Goal: Task Accomplishment & Management: Manage account settings

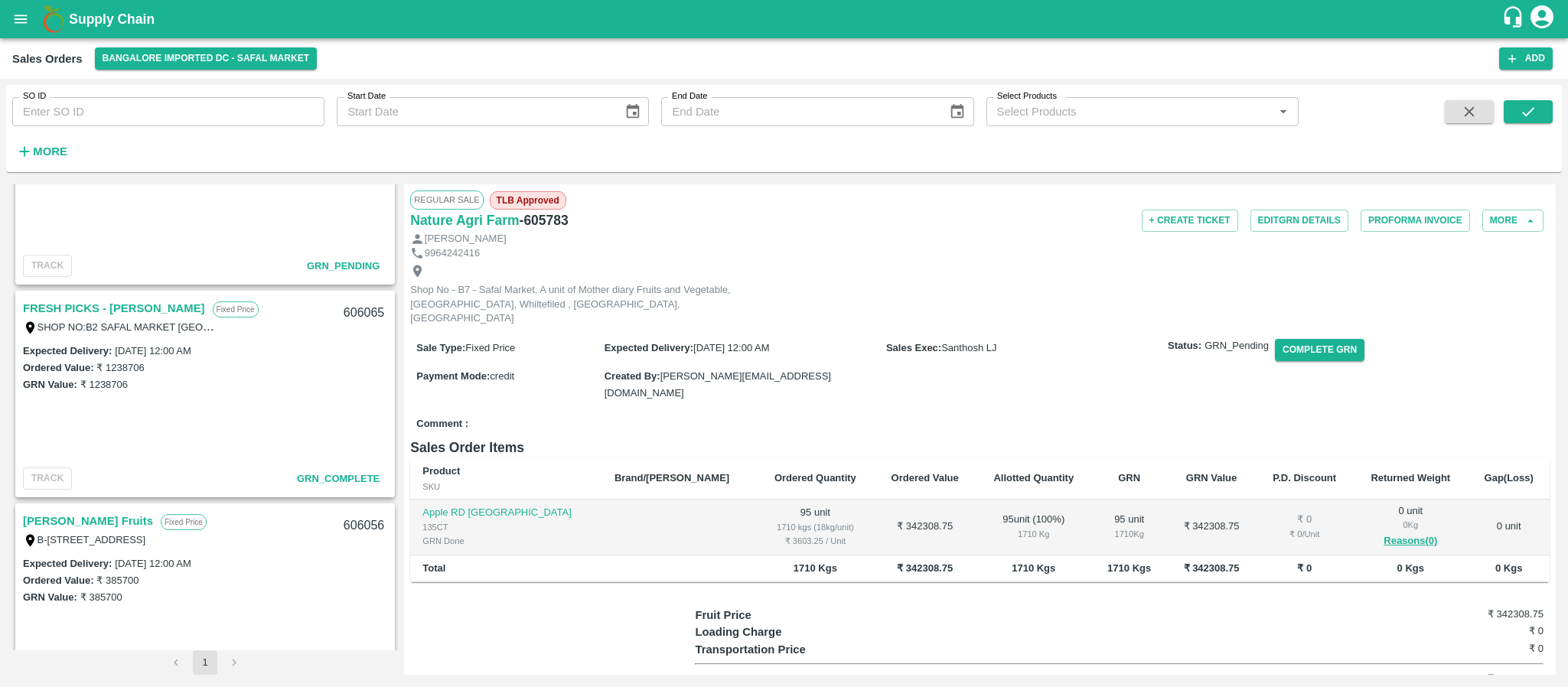
scroll to position [512, 0]
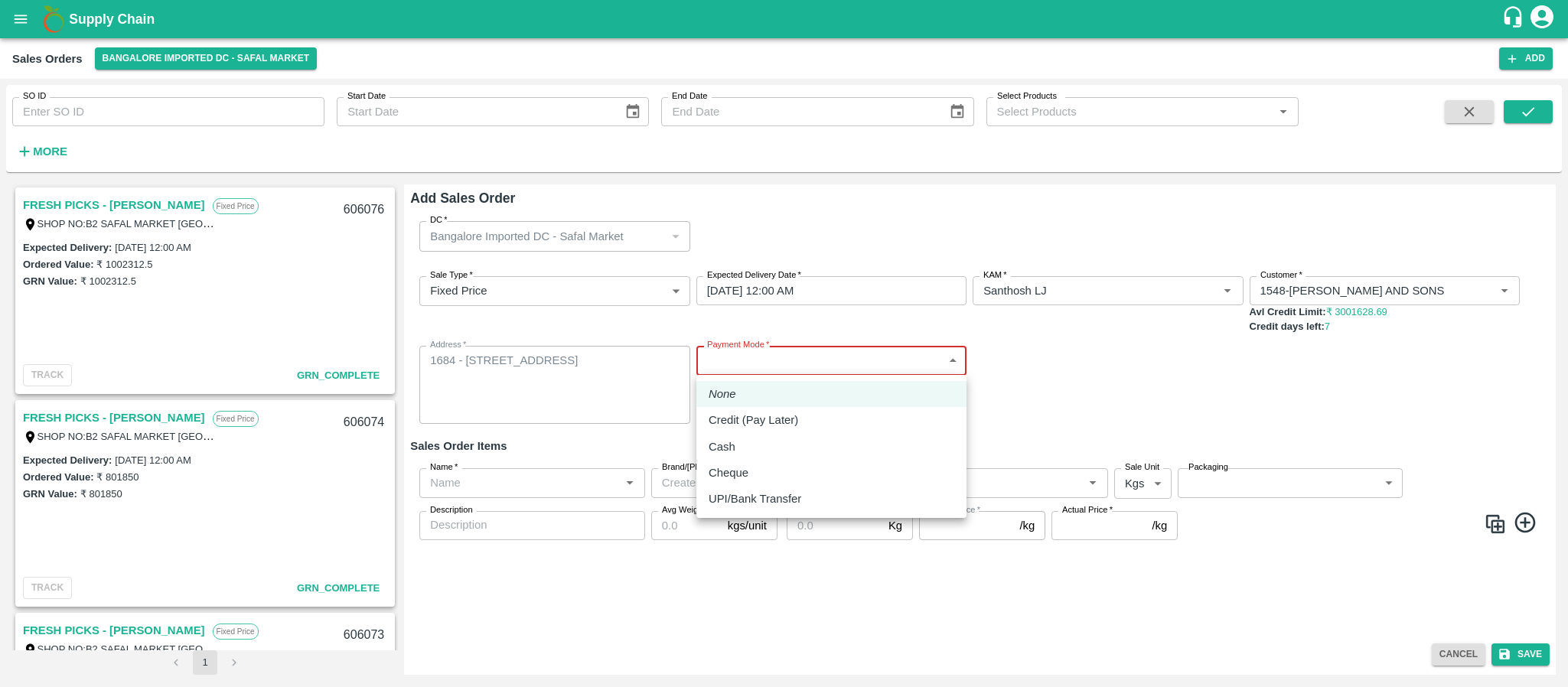
click at [795, 353] on body "Supply Chain Sales Orders Bangalore Imported DC - Safal Market Add SO ID SO ID …" at bounding box center [784, 343] width 1568 height 687
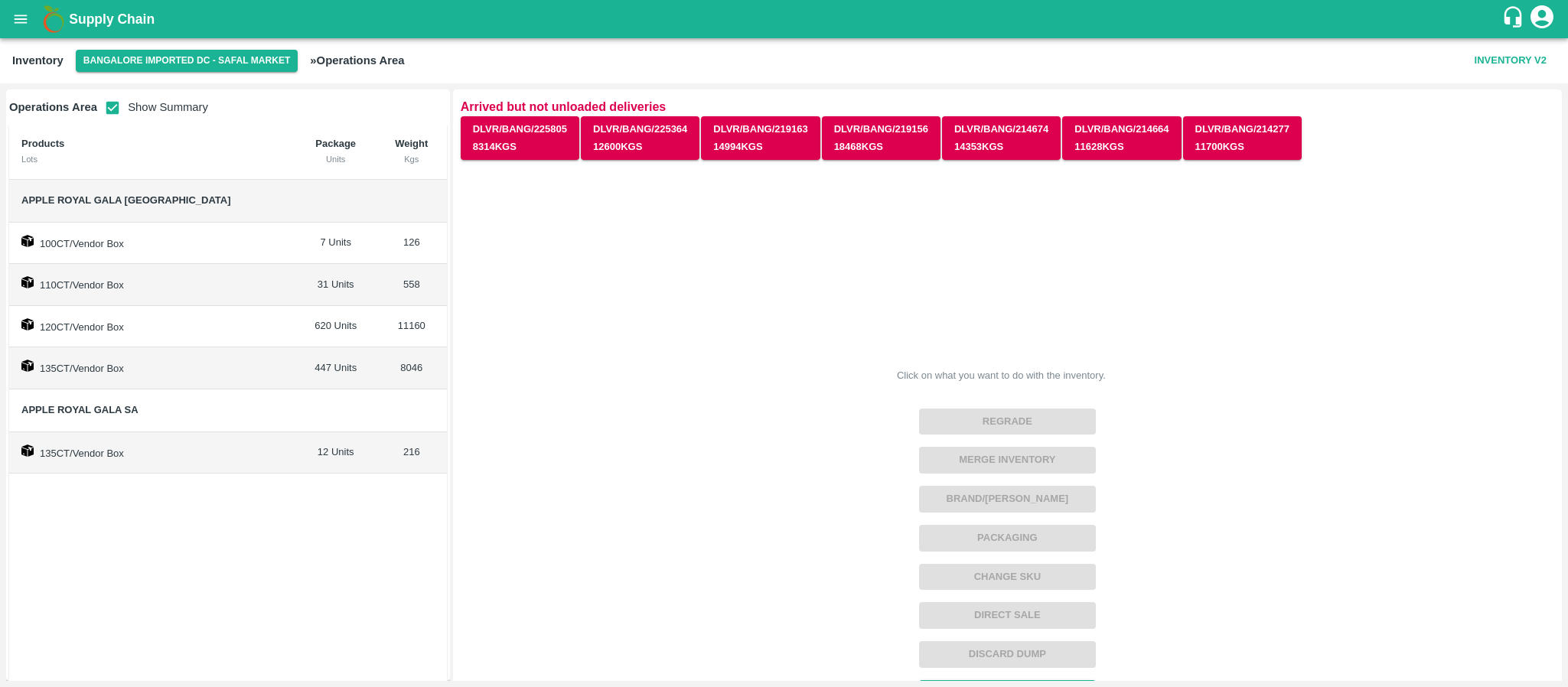
scroll to position [28, 0]
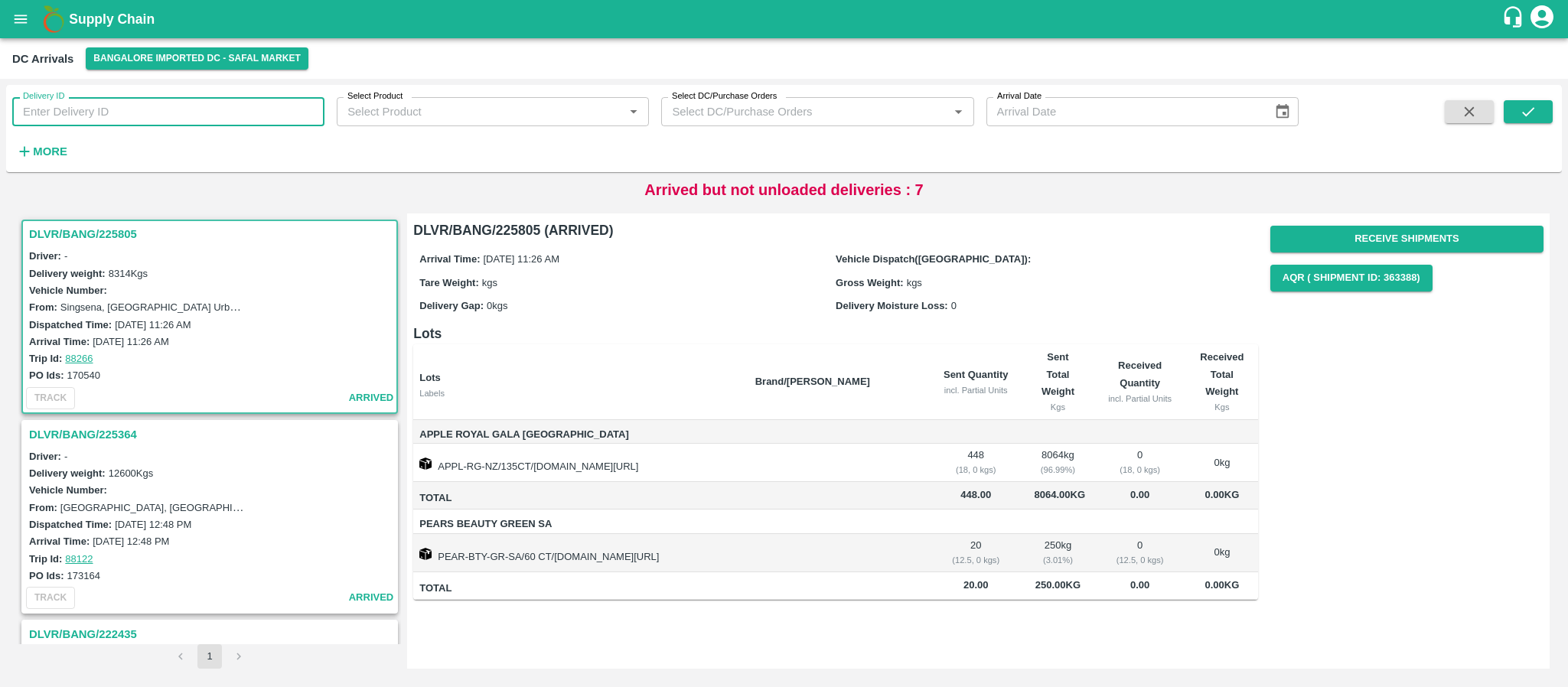
click at [152, 117] on input "Delivery ID" at bounding box center [167, 112] width 312 height 29
paste input "163525"
type input "163525"
click at [1521, 103] on icon "submit" at bounding box center [1528, 112] width 17 height 17
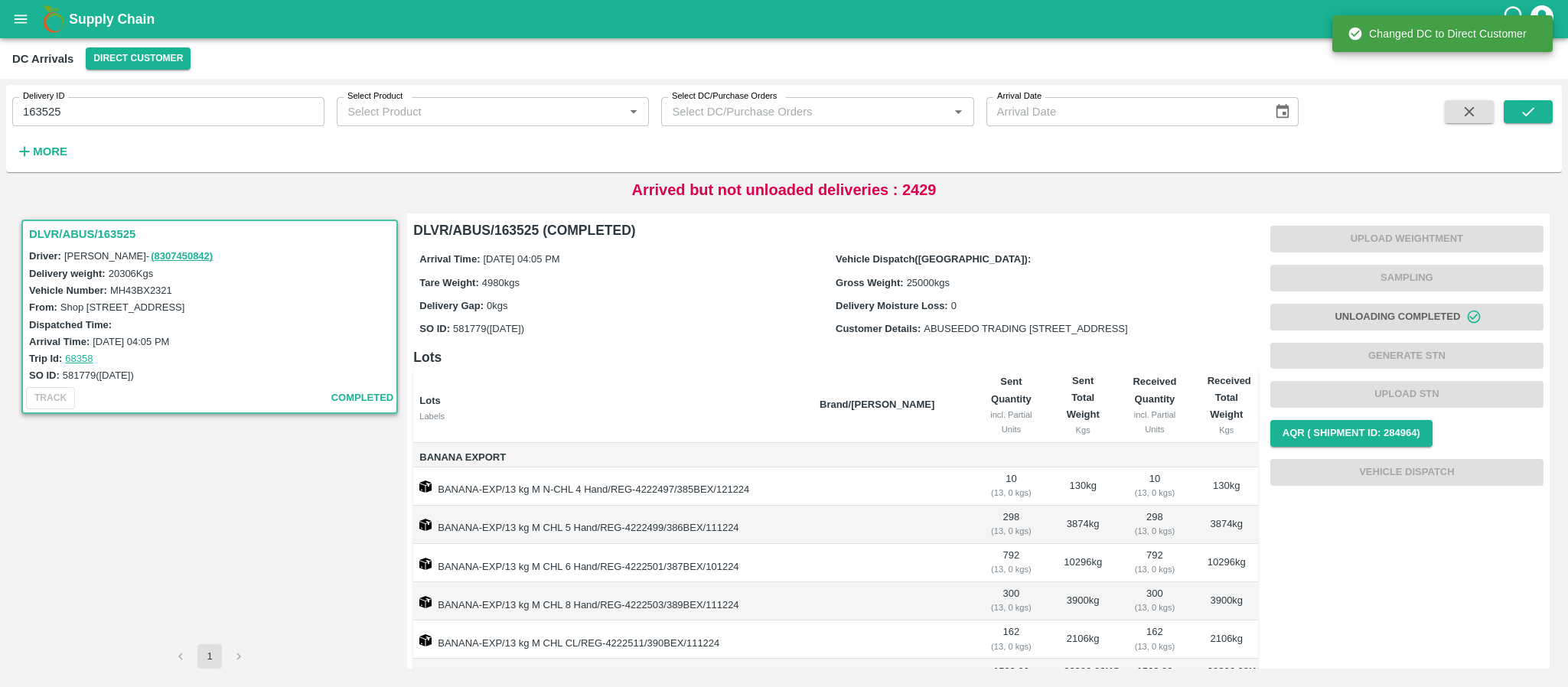
scroll to position [60, 0]
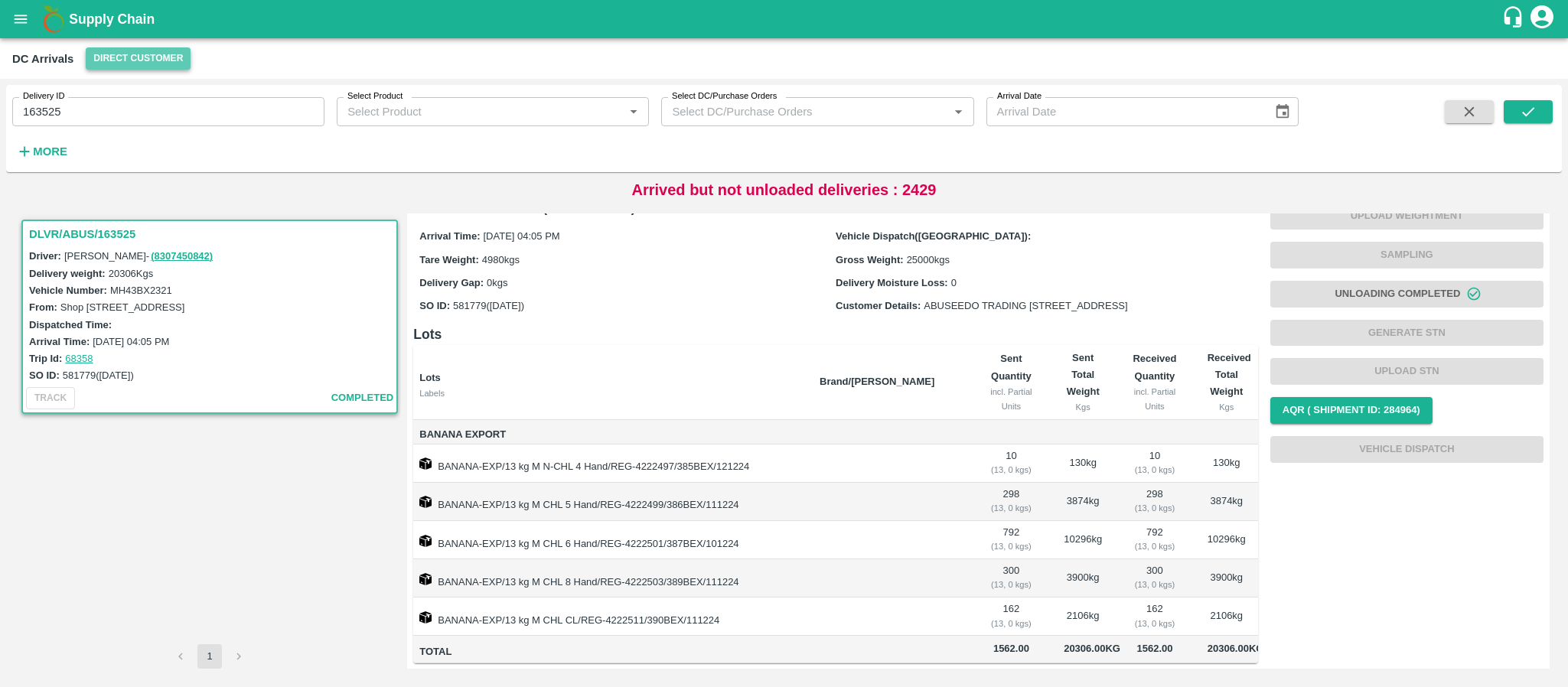
click at [159, 53] on button "Direct Customer" at bounding box center [138, 58] width 105 height 22
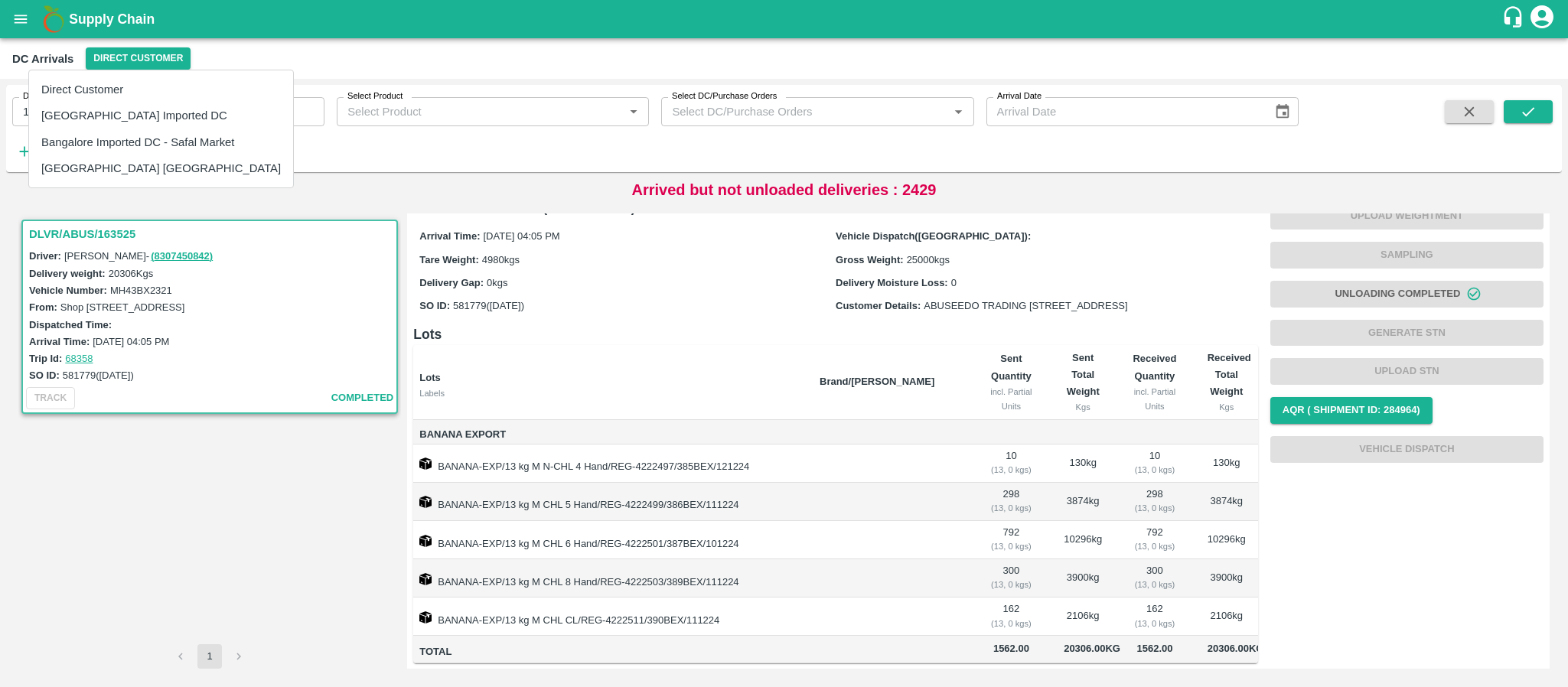
click at [28, 23] on div at bounding box center [784, 343] width 1568 height 687
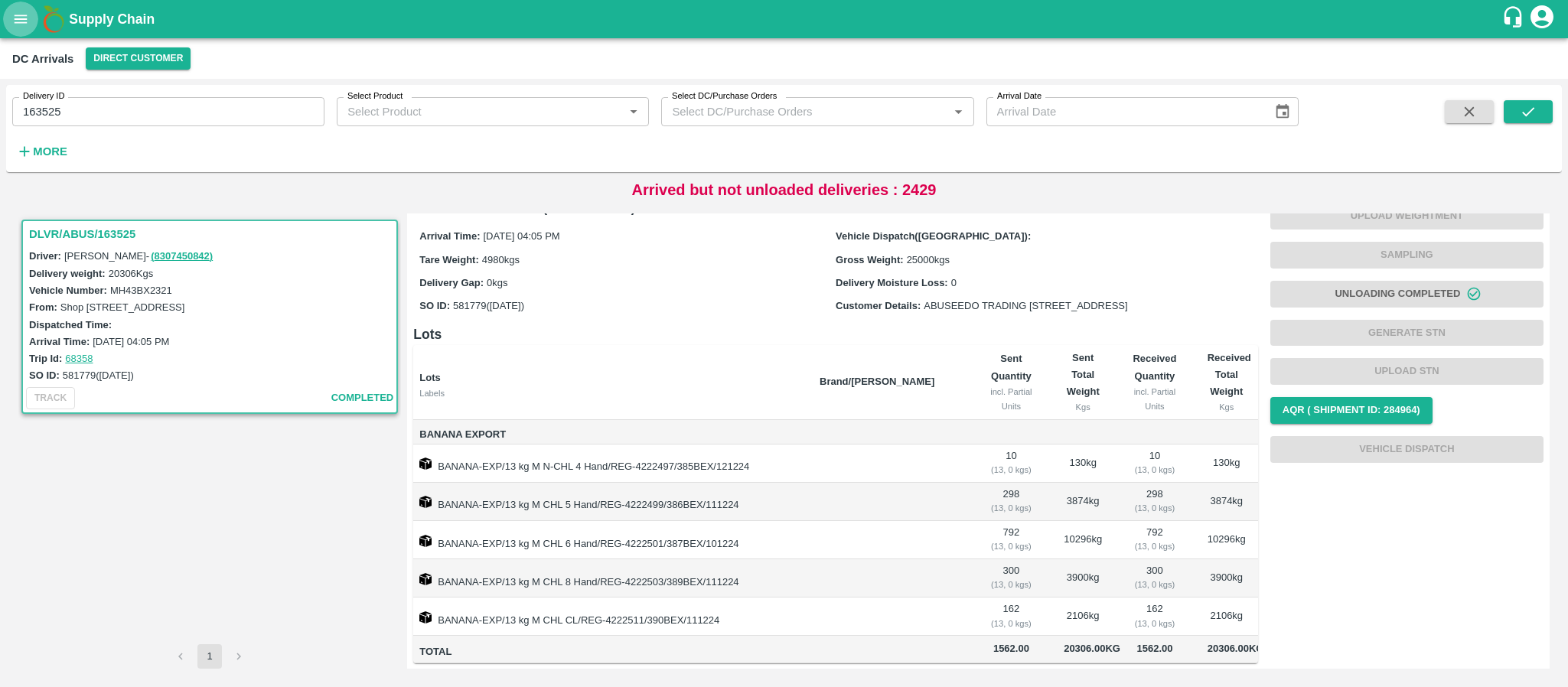
click at [28, 23] on icon "open drawer" at bounding box center [20, 19] width 17 height 17
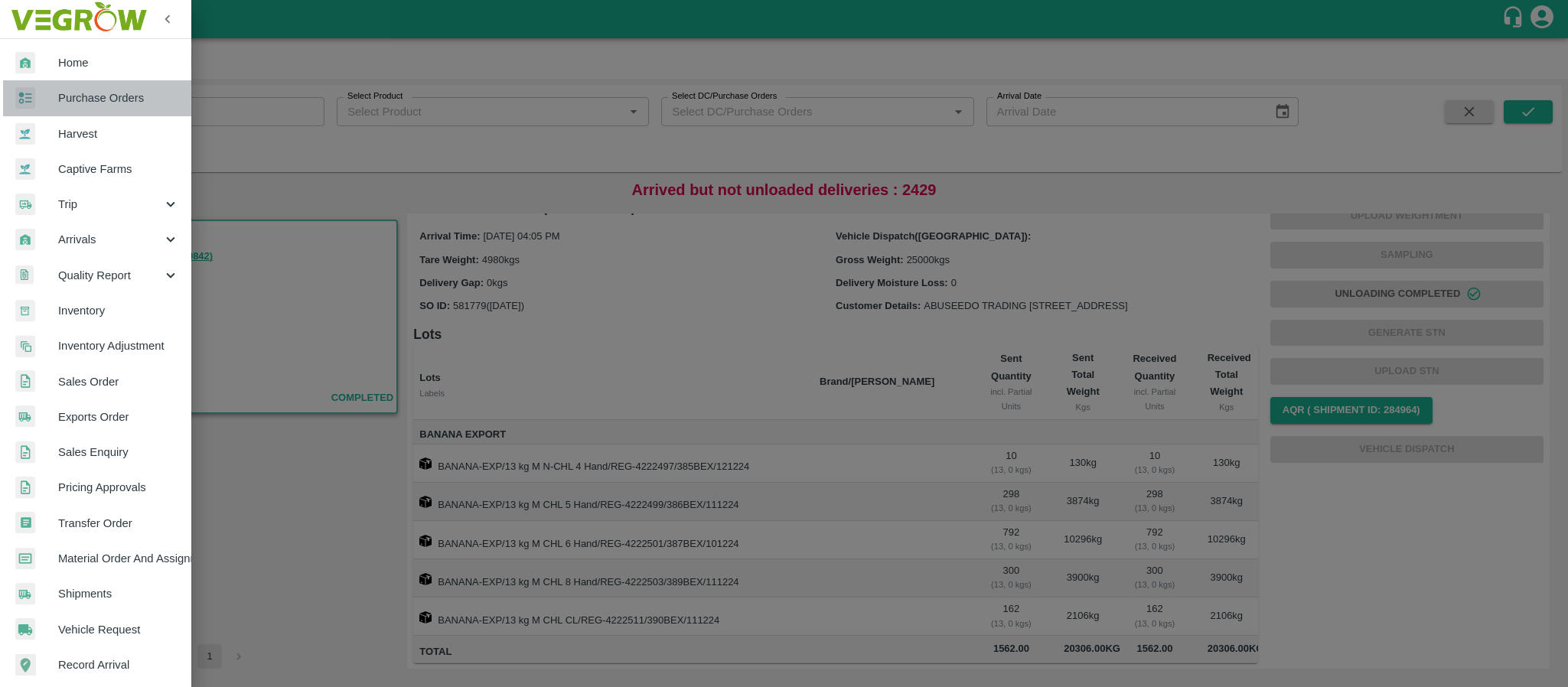
click at [115, 94] on span "Purchase Orders" at bounding box center [118, 98] width 121 height 17
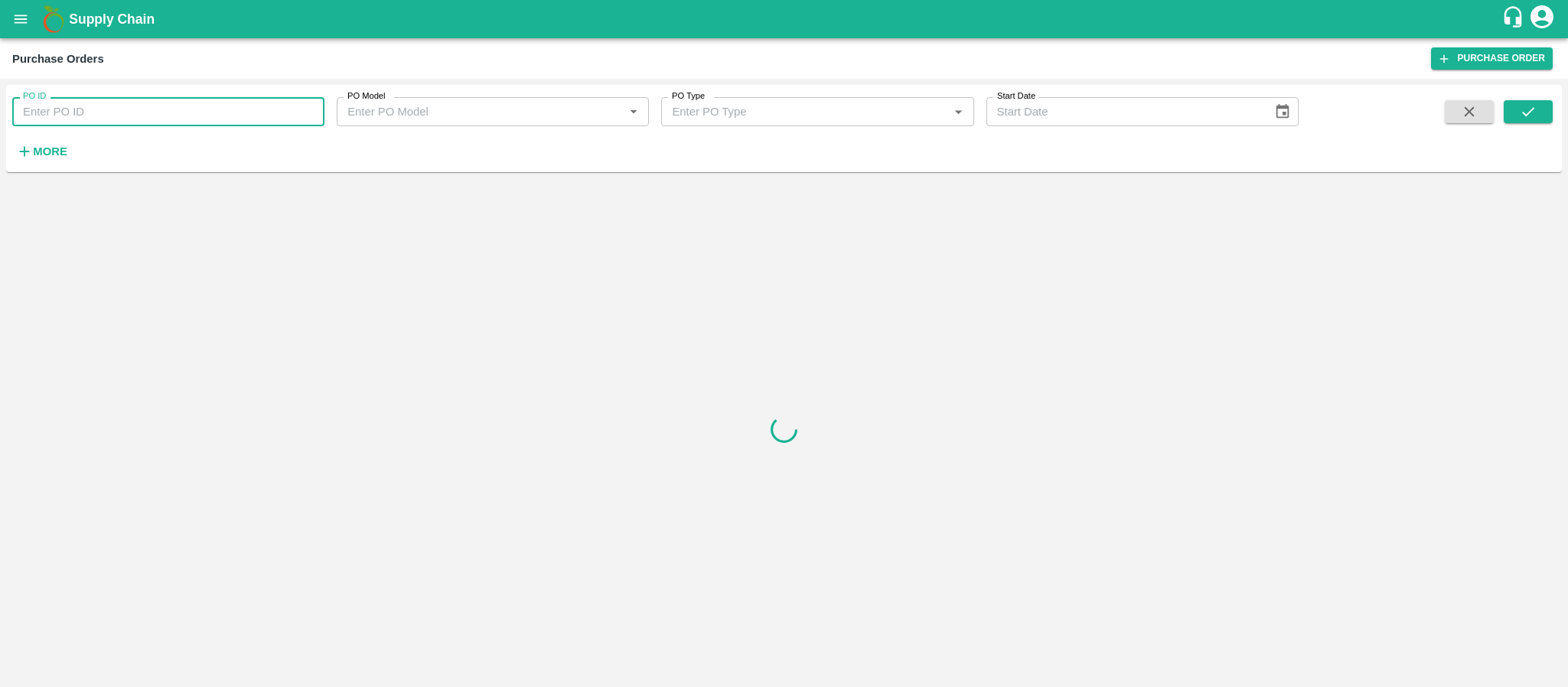
click at [74, 120] on input "PO ID" at bounding box center [167, 112] width 312 height 29
paste input "163525"
type input "163525"
click at [1525, 116] on icon "submit" at bounding box center [1528, 112] width 12 height 9
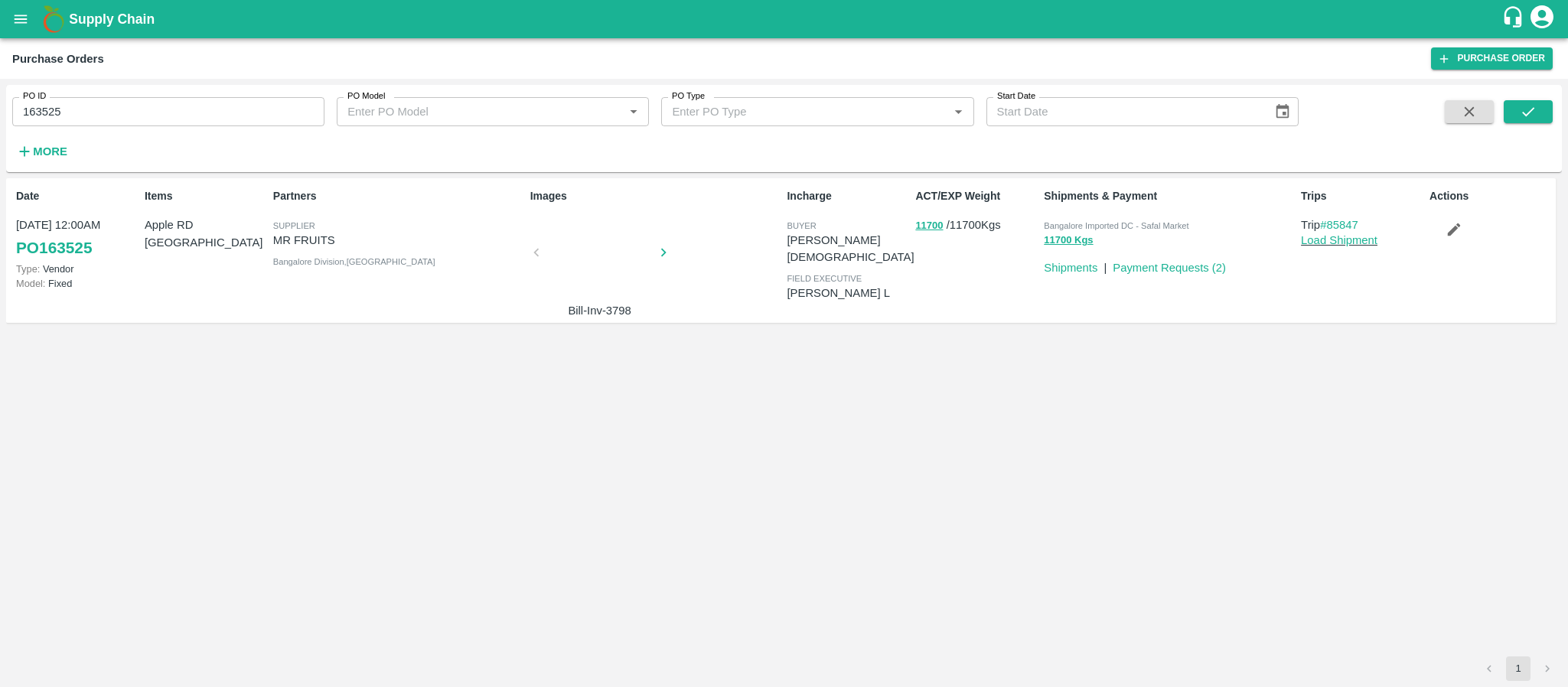
click at [590, 251] on div at bounding box center [600, 257] width 115 height 81
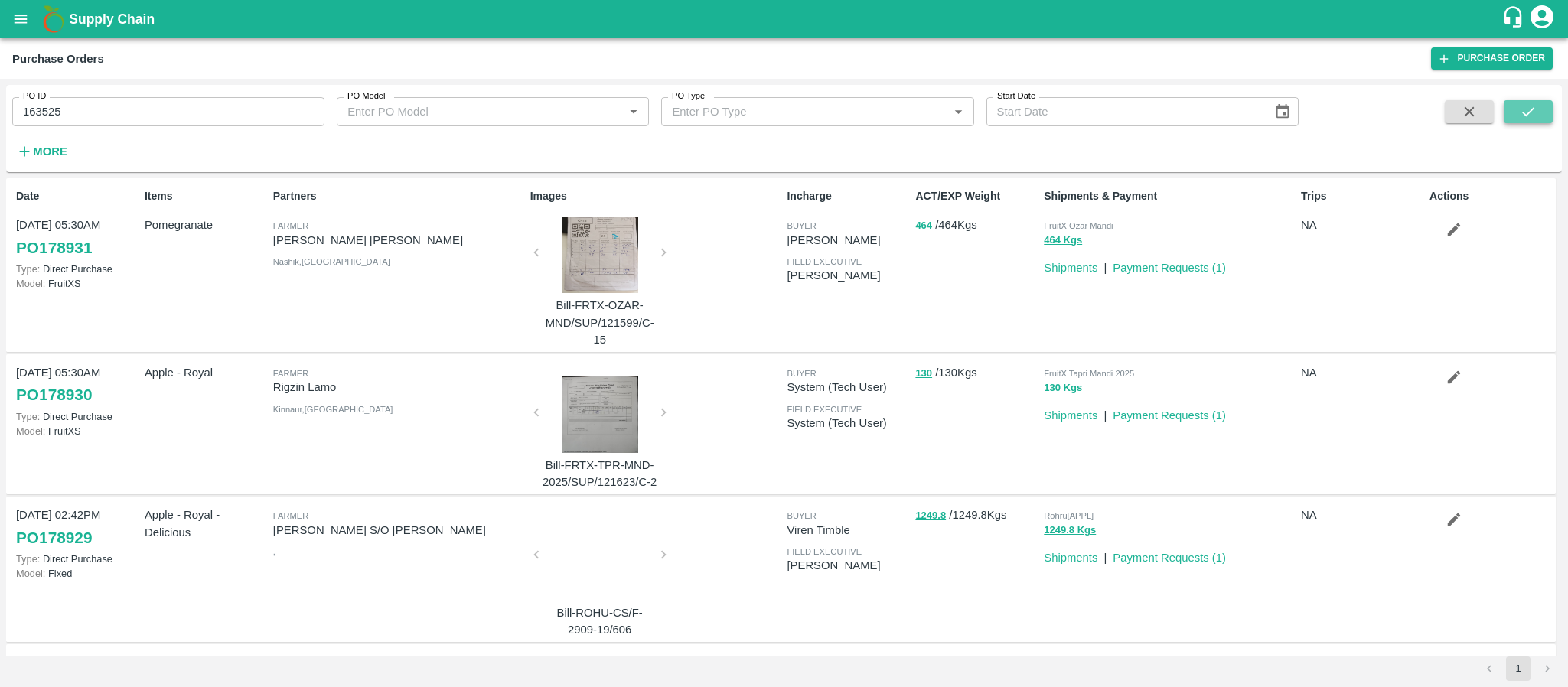
click at [1540, 108] on button "submit" at bounding box center [1528, 112] width 49 height 23
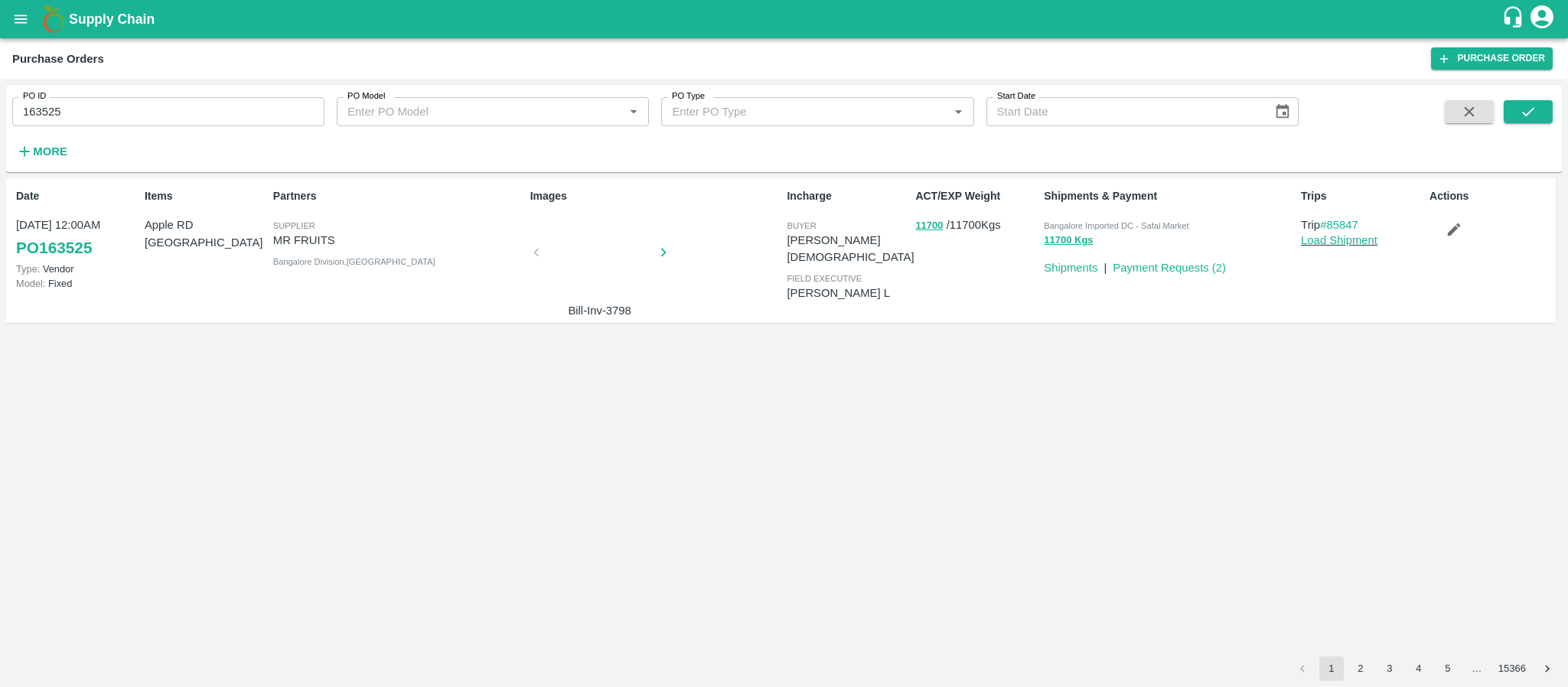
click at [579, 253] on div at bounding box center [600, 257] width 115 height 81
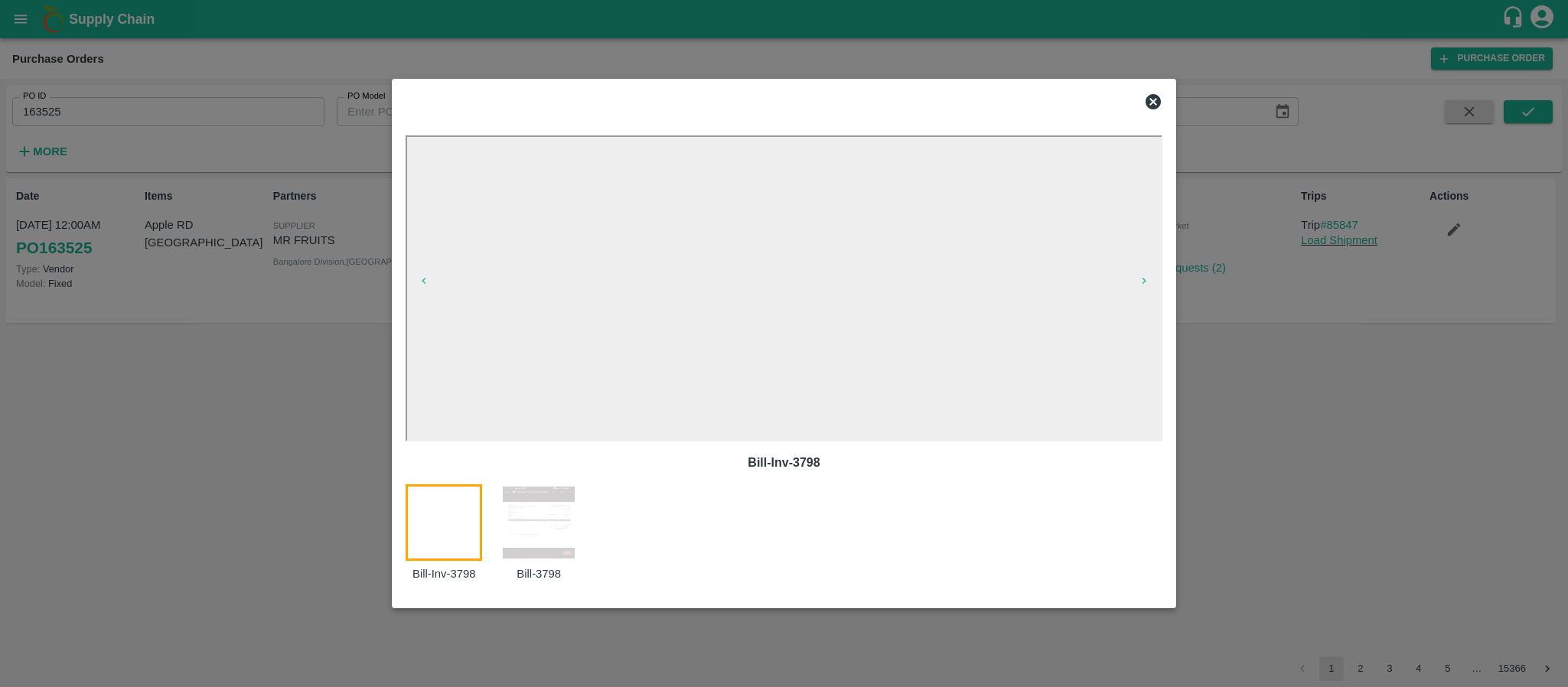
click at [1153, 99] on icon at bounding box center [1153, 101] width 15 height 15
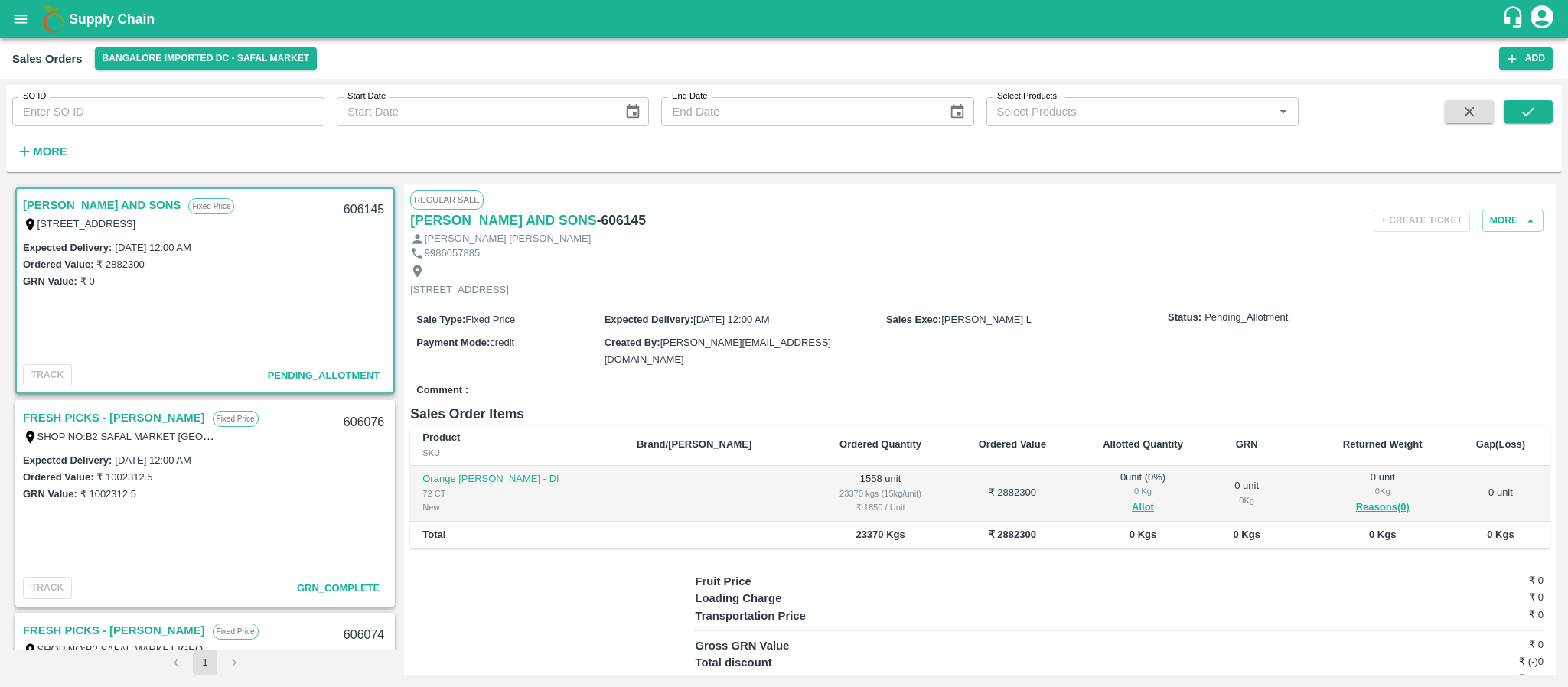
scroll to position [65, 0]
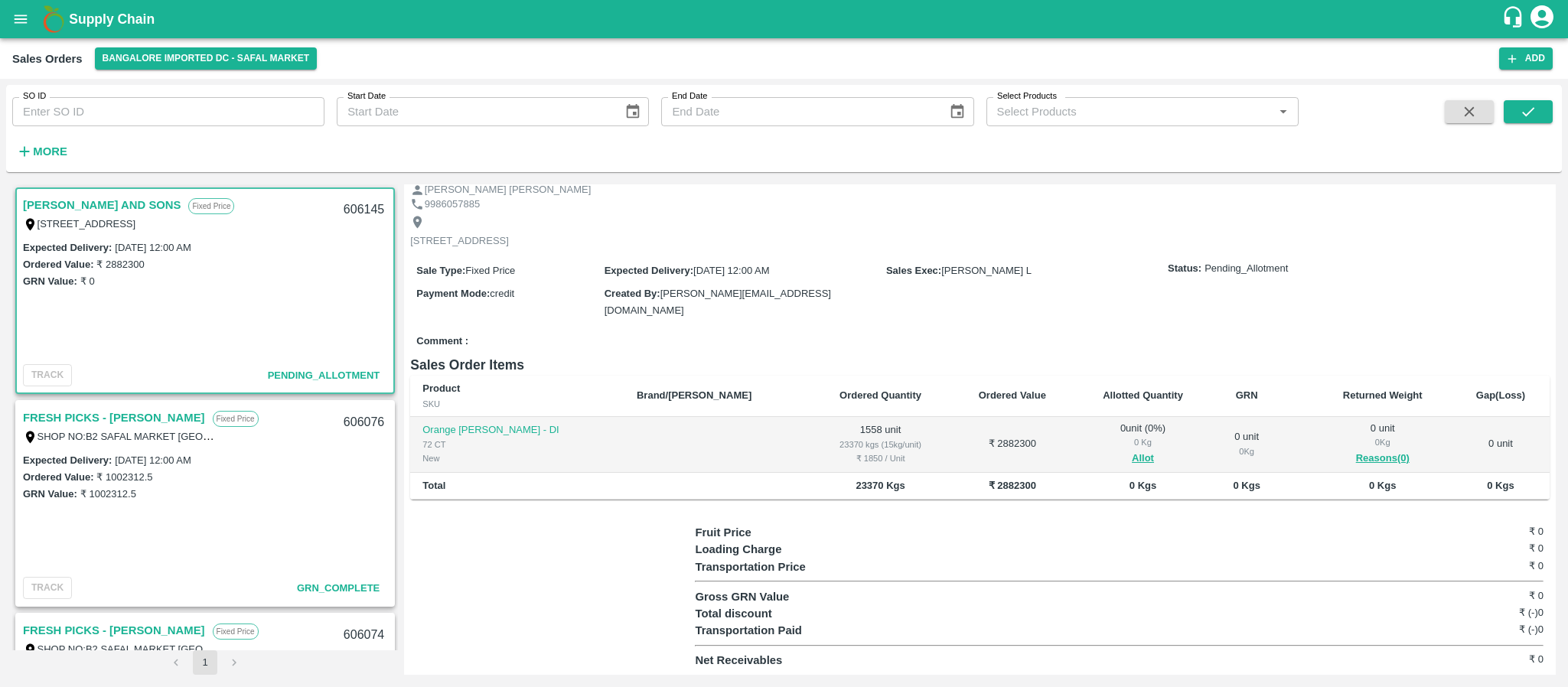
drag, startPoint x: 607, startPoint y: 282, endPoint x: 799, endPoint y: 271, distance: 192.3
click at [799, 271] on div "Sale Type : Fixed Price Expected Delivery : 30 Sep 2025, 12:00 AM Sales Exec : …" at bounding box center [980, 291] width 1139 height 76
drag, startPoint x: 659, startPoint y: 306, endPoint x: 785, endPoint y: 310, distance: 126.1
click at [785, 310] on div "Created By : hanshu.sharma@vegrow.in" at bounding box center [745, 302] width 281 height 35
drag, startPoint x: 886, startPoint y: 281, endPoint x: 1038, endPoint y: 287, distance: 152.1
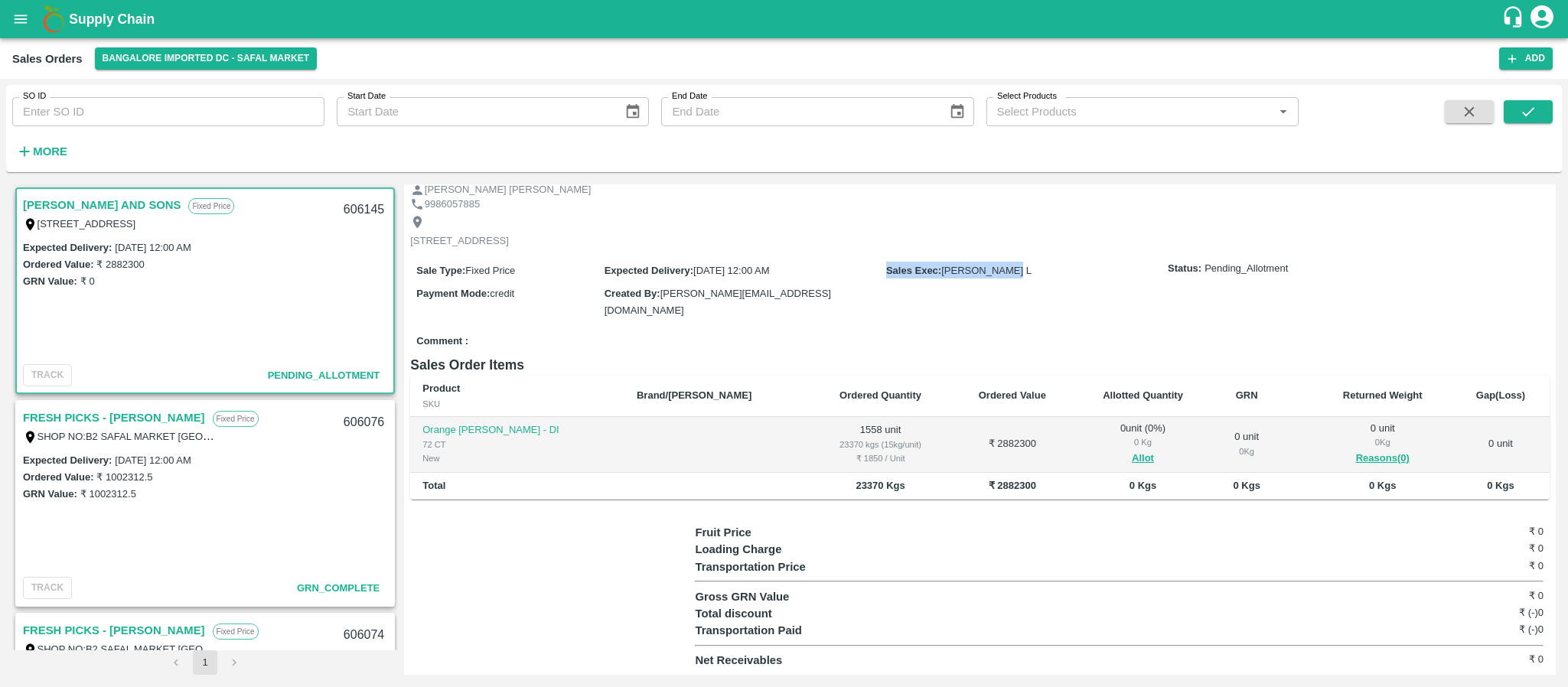
click at [1038, 279] on div "Sales Exec : Nanda Kumar L" at bounding box center [1026, 270] width 281 height 17
drag, startPoint x: 1166, startPoint y: 281, endPoint x: 1302, endPoint y: 286, distance: 136.1
click at [1302, 276] on div "Status: Pending_Allotment" at bounding box center [1356, 269] width 376 height 14
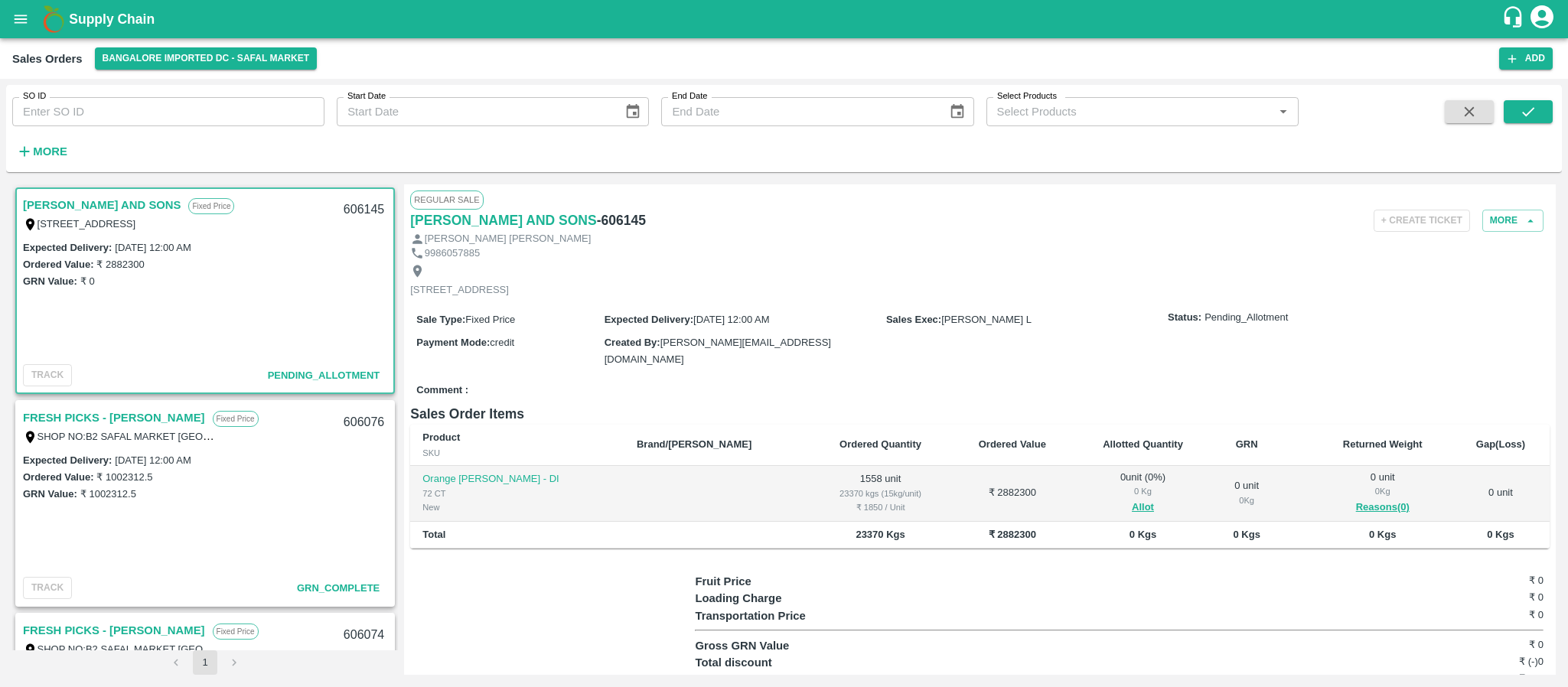
click at [627, 360] on div "Sale Type : Fixed Price Expected Delivery : 30 Sep 2025, 12:00 AM Sales Exec : …" at bounding box center [980, 340] width 1139 height 76
click at [1530, 62] on button "Add" at bounding box center [1526, 58] width 53 height 22
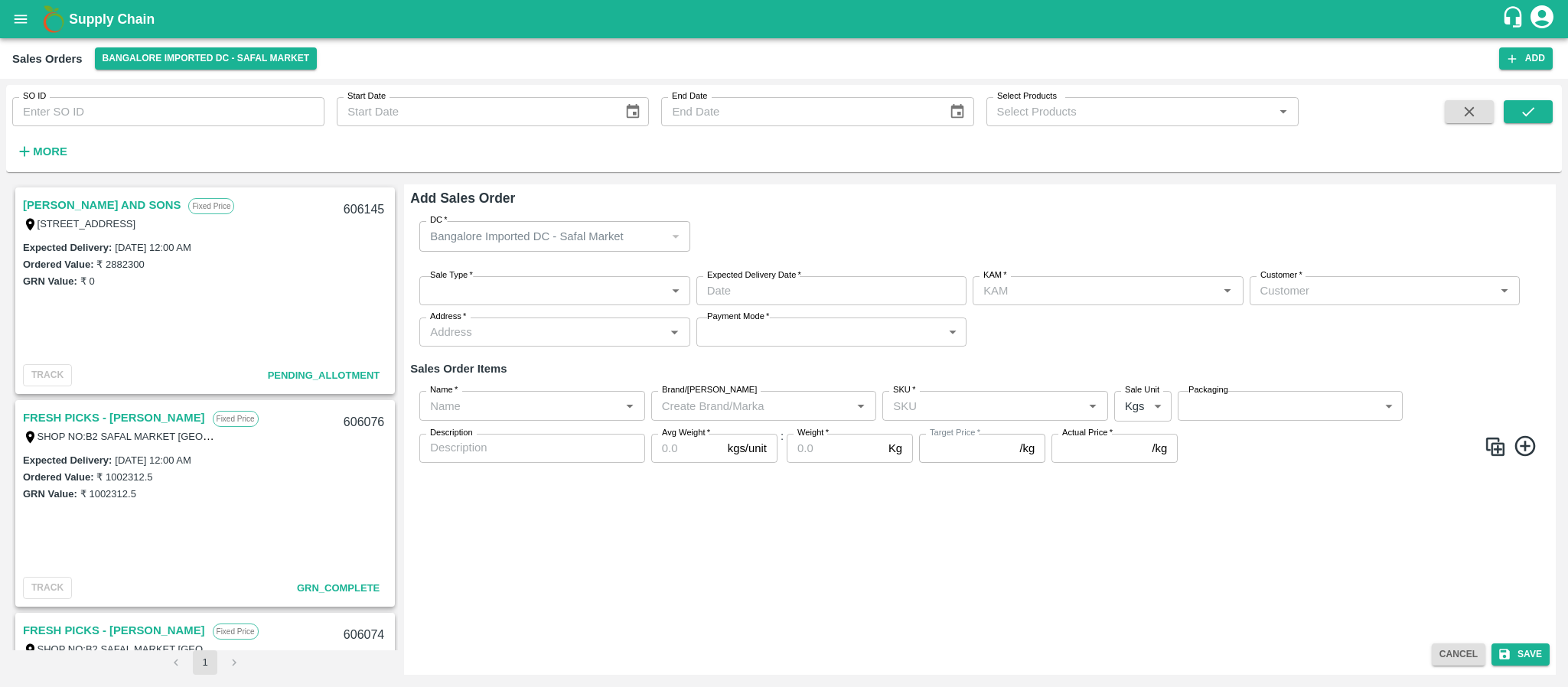
type input "Santhosh LJ"
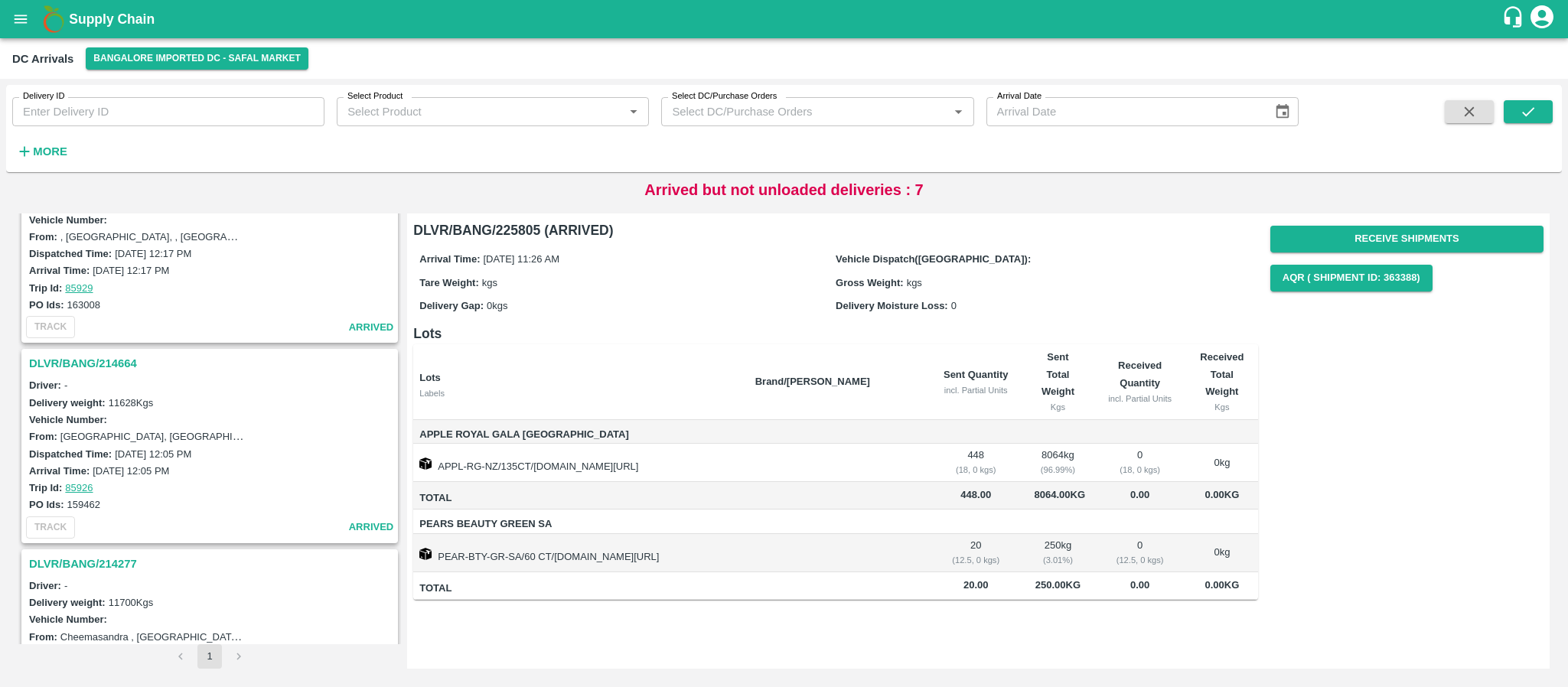
scroll to position [1157, 0]
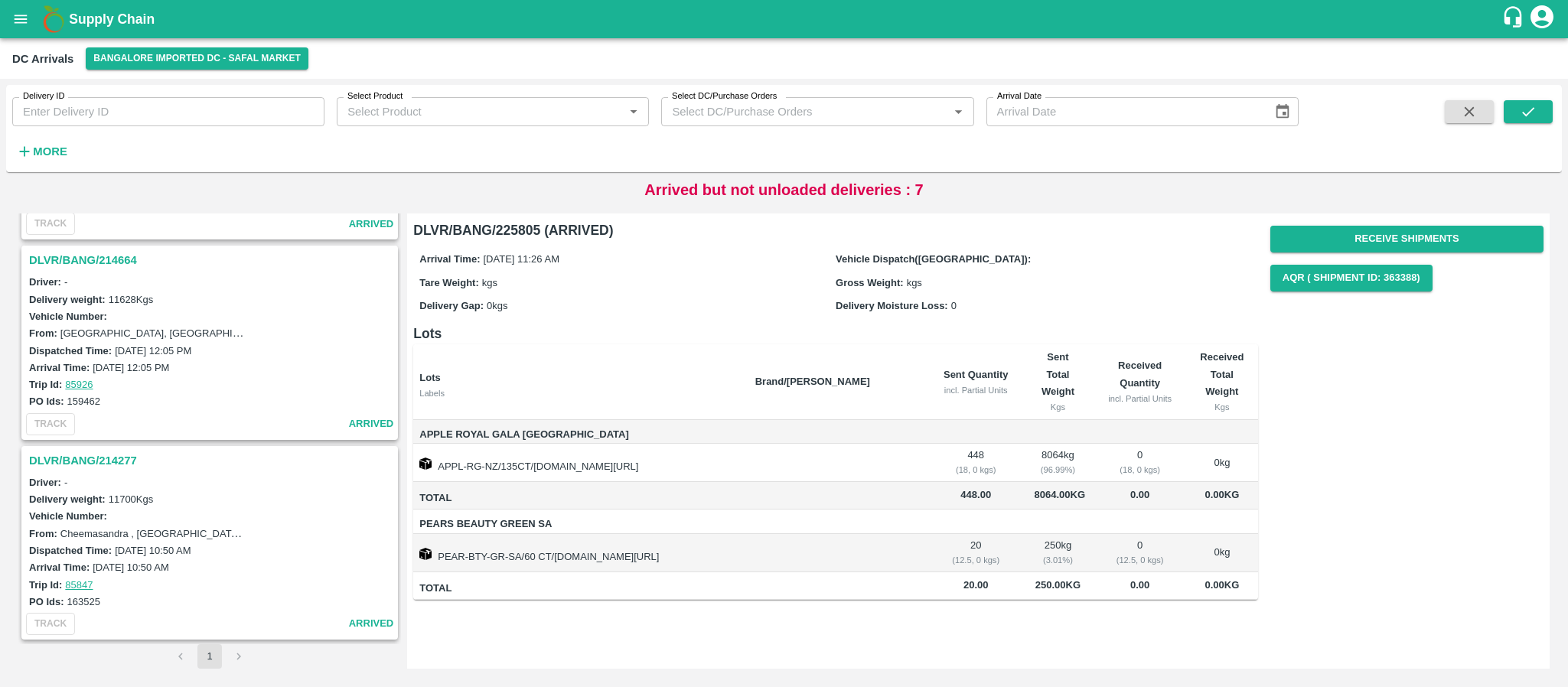
click at [112, 457] on h3 "DLVR/BANG/214277" at bounding box center [211, 461] width 366 height 20
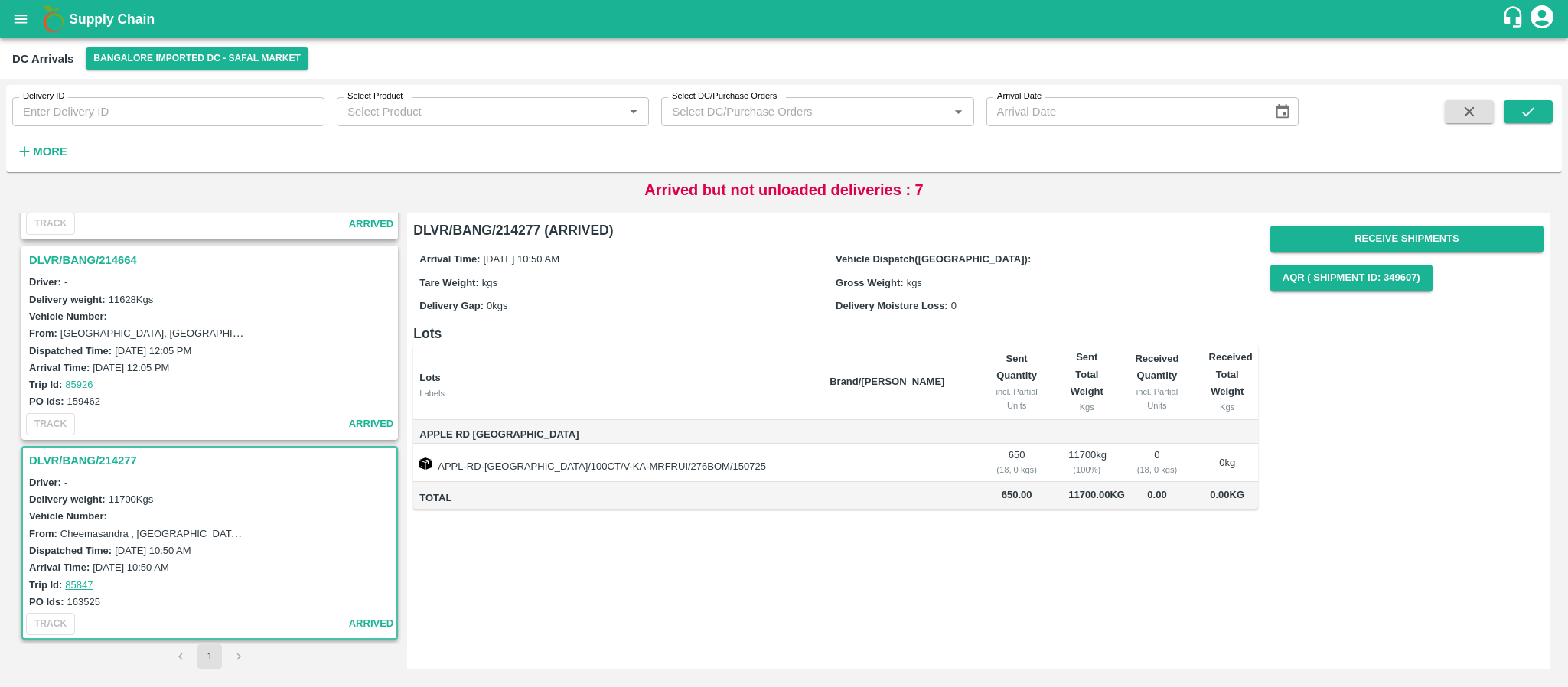
click at [977, 428] on td at bounding box center [1016, 432] width 79 height 25
drag, startPoint x: 65, startPoint y: 599, endPoint x: 115, endPoint y: 593, distance: 50.4
click at [115, 593] on div "PO Ids: 163525" at bounding box center [211, 602] width 366 height 17
copy label "163525"
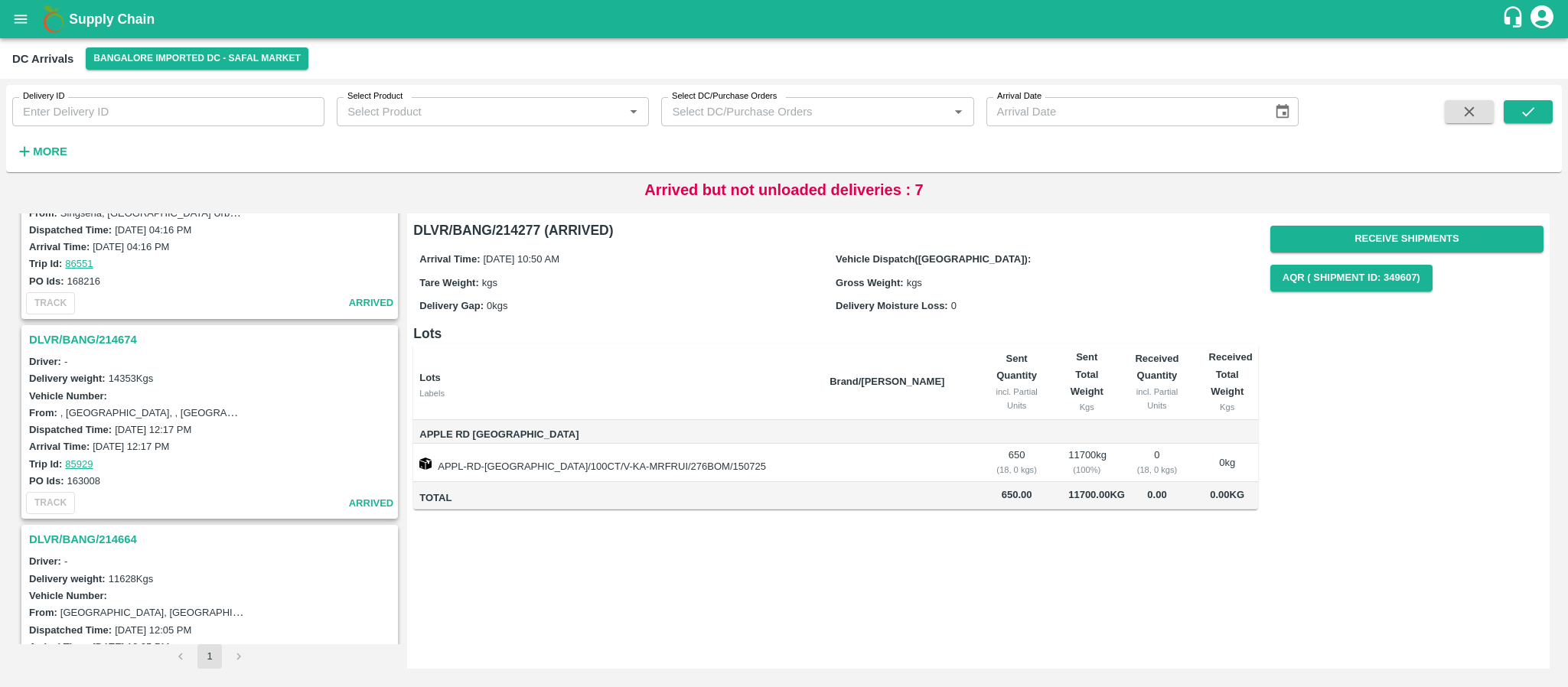
scroll to position [873, 0]
click at [112, 335] on h3 "DLVR/BANG/214674" at bounding box center [211, 345] width 366 height 20
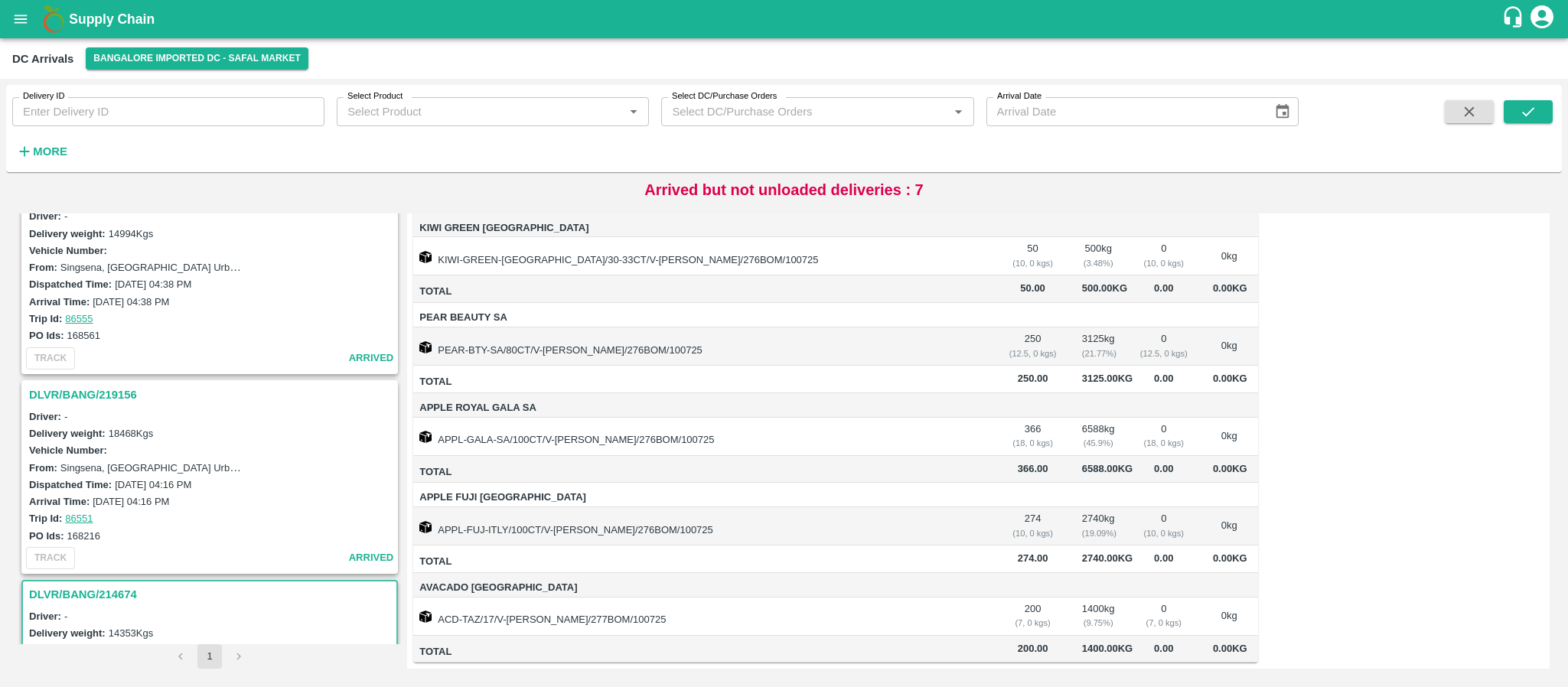
scroll to position [622, 0]
click at [109, 393] on h3 "DLVR/BANG/219156" at bounding box center [211, 395] width 366 height 20
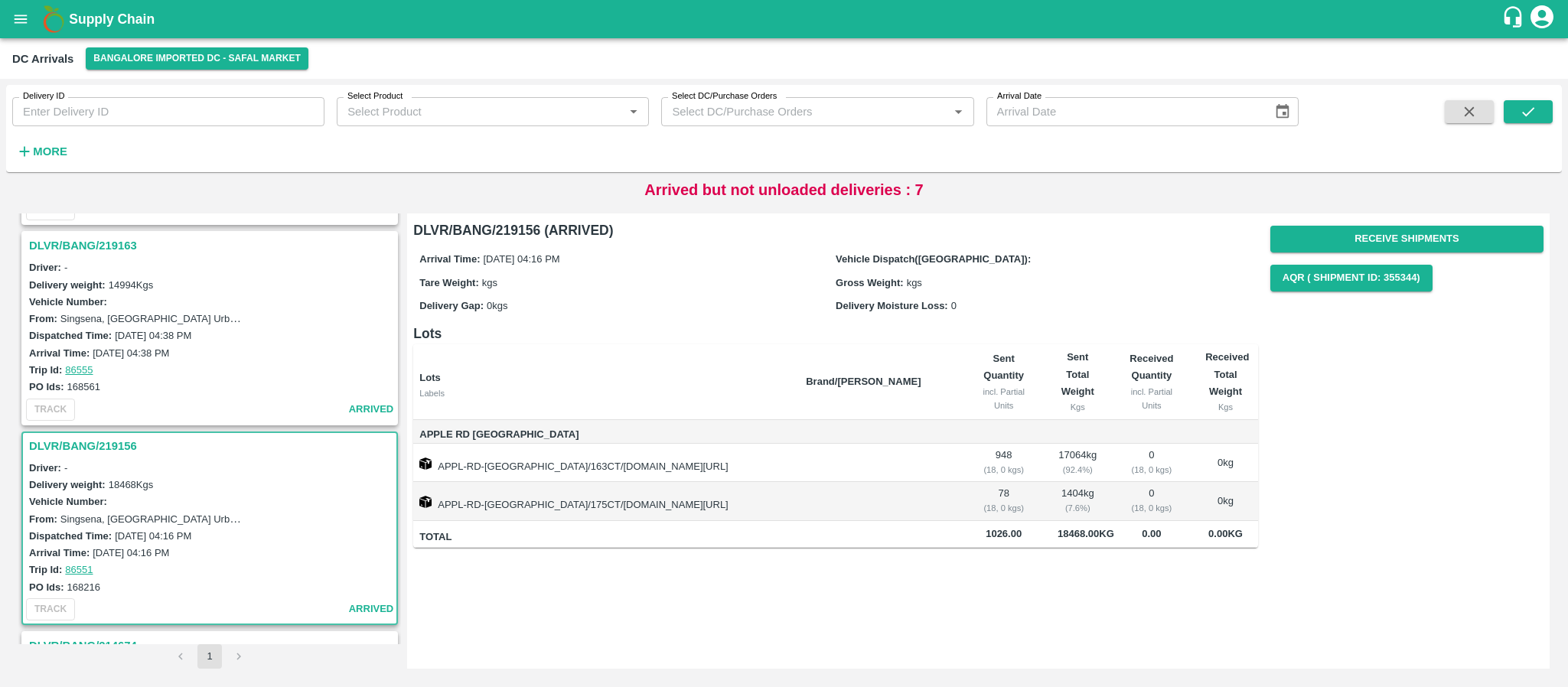
scroll to position [411, 0]
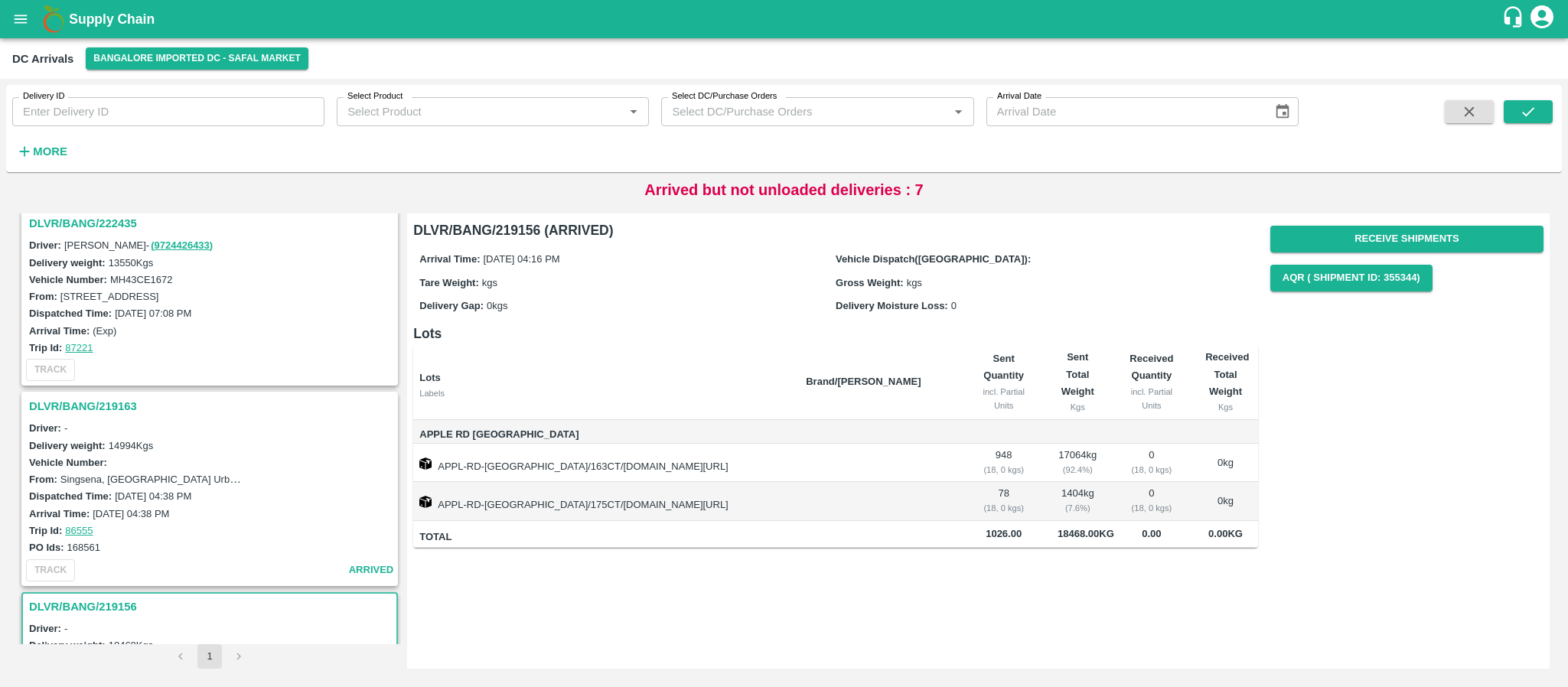
click at [84, 400] on h3 "DLVR/BANG/219163" at bounding box center [211, 406] width 366 height 20
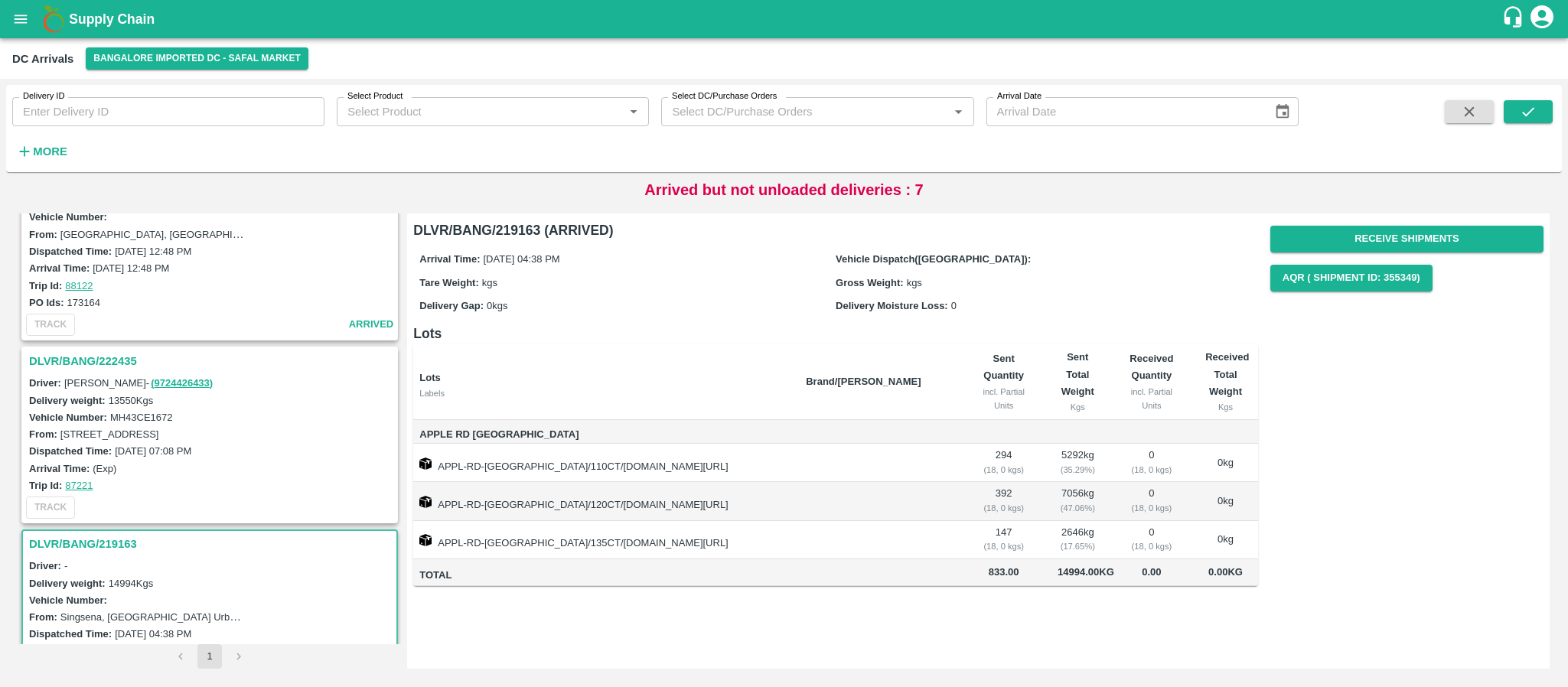
scroll to position [270, 0]
click at [101, 365] on h3 "DLVR/BANG/222435" at bounding box center [211, 363] width 366 height 20
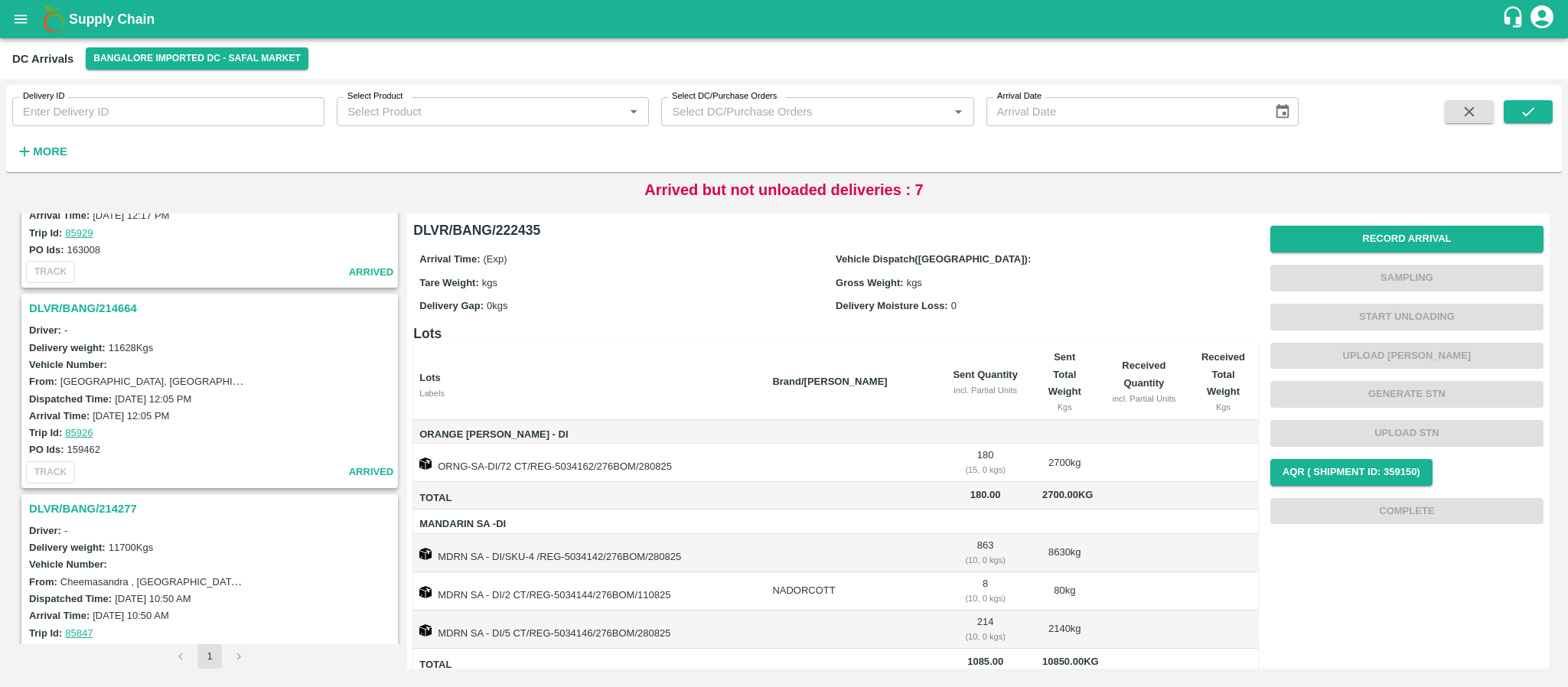
scroll to position [1157, 0]
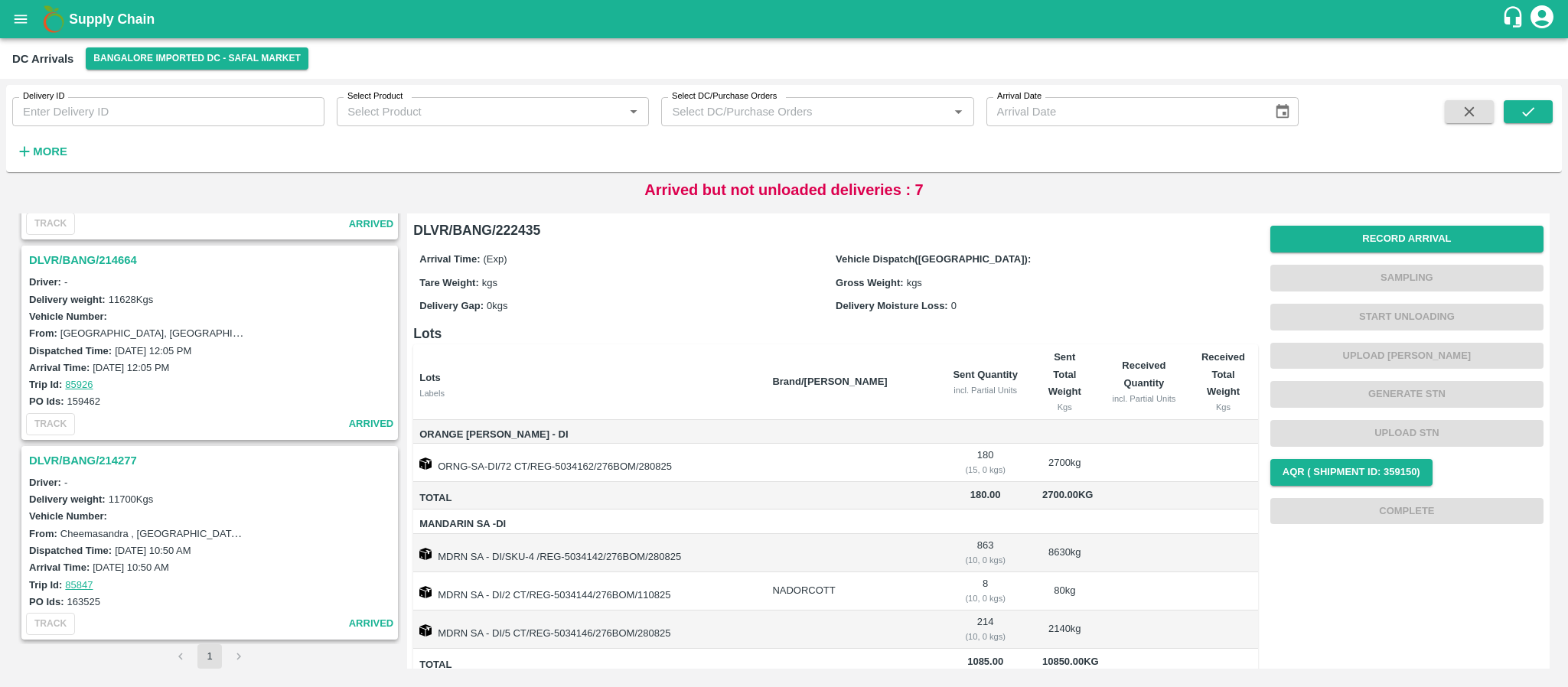
click at [117, 465] on h3 "DLVR/BANG/214277" at bounding box center [211, 461] width 366 height 20
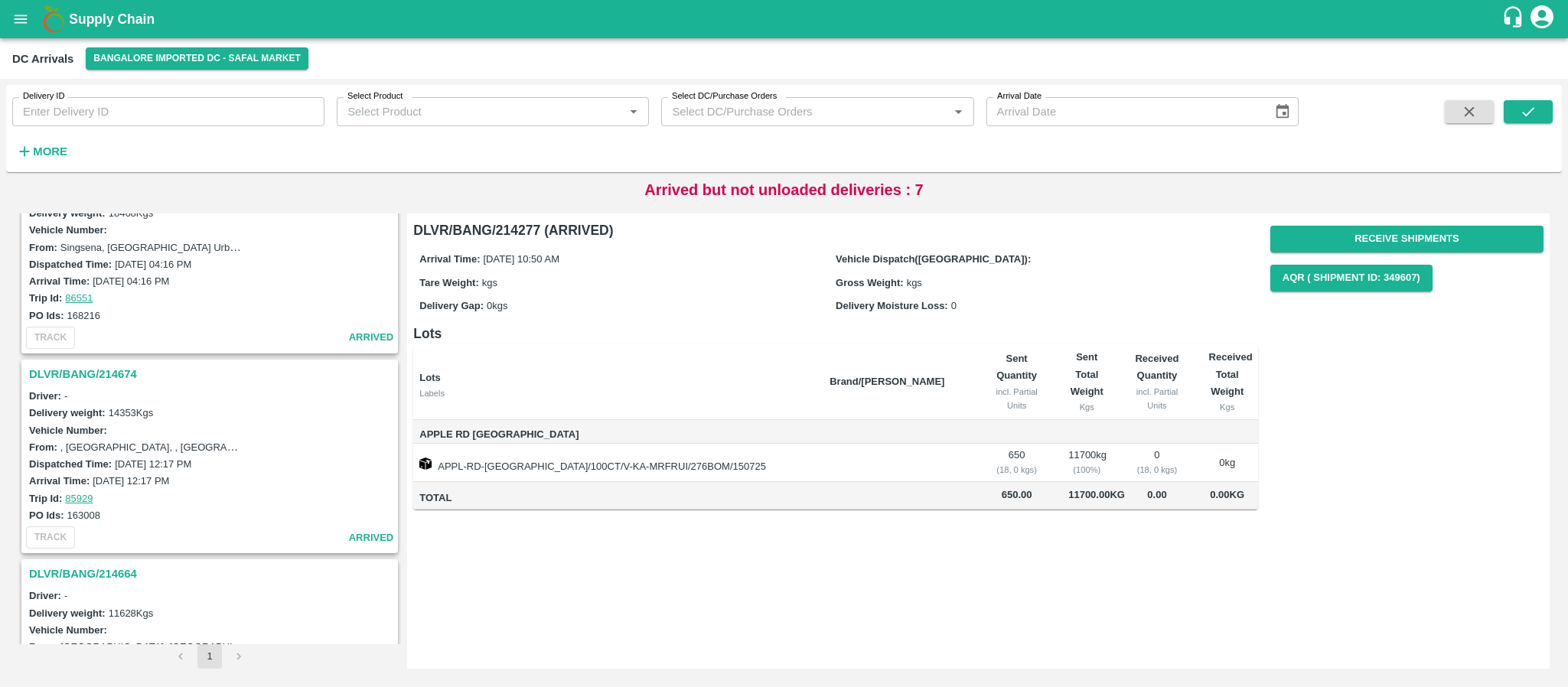
scroll to position [842, 0]
click at [110, 375] on h3 "DLVR/BANG/214674" at bounding box center [211, 375] width 366 height 20
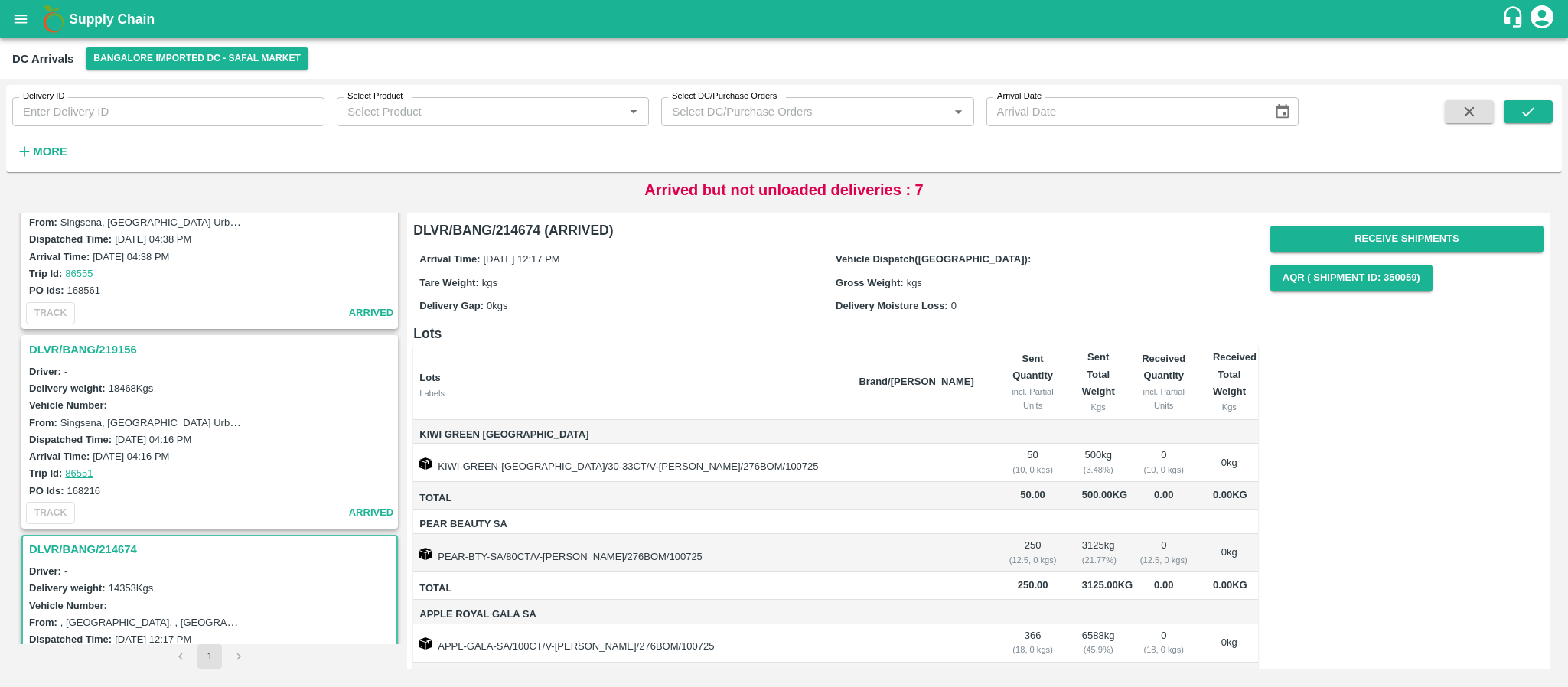
scroll to position [667, 0]
click at [101, 346] on h3 "DLVR/BANG/219156" at bounding box center [211, 352] width 366 height 20
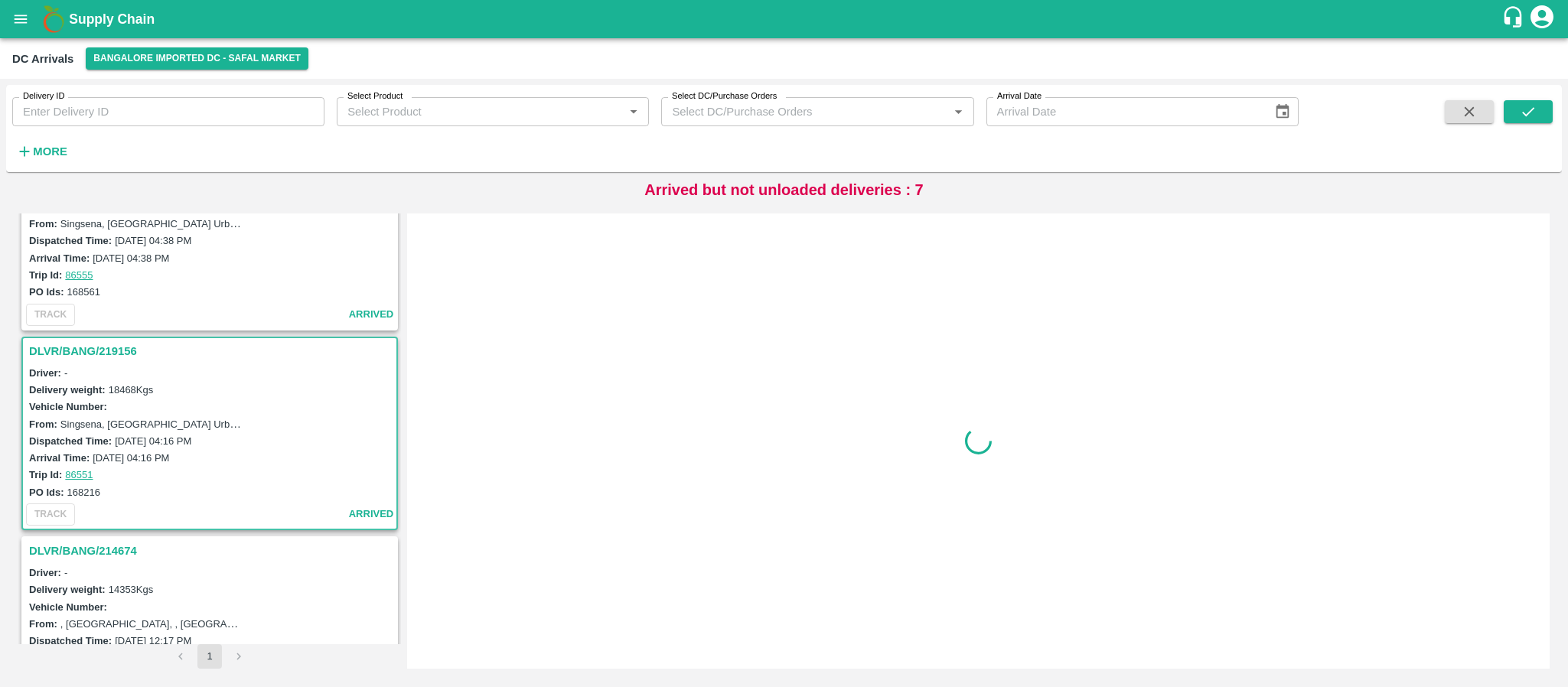
scroll to position [788, 0]
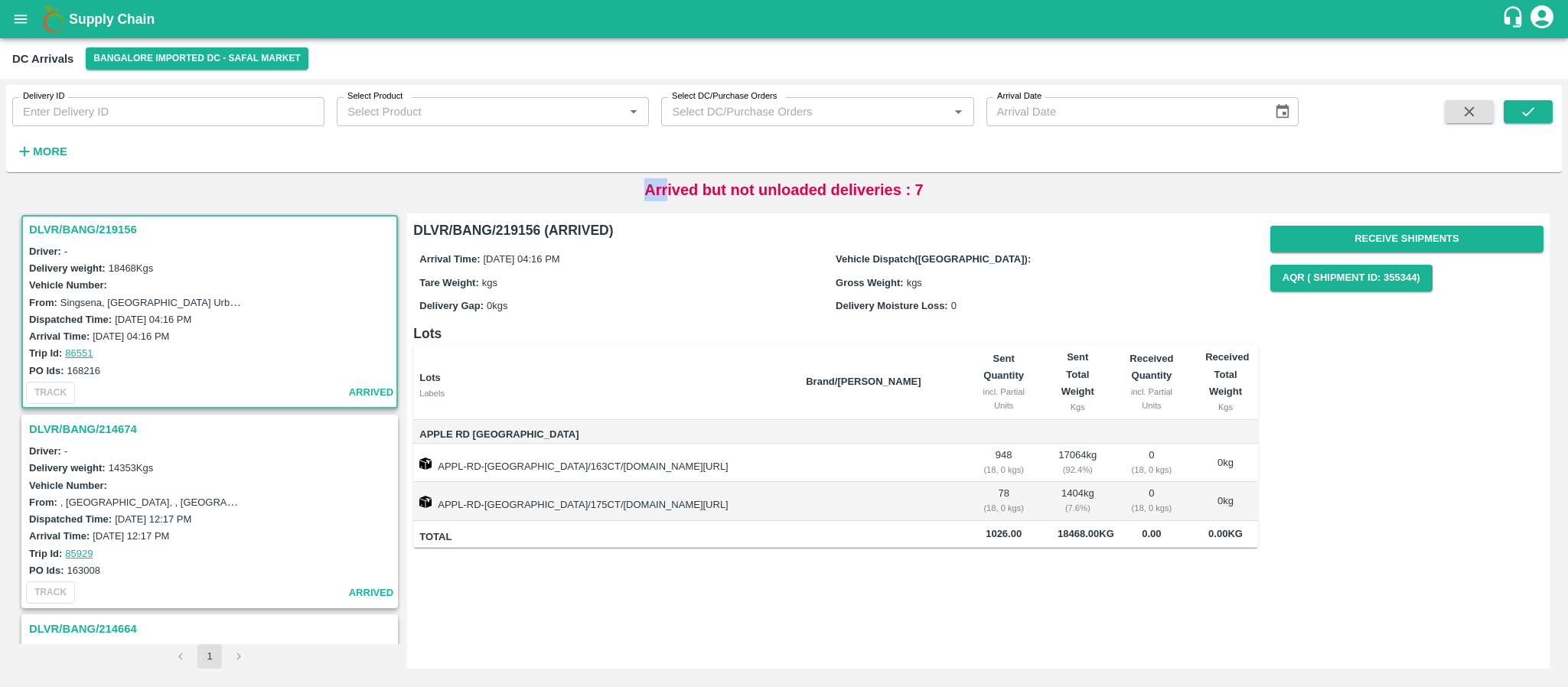
click at [652, 189] on p "Arrived but not unloaded deliveries : 7" at bounding box center [784, 189] width 279 height 23
click at [599, 177] on div "Delivery ID Delivery ID Select Product Select Product   * Select DC/Purchase Or…" at bounding box center [784, 131] width 1556 height 93
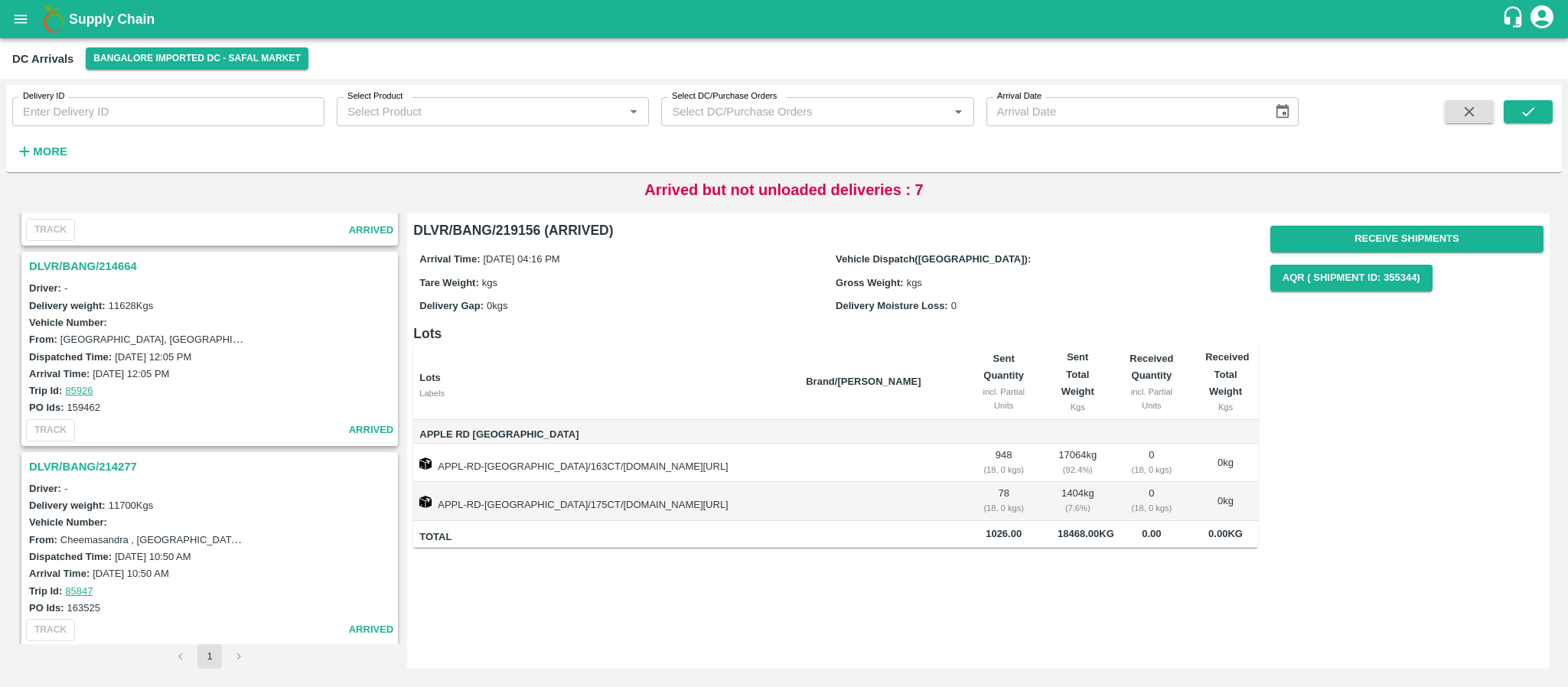
scroll to position [1157, 0]
click at [101, 457] on h3 "DLVR/BANG/214277" at bounding box center [211, 461] width 366 height 20
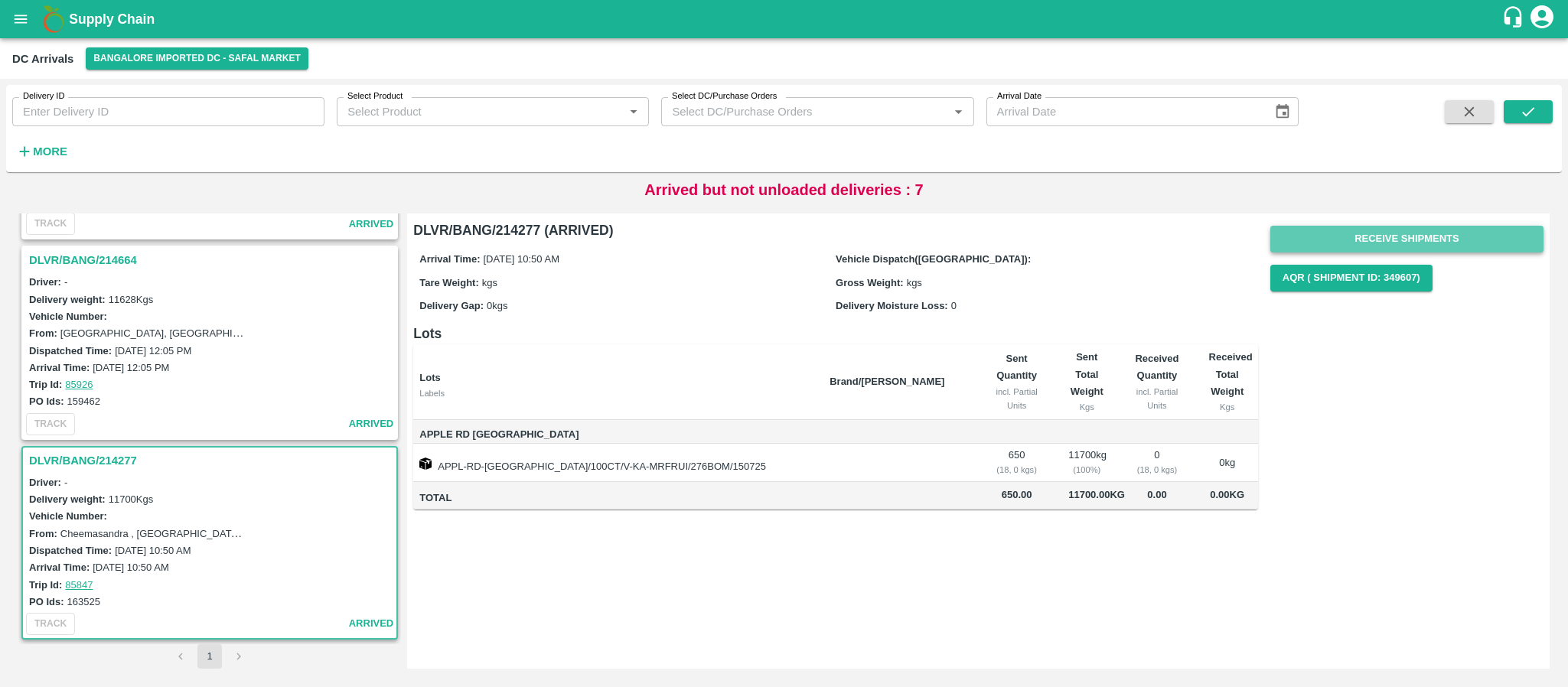
click at [1401, 231] on button "Receive Shipments" at bounding box center [1407, 239] width 273 height 27
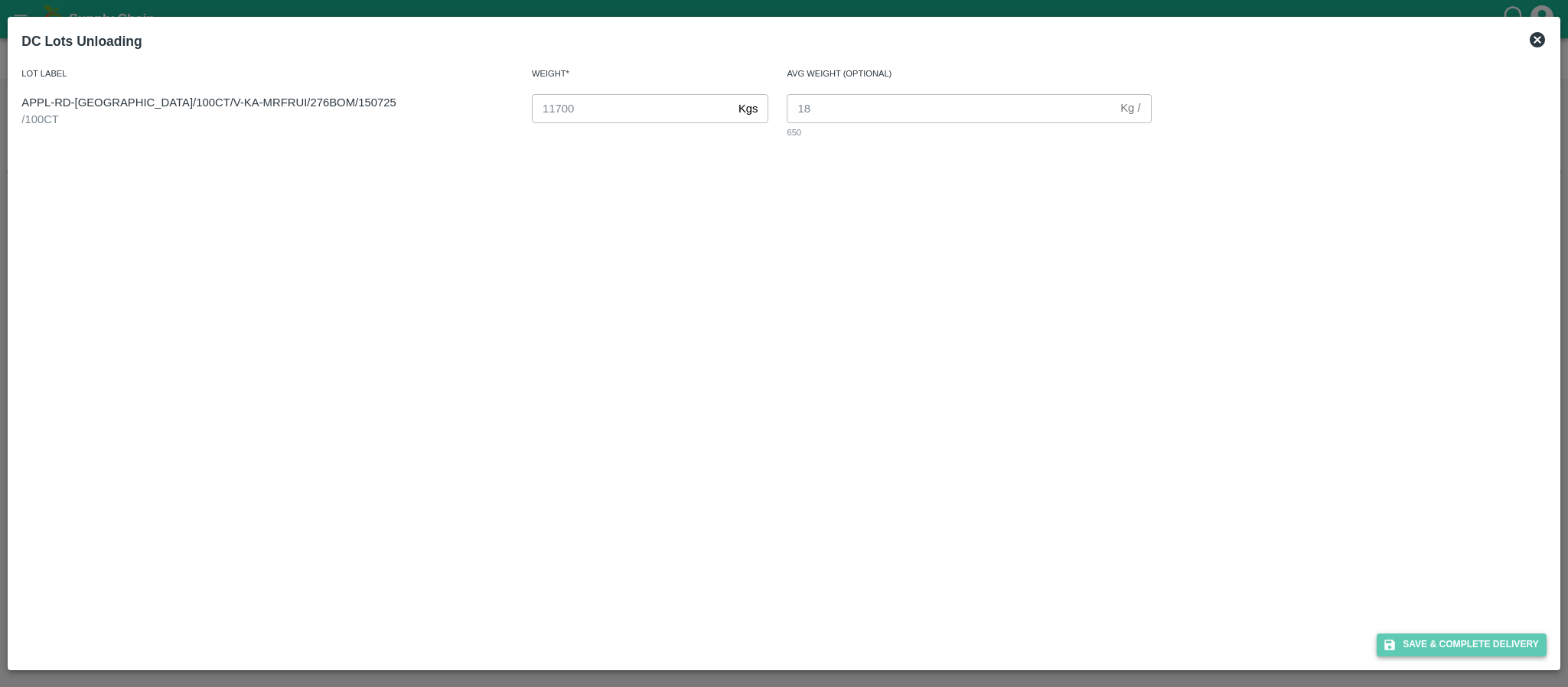
click at [1426, 642] on button "Save & Complete Delivery" at bounding box center [1461, 645] width 170 height 22
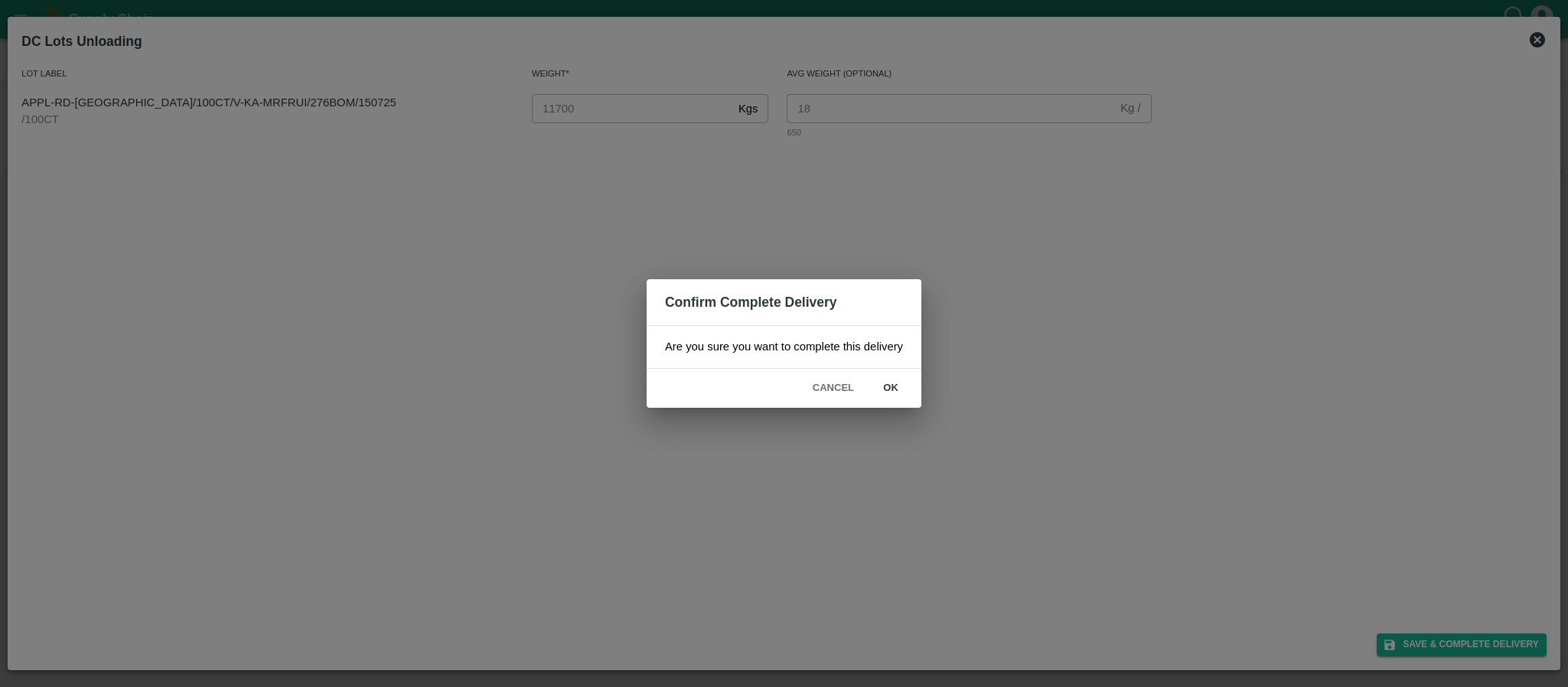
click at [899, 386] on button "ok" at bounding box center [891, 389] width 49 height 27
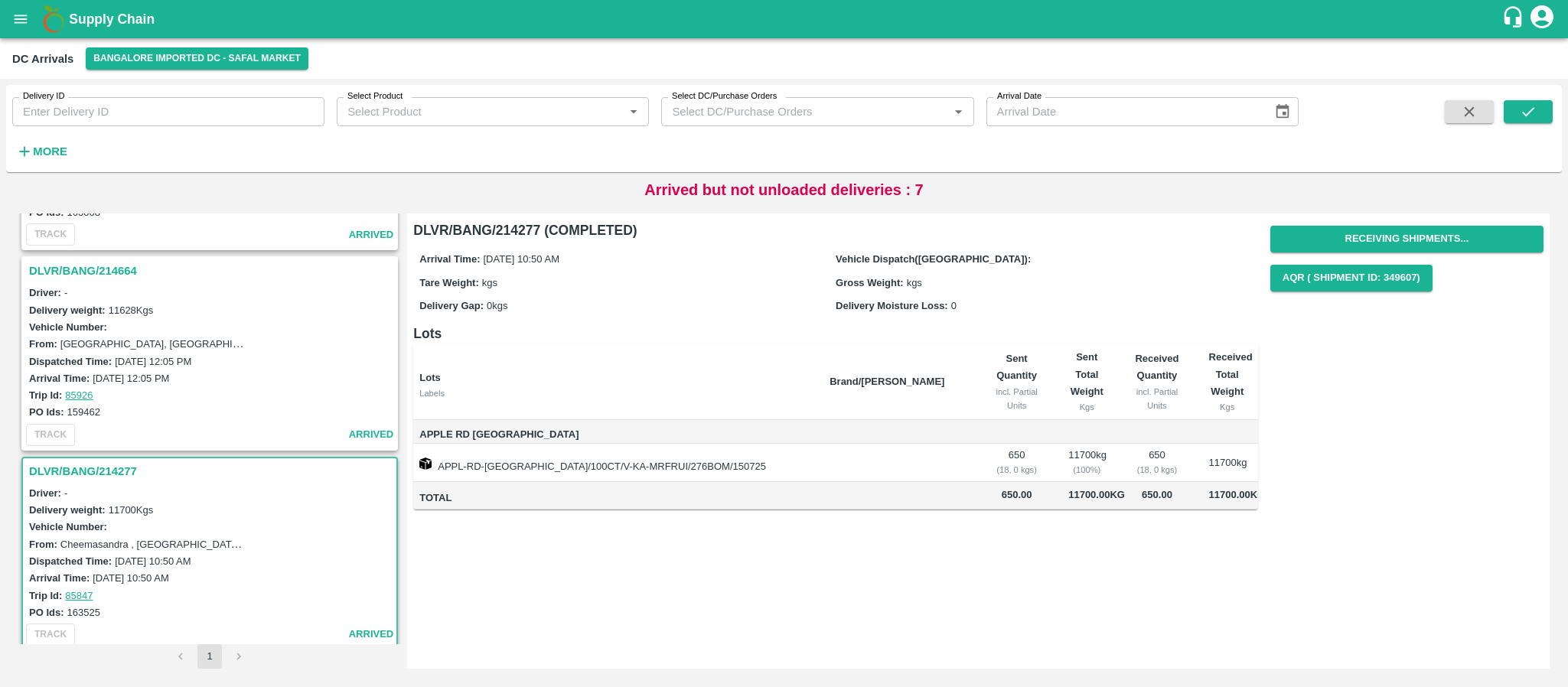
scroll to position [1157, 0]
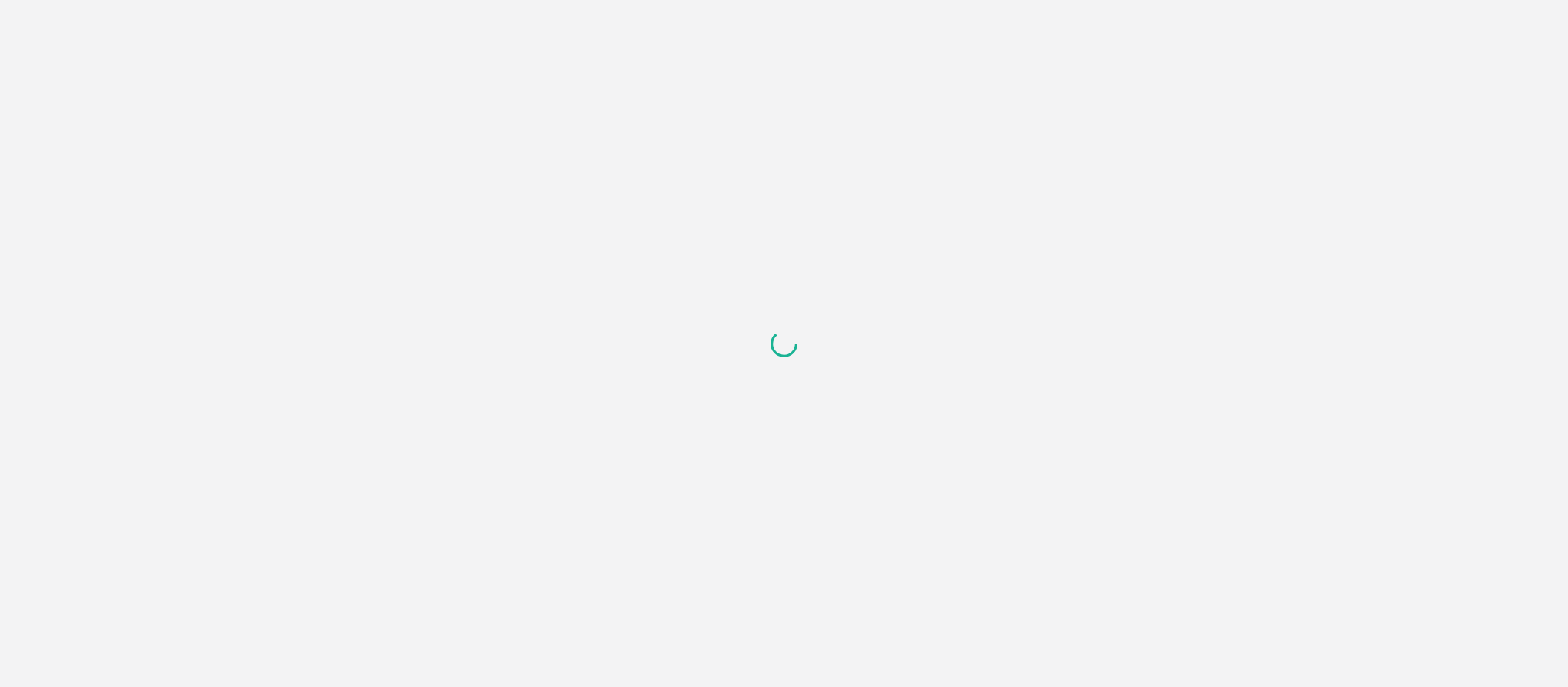
click at [134, 123] on div at bounding box center [784, 343] width 1568 height 687
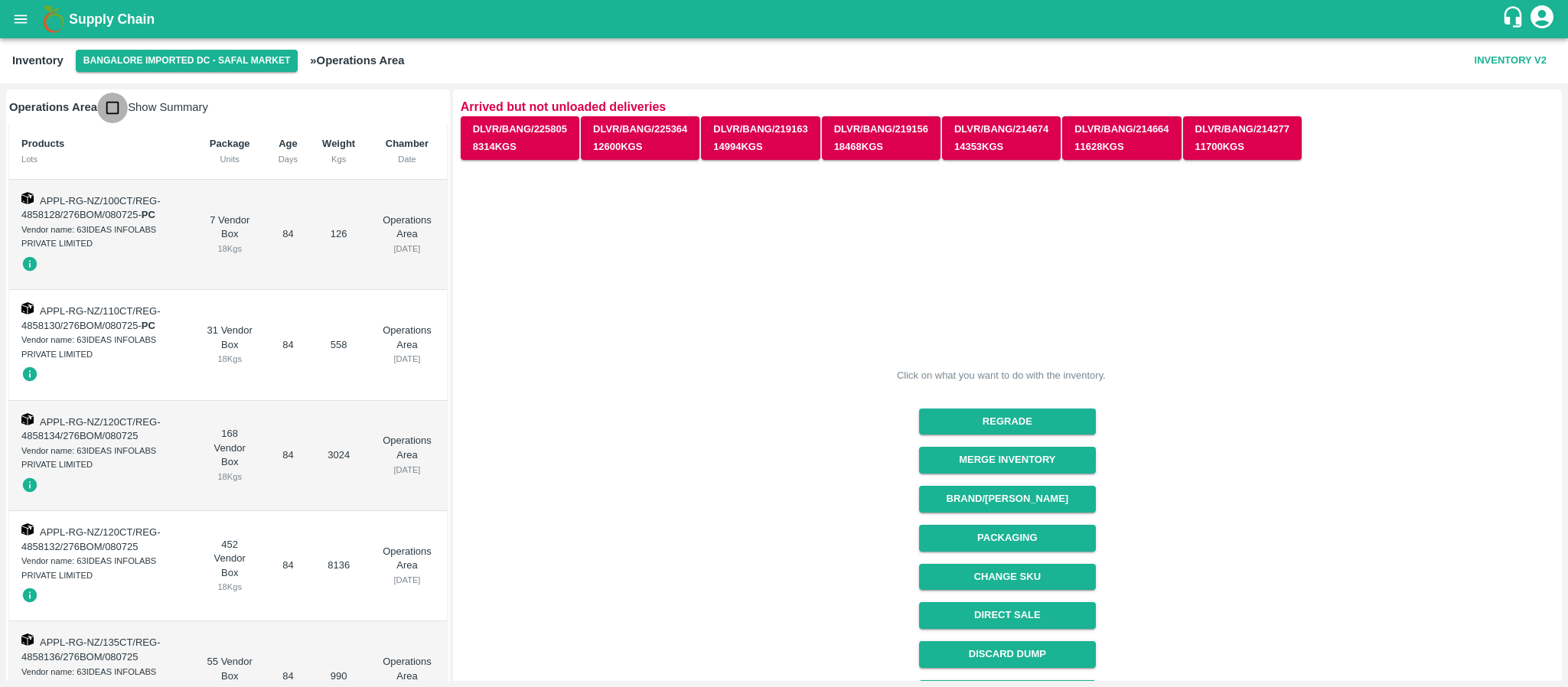
click at [109, 104] on input "checkbox" at bounding box center [112, 108] width 30 height 30
checkbox input "true"
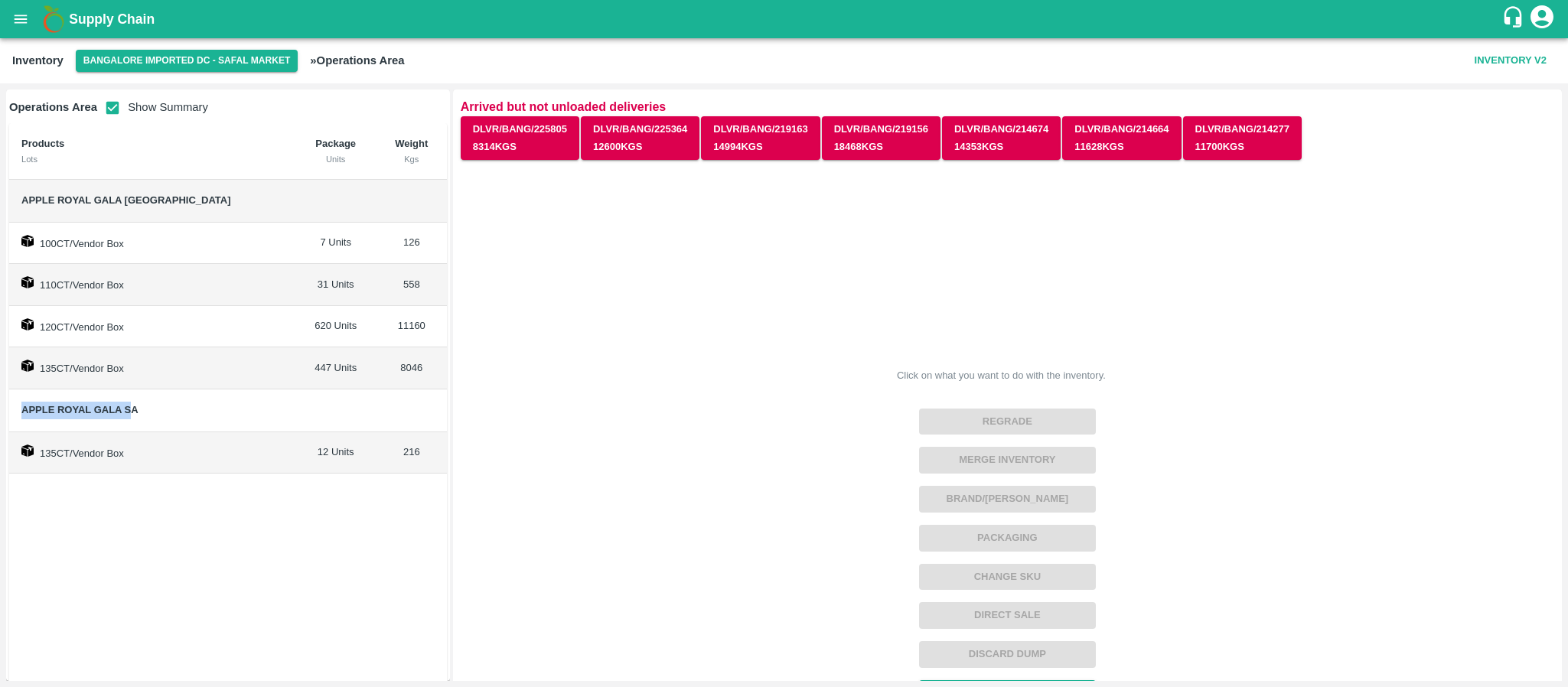
drag, startPoint x: 19, startPoint y: 407, endPoint x: 134, endPoint y: 421, distance: 115.8
click at [134, 421] on td "Apple Royal Gala SA" at bounding box center [152, 411] width 287 height 43
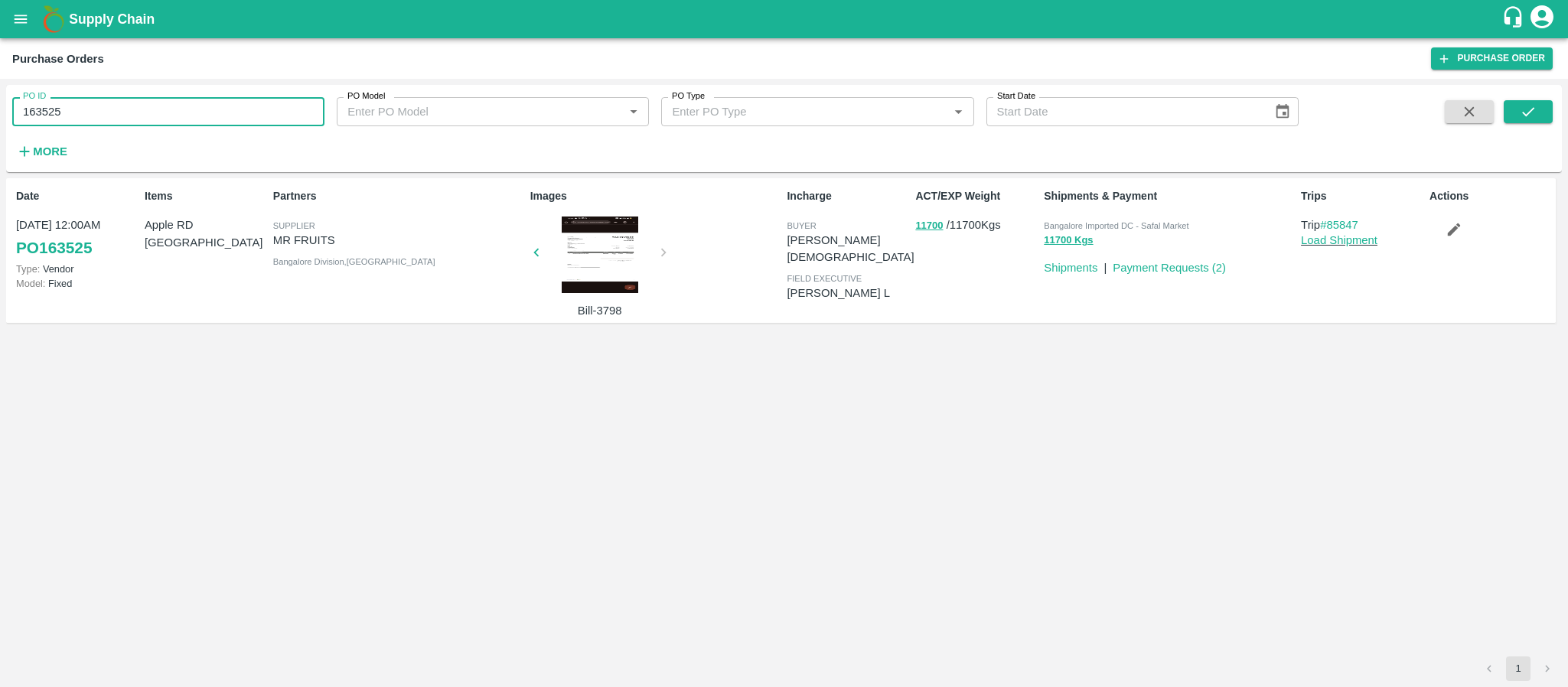
drag, startPoint x: 161, startPoint y: 106, endPoint x: 0, endPoint y: 156, distance: 168.6
click at [0, 156] on div "PO ID 163525 PO ID PO Model PO Model   * PO Type PO Type   * Start Date Start D…" at bounding box center [784, 383] width 1568 height 608
type input "163525"
click at [80, 110] on input "PO ID" at bounding box center [167, 112] width 312 height 29
paste input "text"
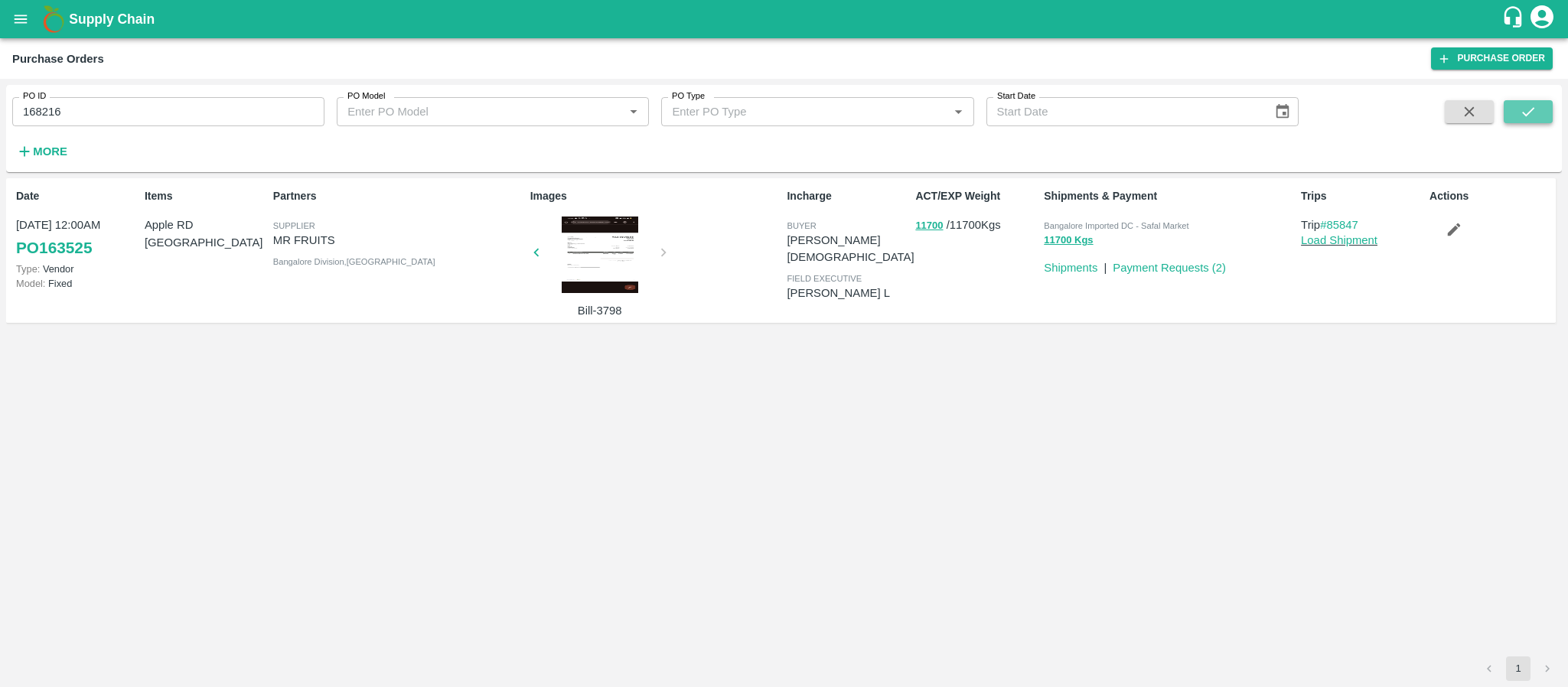
click at [1527, 117] on icon "submit" at bounding box center [1528, 112] width 17 height 17
click at [604, 246] on div at bounding box center [600, 254] width 115 height 77
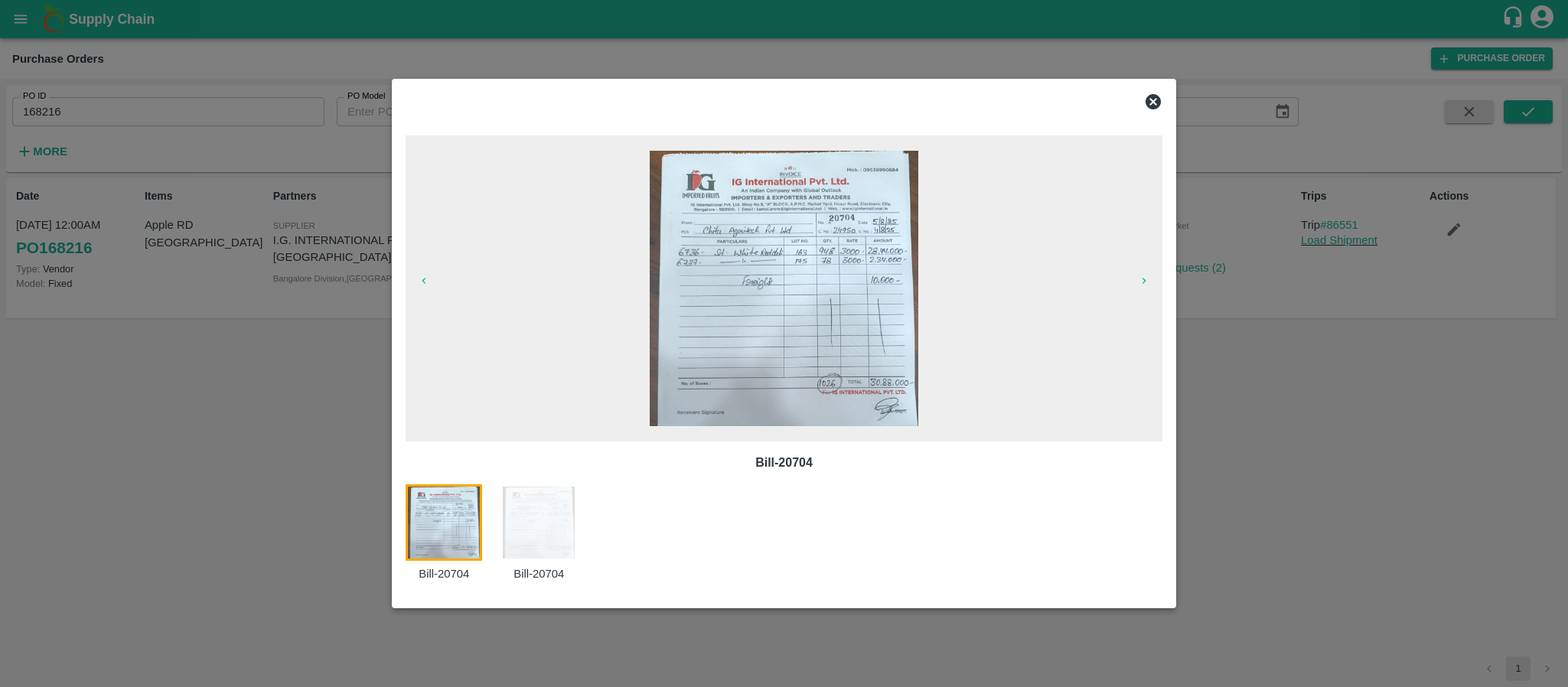
click at [1149, 101] on icon at bounding box center [1153, 101] width 15 height 15
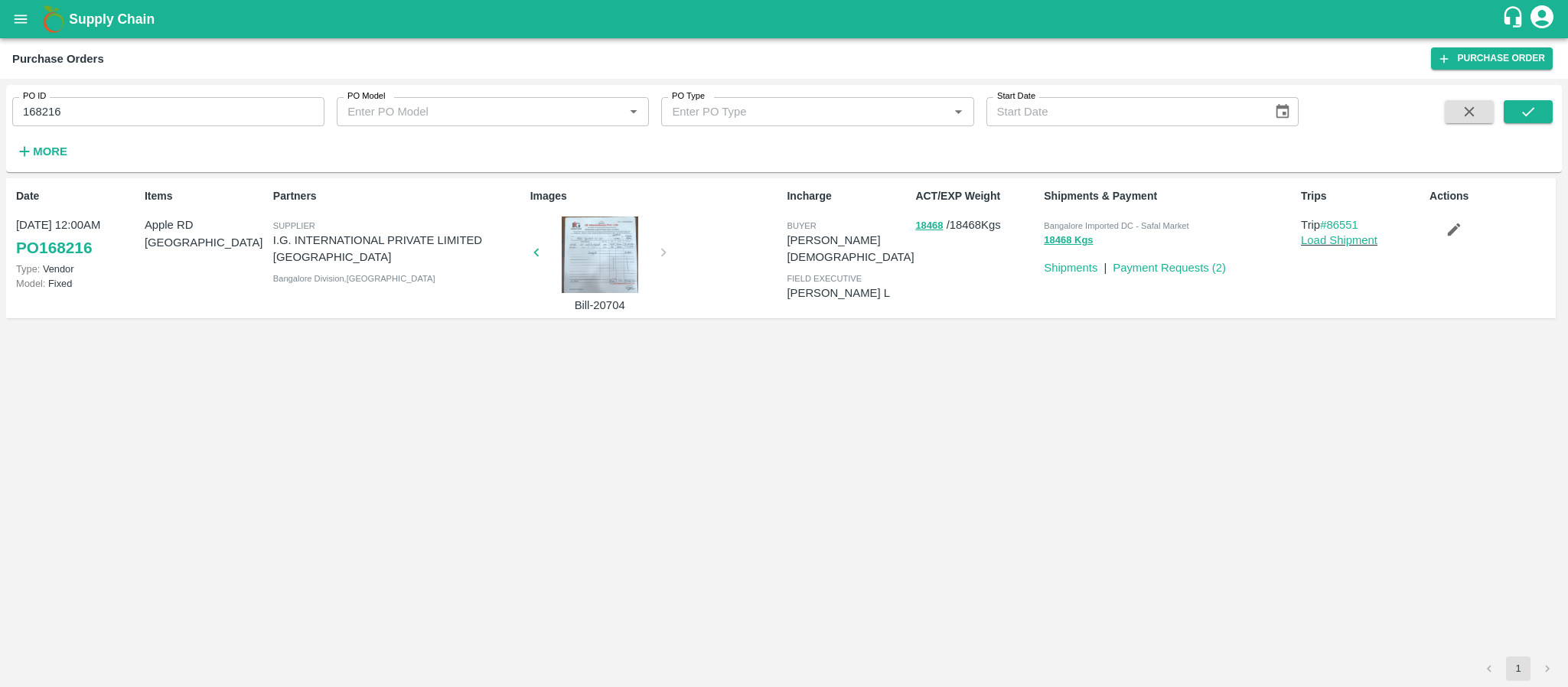
click at [595, 257] on div at bounding box center [600, 254] width 115 height 77
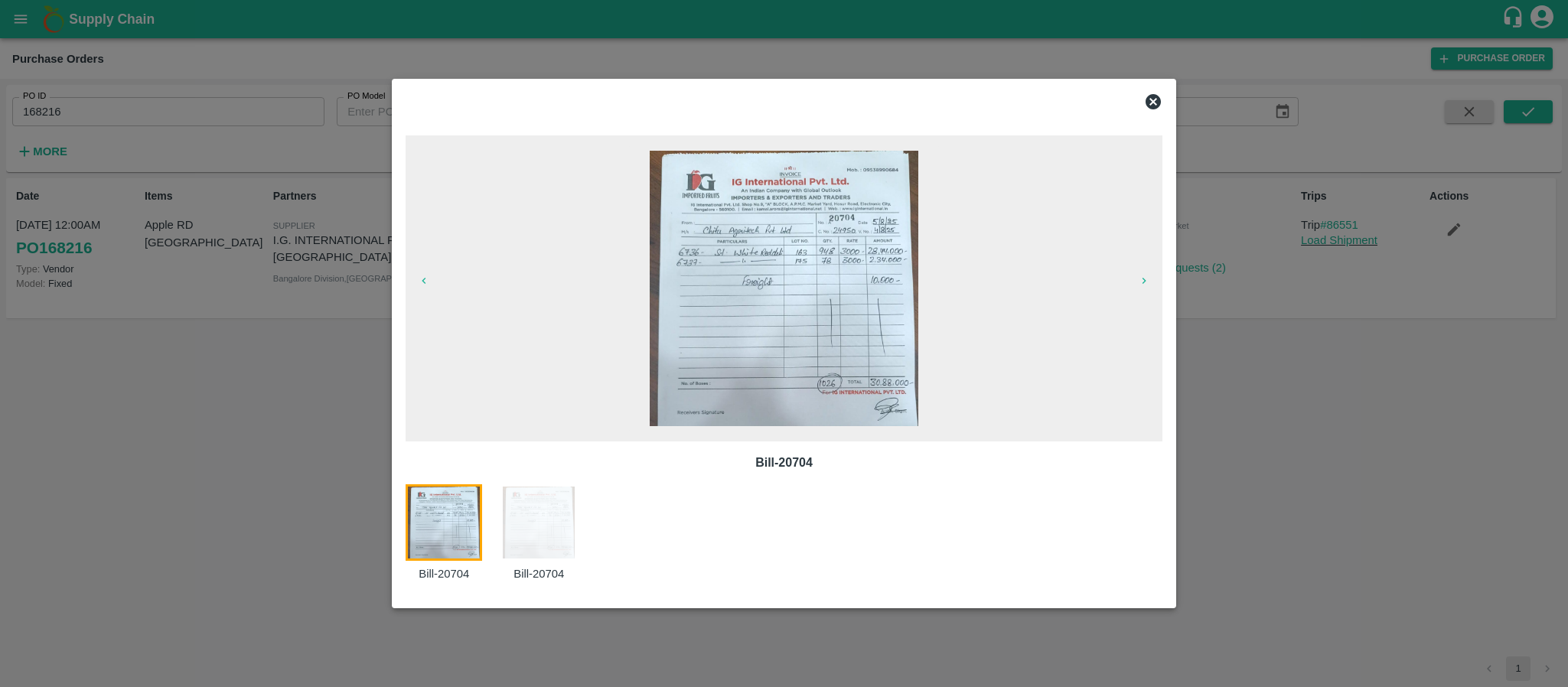
click at [1153, 96] on icon at bounding box center [1153, 101] width 15 height 15
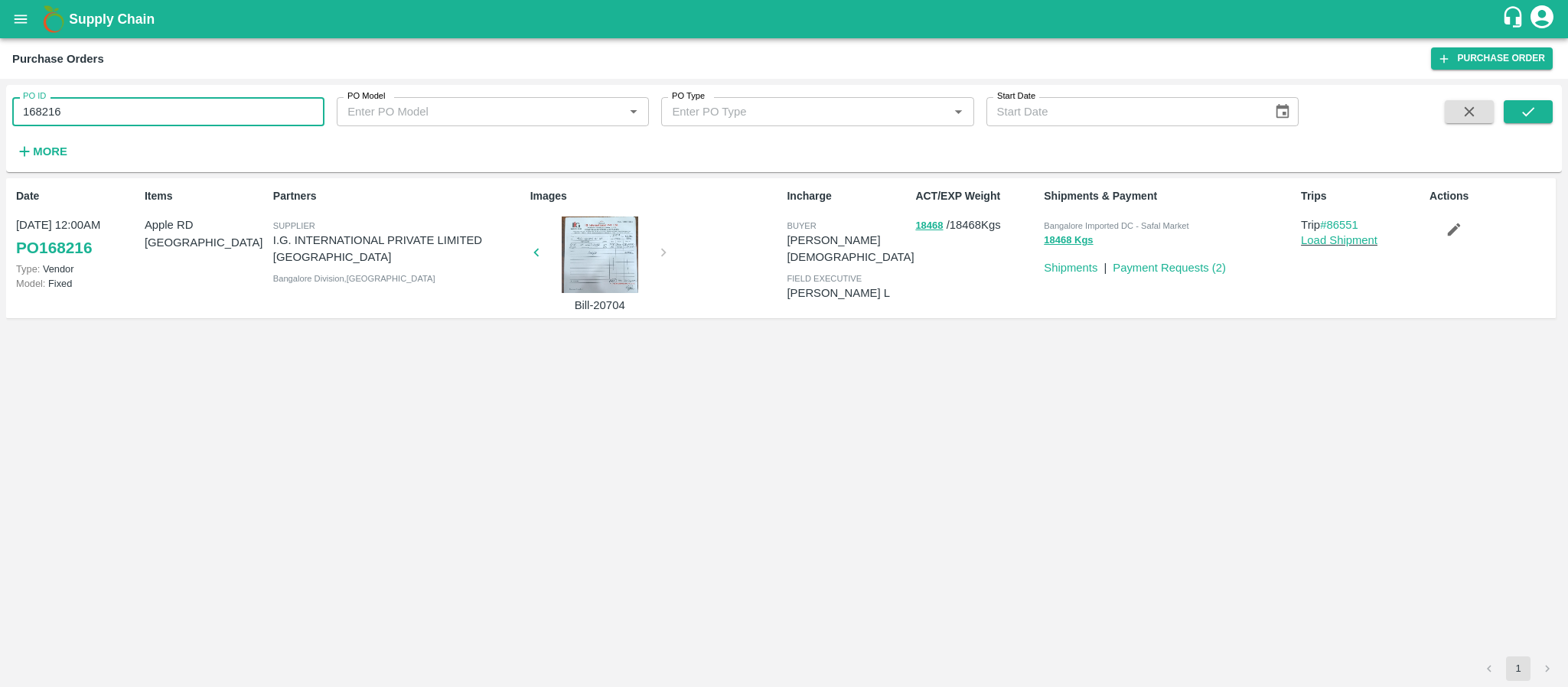
click at [182, 113] on input "168216" at bounding box center [167, 112] width 312 height 29
type input "1"
paste input "text"
drag, startPoint x: 235, startPoint y: 113, endPoint x: 0, endPoint y: 117, distance: 235.0
click at [0, 117] on div "PO ID Apple RD USA PO ID PO Model PO Model   * PO Type PO Type   * Start Date S…" at bounding box center [784, 383] width 1568 height 608
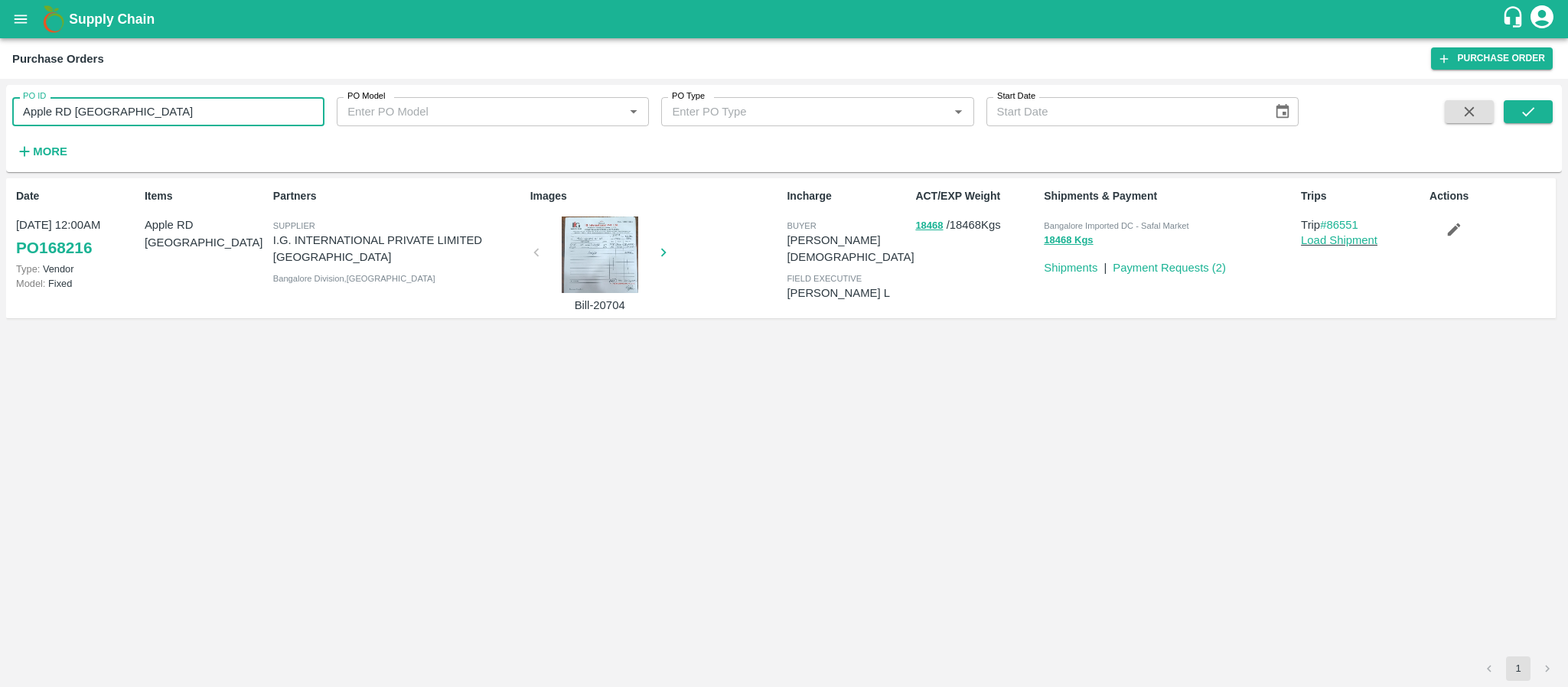
type input "Apple RD [GEOGRAPHIC_DATA]"
click at [156, 109] on input "PO ID" at bounding box center [167, 112] width 312 height 29
type input "v"
paste input "text"
click at [1522, 110] on icon "submit" at bounding box center [1528, 112] width 17 height 17
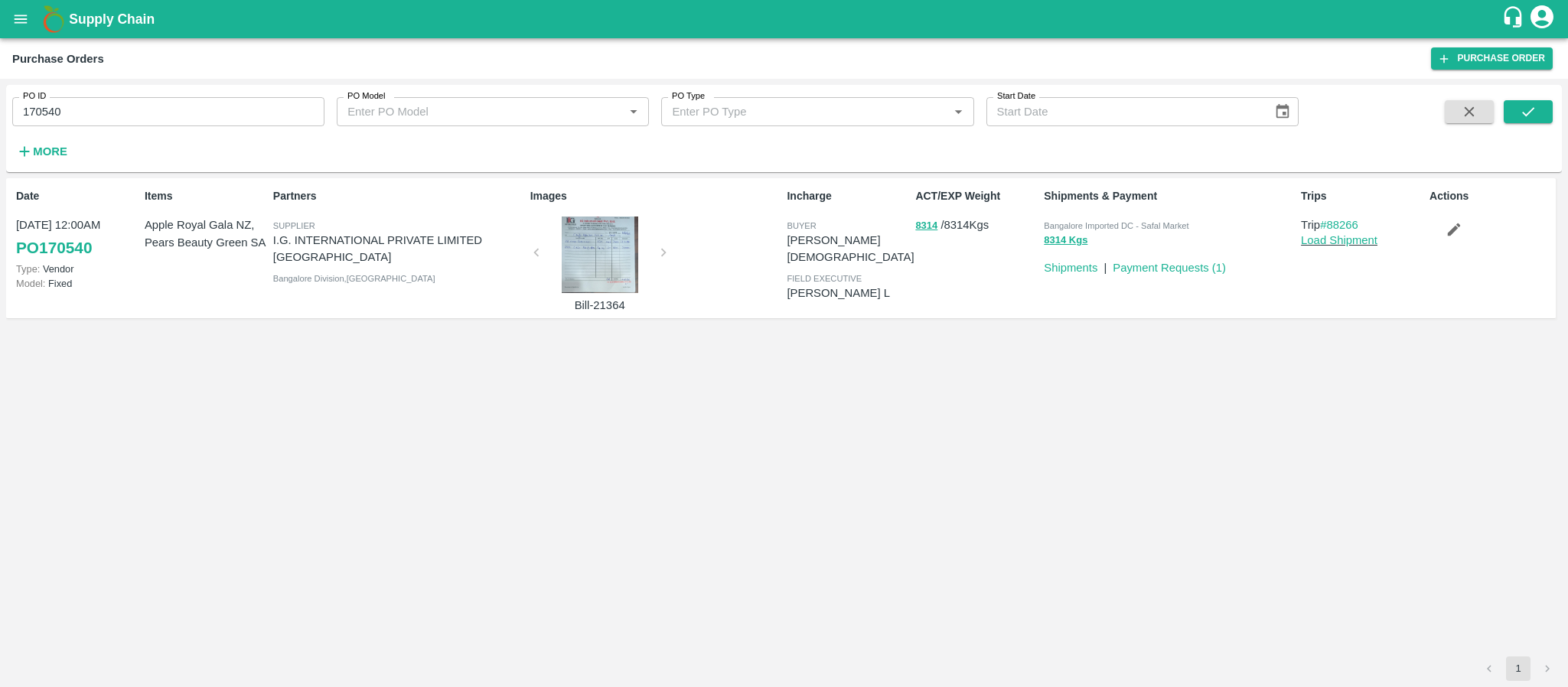
click at [586, 275] on div at bounding box center [600, 254] width 115 height 77
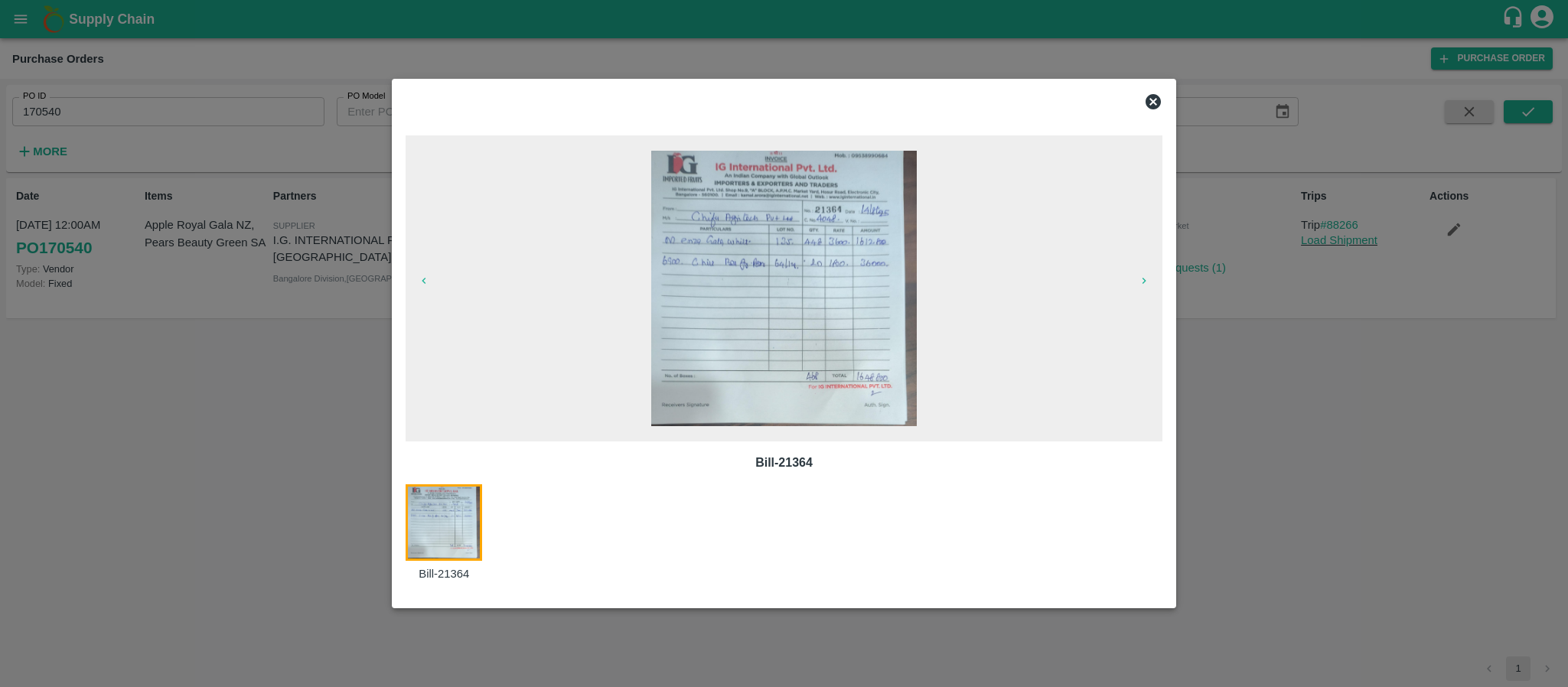
click at [1156, 99] on icon at bounding box center [1153, 102] width 19 height 19
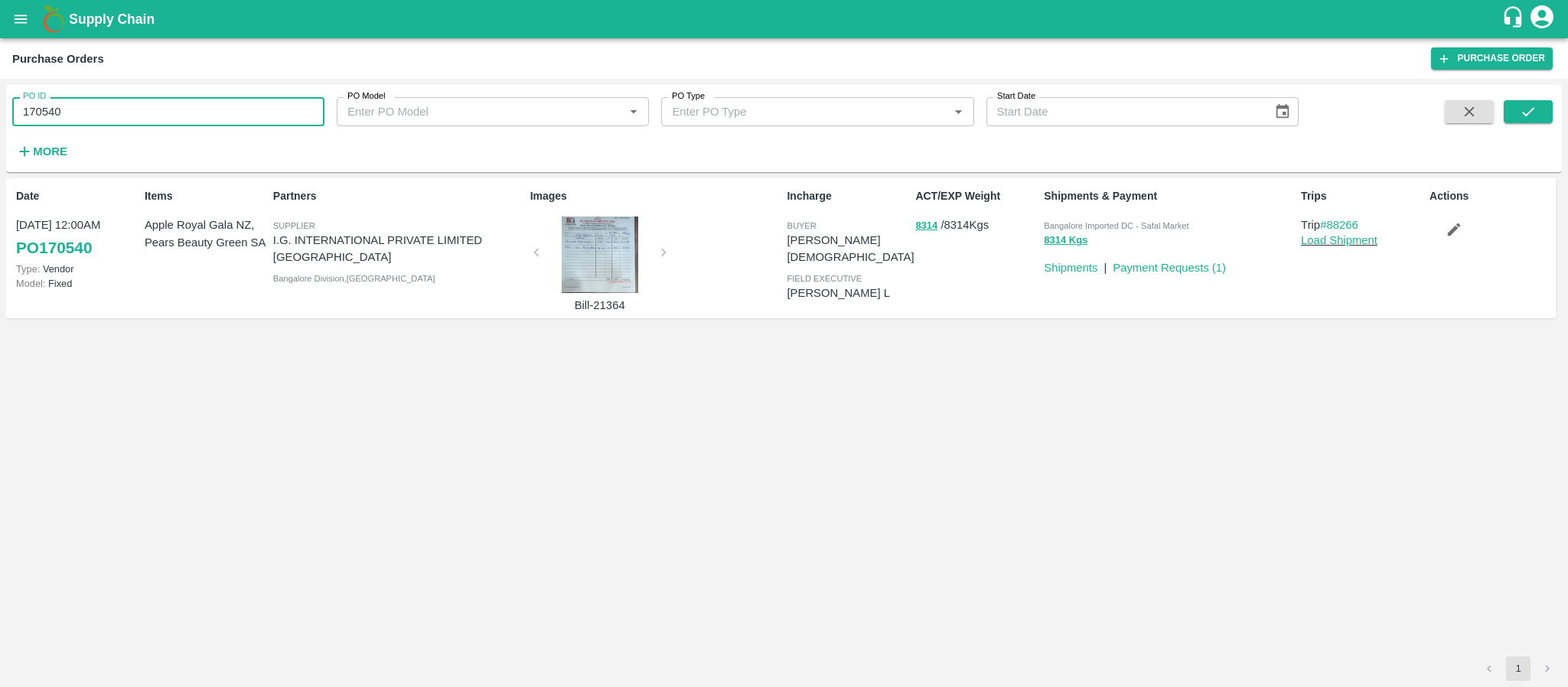
click at [99, 123] on input "170540" at bounding box center [167, 112] width 312 height 29
type input "1"
click at [28, 14] on icon "open drawer" at bounding box center [20, 19] width 17 height 17
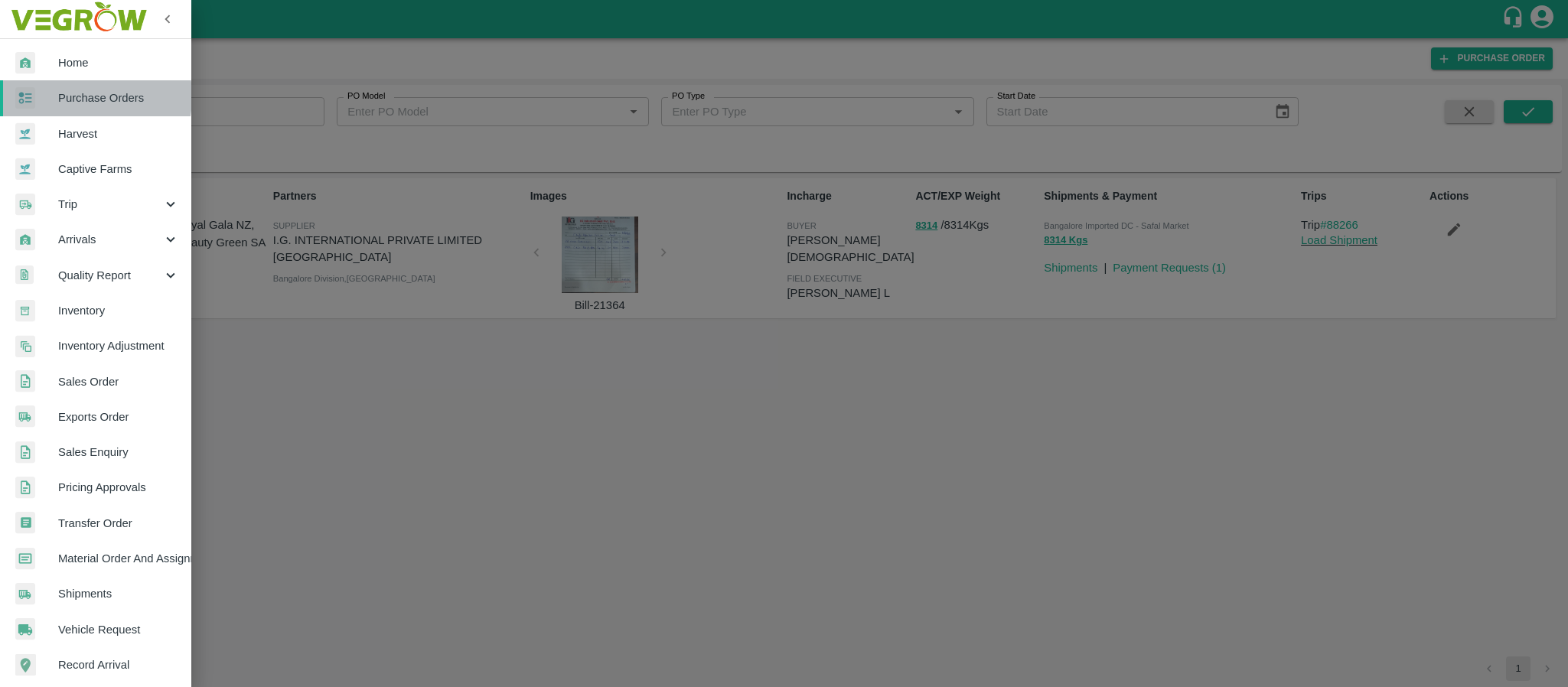
click at [68, 97] on span "Purchase Orders" at bounding box center [118, 98] width 121 height 17
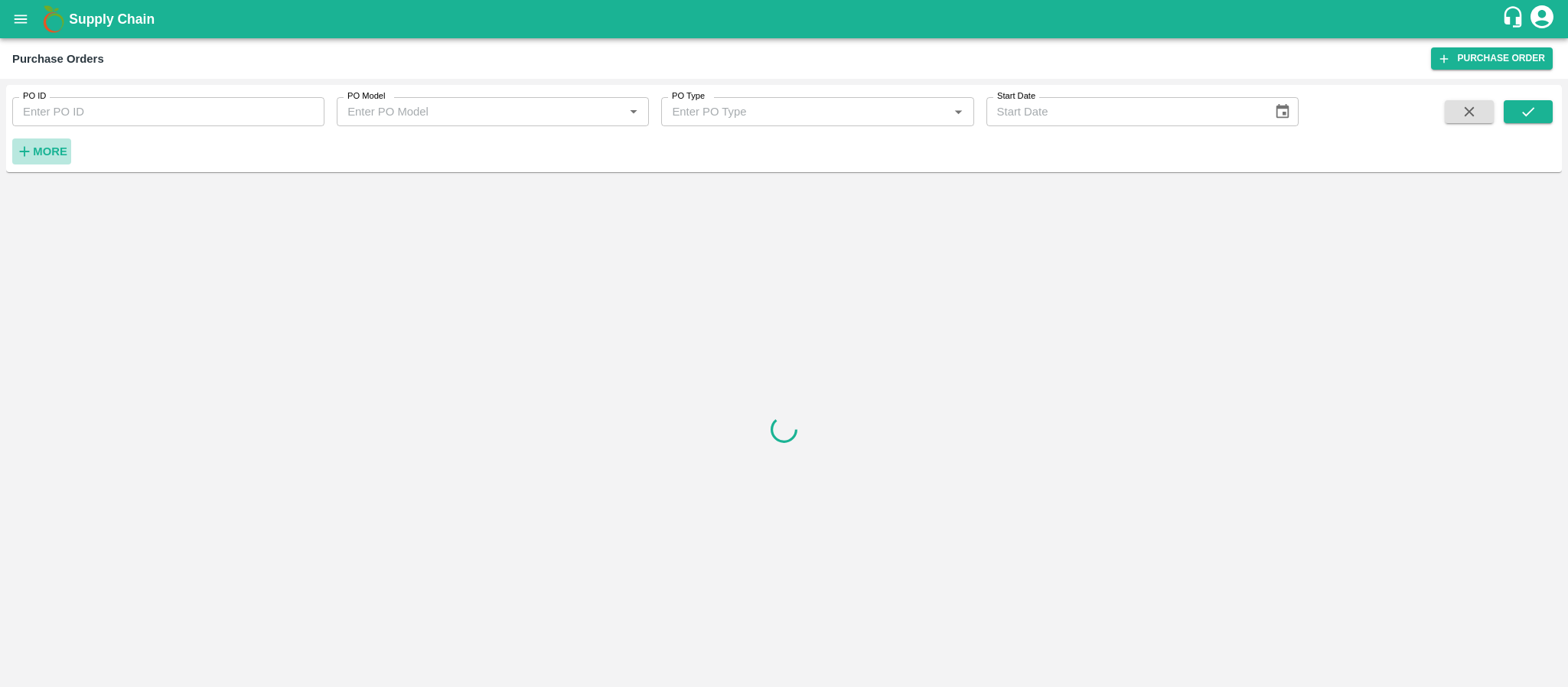
click at [44, 150] on strong "More" at bounding box center [50, 151] width 35 height 12
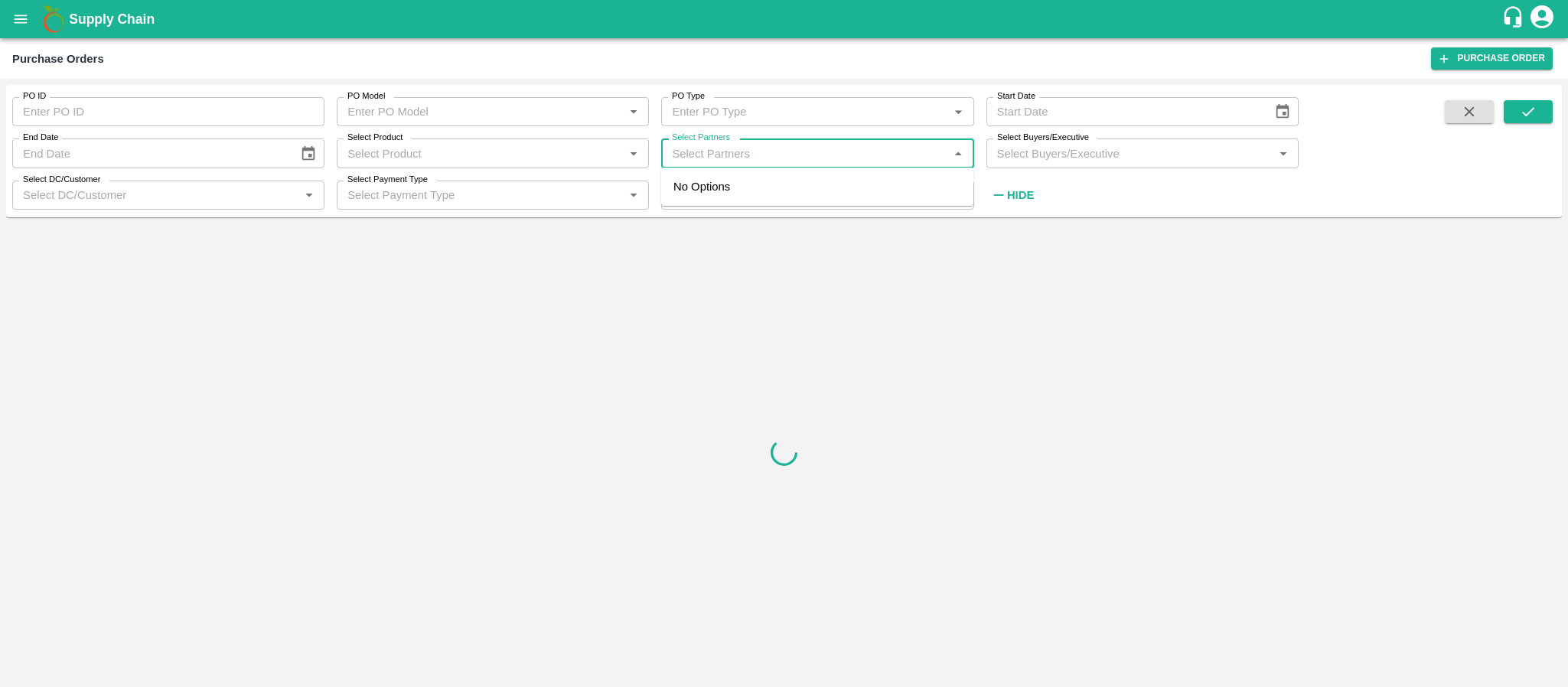
click at [703, 151] on input "Select Partners" at bounding box center [805, 153] width 278 height 20
type input "mohammed sami"
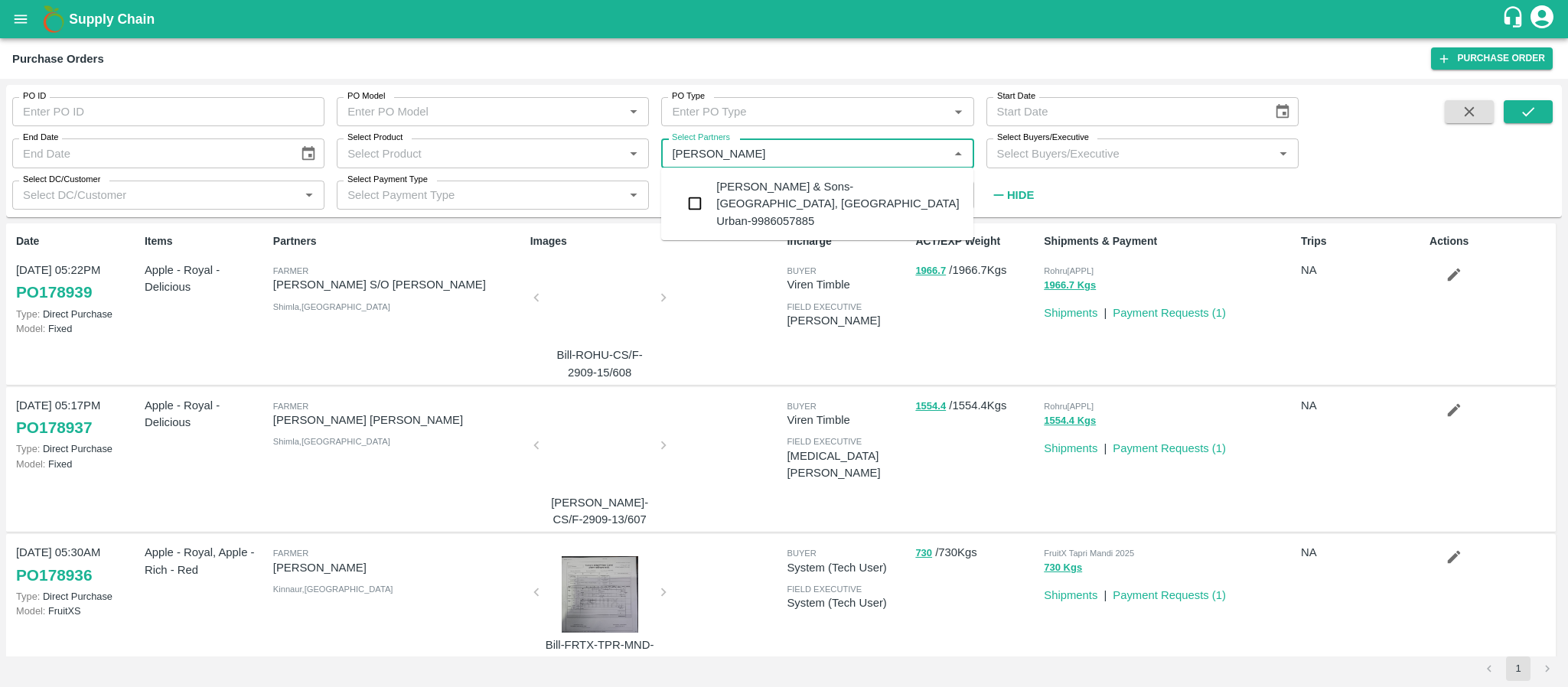
click at [696, 193] on input "checkbox" at bounding box center [695, 204] width 30 height 30
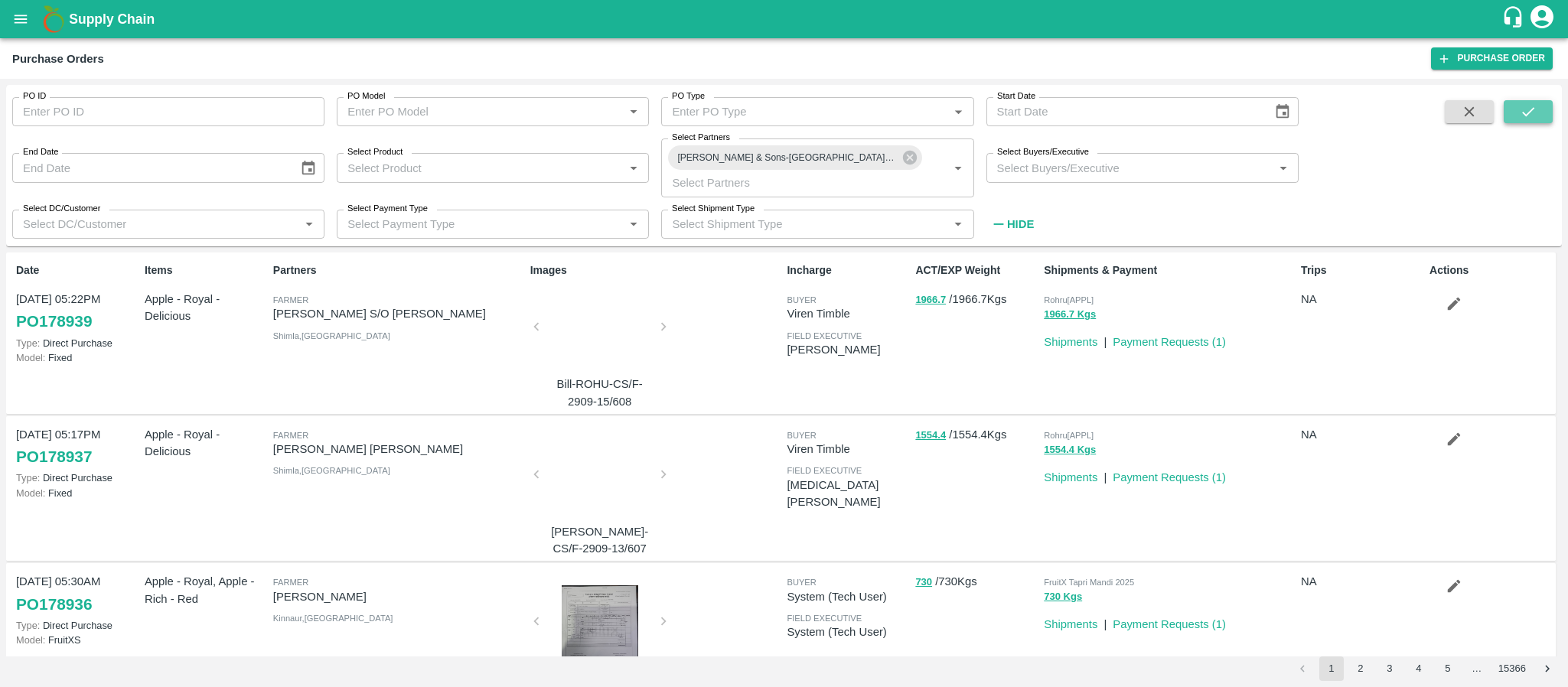
click at [1538, 111] on button "submit" at bounding box center [1528, 112] width 49 height 23
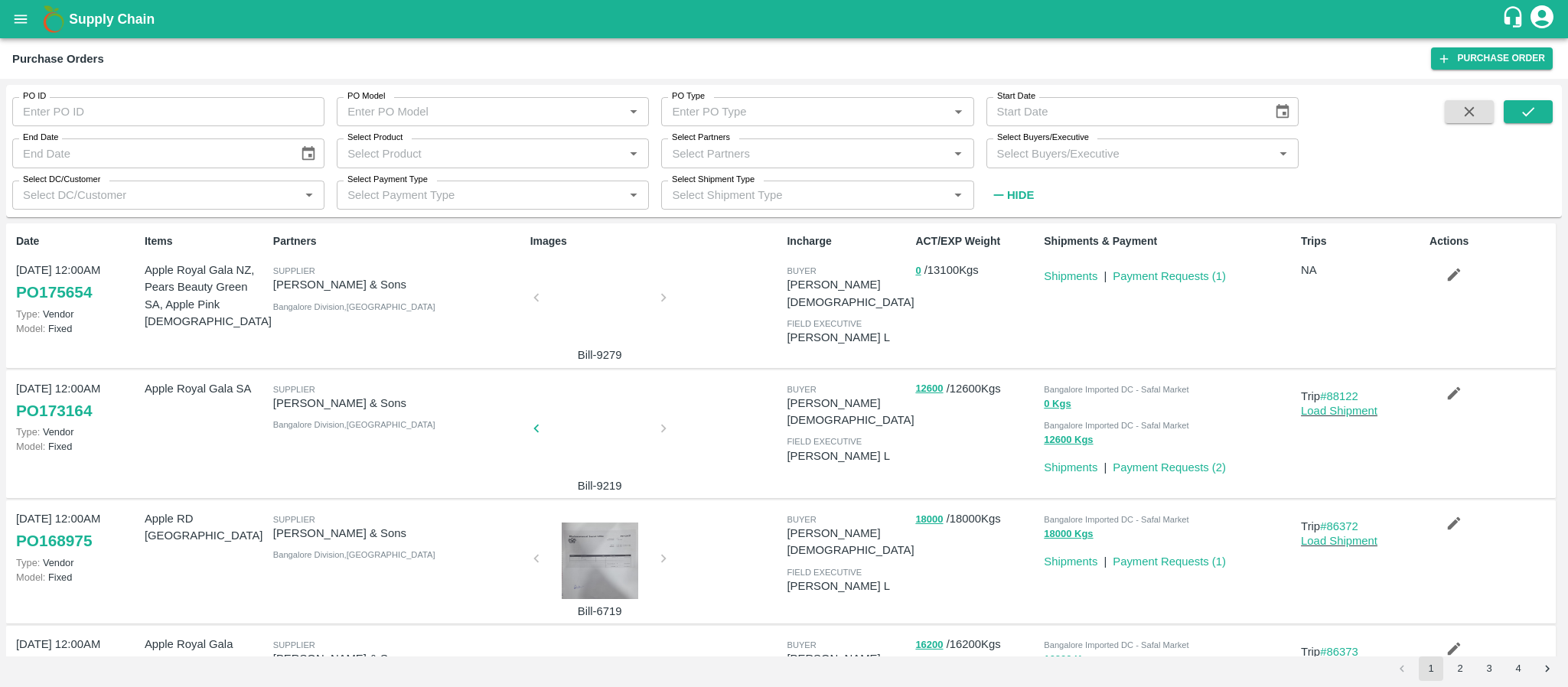
click at [558, 303] on div at bounding box center [600, 303] width 115 height 81
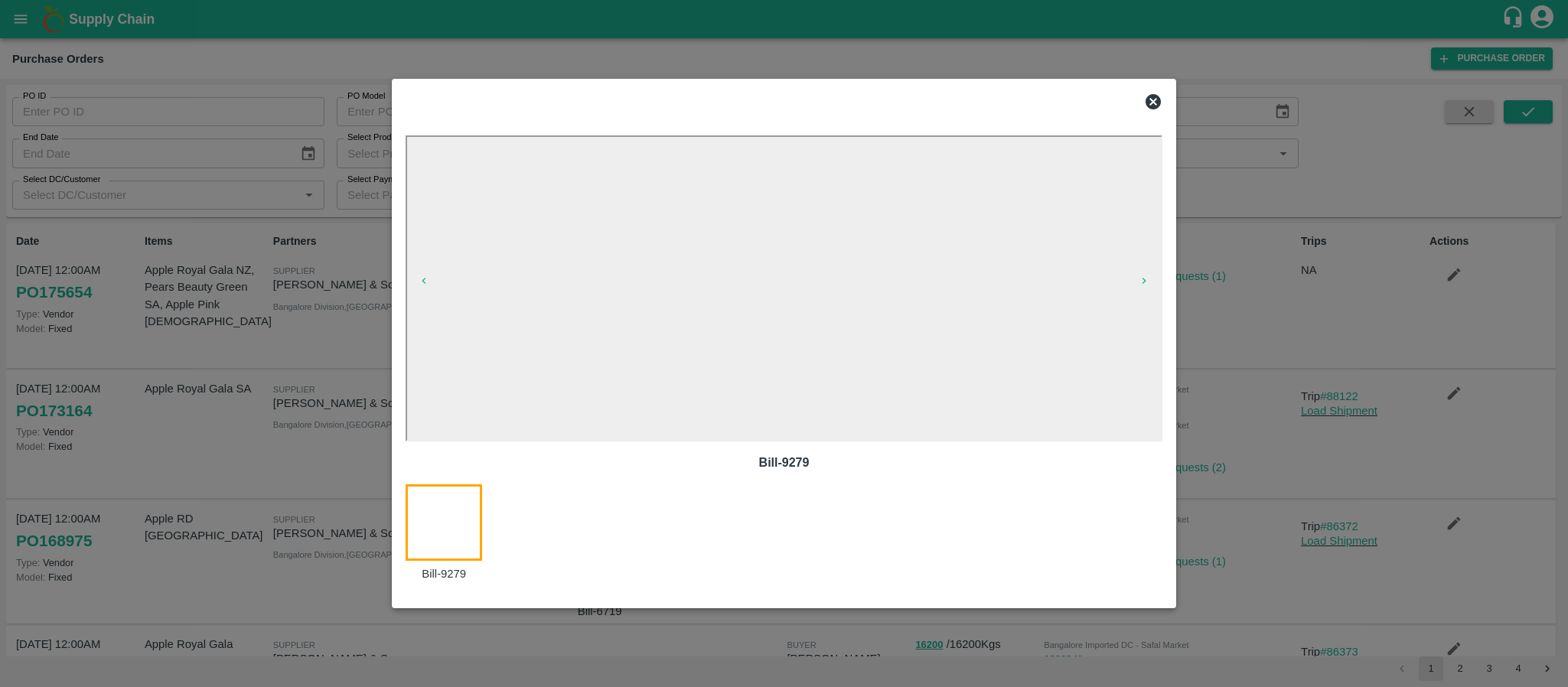
click at [1153, 101] on icon at bounding box center [1153, 102] width 19 height 19
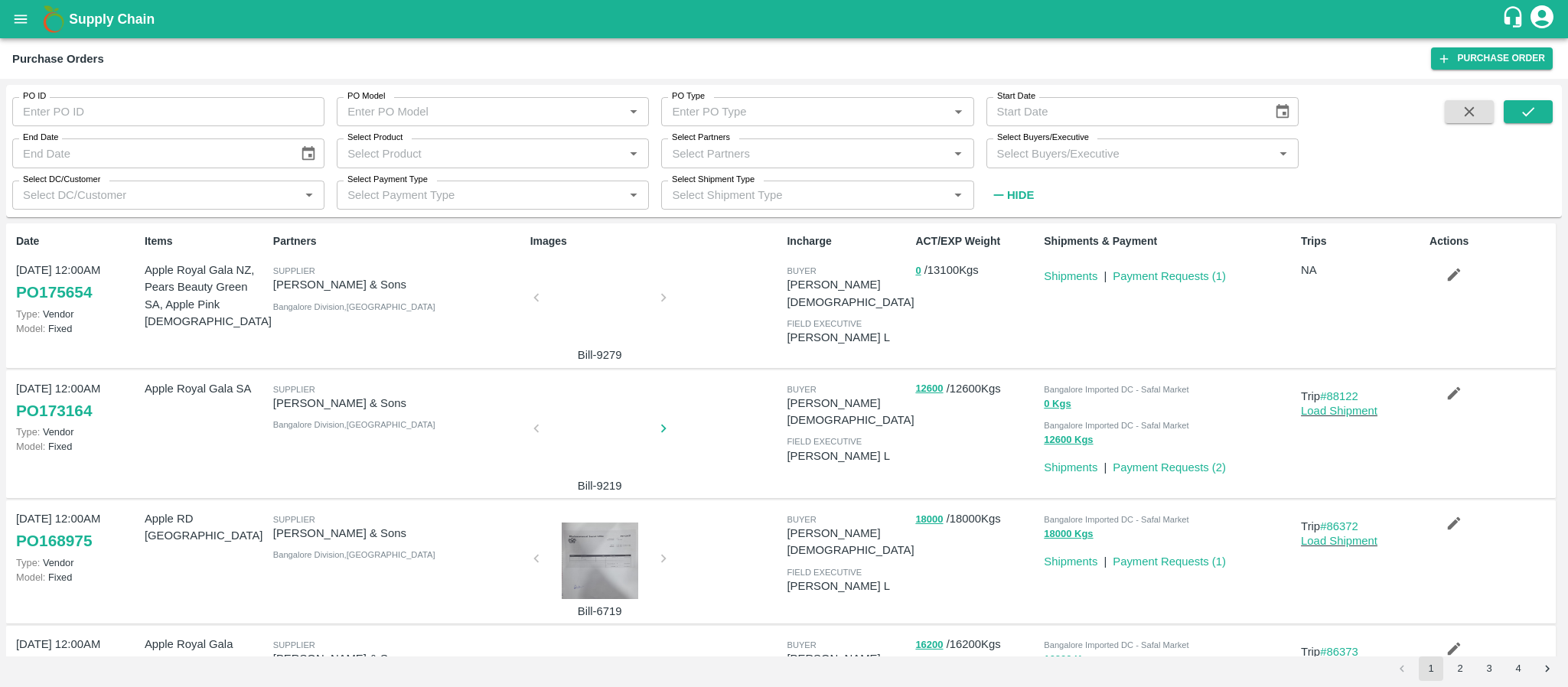
click at [735, 150] on input "Select Partners" at bounding box center [805, 153] width 278 height 20
type input "chevas"
click at [696, 196] on input "checkbox" at bounding box center [695, 195] width 30 height 30
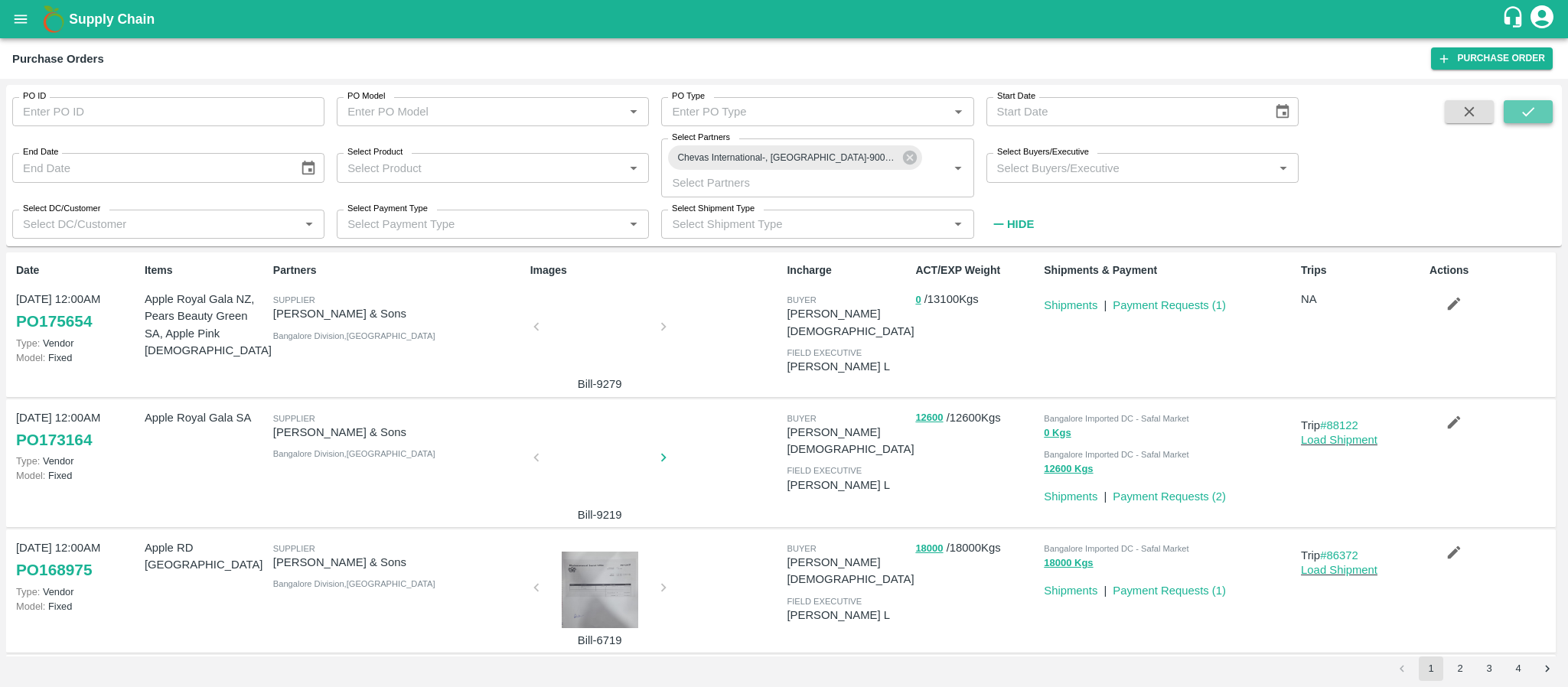
click at [1533, 104] on icon "submit" at bounding box center [1528, 112] width 17 height 17
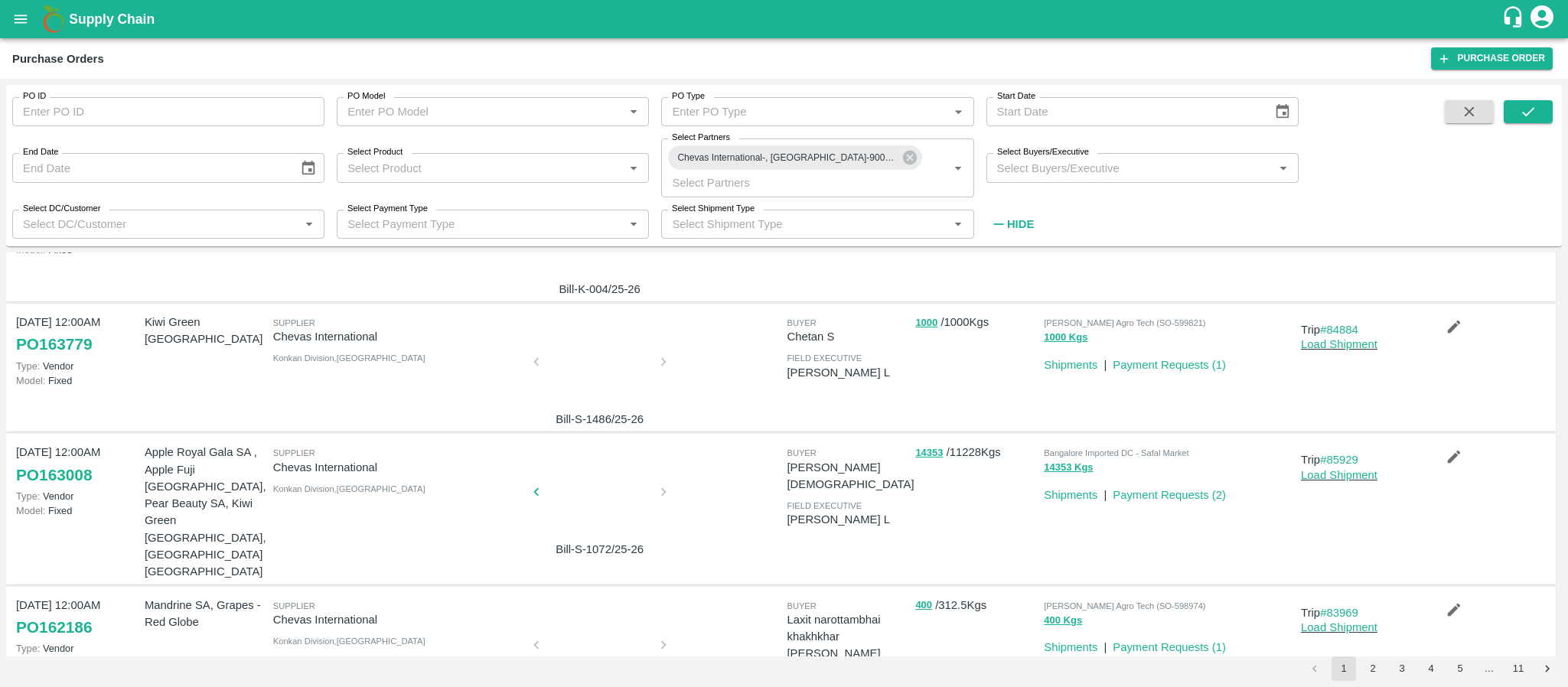
scroll to position [225, 0]
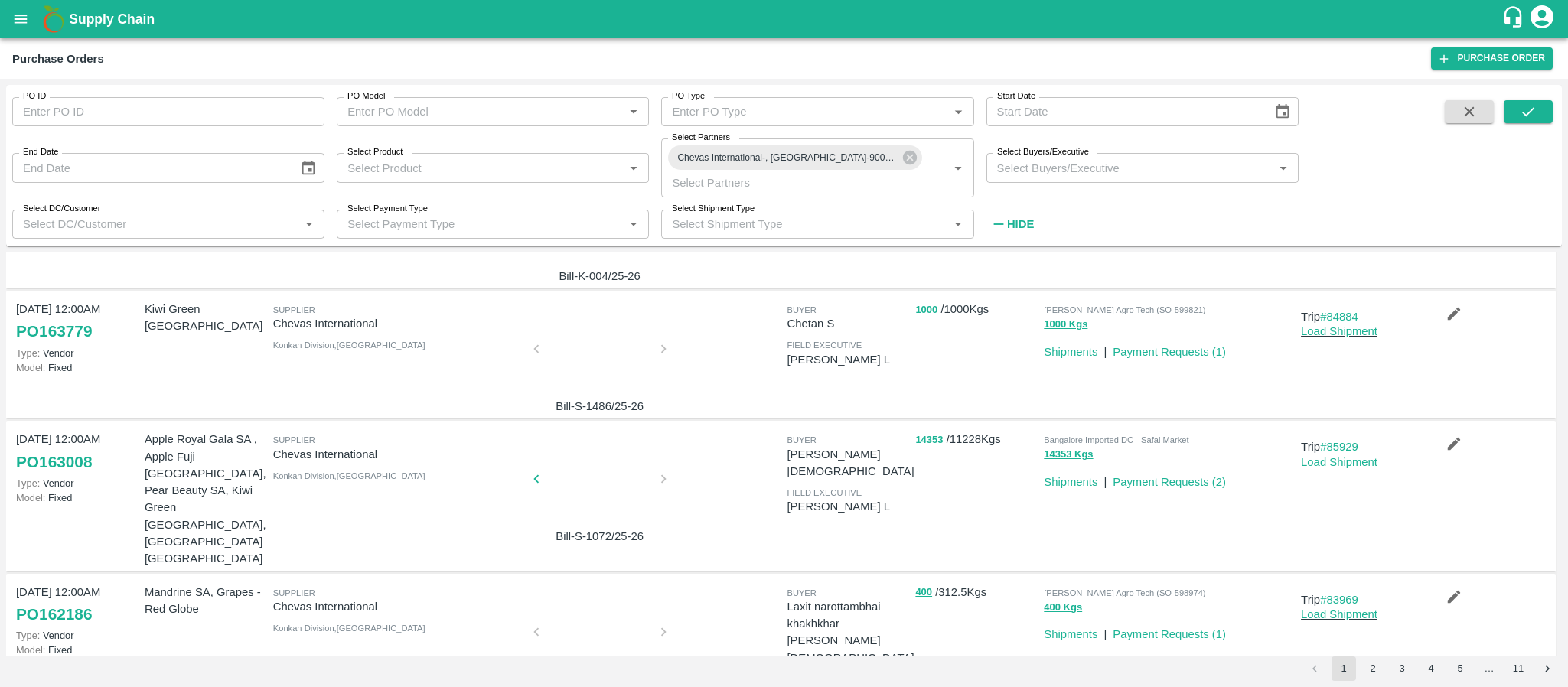
click at [599, 455] on div at bounding box center [600, 483] width 115 height 81
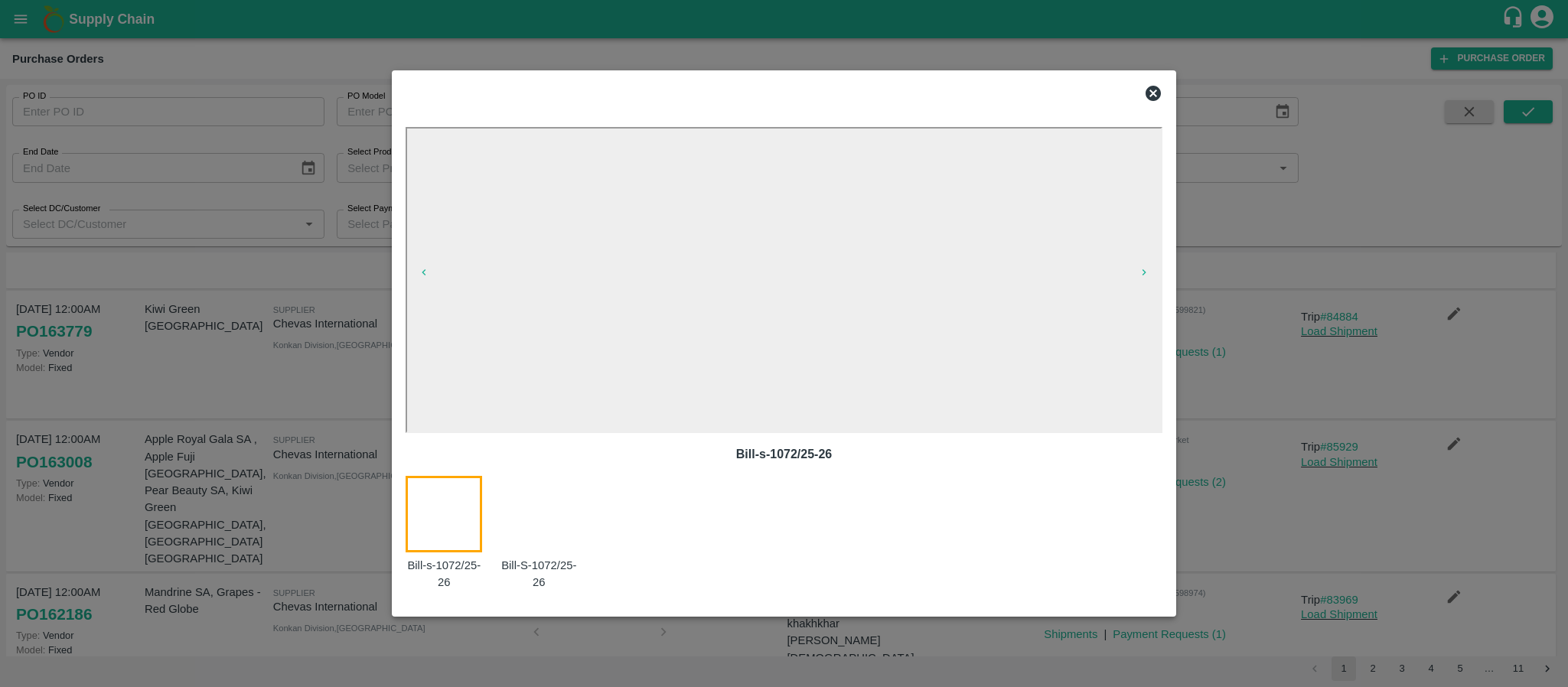
click at [1152, 88] on icon at bounding box center [1153, 93] width 15 height 15
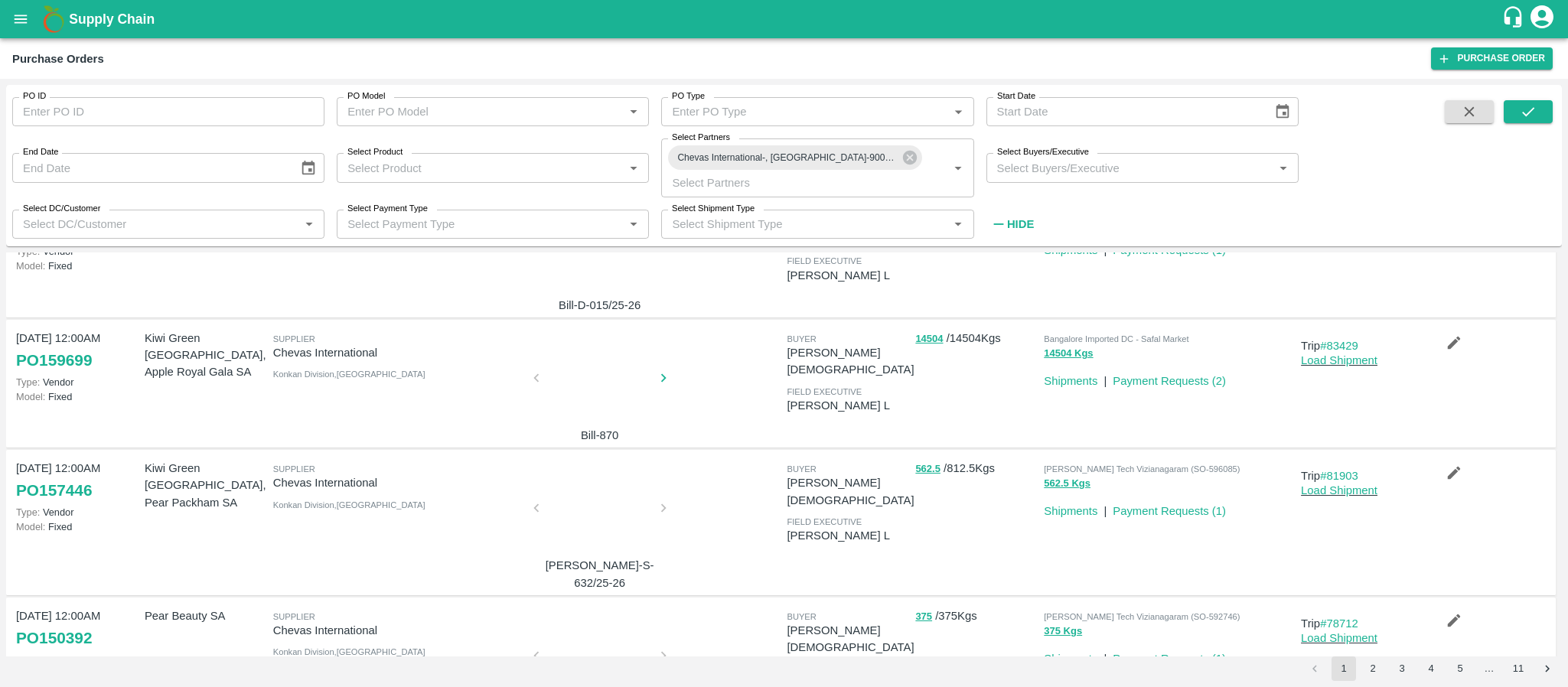
scroll to position [902, 0]
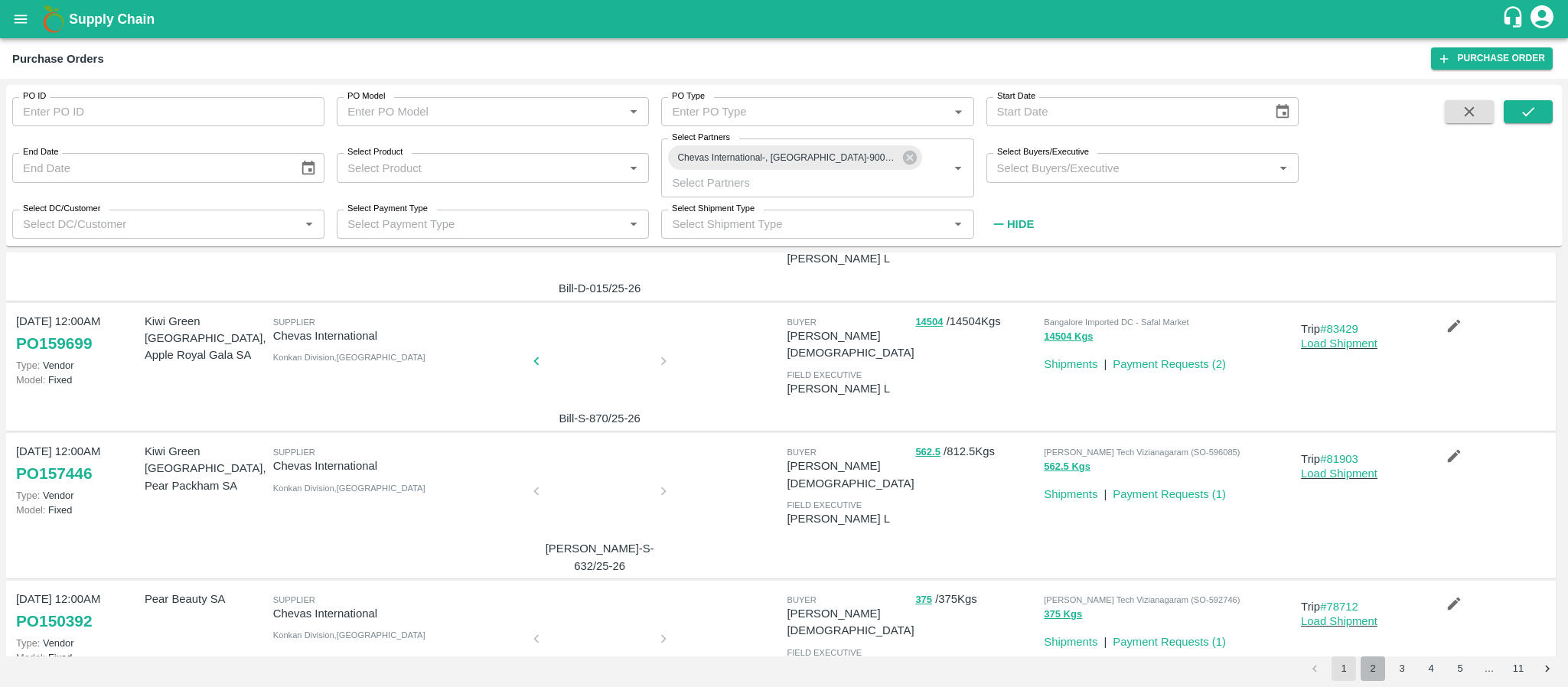
click at [1370, 664] on button "2" at bounding box center [1373, 668] width 25 height 25
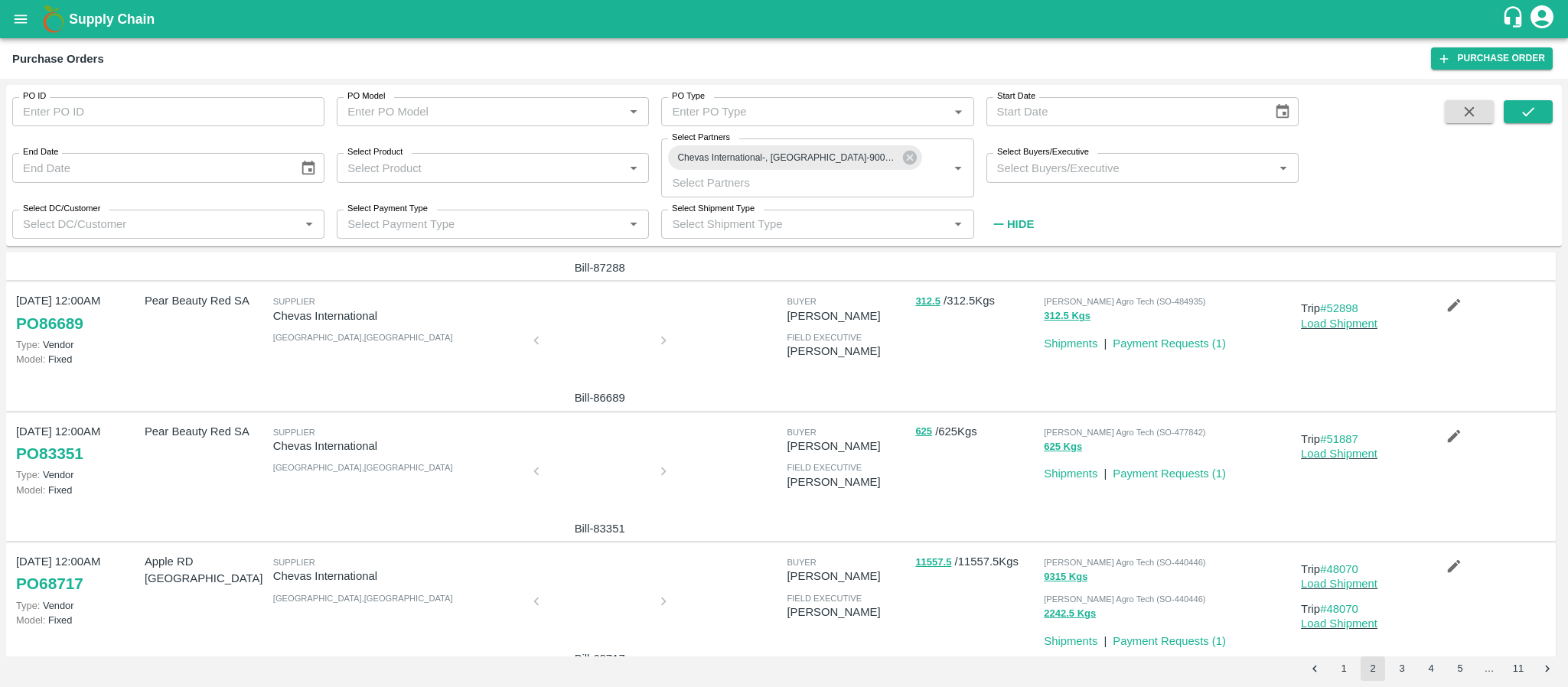
scroll to position [912, 0]
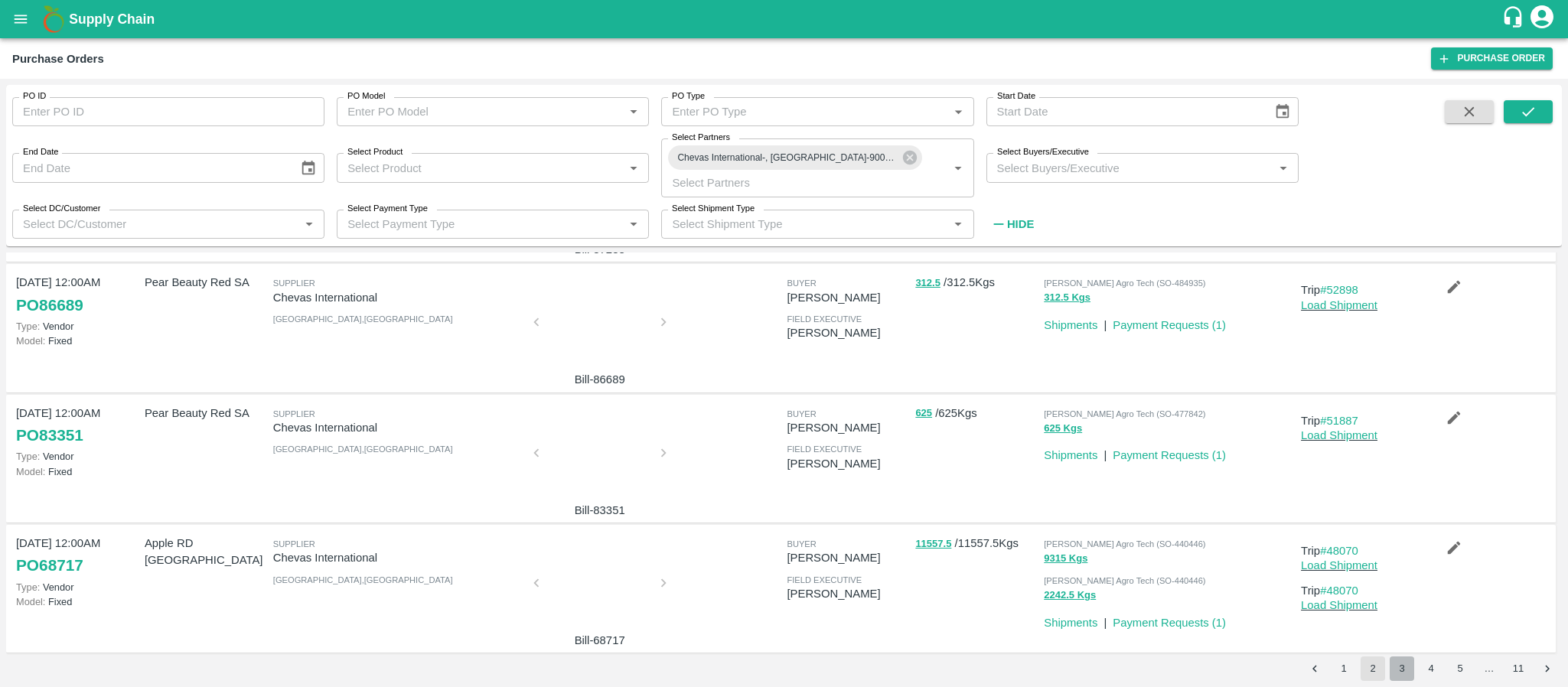
click at [1410, 673] on button "3" at bounding box center [1401, 668] width 25 height 25
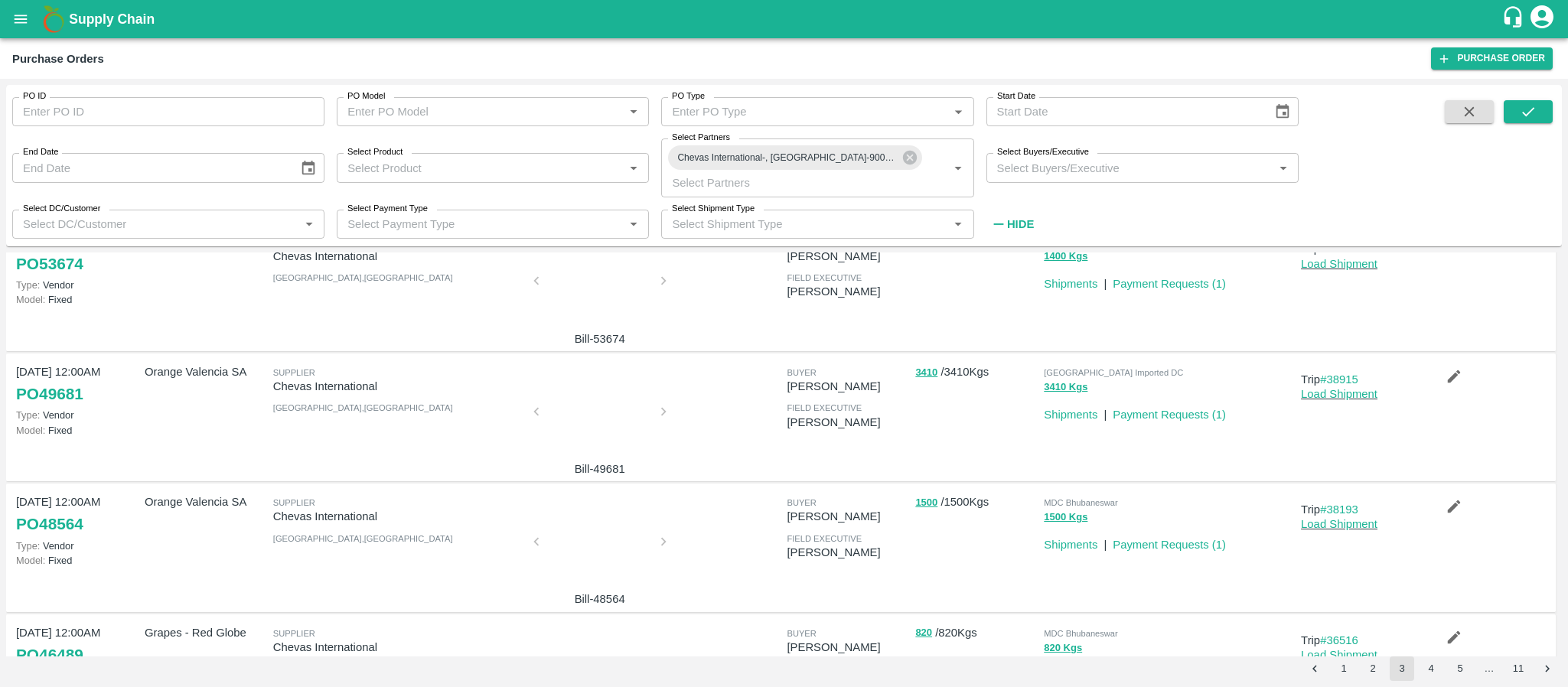
scroll to position [877, 0]
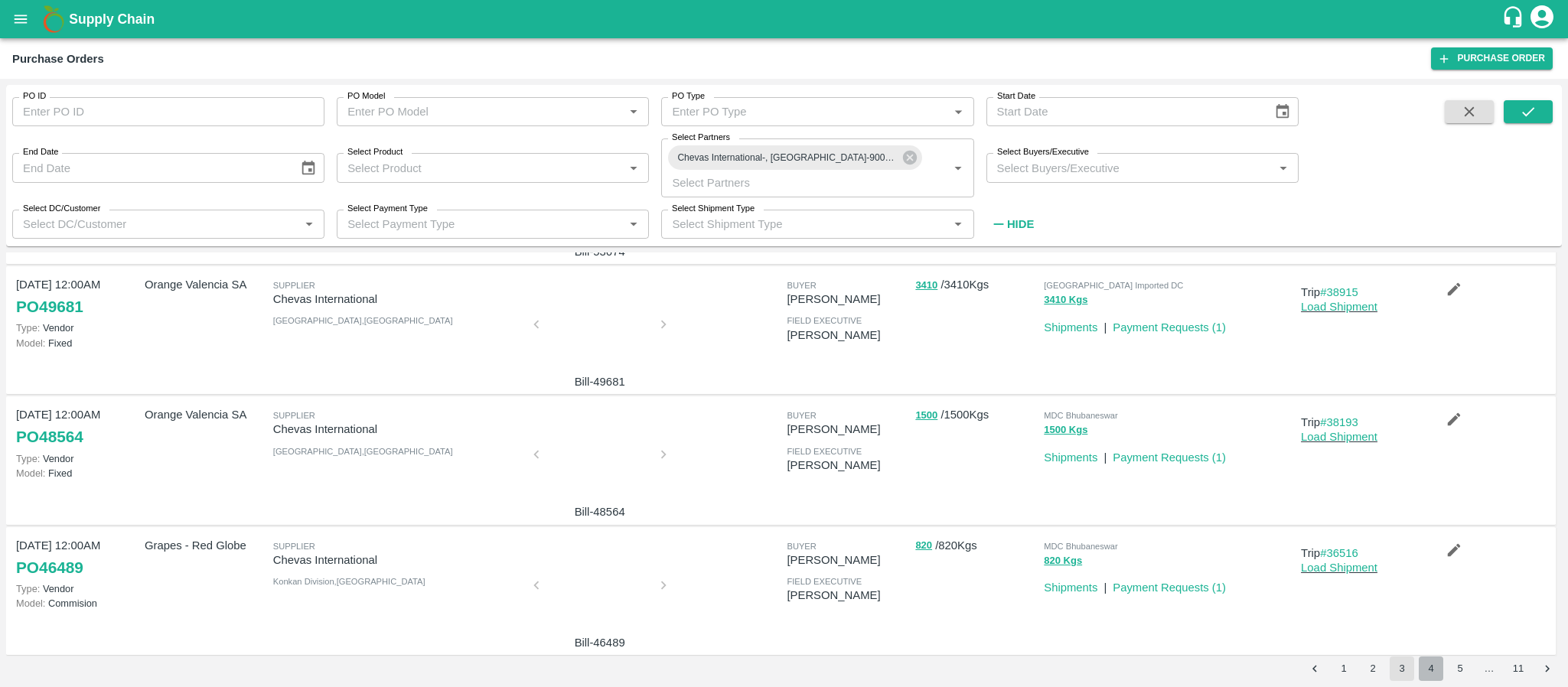
click at [1426, 673] on button "4" at bounding box center [1430, 668] width 25 height 25
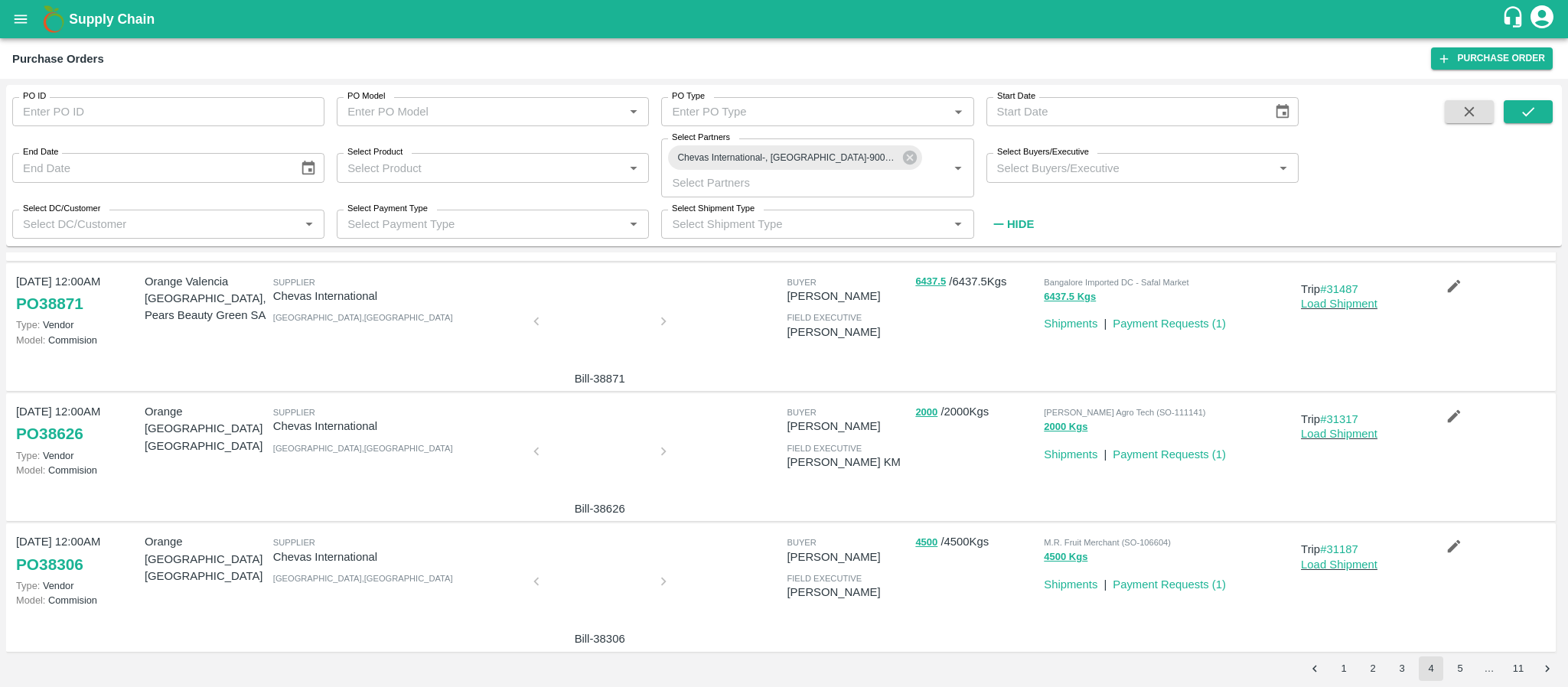
scroll to position [0, 0]
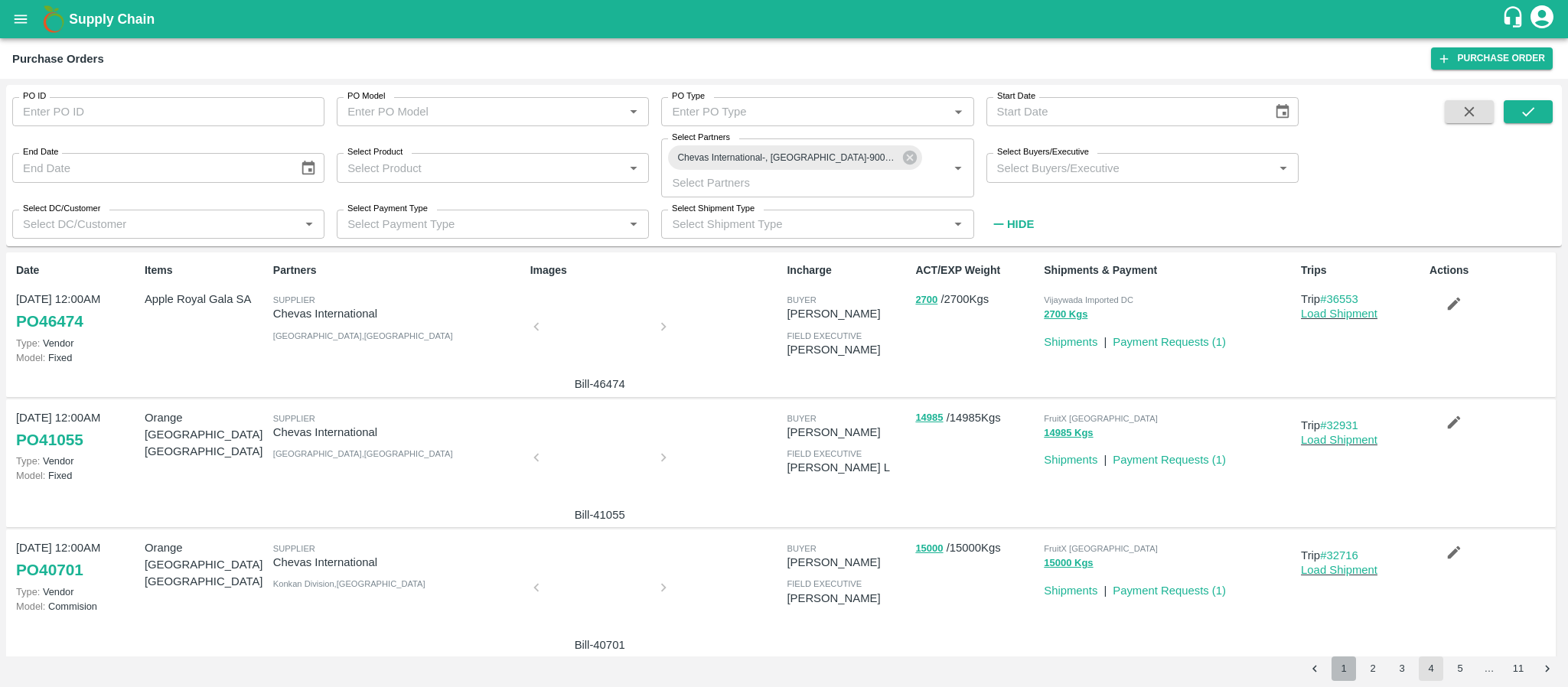
click at [1339, 667] on button "1" at bounding box center [1343, 668] width 25 height 25
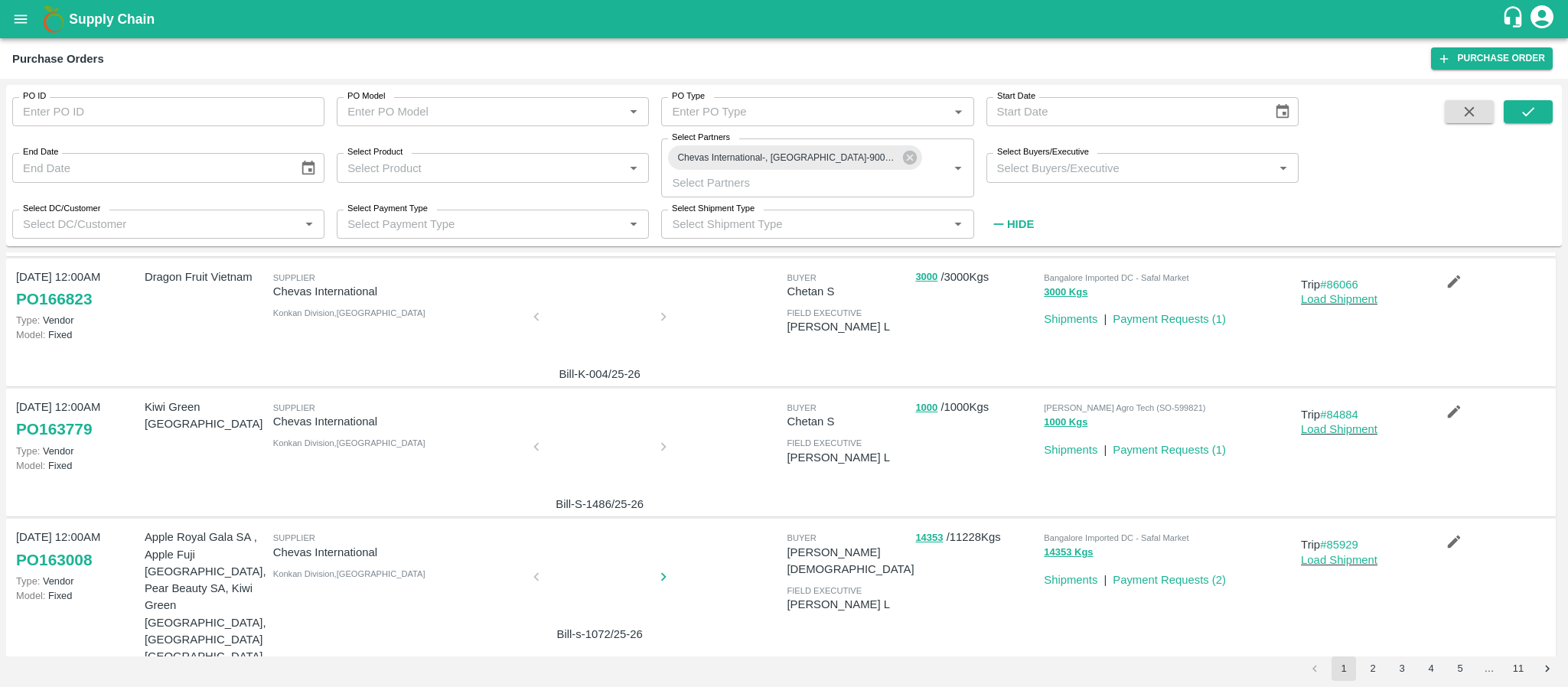
scroll to position [128, 0]
click at [604, 577] on div at bounding box center [600, 580] width 115 height 81
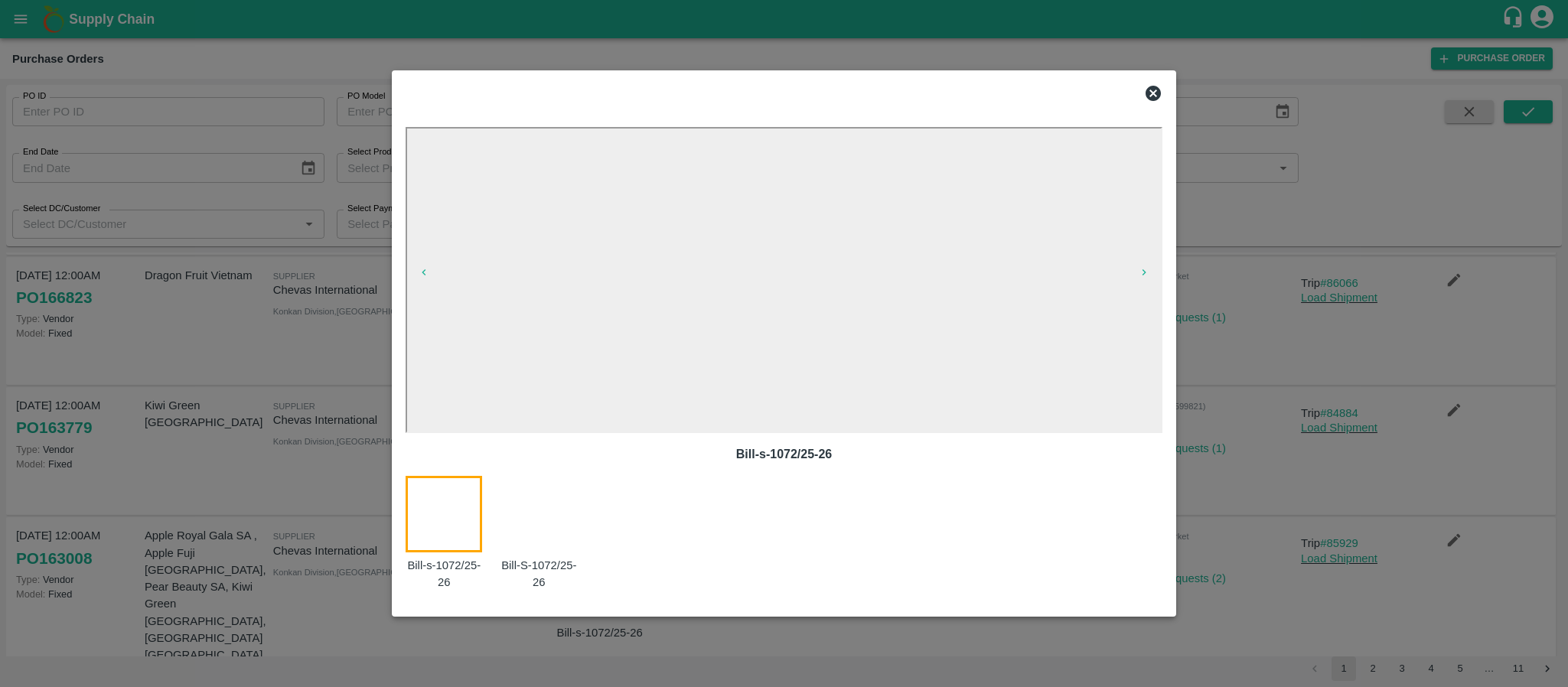
click at [1153, 94] on icon at bounding box center [1153, 94] width 19 height 19
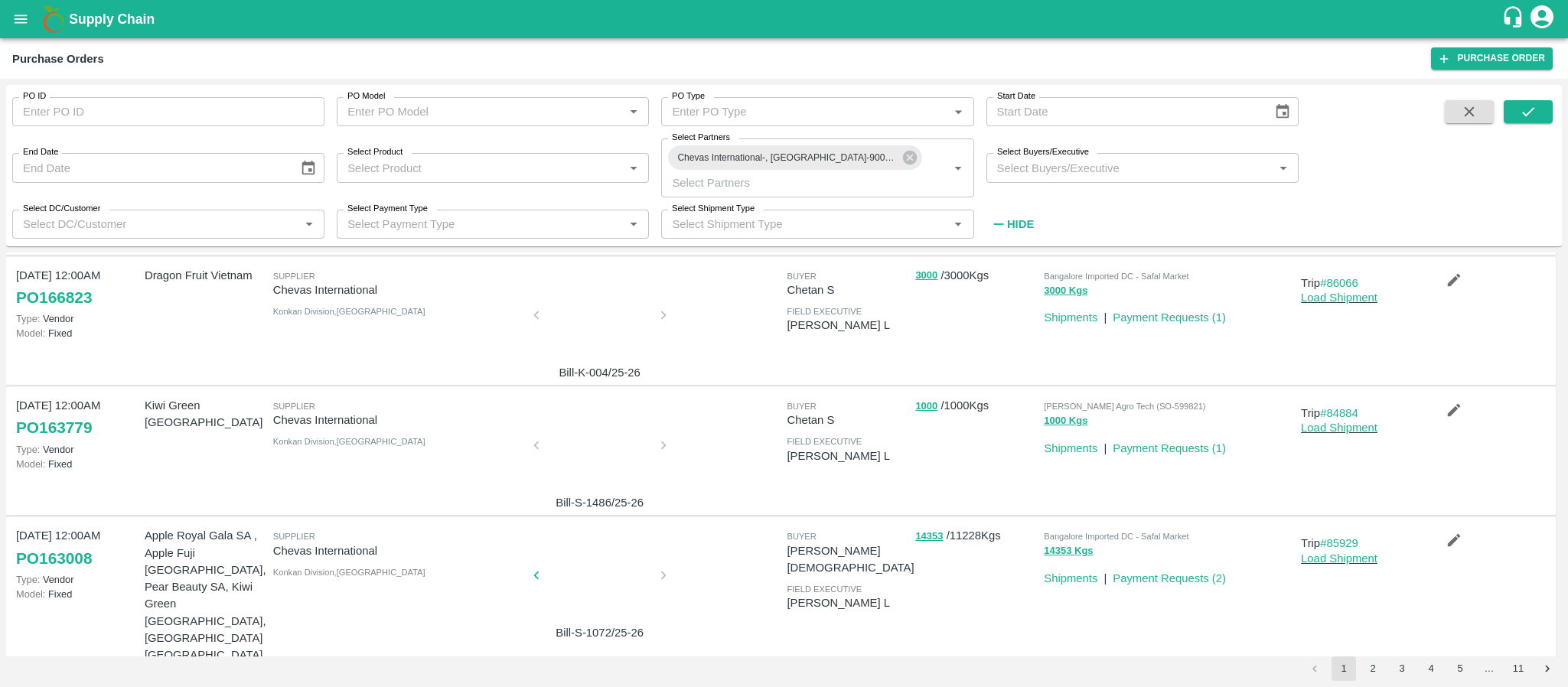
scroll to position [0, 0]
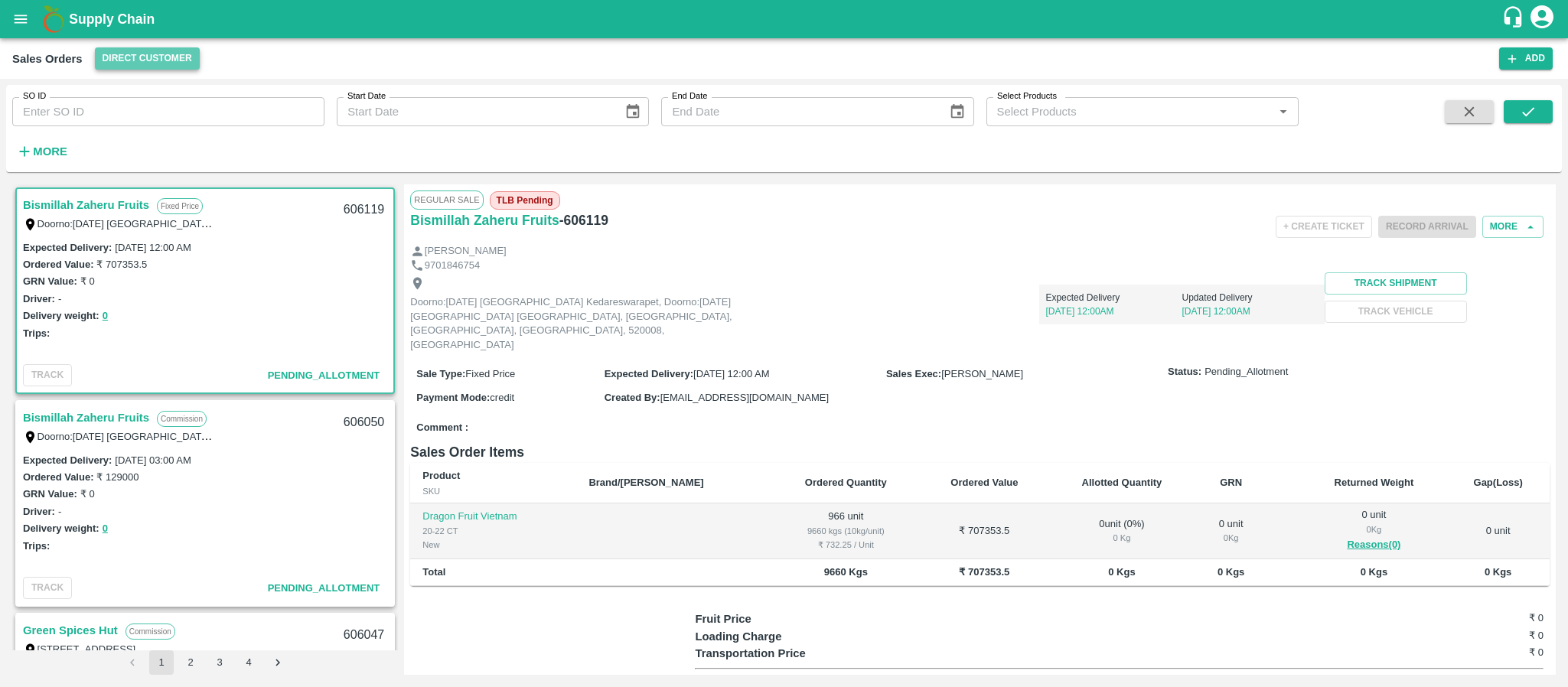
click at [167, 48] on button "Direct Customer" at bounding box center [147, 58] width 105 height 22
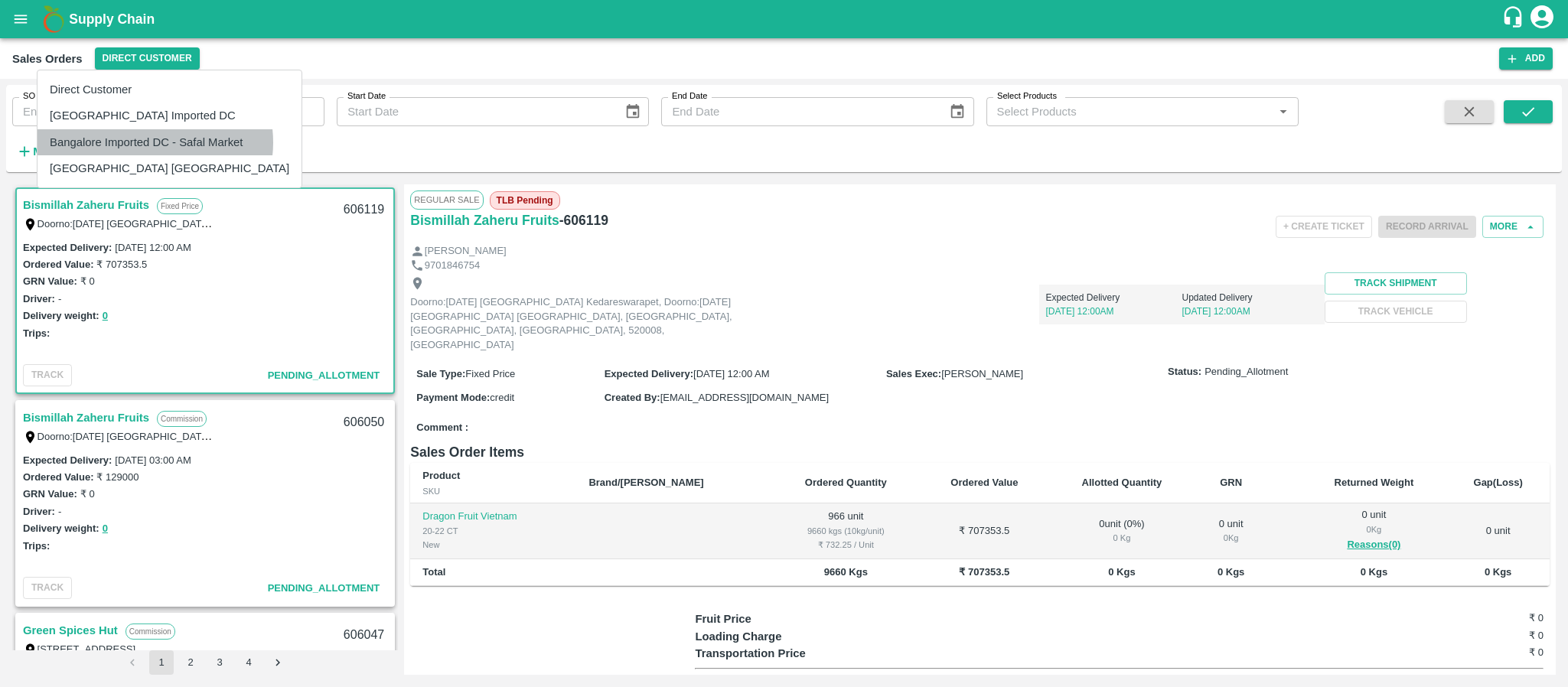
click at [155, 142] on li "Bangalore Imported DC - Safal Market" at bounding box center [169, 142] width 264 height 26
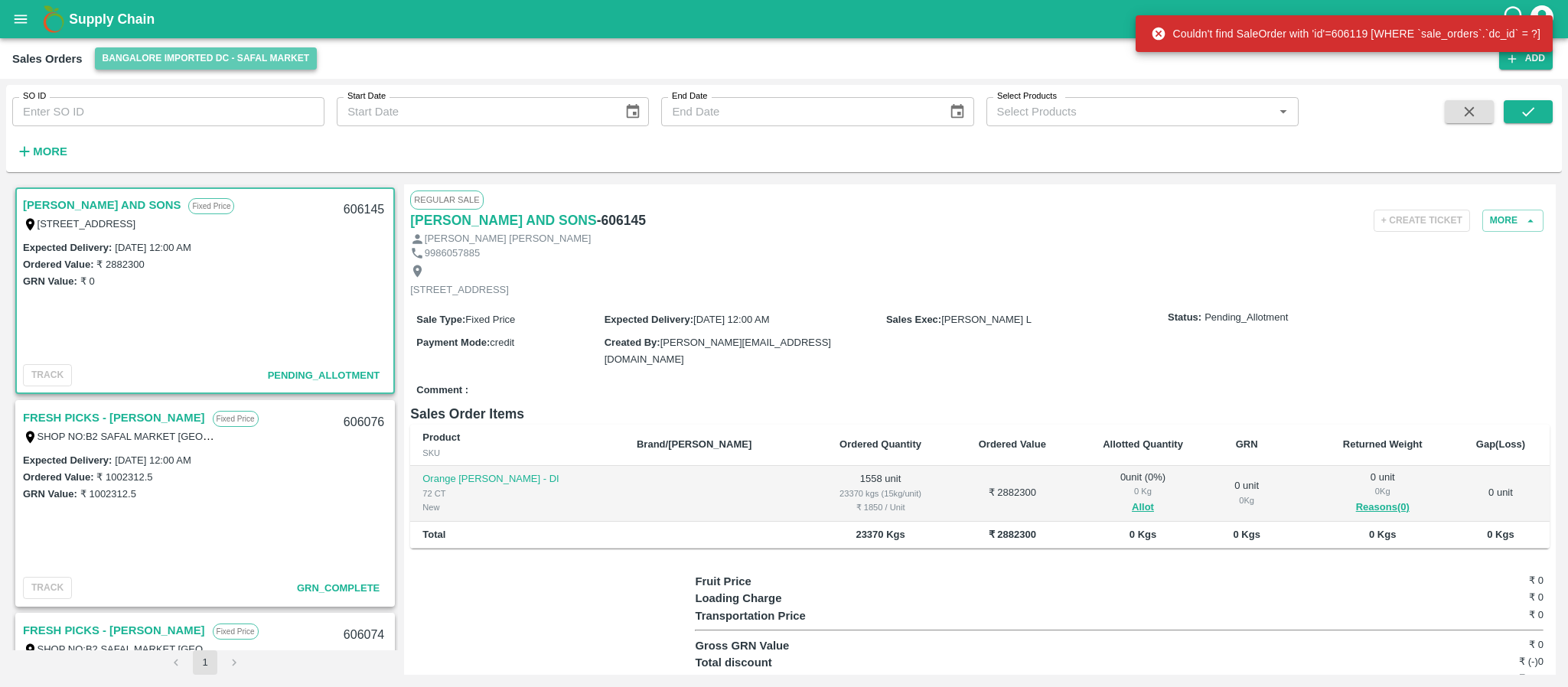
click at [234, 57] on button "Bangalore Imported DC - Safal Market" at bounding box center [205, 58] width 222 height 22
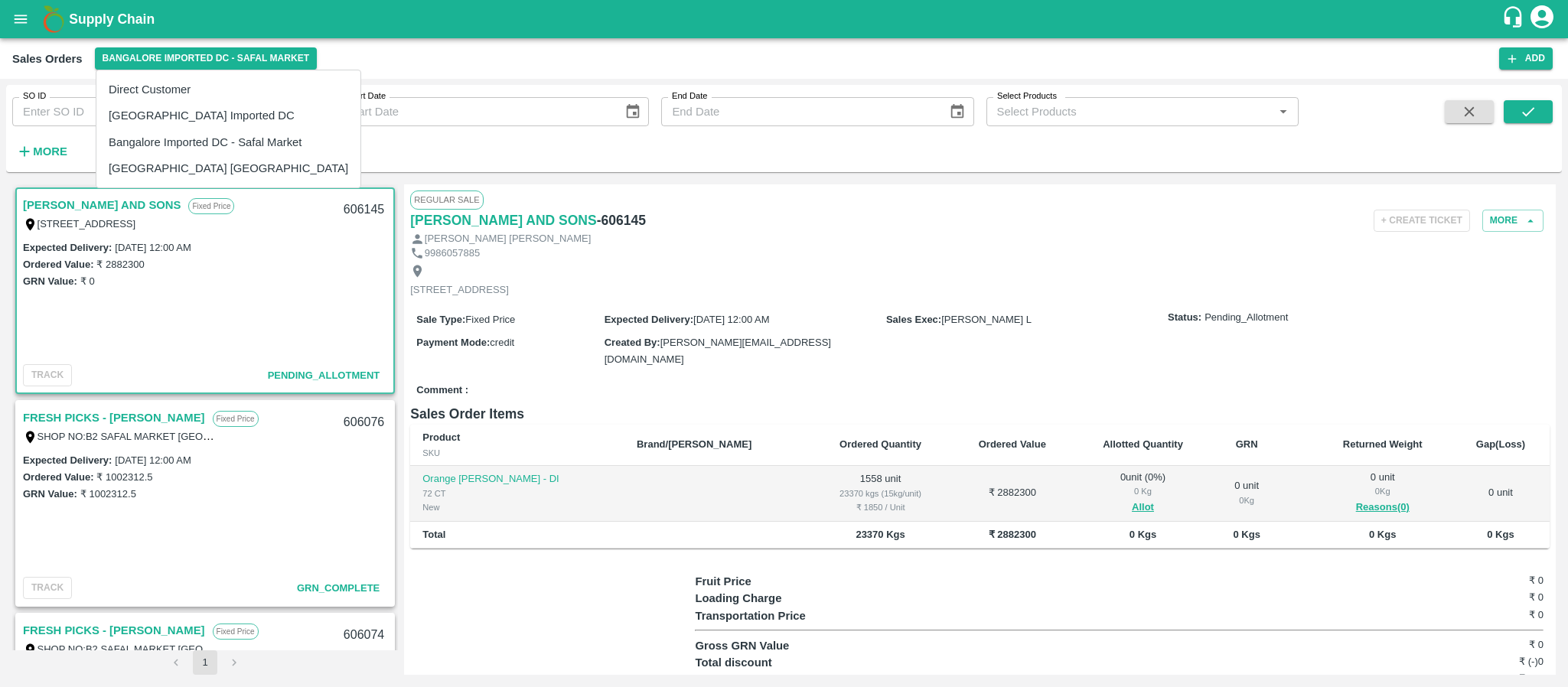
click at [560, 226] on div at bounding box center [784, 343] width 1568 height 687
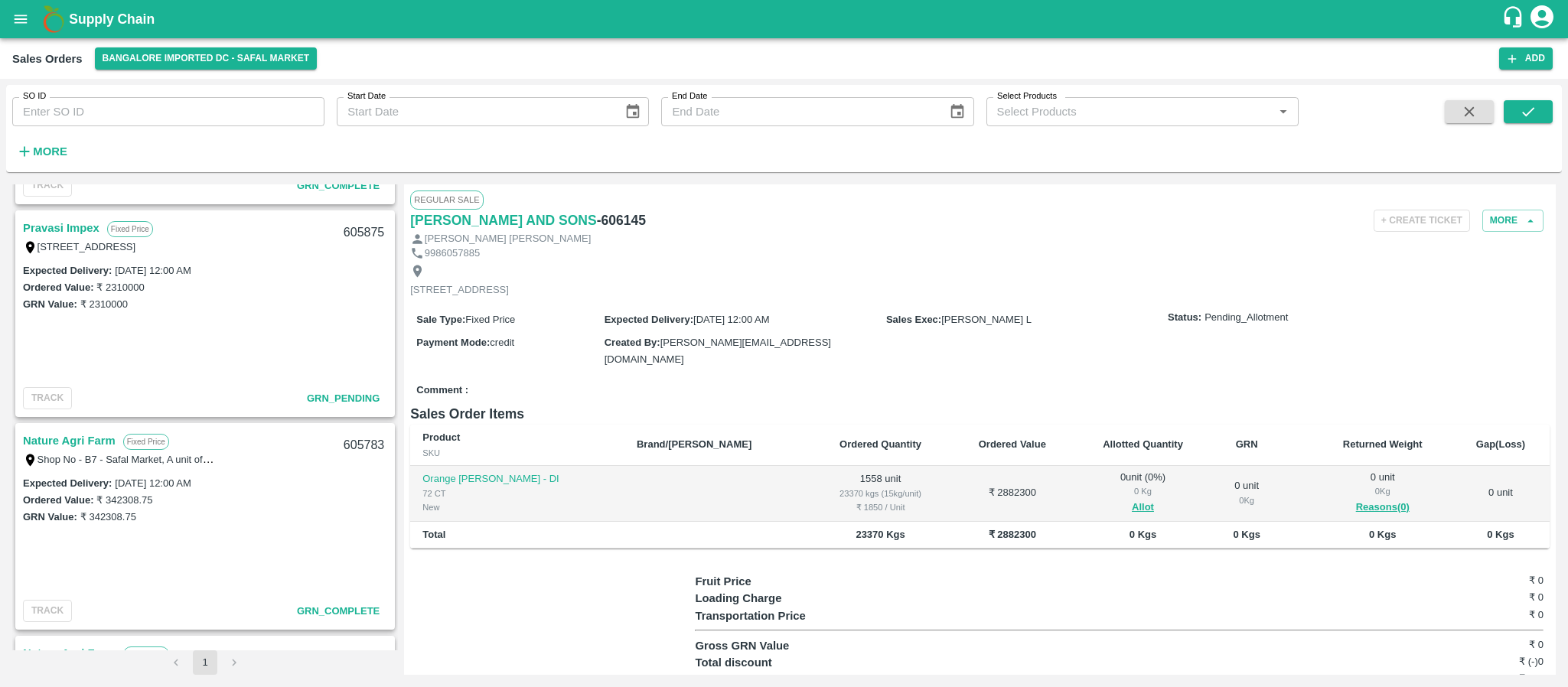
scroll to position [1863, 0]
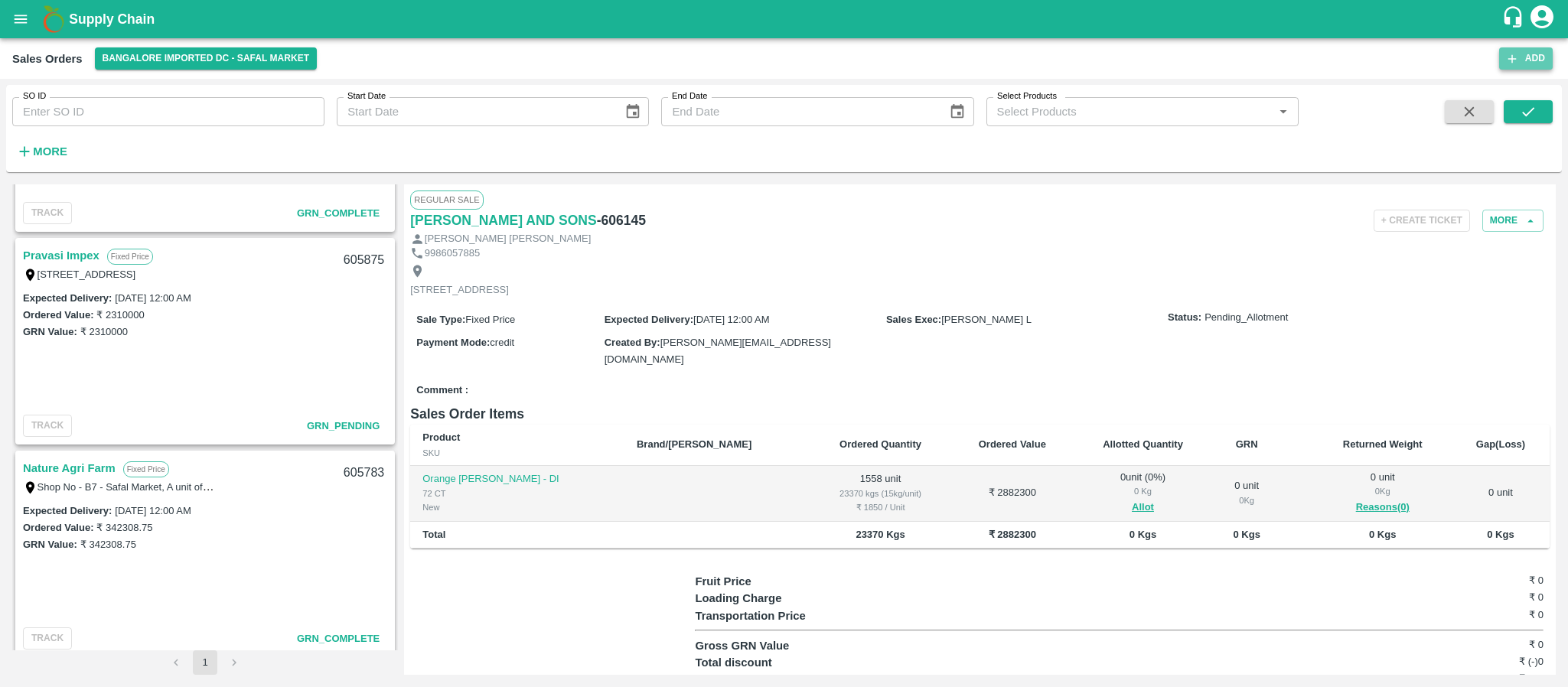
click at [1527, 57] on button "Add" at bounding box center [1526, 58] width 53 height 22
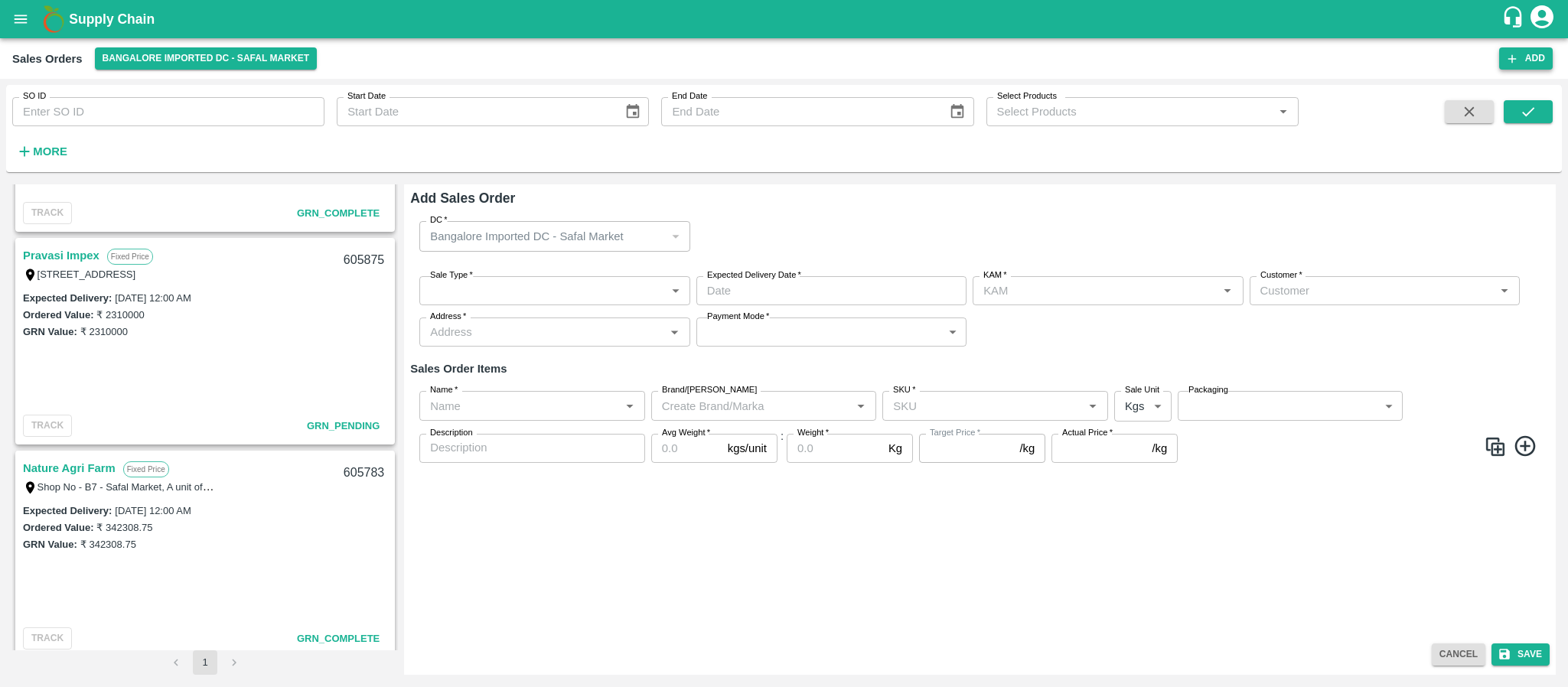
type input "Santhosh LJ"
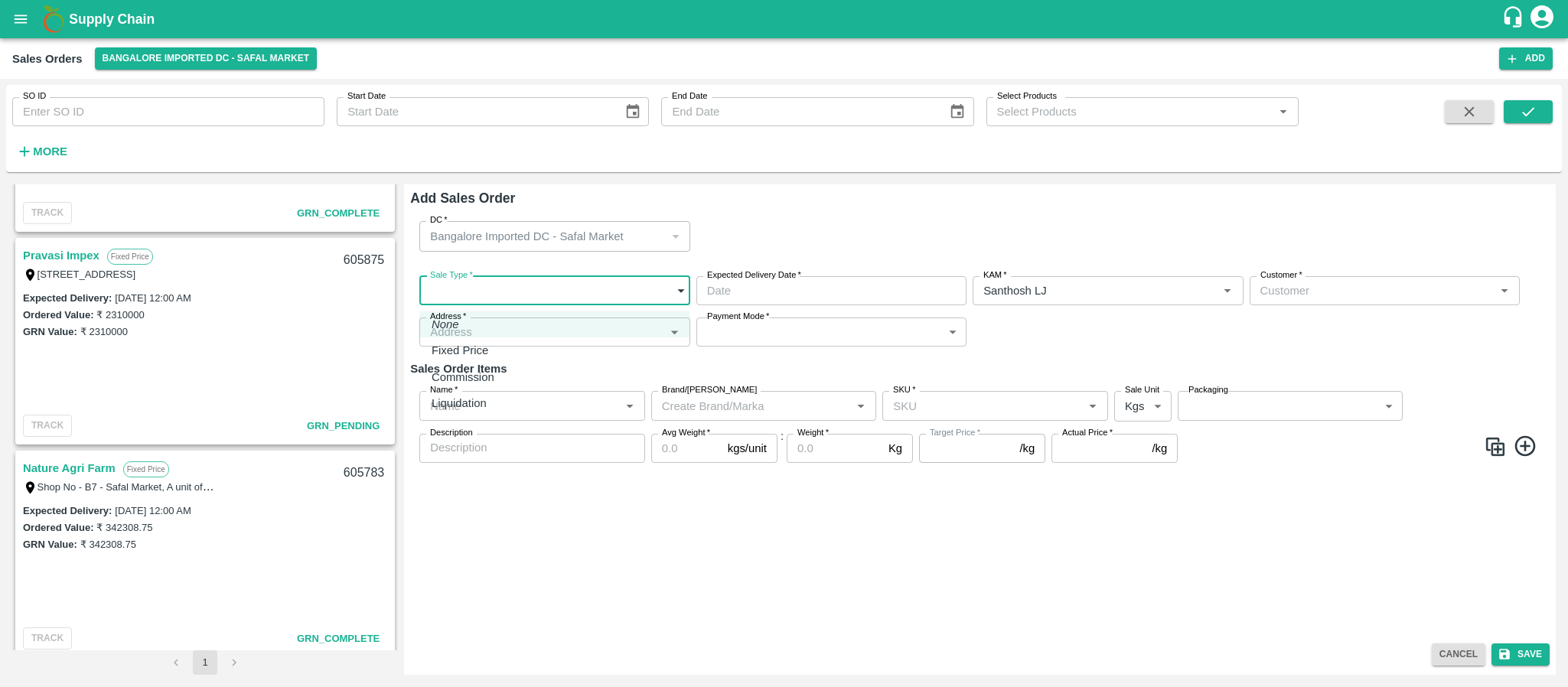
click at [594, 294] on body "Supply Chain Sales Orders [GEOGRAPHIC_DATA] Imported DC - Safal Market Add SO I…" at bounding box center [784, 343] width 1568 height 687
click at [522, 357] on div "Fixed Price" at bounding box center [555, 351] width 246 height 17
type input "1"
type input "DD/MM/YYYY hh:mm aa"
click at [802, 298] on input "DD/MM/YYYY hh:mm aa" at bounding box center [826, 291] width 260 height 29
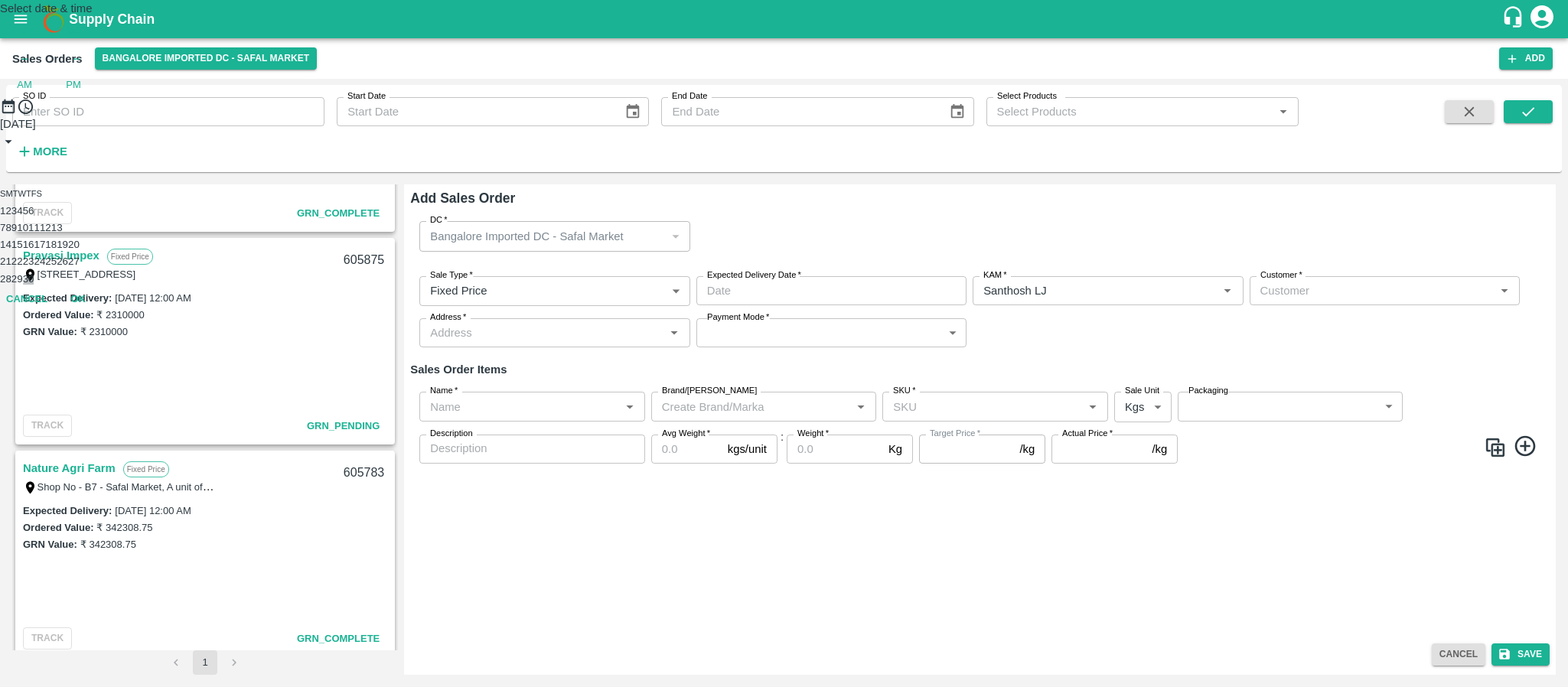
click at [35, 285] on button "30" at bounding box center [29, 279] width 12 height 12
type input "[DATE] 12:00 AM"
click at [1121, 260] on div "Select date & time [DATE] 12 : 00 AM PM 1 2 3 4 5 6 7 8 9 10 11 12 Cancel OK" at bounding box center [784, 130] width 1568 height 260
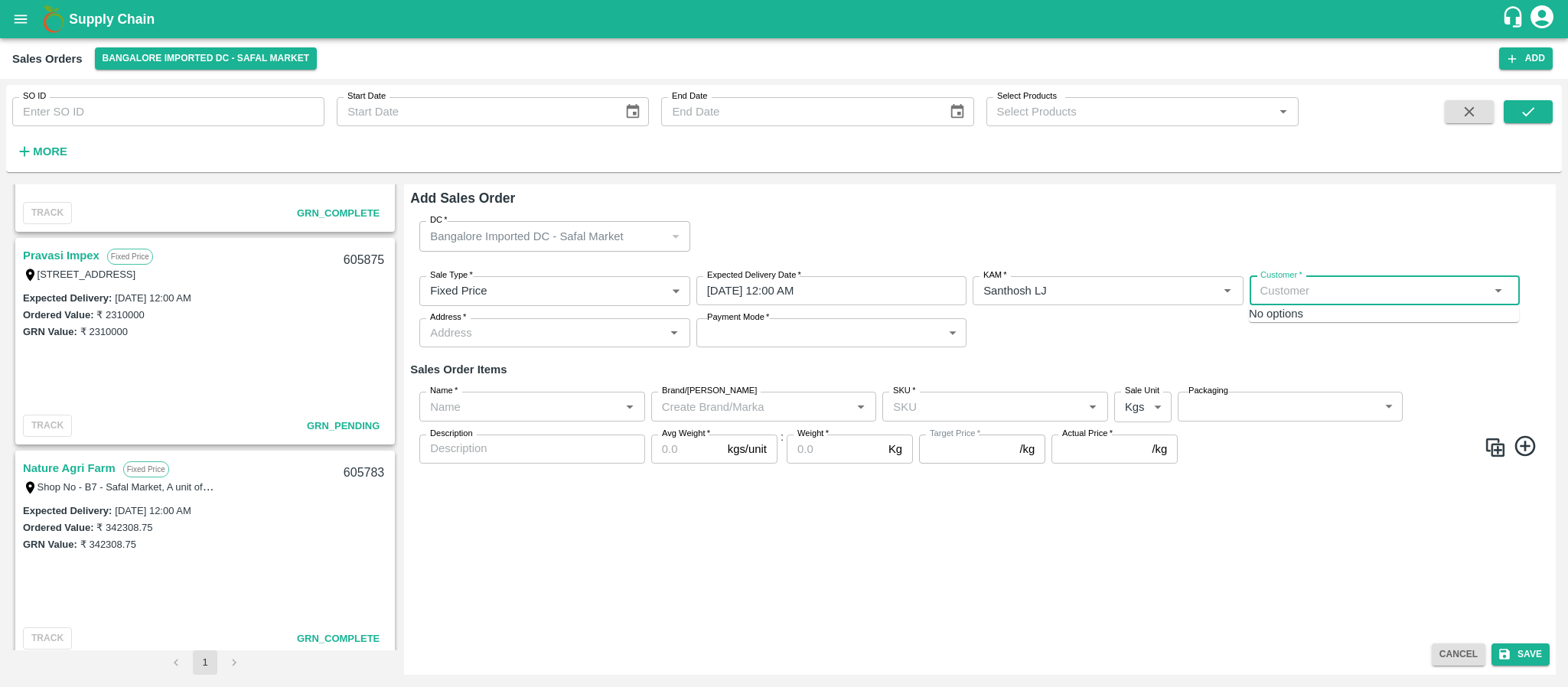
click at [1309, 286] on input "Customer   *" at bounding box center [1372, 291] width 236 height 20
click at [1322, 365] on p "FRESH CHOICE" at bounding box center [1322, 357] width 85 height 17
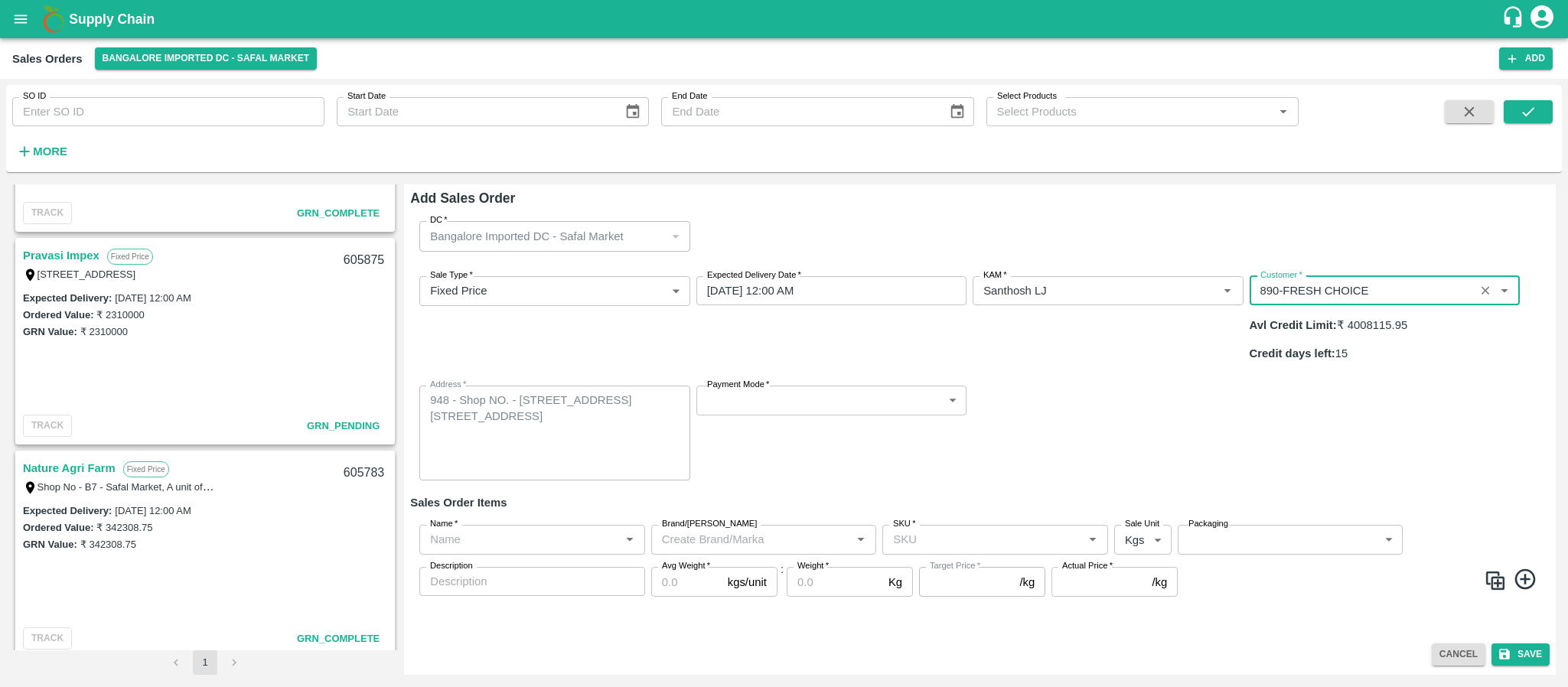
type input "890-FRESH CHOICE"
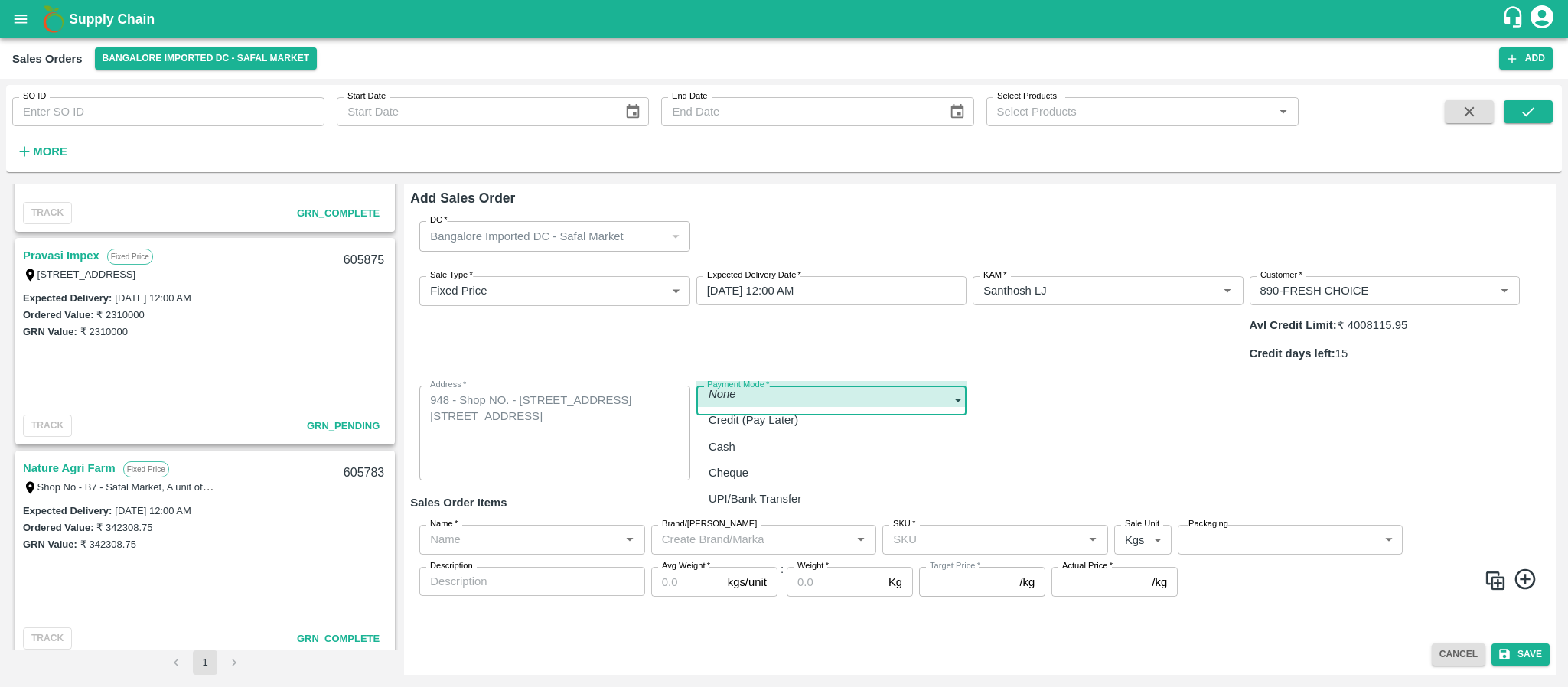
click at [740, 354] on body "Supply Chain Sales Orders [GEOGRAPHIC_DATA] Imported DC - Safal Market Add SO I…" at bounding box center [784, 343] width 1568 height 687
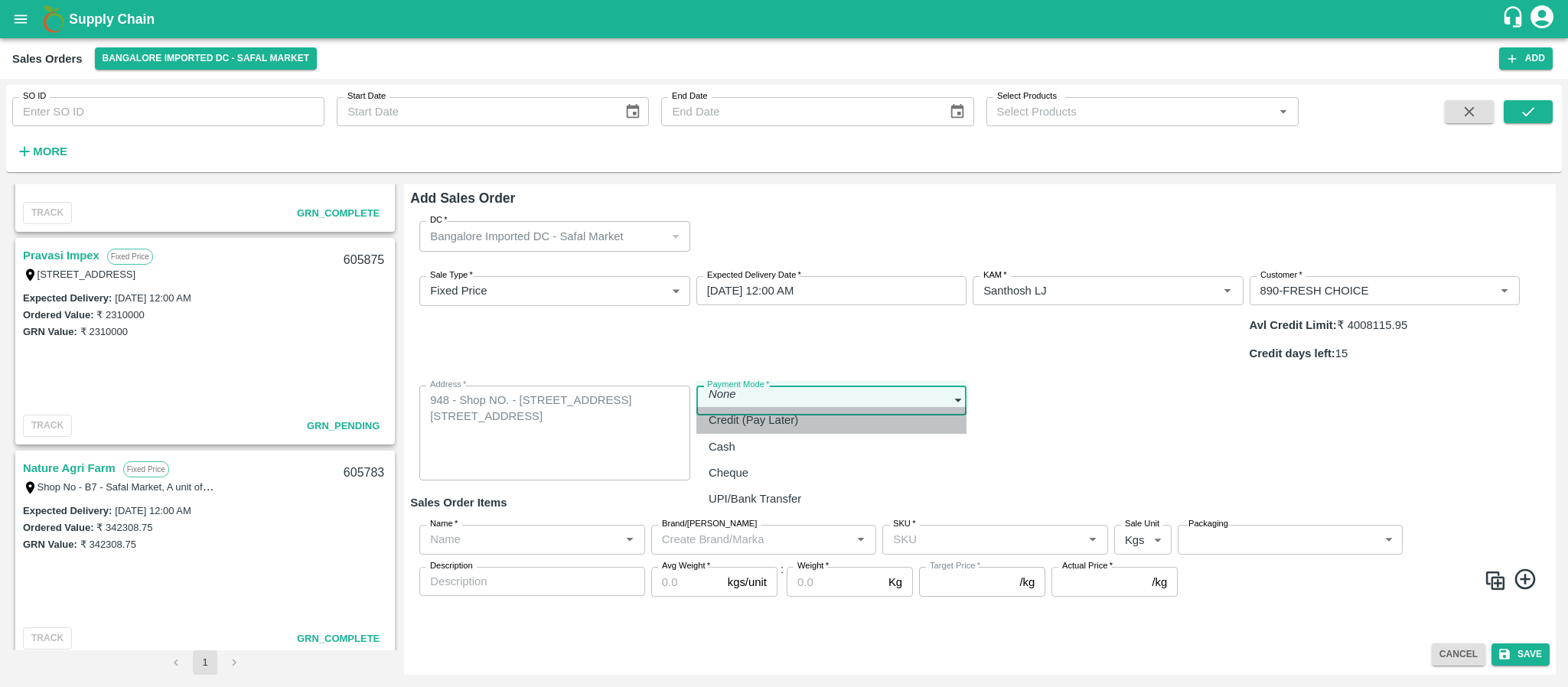
click at [742, 416] on p "Credit (Pay Later)" at bounding box center [753, 420] width 90 height 17
type input "credit"
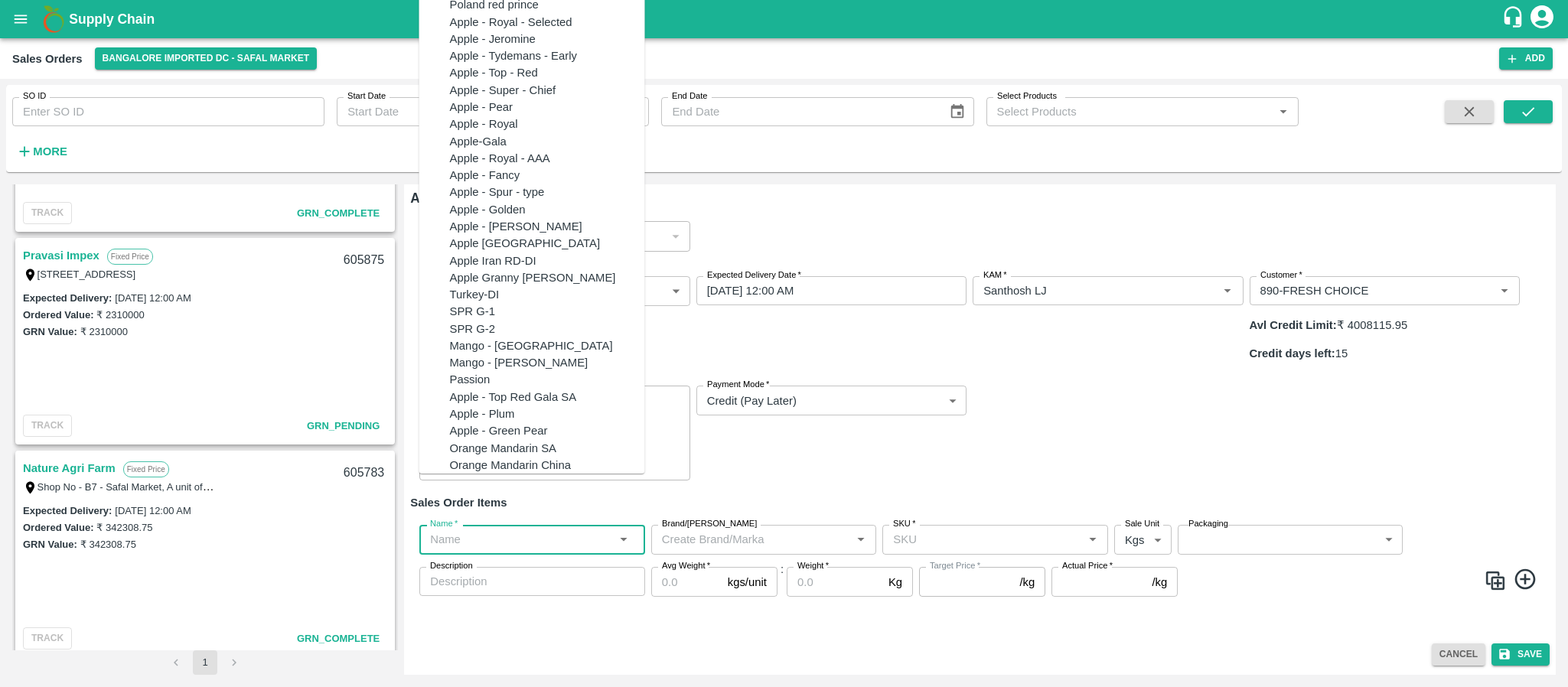
click at [498, 529] on input "Name   *" at bounding box center [520, 539] width 191 height 20
paste input "Apple RD [GEOGRAPHIC_DATA]"
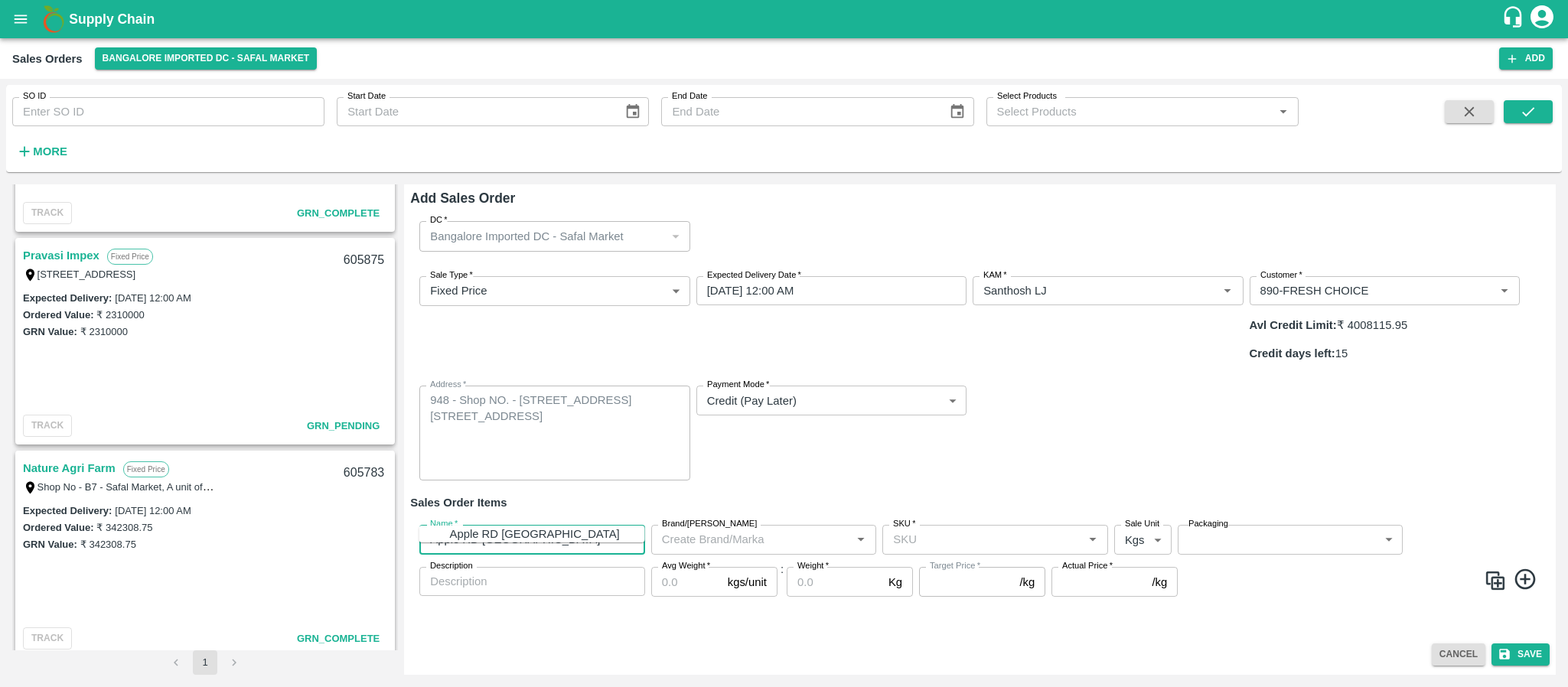
click at [485, 542] on div "Apple RD [GEOGRAPHIC_DATA]" at bounding box center [534, 534] width 170 height 17
type input "Apple RD [GEOGRAPHIC_DATA]"
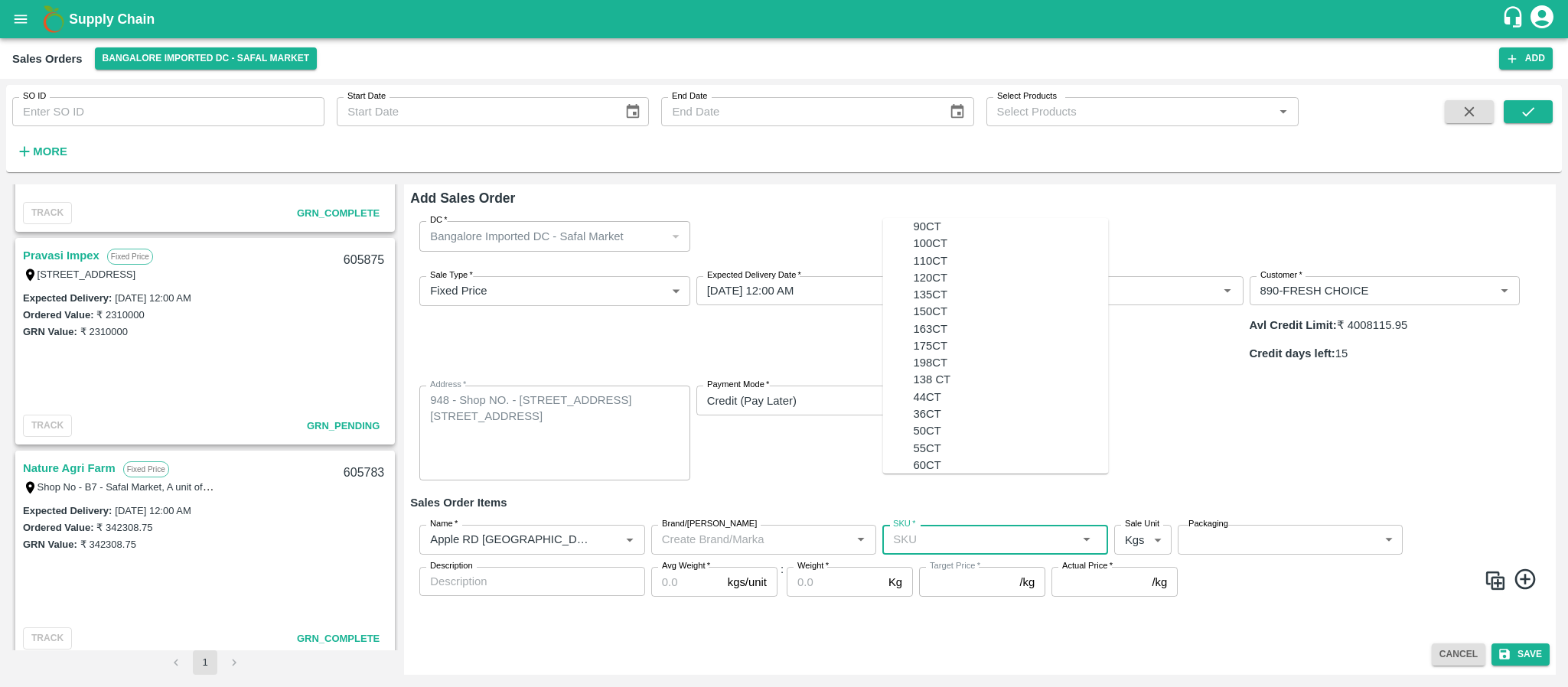
click at [916, 529] on input "SKU   *" at bounding box center [982, 539] width 191 height 20
click at [915, 247] on div "100CT" at bounding box center [931, 243] width 35 height 17
type input "100CT"
type input "NA"
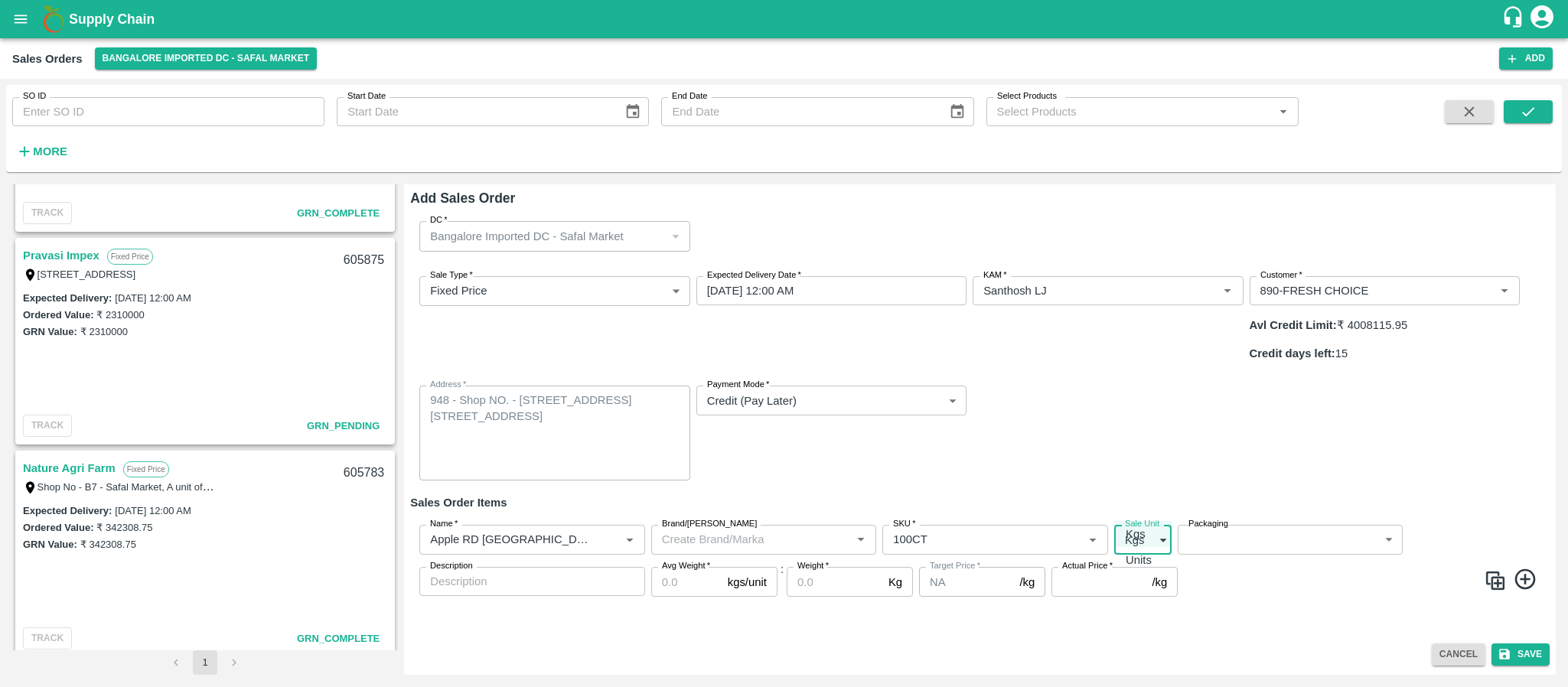
click at [1136, 500] on body "Supply Chain Sales Orders [GEOGRAPHIC_DATA] Imported DC - Safal Market Add SO I…" at bounding box center [784, 343] width 1568 height 687
click at [1145, 562] on p "Units" at bounding box center [1139, 560] width 26 height 17
type input "2"
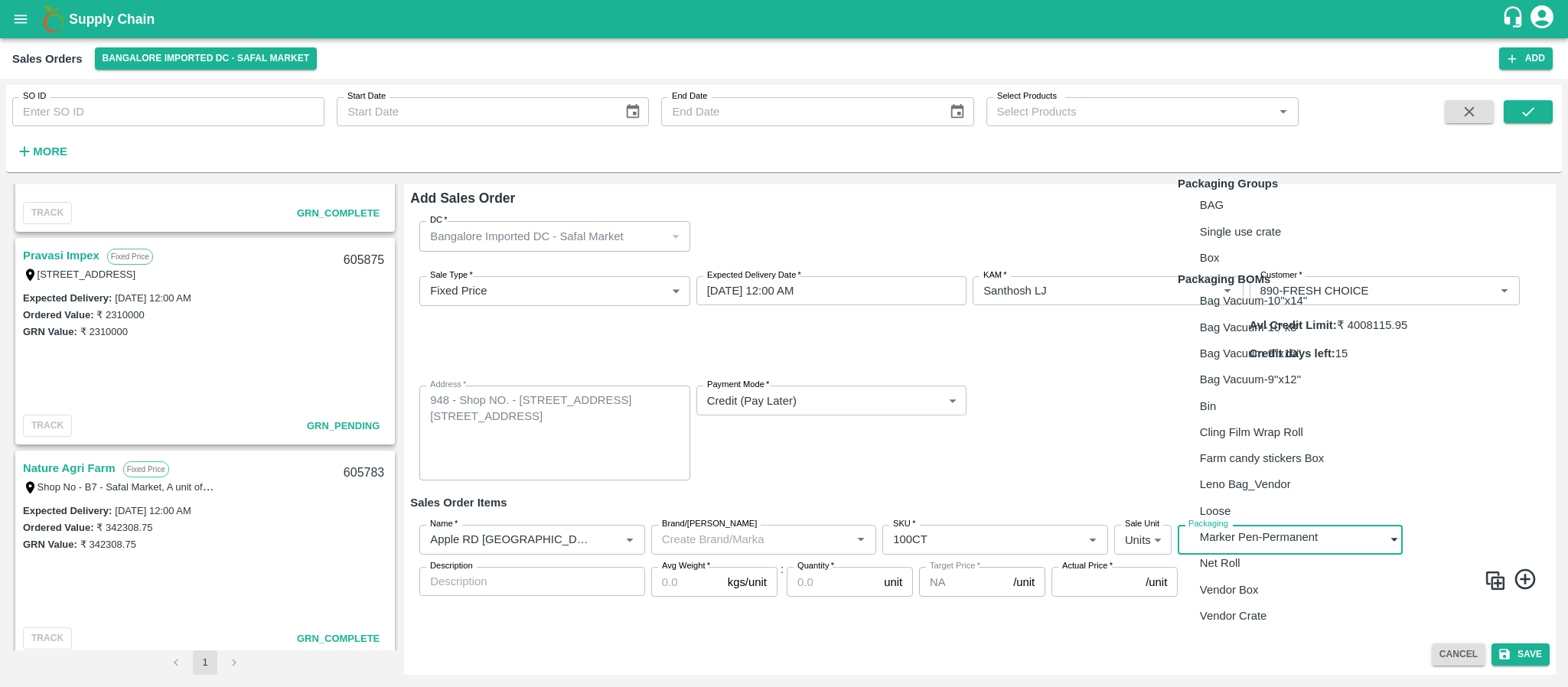
click at [1227, 500] on body "Supply Chain Sales Orders [GEOGRAPHIC_DATA] Imported DC - Safal Market Add SO I…" at bounding box center [784, 343] width 1568 height 687
click at [1222, 598] on p "Vendor Box" at bounding box center [1230, 590] width 59 height 17
type input "BOM/276"
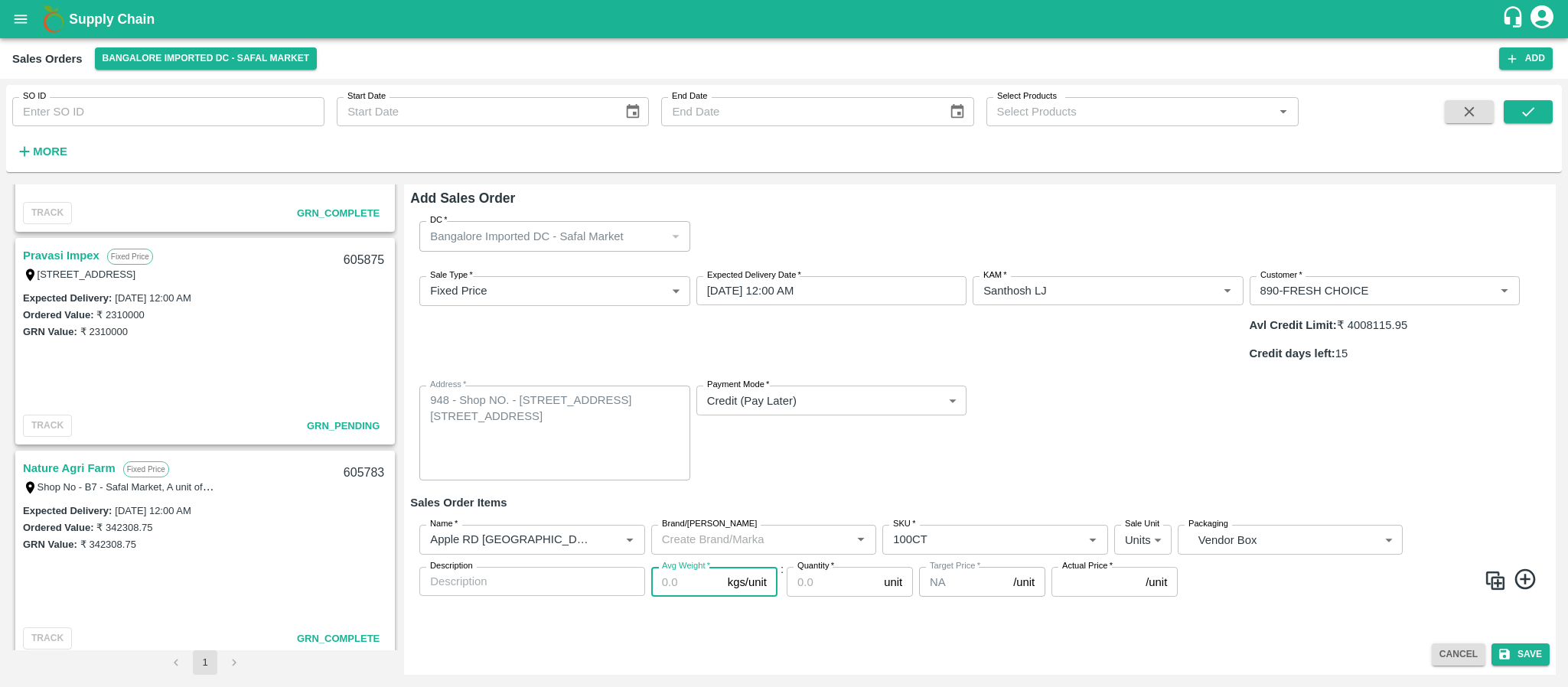
click at [670, 567] on input "Avg Weight   *" at bounding box center [686, 581] width 70 height 29
type input "18"
click at [809, 567] on input "Quantity   *" at bounding box center [833, 581] width 91 height 29
type input "300"
click at [1084, 567] on input "Actual Price   *" at bounding box center [1095, 581] width 88 height 29
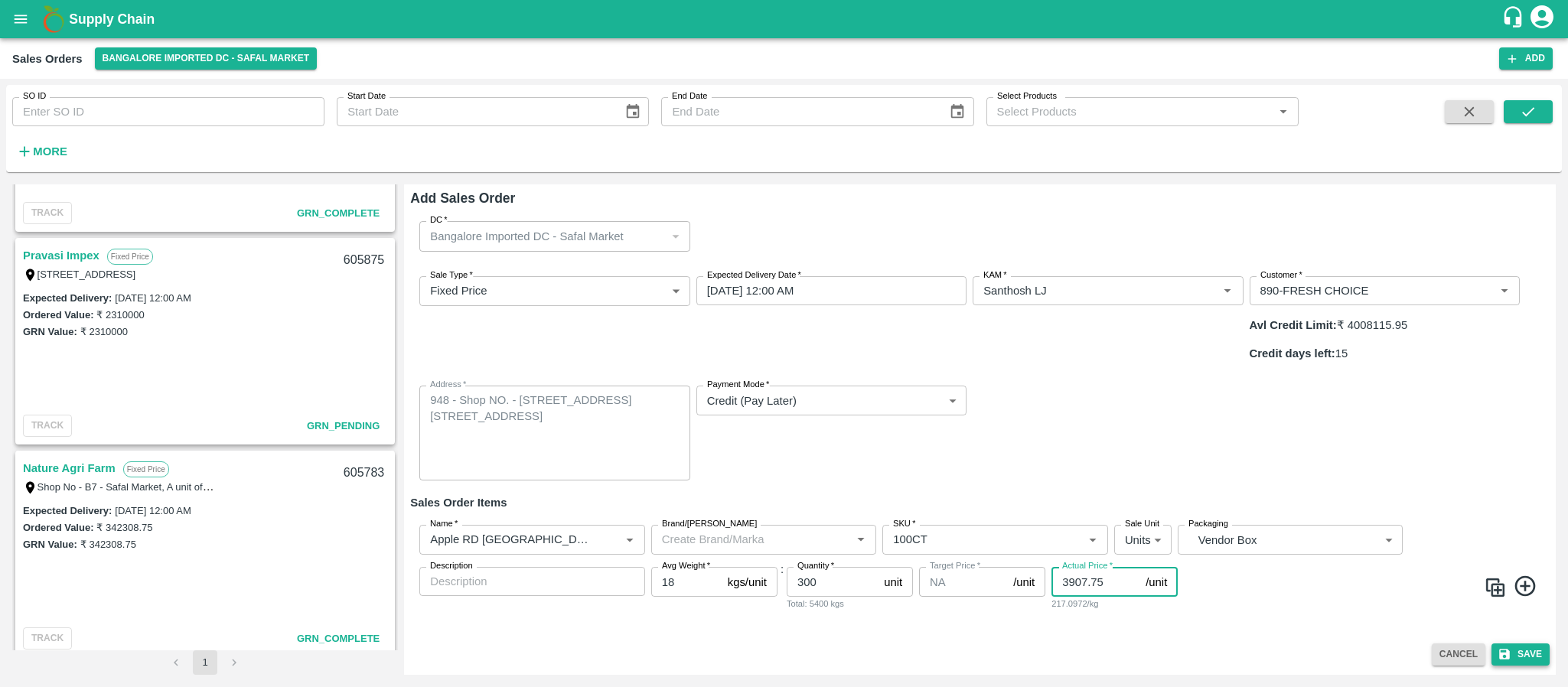
type input "3907.75"
click at [1524, 651] on button "Save" at bounding box center [1520, 654] width 58 height 22
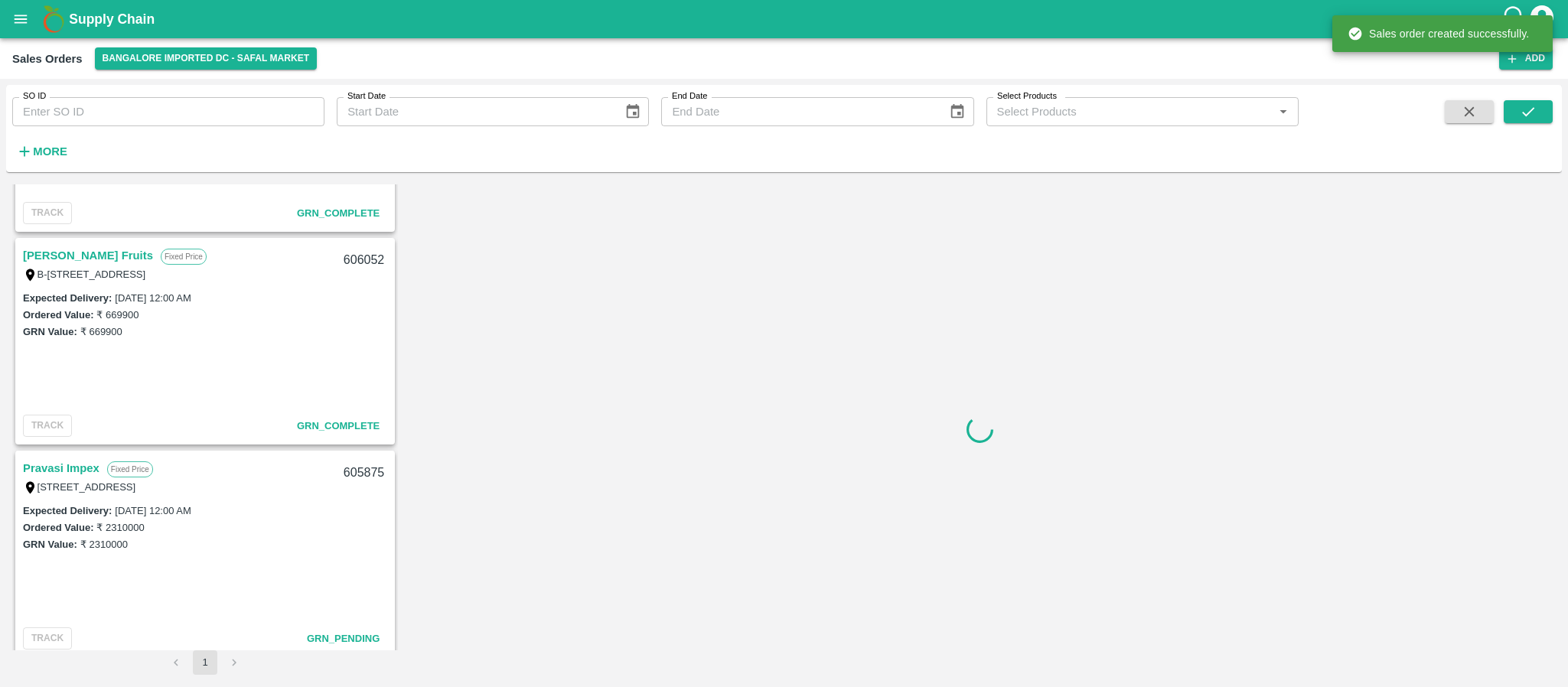
scroll to position [2075, 0]
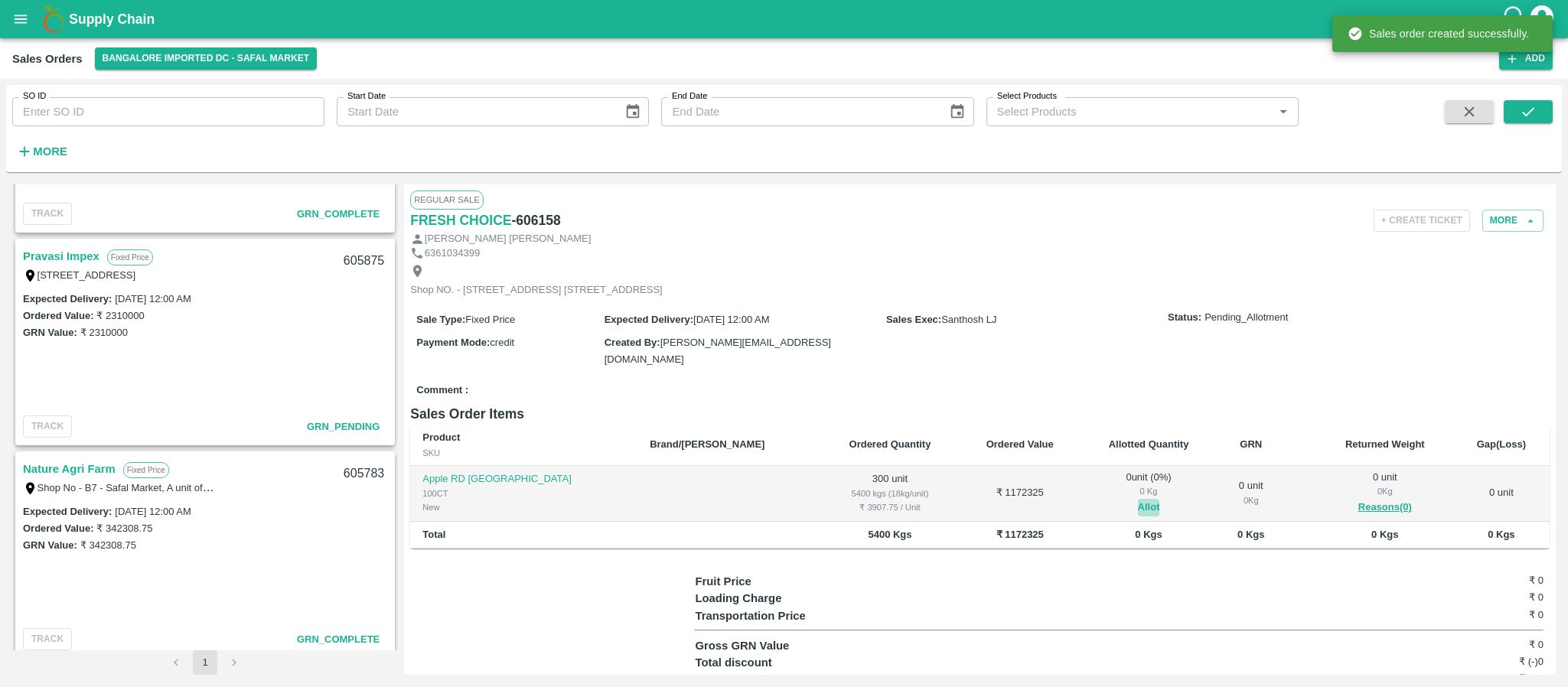
click at [1138, 516] on button "Allot" at bounding box center [1149, 507] width 22 height 18
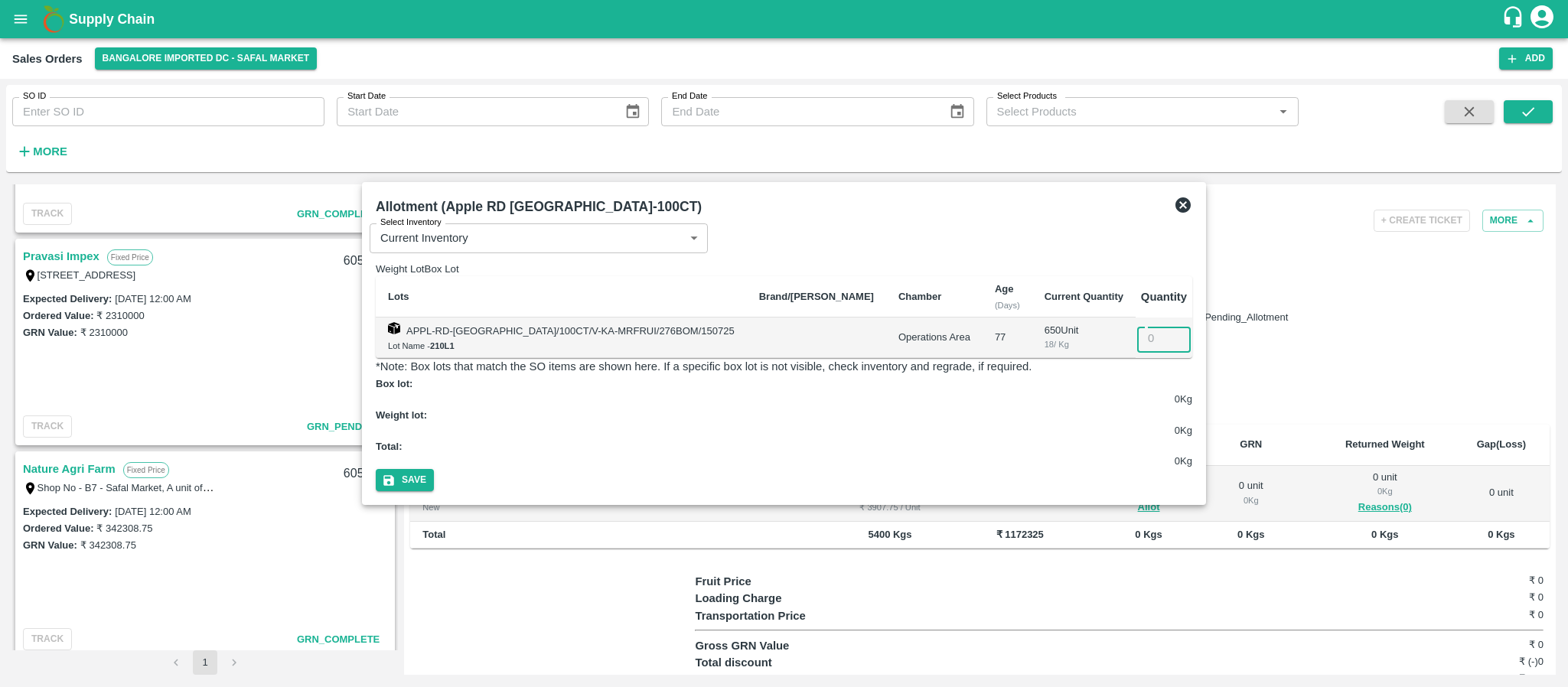
click at [1137, 352] on input "number" at bounding box center [1163, 338] width 53 height 29
type input "300"
click at [434, 469] on button "Save" at bounding box center [405, 480] width 58 height 22
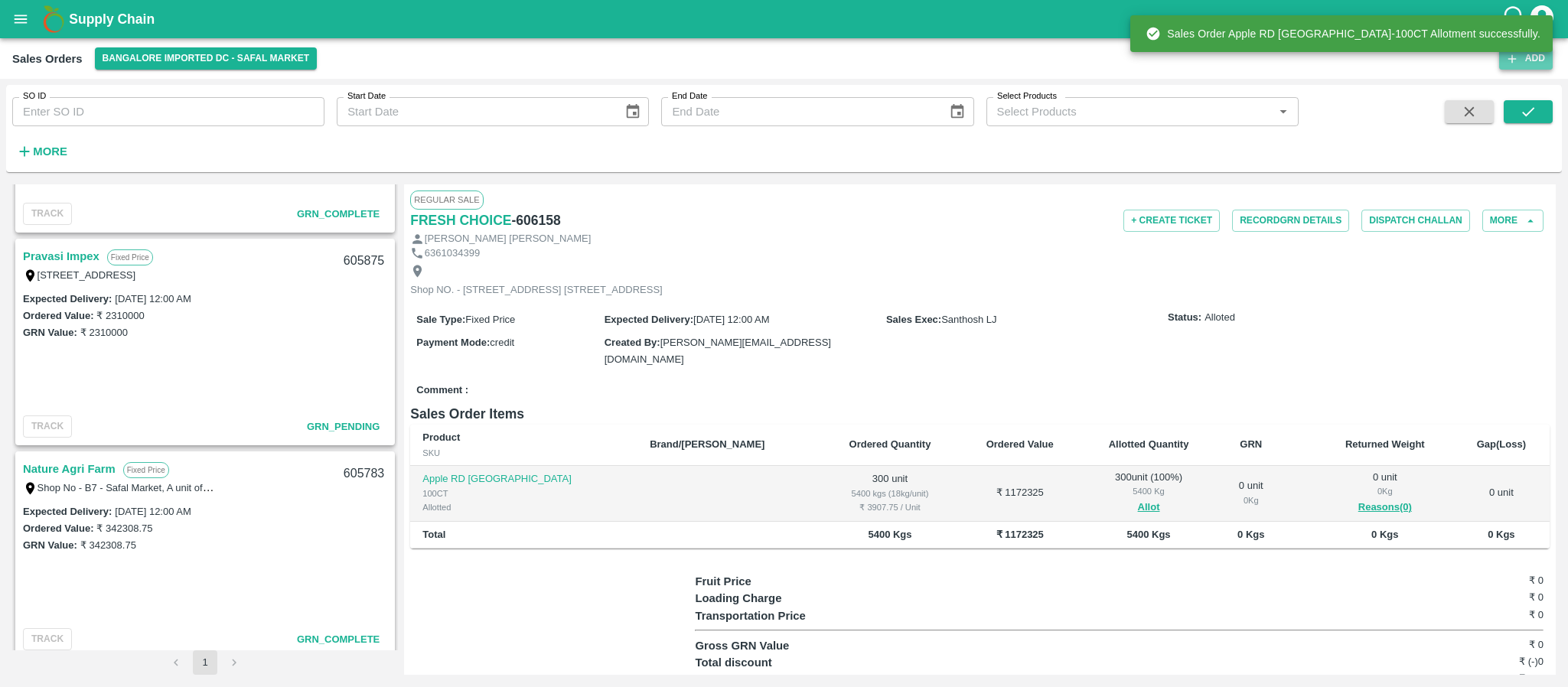
click at [1522, 65] on button "Add" at bounding box center [1526, 58] width 53 height 22
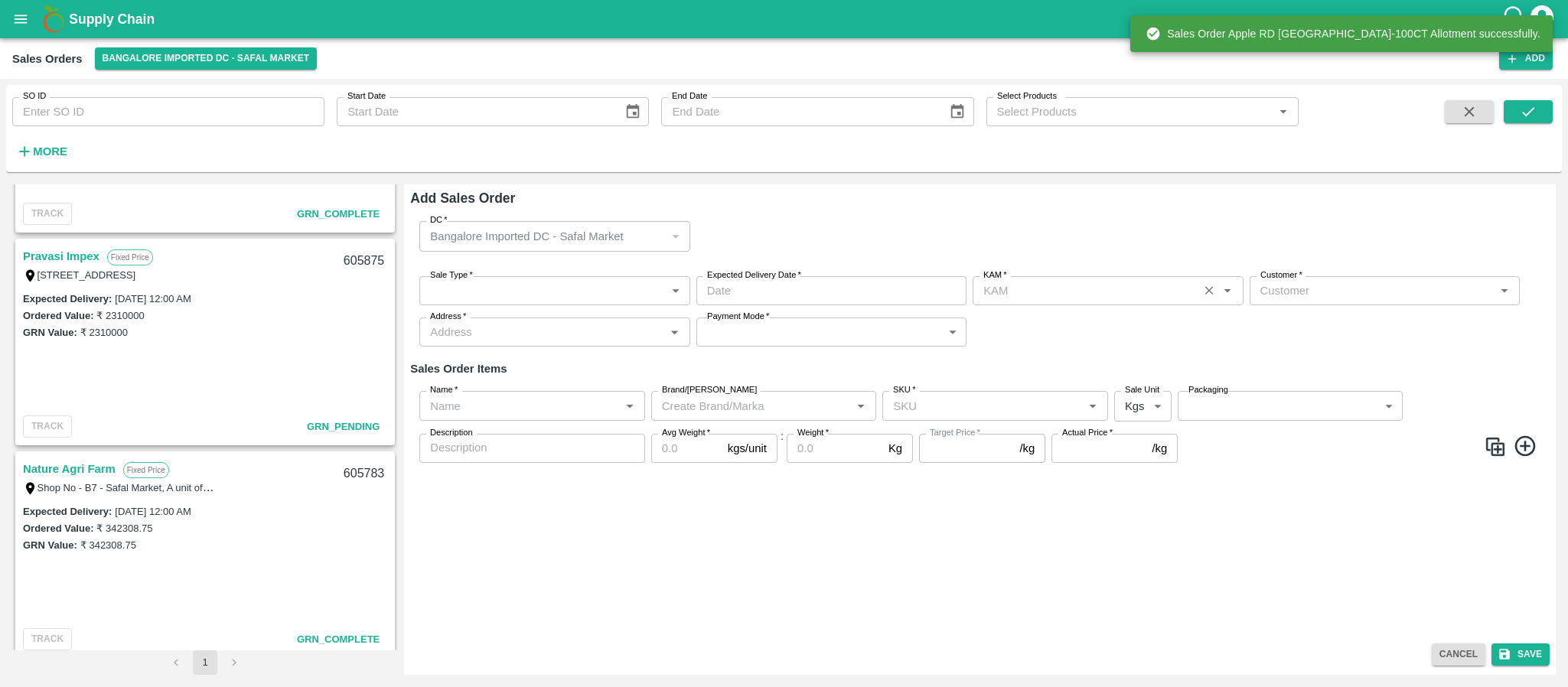
type input "Santhosh LJ"
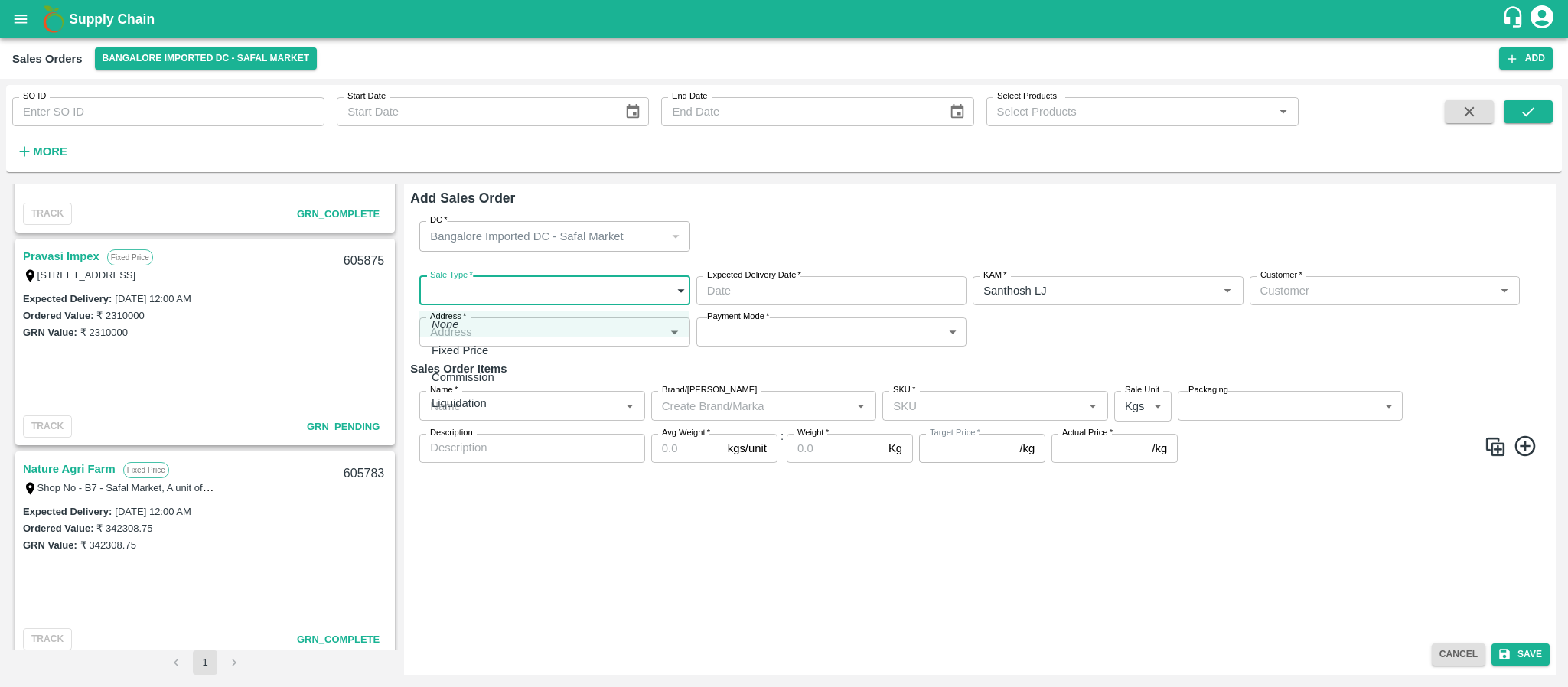
click at [549, 280] on body "Supply Chain Sales Orders Bangalore Imported DC - Safal Market Add SO ID SO ID …" at bounding box center [784, 343] width 1568 height 687
click at [505, 356] on div "Fixed Price" at bounding box center [555, 351] width 246 height 17
type input "1"
type input "DD/MM/YYYY hh:mm aa"
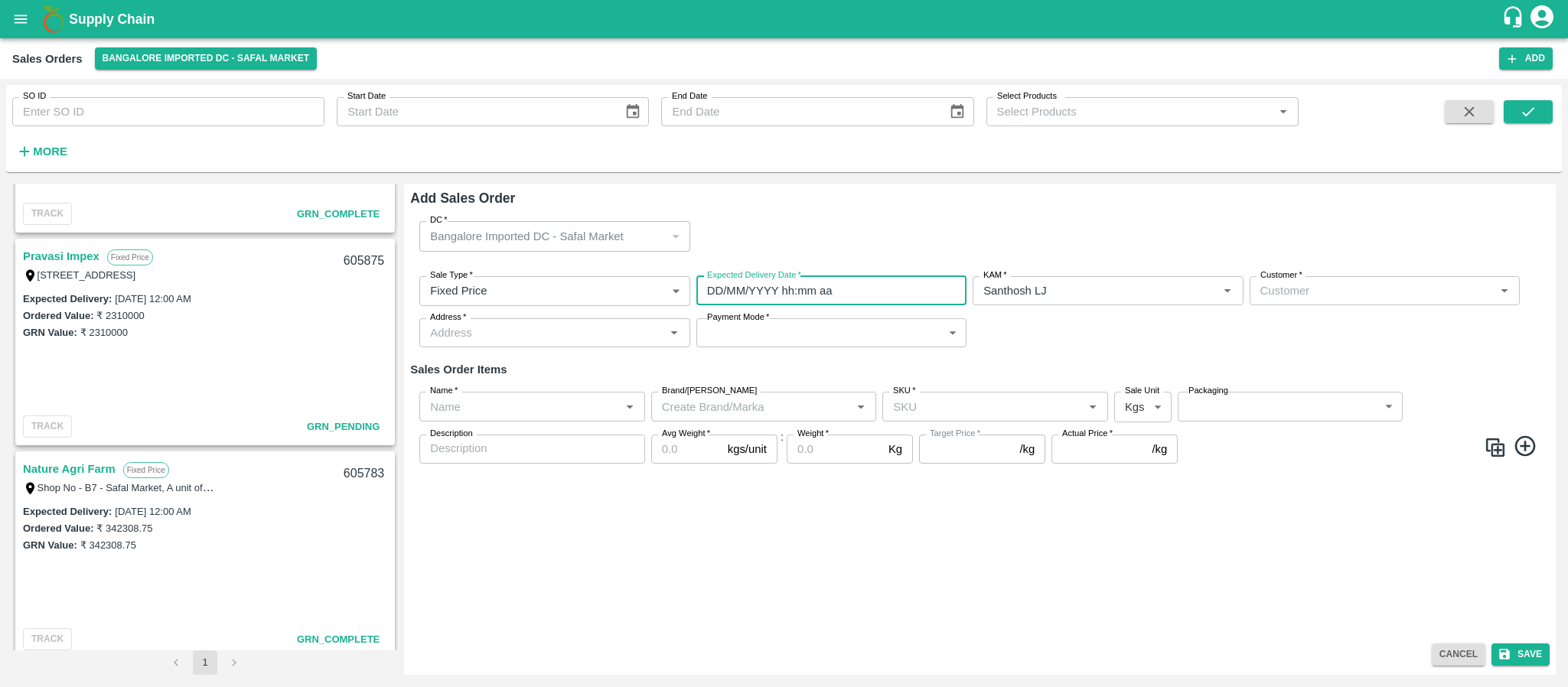
click at [758, 290] on input "DD/MM/YYYY hh:mm aa" at bounding box center [826, 291] width 260 height 29
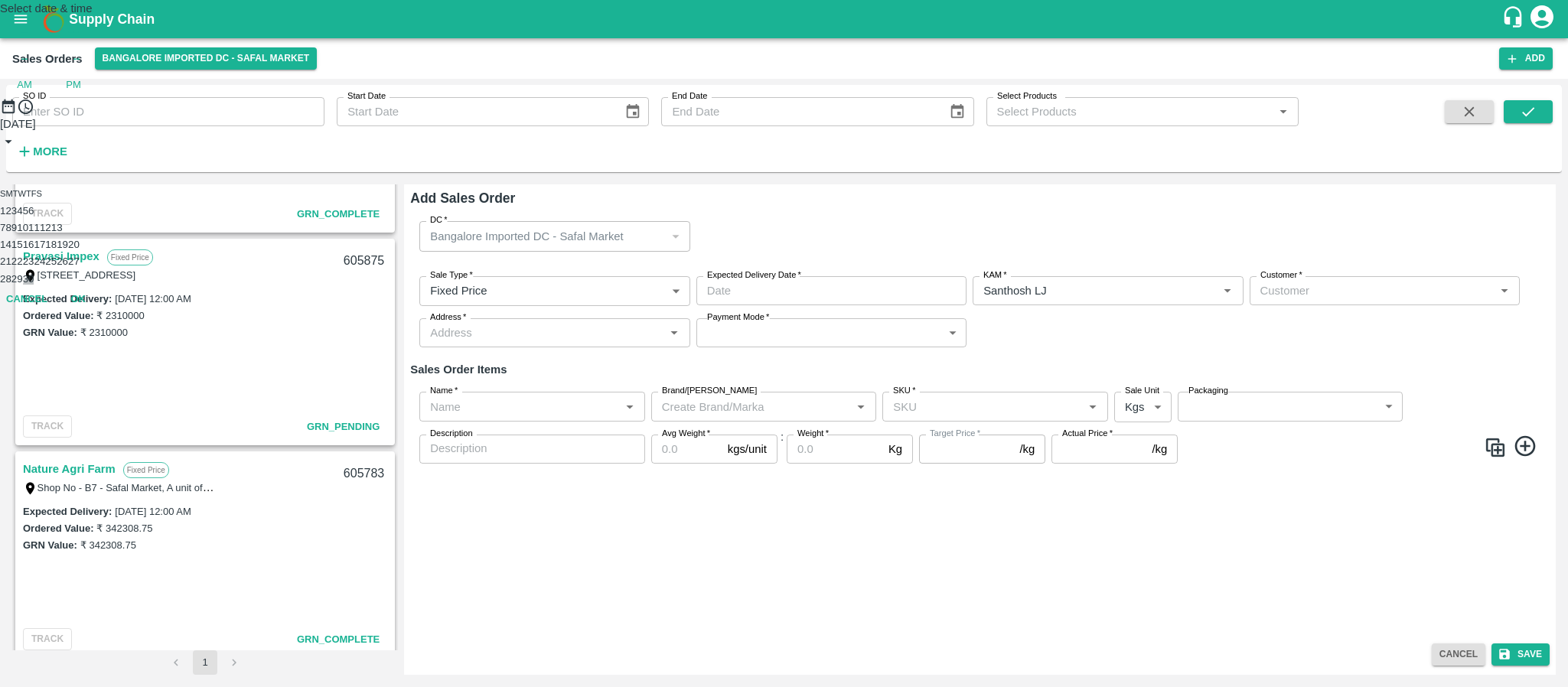
click at [35, 285] on button "30" at bounding box center [29, 279] width 12 height 12
type input "30/09/2025 12:00 AM"
click at [1070, 260] on div "Select date & time 2025 Sep 30 12 : 00 AM PM 1 2 3 4 5 6 7 8 9 10 11 12 Cancel …" at bounding box center [784, 130] width 1568 height 260
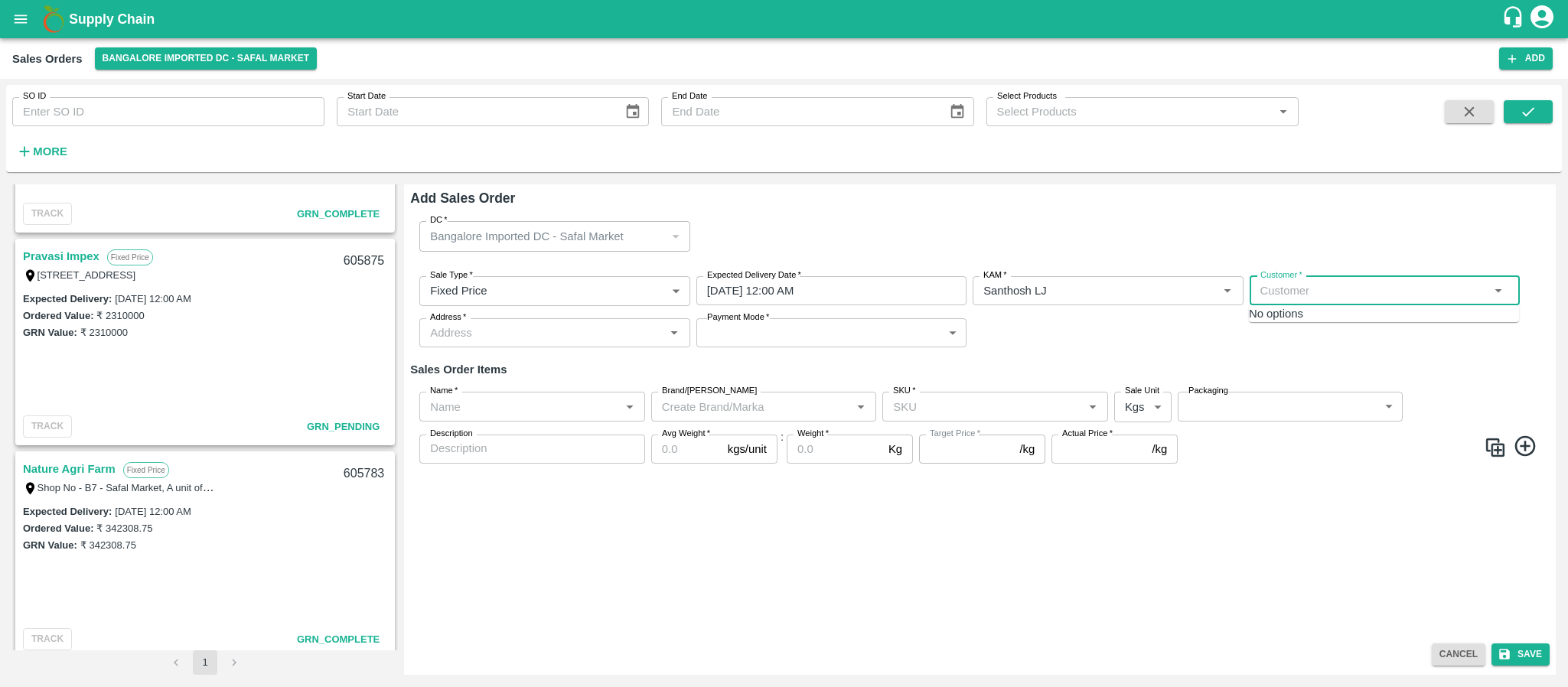
click at [1281, 295] on input "Customer   *" at bounding box center [1372, 291] width 236 height 20
click at [1281, 319] on p "FRESH CHOICE" at bounding box center [1322, 325] width 85 height 17
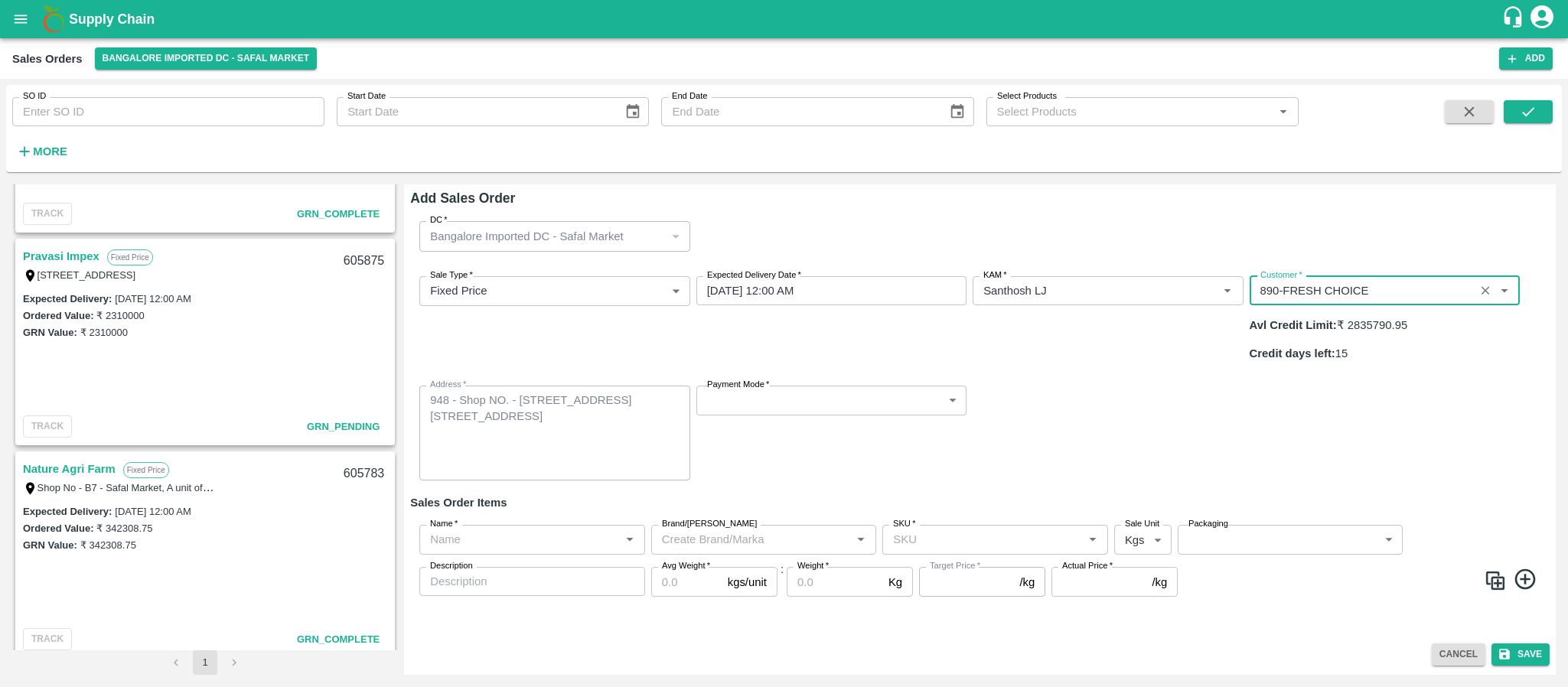
type input "890-FRESH CHOICE"
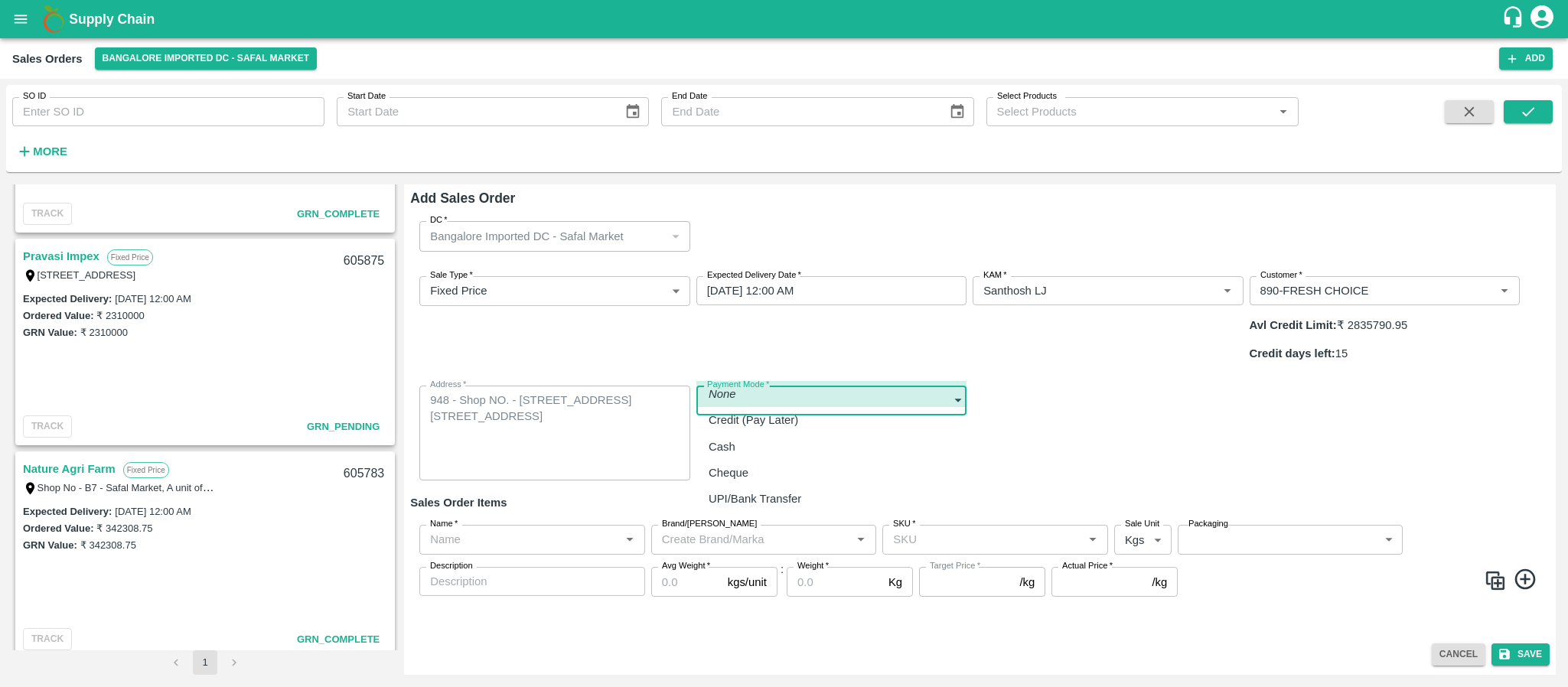
click at [806, 368] on body "Supply Chain Sales Orders Bangalore Imported DC - Safal Market Add SO ID SO ID …" at bounding box center [784, 343] width 1568 height 687
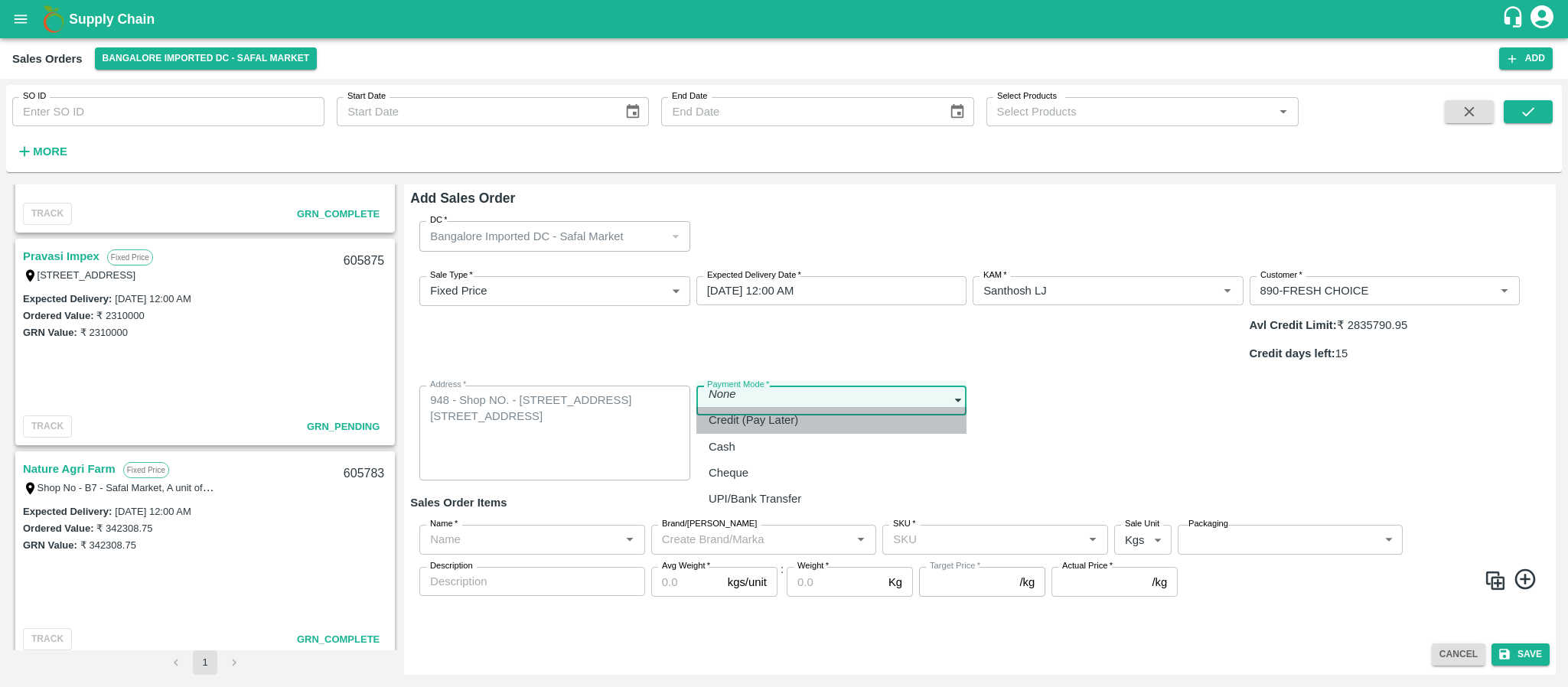
click at [773, 421] on p "Credit (Pay Later)" at bounding box center [753, 420] width 90 height 17
type input "credit"
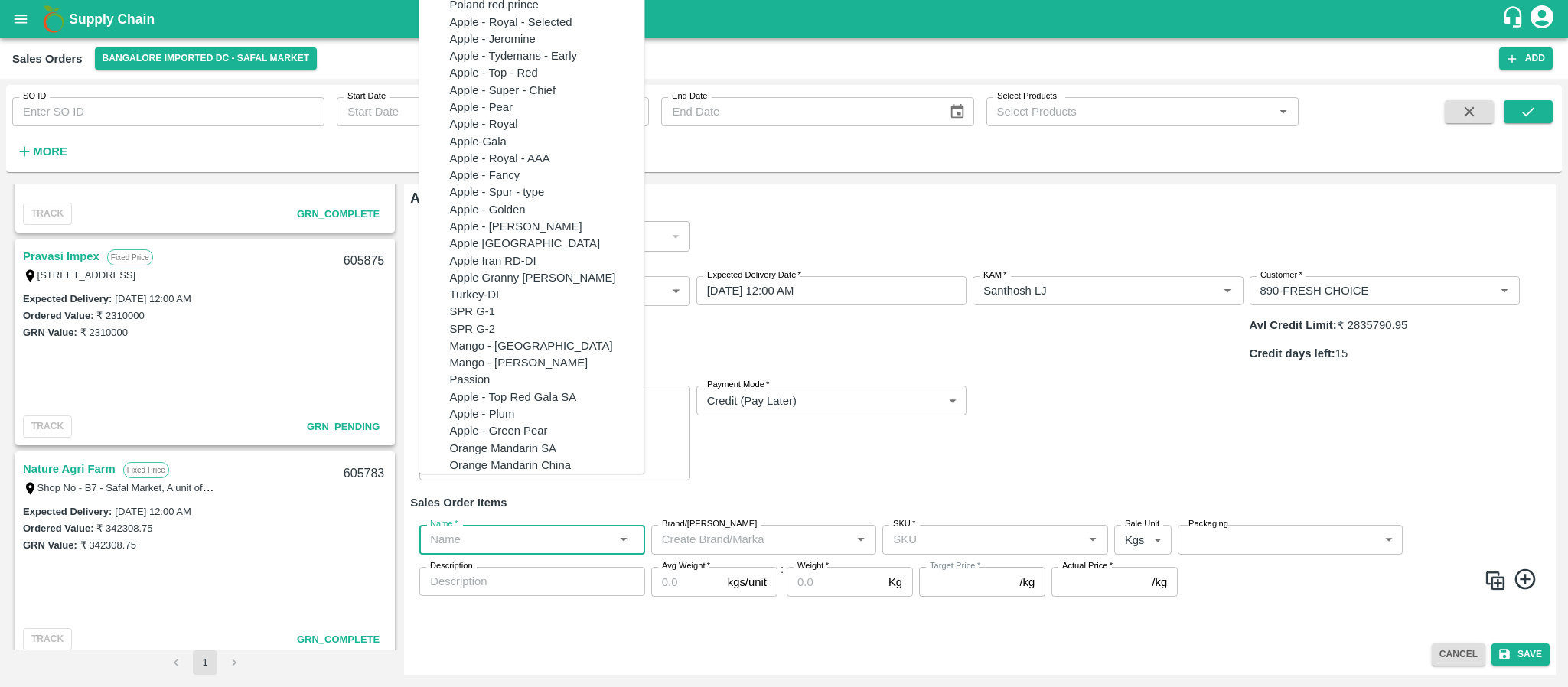
click at [554, 529] on input "Name   *" at bounding box center [520, 539] width 191 height 20
paste input "Apple RD [GEOGRAPHIC_DATA]"
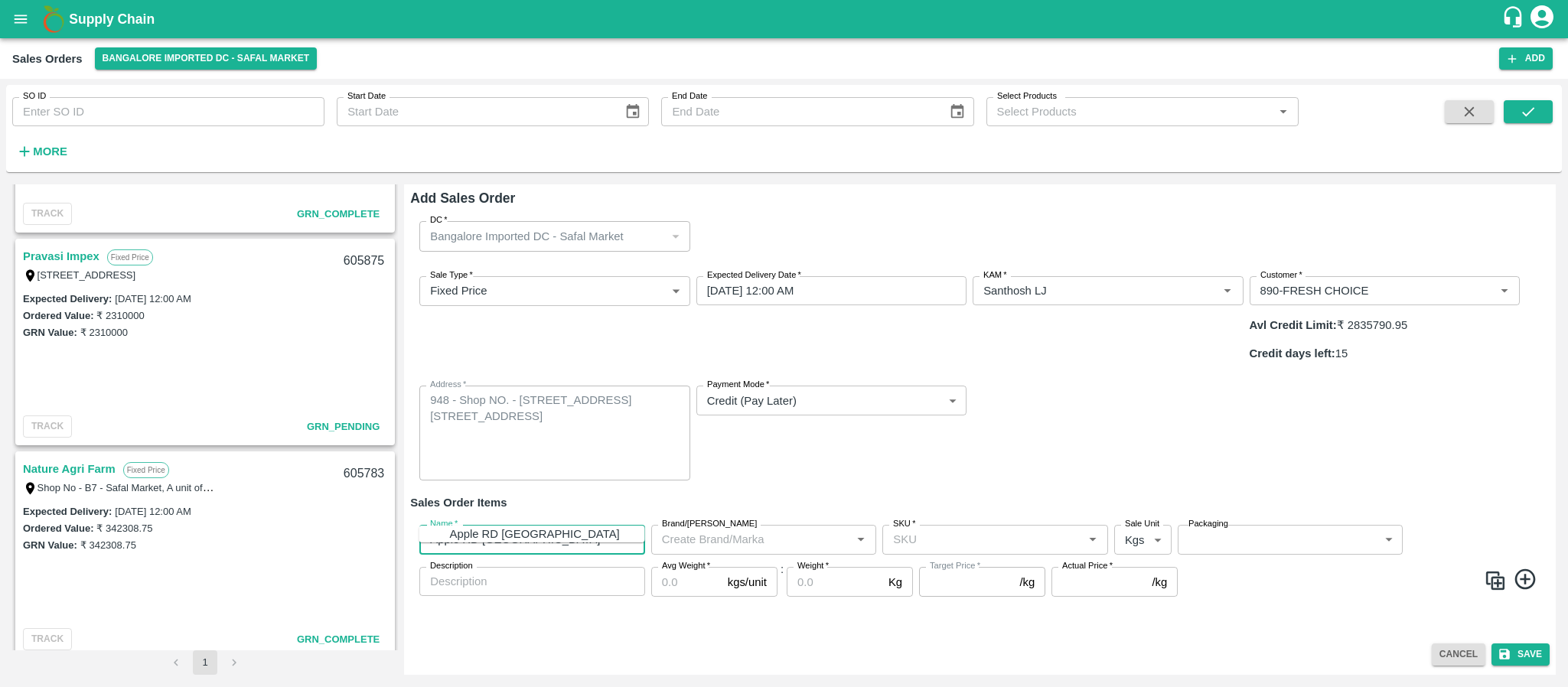
click at [500, 535] on div "Apple RD [GEOGRAPHIC_DATA]" at bounding box center [534, 534] width 170 height 17
type input "Apple RD [GEOGRAPHIC_DATA]"
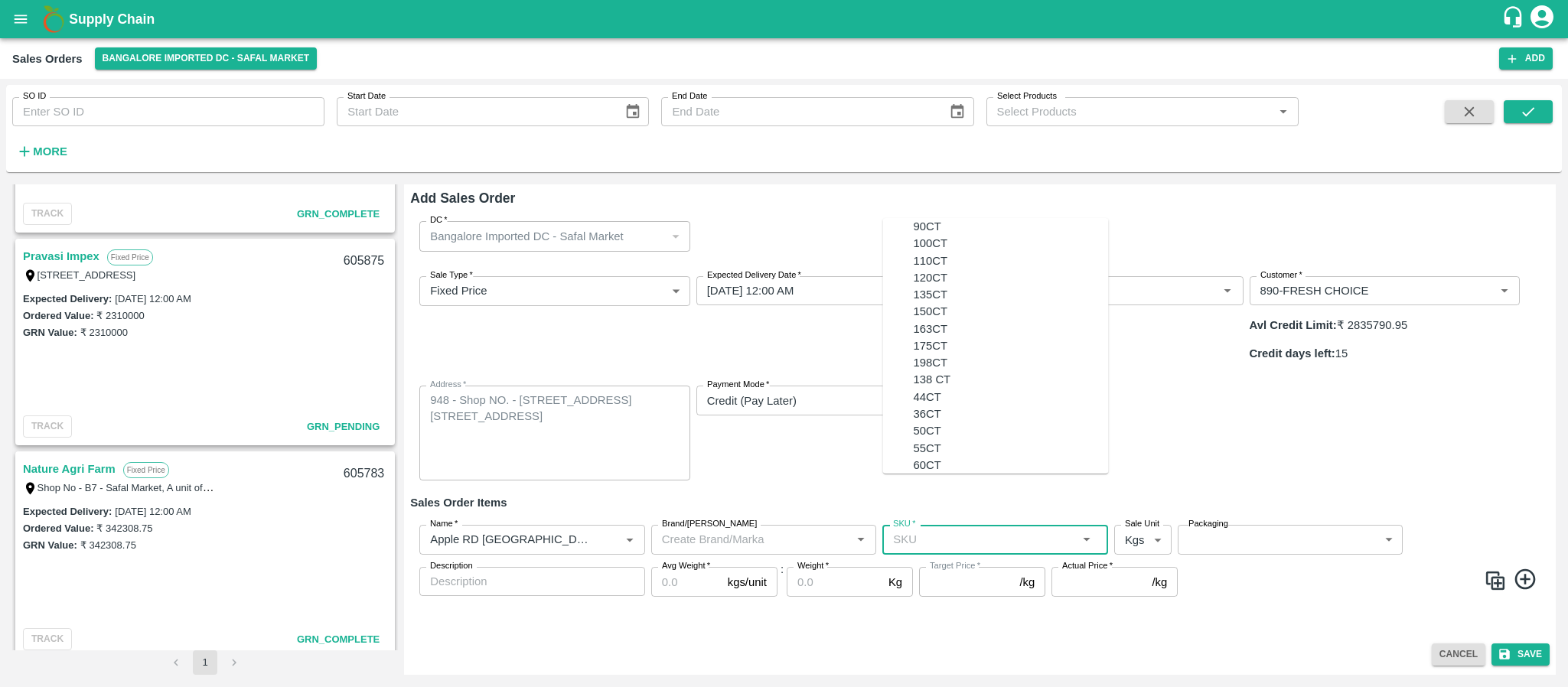
click at [911, 529] on input "SKU   *" at bounding box center [982, 539] width 191 height 20
click at [937, 252] on div "100CT" at bounding box center [1011, 243] width 195 height 17
type input "100CT"
type input "NA"
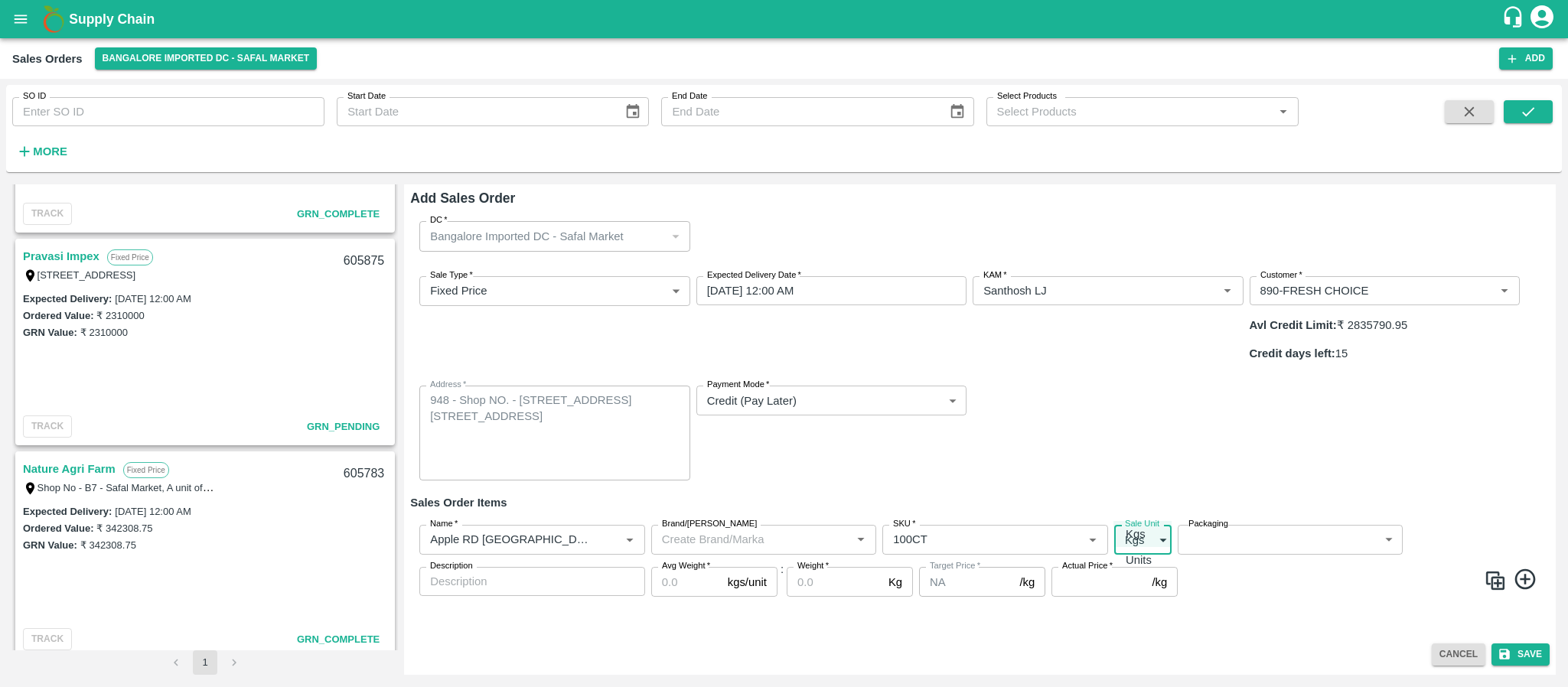
click at [1153, 498] on body "Supply Chain Sales Orders Bangalore Imported DC - Safal Market Add SO ID SO ID …" at bounding box center [784, 343] width 1568 height 687
click at [1153, 558] on div "Units" at bounding box center [1143, 560] width 34 height 17
type input "2"
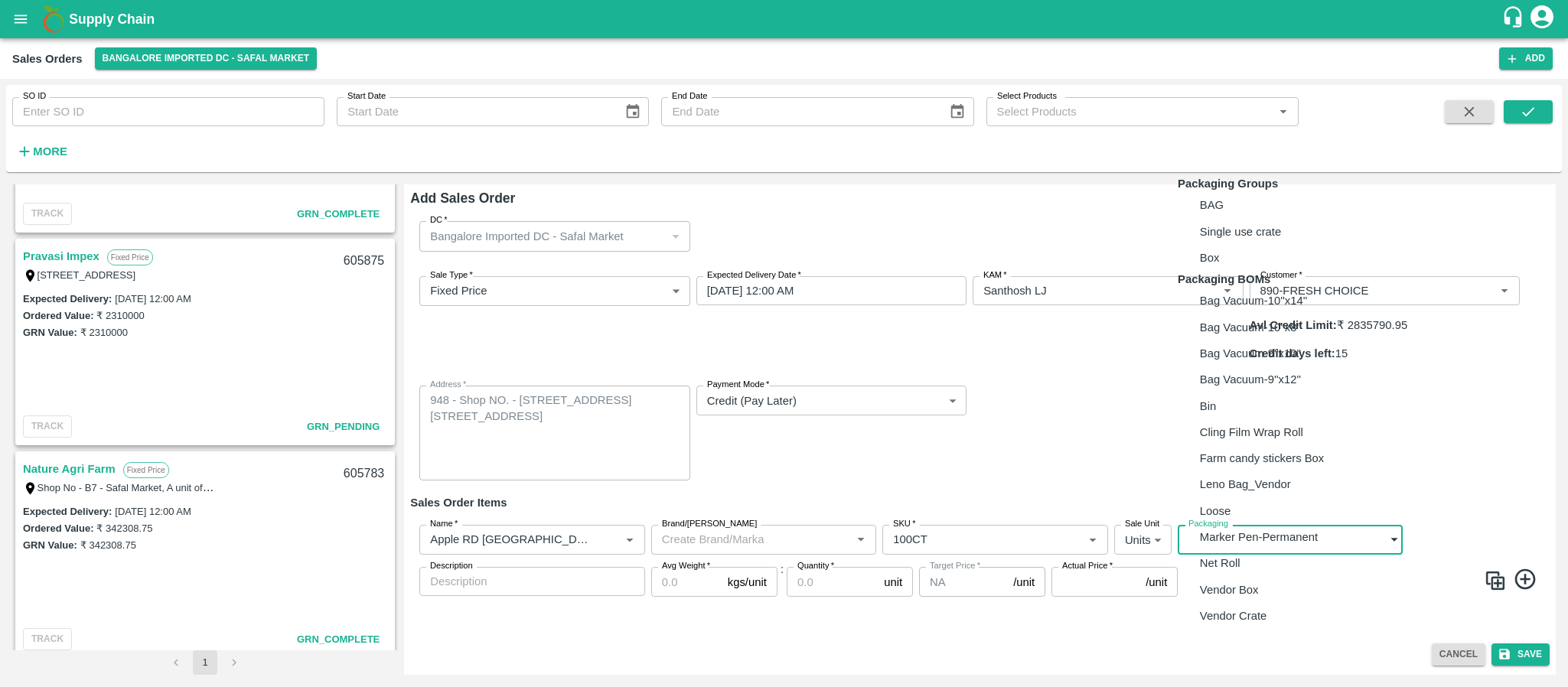
click at [1212, 508] on body "Supply Chain Sales Orders Bangalore Imported DC - Safal Market Add SO ID SO ID …" at bounding box center [784, 343] width 1568 height 687
click at [1203, 598] on p "Vendor Box" at bounding box center [1230, 590] width 59 height 17
type input "BOM/276"
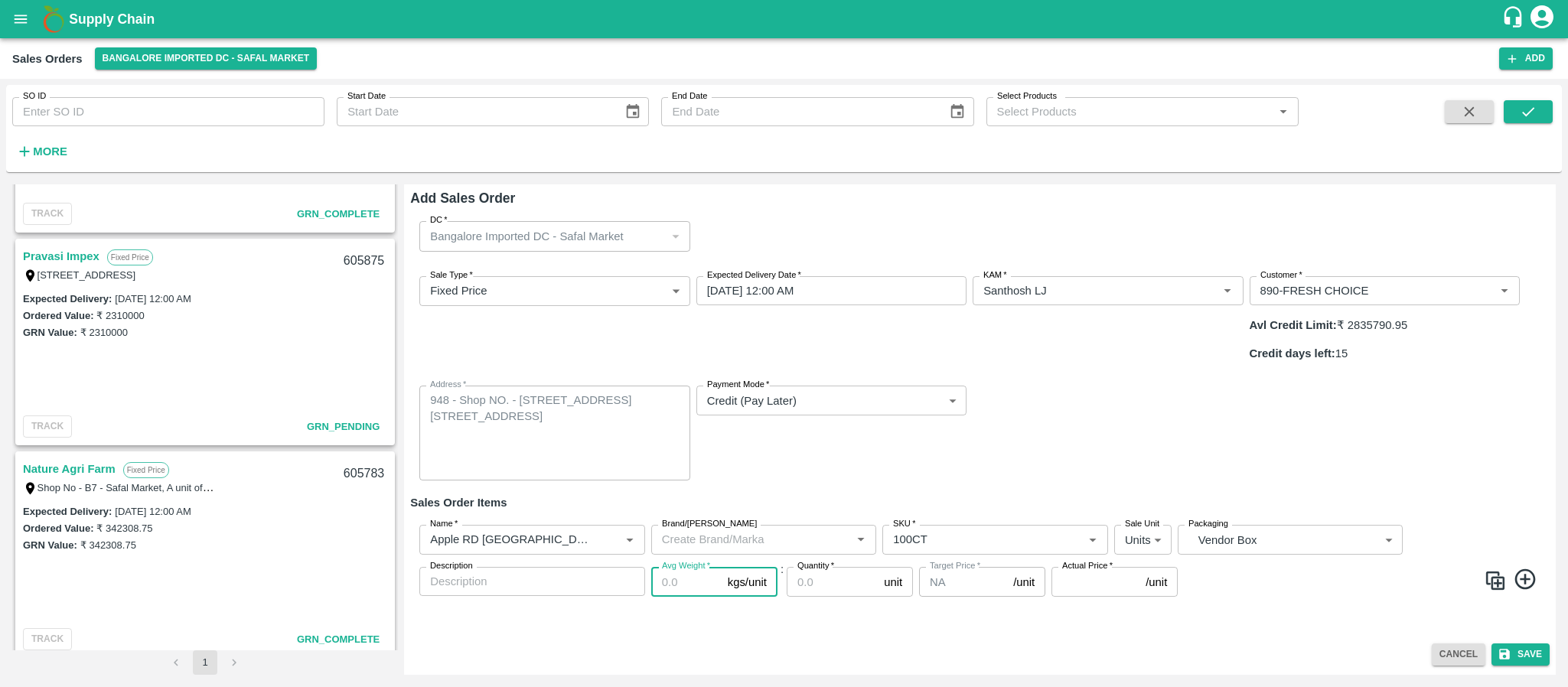
click at [675, 567] on input "Avg Weight   *" at bounding box center [686, 581] width 70 height 29
type input "18"
click at [804, 567] on input "Quantity   *" at bounding box center [833, 581] width 91 height 29
type input "350"
click at [1074, 567] on input "Actual Price   *" at bounding box center [1095, 581] width 88 height 29
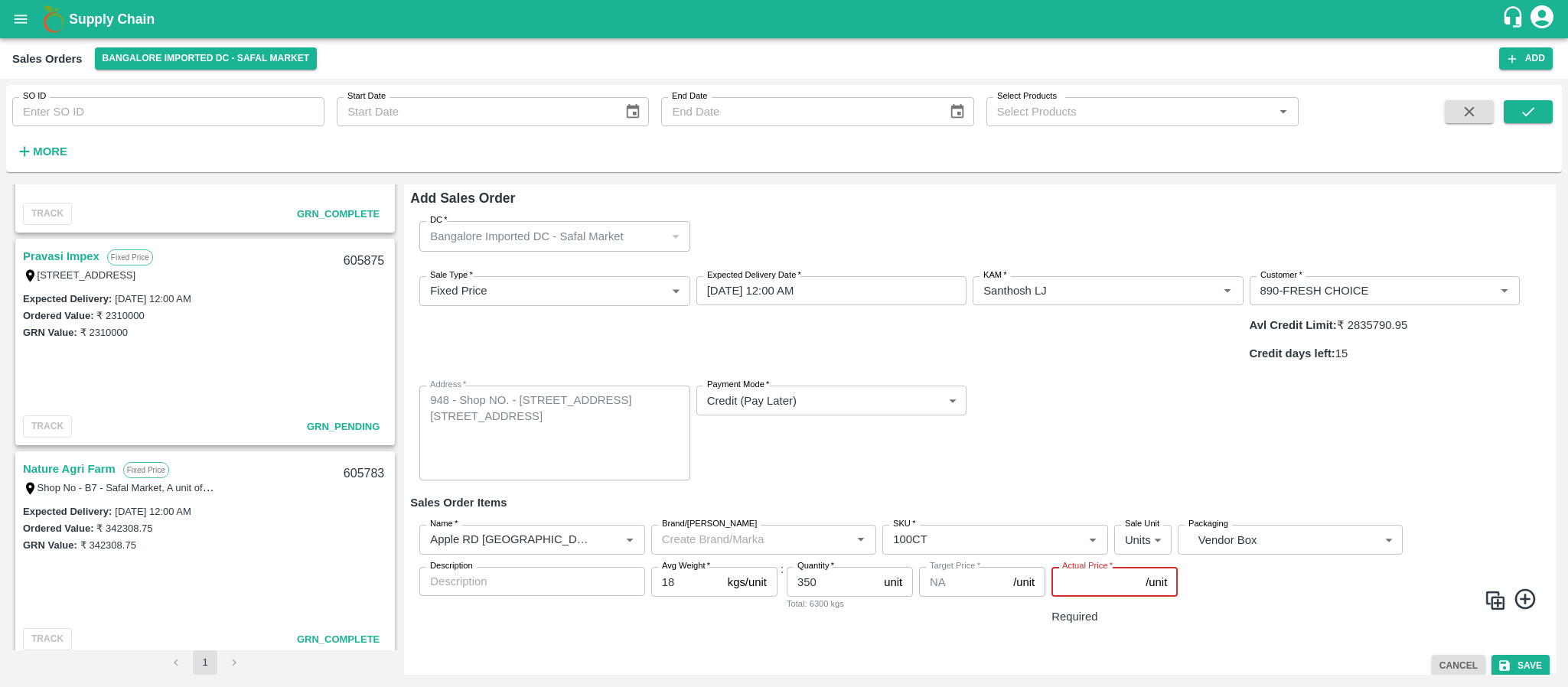
click at [1075, 567] on input "Actual Price   *" at bounding box center [1095, 581] width 88 height 29
type input "3907.75"
click at [1522, 652] on button "Save" at bounding box center [1520, 654] width 58 height 22
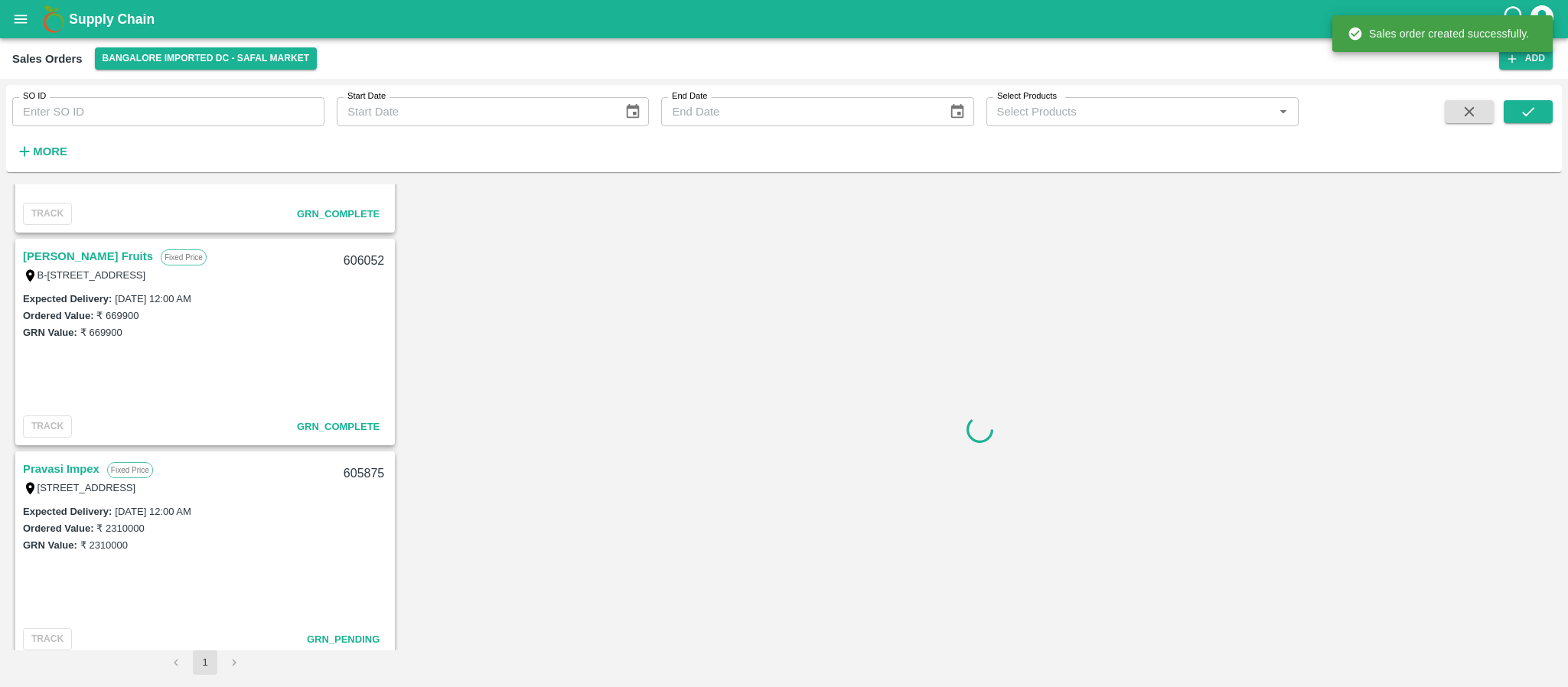
scroll to position [2289, 0]
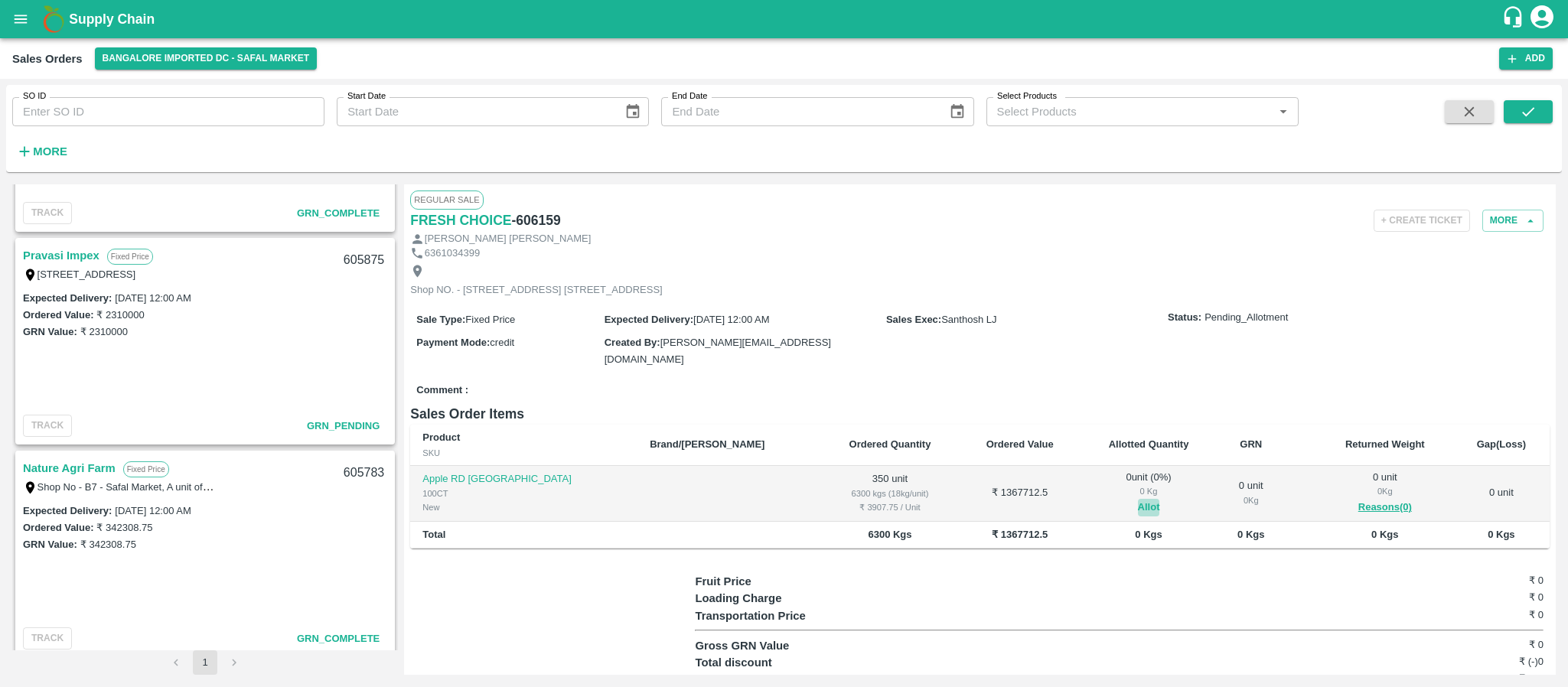
click at [1138, 516] on button "Allot" at bounding box center [1149, 507] width 22 height 18
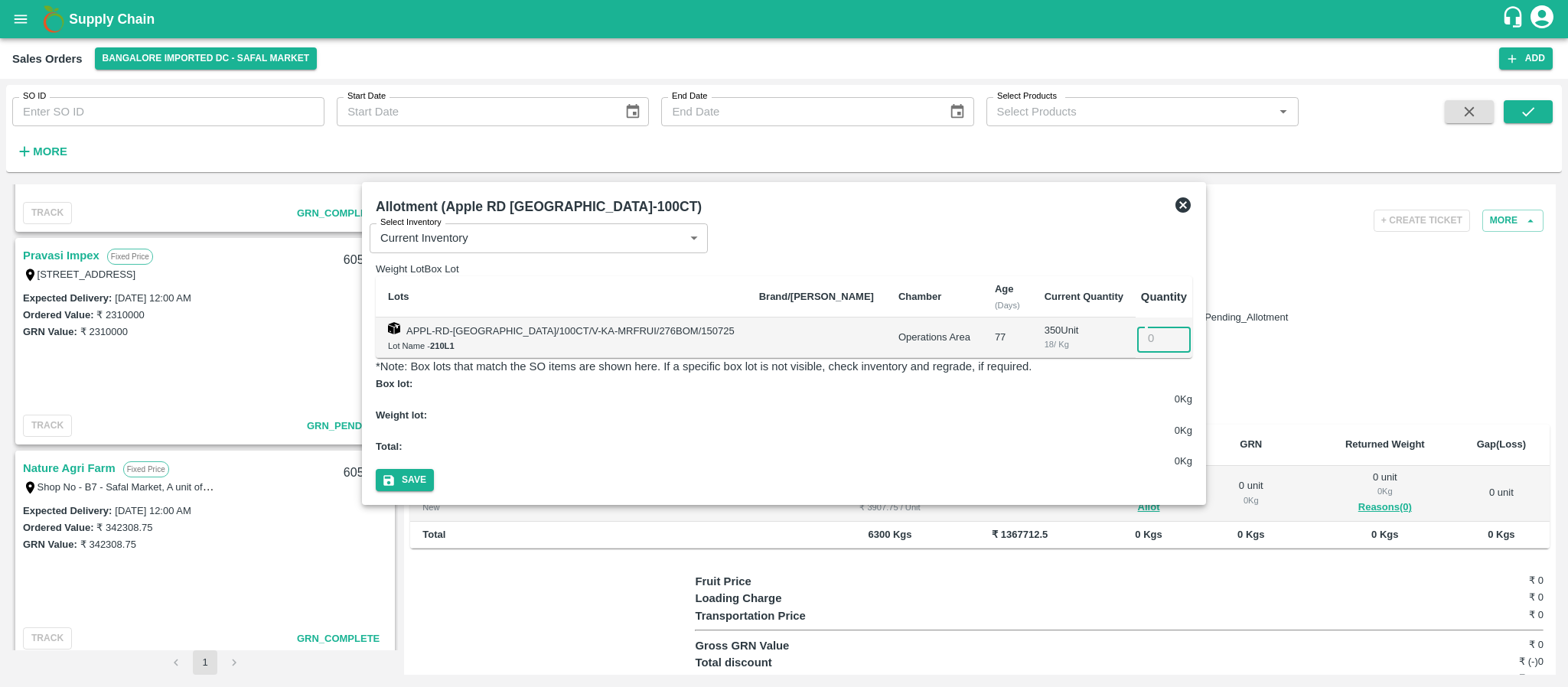
click at [1137, 352] on input "number" at bounding box center [1163, 338] width 53 height 29
type input "350"
click at [434, 469] on button "Save" at bounding box center [405, 480] width 58 height 22
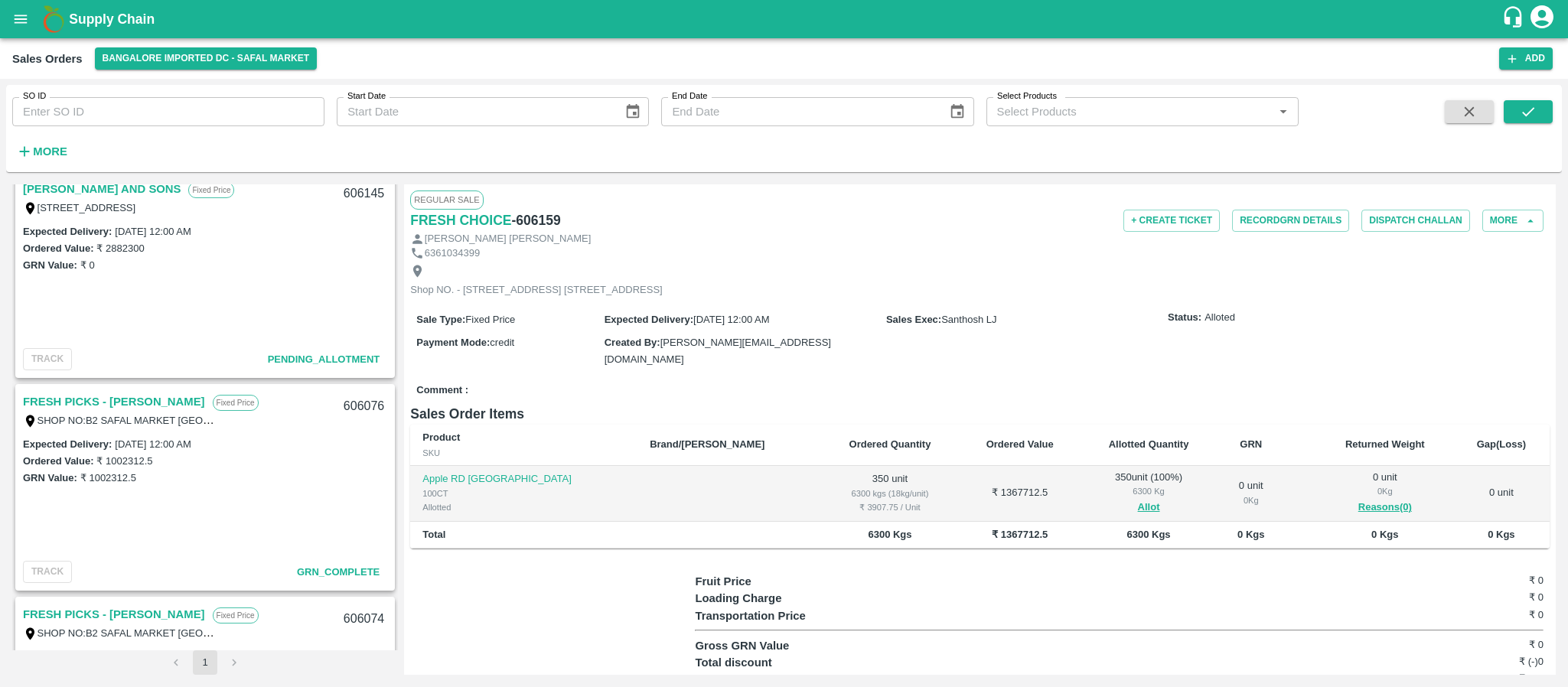
scroll to position [0, 0]
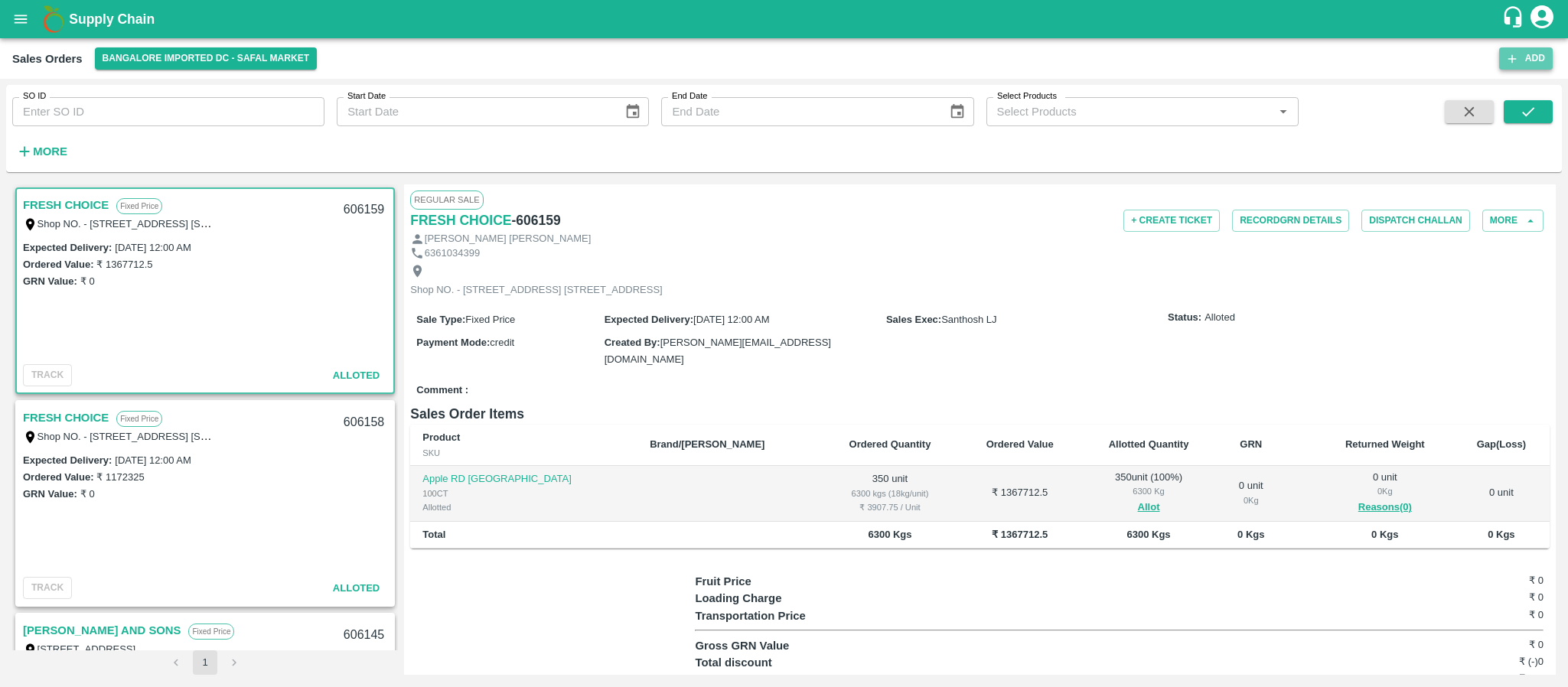
click at [1529, 57] on button "Add" at bounding box center [1526, 58] width 53 height 22
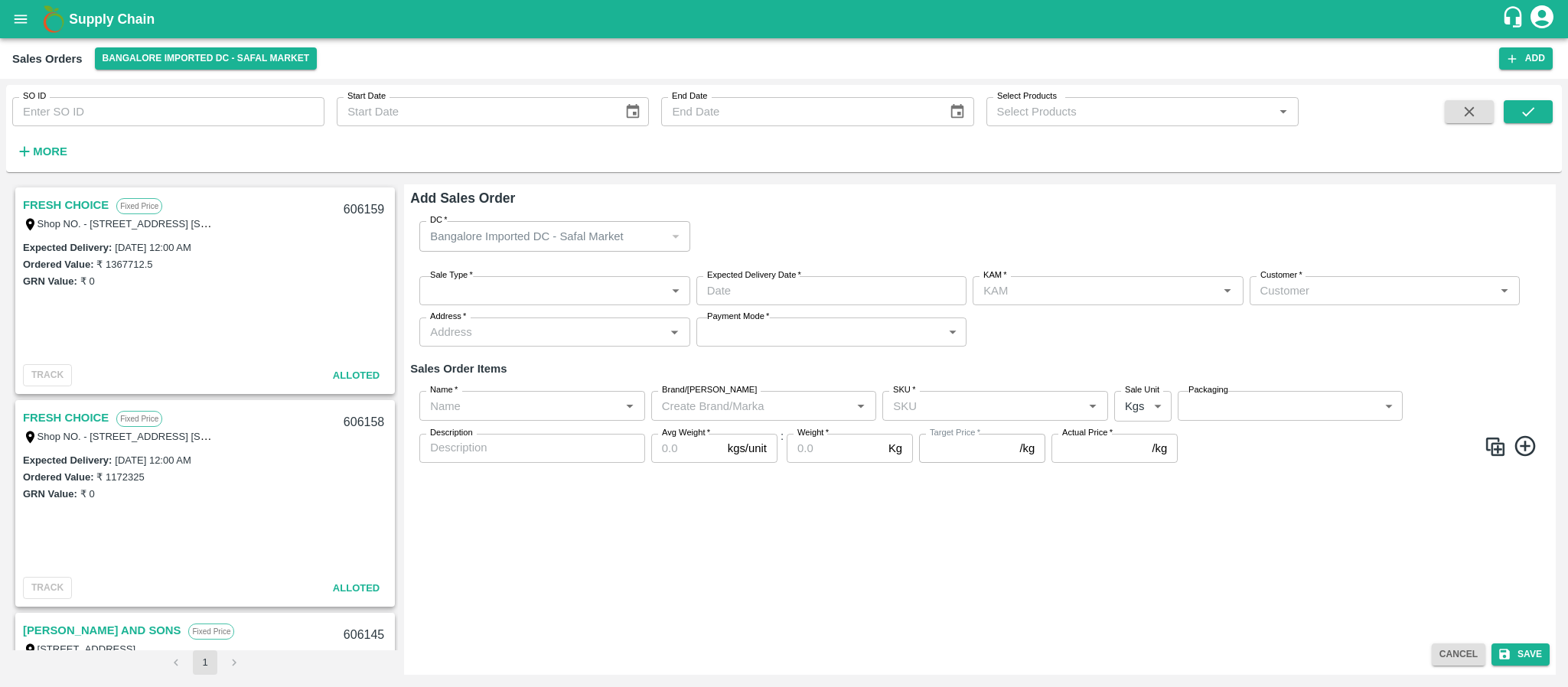
type input "Santhosh LJ"
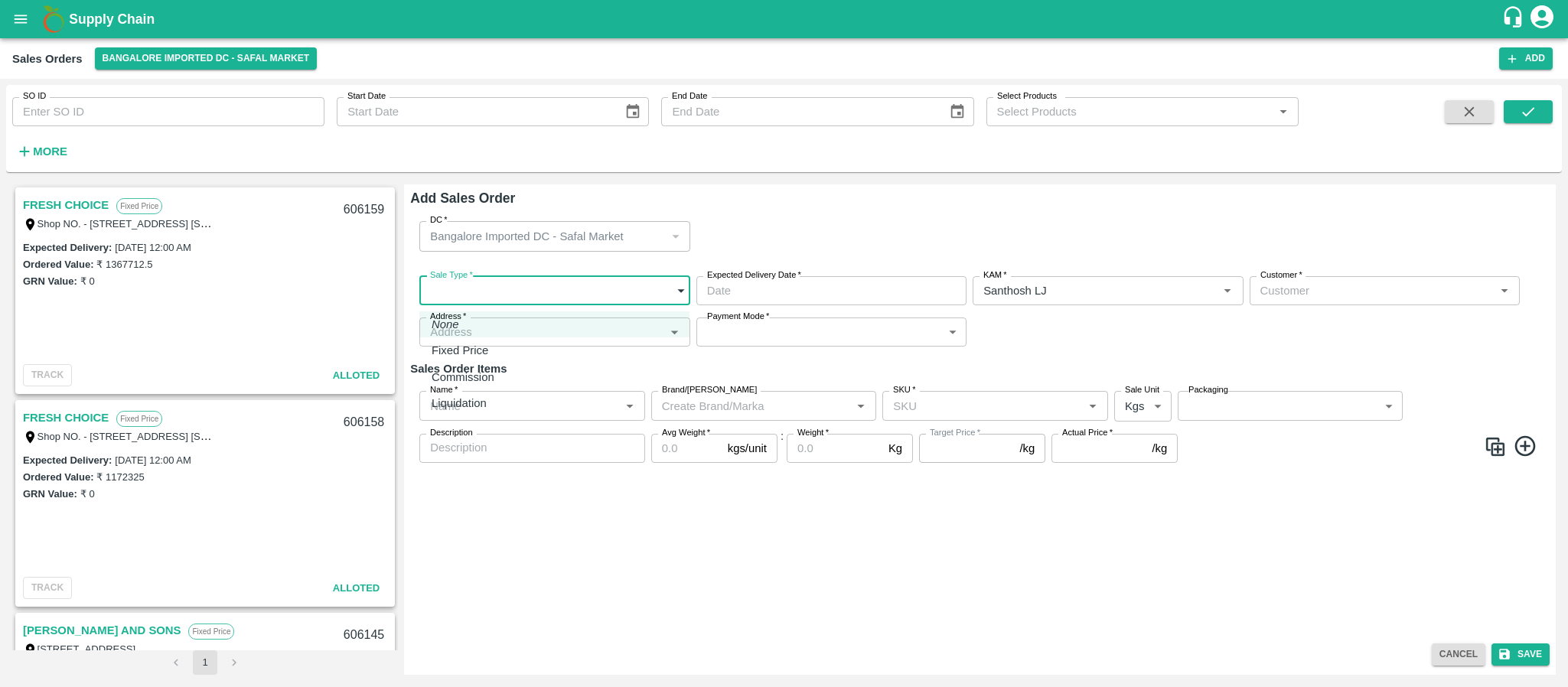
click at [542, 297] on body "Supply Chain Sales Orders Bangalore Imported DC - Safal Market Add SO ID SO ID …" at bounding box center [784, 343] width 1568 height 687
click at [504, 358] on div "Fixed Price" at bounding box center [555, 351] width 246 height 17
type input "1"
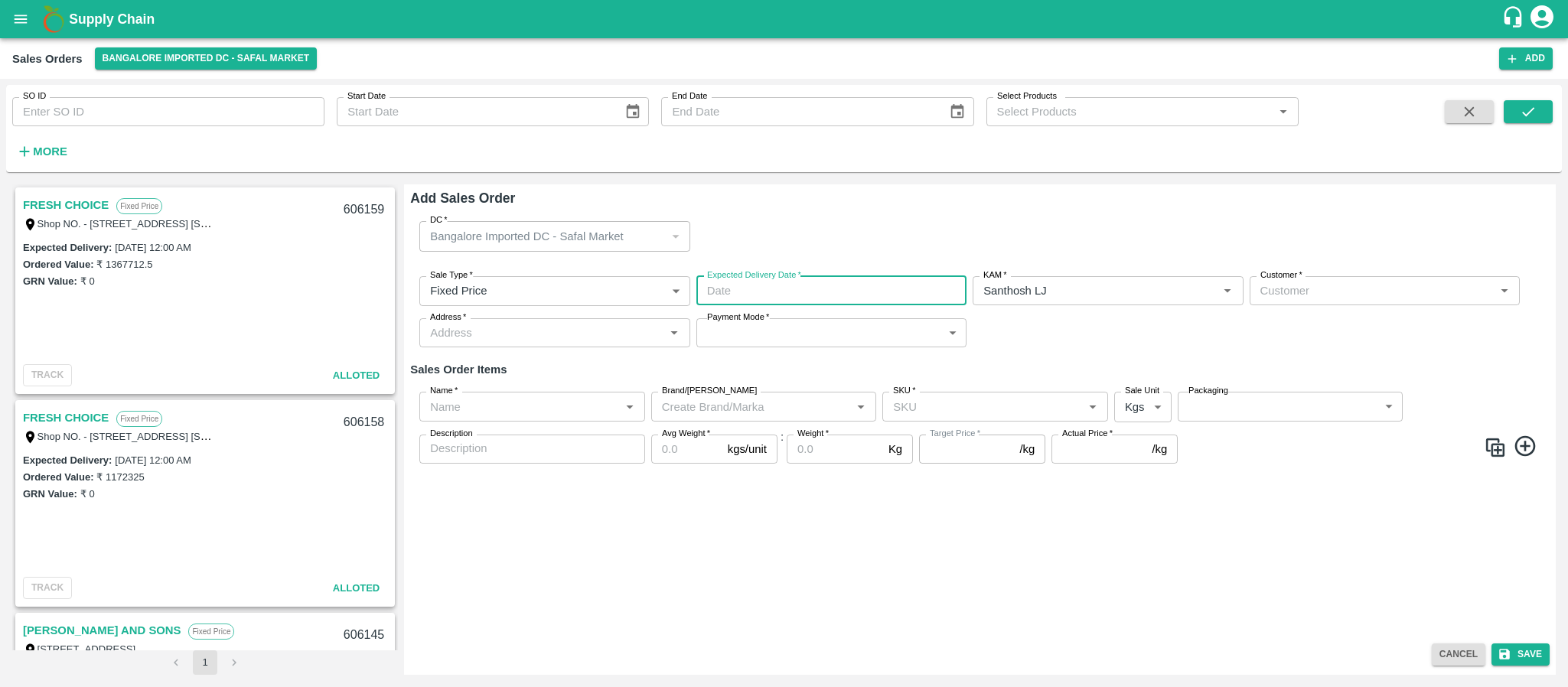
type input "DD/MM/YYYY hh:mm aa"
click at [788, 282] on input "DD/MM/YYYY hh:mm aa" at bounding box center [826, 291] width 260 height 29
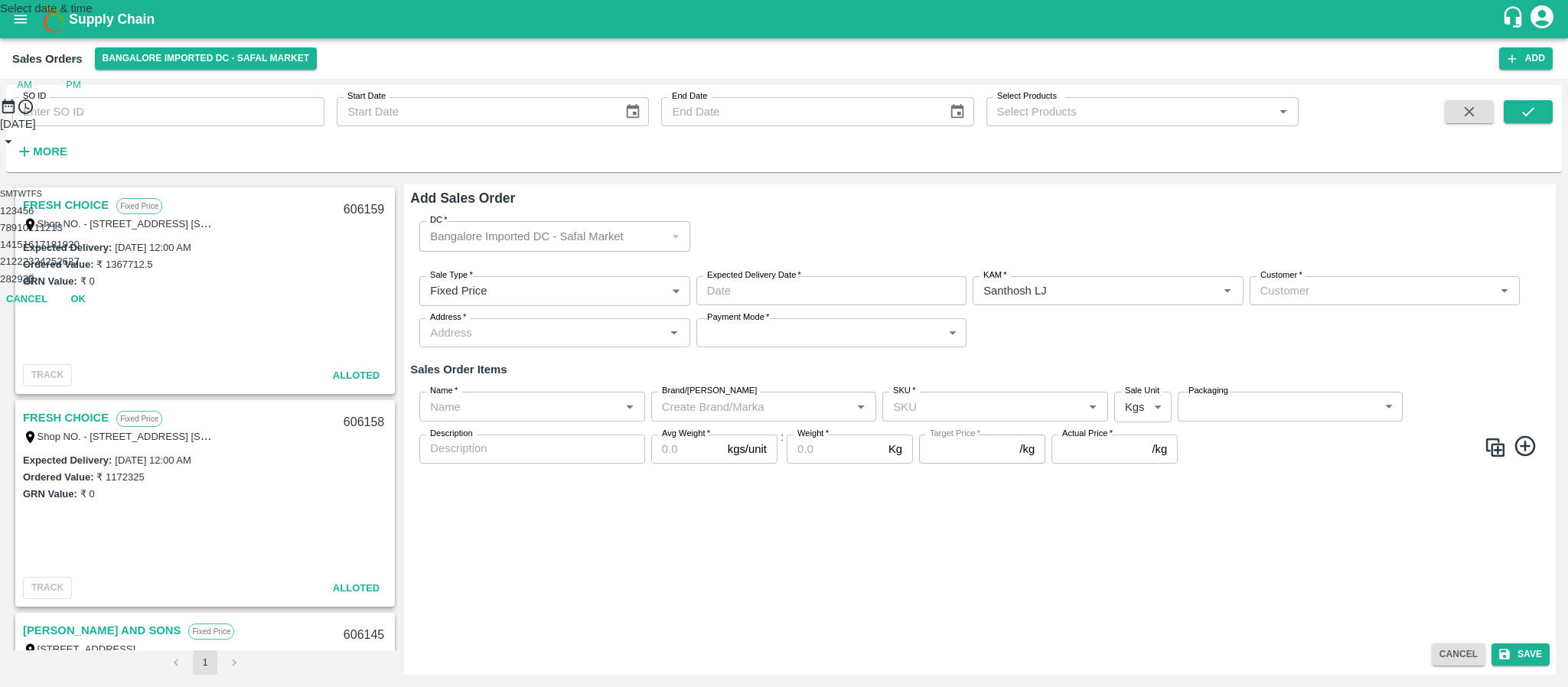
click at [35, 285] on button "30" at bounding box center [29, 279] width 12 height 12
type input "30/09/2025 12:00 AM"
click at [1073, 260] on div "Select date & time 2025 Sep 30 12 : 00 AM PM 1 2 3 4 5 6 7 8 9 10 11 12 Cancel …" at bounding box center [784, 130] width 1568 height 260
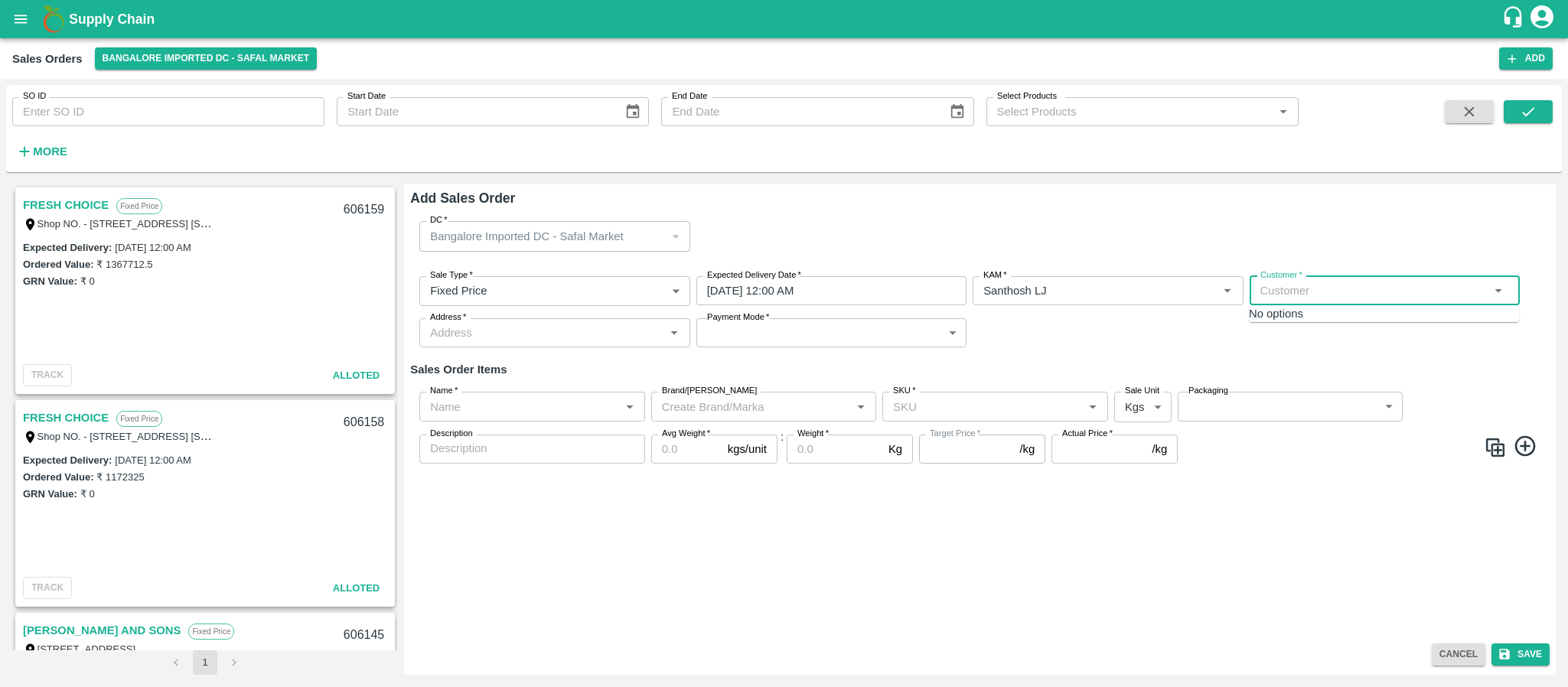
click at [1288, 283] on input "Customer   *" at bounding box center [1372, 291] width 236 height 20
click at [1293, 352] on div "FRESH CHOICE Wholesale" at bounding box center [1399, 363] width 239 height 31
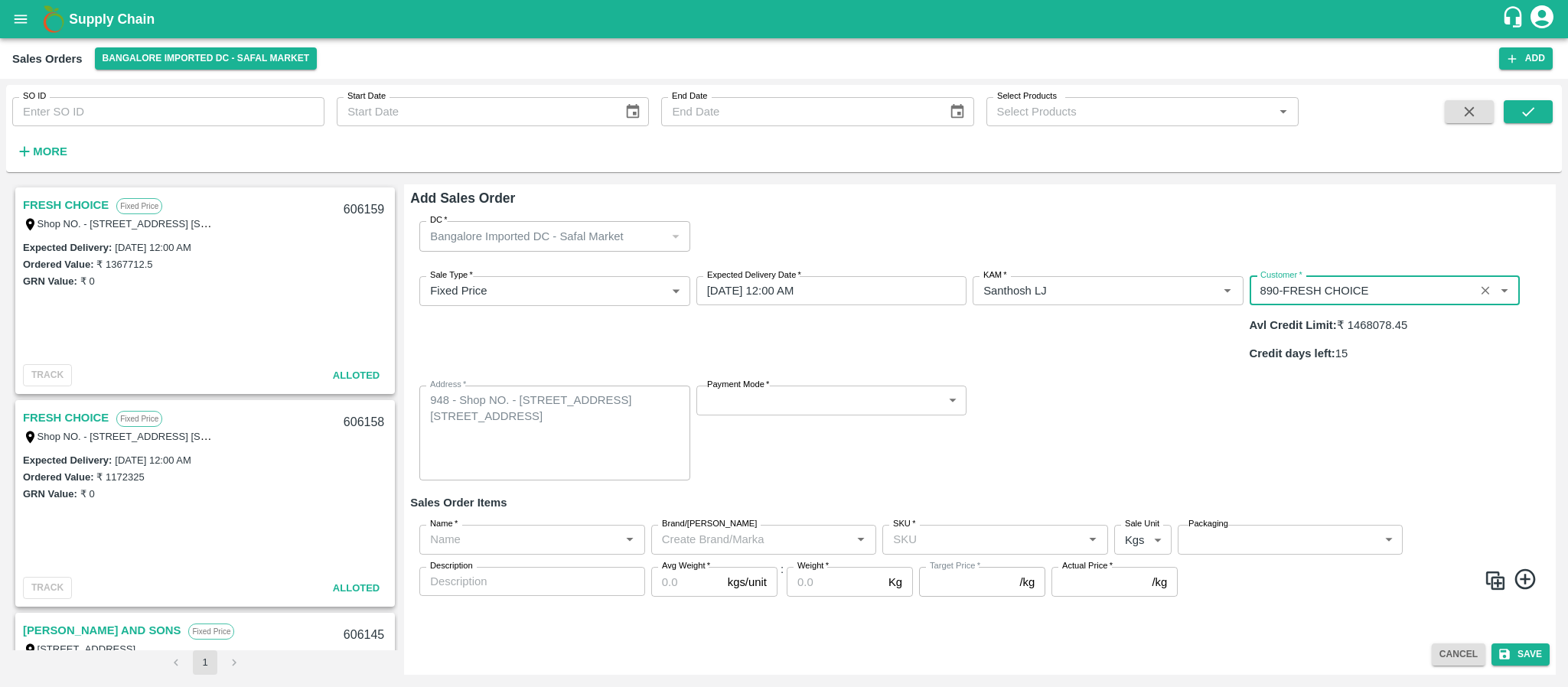
type input "890-FRESH CHOICE"
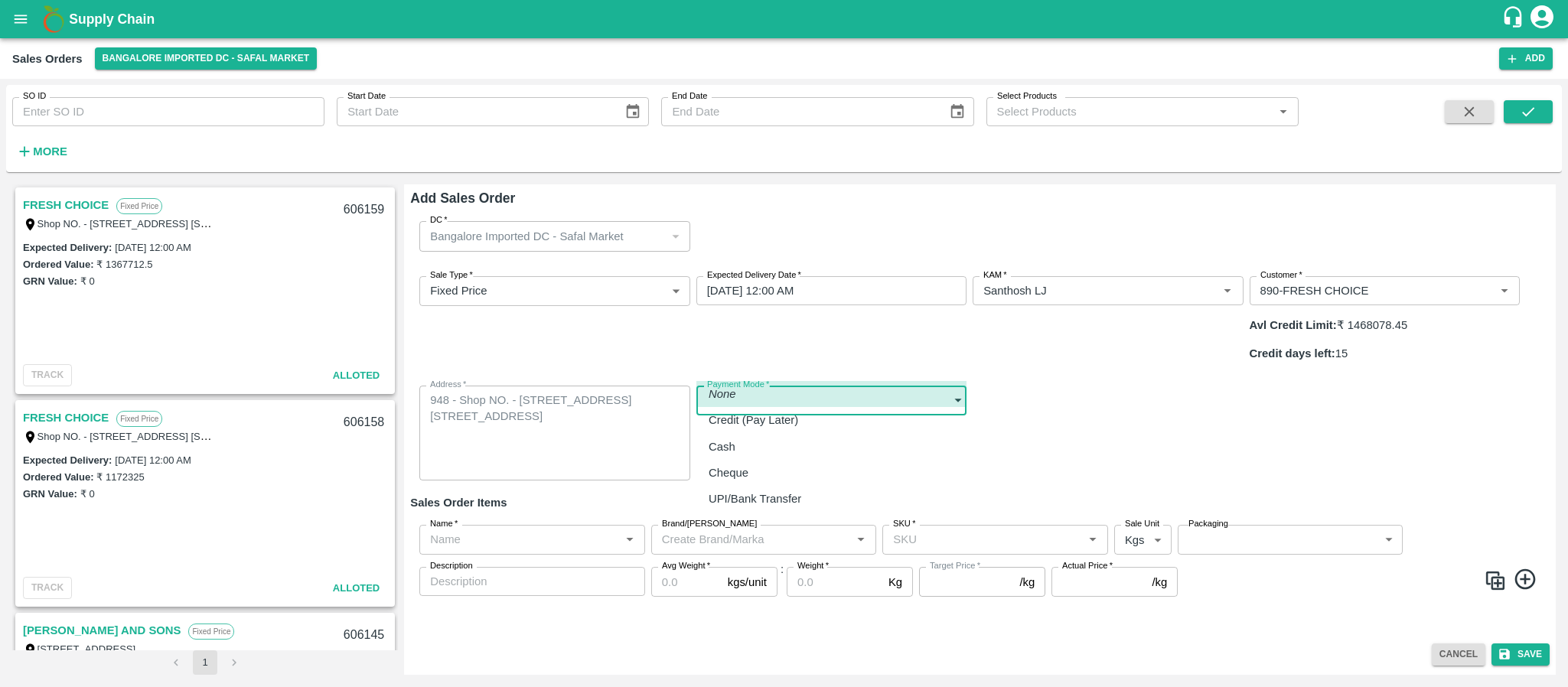
click at [772, 363] on body "Supply Chain Sales Orders Bangalore Imported DC - Safal Market Add SO ID SO ID …" at bounding box center [784, 343] width 1568 height 687
click at [767, 424] on p "Credit (Pay Later)" at bounding box center [753, 420] width 90 height 17
type input "credit"
click at [565, 529] on input "Name   *" at bounding box center [520, 539] width 191 height 20
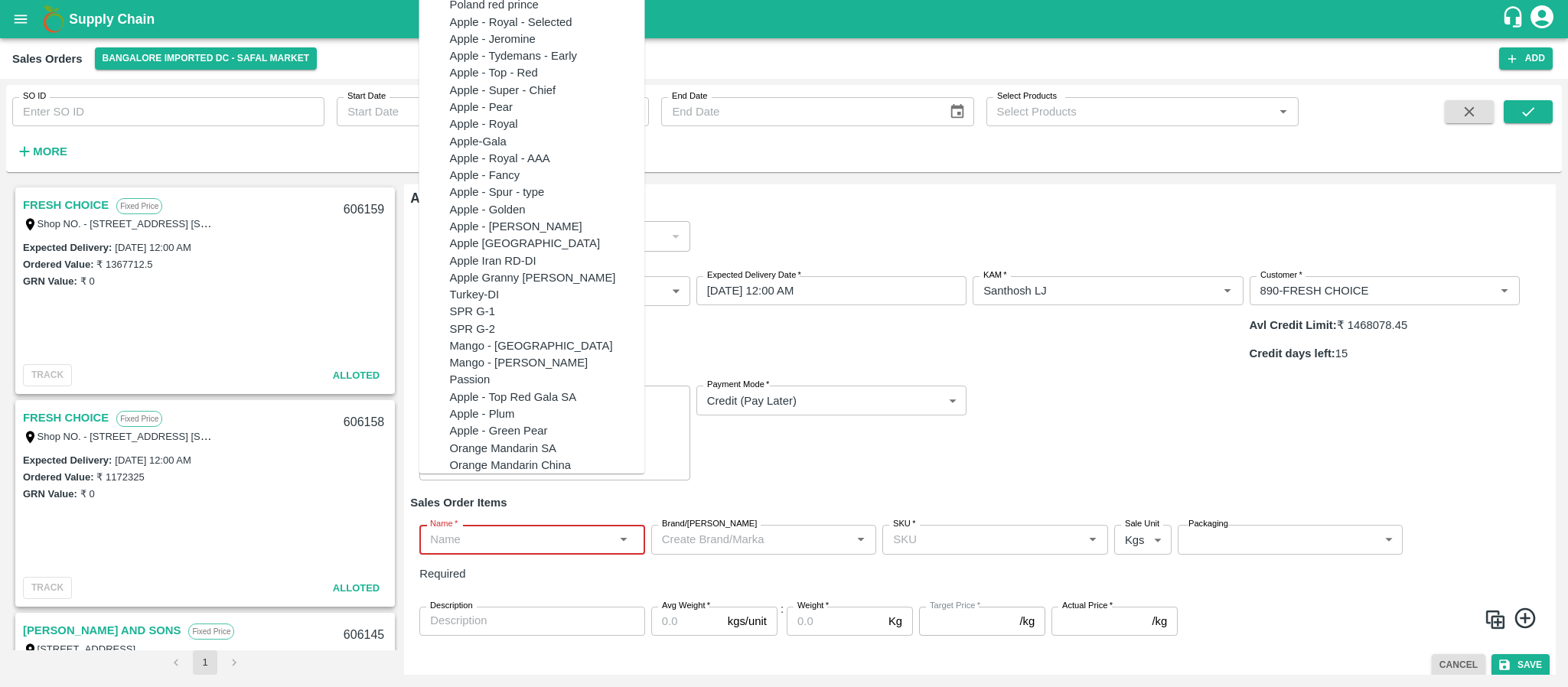
click at [487, 529] on input "Name   *" at bounding box center [520, 539] width 191 height 20
type input "v"
paste input "Apple RD [GEOGRAPHIC_DATA]"
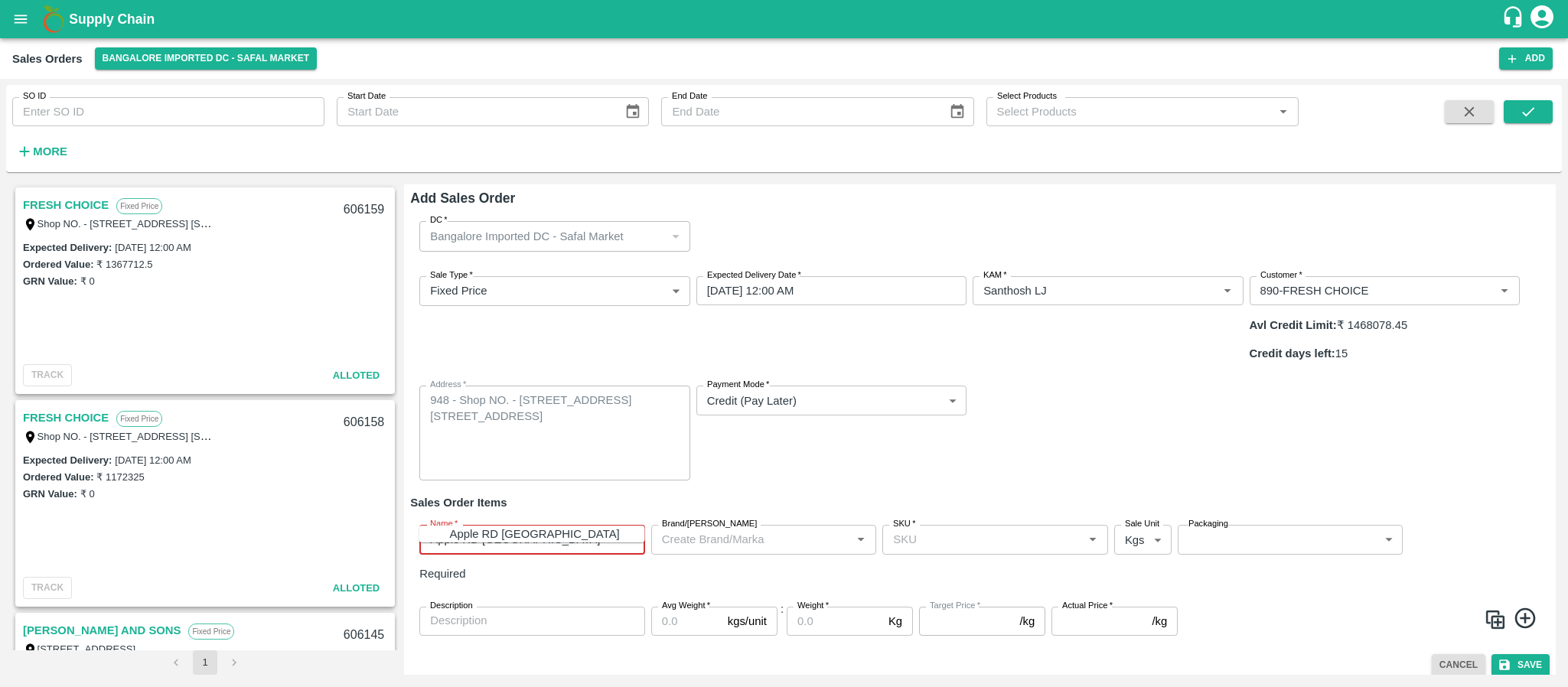
click at [483, 528] on div "Apple RD [GEOGRAPHIC_DATA]" at bounding box center [534, 534] width 170 height 17
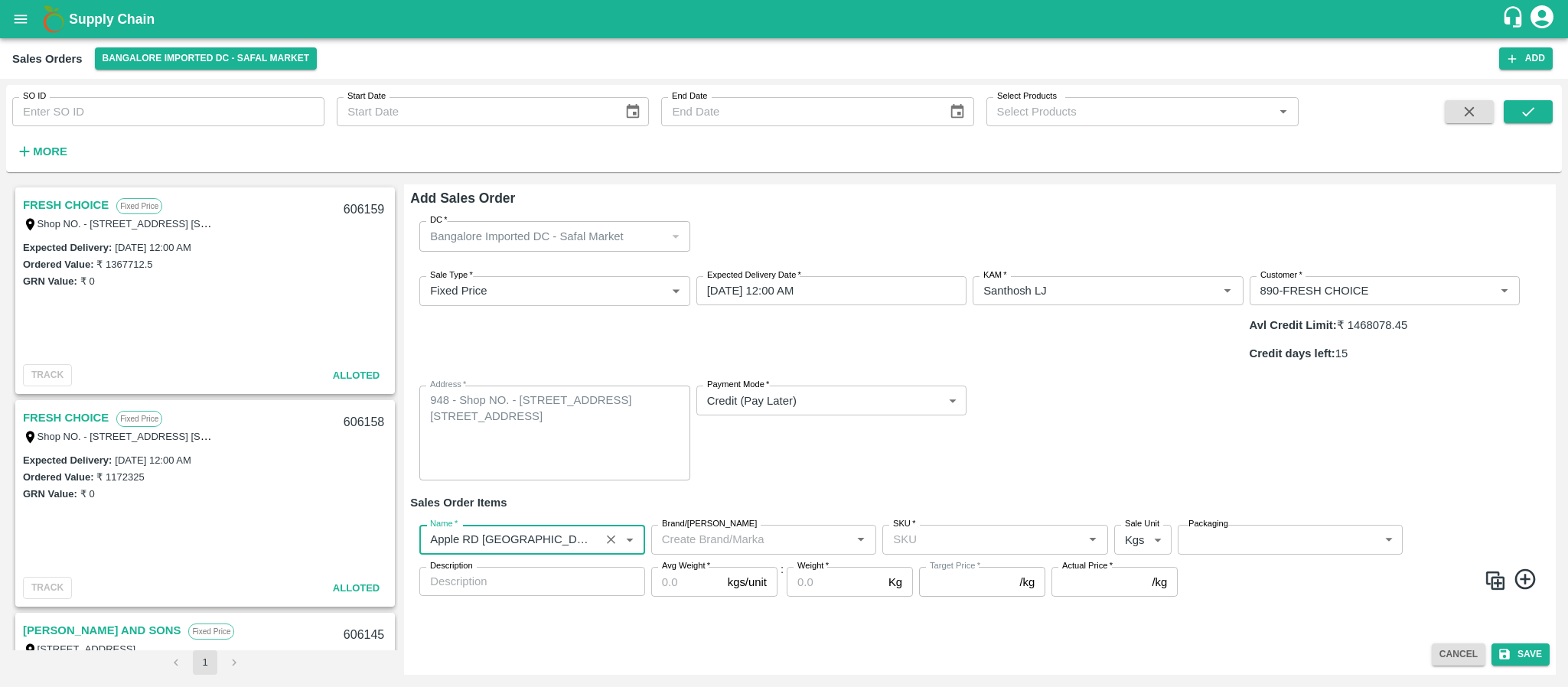
type input "Apple RD [GEOGRAPHIC_DATA]"
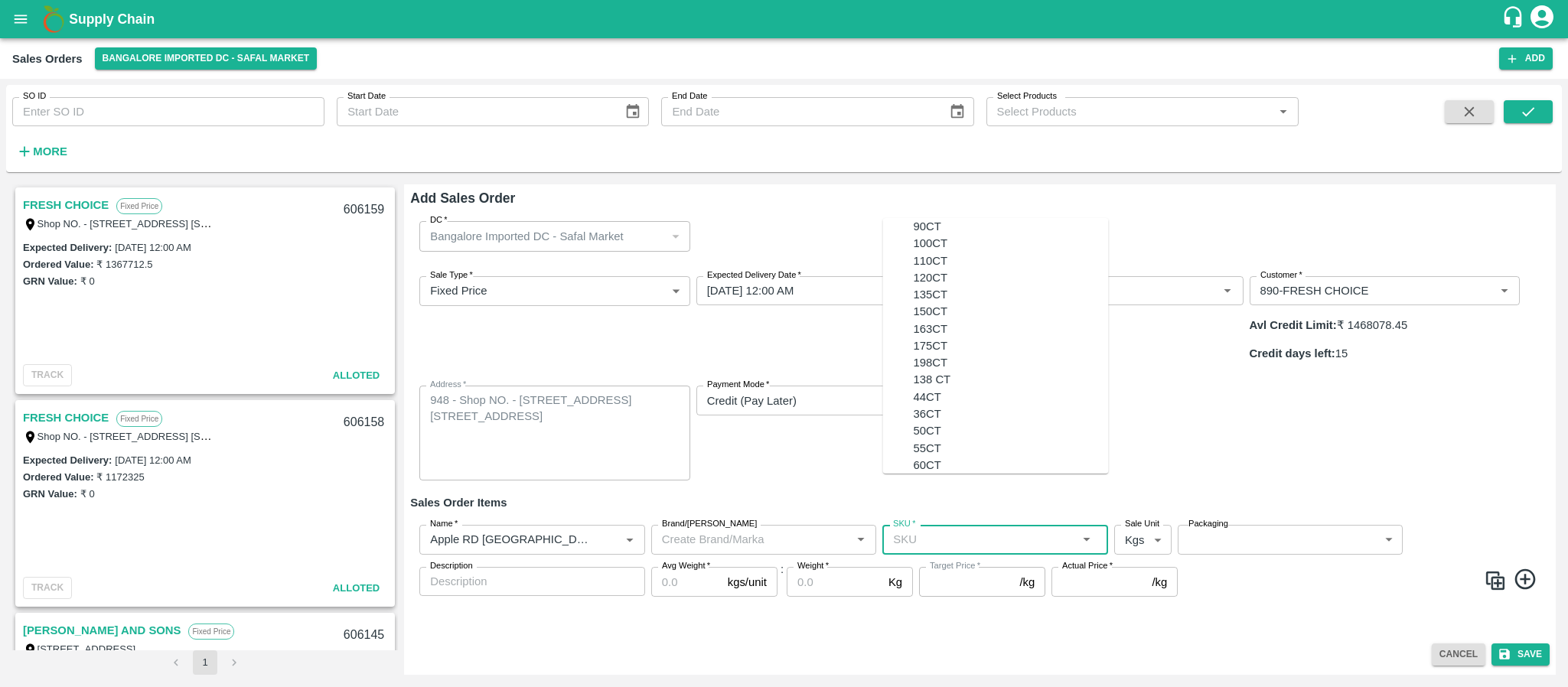
click at [911, 529] on input "SKU   *" at bounding box center [982, 539] width 191 height 20
click at [918, 354] on div "175CT" at bounding box center [931, 346] width 35 height 17
type input "175CT"
type input "NA"
click at [1136, 508] on body "Supply Chain Sales Orders Bangalore Imported DC - Safal Market Add SO ID SO ID …" at bounding box center [784, 343] width 1568 height 687
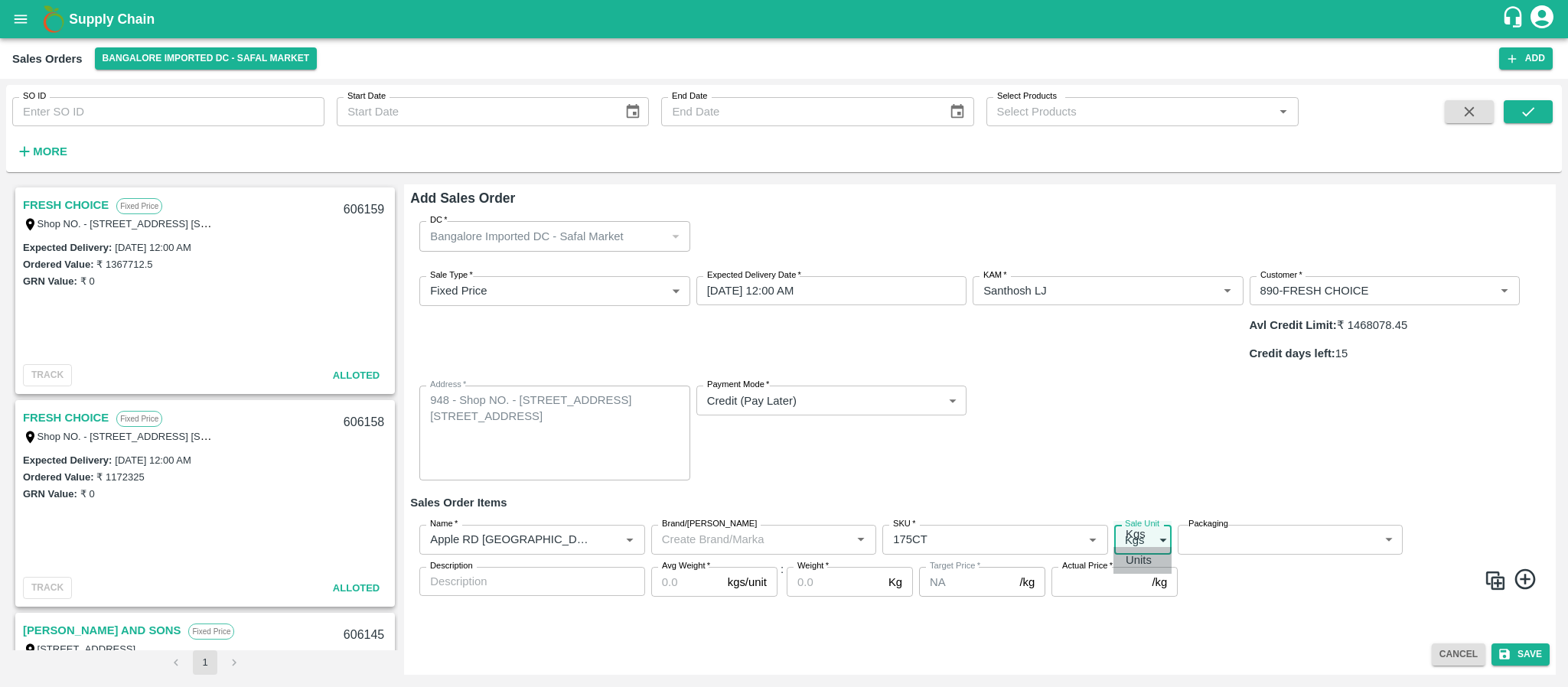
click at [1133, 555] on p "Units" at bounding box center [1139, 560] width 26 height 17
type input "2"
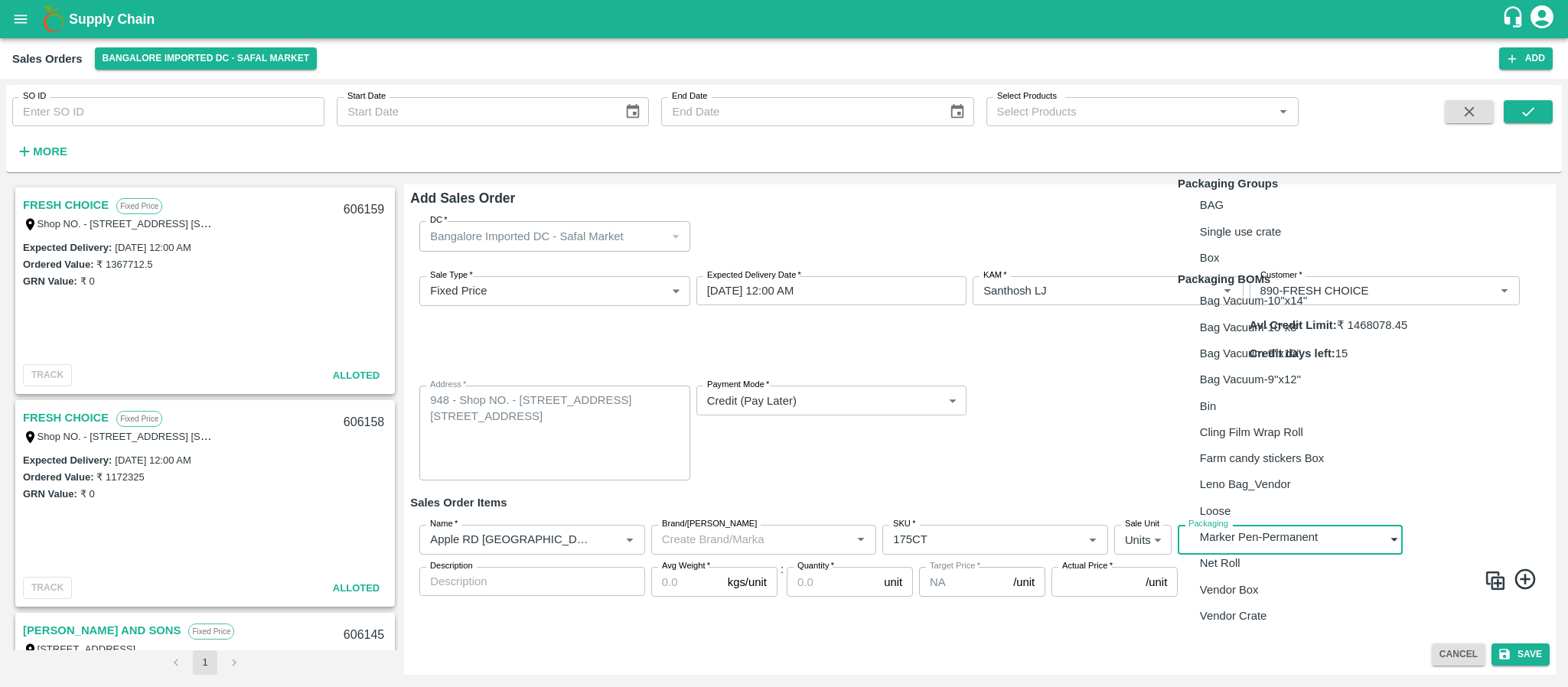
drag, startPoint x: 1249, startPoint y: 504, endPoint x: 1224, endPoint y: 619, distance: 117.7
click at [1224, 619] on body "Supply Chain Sales Orders Bangalore Imported DC - Safal Market Add SO ID SO ID …" at bounding box center [784, 343] width 1568 height 687
click at [1224, 598] on p "Vendor Box" at bounding box center [1230, 590] width 59 height 17
type input "BOM/276"
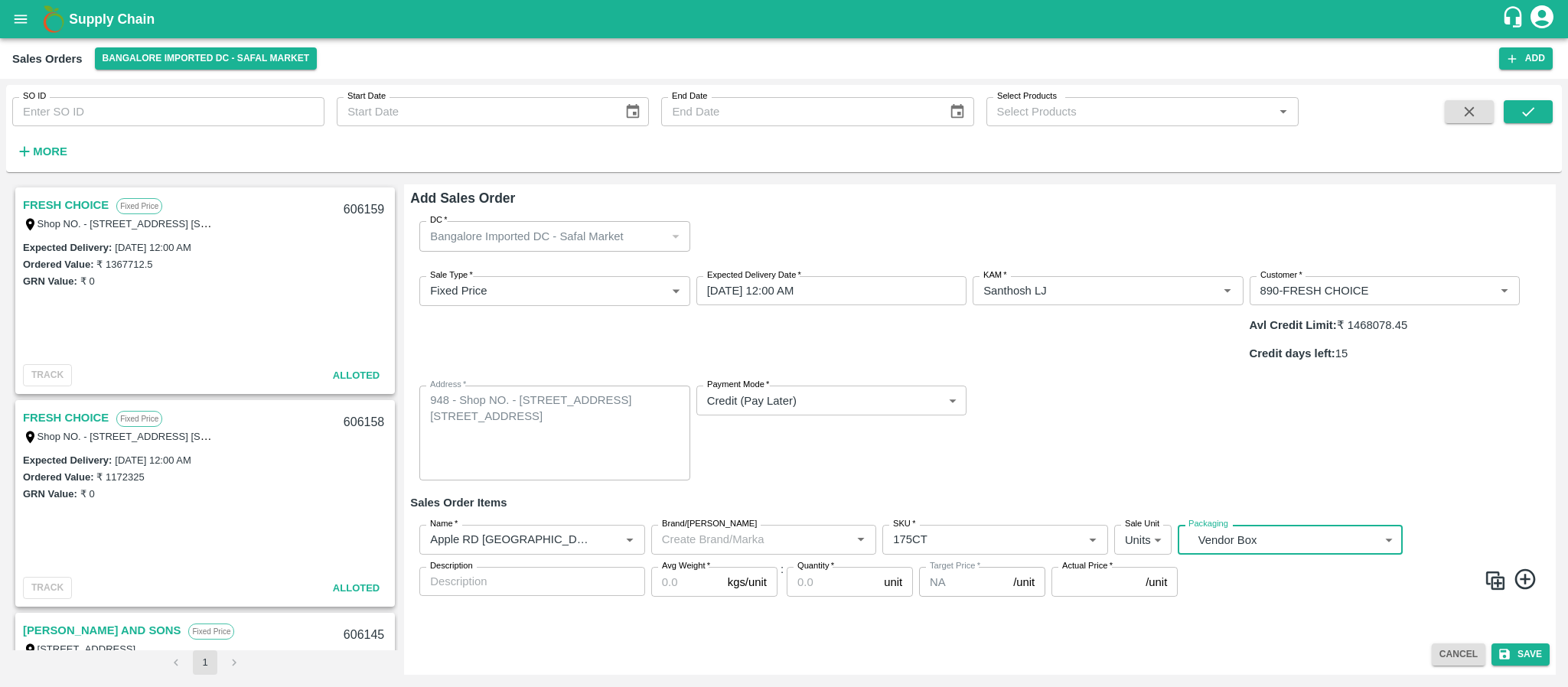
click at [671, 567] on input "Avg Weight   *" at bounding box center [686, 581] width 70 height 29
type input "18"
click at [827, 567] on input "Quantity   *" at bounding box center [833, 581] width 91 height 29
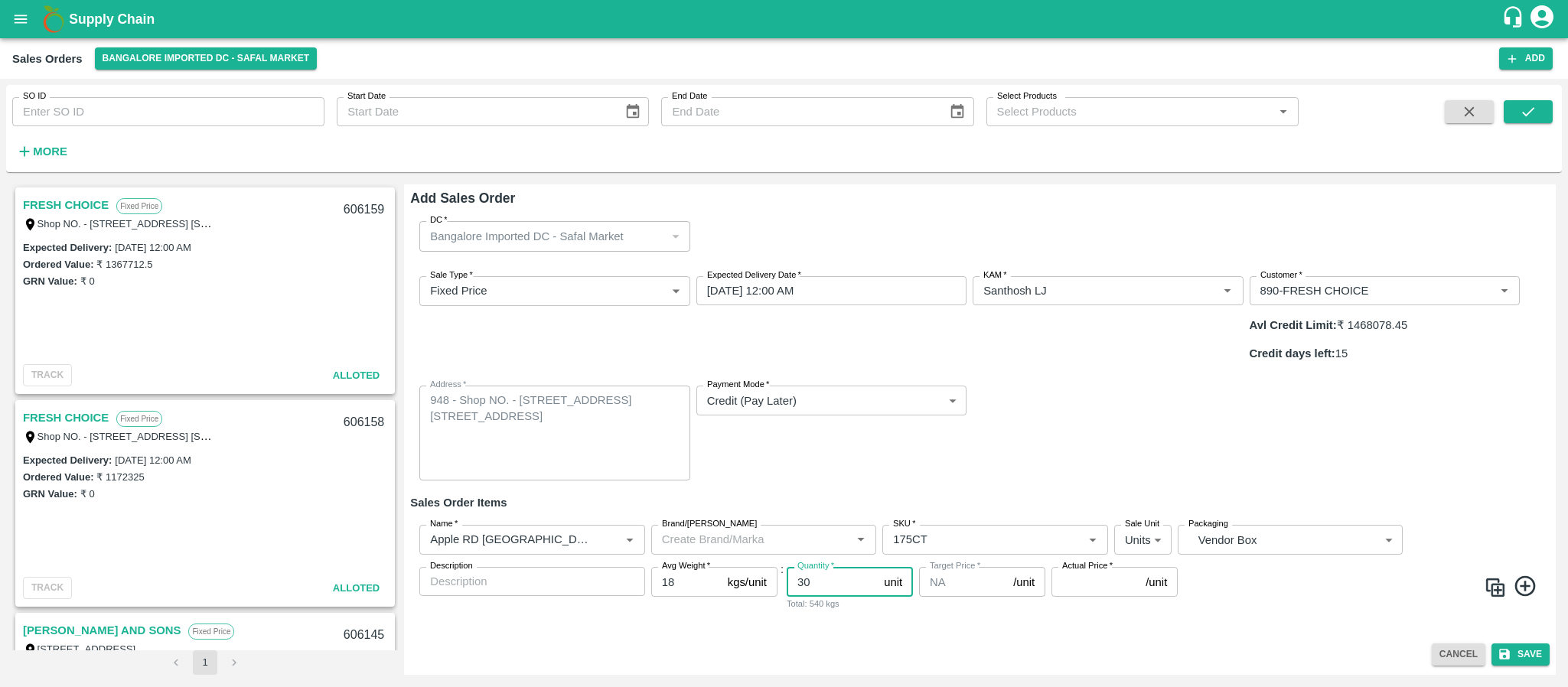
type input "3"
type input "78"
click at [1079, 567] on input "Actual Price   *" at bounding box center [1095, 581] width 88 height 29
type input "3045"
click at [1525, 576] on icon at bounding box center [1525, 586] width 20 height 20
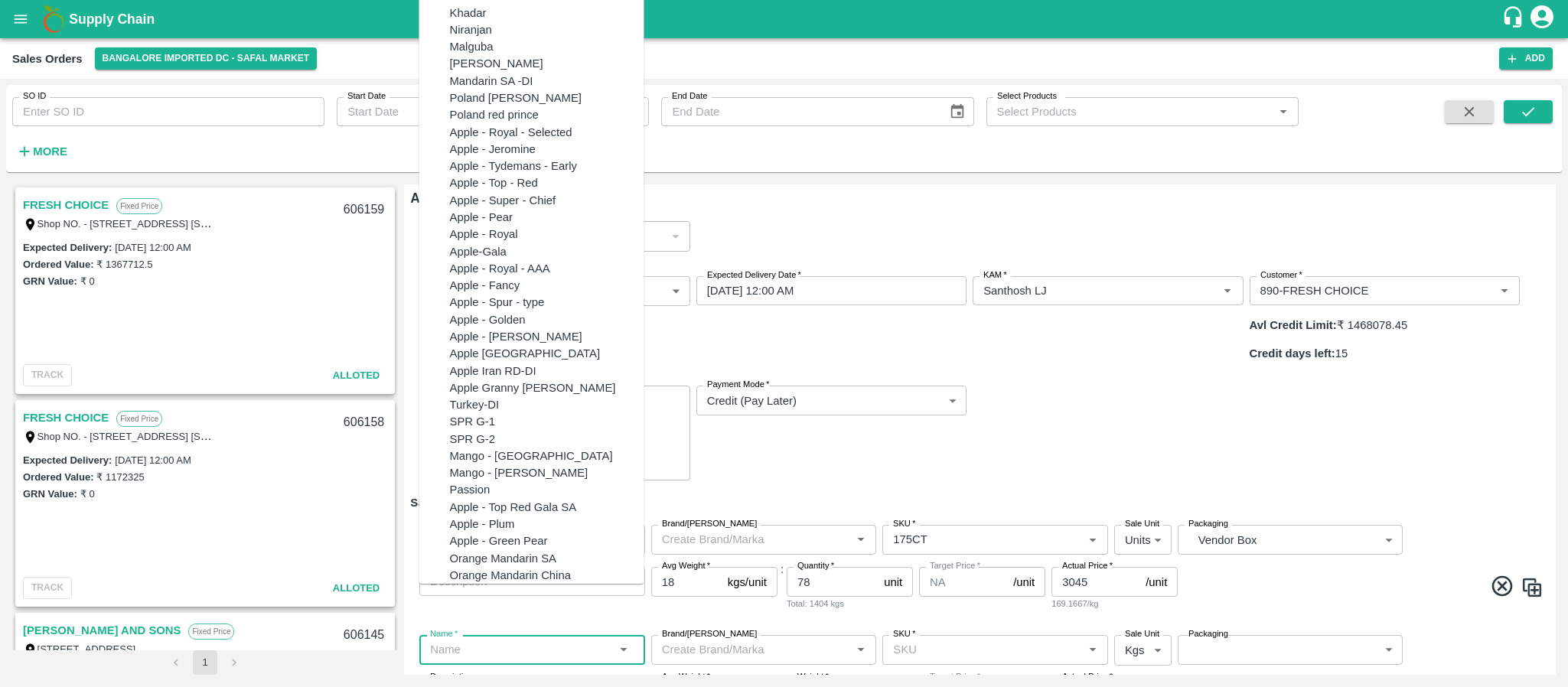
click at [483, 640] on input "Name   *" at bounding box center [520, 650] width 191 height 20
paste input "Apple RD [GEOGRAPHIC_DATA]"
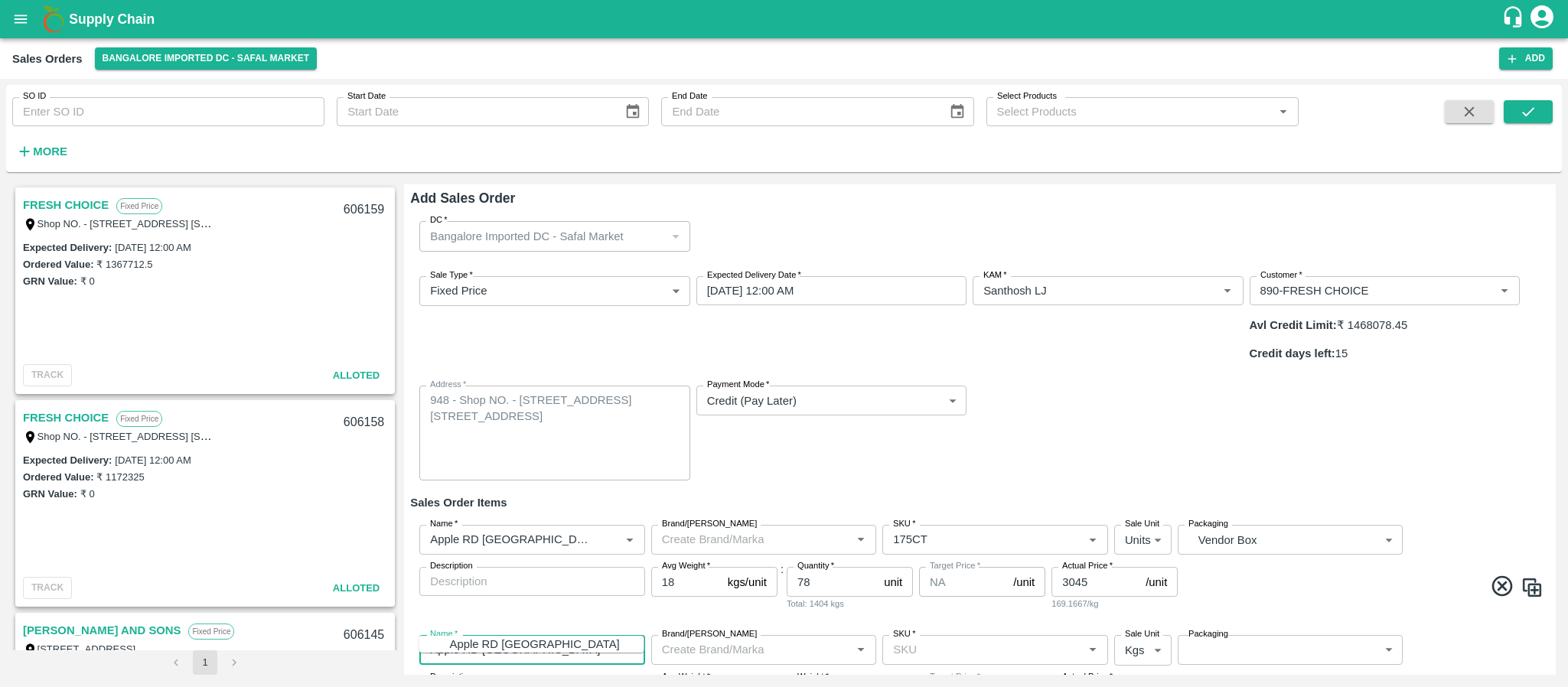
click at [488, 641] on div "Apple RD [GEOGRAPHIC_DATA]" at bounding box center [534, 644] width 170 height 17
type input "Apple RD [GEOGRAPHIC_DATA]"
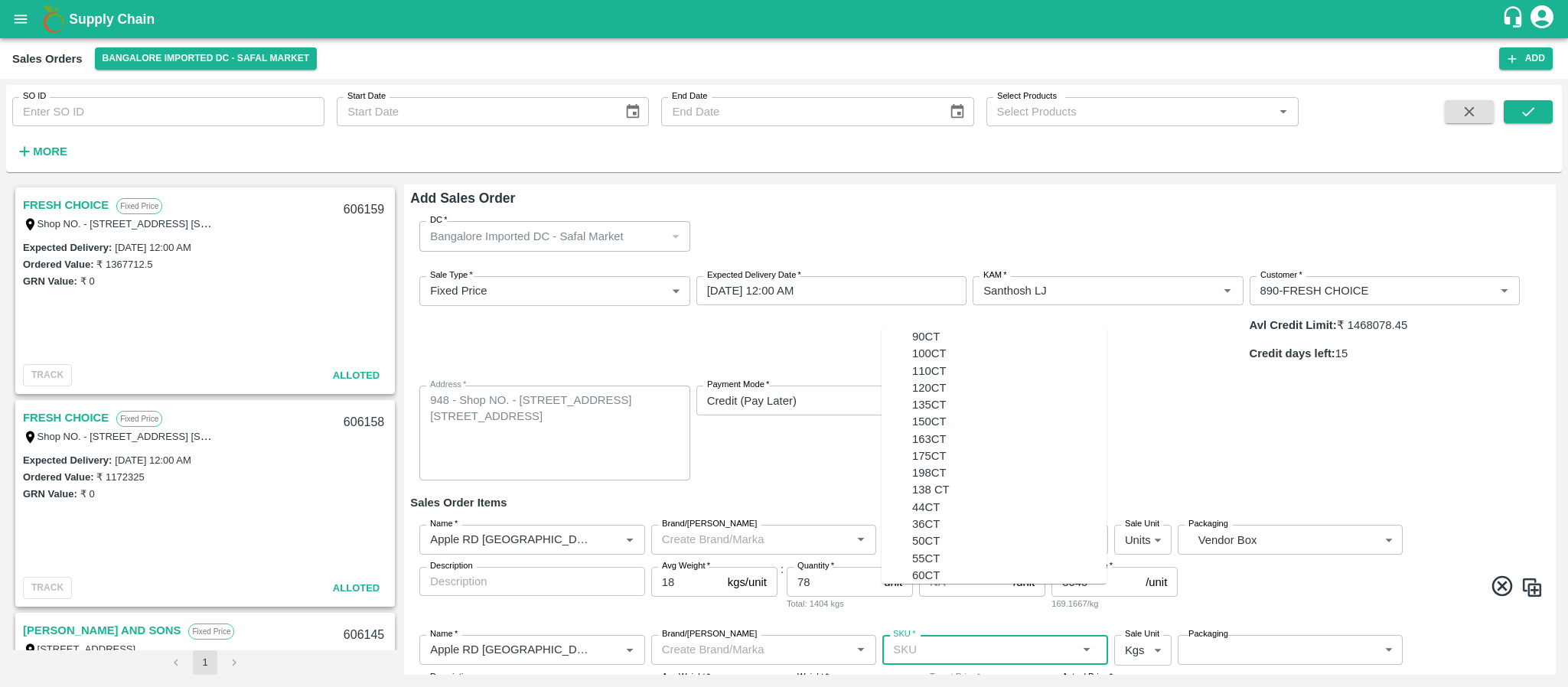
click at [924, 640] on input "SKU   *" at bounding box center [982, 650] width 191 height 20
click at [946, 640] on input "SKU   *" at bounding box center [982, 650] width 191 height 20
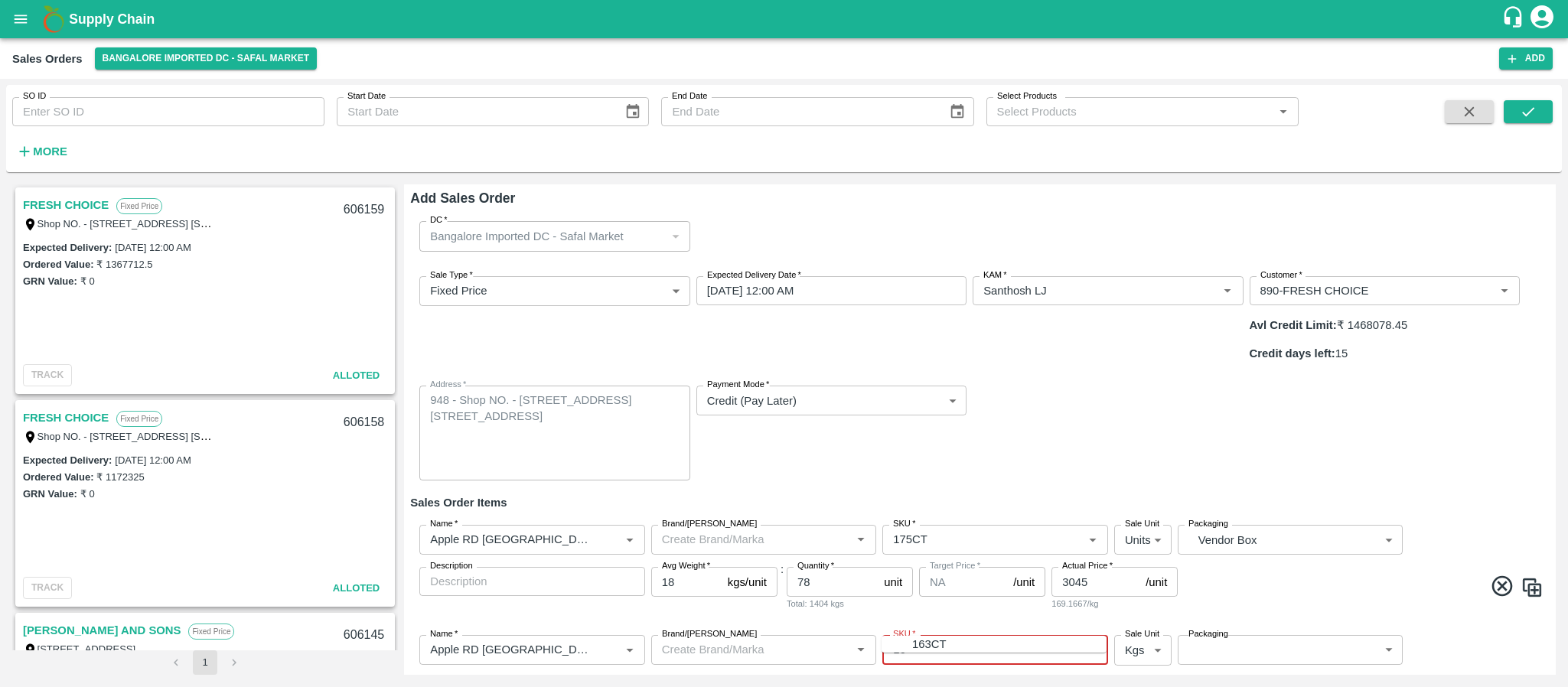
click at [942, 645] on div "163CT" at bounding box center [1009, 644] width 194 height 17
type input "163CT"
type input "NA"
type input "163CT"
click at [1132, 603] on body "Supply Chain Sales Orders Bangalore Imported DC - Safal Market Add SO ID SO ID …" at bounding box center [784, 343] width 1568 height 687
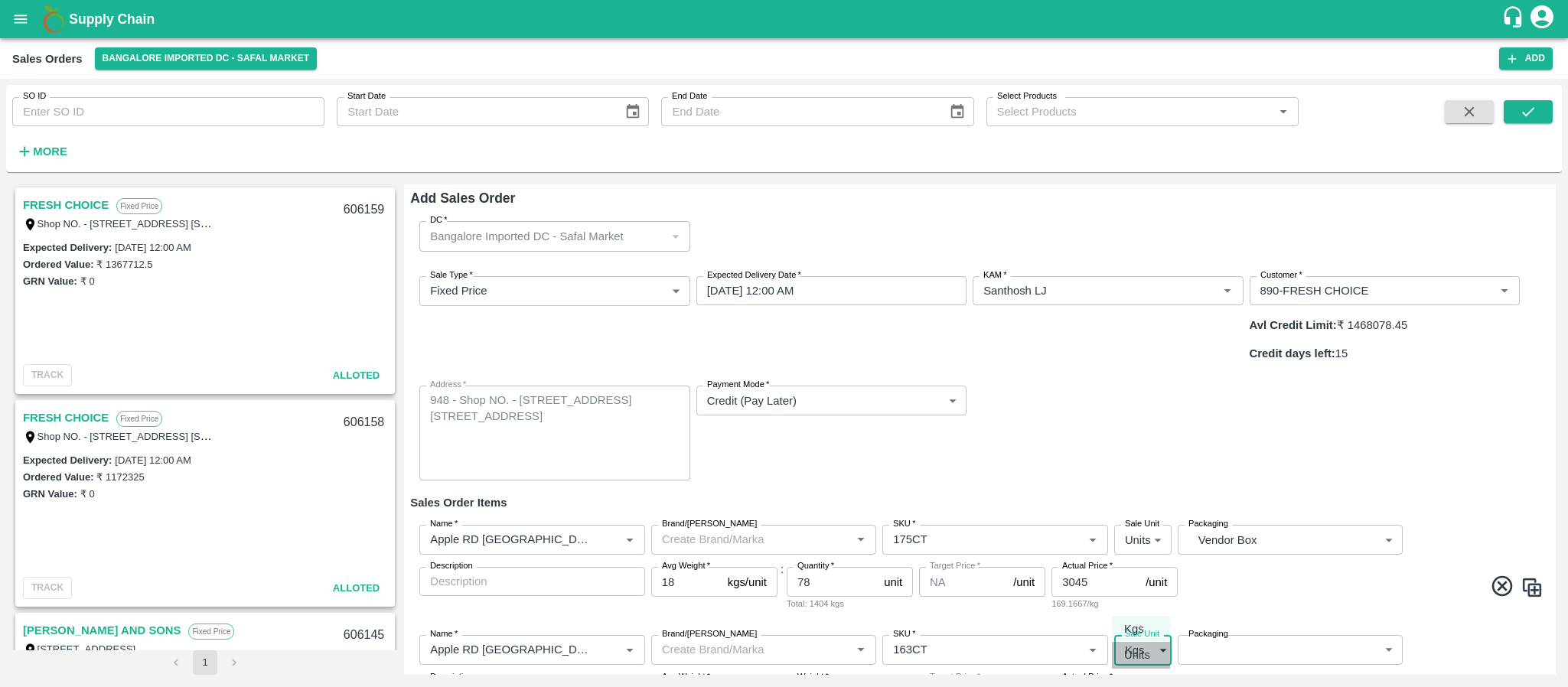
click at [1136, 645] on li "Units" at bounding box center [1140, 655] width 58 height 26
type input "2"
click at [1225, 618] on body "Supply Chain Sales Orders Bangalore Imported DC - Safal Market Add SO ID SO ID …" at bounding box center [784, 343] width 1568 height 687
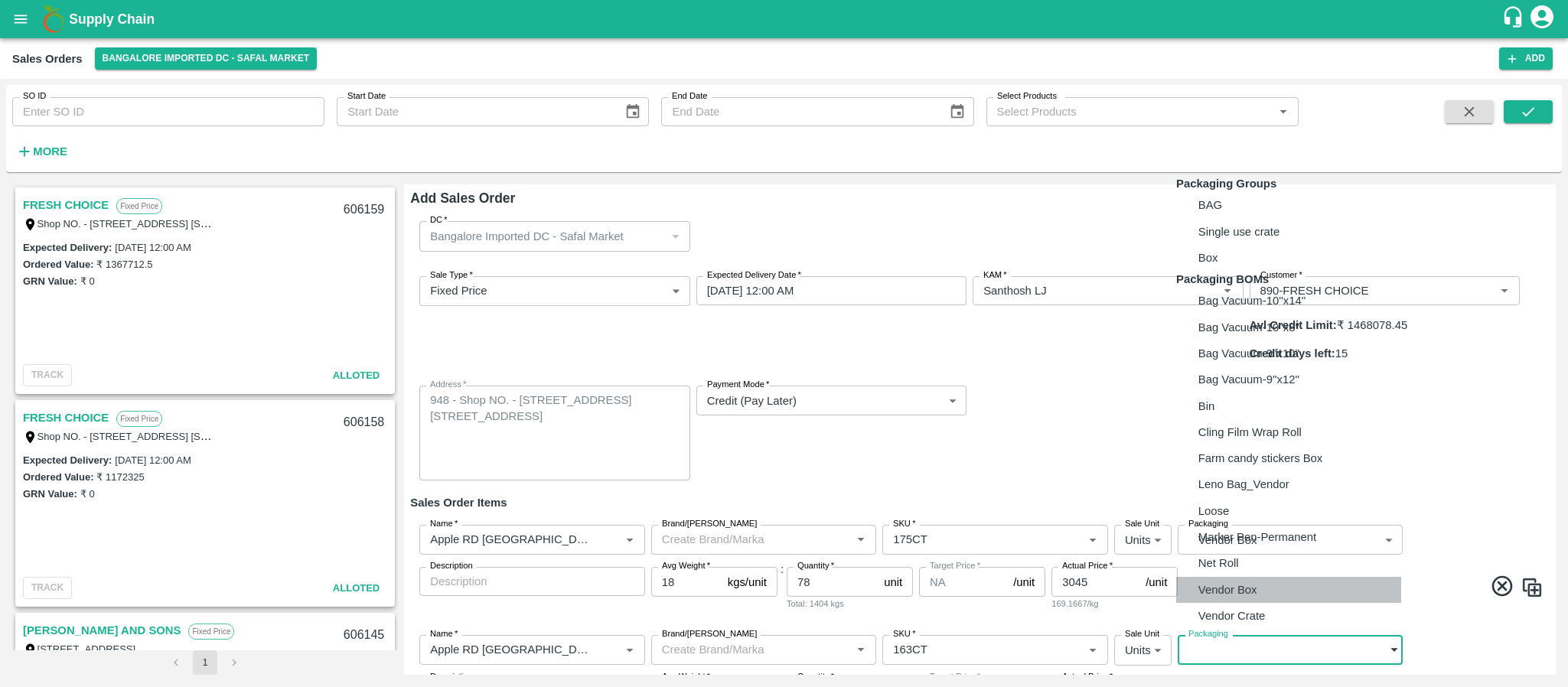
click at [1225, 602] on li "Vendor Box" at bounding box center [1288, 590] width 225 height 26
type input "BOM/276"
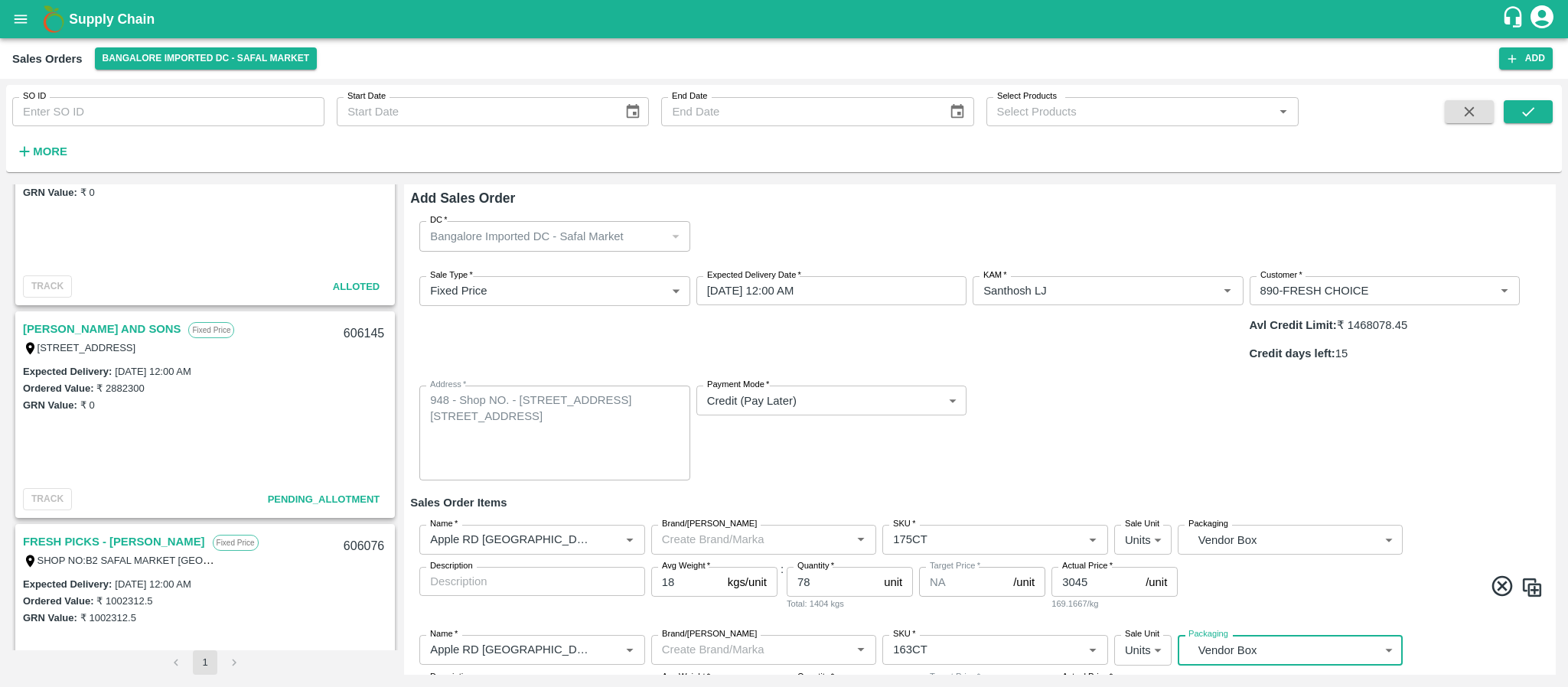
scroll to position [308, 0]
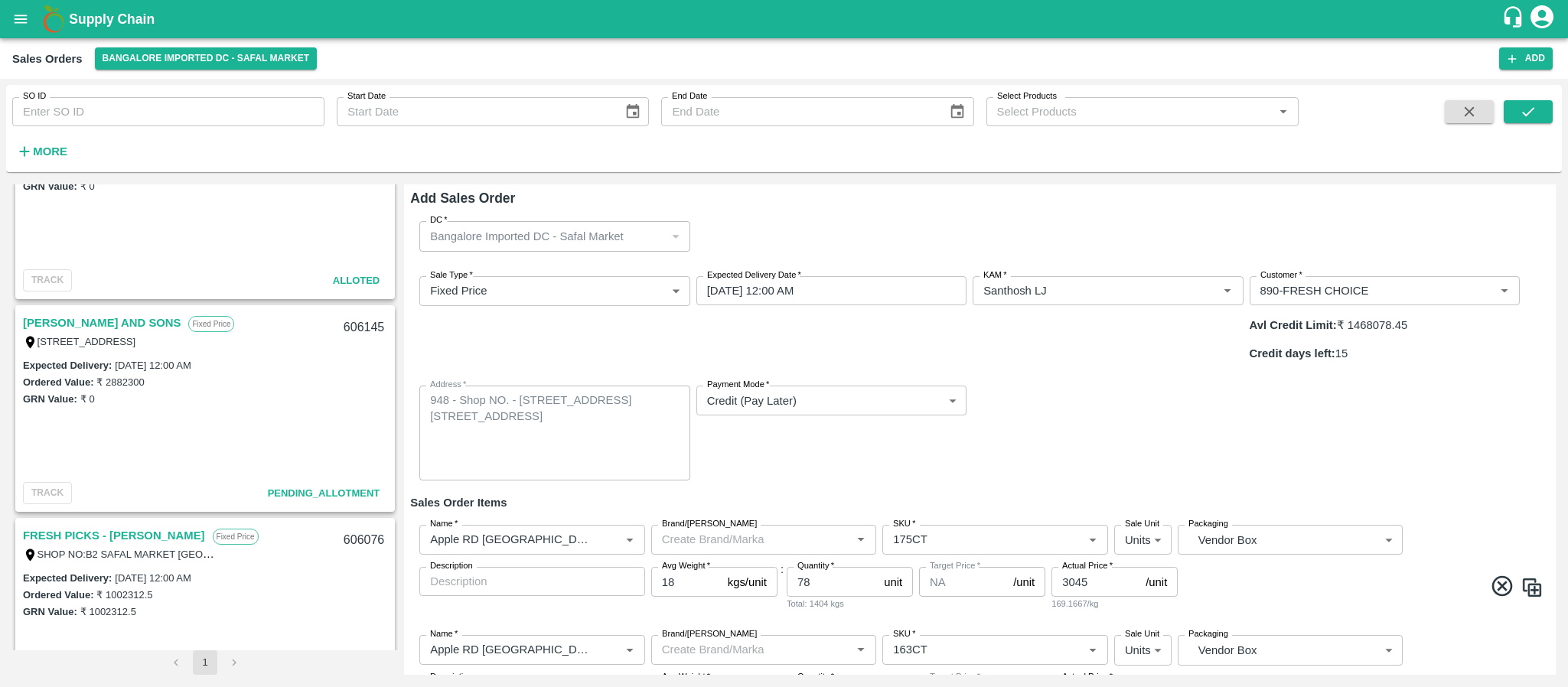
click at [1045, 567] on div "Target Price   * NA /unit Target Price" at bounding box center [981, 589] width 126 height 44
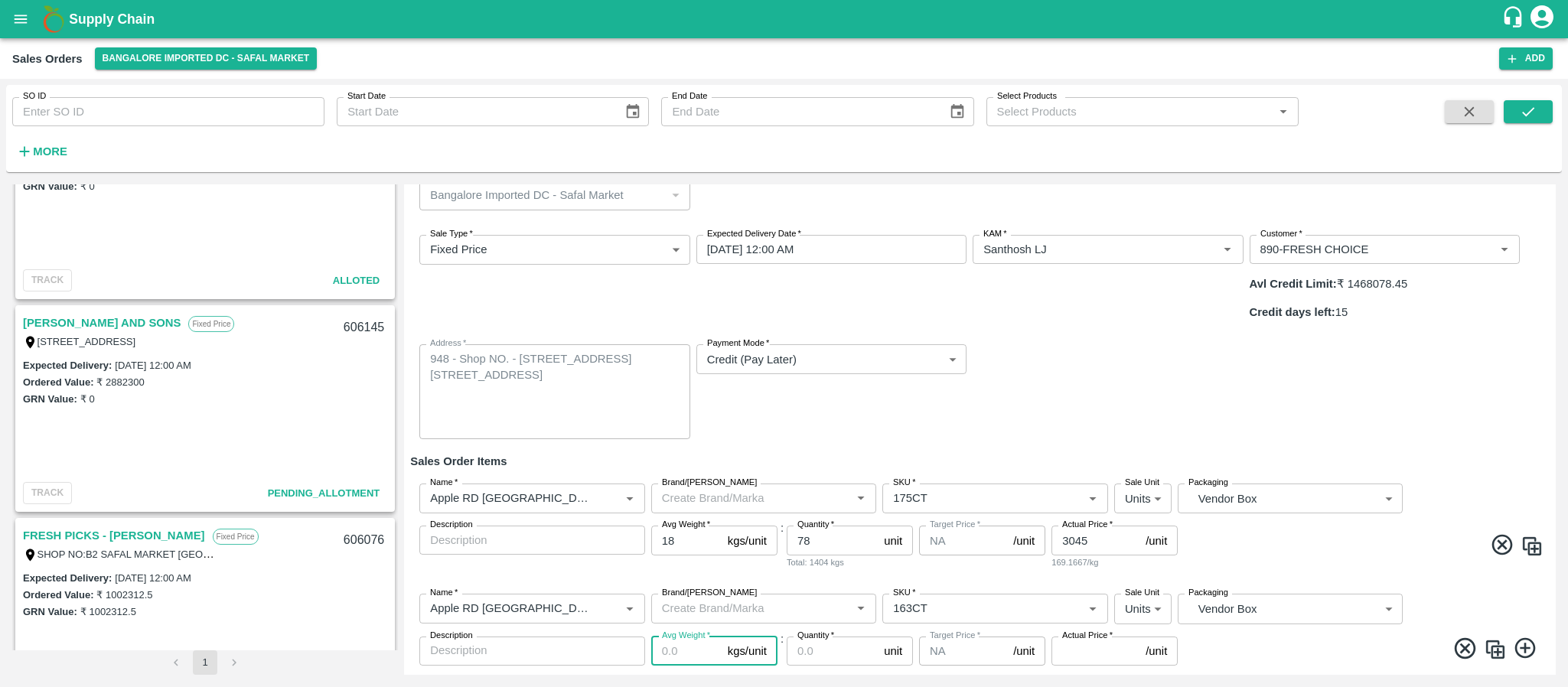
click at [691, 636] on input "Avg Weight   *" at bounding box center [686, 651] width 70 height 29
type input "18"
click at [811, 636] on input "Quantity   *" at bounding box center [833, 651] width 91 height 29
type input "402"
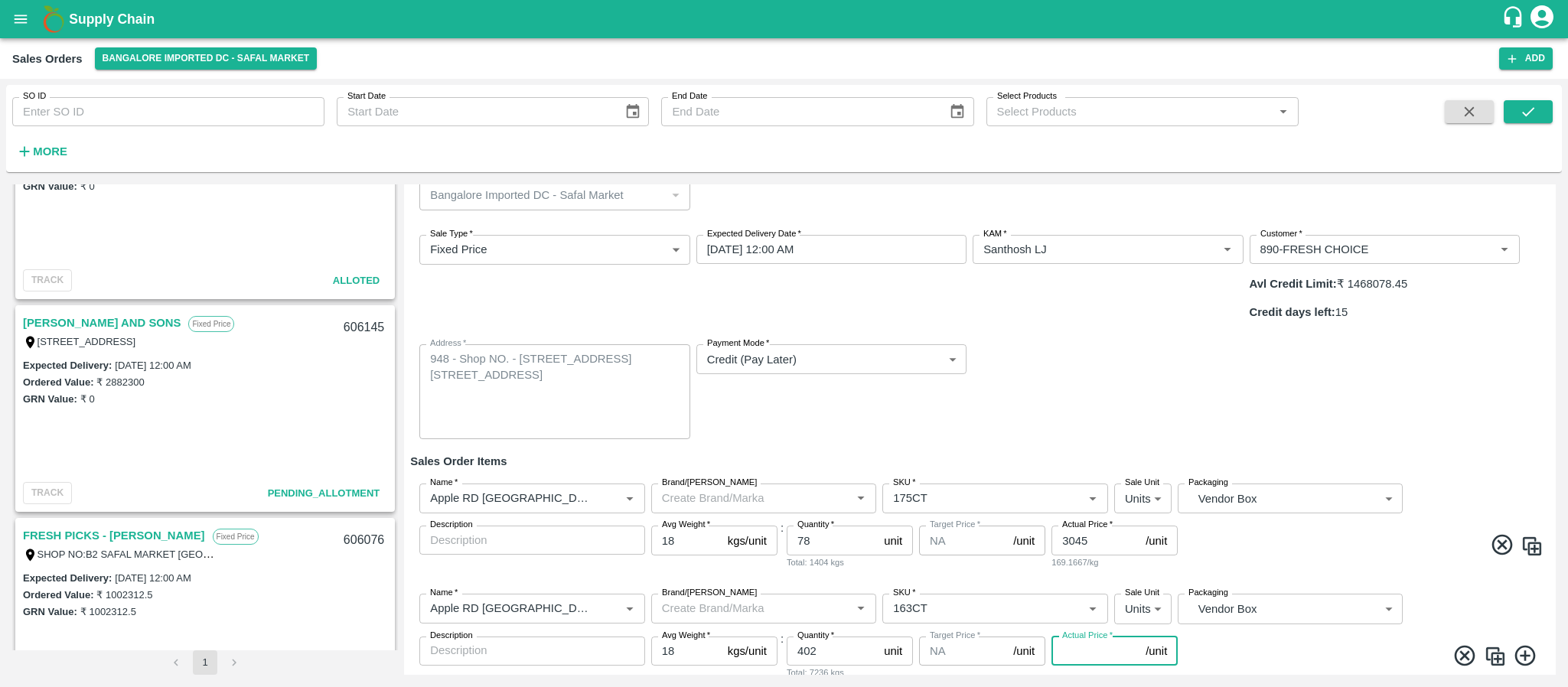
click at [1074, 636] on input "Actual Price   *" at bounding box center [1095, 651] width 88 height 29
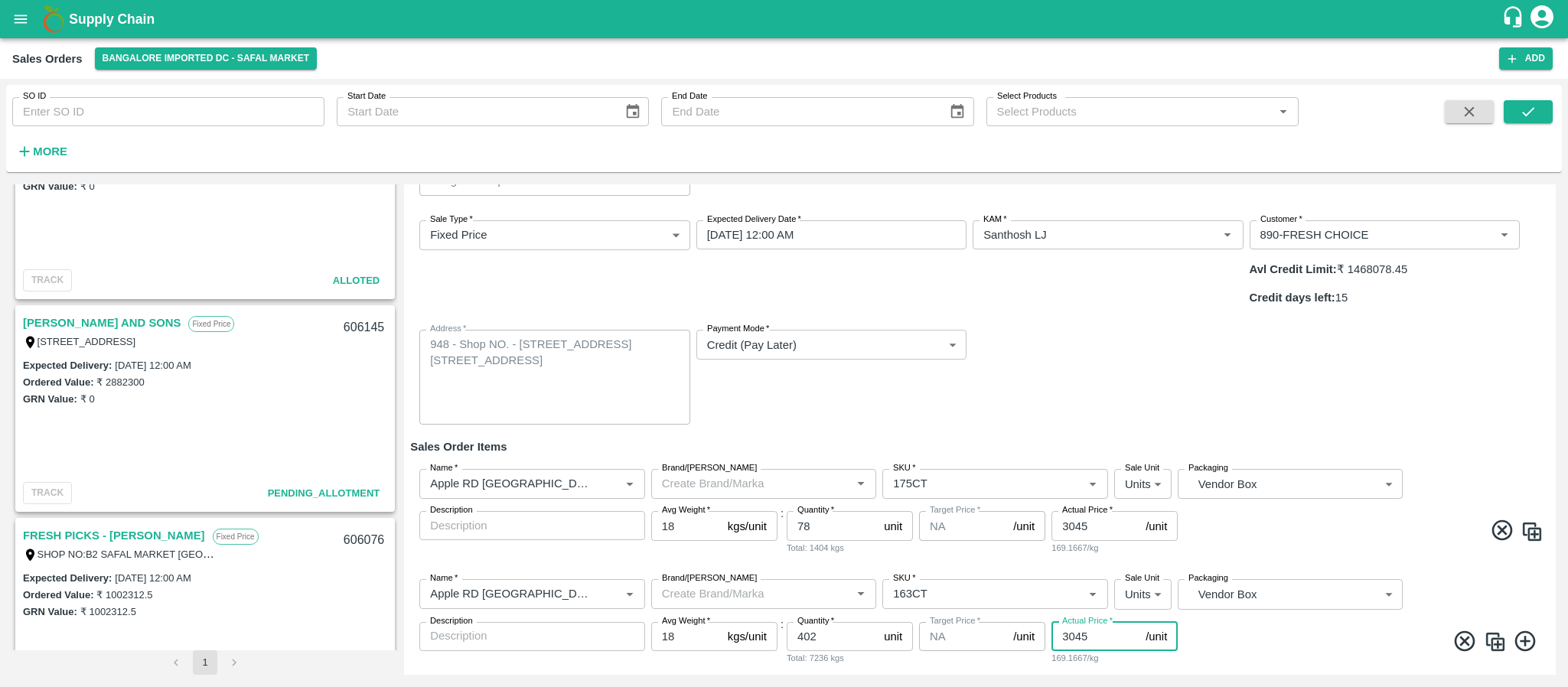
type input "3045"
click at [1511, 683] on button "Save" at bounding box center [1520, 694] width 58 height 22
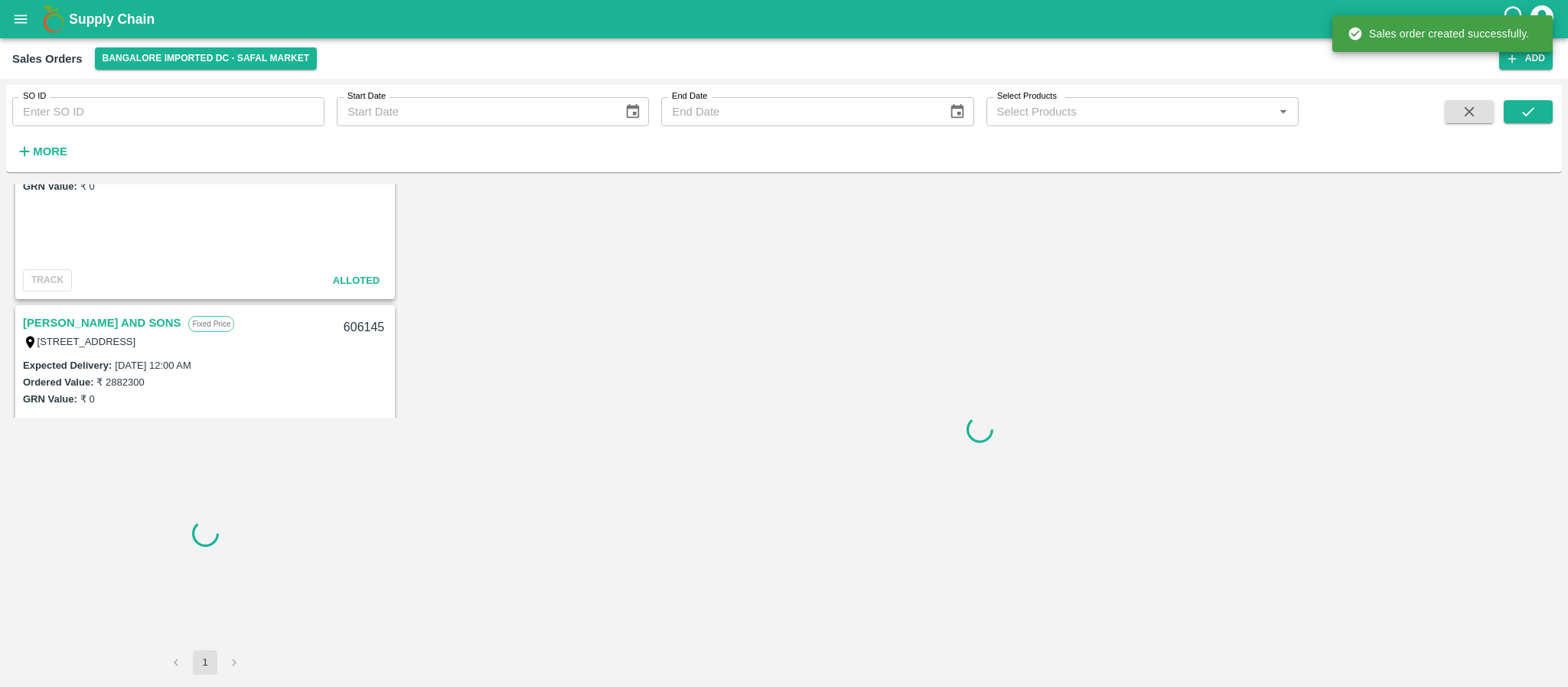
scroll to position [520, 0]
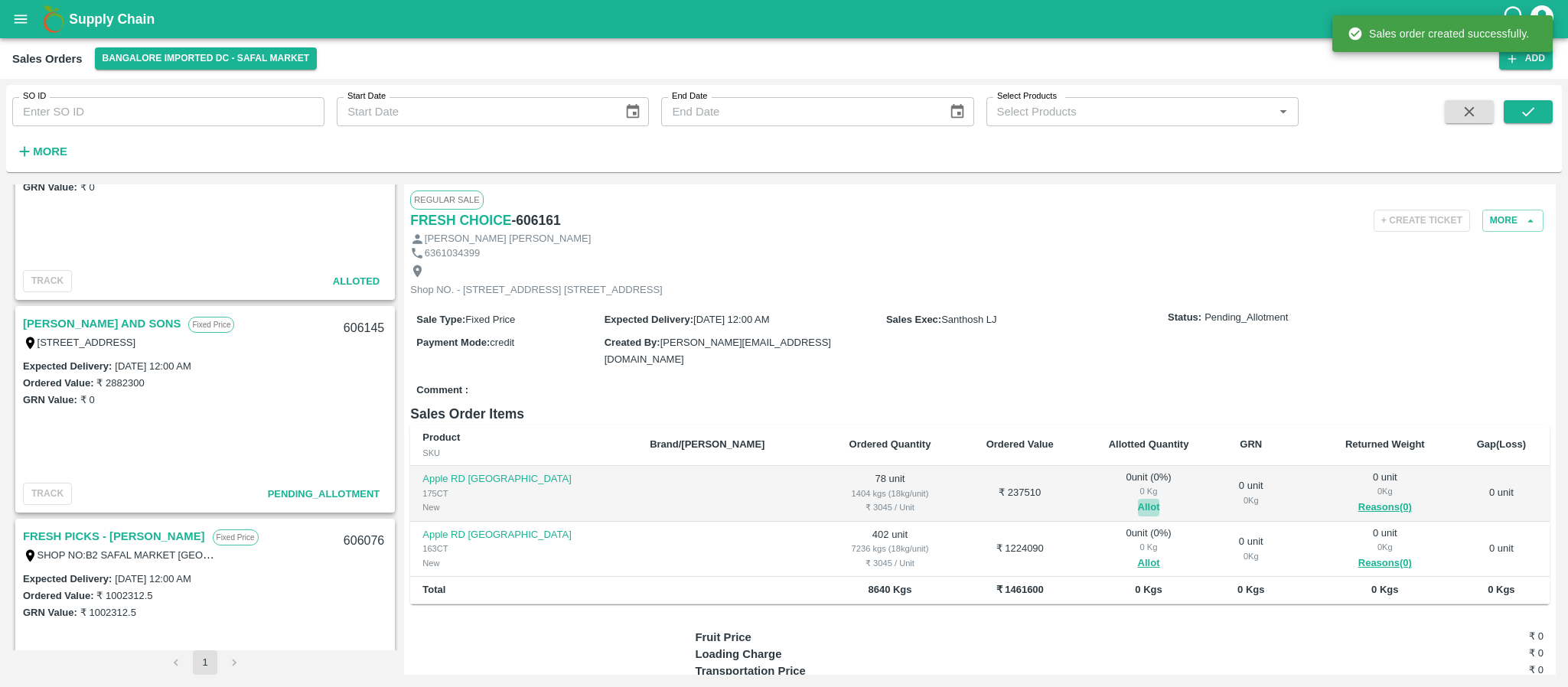
click at [1138, 516] on button "Allot" at bounding box center [1149, 507] width 22 height 18
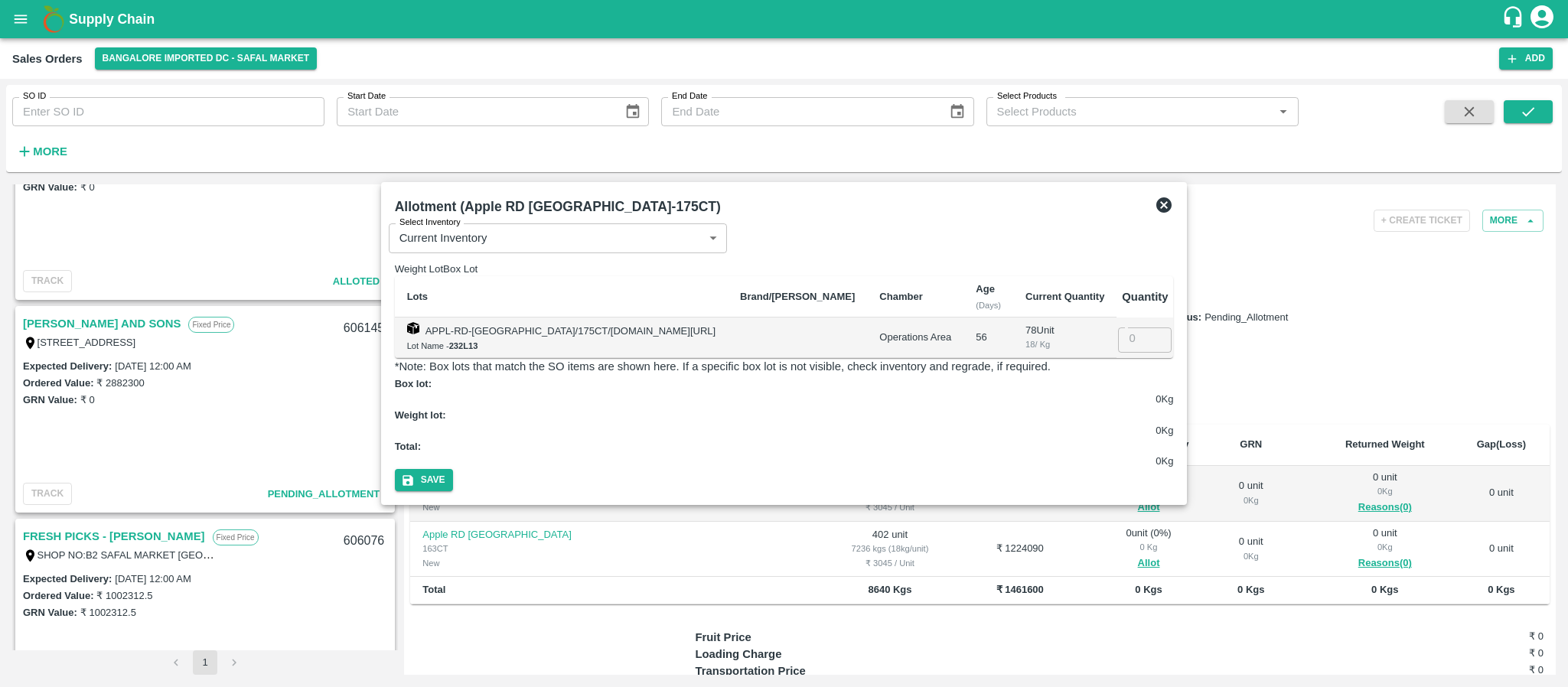
click at [1123, 350] on input "number" at bounding box center [1145, 338] width 53 height 29
type input "78"
click at [453, 469] on button "Save" at bounding box center [423, 480] width 58 height 22
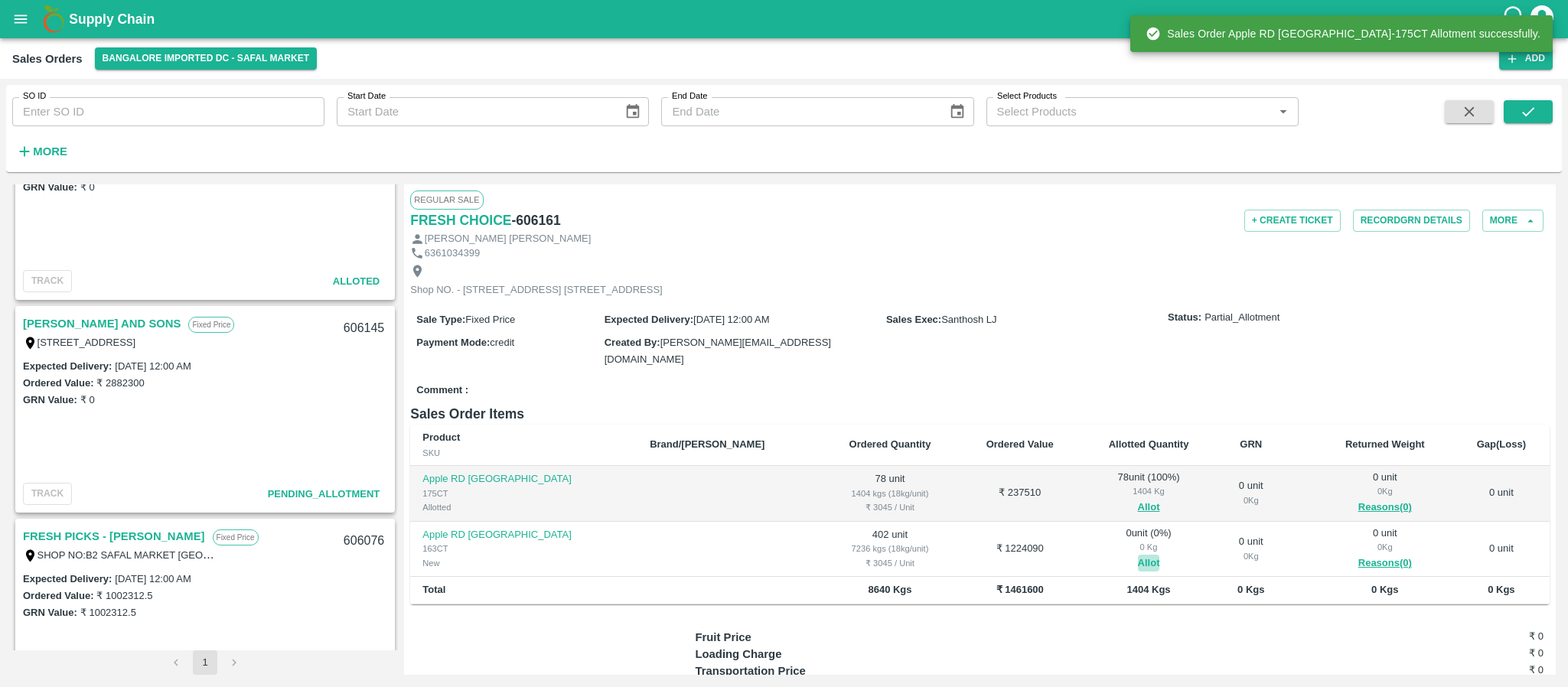
click at [1138, 572] on button "Allot" at bounding box center [1149, 563] width 22 height 18
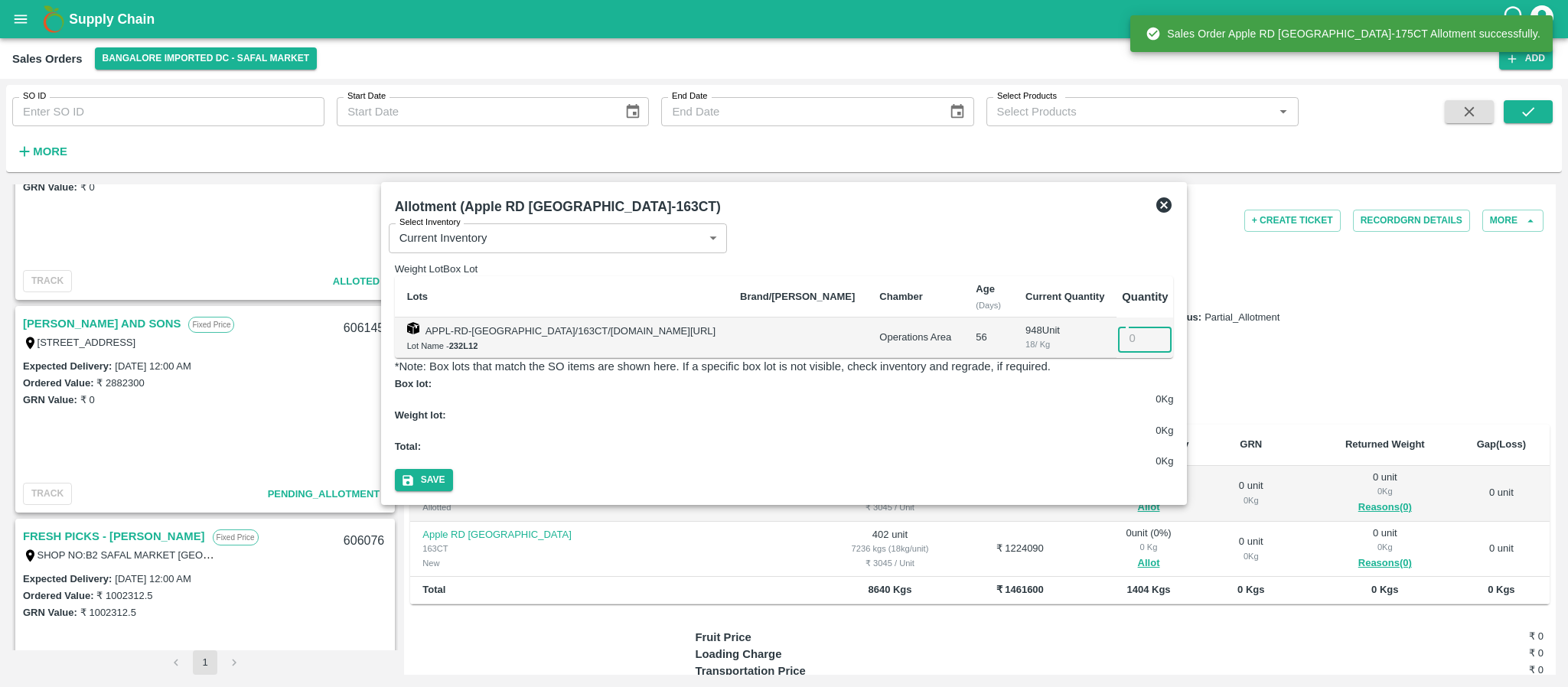
click at [1119, 345] on input "number" at bounding box center [1145, 338] width 53 height 29
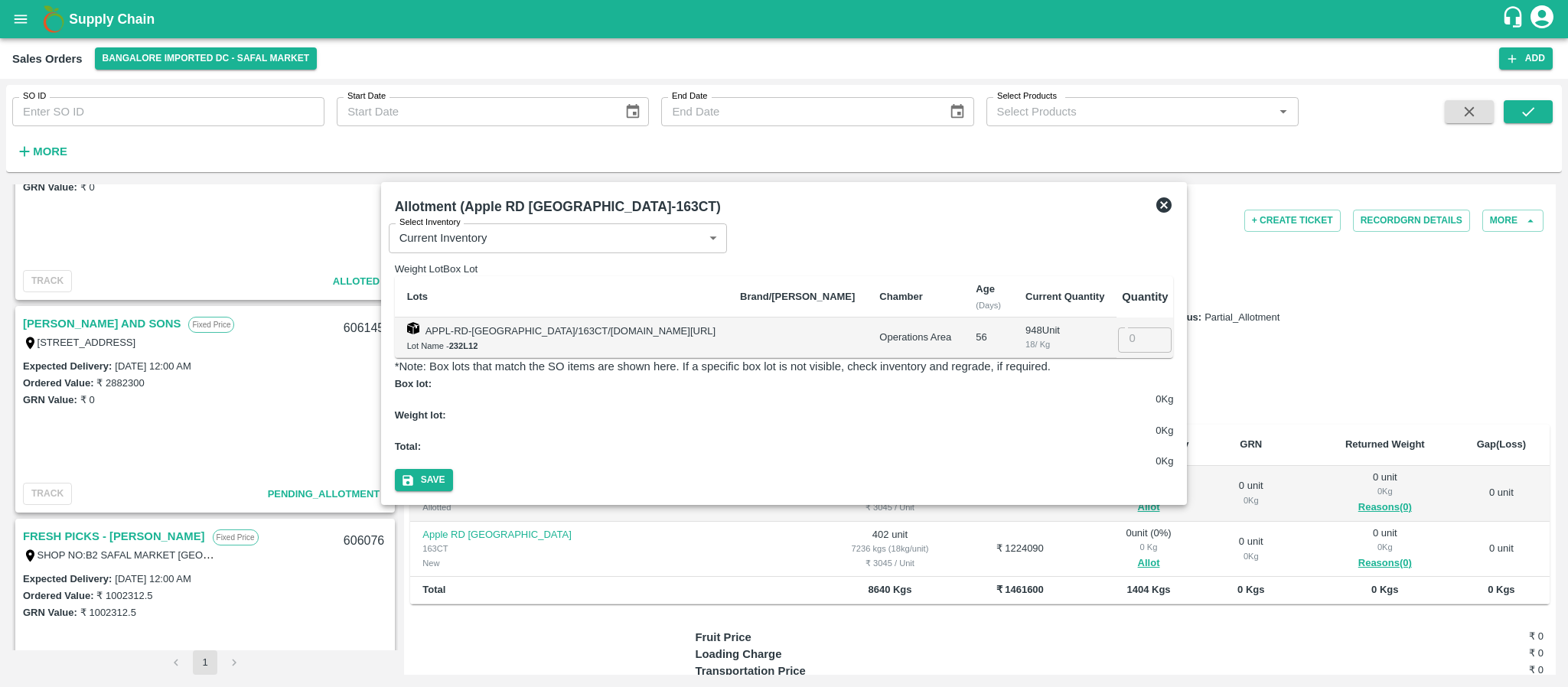
click at [1155, 214] on icon at bounding box center [1164, 205] width 19 height 19
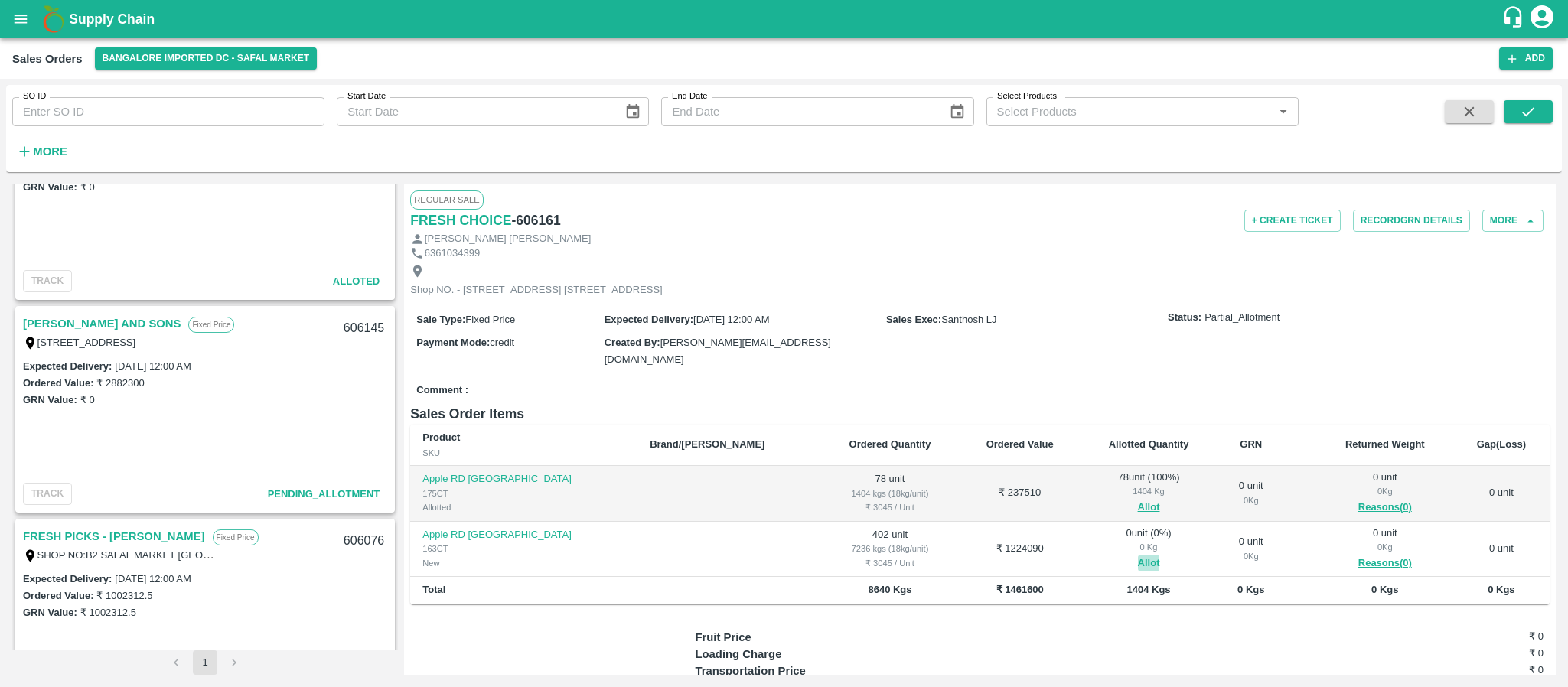
click at [1138, 572] on button "Allot" at bounding box center [1149, 563] width 22 height 18
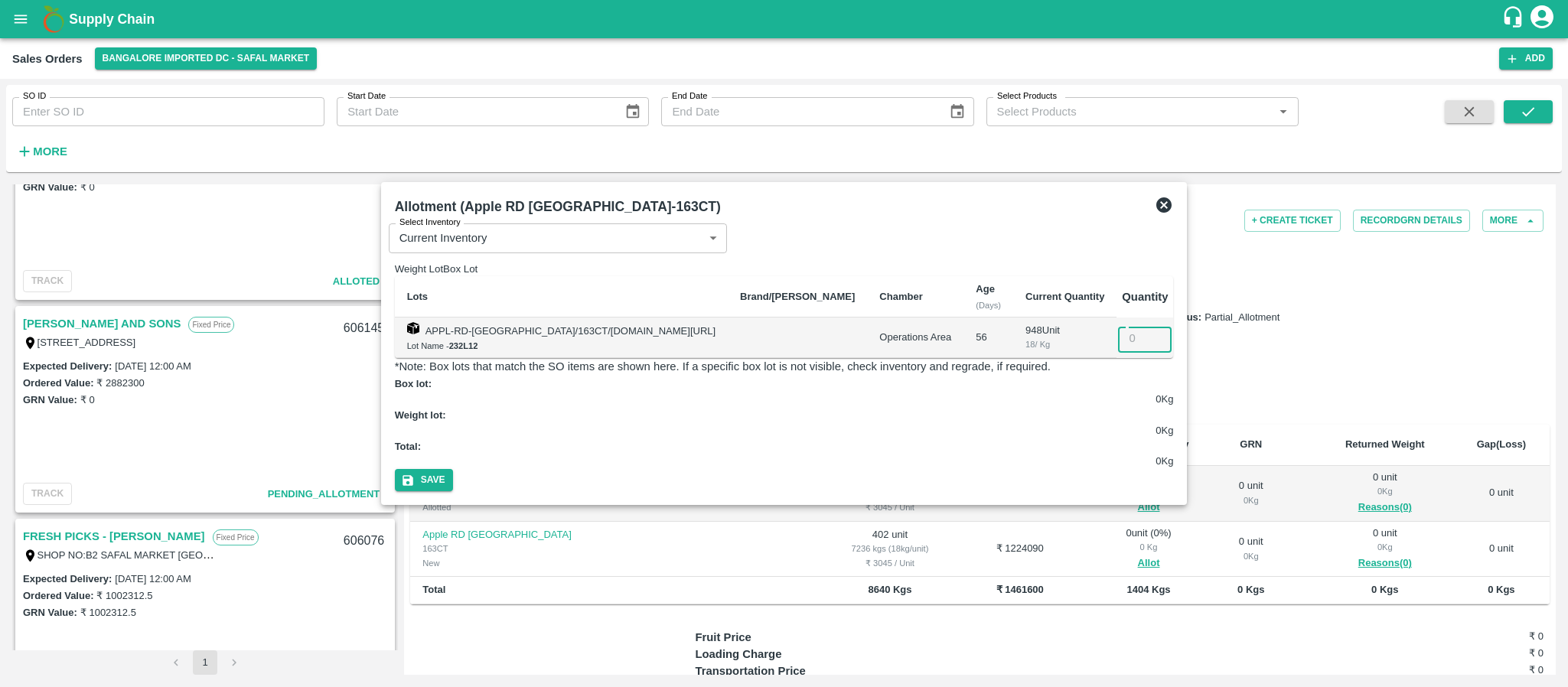
click at [1128, 345] on input "number" at bounding box center [1145, 338] width 53 height 29
type input "402"
click at [413, 475] on icon "button" at bounding box center [407, 480] width 11 height 11
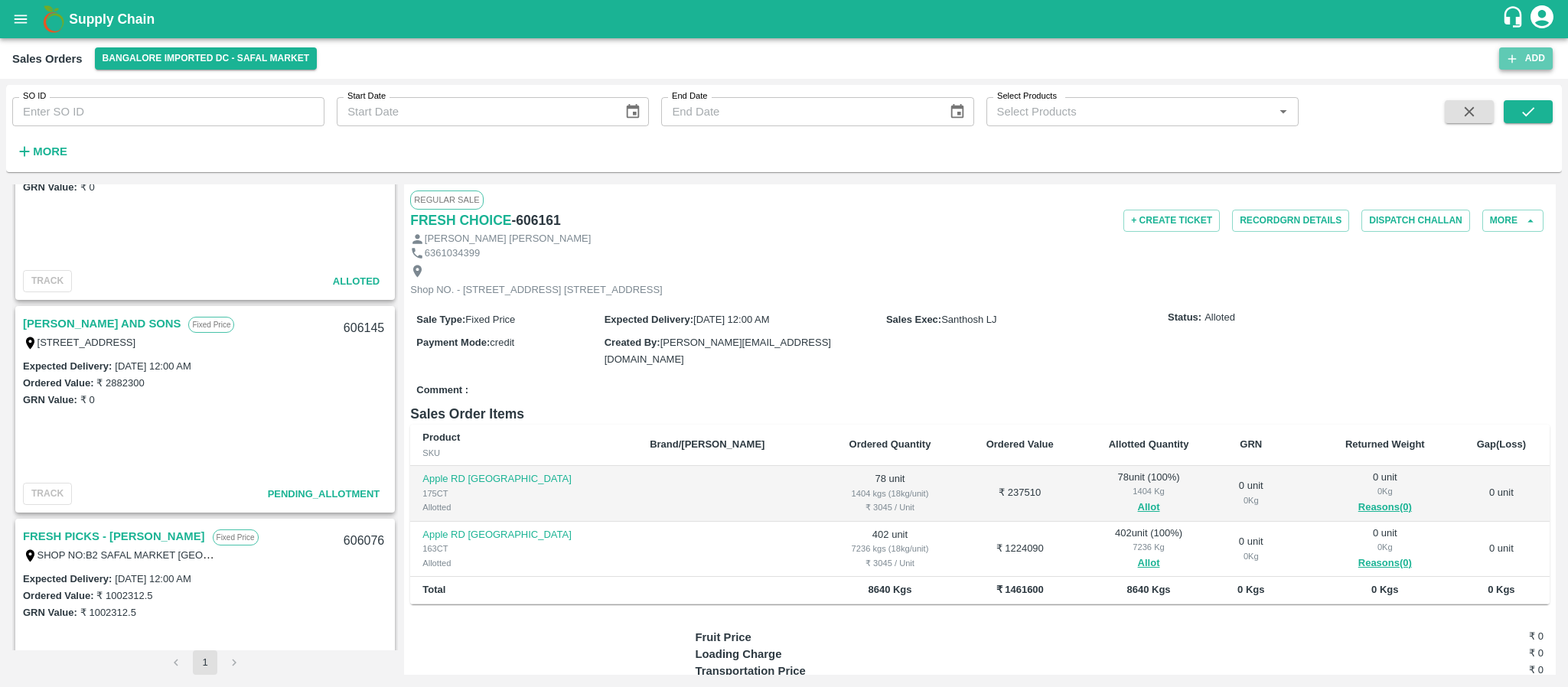
click at [1516, 56] on icon "button" at bounding box center [1512, 59] width 14 height 14
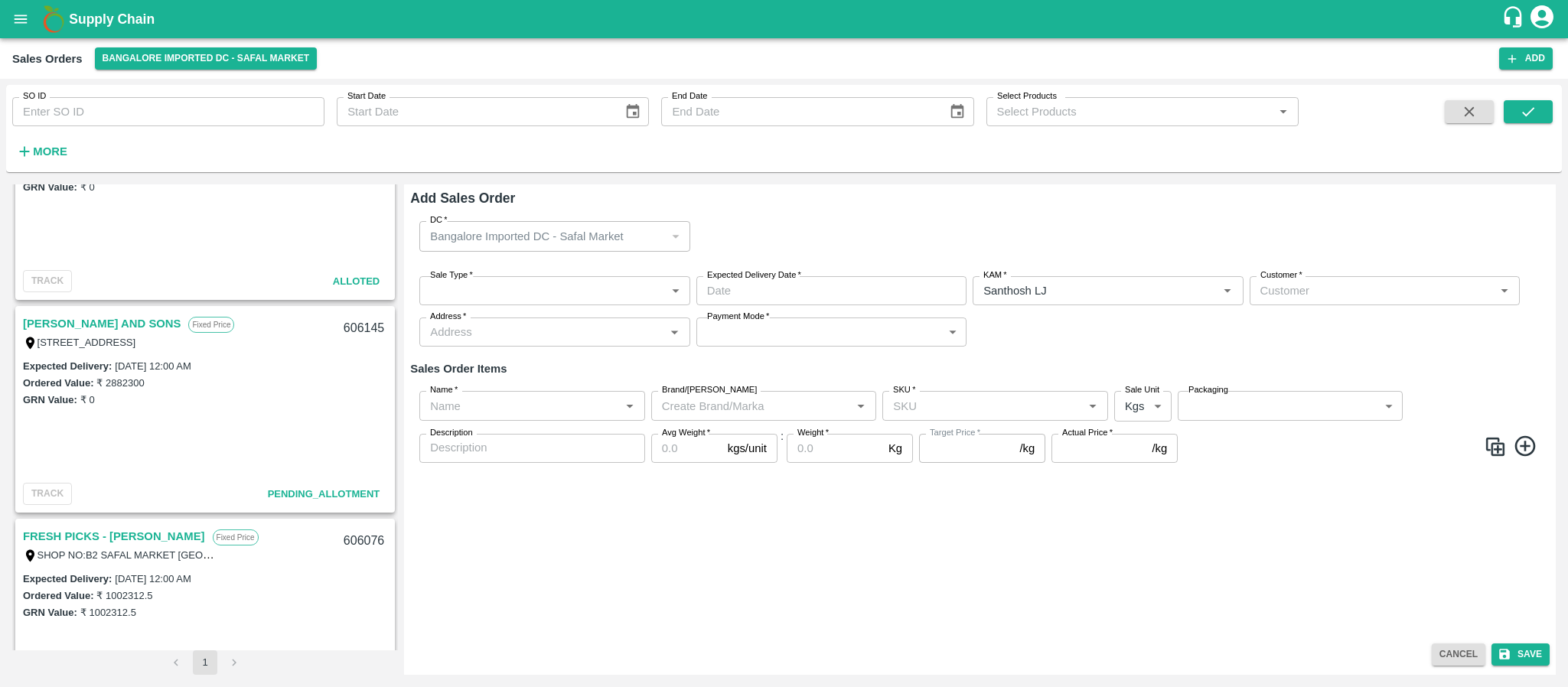
type input "Santhosh LJ"
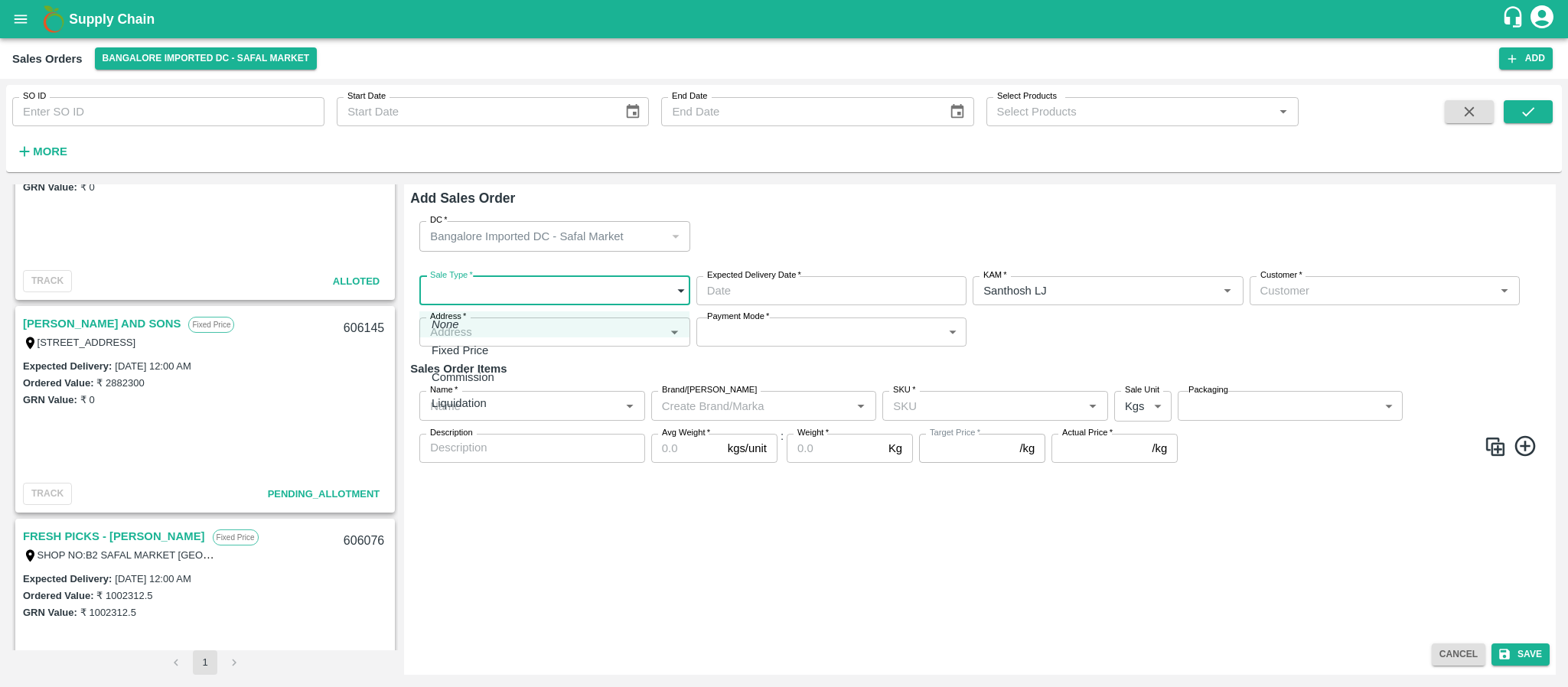
click at [555, 280] on body "Supply Chain Sales Orders Bangalore Imported DC - Safal Market Add SO ID SO ID …" at bounding box center [784, 343] width 1568 height 687
click at [519, 357] on div "Fixed Price" at bounding box center [555, 351] width 246 height 17
type input "1"
type input "DD/MM/YYYY hh:mm aa"
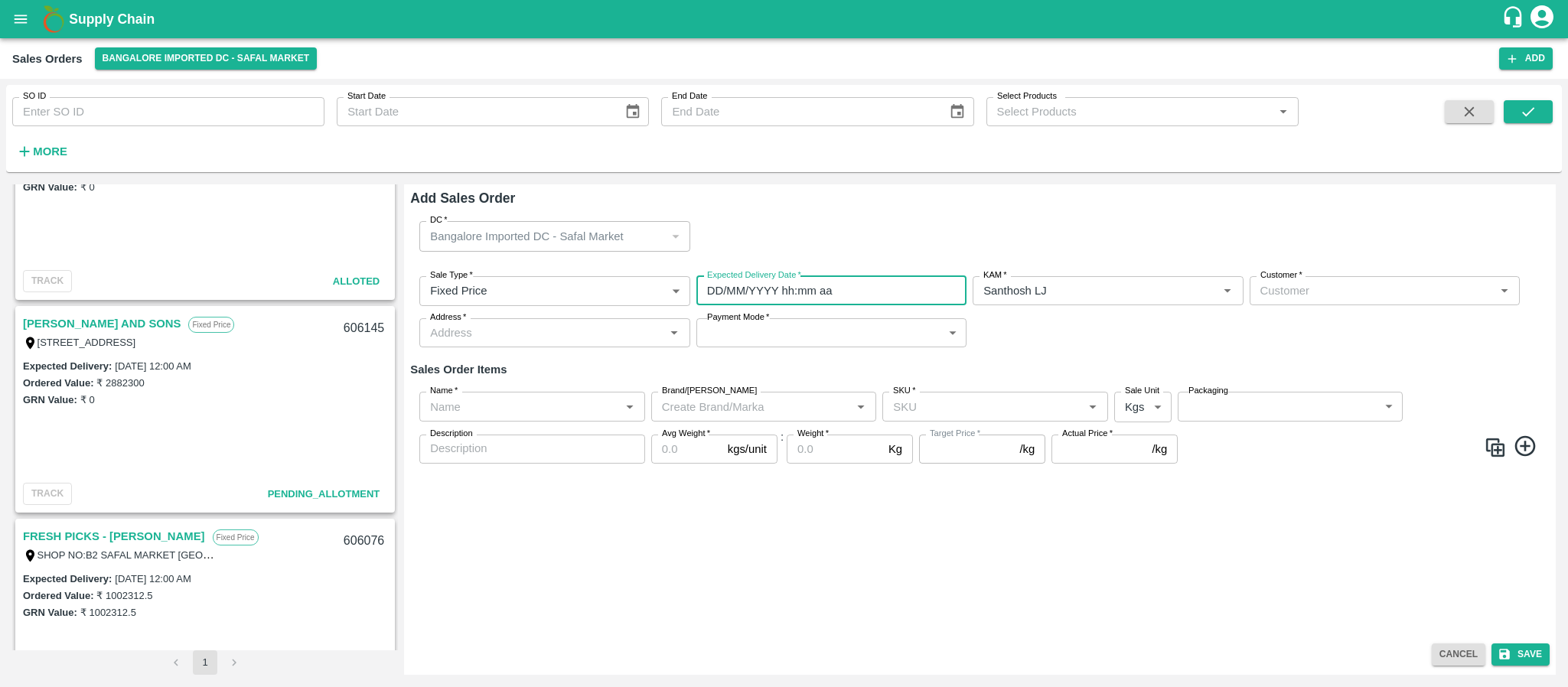
click at [795, 285] on input "DD/MM/YYYY hh:mm aa" at bounding box center [826, 291] width 260 height 29
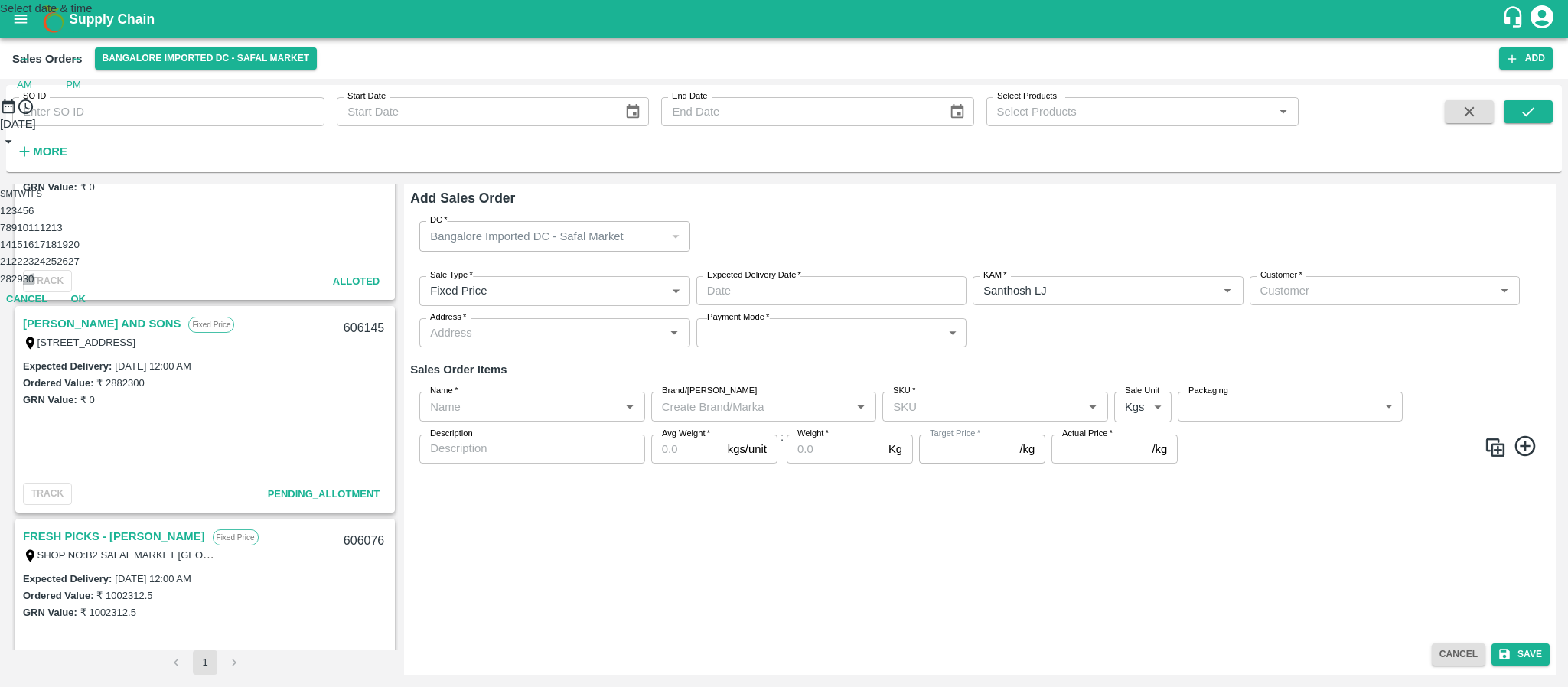
click at [35, 285] on button "30" at bounding box center [29, 279] width 12 height 12
type input "30/09/2025 12:00 AM"
click at [997, 260] on div "Select date & time 2025 Sep 30 12 : 00 AM PM 1 2 3 4 5 6 7 8 9 10 11 12 Cancel …" at bounding box center [784, 130] width 1568 height 260
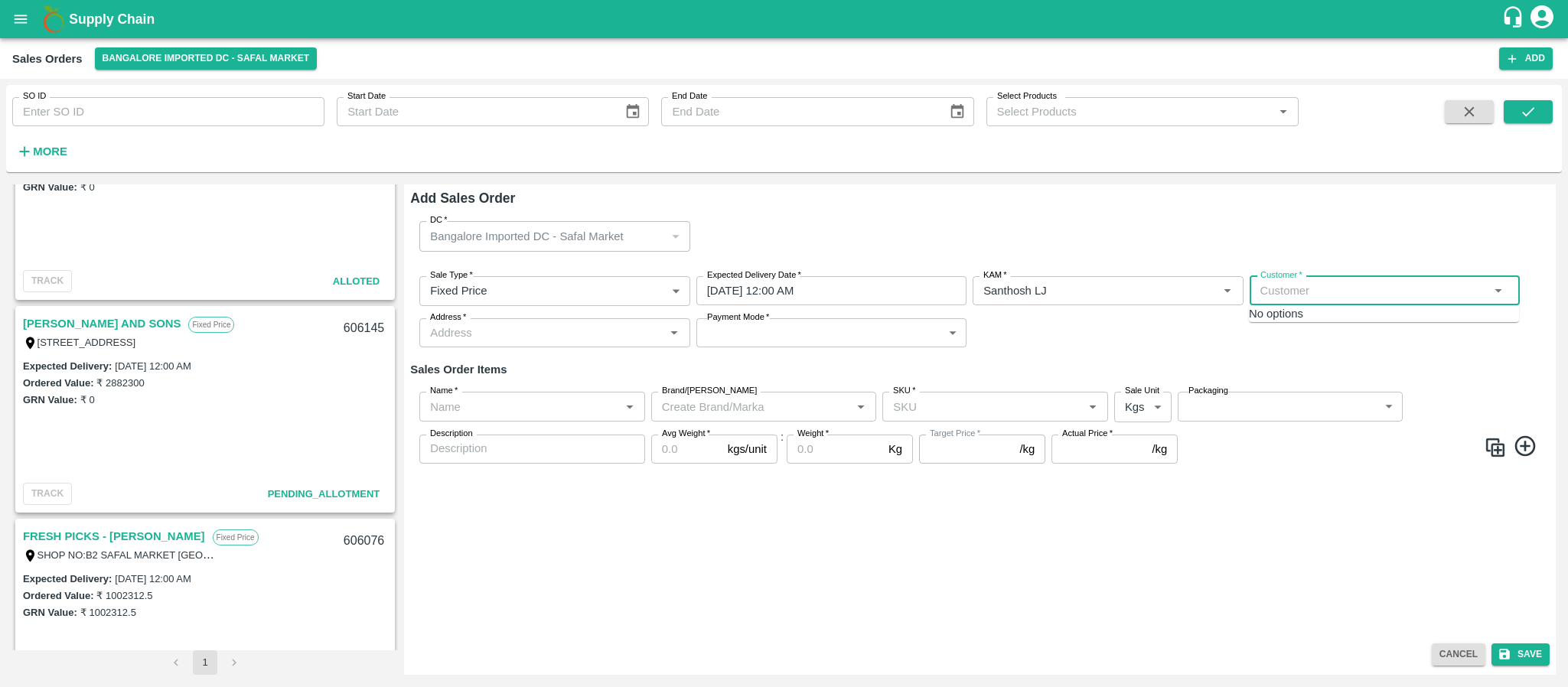
click at [1325, 295] on input "Customer   *" at bounding box center [1372, 291] width 236 height 20
click at [1331, 331] on p "FRESH CHOICE" at bounding box center [1322, 325] width 85 height 17
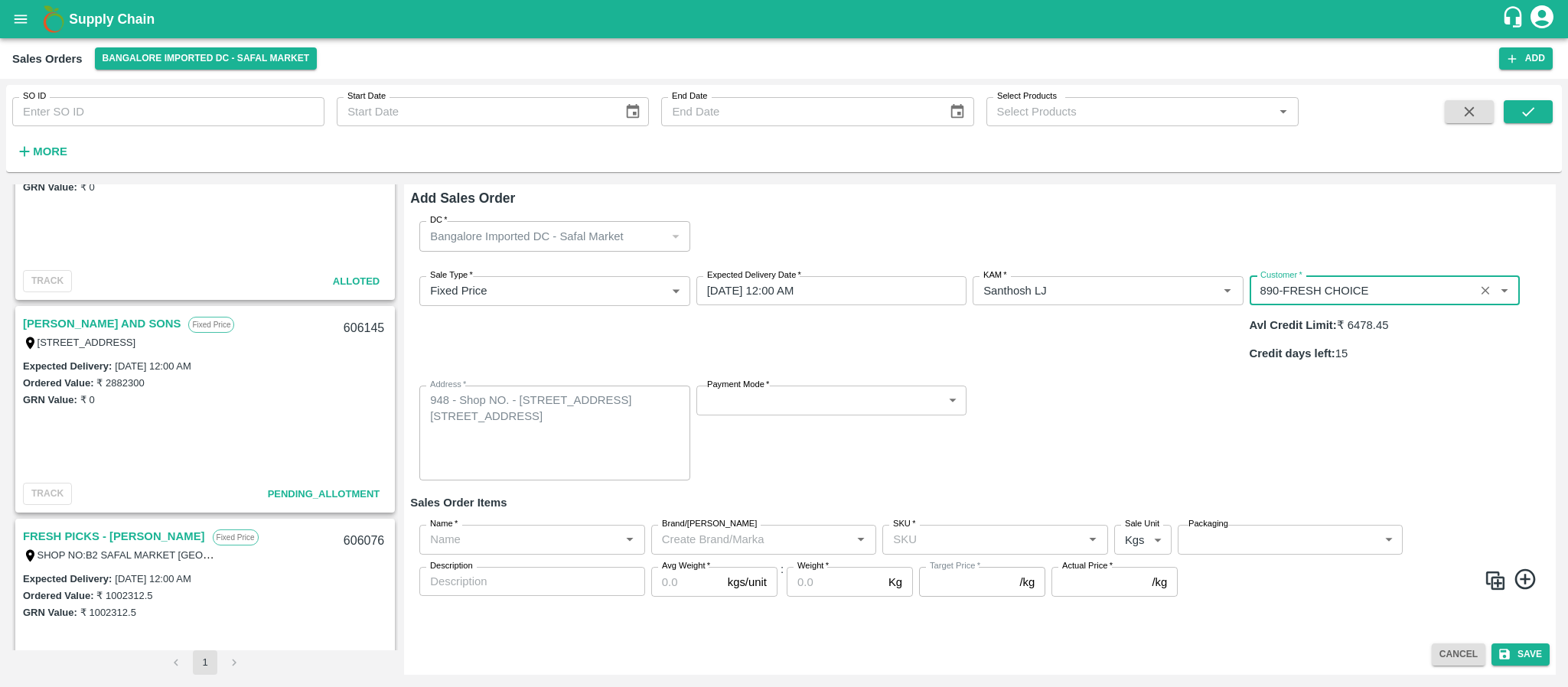
type input "890-FRESH CHOICE"
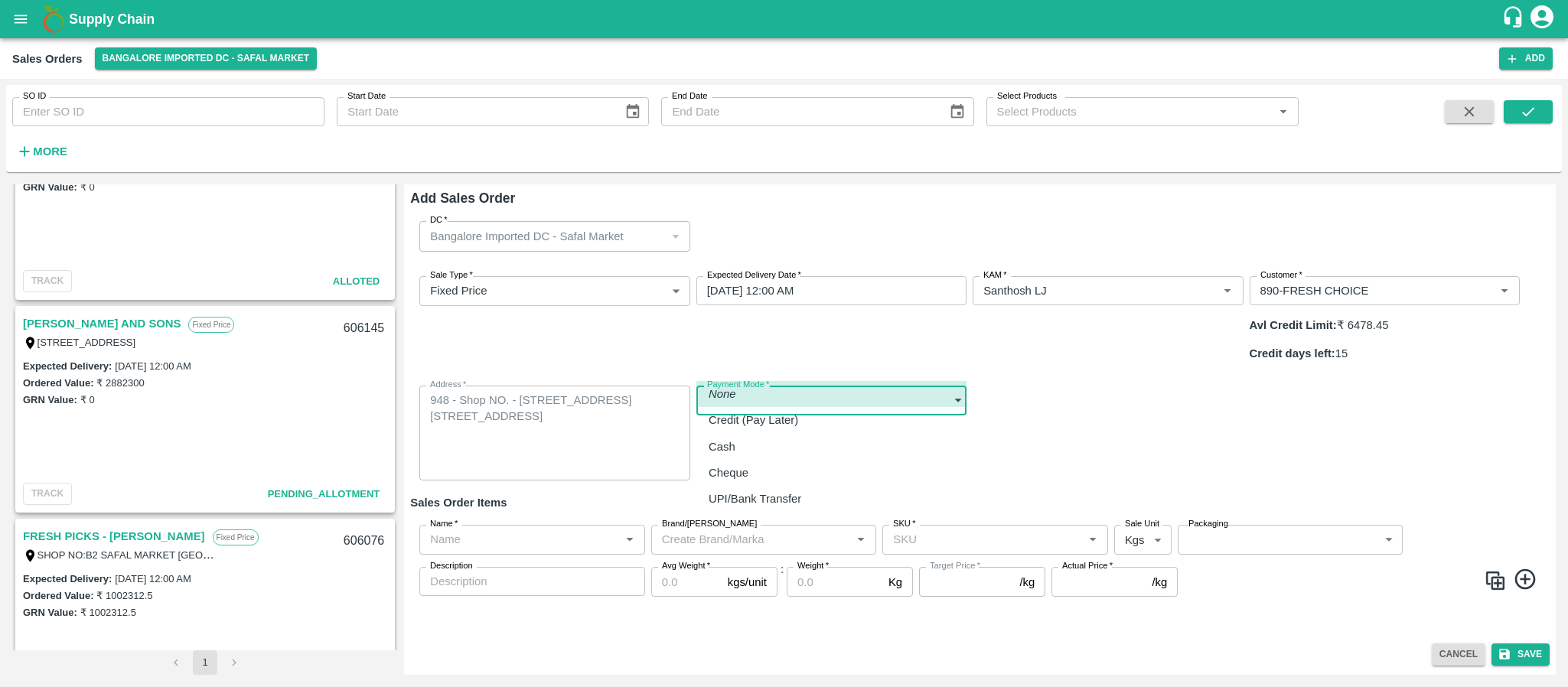
click at [756, 359] on body "Supply Chain Sales Orders Bangalore Imported DC - Safal Market Add SO ID SO ID …" at bounding box center [784, 343] width 1568 height 687
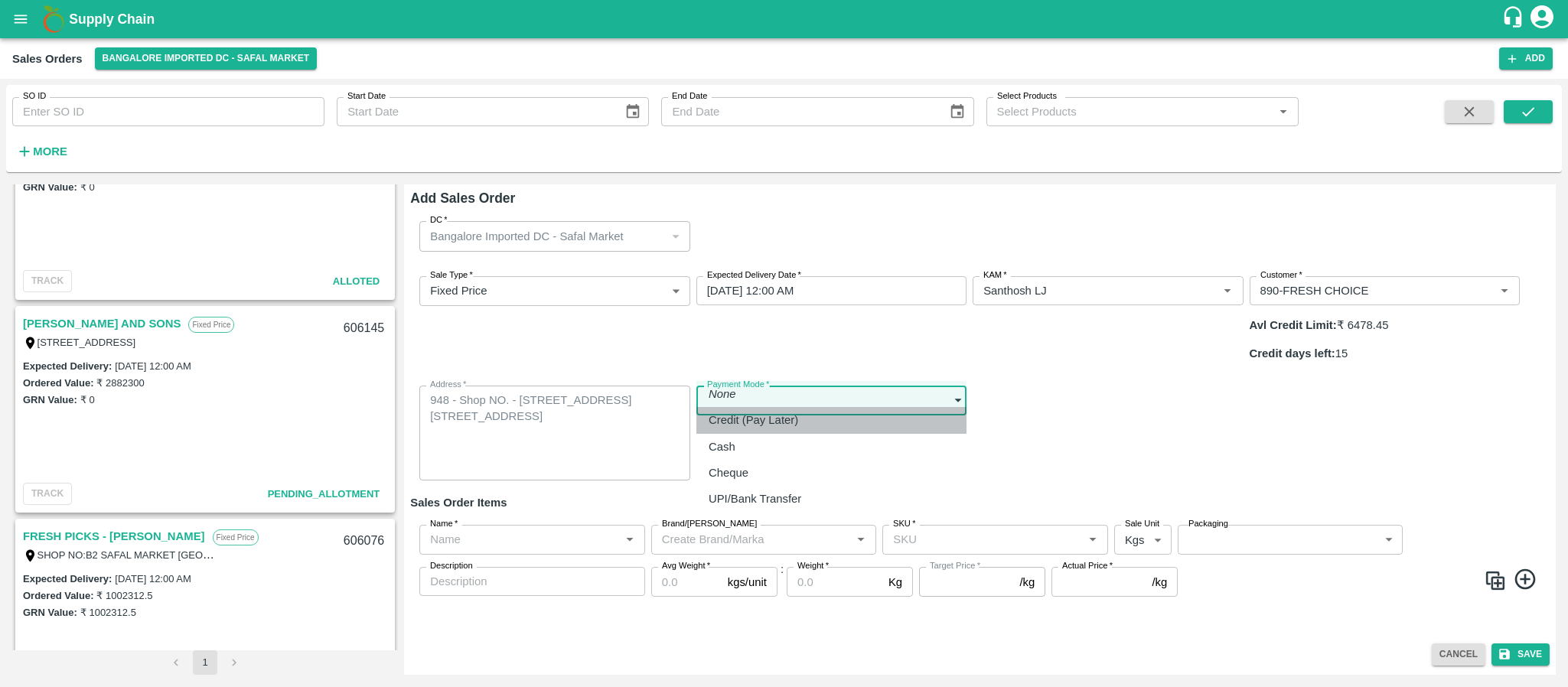
click at [762, 412] on p "Credit (Pay Later)" at bounding box center [753, 420] width 90 height 17
type input "credit"
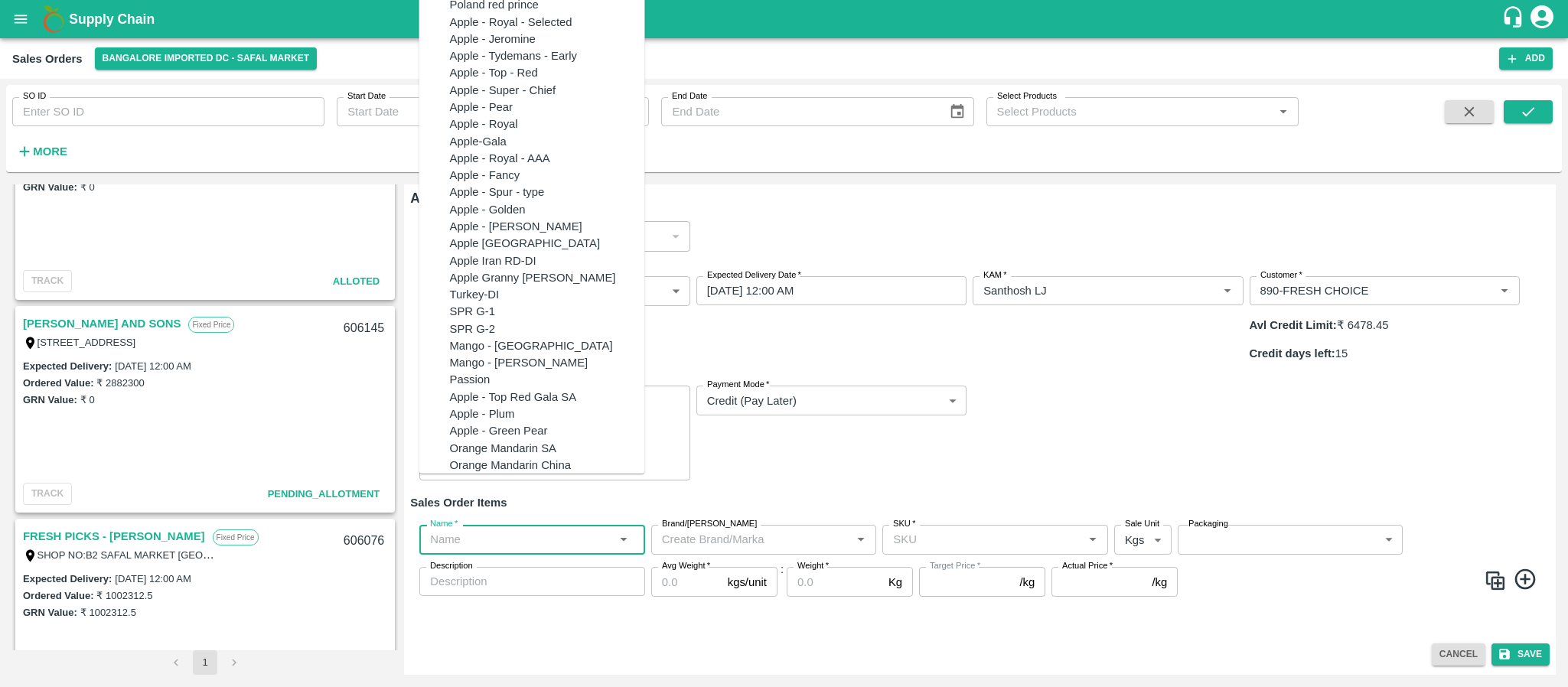
click at [529, 529] on input "Name   *" at bounding box center [520, 539] width 191 height 20
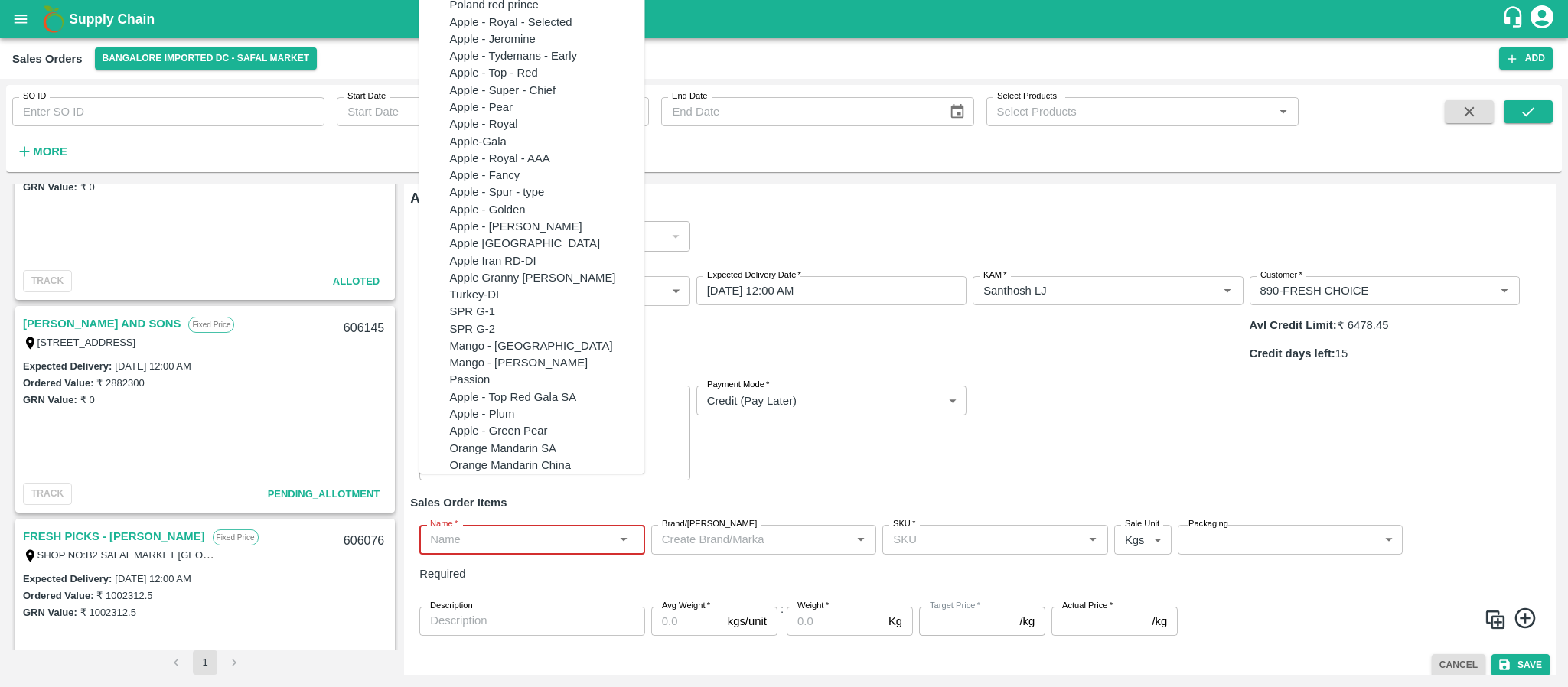
click at [549, 529] on input "Name   *" at bounding box center [520, 539] width 191 height 20
paste input "Apple RD [GEOGRAPHIC_DATA]"
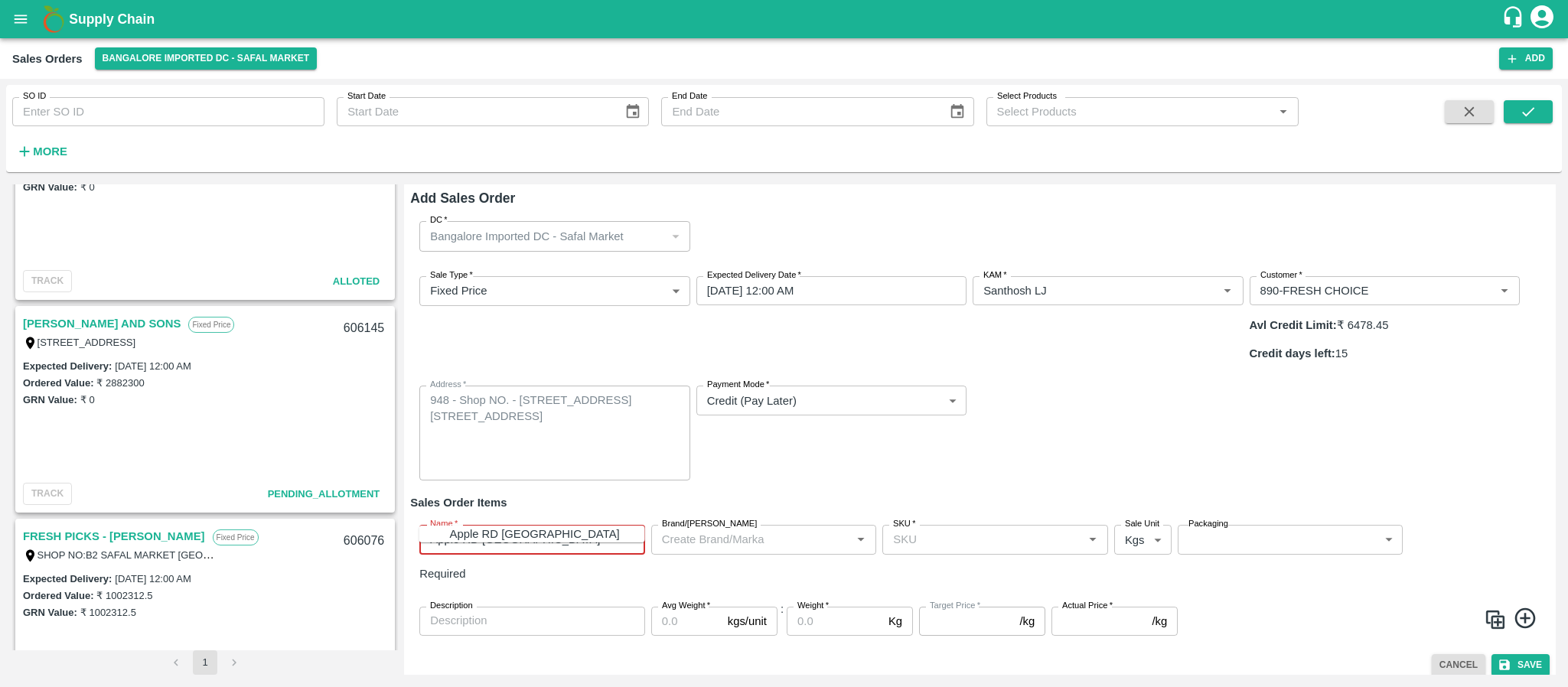
click at [529, 537] on div "Apple RD [GEOGRAPHIC_DATA]" at bounding box center [547, 534] width 195 height 17
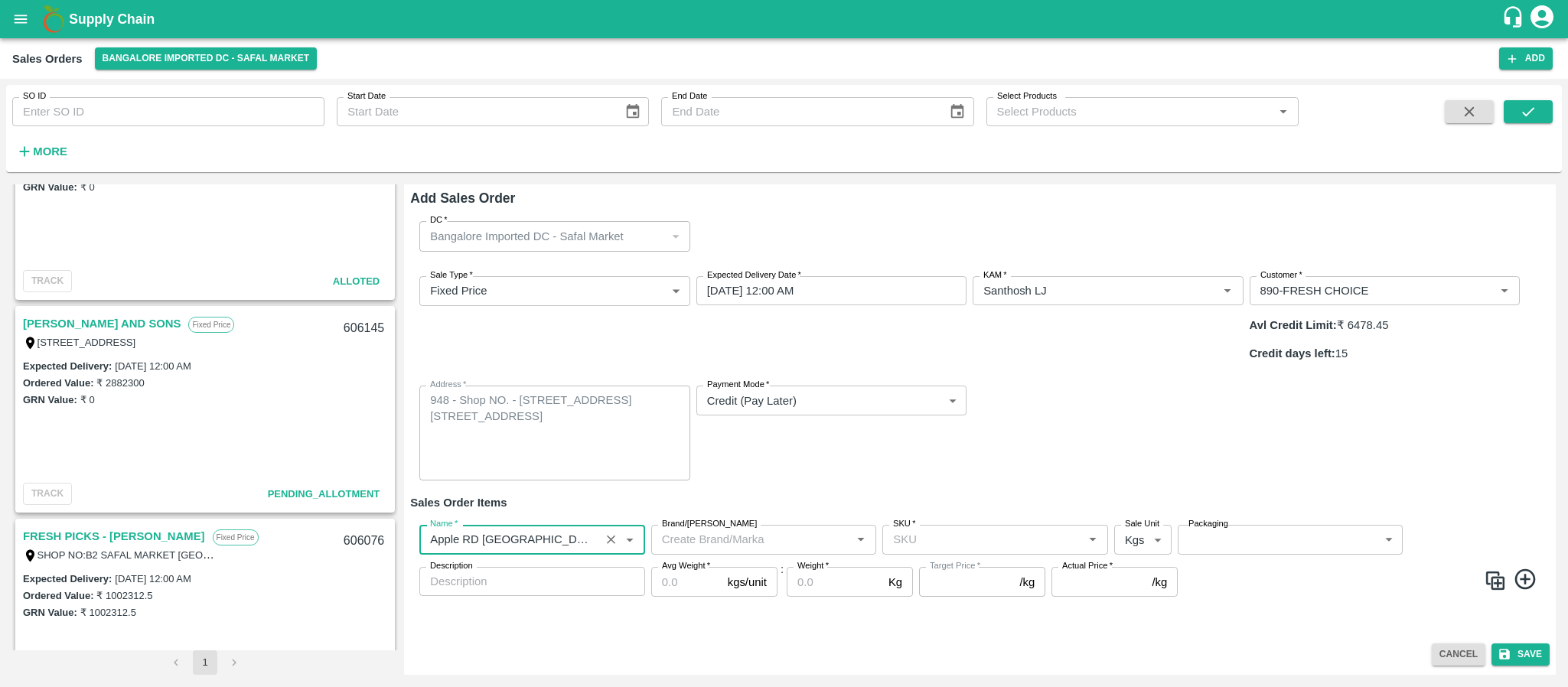
type input "Apple RD [GEOGRAPHIC_DATA]"
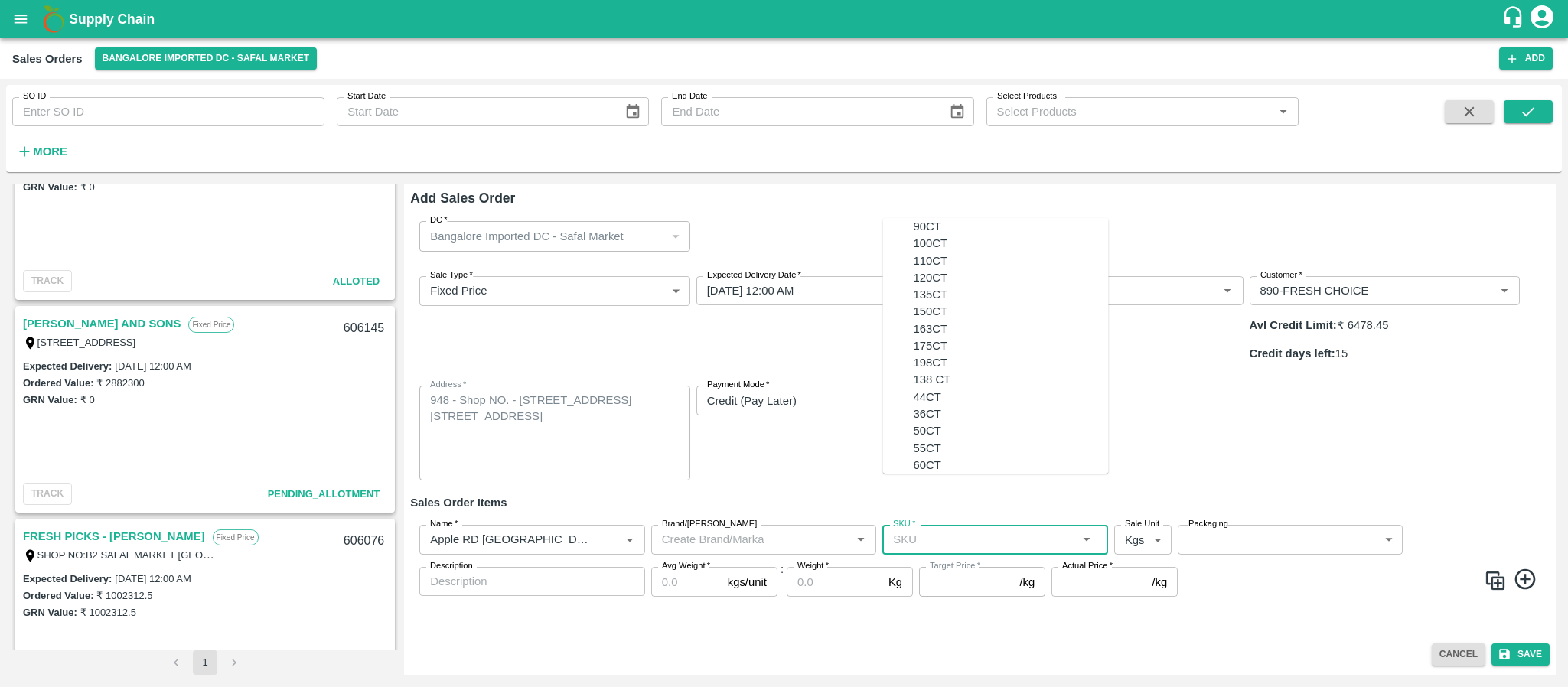
click at [907, 529] on input "SKU   *" at bounding box center [982, 539] width 191 height 20
click at [914, 337] on div "163CT" at bounding box center [931, 329] width 35 height 17
type input "163CT"
type input "NA"
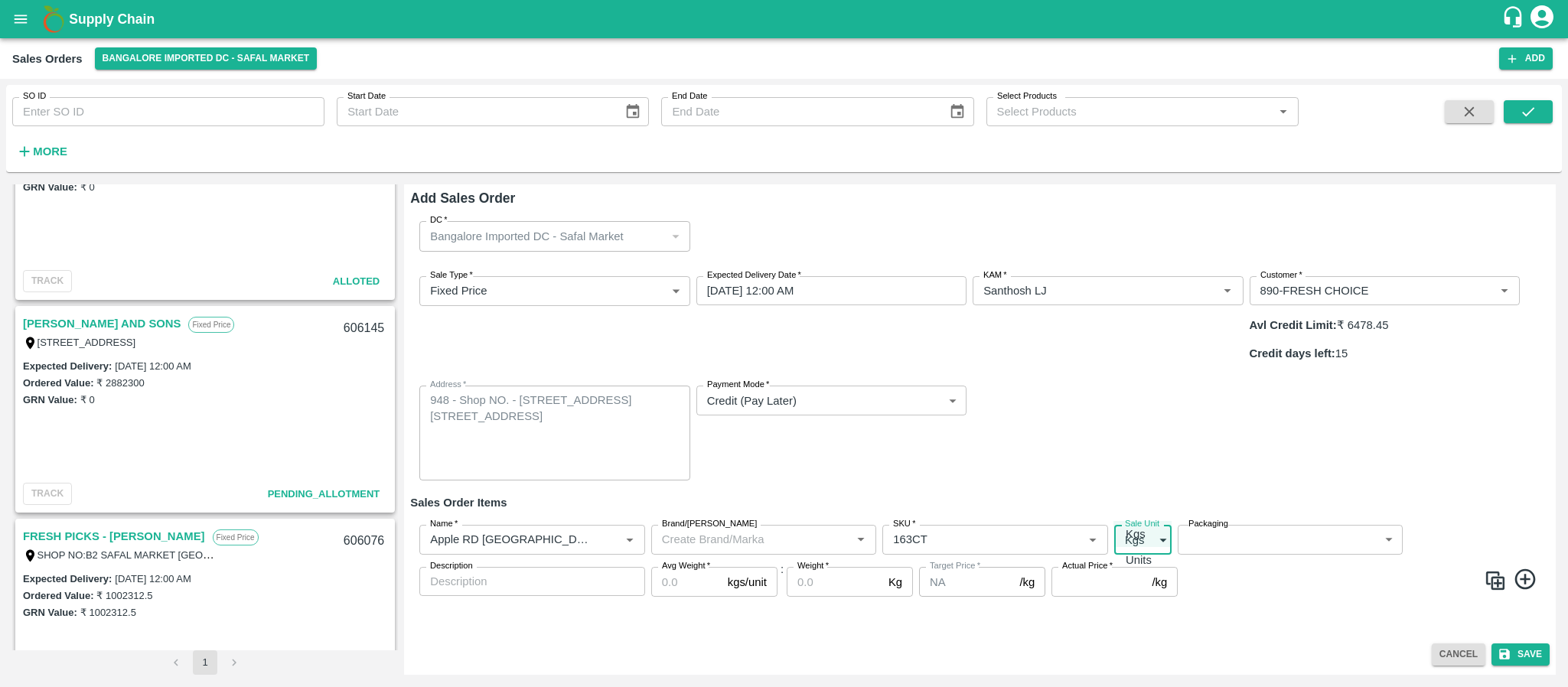
click at [1139, 498] on body "Supply Chain Sales Orders Bangalore Imported DC - Safal Market Add SO ID SO ID …" at bounding box center [784, 343] width 1568 height 687
click at [1144, 565] on p "Units" at bounding box center [1139, 560] width 26 height 17
type input "2"
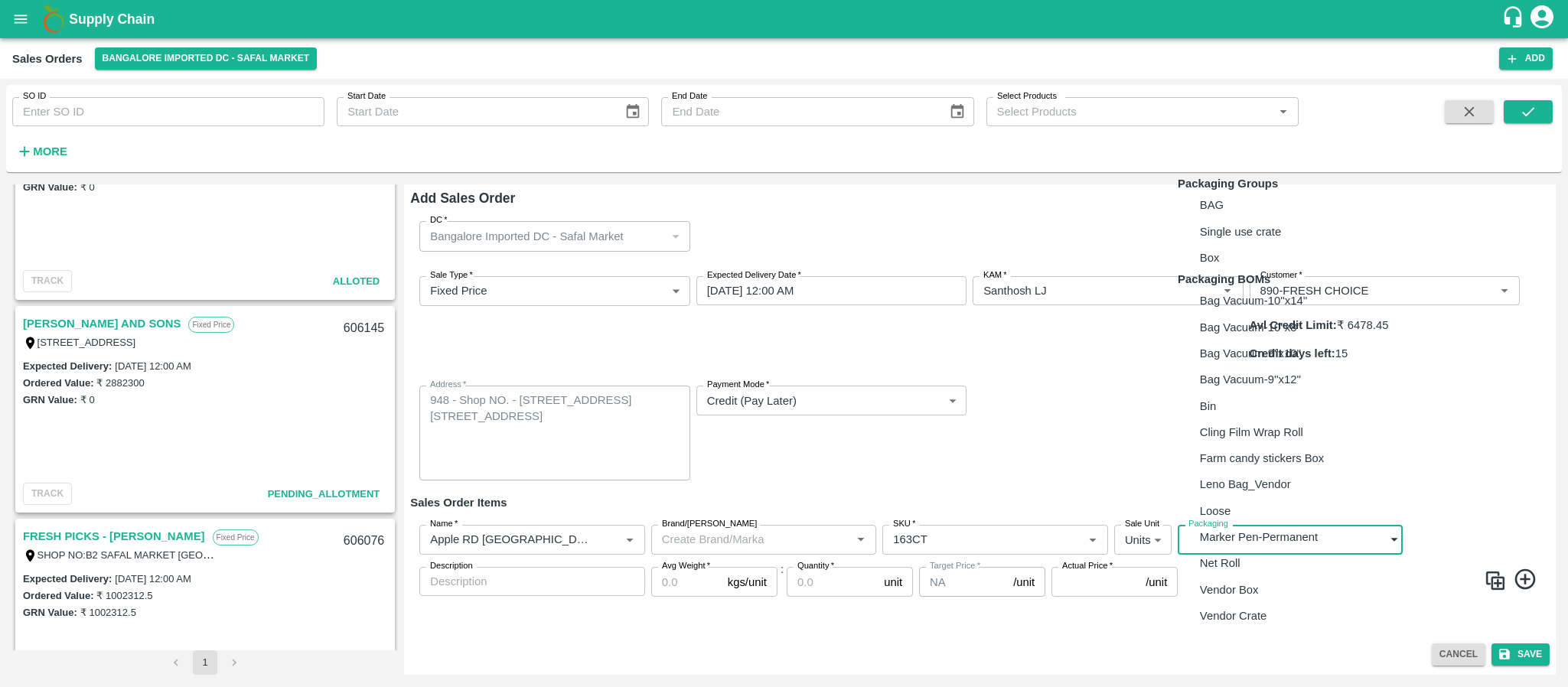
click at [1210, 508] on body "Supply Chain Sales Orders Bangalore Imported DC - Safal Market Add SO ID SO ID …" at bounding box center [784, 343] width 1568 height 687
click at [1220, 598] on p "Vendor Box" at bounding box center [1230, 590] width 59 height 17
type input "BOM/276"
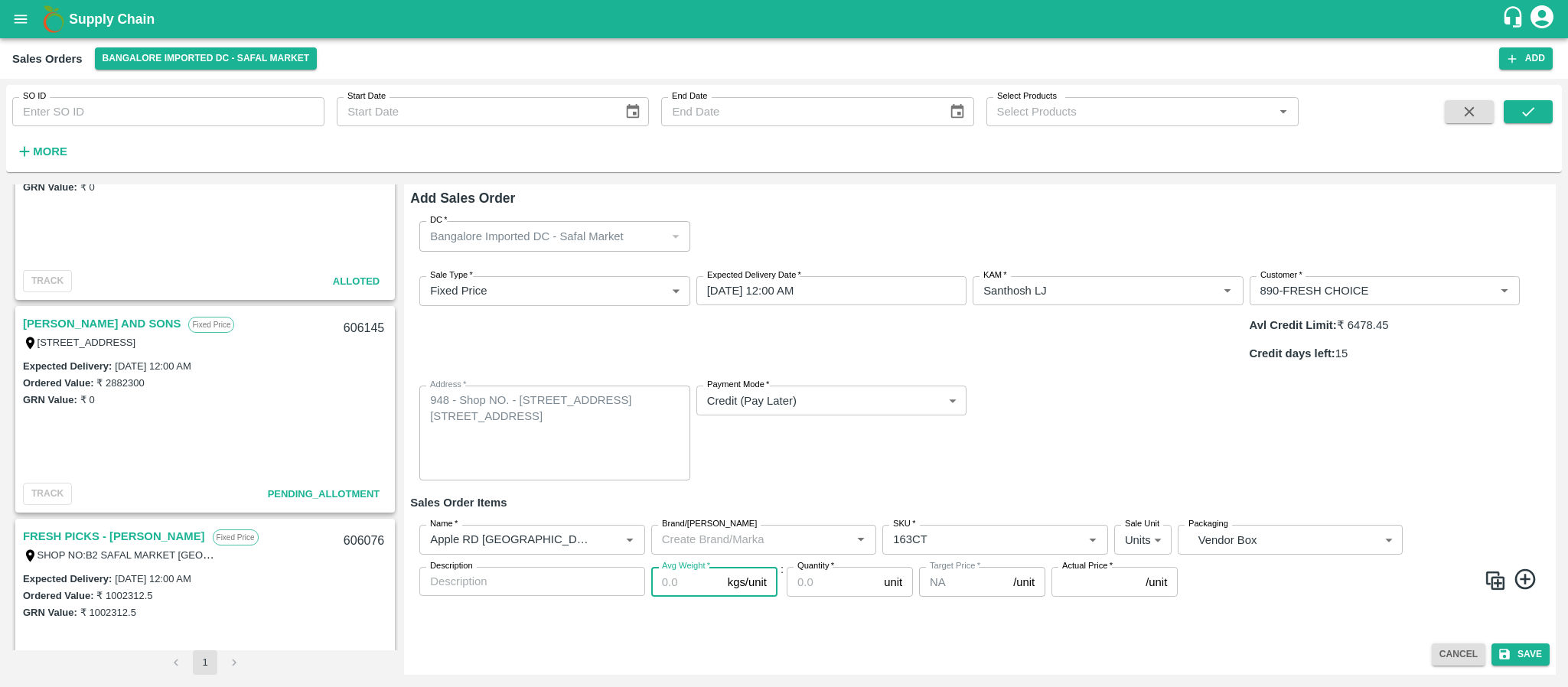
click at [673, 567] on input "Avg Weight   *" at bounding box center [686, 581] width 70 height 29
type input "18"
click at [815, 567] on input "Quantity   *" at bounding box center [833, 581] width 91 height 29
type input "546"
click at [1079, 567] on input "Actual Price   *" at bounding box center [1095, 581] width 88 height 29
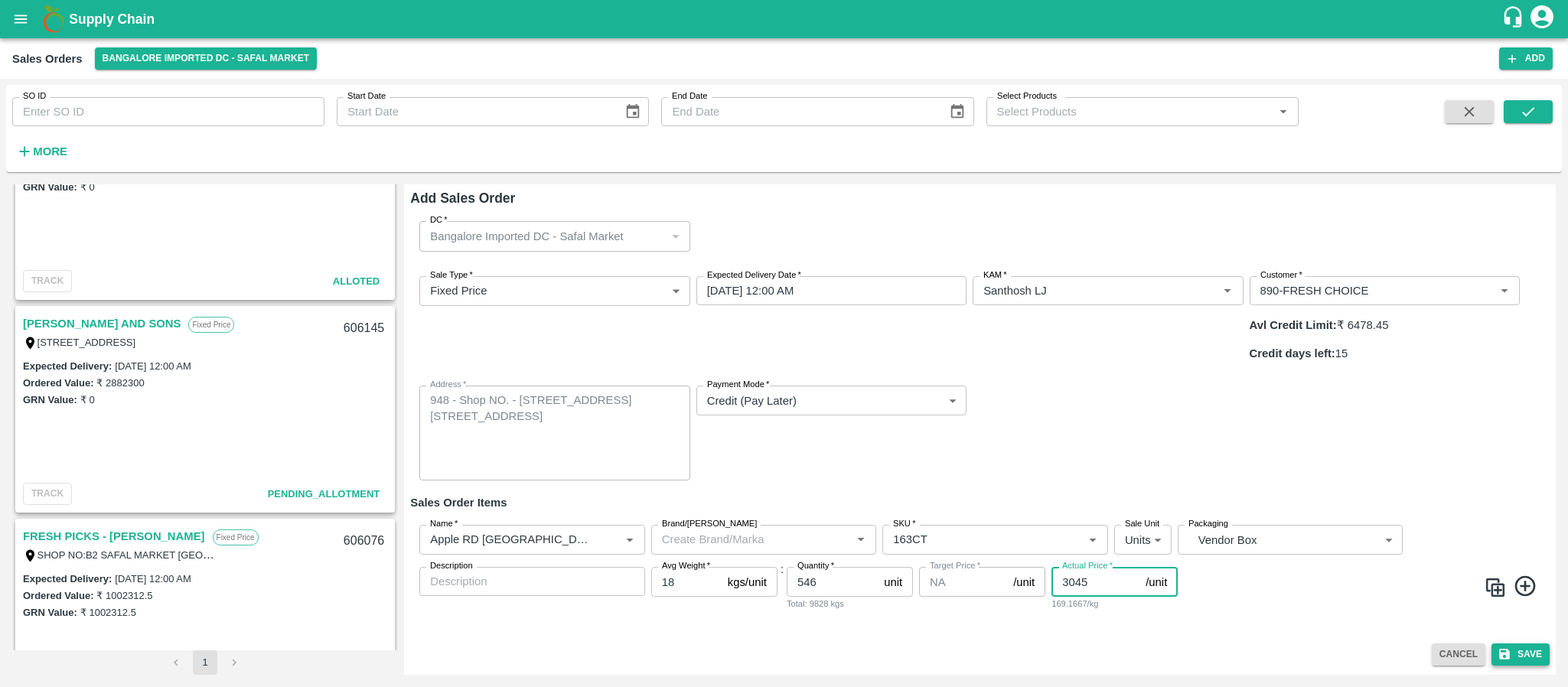
type input "3045"
click at [1524, 648] on button "Save" at bounding box center [1520, 654] width 58 height 22
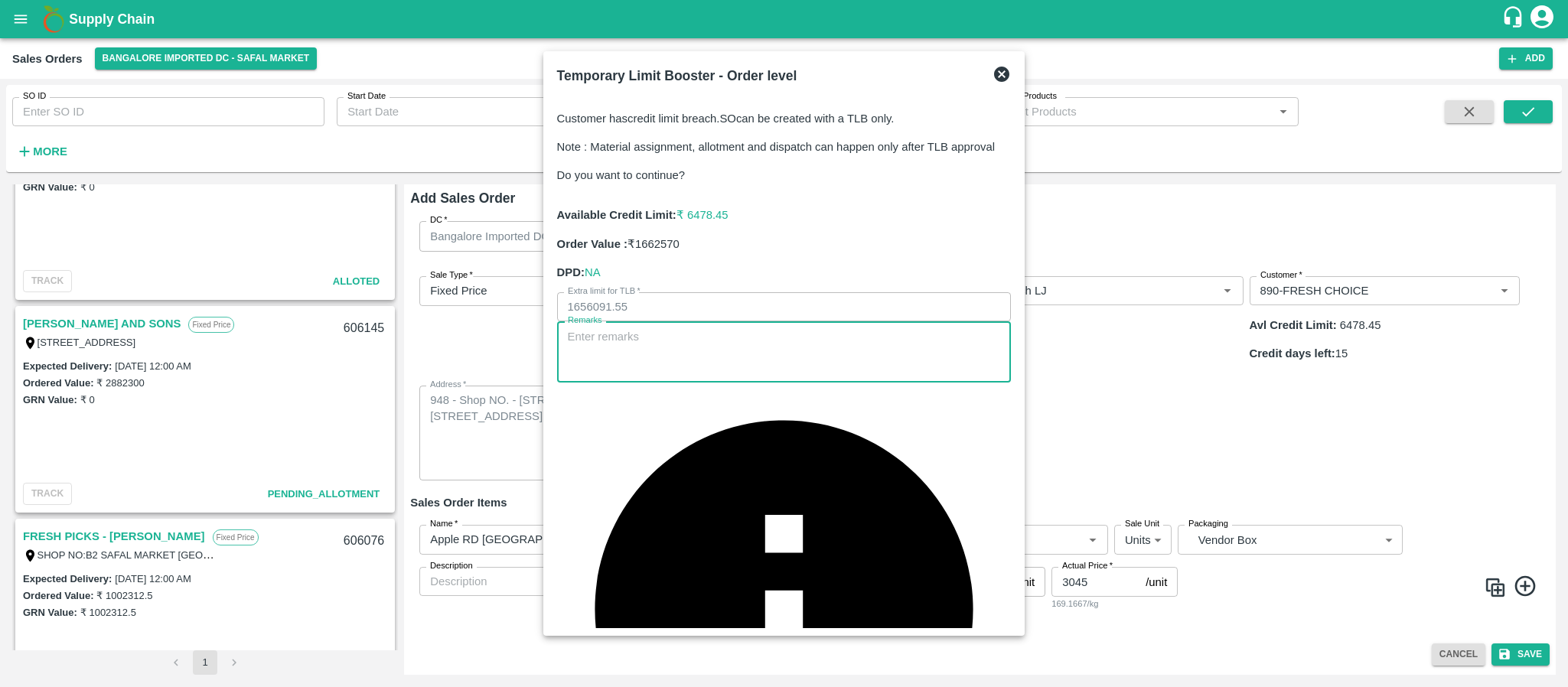
click at [757, 376] on textarea "Remarks" at bounding box center [784, 352] width 433 height 48
click at [757, 376] on textarea "payment" at bounding box center [784, 352] width 433 height 48
click at [699, 376] on textarea "payment will be come friday" at bounding box center [784, 352] width 433 height 48
click at [718, 376] on textarea "payment will be come friday" at bounding box center [784, 352] width 433 height 48
click at [718, 376] on textarea "payment will be come" at bounding box center [784, 352] width 433 height 48
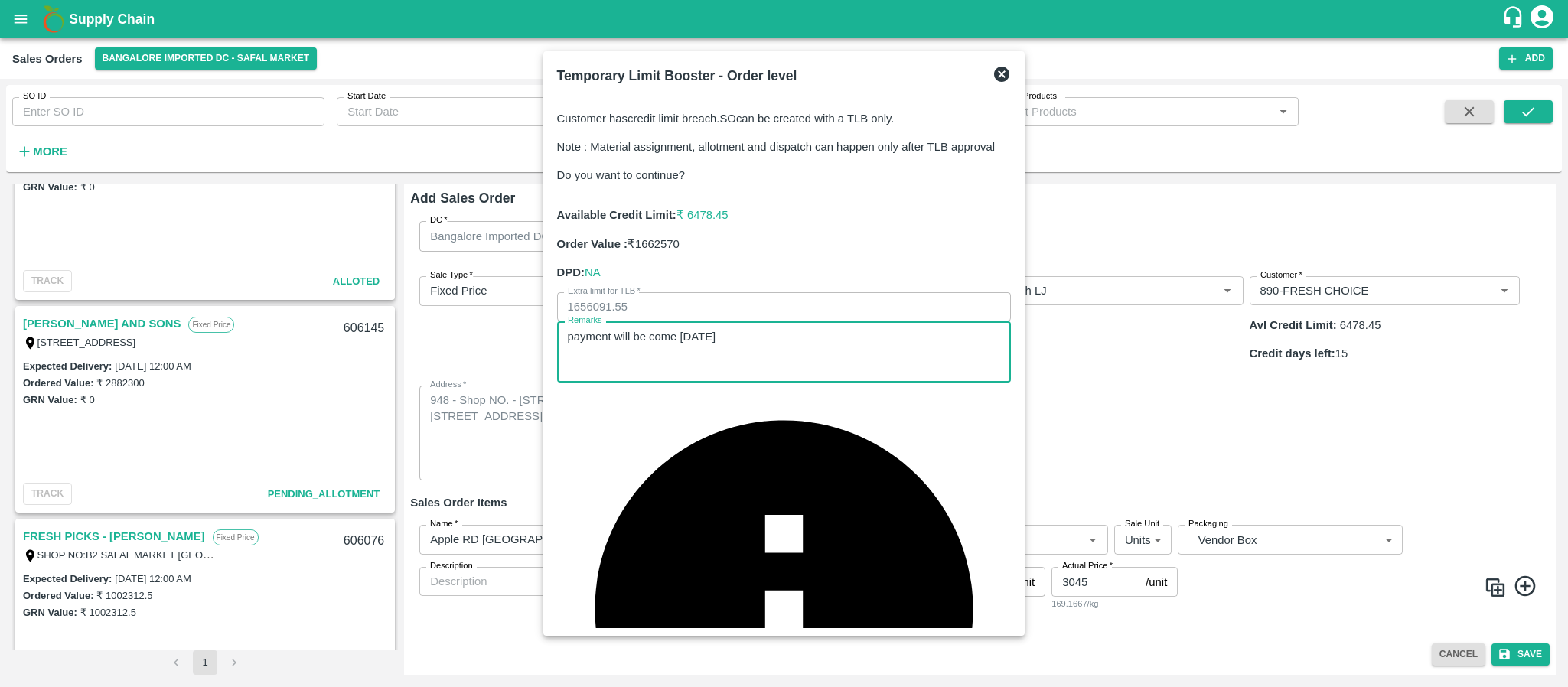
type textarea "payment will be come friday"
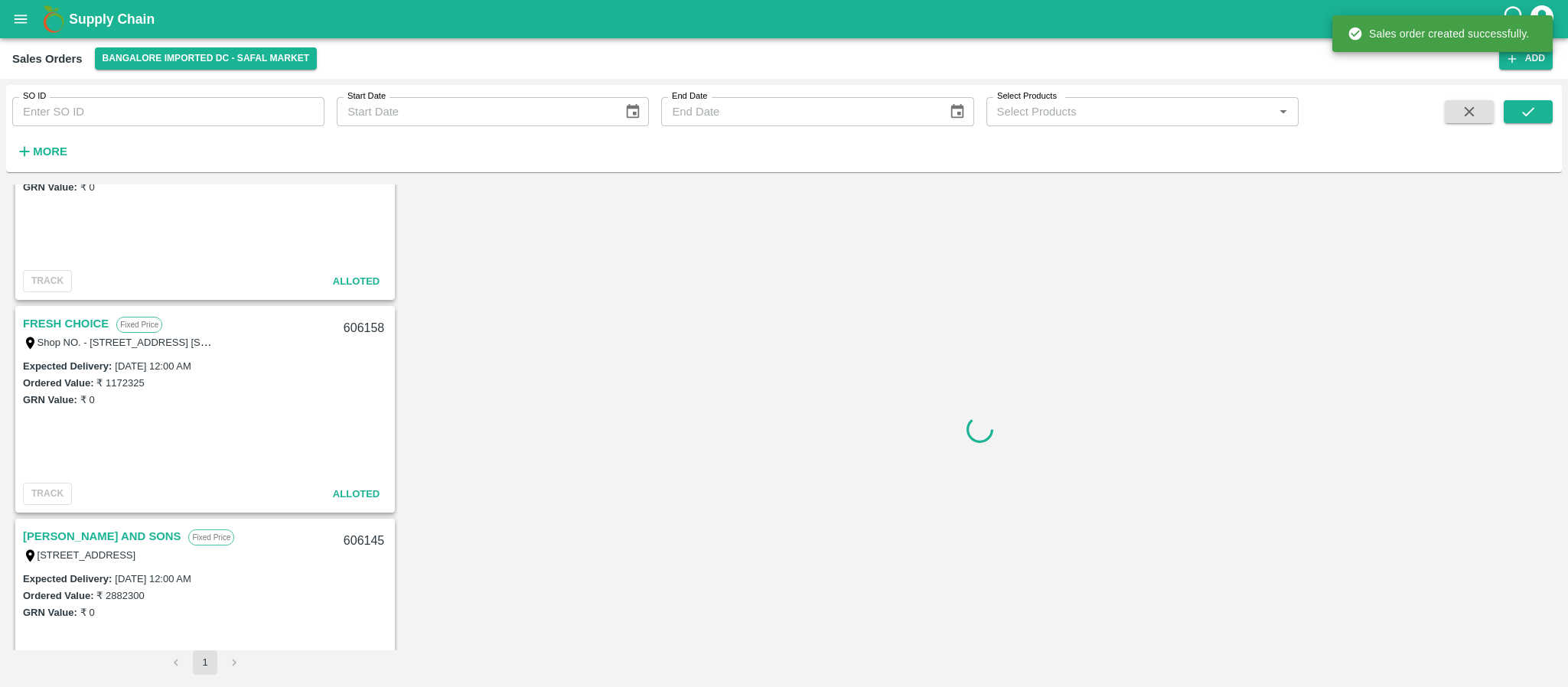
scroll to position [732, 0]
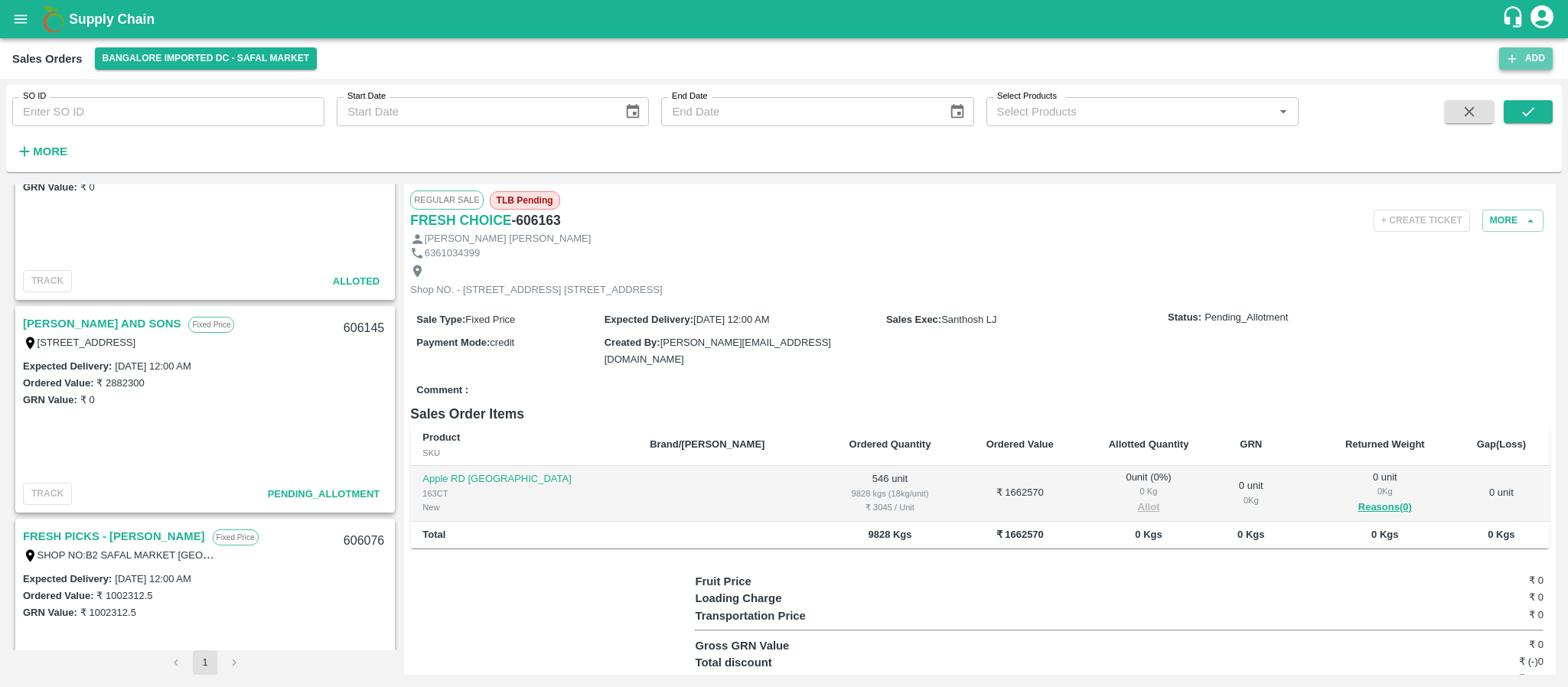
click at [1516, 52] on icon "button" at bounding box center [1512, 59] width 14 height 14
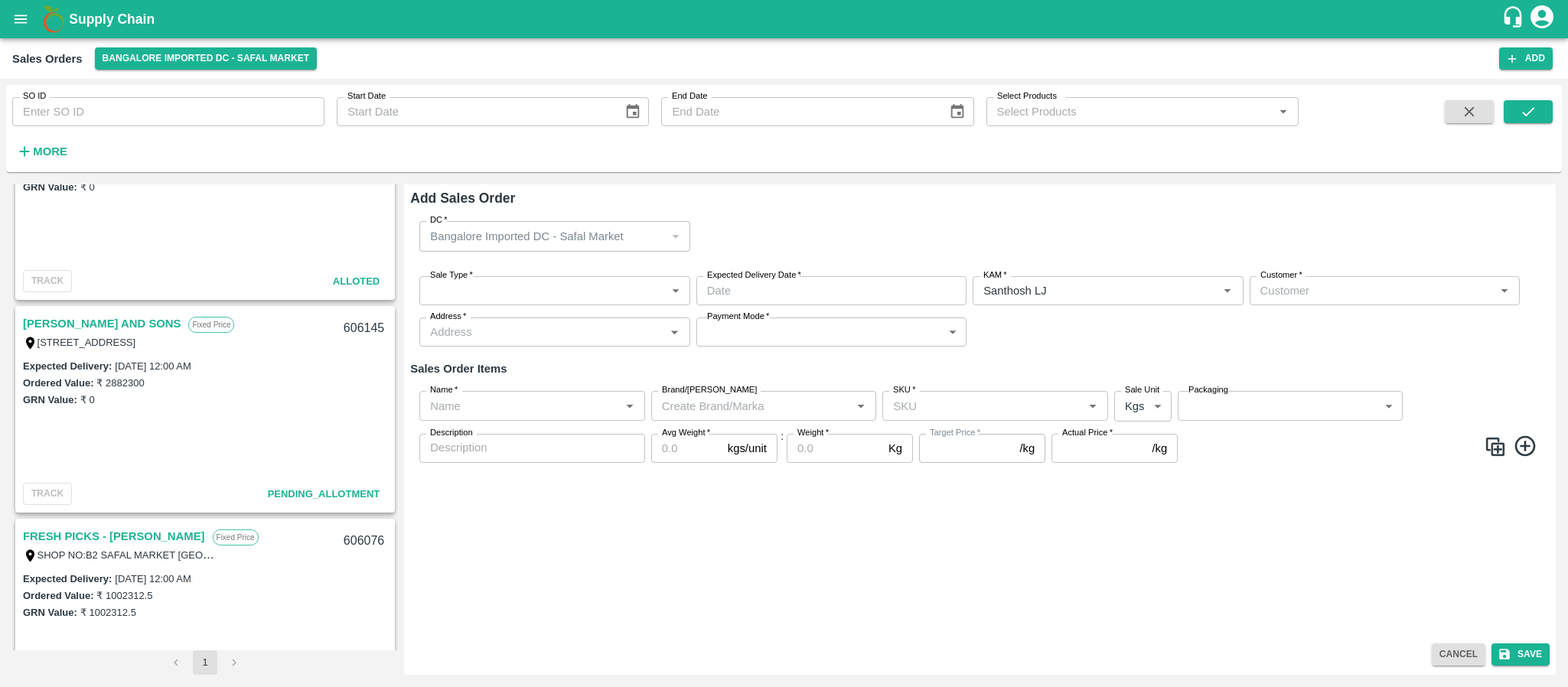
type input "Santhosh LJ"
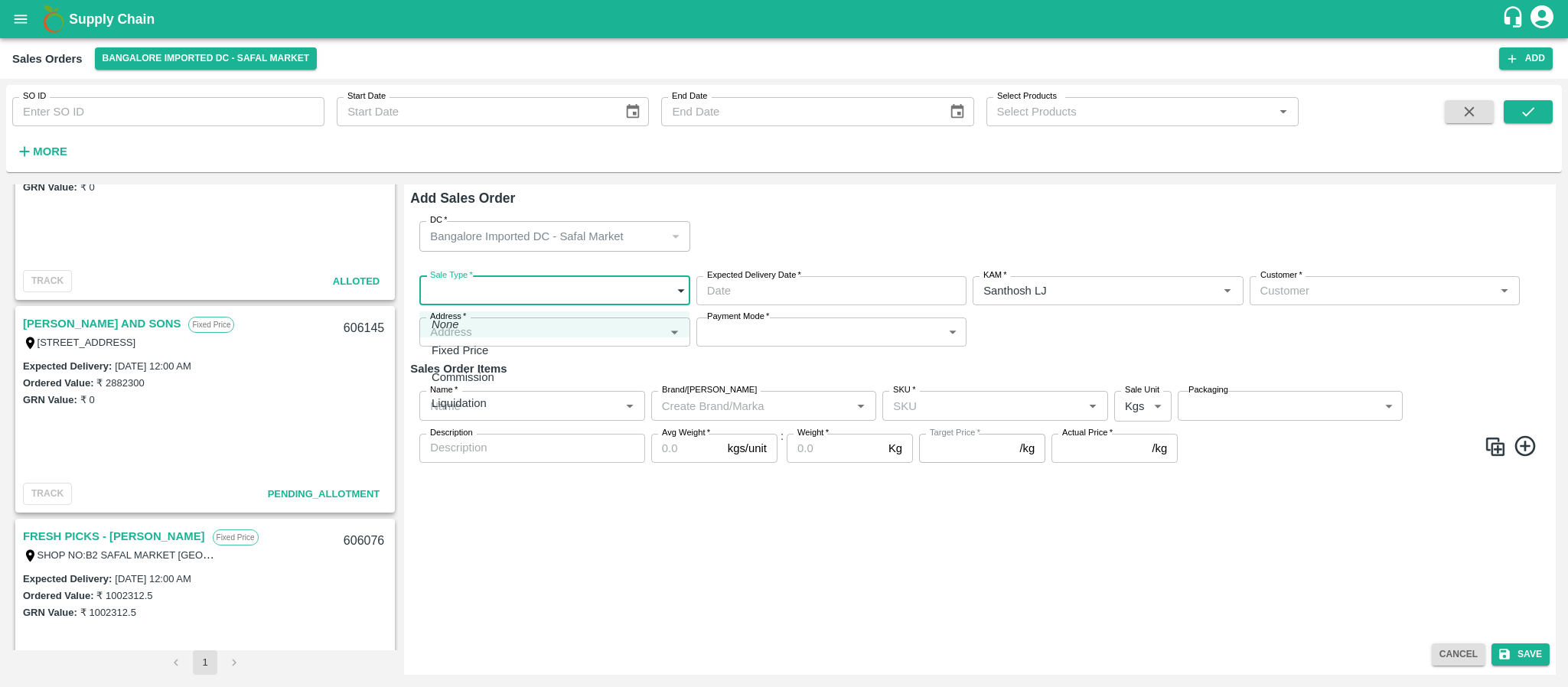
click at [544, 281] on body "Supply Chain Sales Orders Bangalore Imported DC - Safal Market Add SO ID SO ID …" at bounding box center [784, 343] width 1568 height 687
click at [498, 356] on div "Fixed Price" at bounding box center [555, 351] width 246 height 17
type input "1"
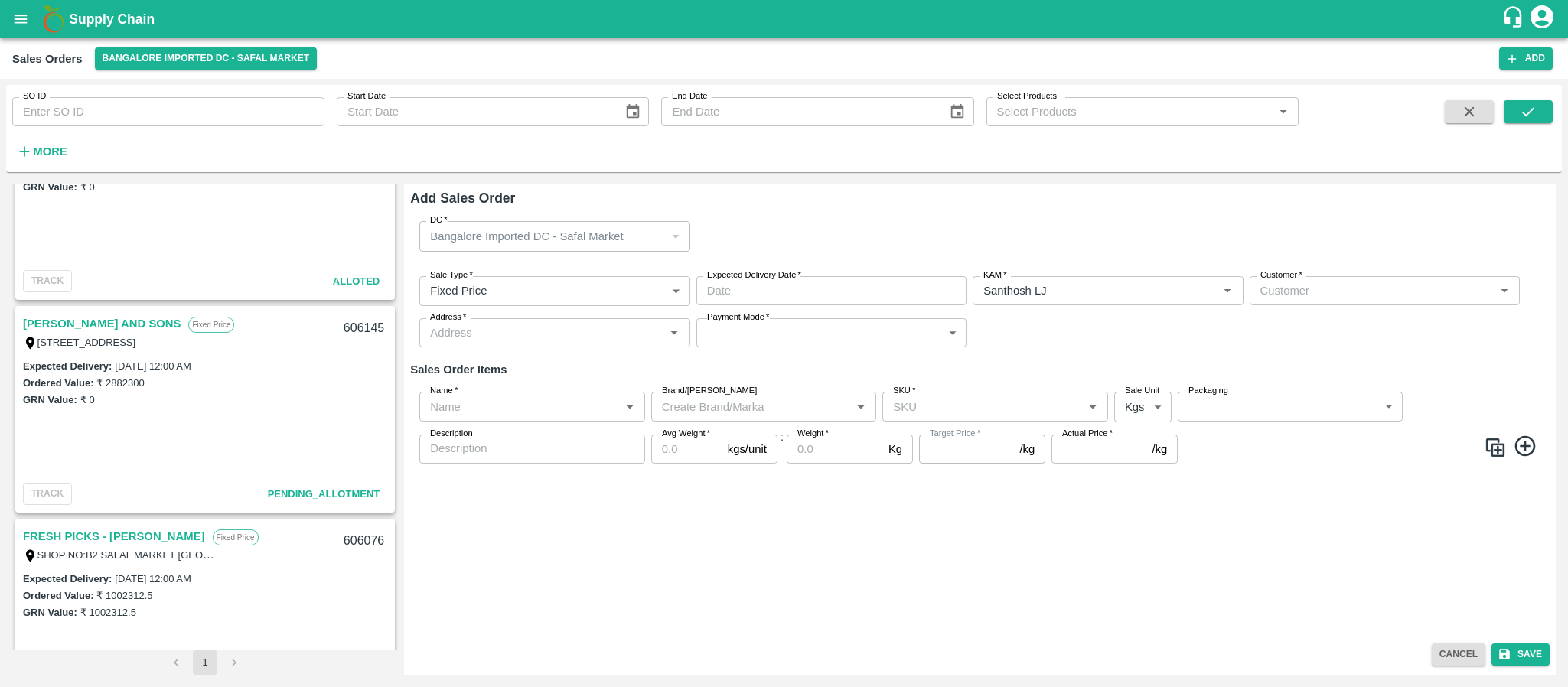
click at [738, 278] on label "Expected Delivery Date   *" at bounding box center [754, 275] width 94 height 12
click at [35, 285] on button "30" at bounding box center [29, 279] width 12 height 12
type input "30/09/2025 12:00 AM"
click at [981, 260] on div "Select date & time 2025 Sep 30 12 : 00 AM PM 1 2 3 4 5 6 7 8 9 10 11 12 Cancel …" at bounding box center [784, 130] width 1568 height 260
click at [1300, 290] on input "Customer   *" at bounding box center [1372, 291] width 236 height 20
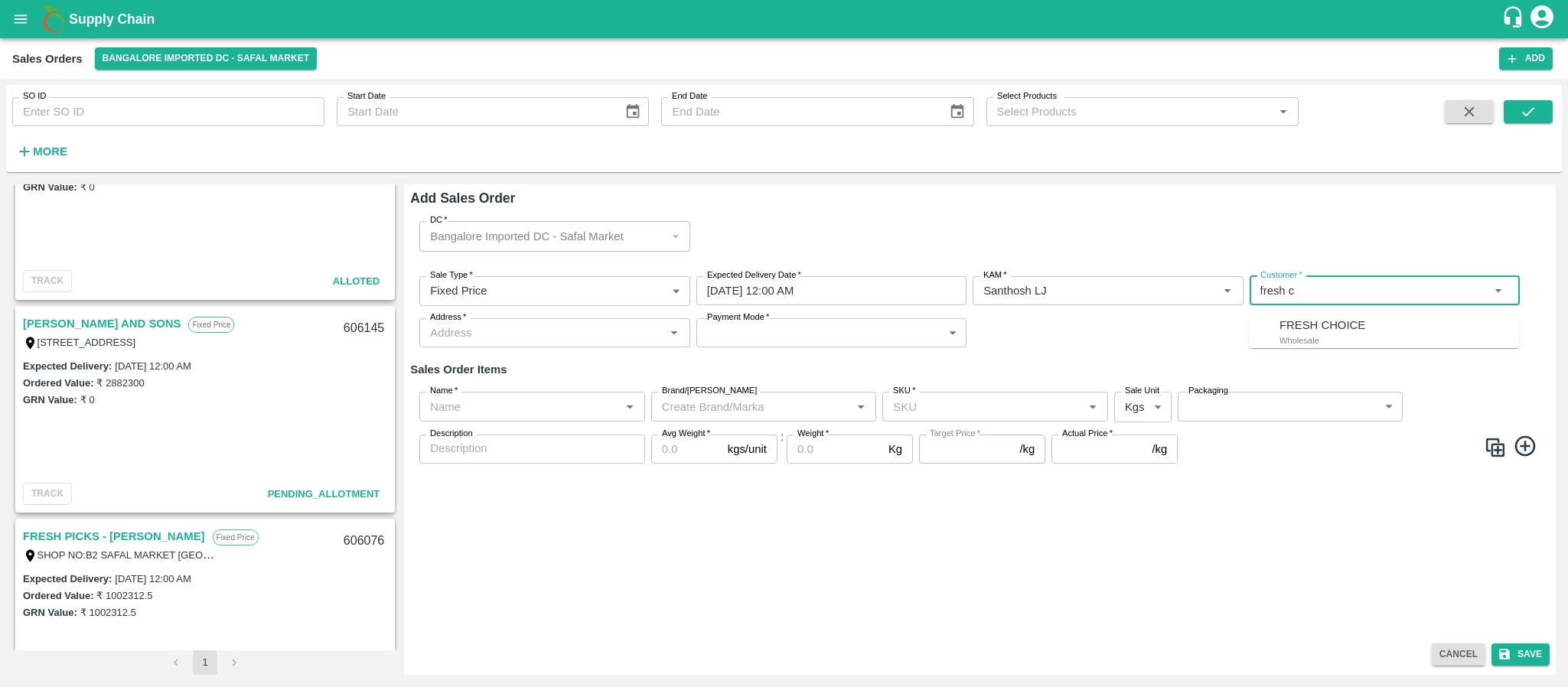
click at [1304, 317] on div "FRESH CHOICE Wholesale" at bounding box center [1399, 332] width 239 height 31
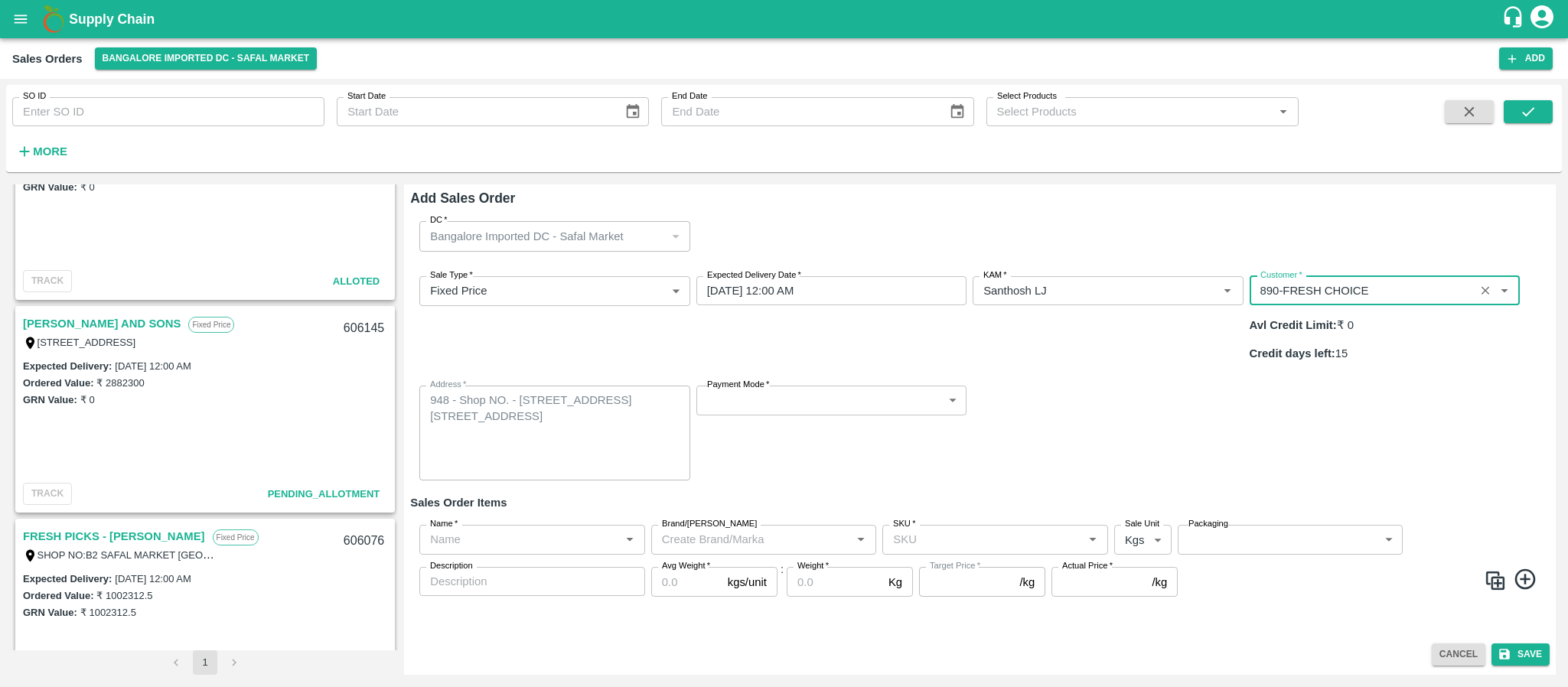
type input "890-FRESH CHOICE"
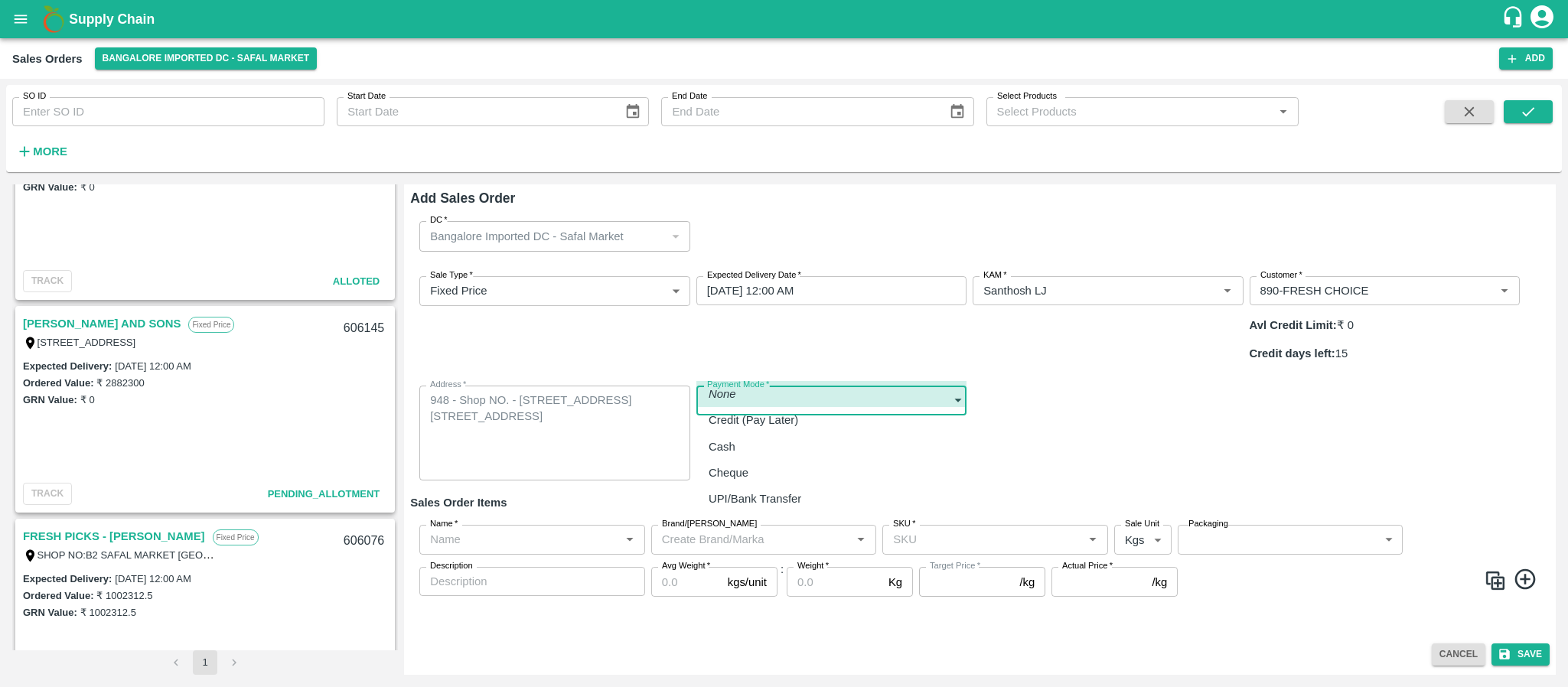
click at [831, 358] on body "Supply Chain Sales Orders Bangalore Imported DC - Safal Market Add SO ID SO ID …" at bounding box center [784, 343] width 1568 height 687
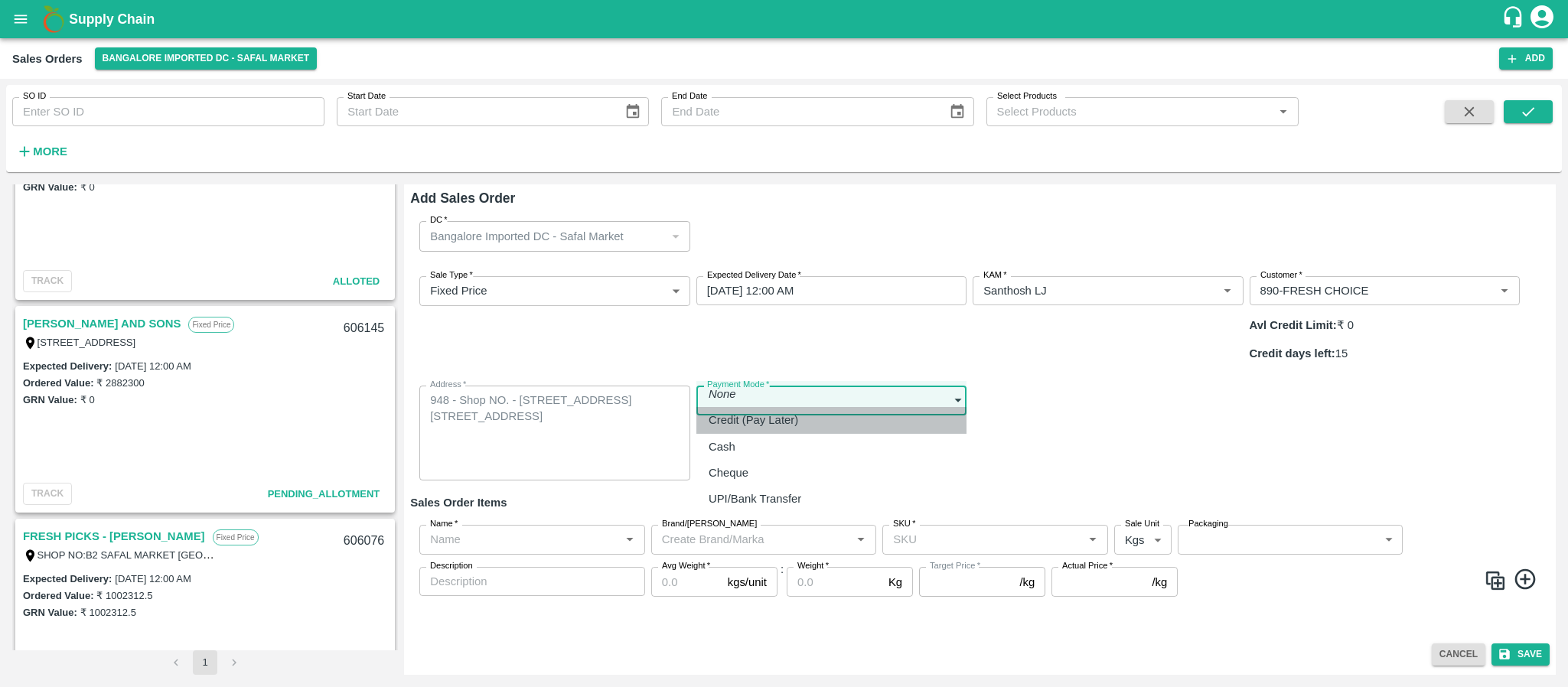
click at [811, 423] on div "Credit (Pay Later)" at bounding box center [831, 420] width 246 height 17
type input "credit"
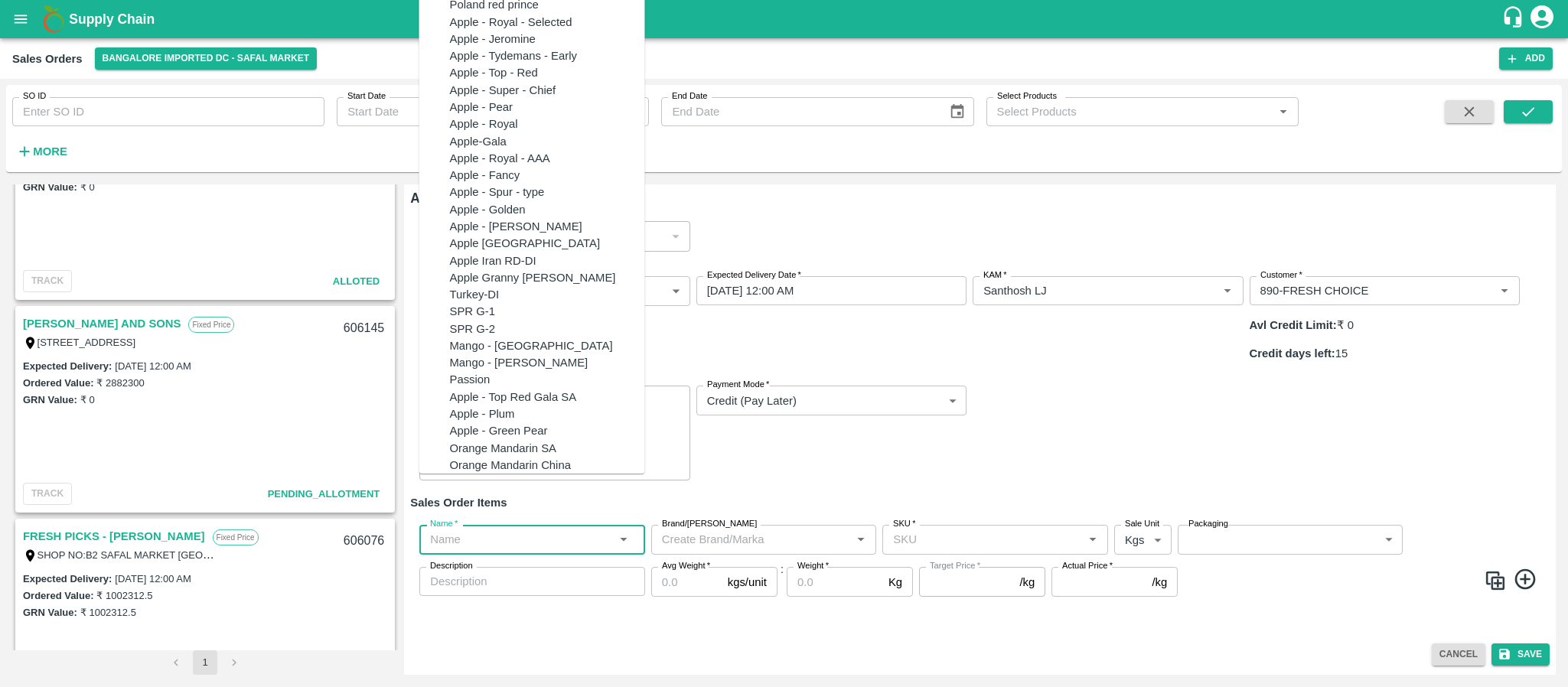
click at [529, 529] on input "Name   *" at bounding box center [520, 539] width 191 height 20
paste input "Pears Beauty Green SA"
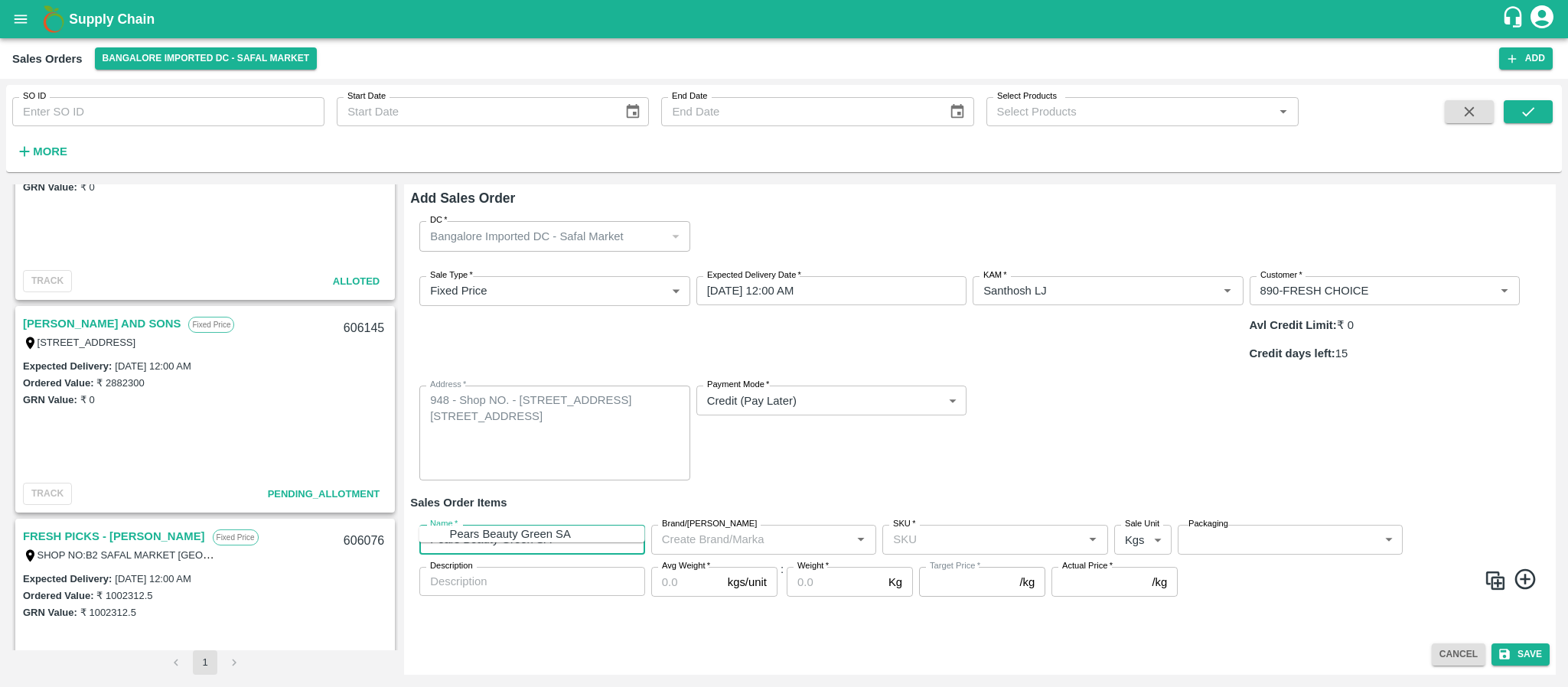
click at [539, 535] on div "Pears Beauty Green SA" at bounding box center [510, 534] width 121 height 17
type input "Pears Beauty Green SA"
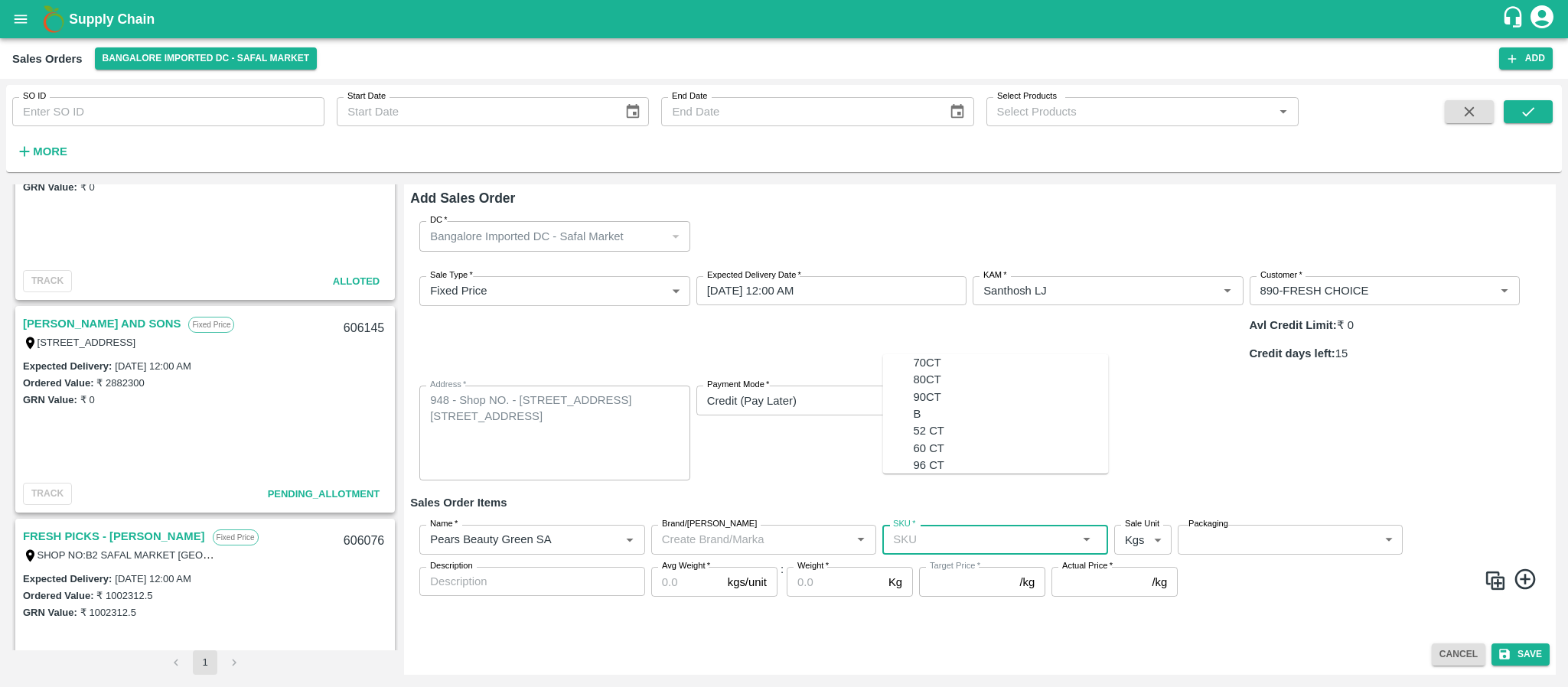
click at [972, 529] on input "SKU   *" at bounding box center [982, 539] width 191 height 20
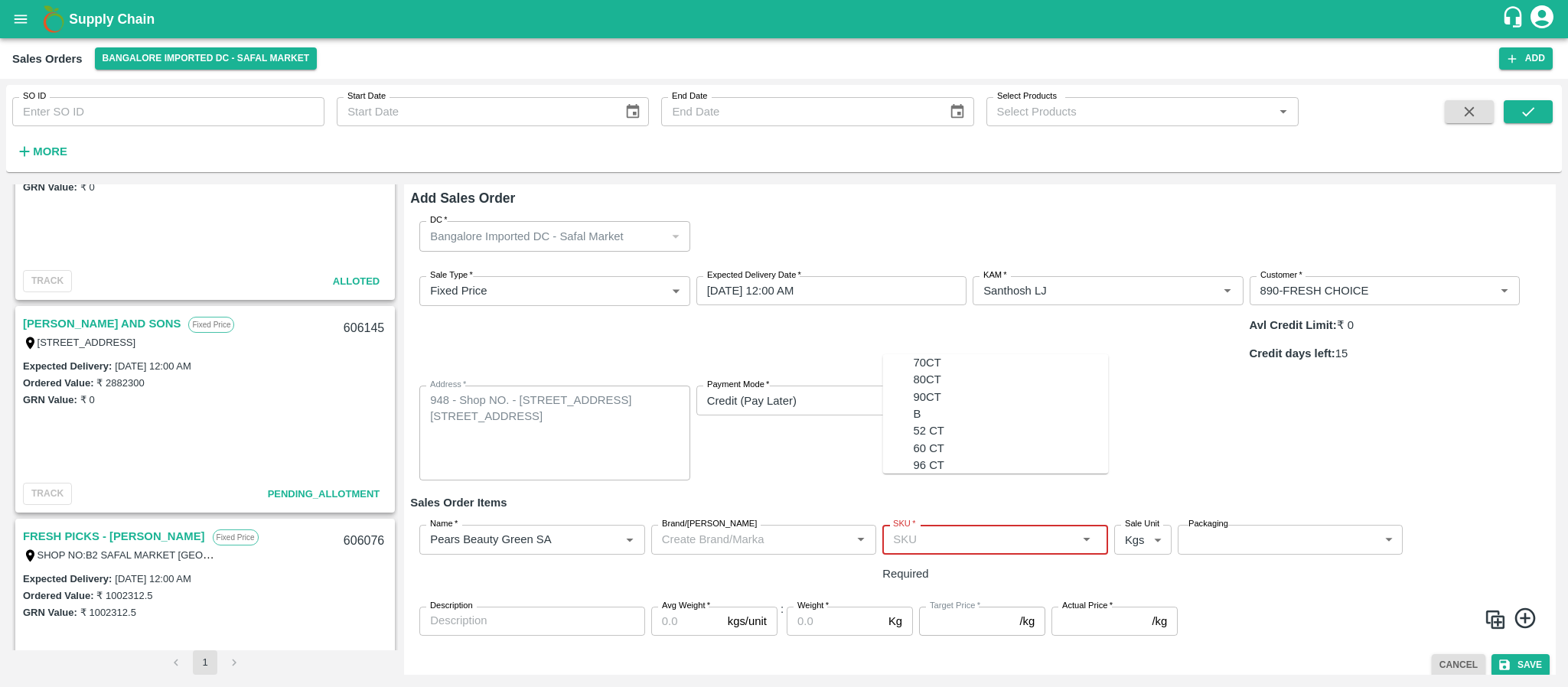
click at [934, 529] on input "SKU   *" at bounding box center [982, 539] width 191 height 20
click at [921, 440] on div "60 CT" at bounding box center [929, 449] width 30 height 17
type input "60 CT"
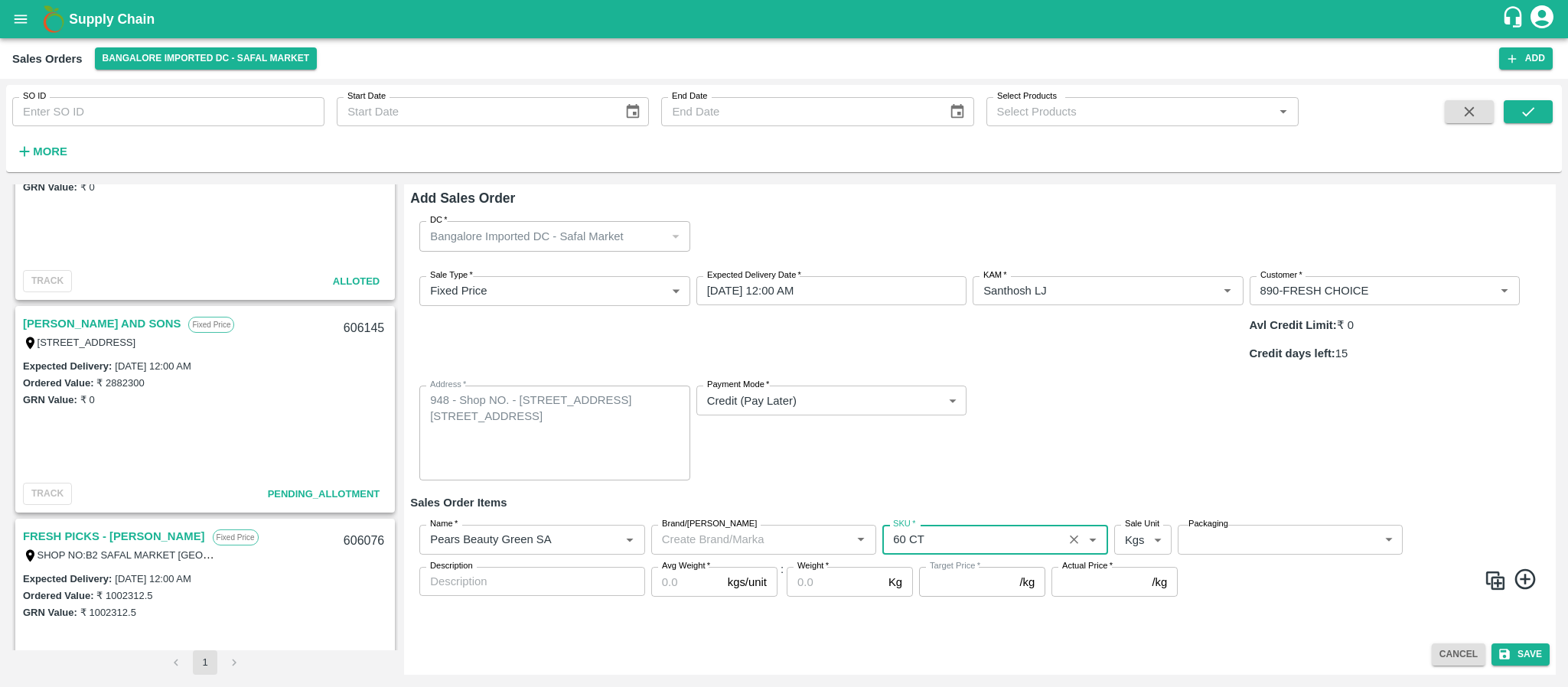
type input "NA"
click at [1133, 503] on body "Supply Chain Sales Orders Bangalore Imported DC - Safal Market Add SO ID SO ID …" at bounding box center [784, 343] width 1568 height 687
click at [1149, 567] on p "Units" at bounding box center [1139, 560] width 26 height 17
type input "2"
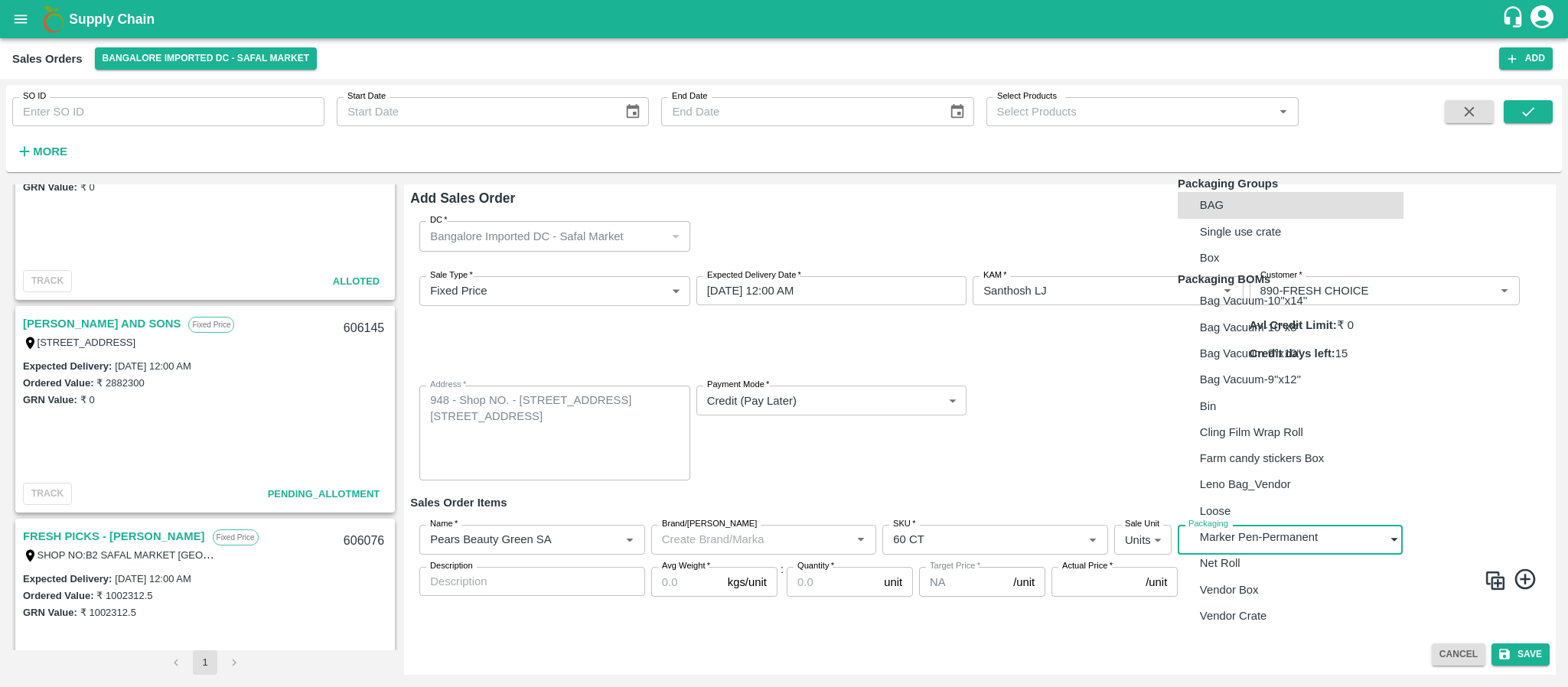
click at [1348, 513] on body "Supply Chain Sales Orders Bangalore Imported DC - Safal Market Add SO ID SO ID …" at bounding box center [784, 343] width 1568 height 687
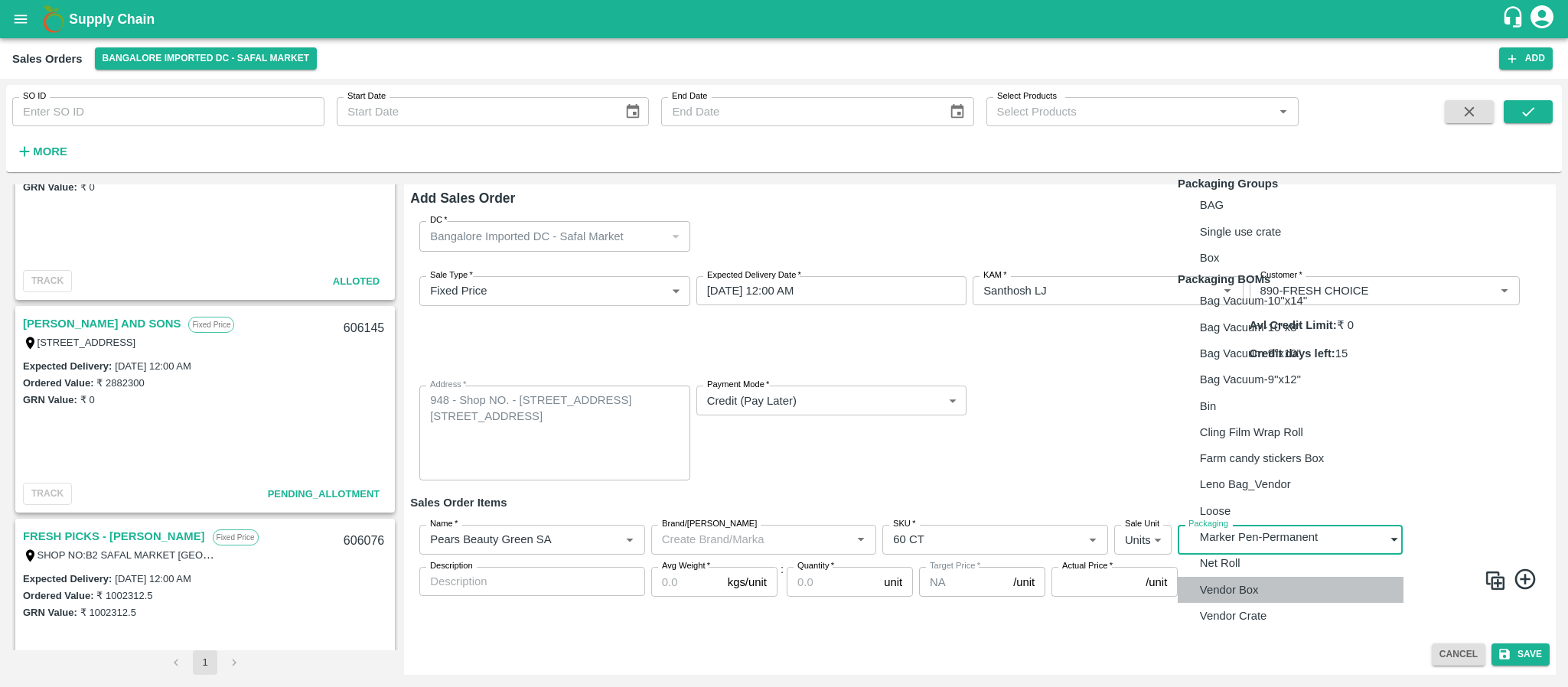
click at [1254, 598] on p "Vendor Box" at bounding box center [1230, 590] width 59 height 17
type input "BOM/276"
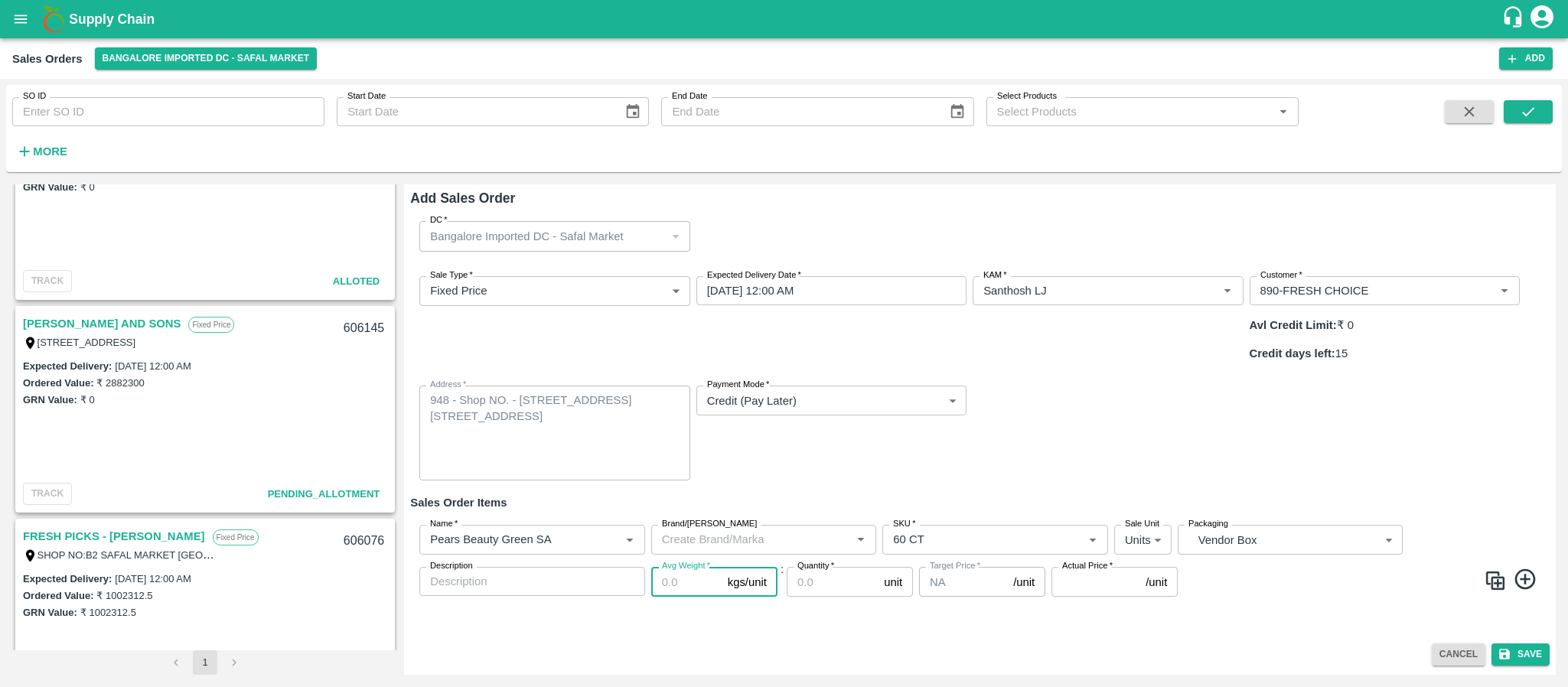
click at [670, 567] on input "Avg Weight   *" at bounding box center [686, 581] width 70 height 29
type input "12.5"
click at [845, 567] on input "Quantity   *" at bounding box center [833, 581] width 91 height 29
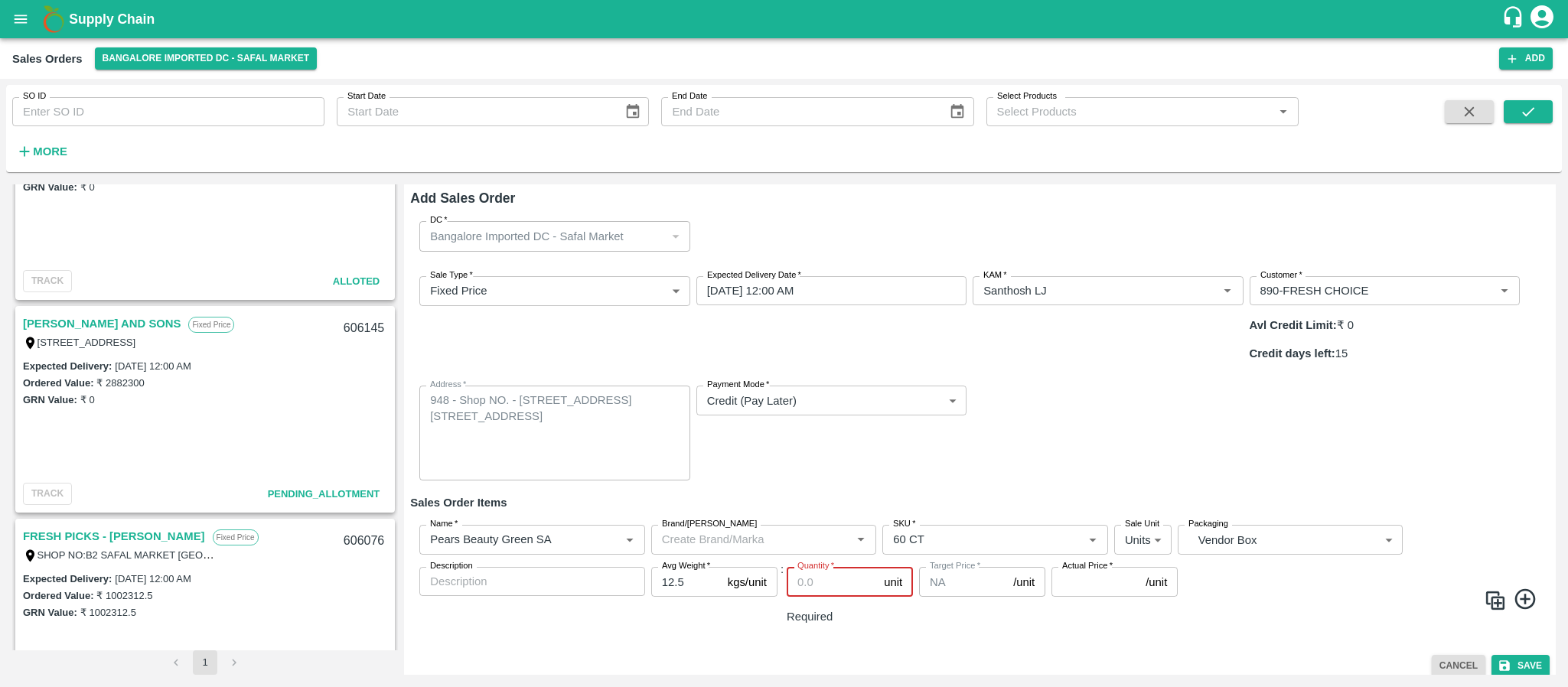
click at [827, 567] on input "Quantity   *" at bounding box center [833, 581] width 91 height 29
type input "20"
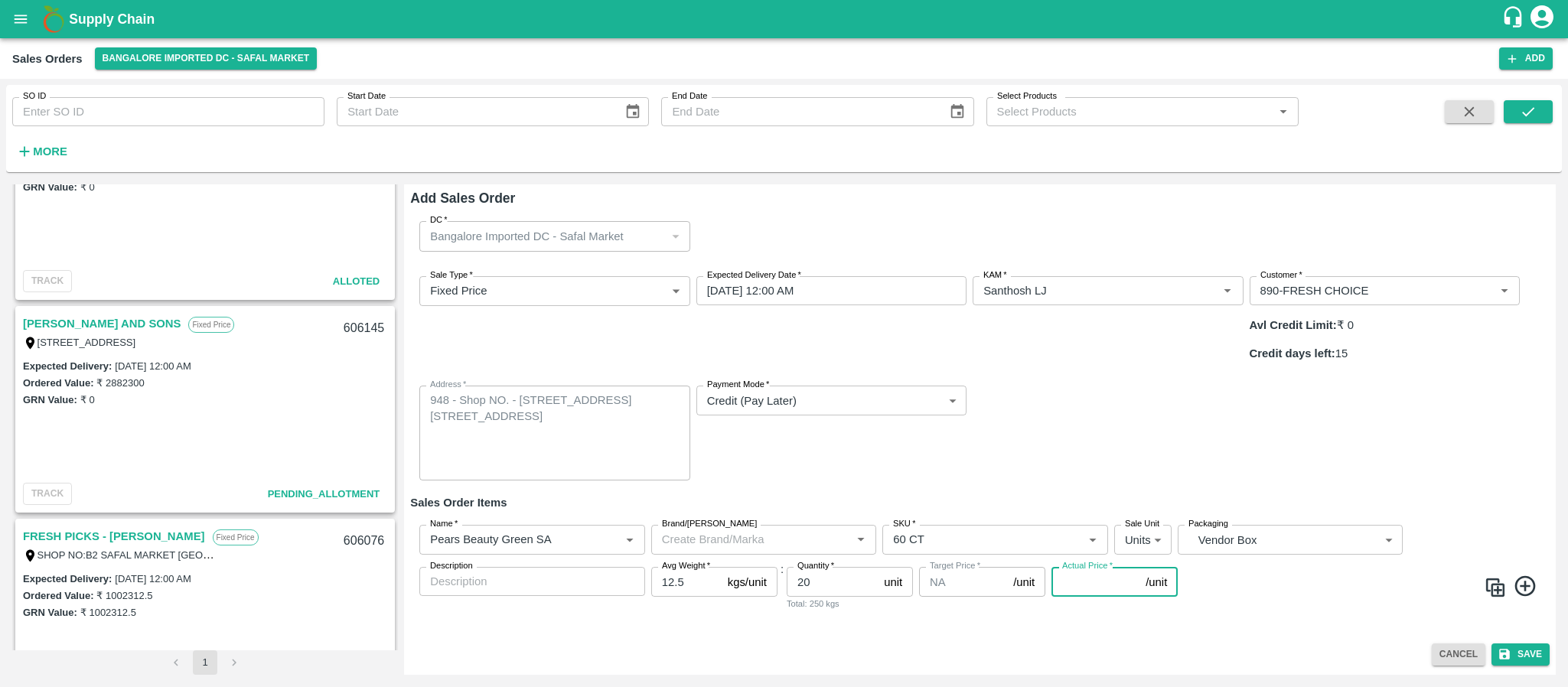
click at [1065, 567] on input "Actual Price   *" at bounding box center [1095, 581] width 88 height 29
type input "1827"
click at [1524, 576] on icon at bounding box center [1525, 586] width 20 height 20
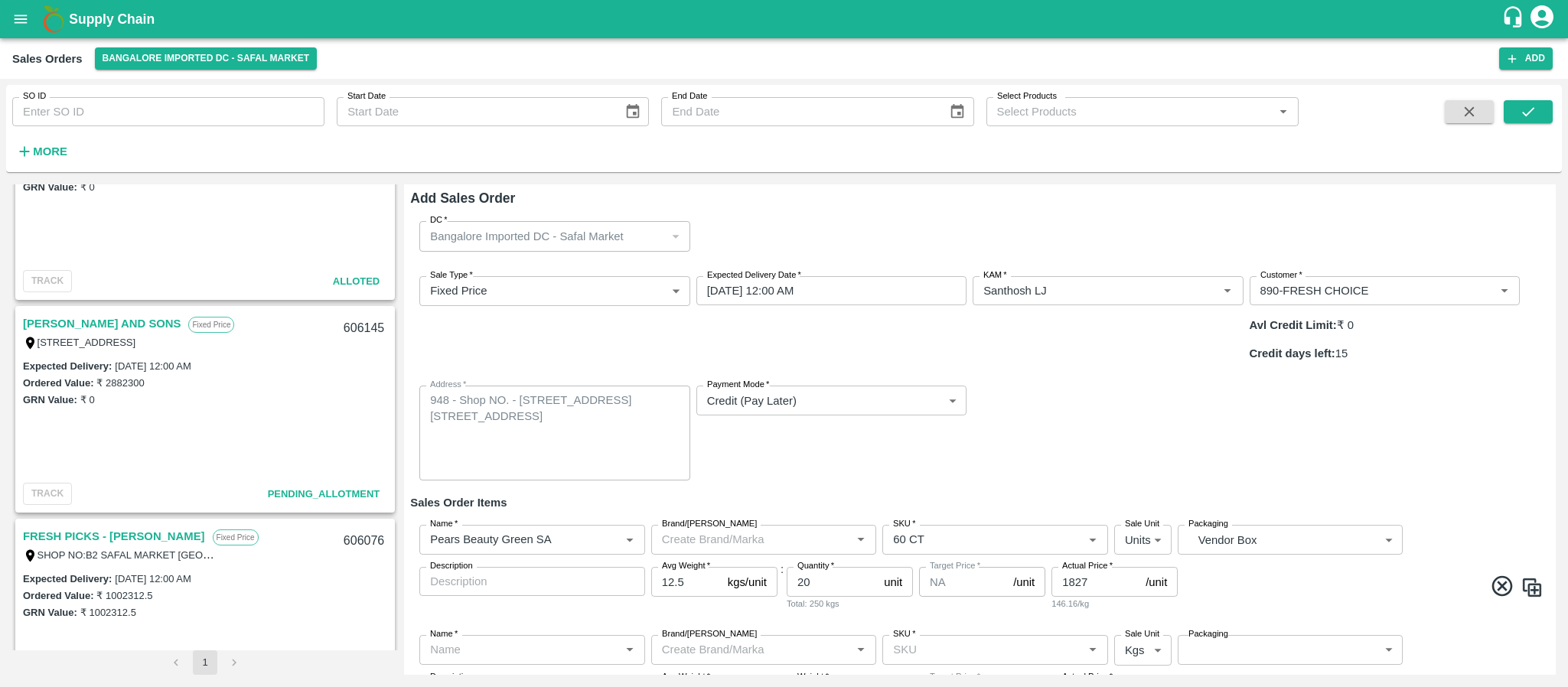
scroll to position [41, 0]
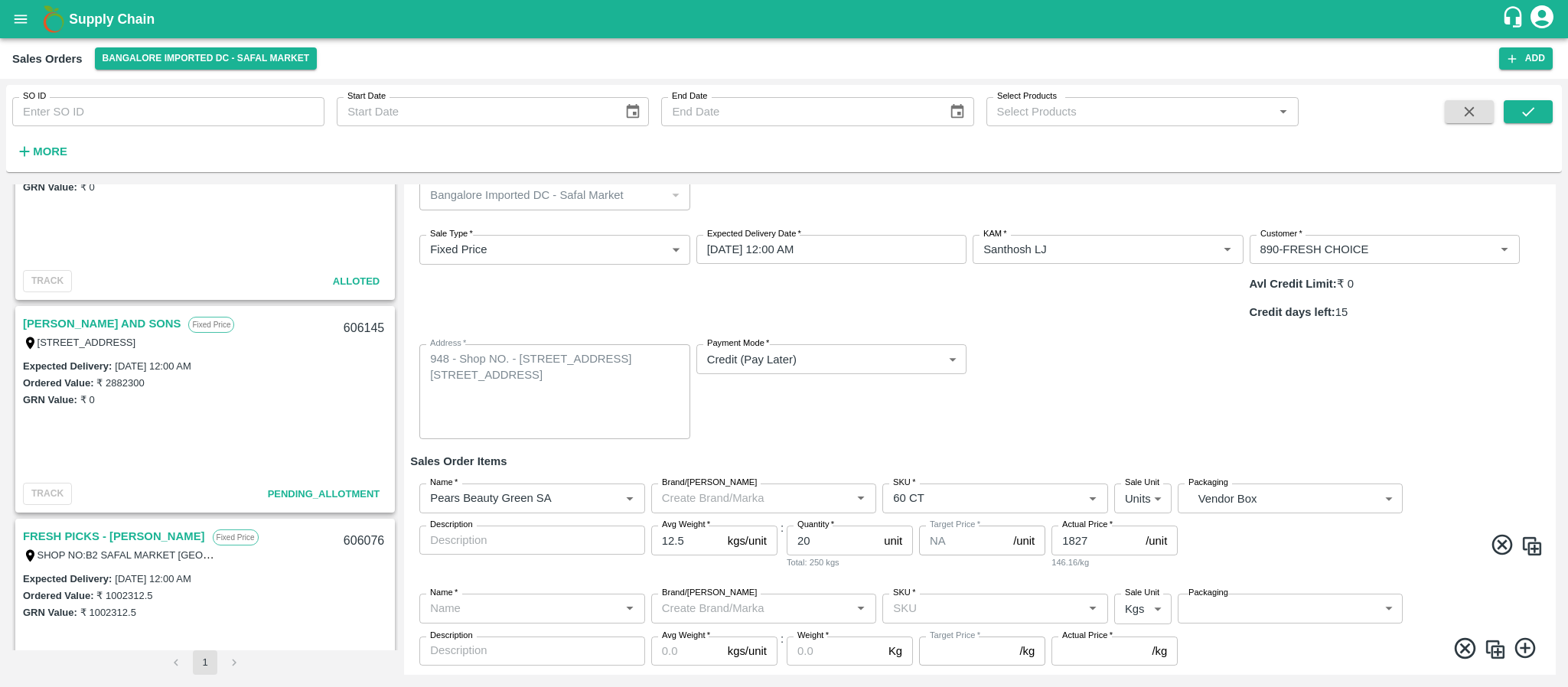
click at [546, 598] on input "Name   *" at bounding box center [520, 608] width 191 height 20
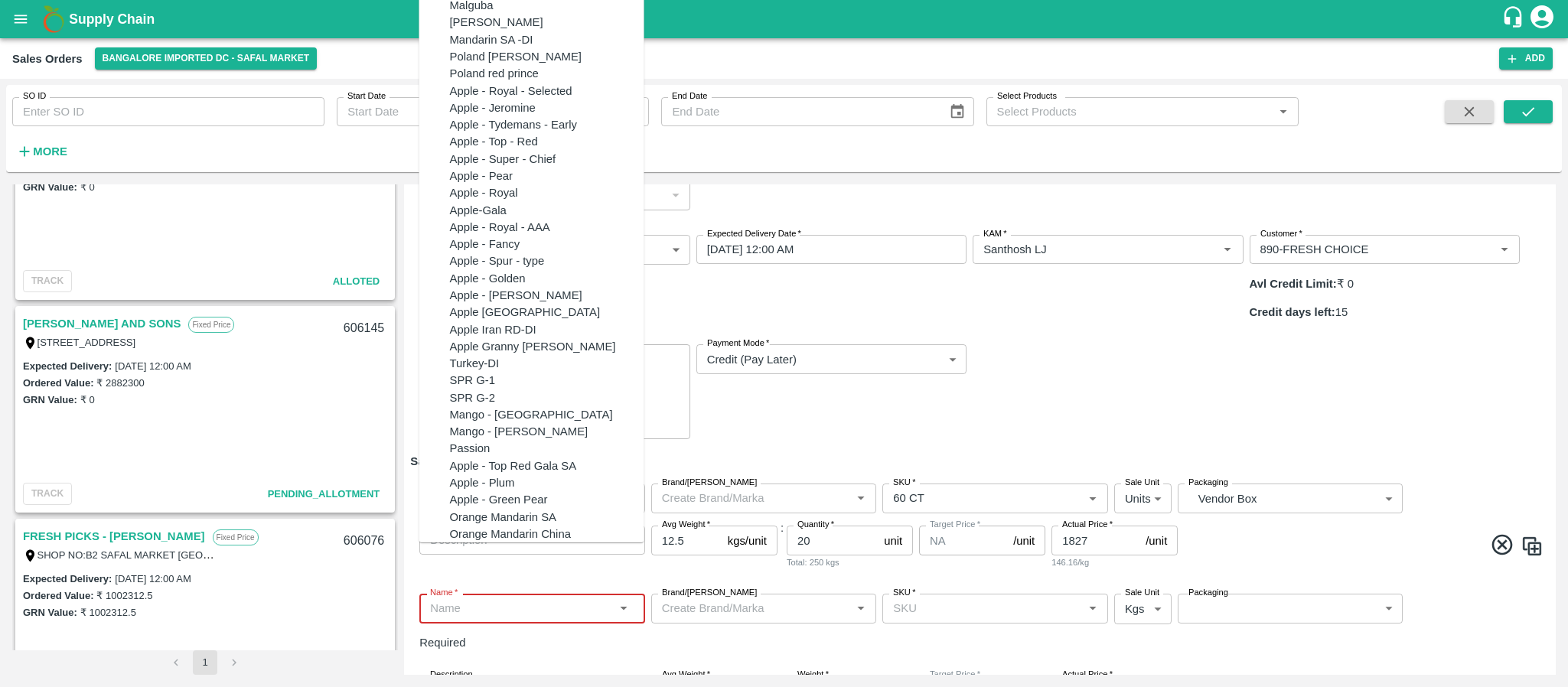
click at [507, 598] on input "Name   *" at bounding box center [520, 608] width 191 height 20
paste input "Apple Royal Gala NZ"
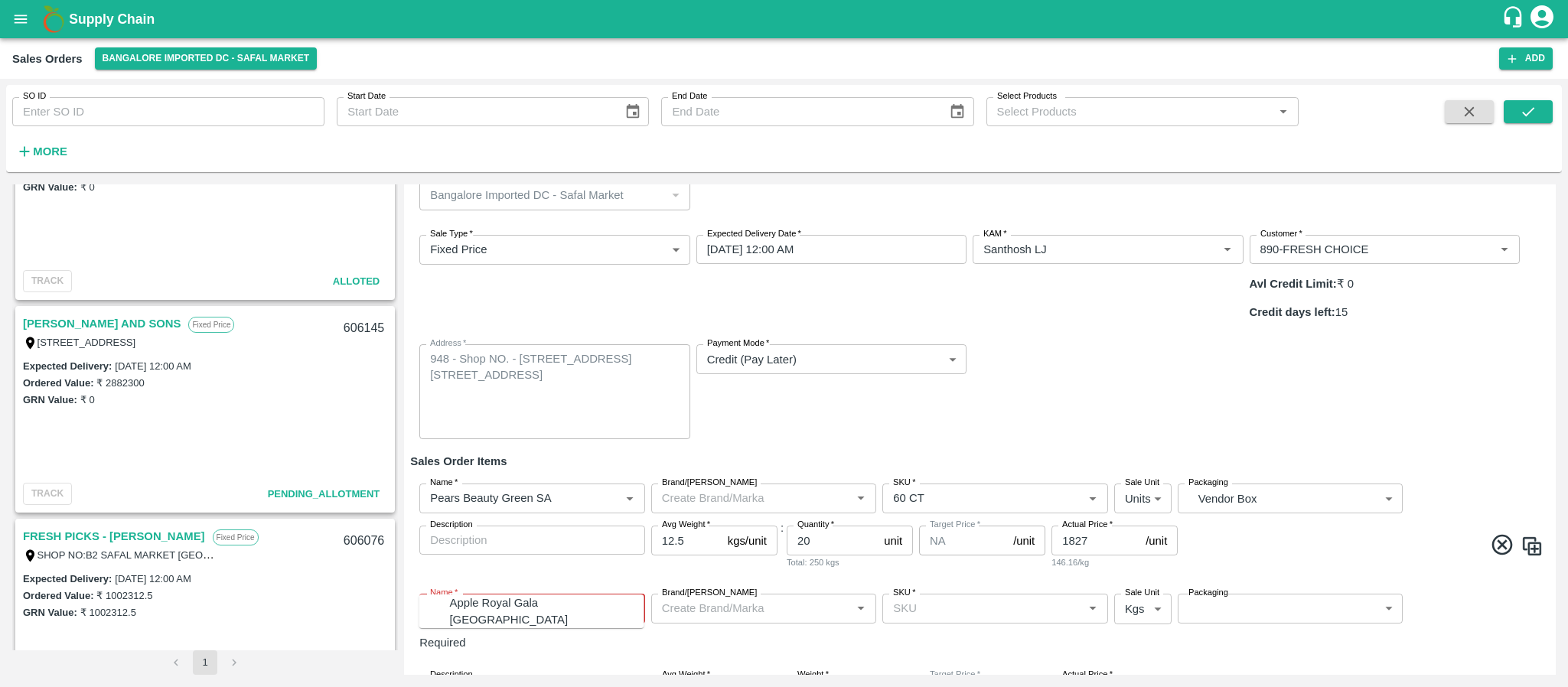
click at [528, 610] on div "Apple Royal Gala NZ" at bounding box center [547, 611] width 194 height 35
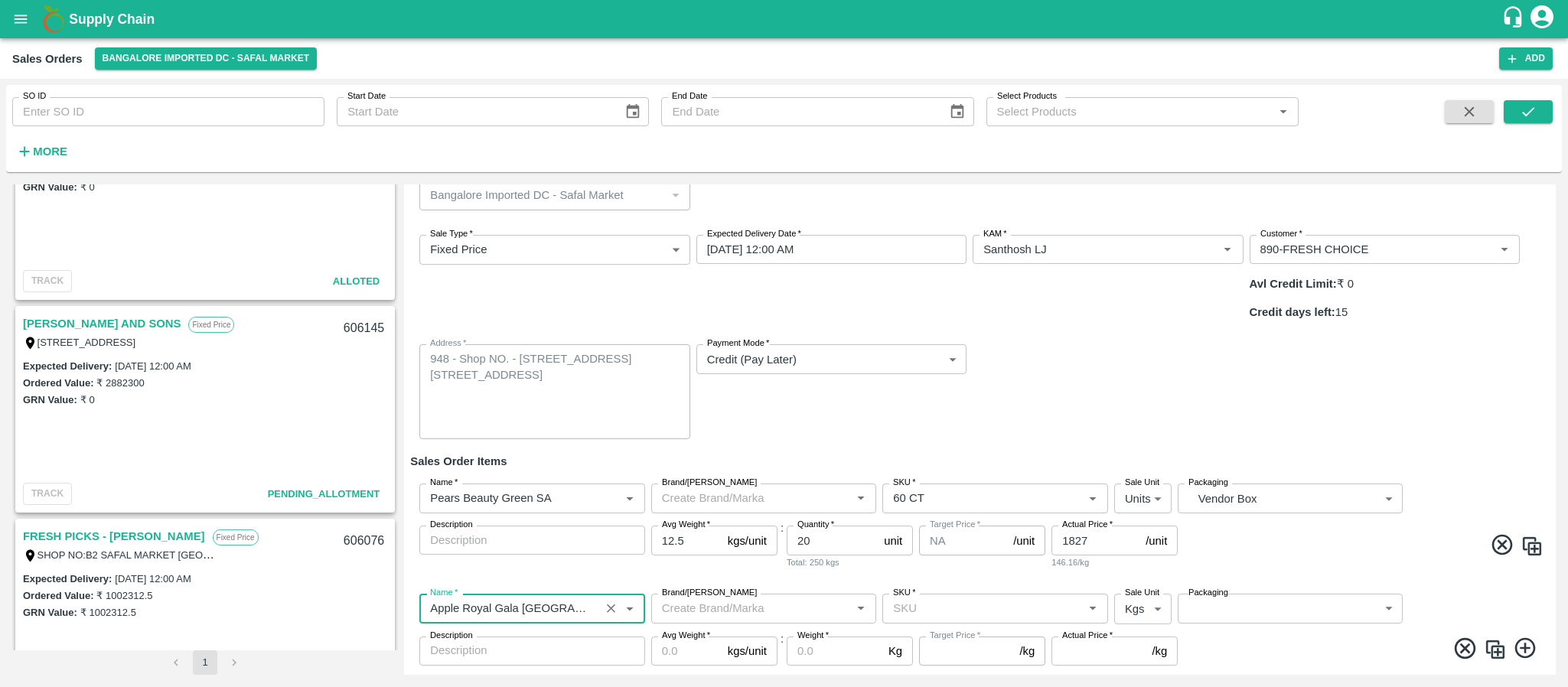
type input "Apple Royal Gala NZ"
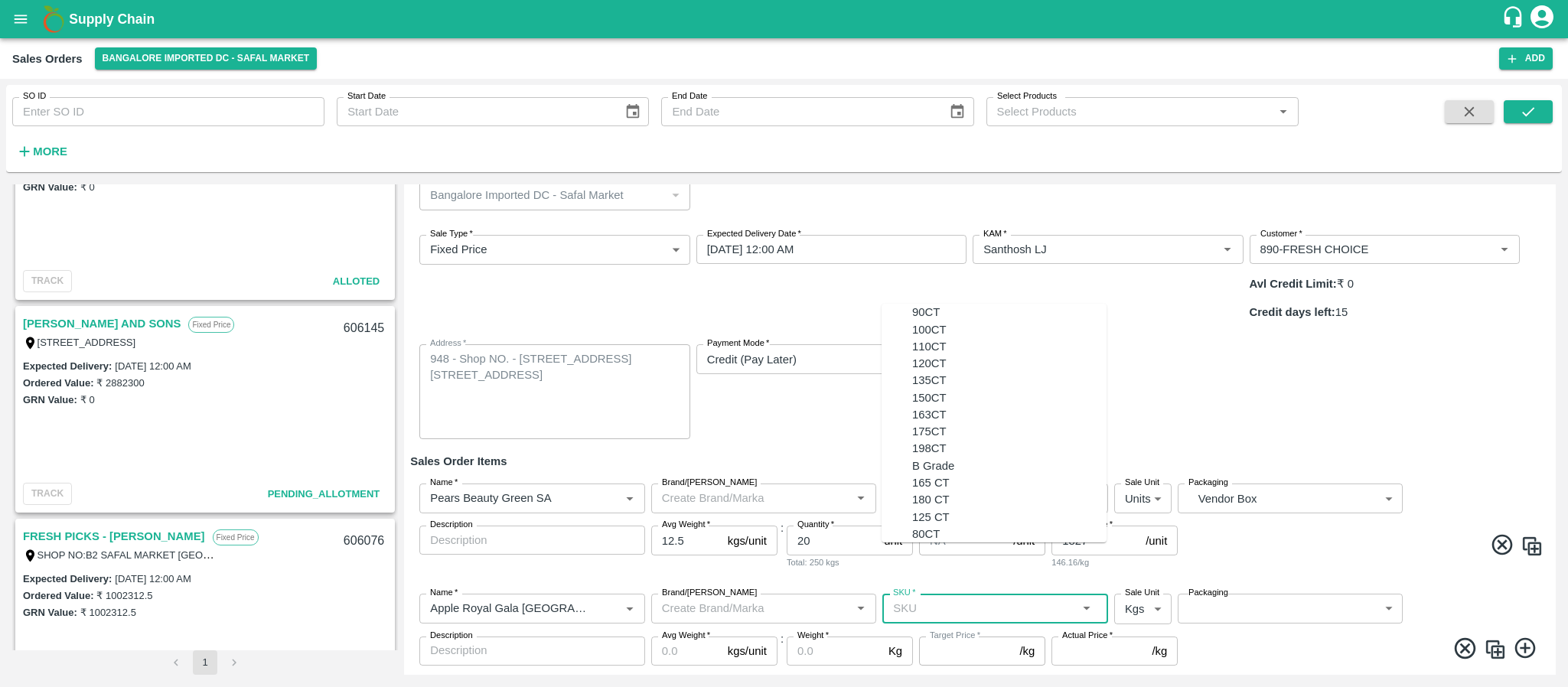
click at [916, 598] on input "SKU   *" at bounding box center [982, 608] width 191 height 20
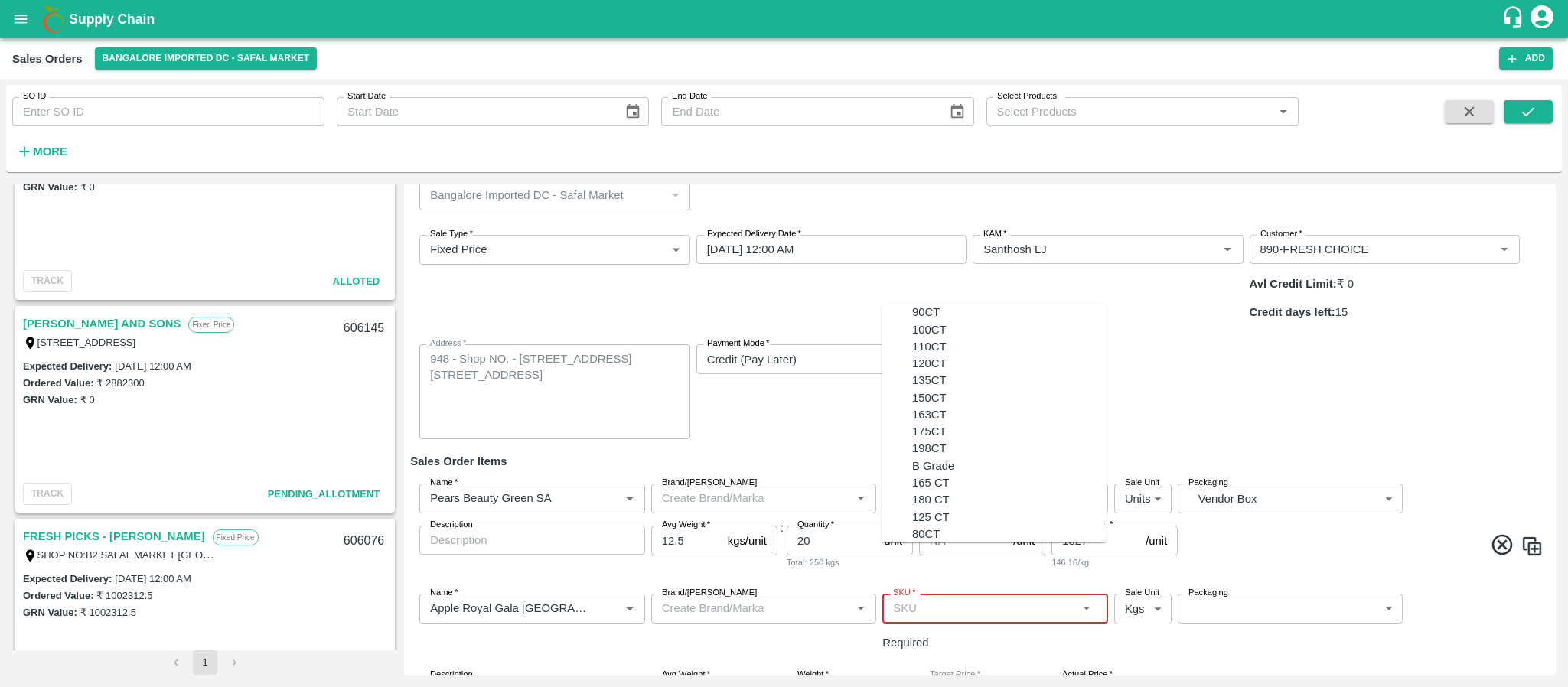
click at [969, 598] on input "SKU   *" at bounding box center [982, 608] width 191 height 20
click at [930, 389] on div "135CT" at bounding box center [1009, 380] width 194 height 17
type input "135CT"
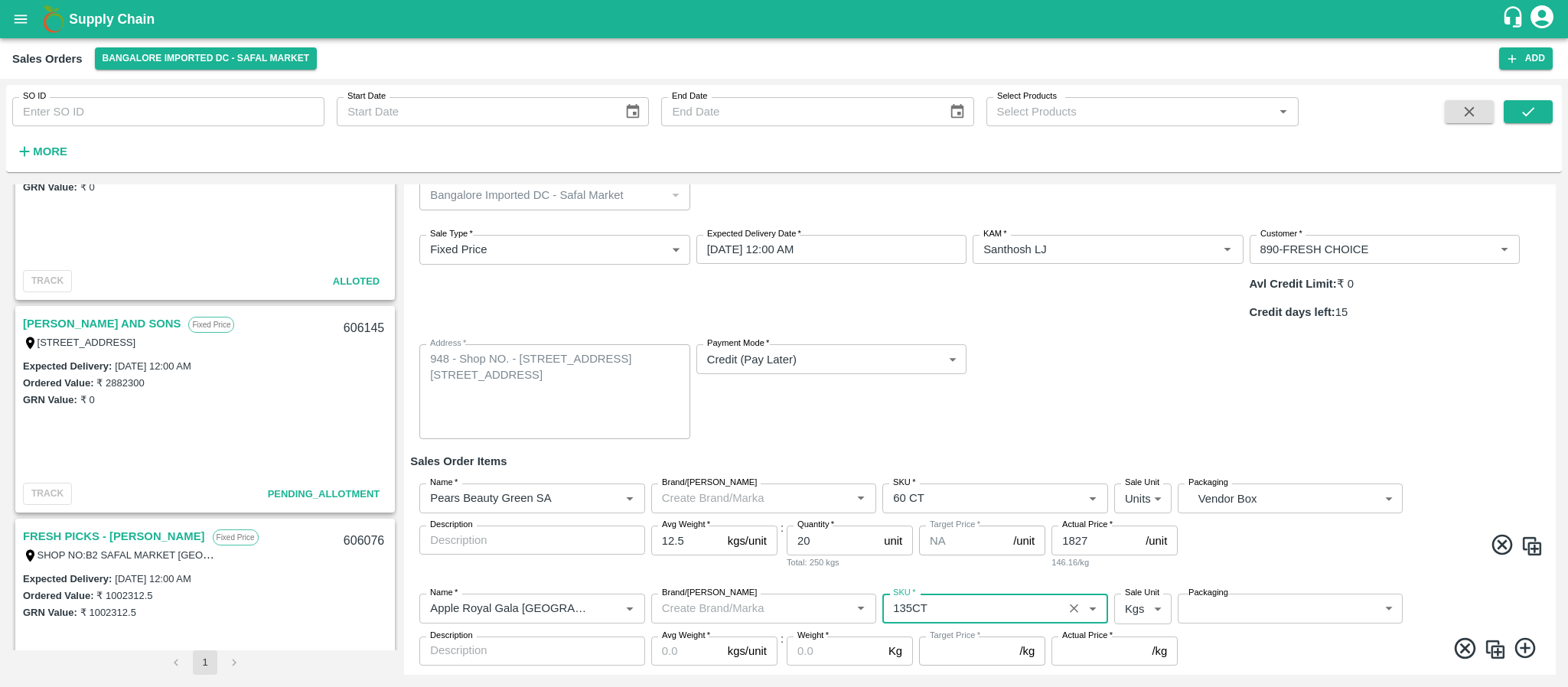
type input "NA"
click at [1129, 565] on body "Supply Chain Sales Orders Bangalore Imported DC - Safal Market Add SO ID SO ID …" at bounding box center [784, 343] width 1568 height 687
click at [1134, 619] on li "Units" at bounding box center [1140, 629] width 58 height 26
type input "2"
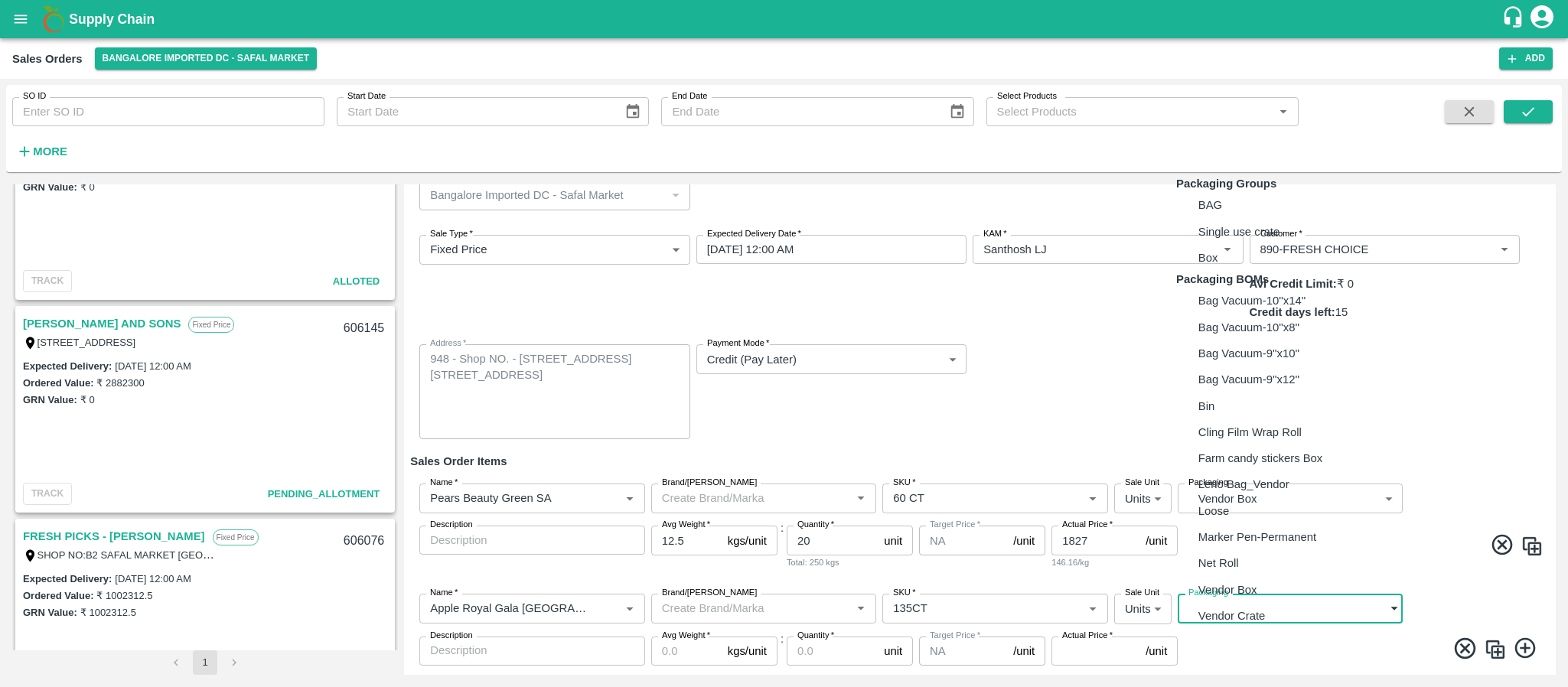
click at [1217, 560] on body "Supply Chain Sales Orders Bangalore Imported DC - Safal Market Add SO ID SO ID …" at bounding box center [784, 343] width 1568 height 687
click at [1219, 598] on p "Vendor Box" at bounding box center [1228, 590] width 59 height 17
type input "BOM/276"
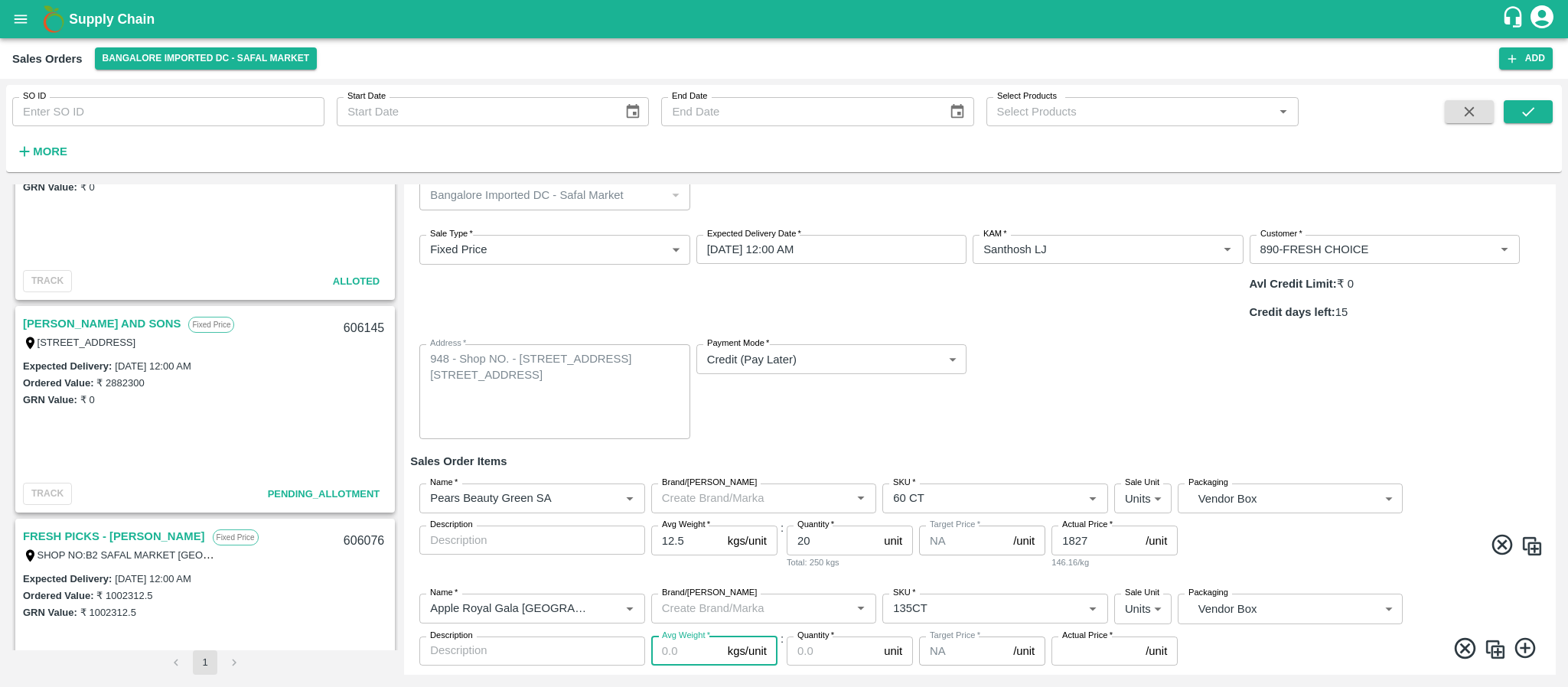
click at [669, 636] on input "Avg Weight   *" at bounding box center [686, 651] width 70 height 29
type input "18"
click at [831, 636] on input "Quantity   *" at bounding box center [833, 651] width 91 height 29
click at [834, 636] on input "448" at bounding box center [833, 651] width 91 height 29
type input "4"
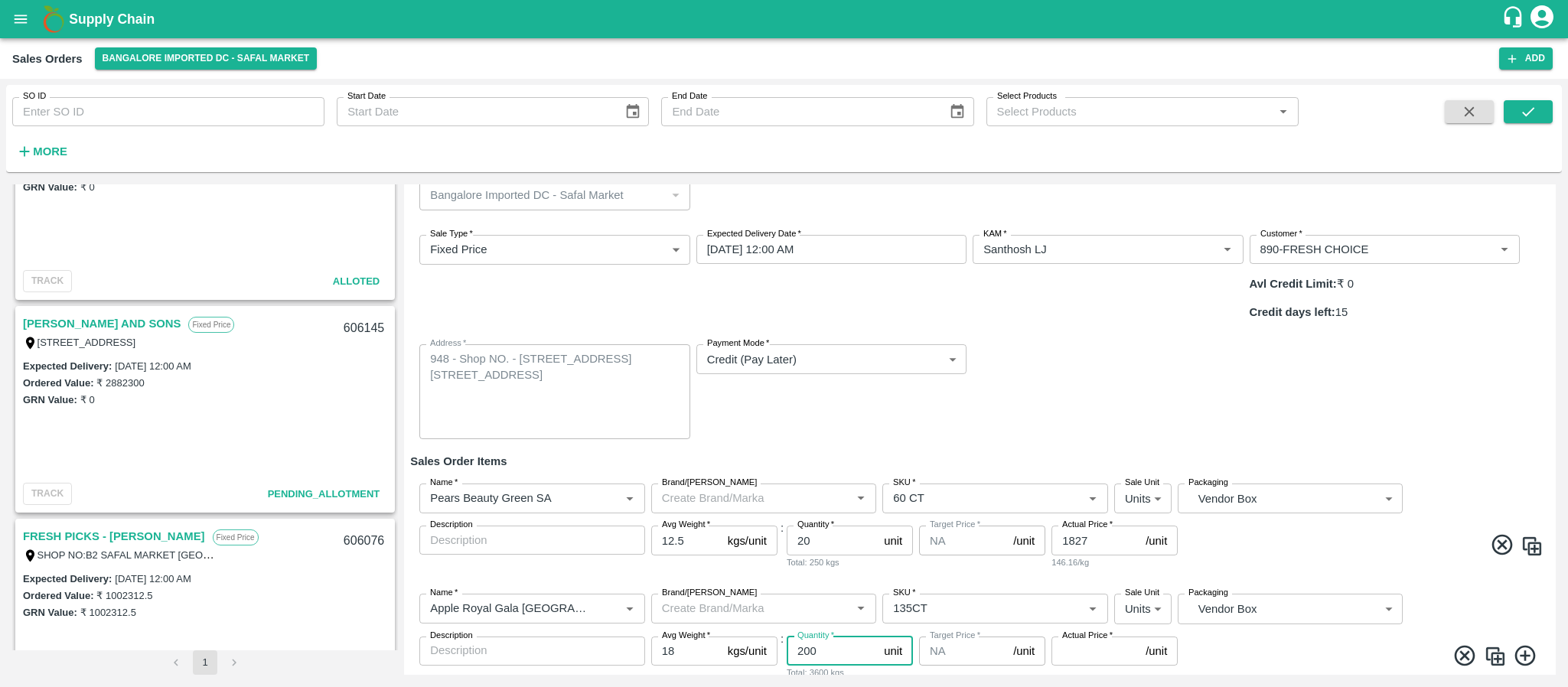
type input "200"
click at [1084, 636] on input "Actual Price   *" at bounding box center [1095, 651] width 88 height 29
type input "3654"
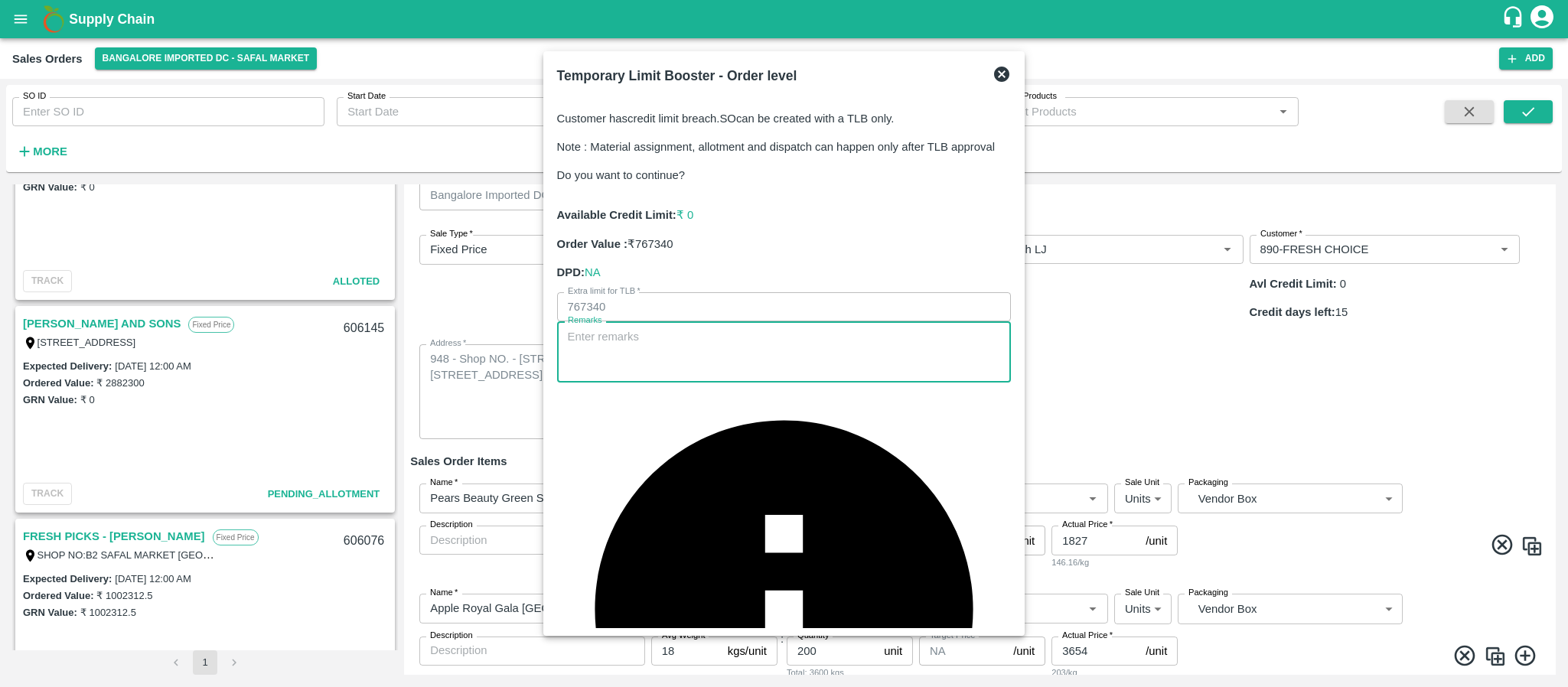
click at [747, 376] on textarea "Remarks" at bounding box center [784, 352] width 433 height 48
click at [650, 376] on textarea "Remarks" at bounding box center [784, 352] width 433 height 48
type textarea "payment will be come friday"
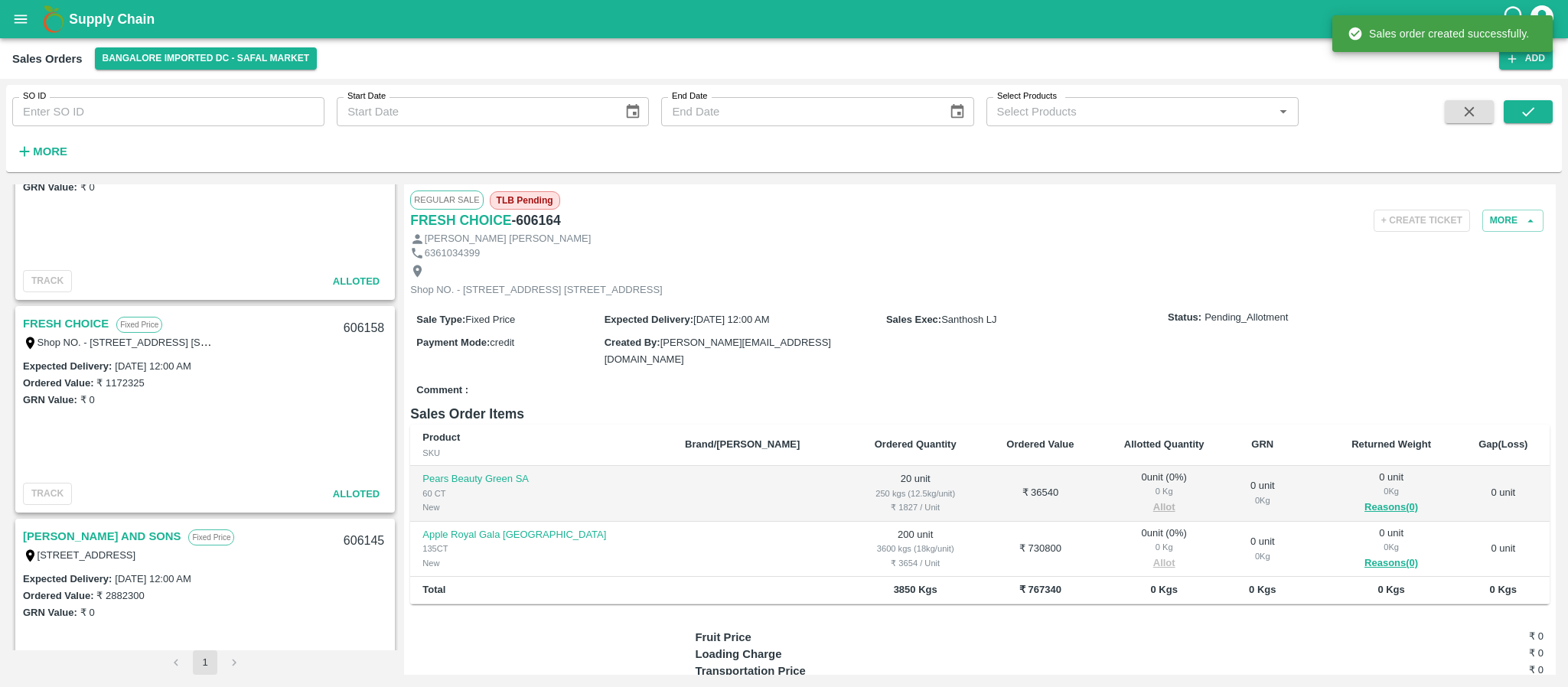
scroll to position [944, 0]
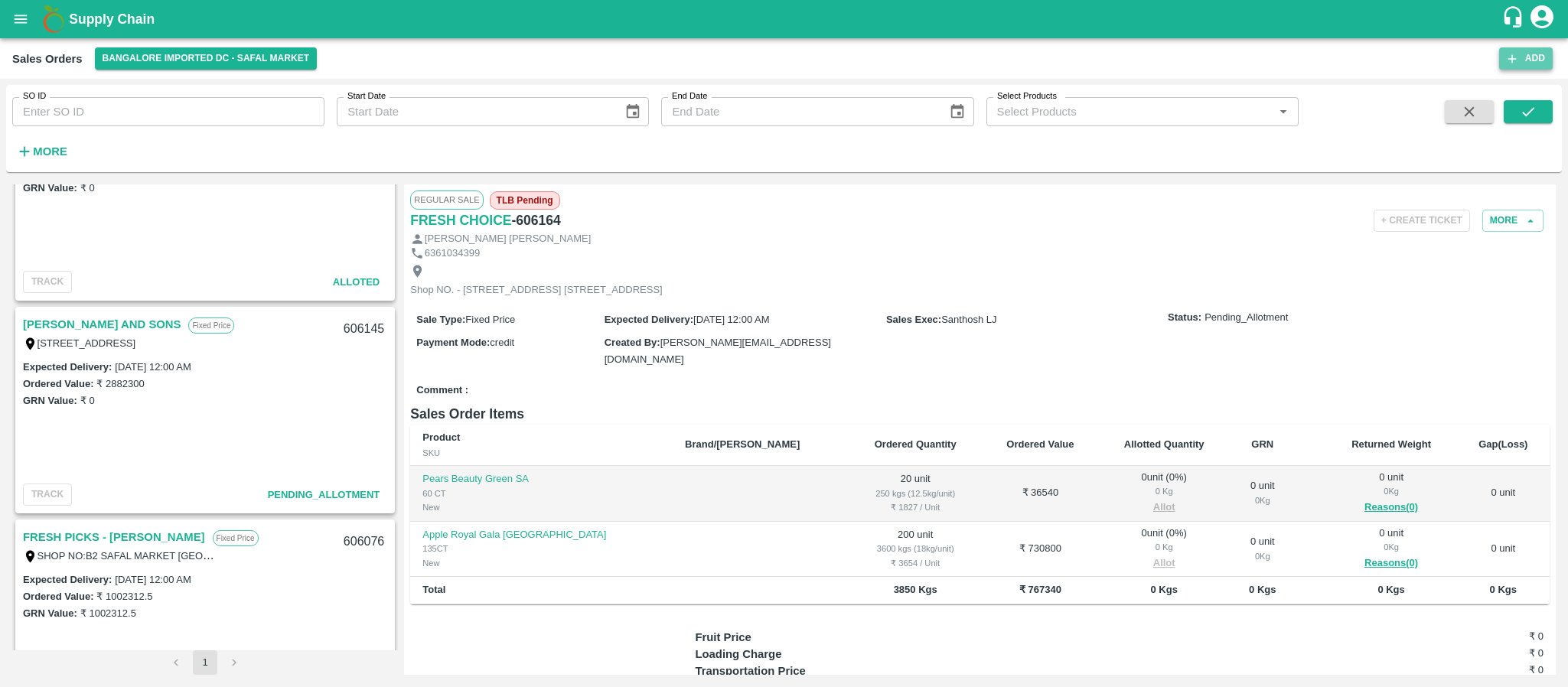
click at [1532, 62] on button "Add" at bounding box center [1526, 58] width 53 height 22
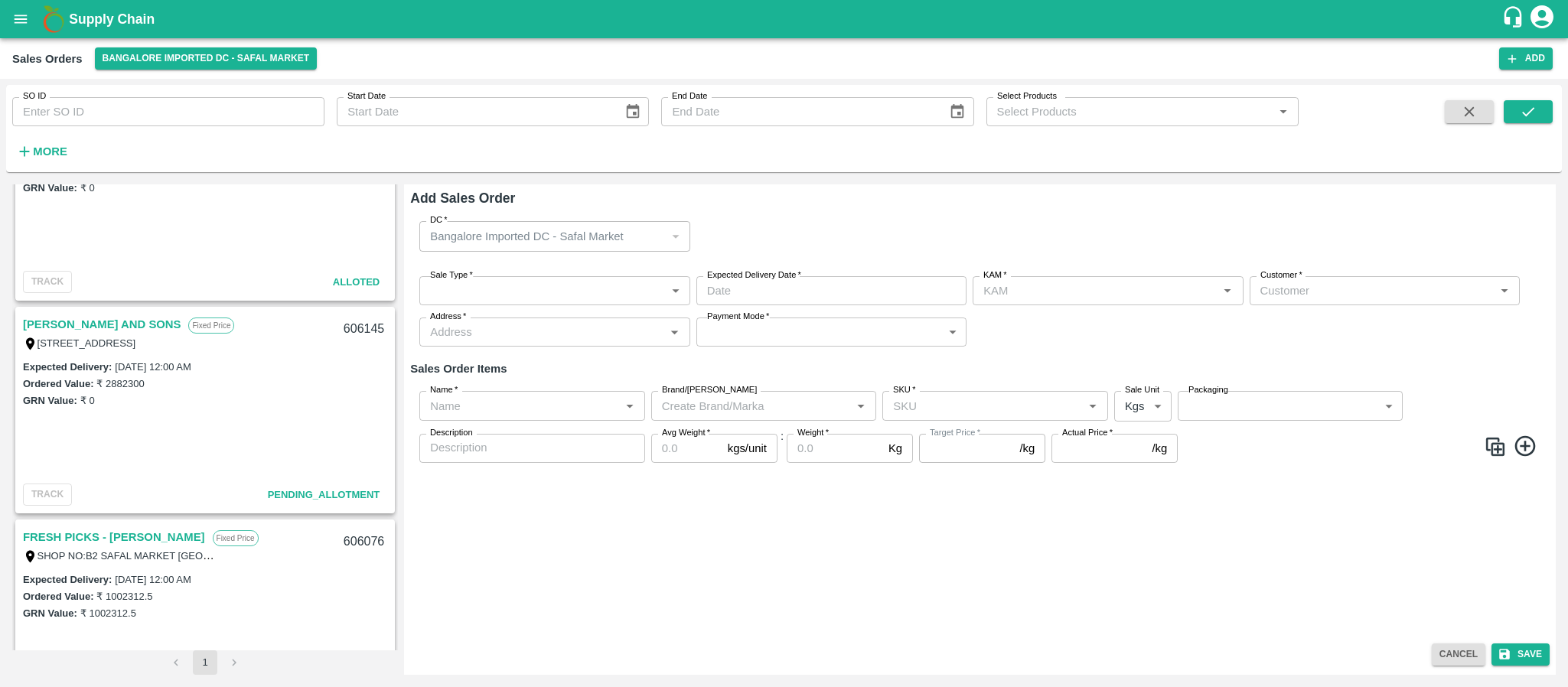
type input "Santhosh LJ"
click at [554, 281] on body "Supply Chain Sales Orders Bangalore Imported DC - Safal Market Add SO ID SO ID …" at bounding box center [784, 343] width 1568 height 687
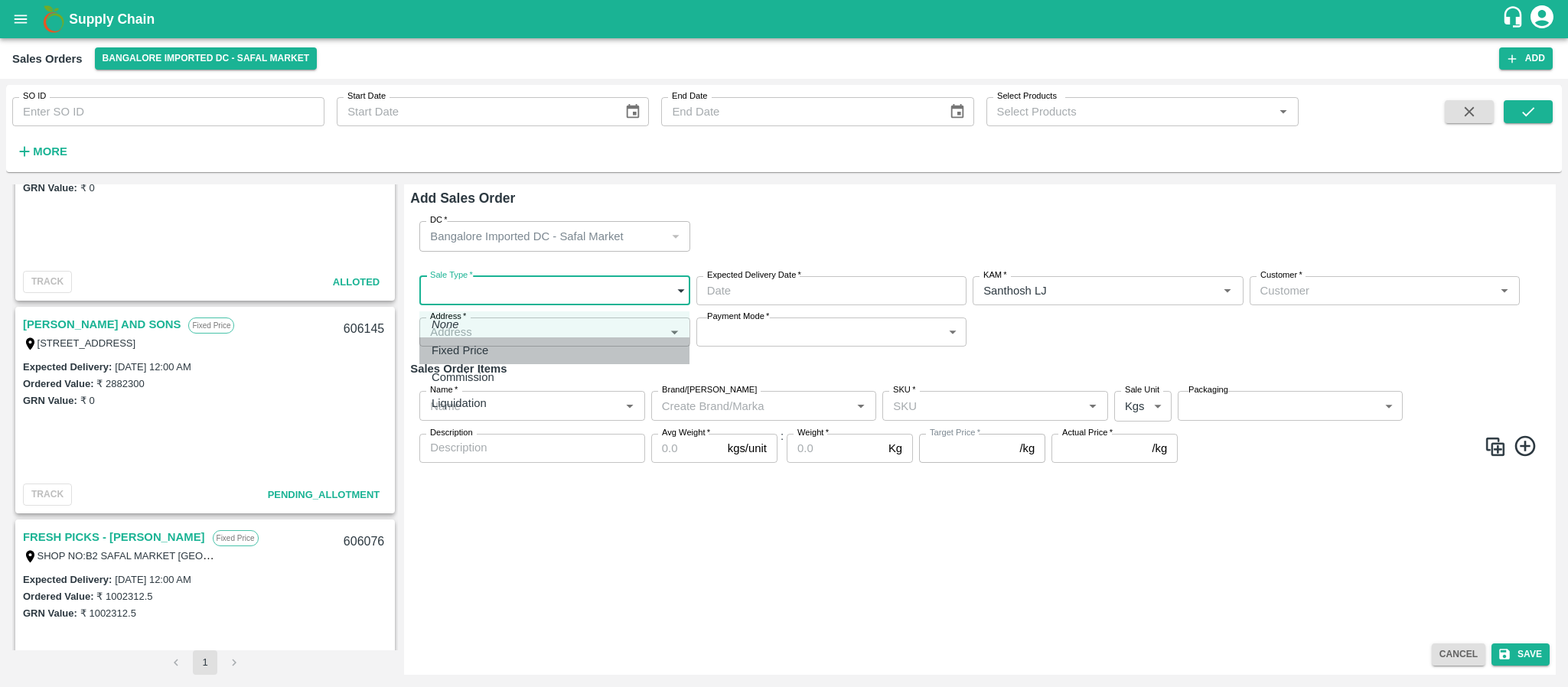
click at [473, 347] on p "Fixed Price" at bounding box center [460, 351] width 57 height 17
type input "1"
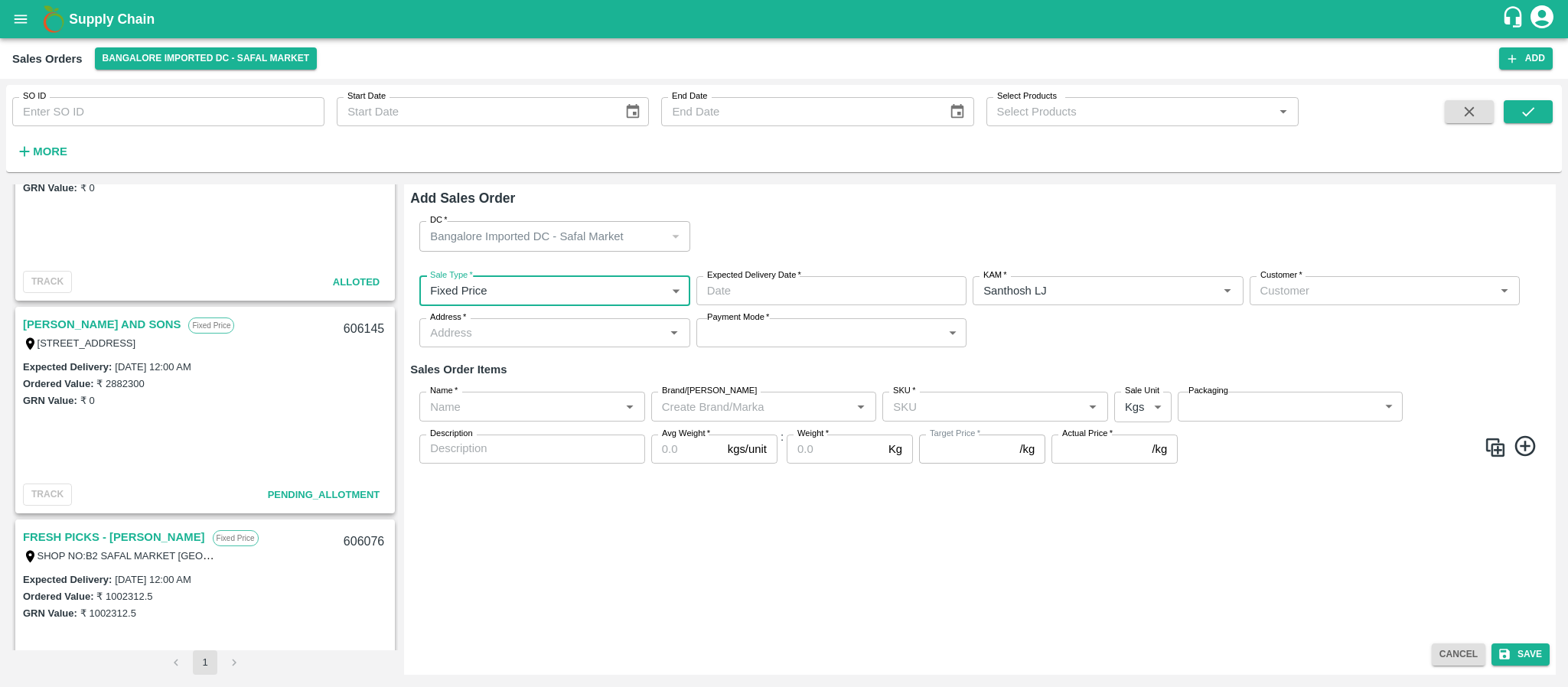
type input "DD/MM/YYYY hh:mm aa"
click at [799, 286] on input "DD/MM/YYYY hh:mm aa" at bounding box center [826, 291] width 260 height 29
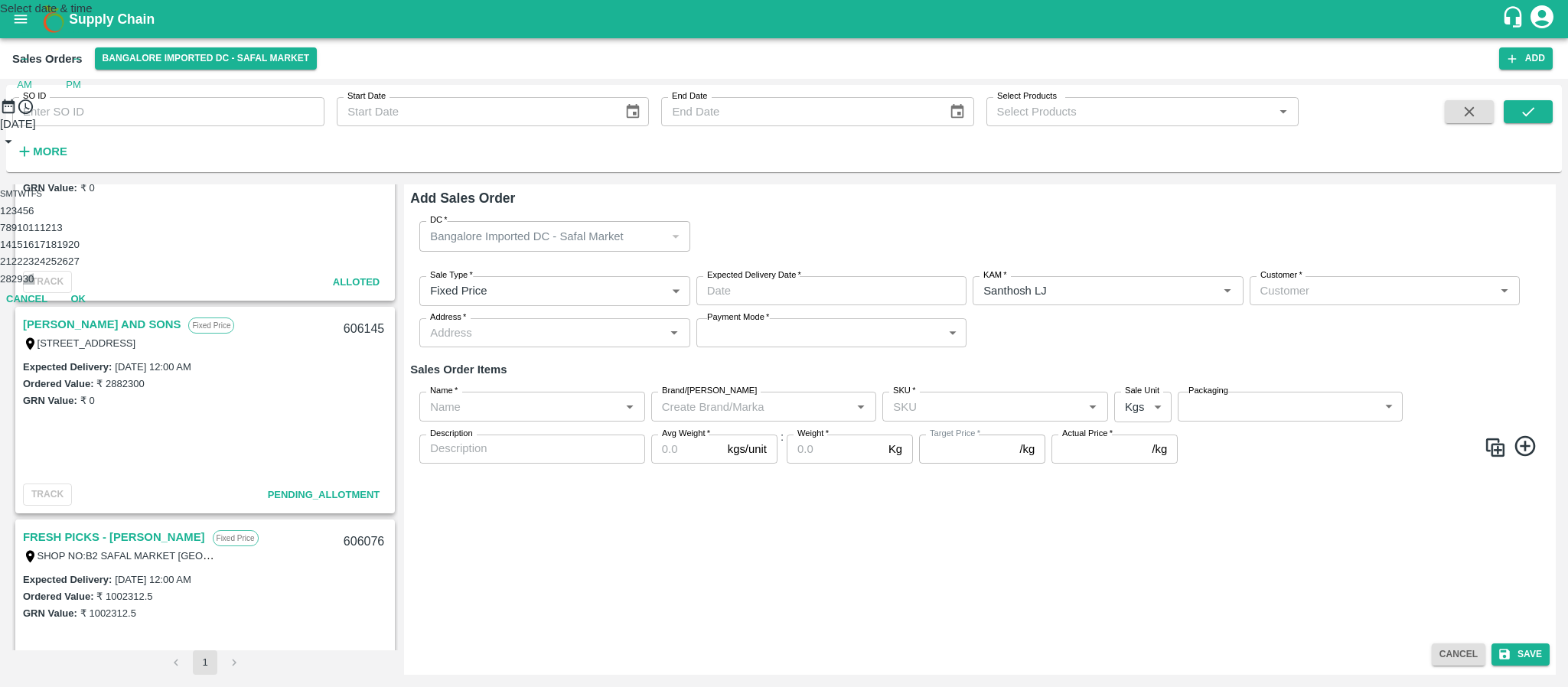
click at [35, 285] on button "30" at bounding box center [29, 279] width 12 height 12
type input "30/09/2025 12:00 AM"
click at [1002, 260] on div "Select date & time 2025 Sep 30 12 : 00 AM PM 1 2 3 4 5 6 7 8 9 10 11 12 Cancel …" at bounding box center [784, 130] width 1568 height 260
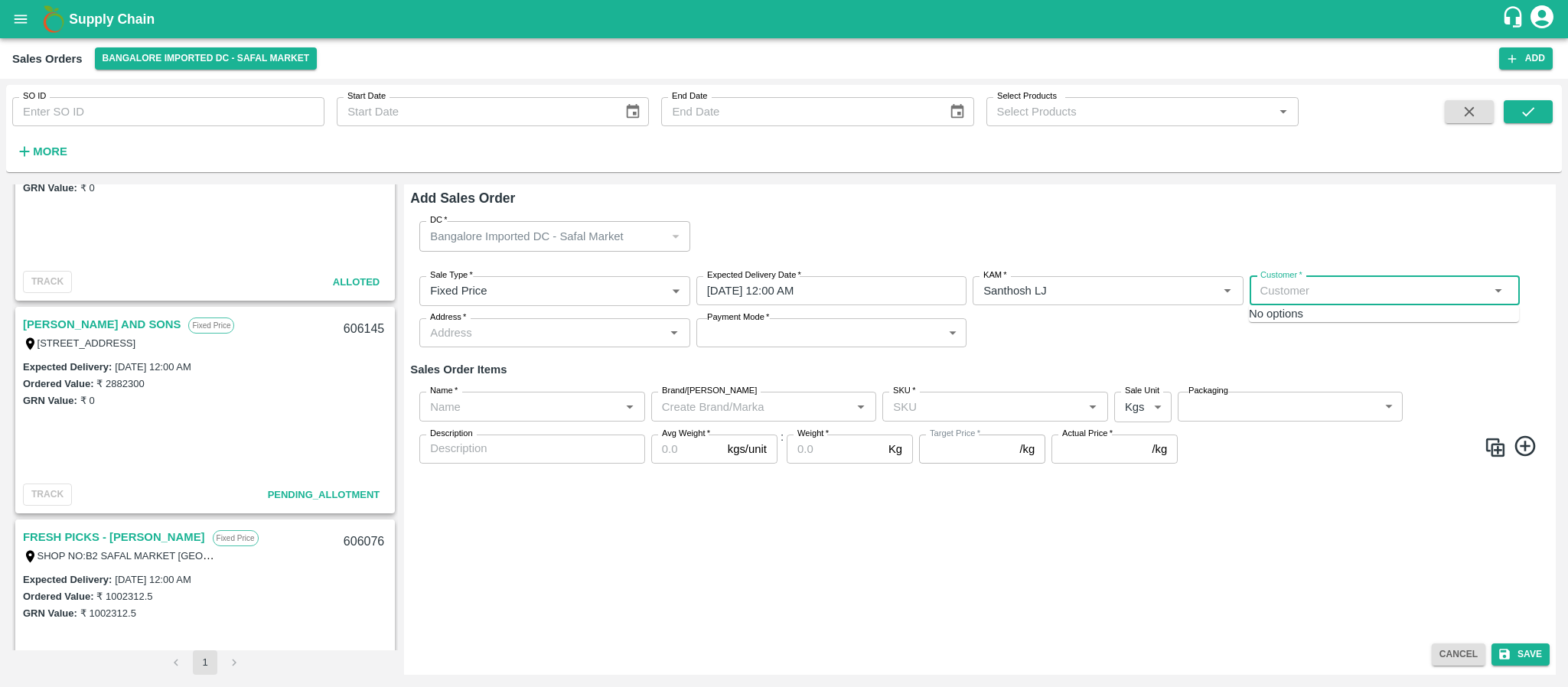
click at [1281, 294] on input "Customer   *" at bounding box center [1372, 291] width 236 height 20
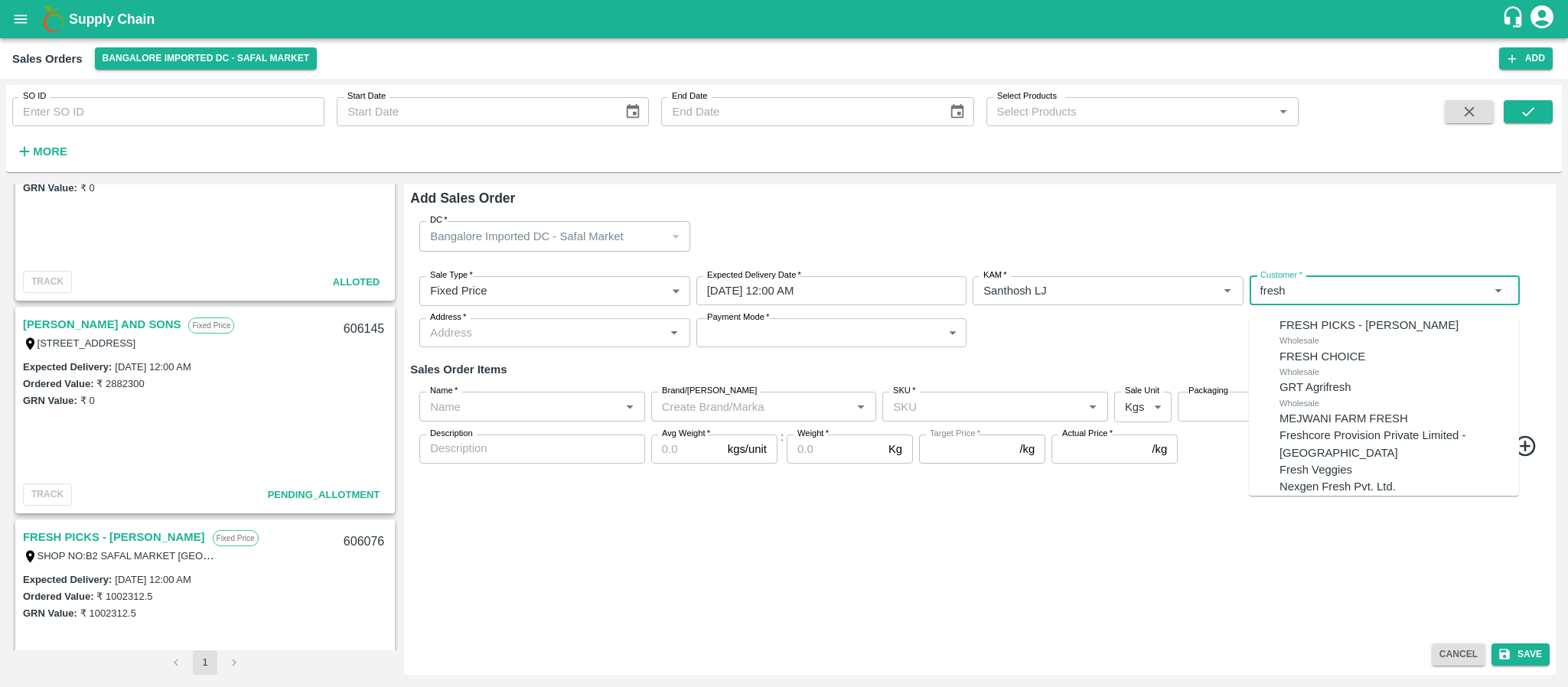
click at [1298, 379] on p "Wholesale" at bounding box center [1299, 372] width 40 height 14
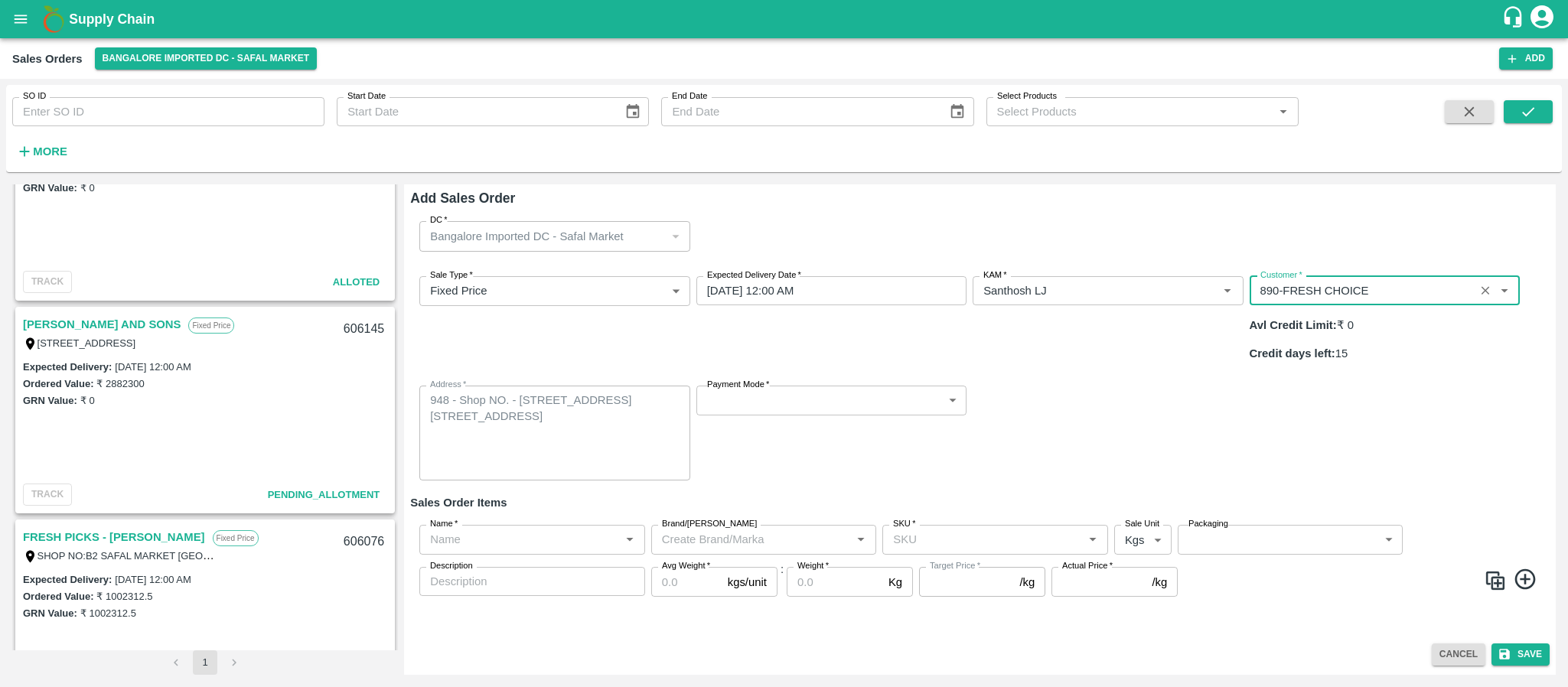
type input "890-FRESH CHOICE"
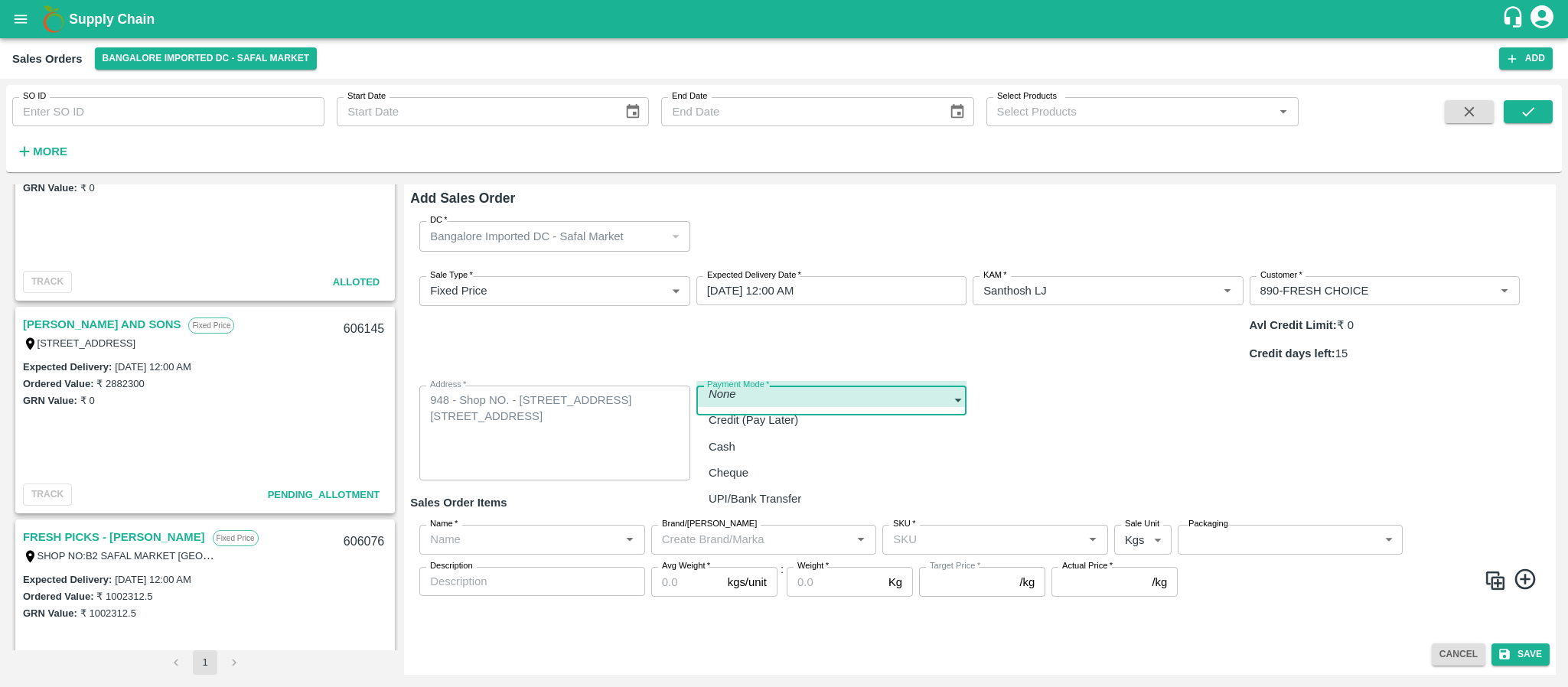
click at [840, 350] on body "Supply Chain Sales Orders Bangalore Imported DC - Safal Market Add SO ID SO ID …" at bounding box center [784, 343] width 1568 height 687
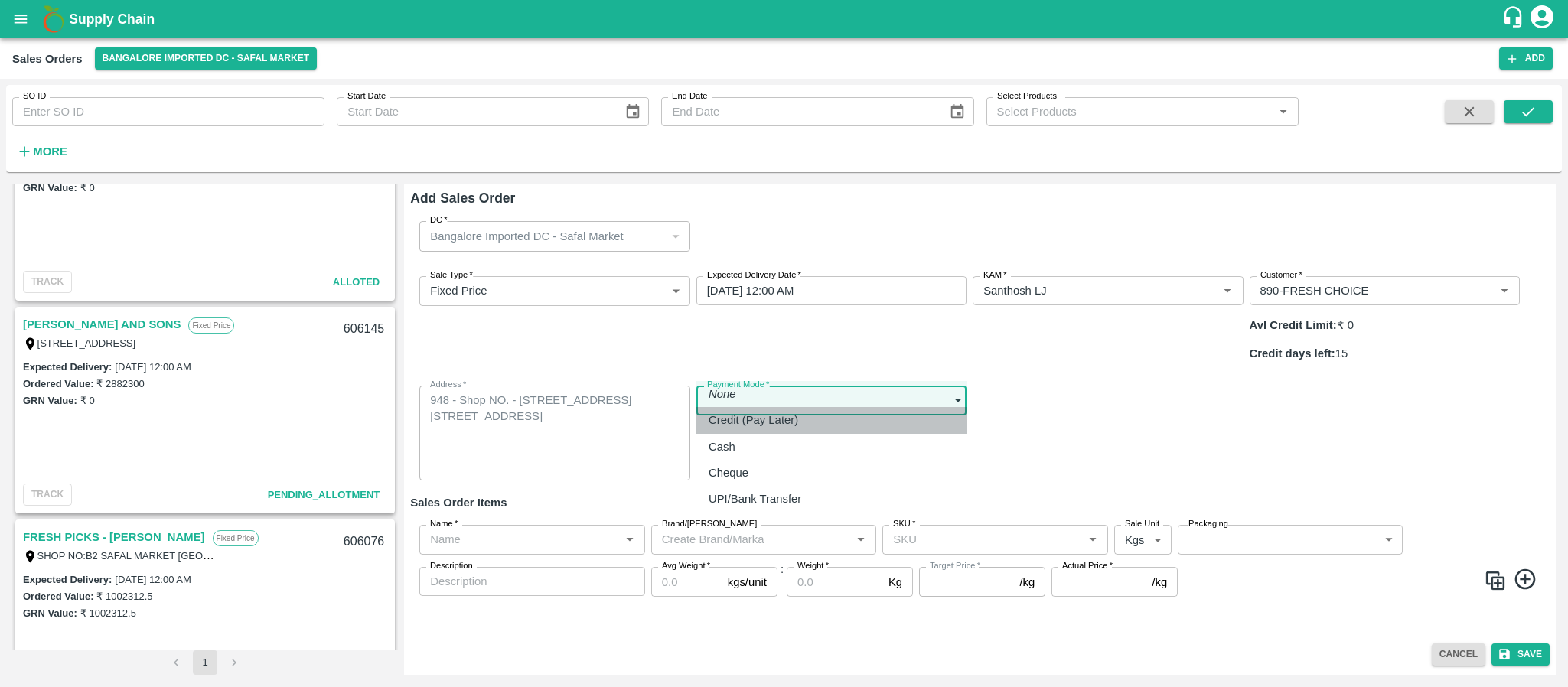
click at [804, 428] on div "Credit (Pay Later)" at bounding box center [757, 420] width 97 height 17
type input "credit"
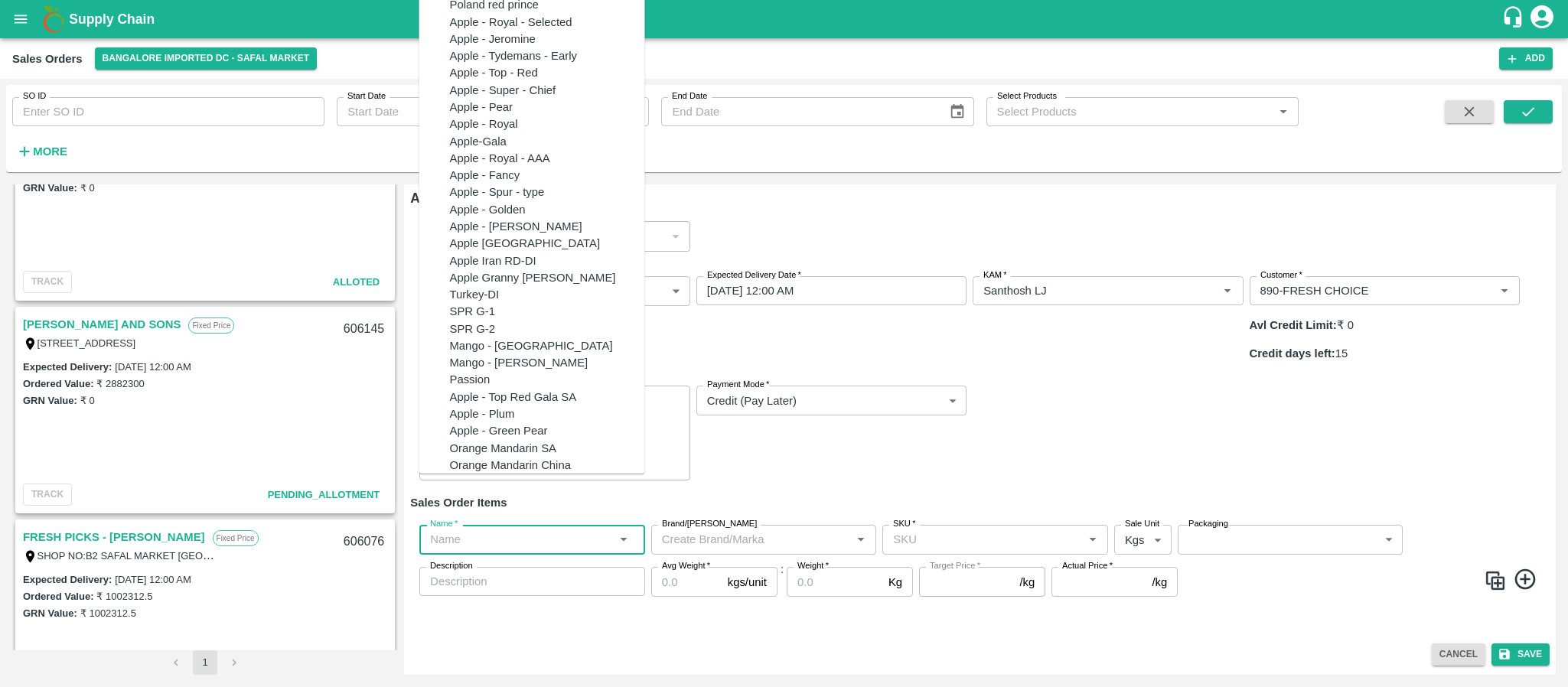
click at [547, 529] on input "Name   *" at bounding box center [520, 539] width 191 height 20
paste input "Apple Royal Gala NZ"
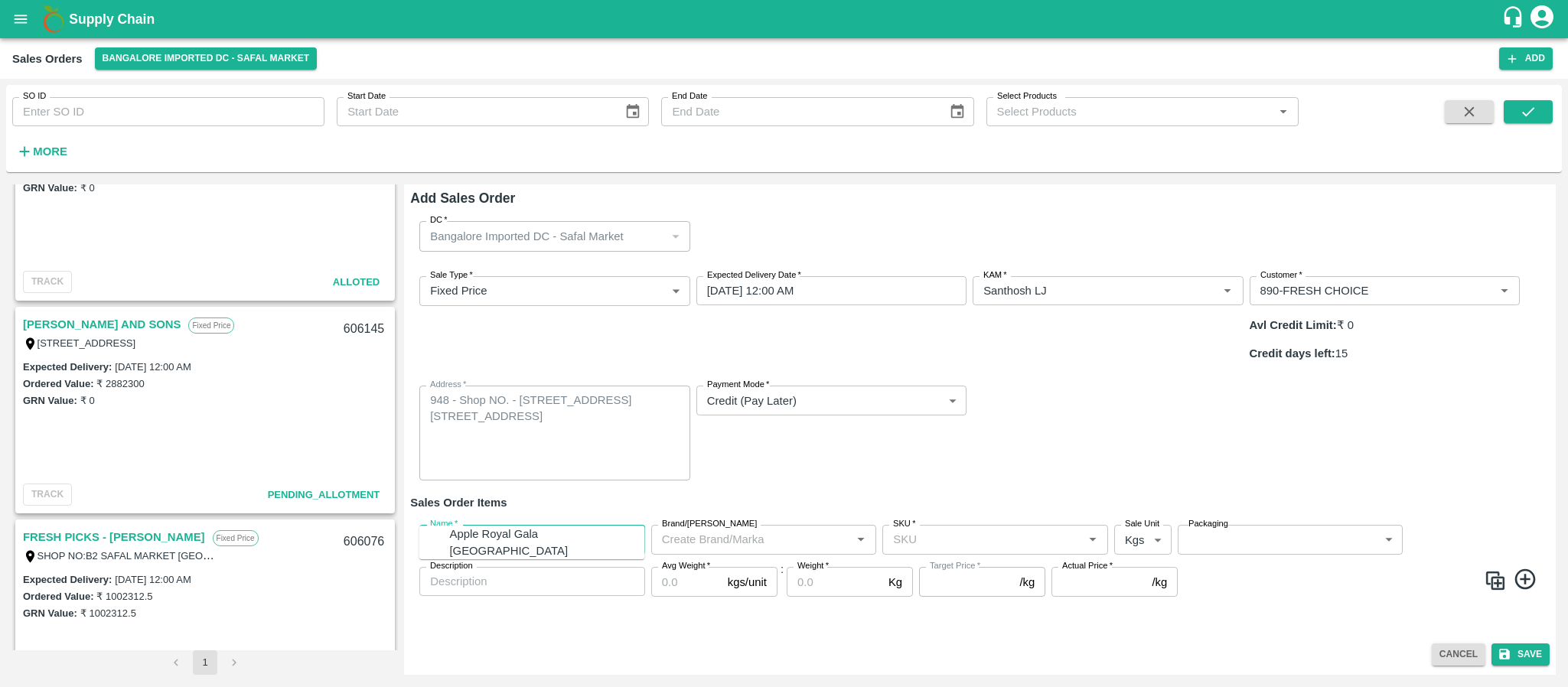
click at [497, 542] on div "Apple Royal Gala NZ" at bounding box center [547, 543] width 195 height 35
type input "Apple Royal Gala NZ"
click at [953, 529] on input "SKU   *" at bounding box center [982, 539] width 191 height 20
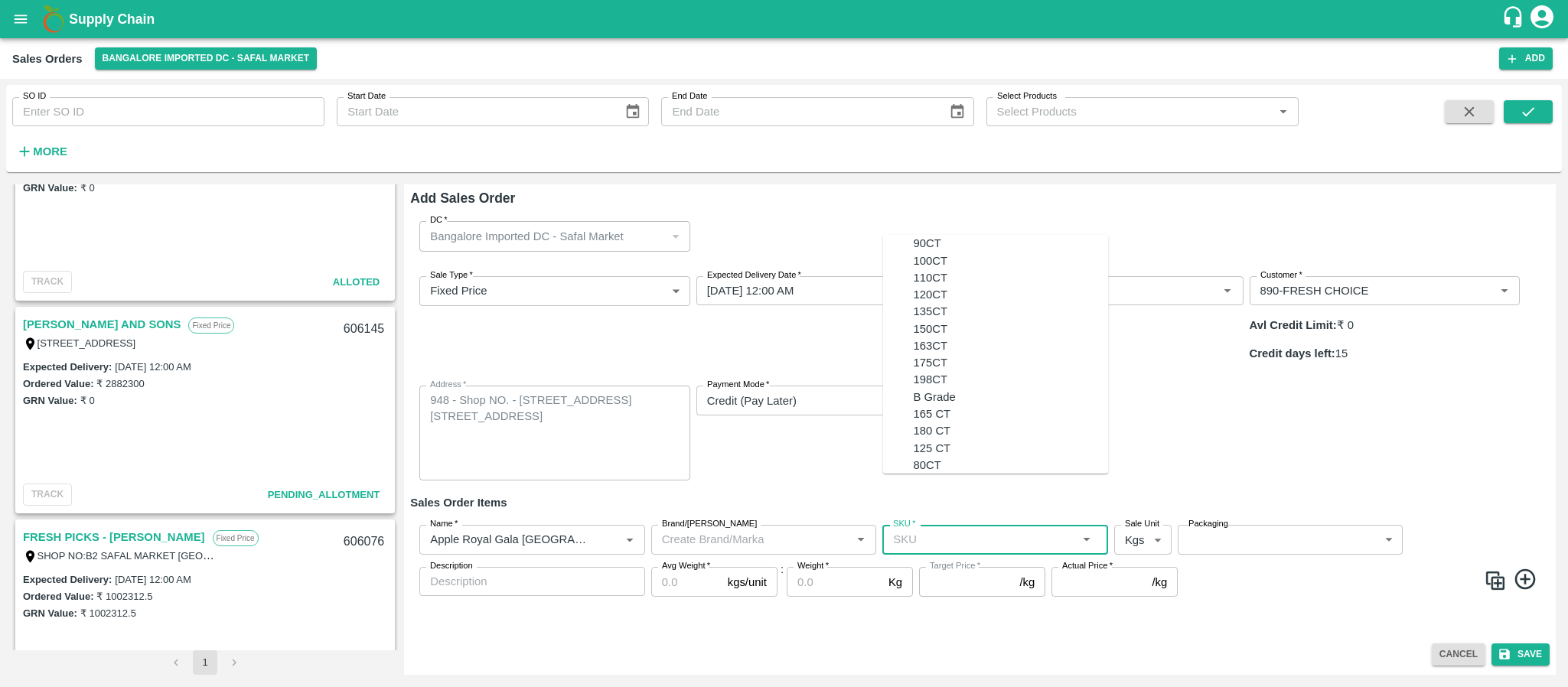
click at [949, 319] on div "135CT" at bounding box center [1011, 312] width 195 height 17
type input "135CT"
type input "NA"
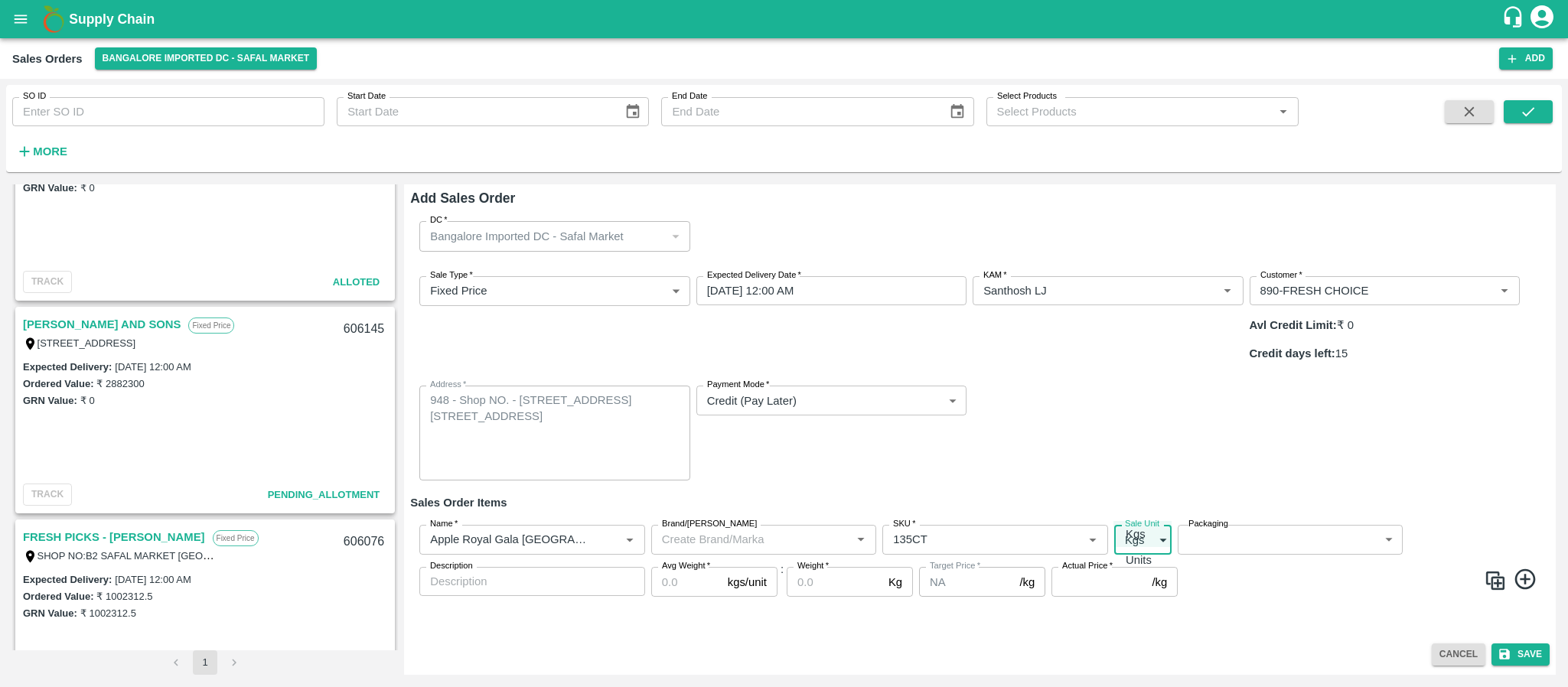
click at [1144, 507] on body "Supply Chain Sales Orders Bangalore Imported DC - Safal Market Add SO ID SO ID …" at bounding box center [784, 343] width 1568 height 687
click at [1144, 559] on p "Units" at bounding box center [1139, 560] width 26 height 17
type input "2"
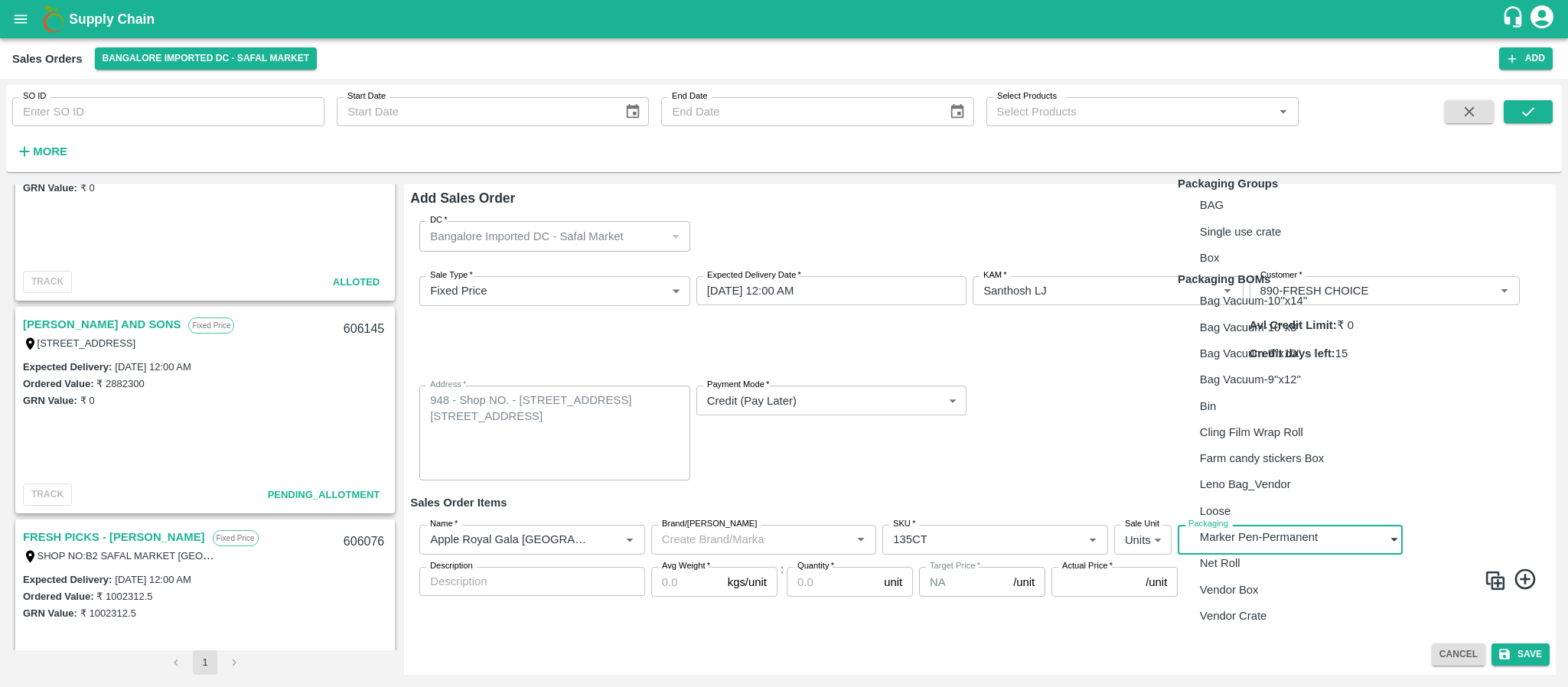
click at [1258, 496] on body "Supply Chain Sales Orders Bangalore Imported DC - Safal Market Add SO ID SO ID …" at bounding box center [784, 343] width 1568 height 687
click at [1231, 598] on p "Vendor Box" at bounding box center [1230, 590] width 59 height 17
type input "BOM/276"
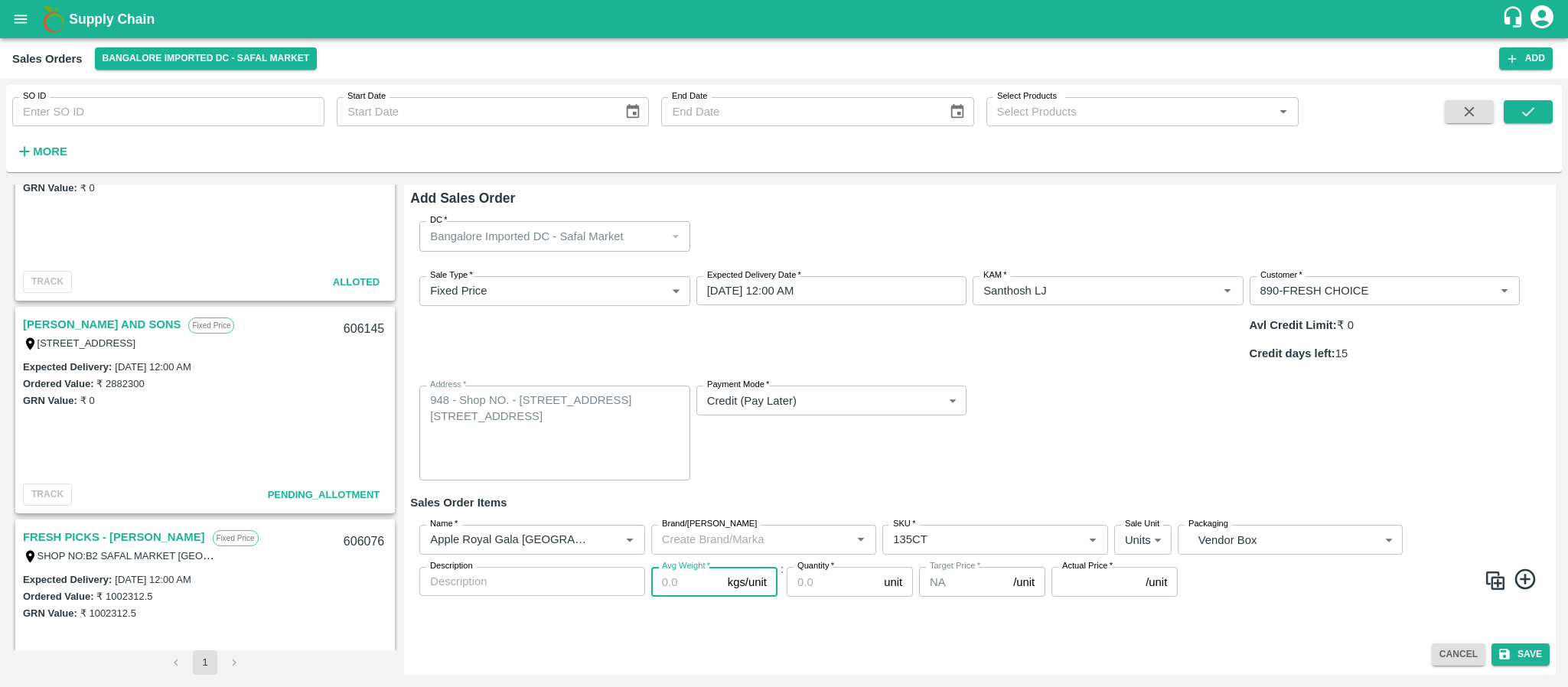
click at [662, 567] on input "Avg Weight   *" at bounding box center [686, 581] width 70 height 29
type input "2"
type input "18"
click at [816, 567] on input "Quantity   *" at bounding box center [833, 581] width 91 height 29
type input "248"
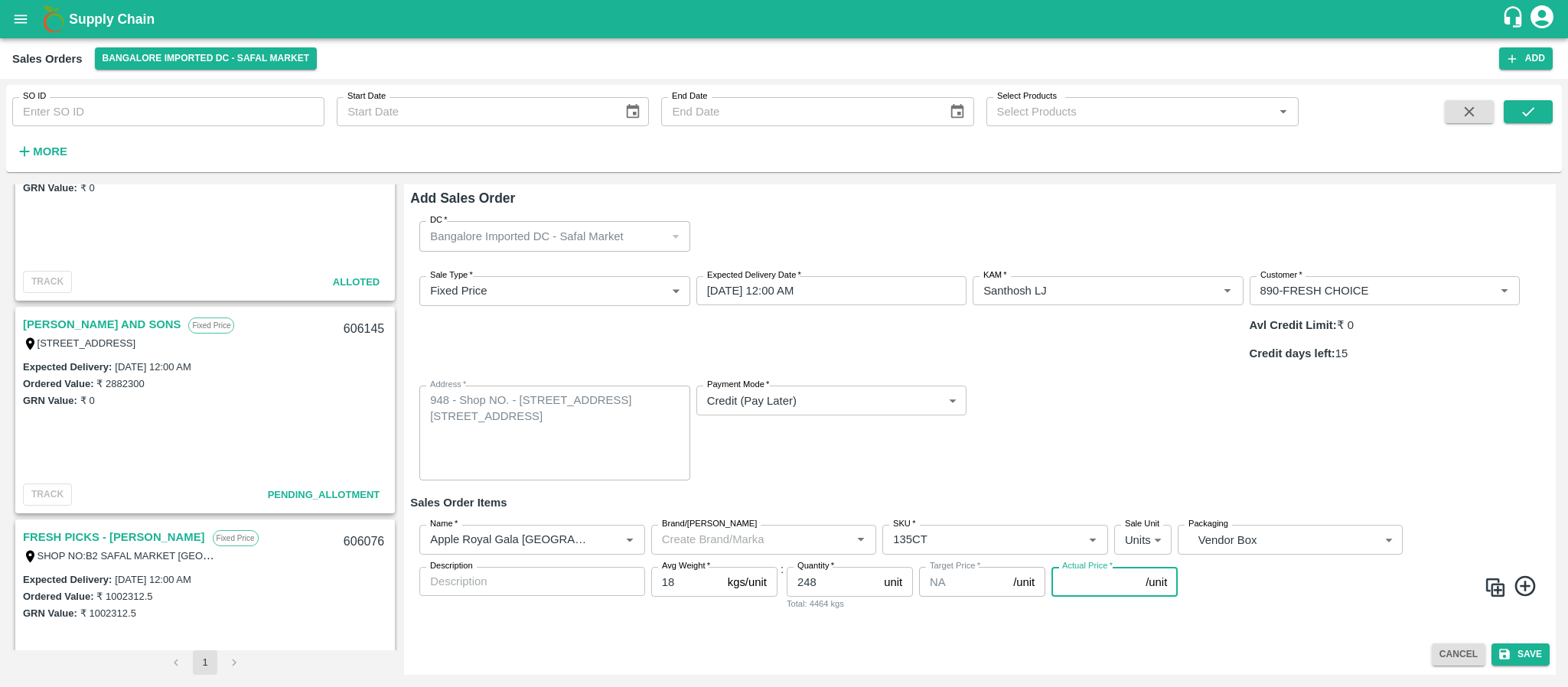
click at [1070, 567] on input "Actual Price   *" at bounding box center [1095, 581] width 88 height 29
type input "3654"
click at [1529, 643] on button "Save" at bounding box center [1520, 654] width 58 height 22
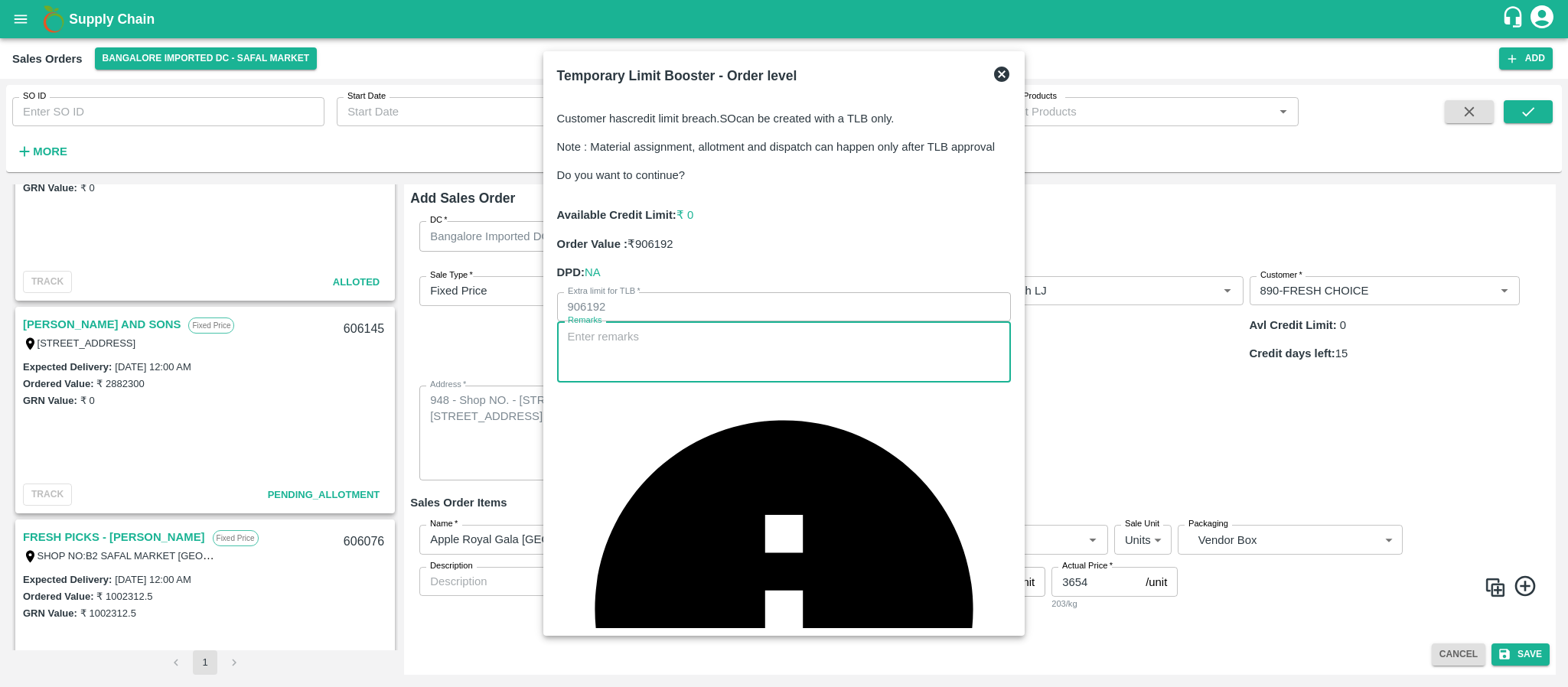
click at [779, 376] on textarea "Remarks" at bounding box center [784, 352] width 433 height 48
type textarea "payment will be come friday"
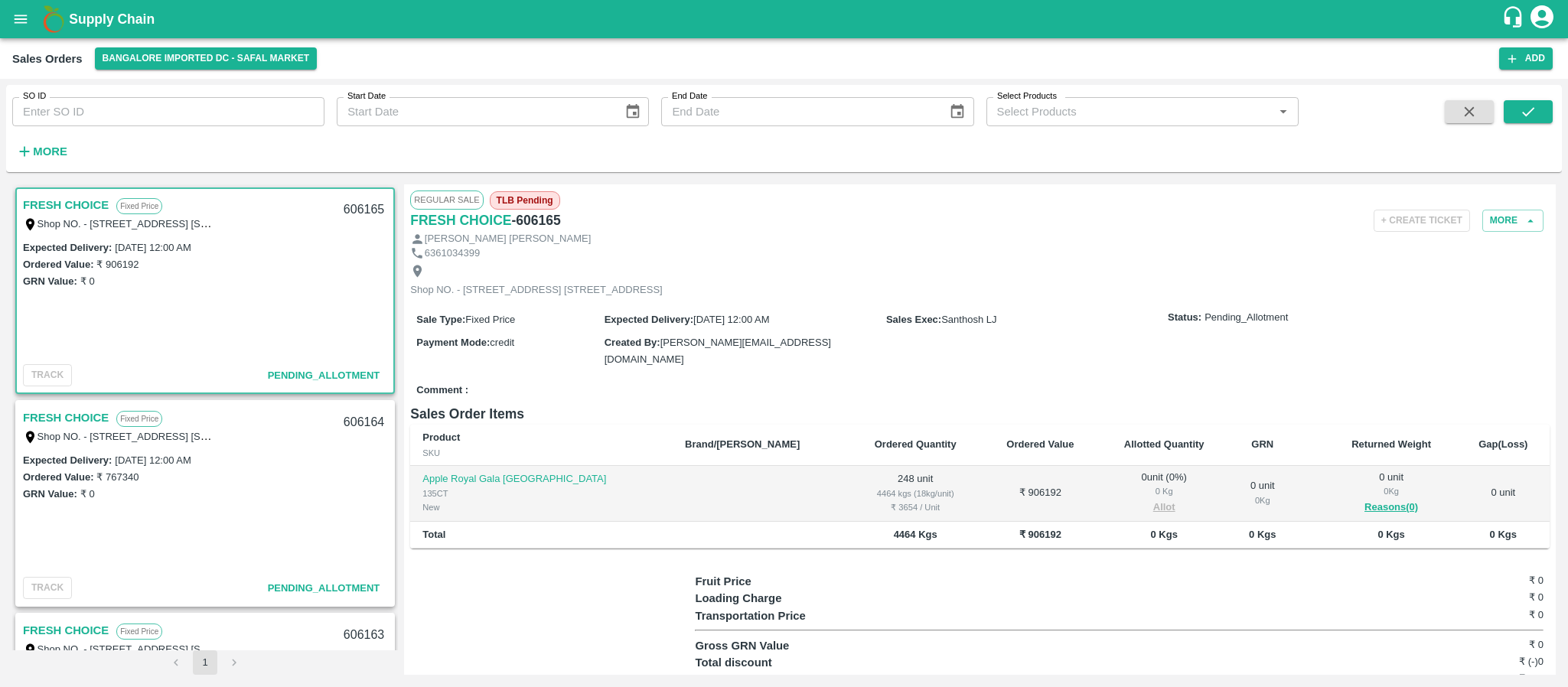
click at [96, 420] on link "FRESH CHOICE" at bounding box center [65, 418] width 85 height 20
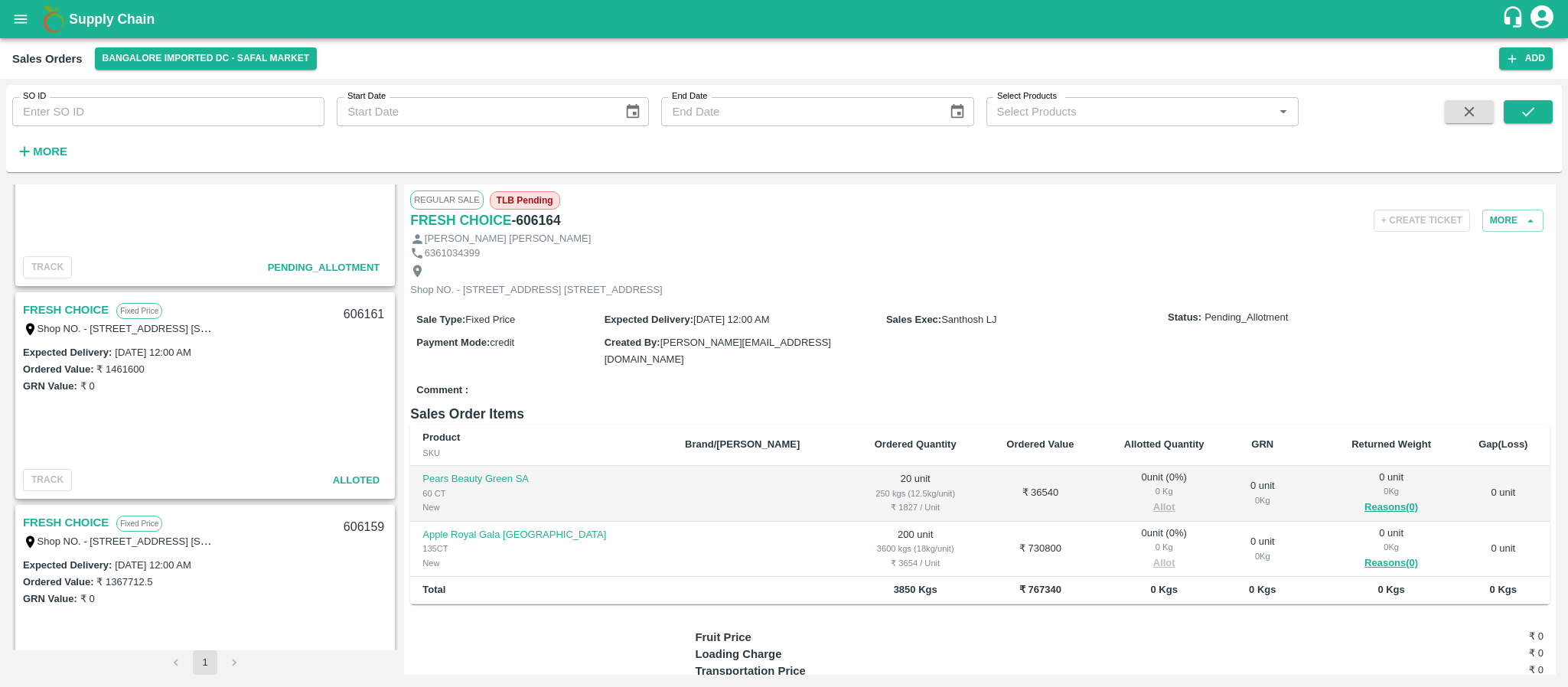
scroll to position [529, 0]
click at [85, 310] on link "FRESH CHOICE" at bounding box center [65, 314] width 85 height 20
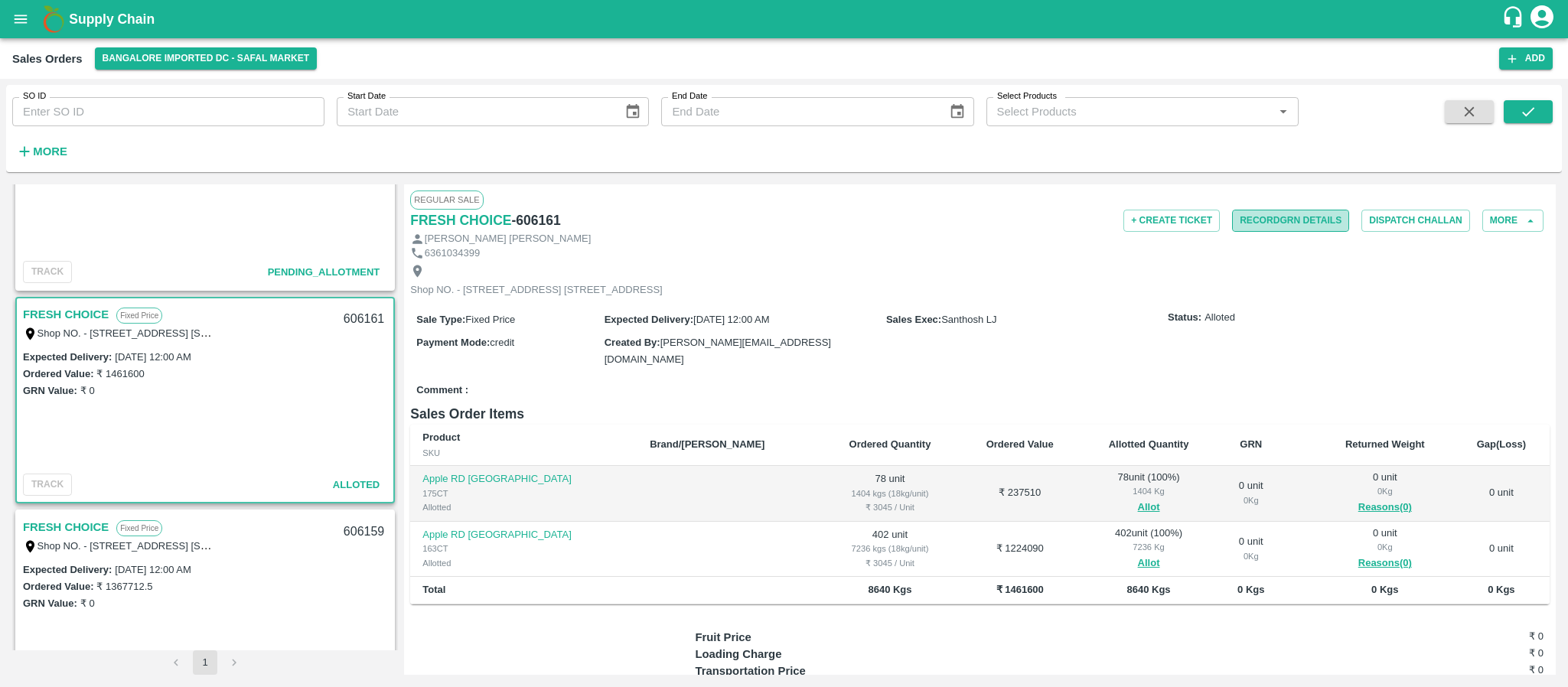
click at [1286, 223] on button "Record GRN Details" at bounding box center [1291, 221] width 117 height 22
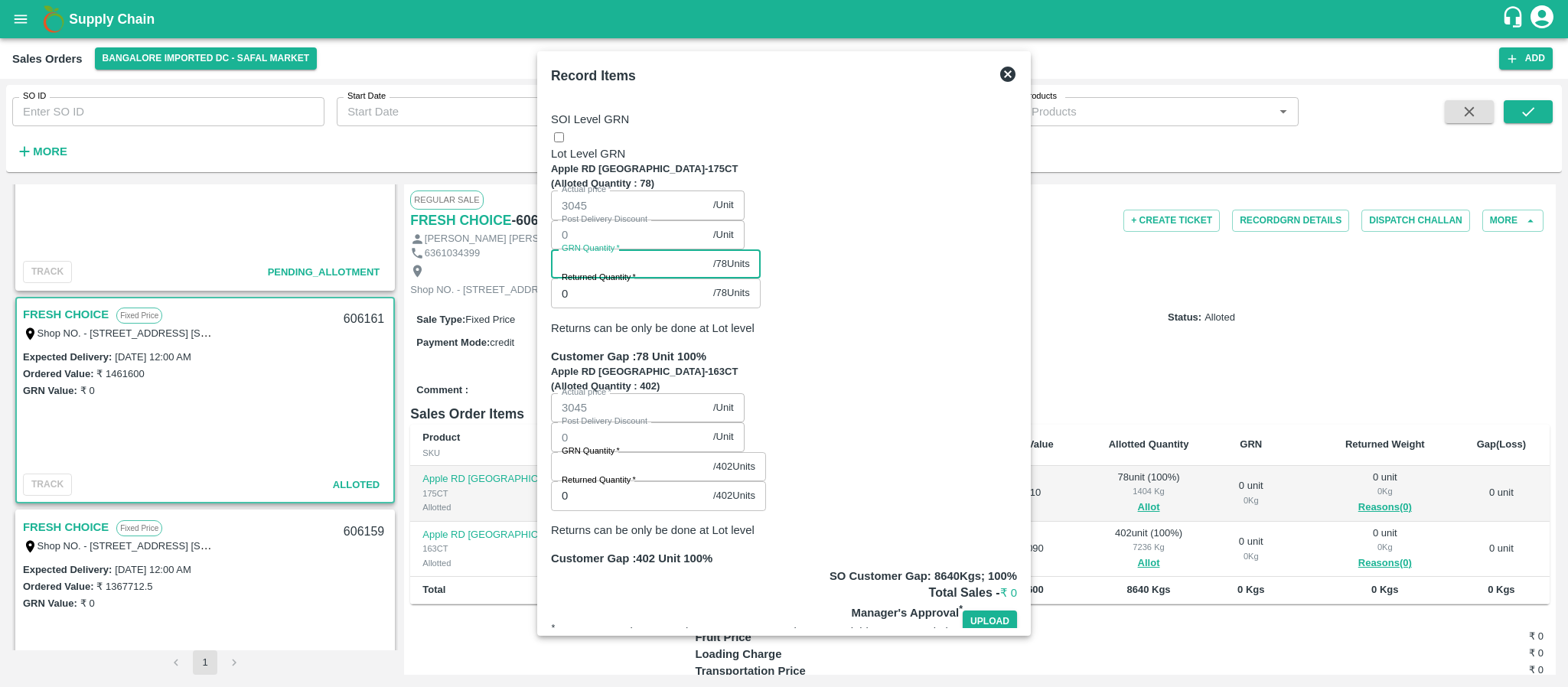
click at [708, 262] on input "GRN Quantity   *" at bounding box center [629, 264] width 156 height 29
type input "78"
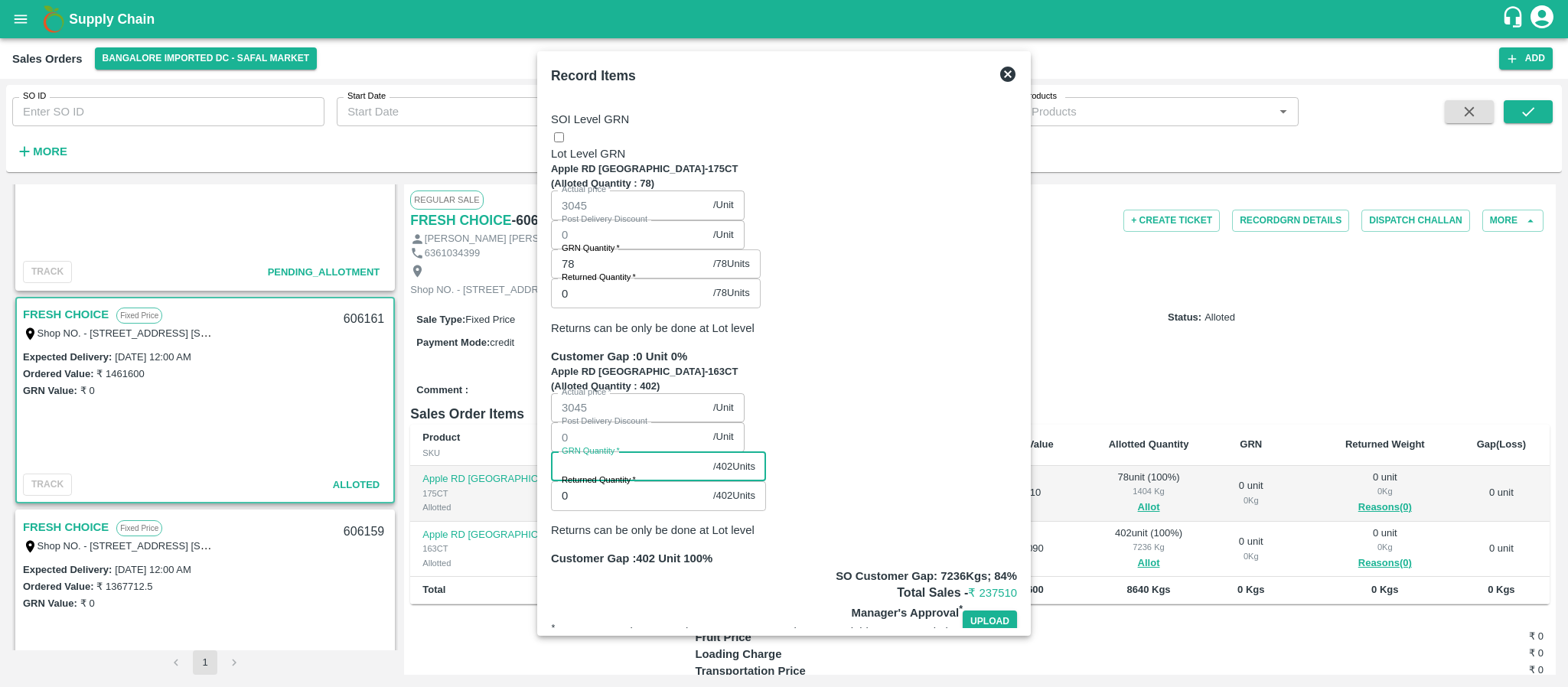
click at [708, 452] on input "GRN Quantity   *" at bounding box center [629, 466] width 156 height 29
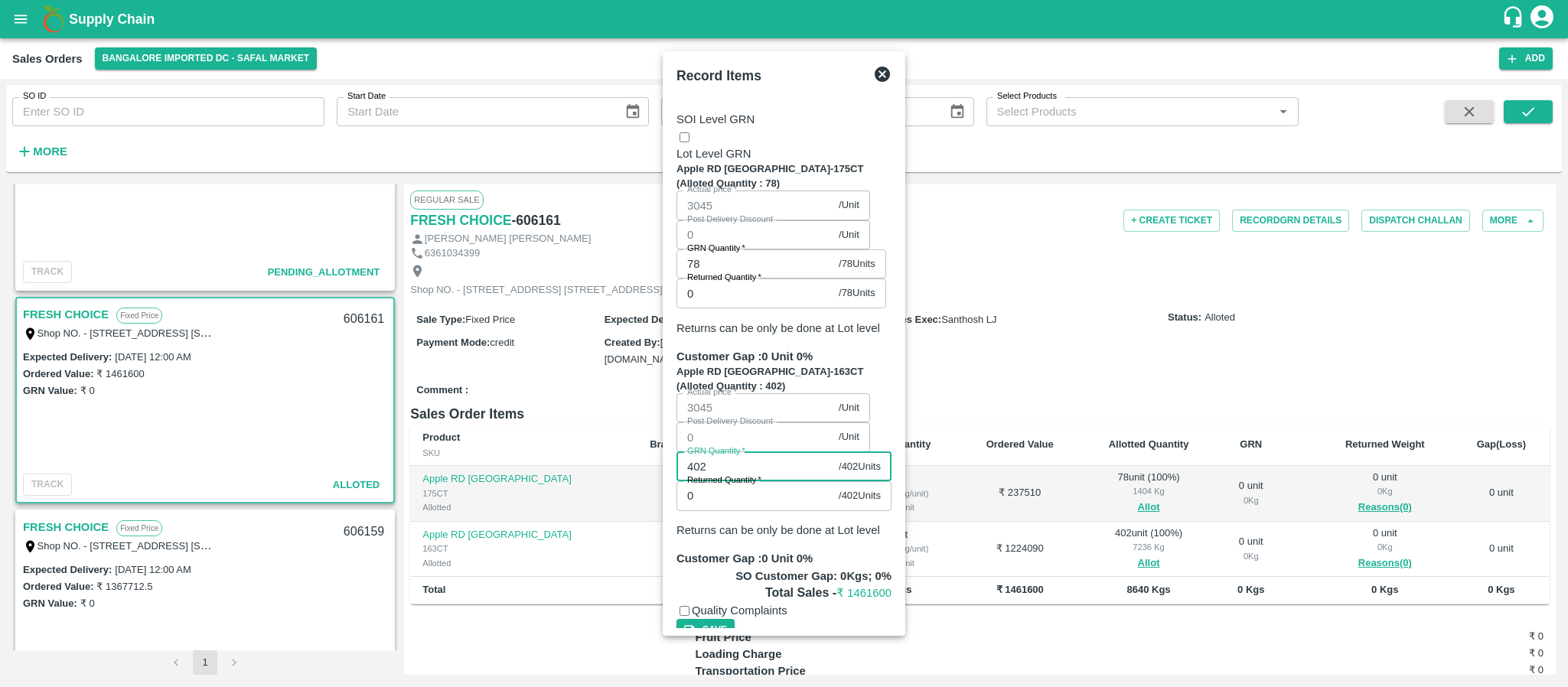
type input "402"
click at [892, 84] on icon at bounding box center [882, 74] width 19 height 19
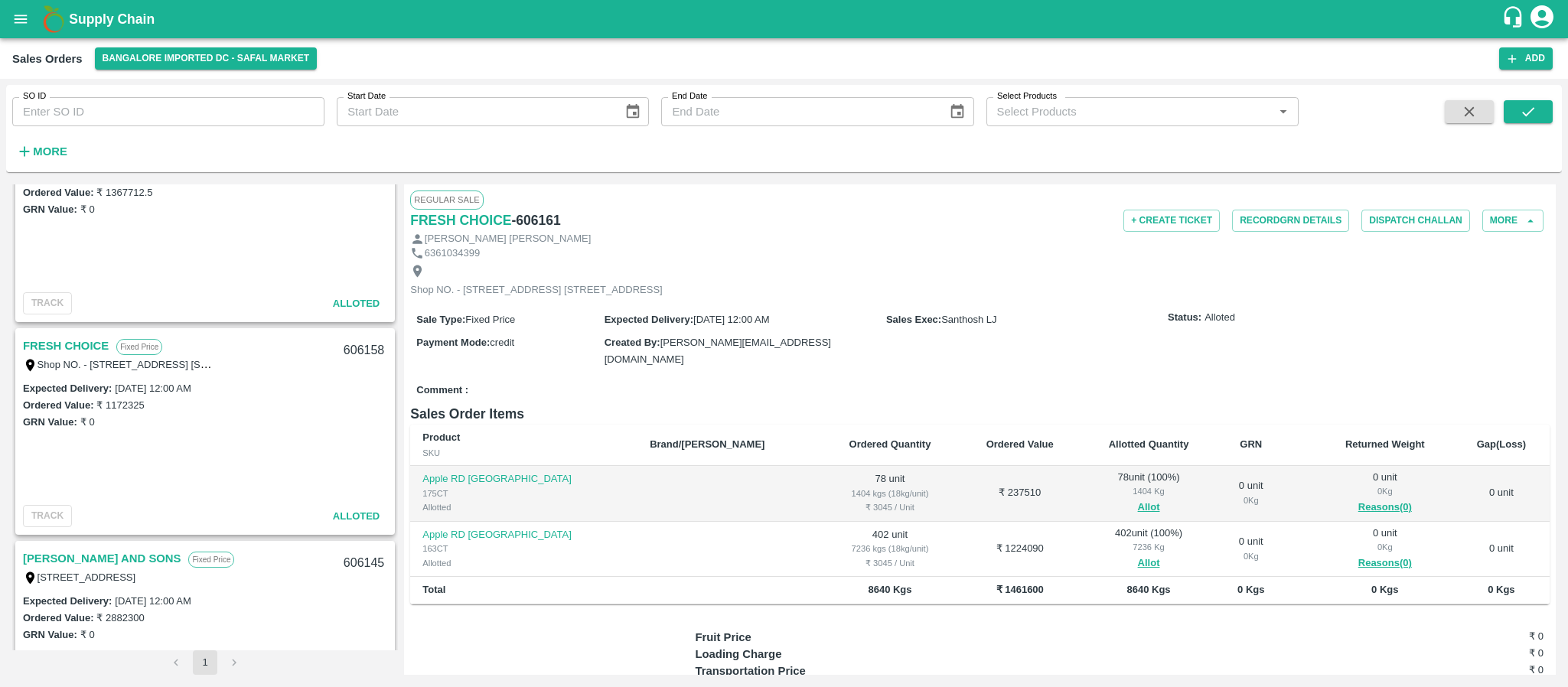
scroll to position [844, 0]
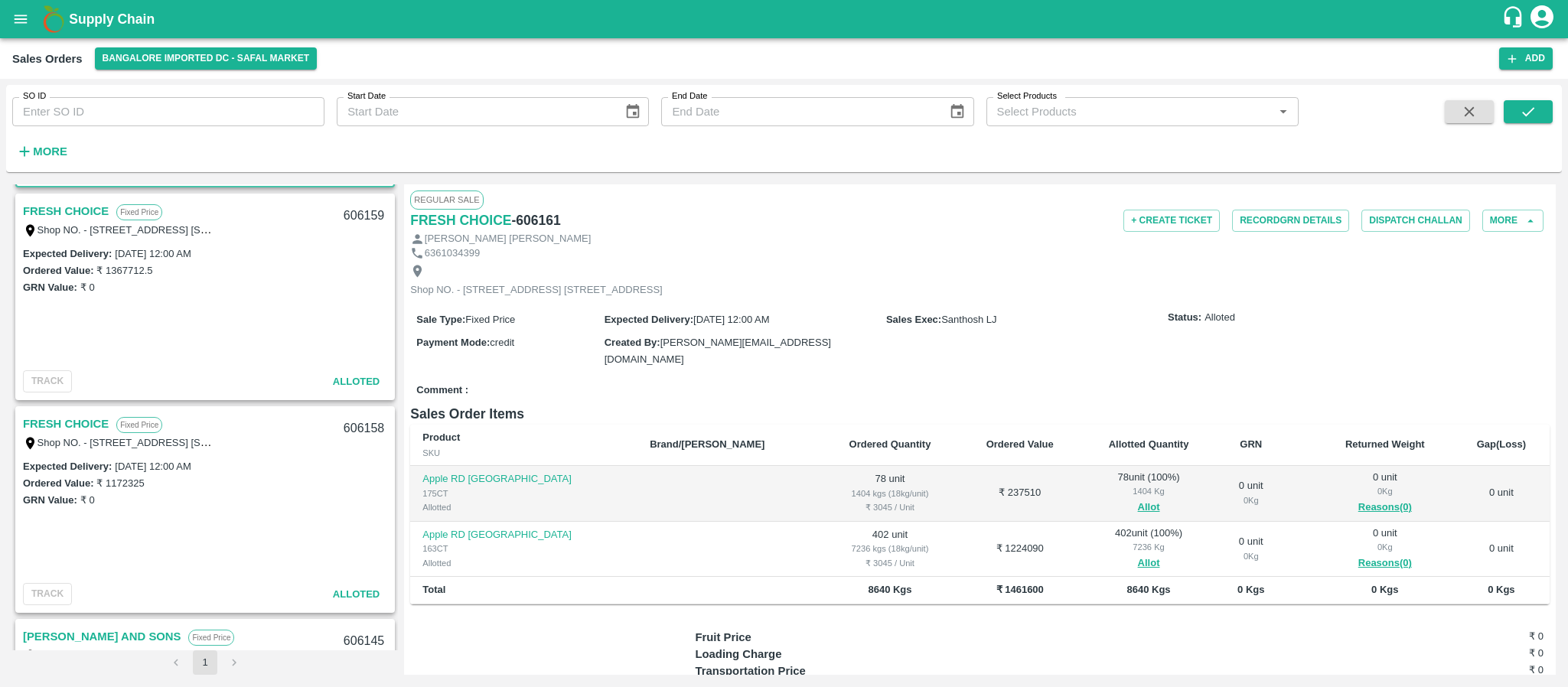
click at [97, 423] on link "FRESH CHOICE" at bounding box center [65, 424] width 85 height 20
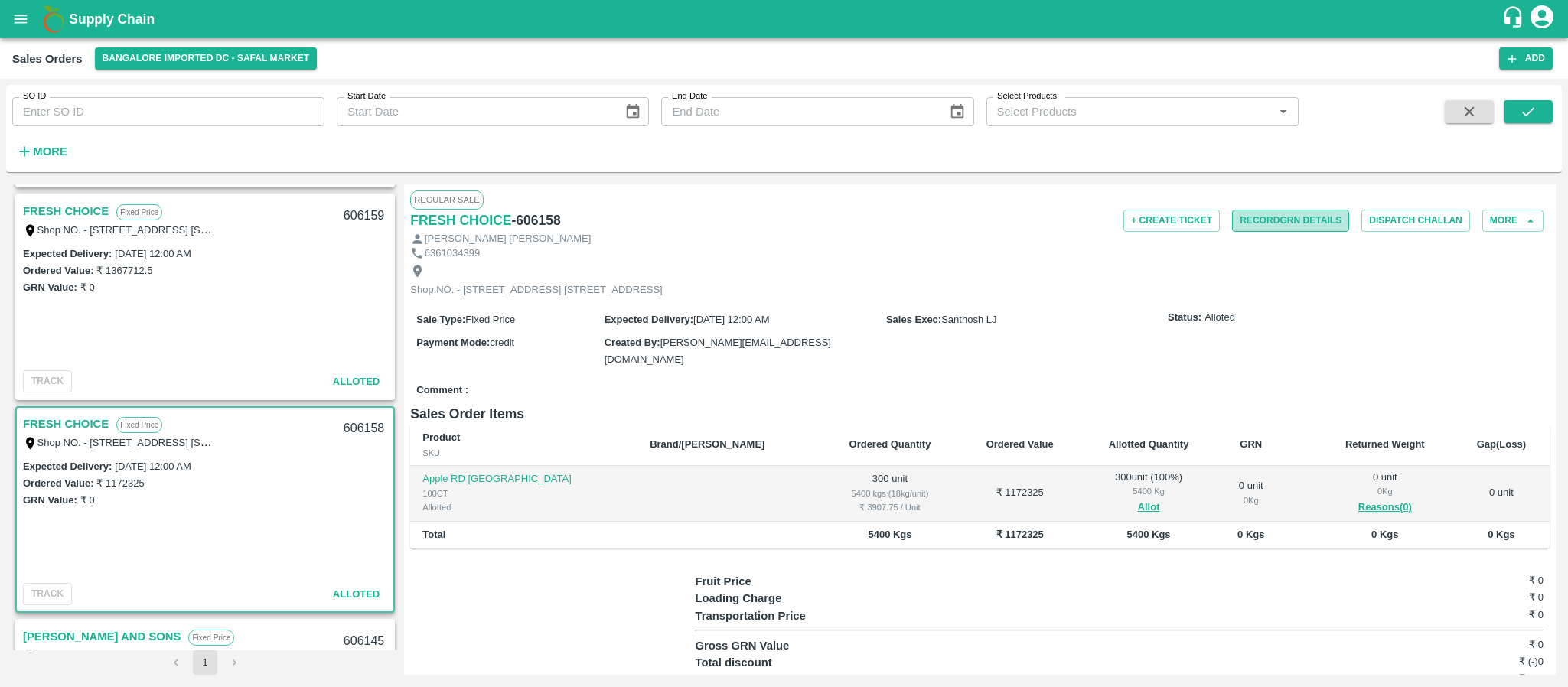
click at [1284, 225] on button "Record GRN Details" at bounding box center [1291, 221] width 117 height 22
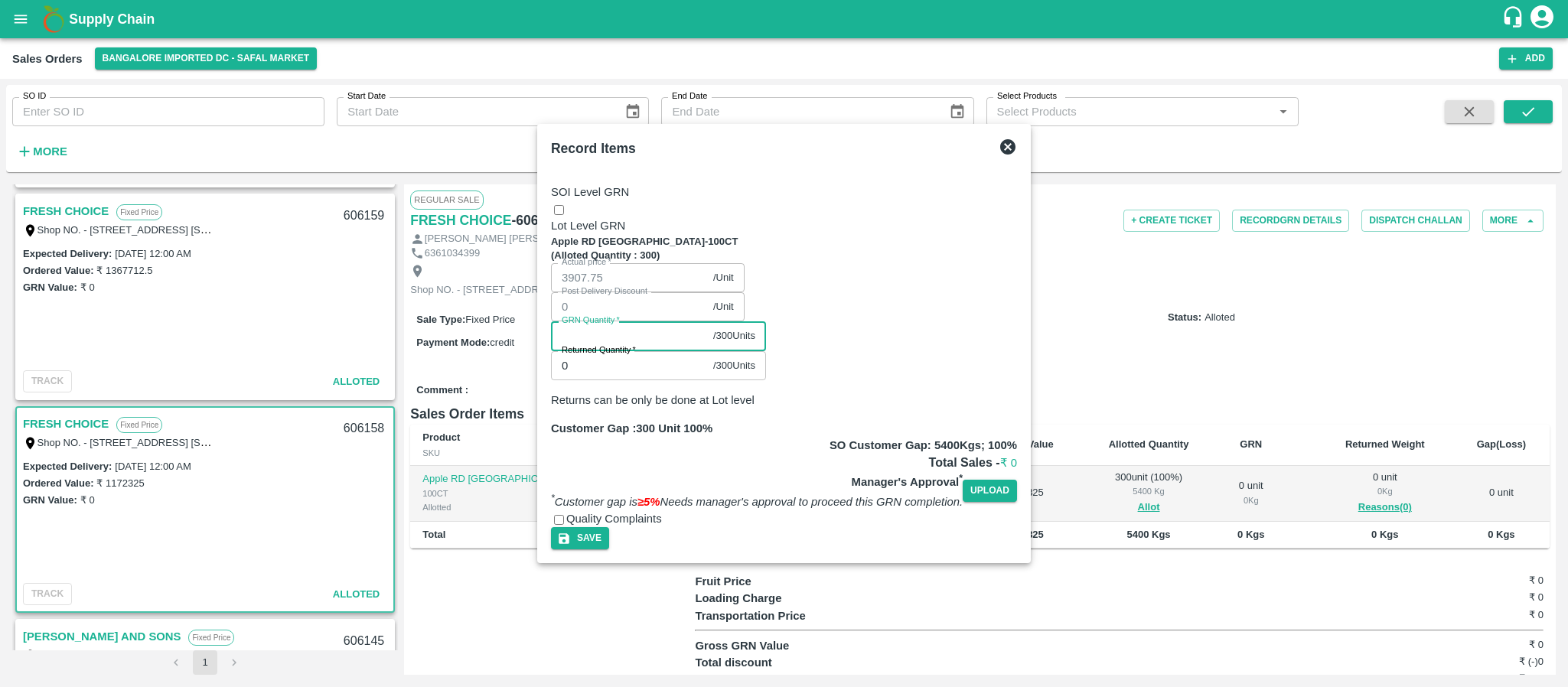
click at [708, 321] on input "GRN Quantity   *" at bounding box center [629, 335] width 156 height 29
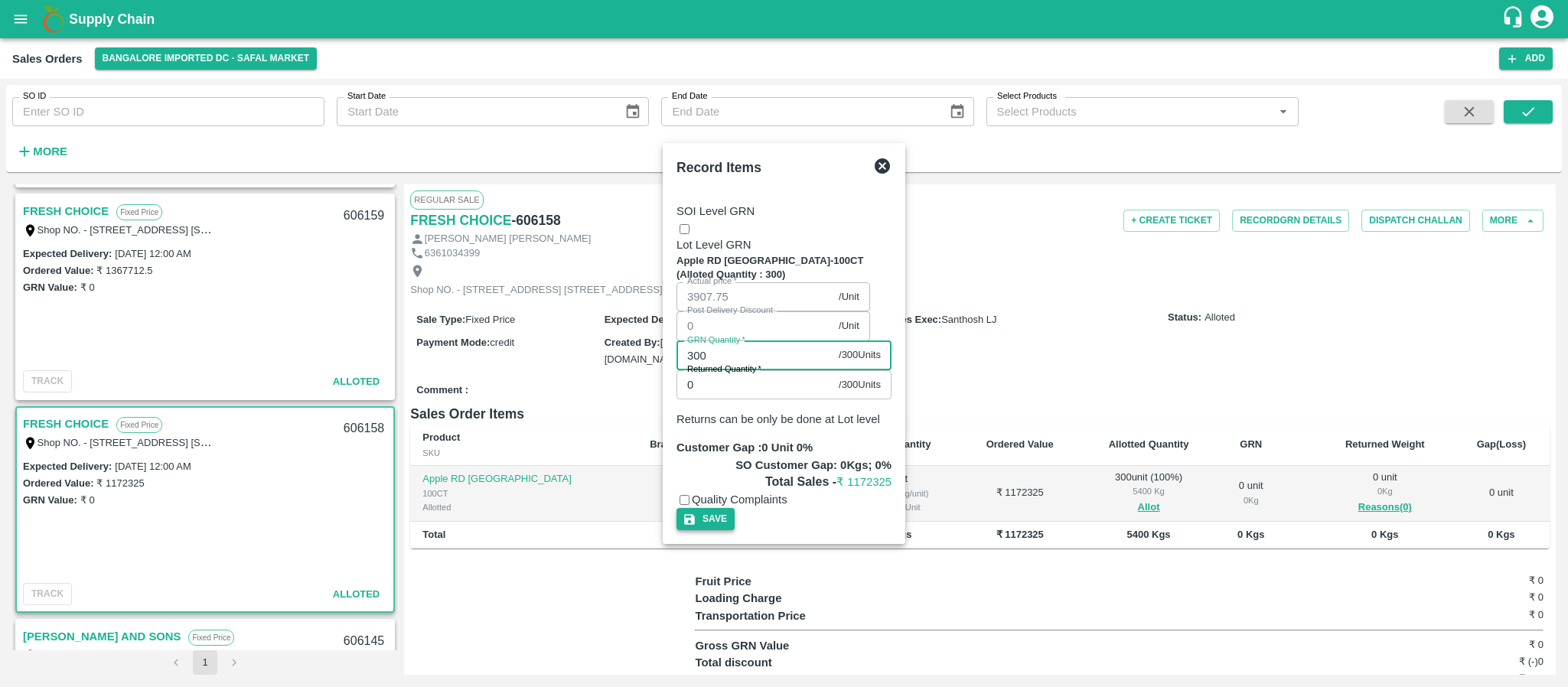
type input "300"
click at [735, 508] on button "Save" at bounding box center [705, 519] width 58 height 22
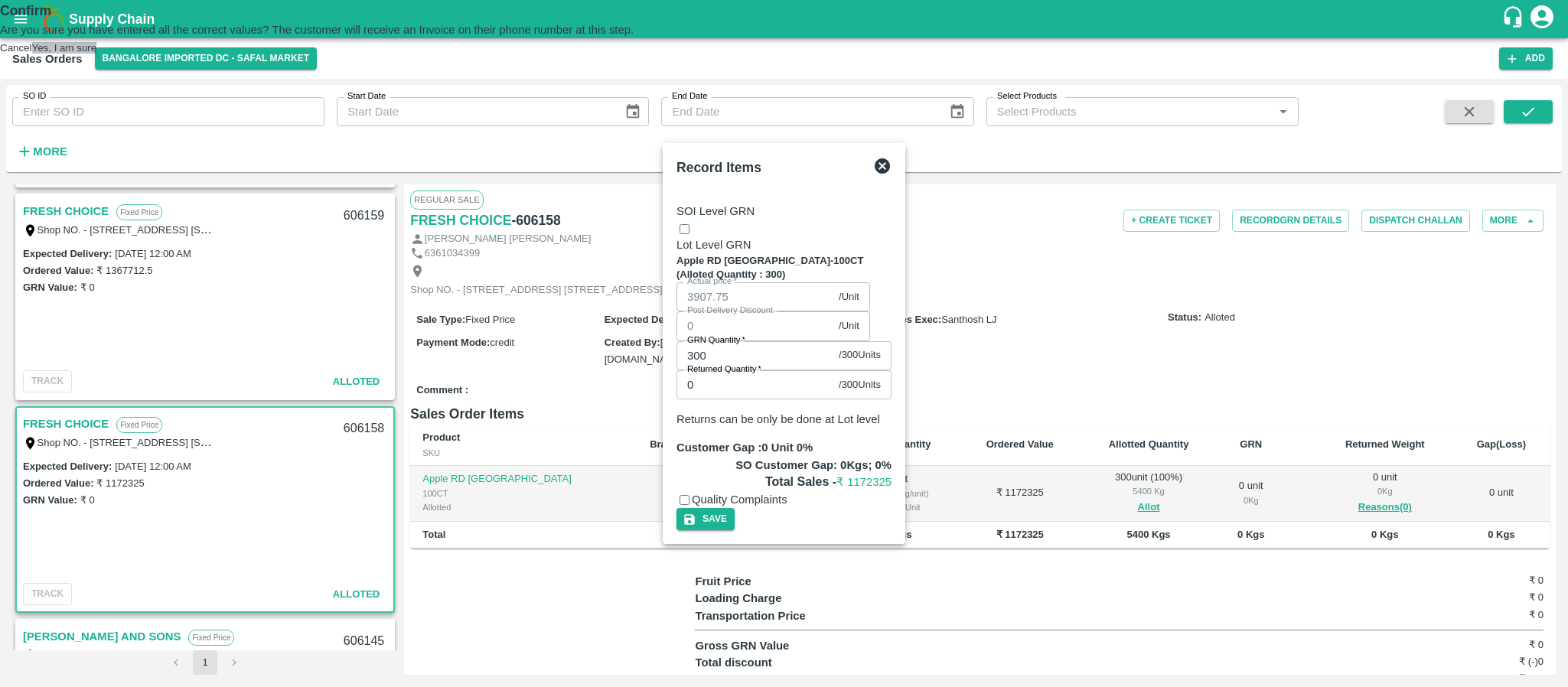
click at [97, 53] on button "Yes, I am sure" at bounding box center [64, 48] width 65 height 12
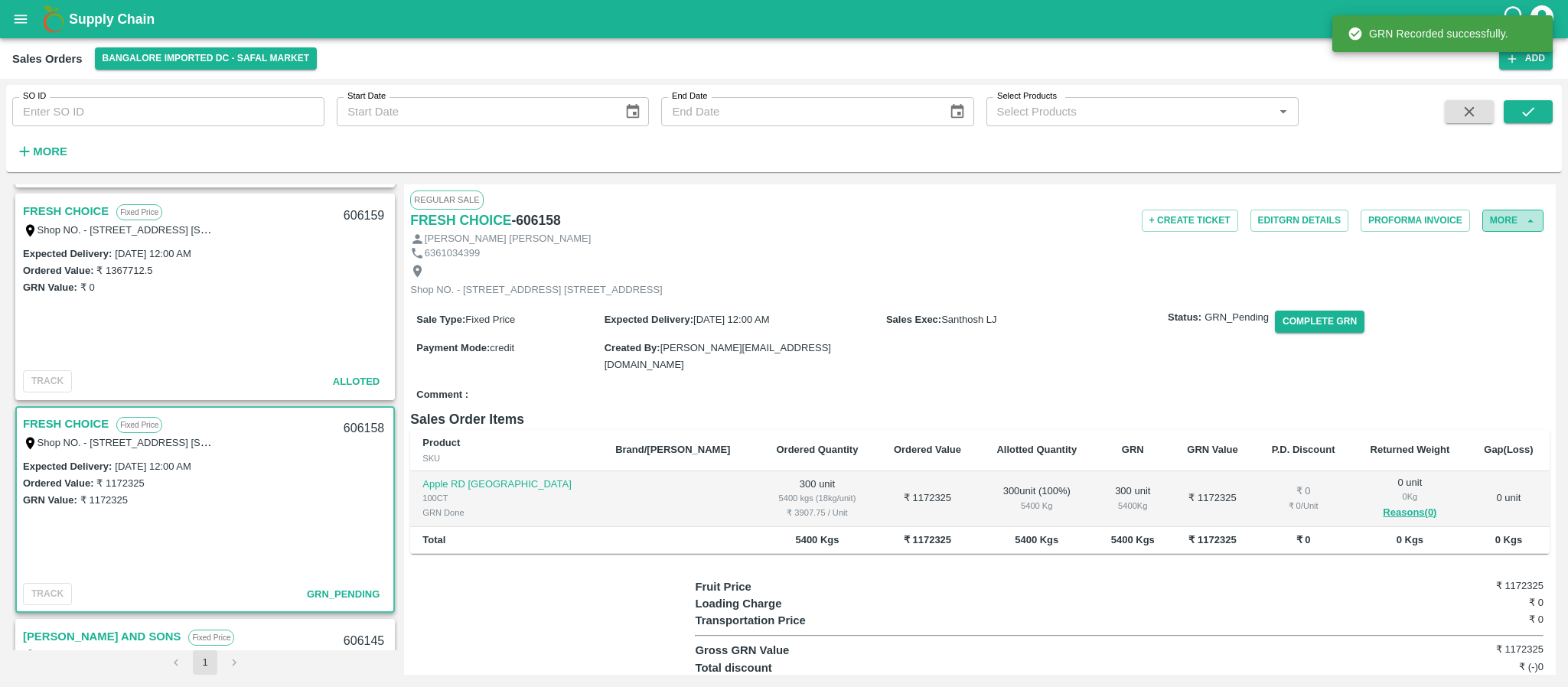
click at [1511, 214] on button "More" at bounding box center [1513, 221] width 61 height 22
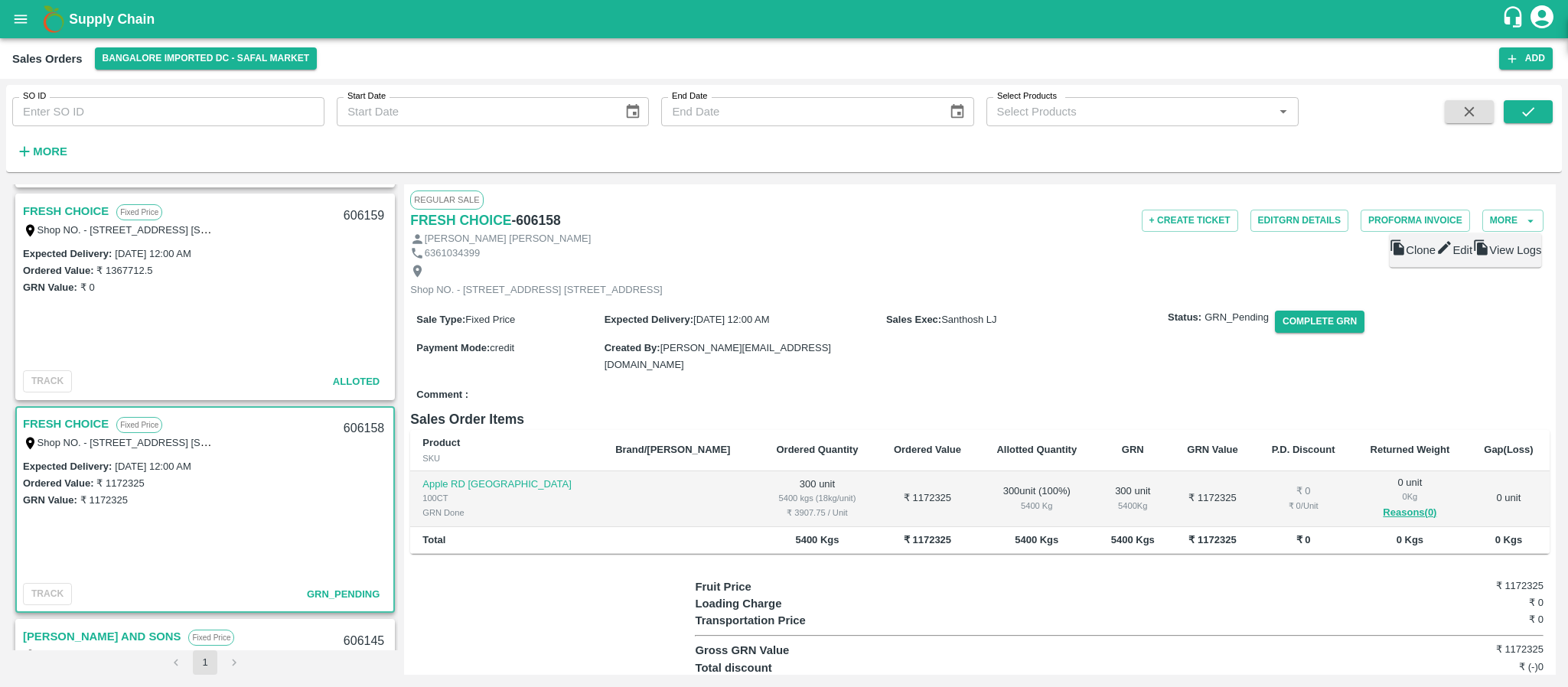
click at [1056, 271] on div "Shop NO. - B21, Whitefield Hoskote - , Highway, Safal Market, khajisonenahalli …" at bounding box center [980, 281] width 1139 height 41
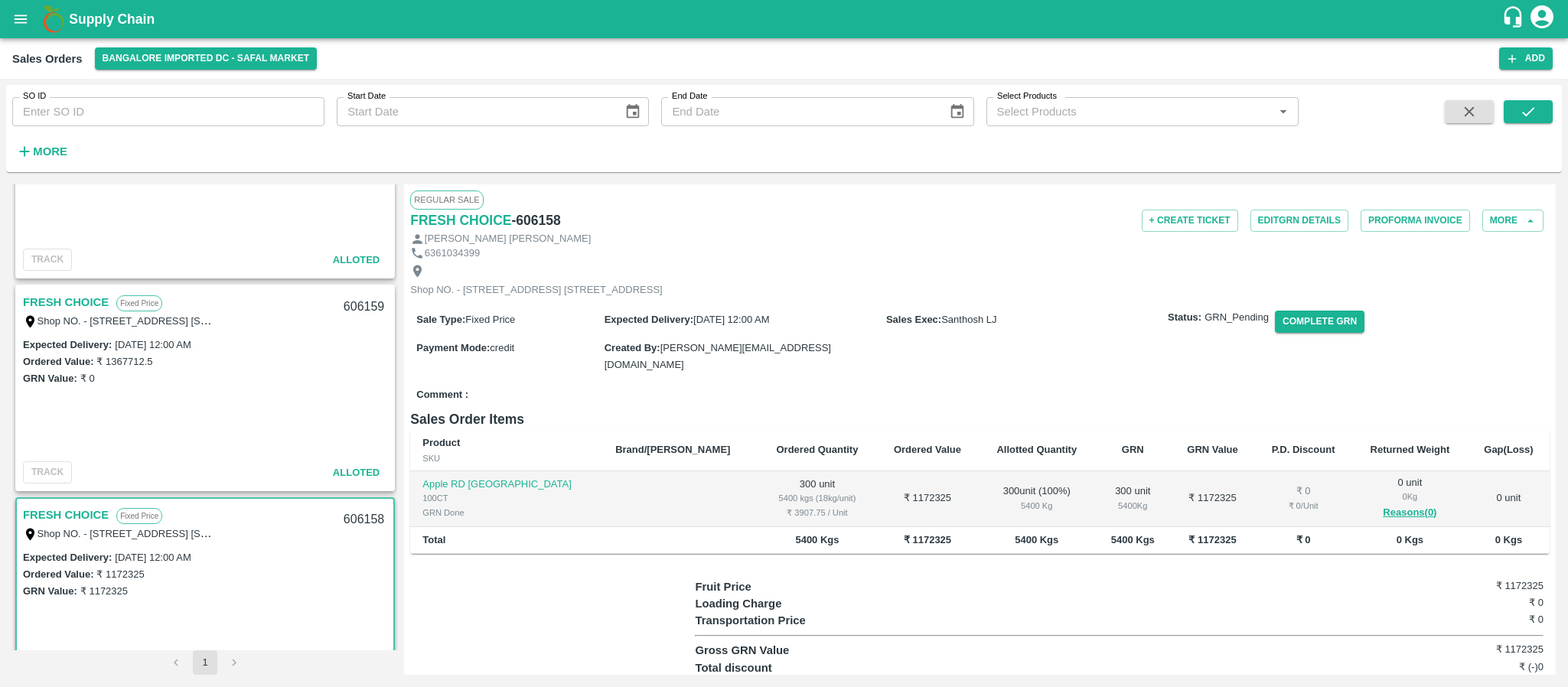
scroll to position [750, 0]
click at [77, 299] on link "FRESH CHOICE" at bounding box center [65, 305] width 85 height 20
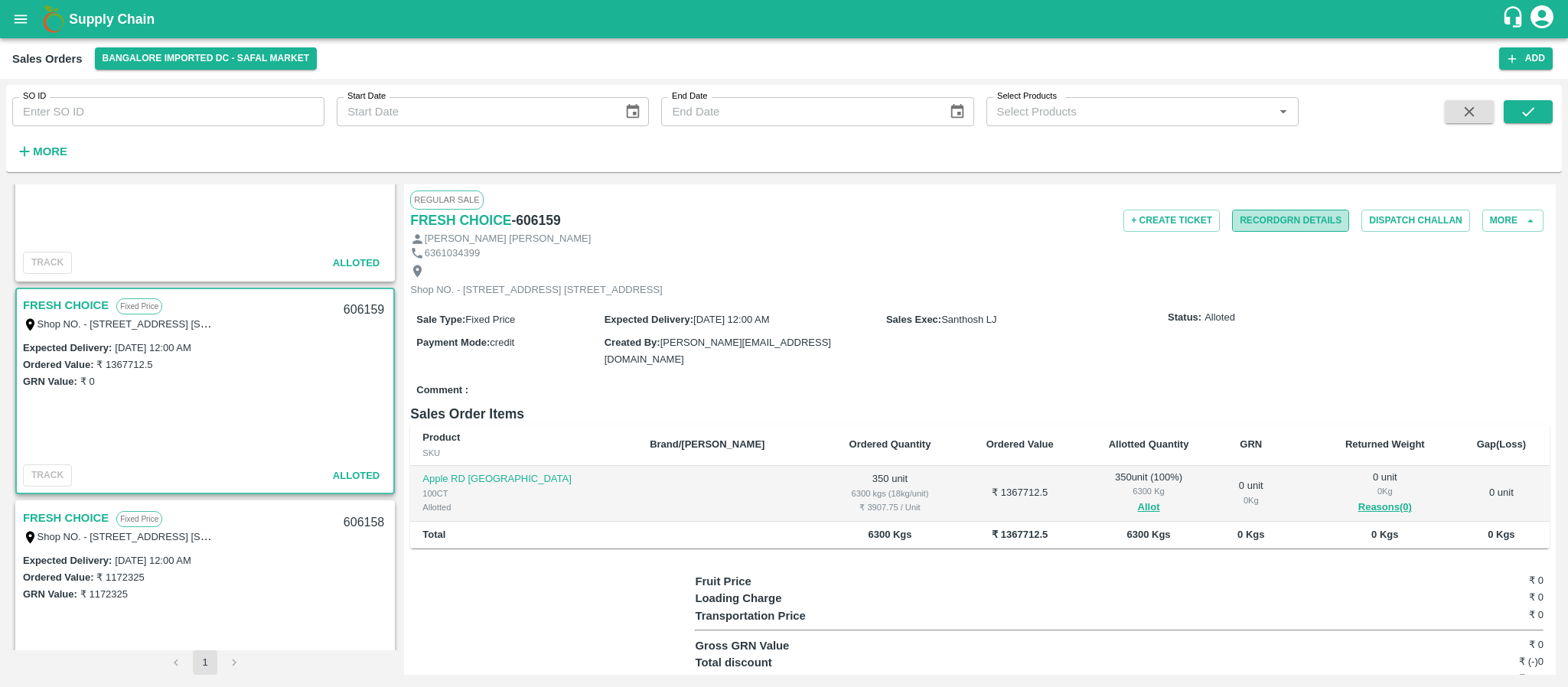
click at [1306, 219] on button "Record GRN Details" at bounding box center [1291, 221] width 117 height 22
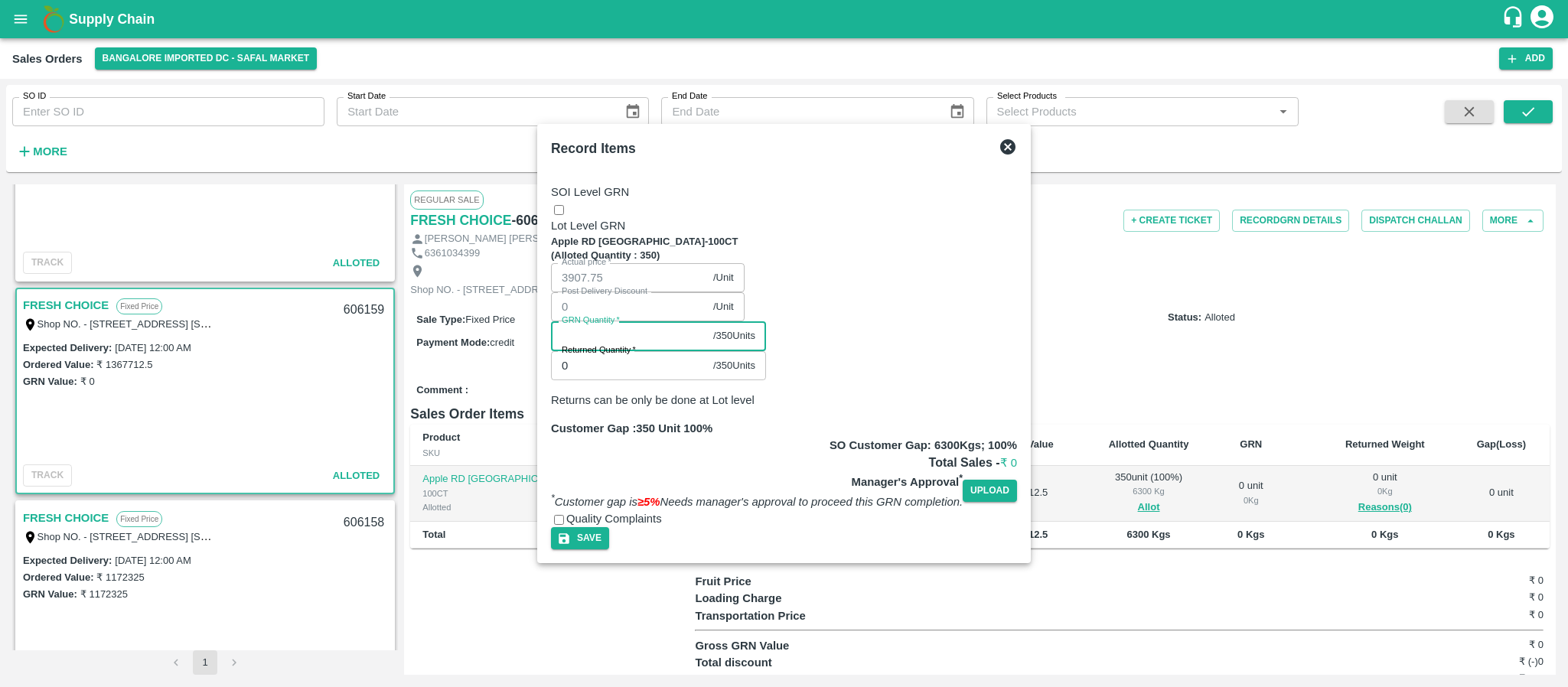
click at [708, 321] on input "GRN Quantity   *" at bounding box center [629, 335] width 156 height 29
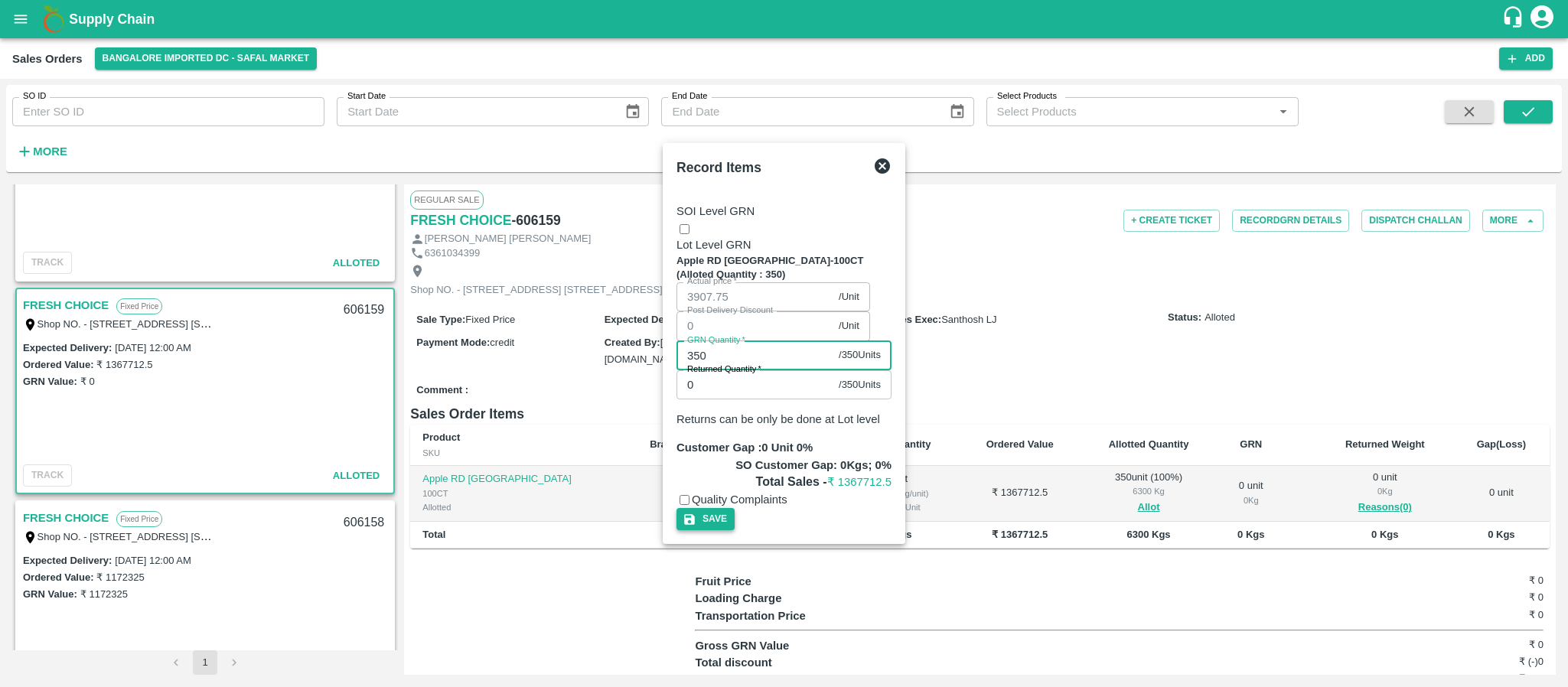
type input "350"
click at [735, 508] on button "Save" at bounding box center [705, 519] width 58 height 22
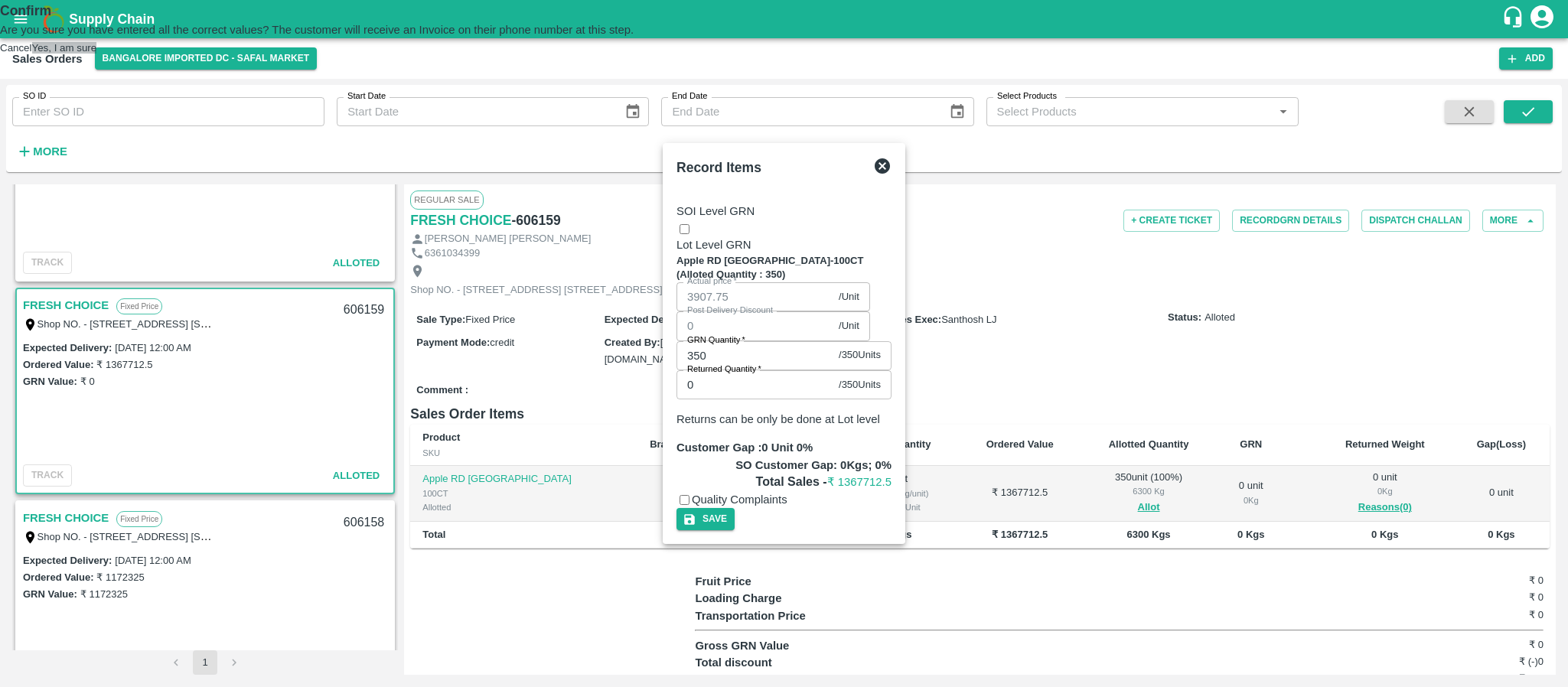
click at [97, 53] on button "Yes, I am sure" at bounding box center [64, 48] width 65 height 12
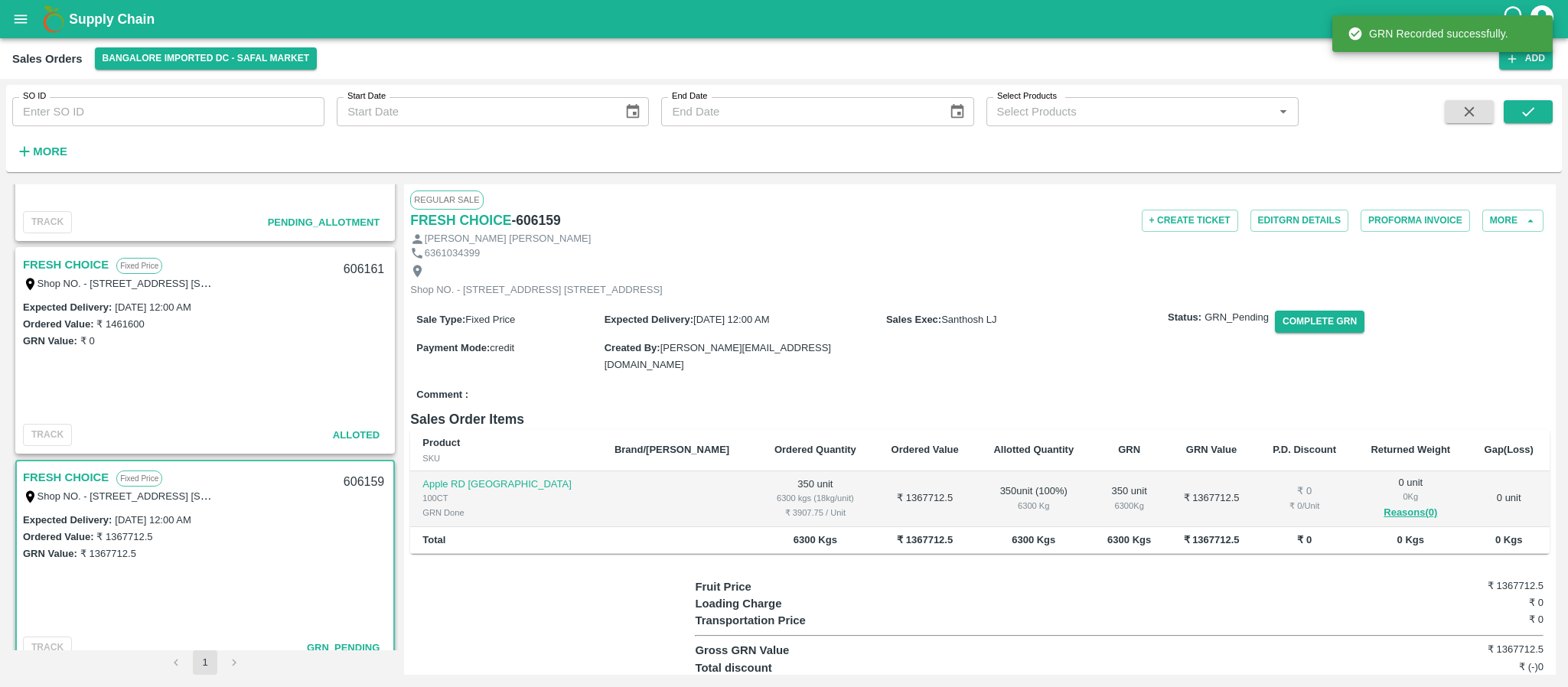
scroll to position [572, 0]
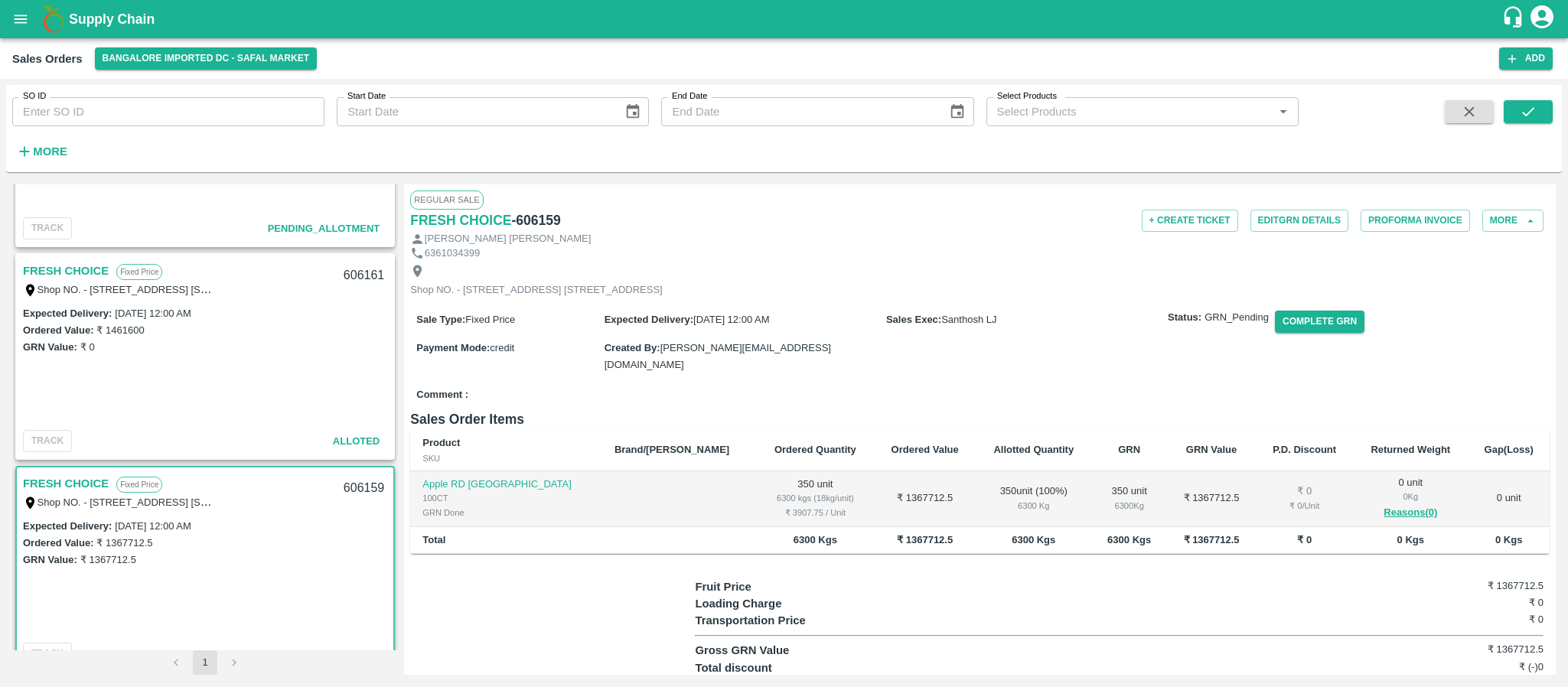
click at [64, 266] on link "FRESH CHOICE" at bounding box center [65, 271] width 85 height 20
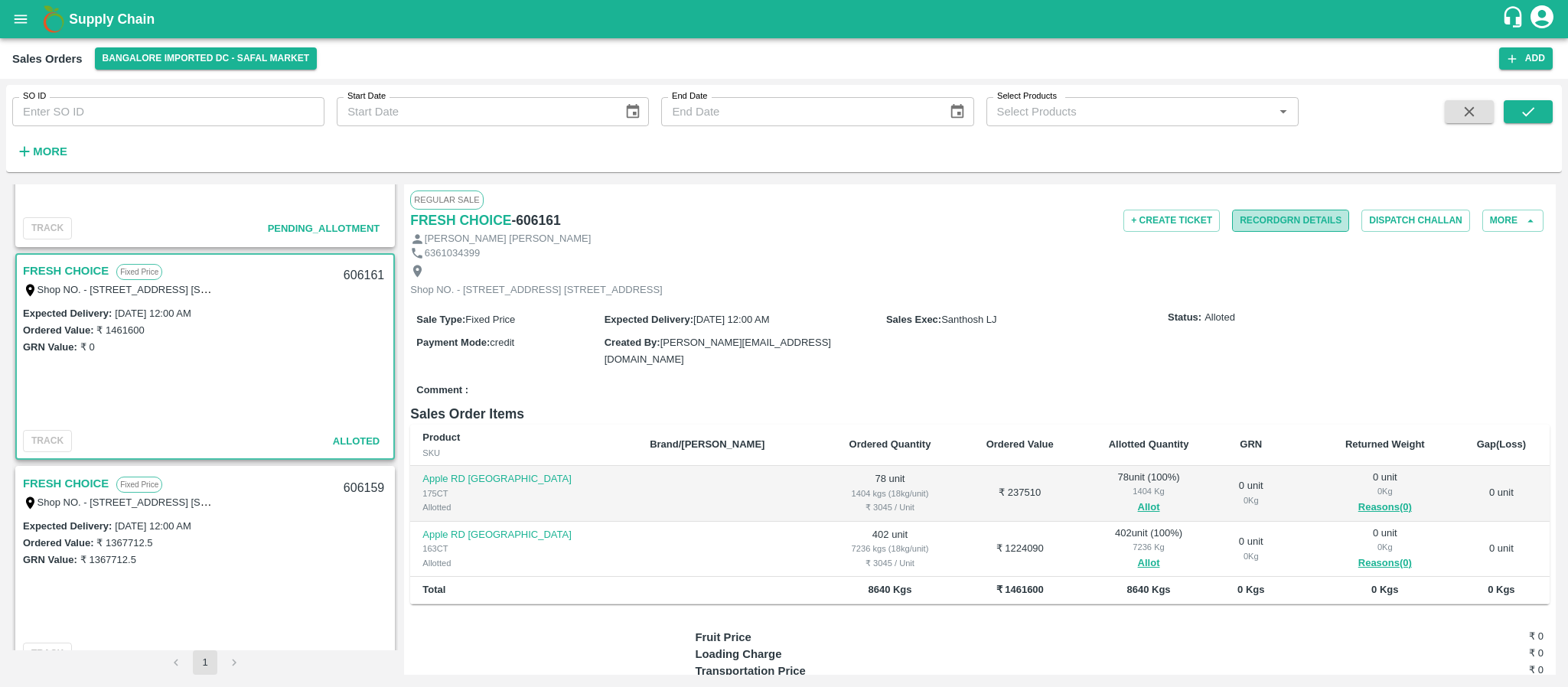
click at [1290, 223] on button "Record GRN Details" at bounding box center [1291, 221] width 117 height 22
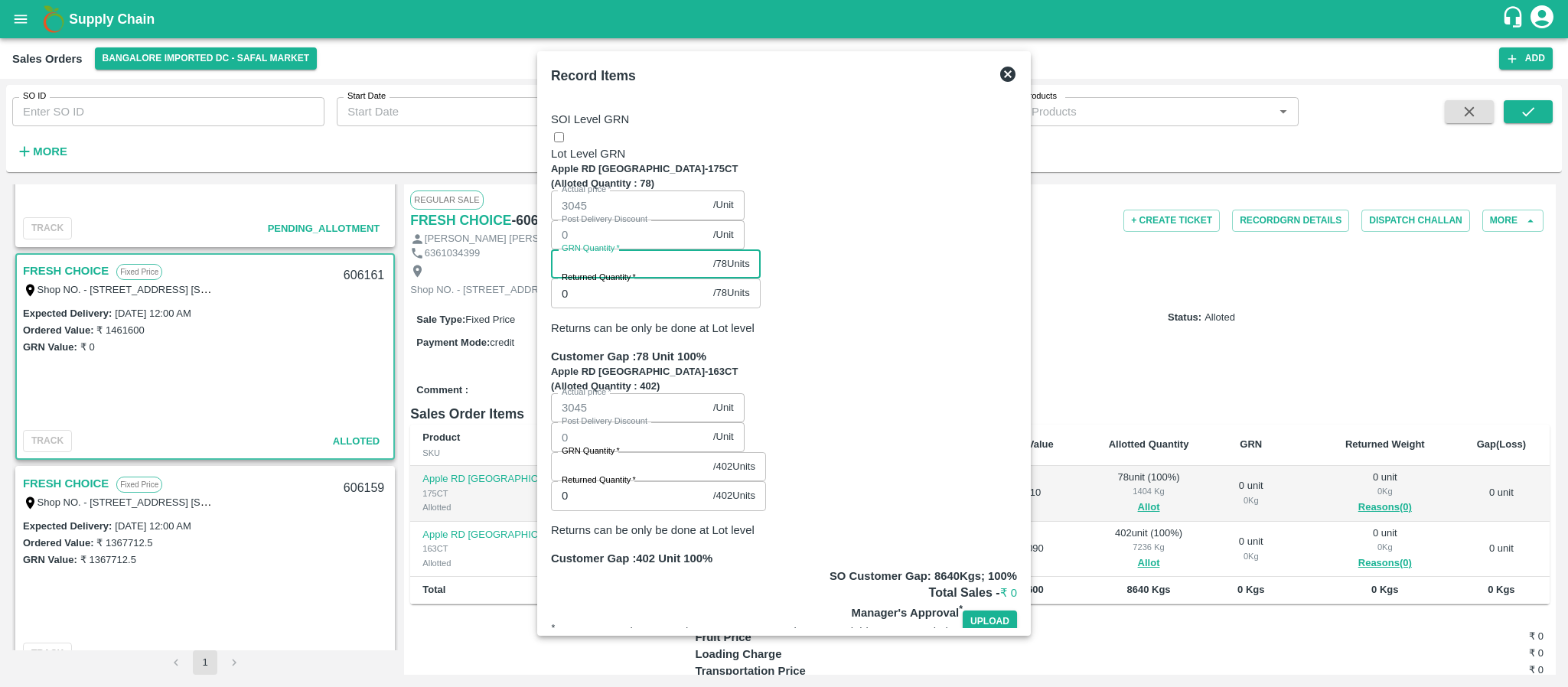
click at [708, 249] on input "GRN Quantity   *" at bounding box center [629, 264] width 156 height 29
type input "78"
click at [620, 445] on label "GRN Quantity   *" at bounding box center [591, 451] width 58 height 12
click at [708, 452] on input "GRN Quantity   *" at bounding box center [629, 466] width 156 height 29
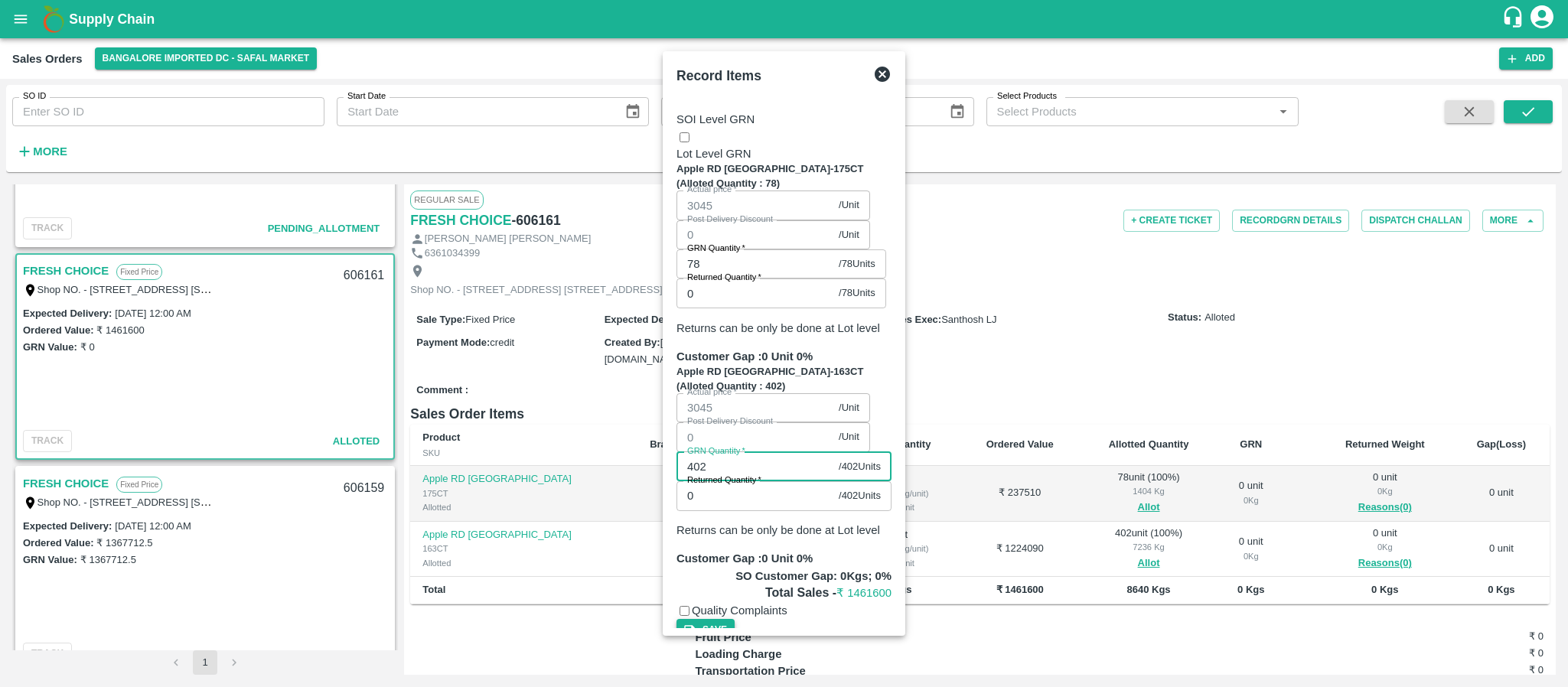
type input "402"
click at [735, 619] on button "Save" at bounding box center [705, 630] width 58 height 22
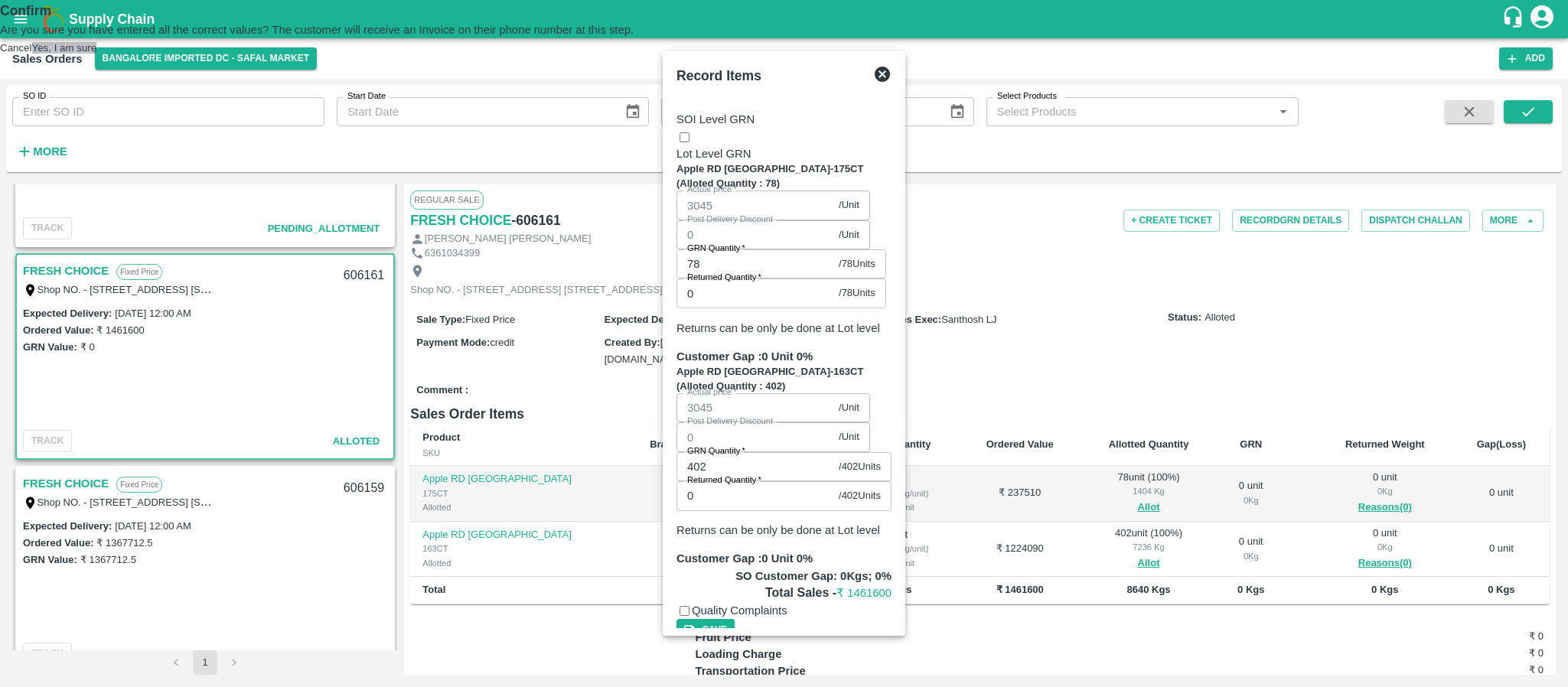
click at [97, 53] on button "Yes, I am sure" at bounding box center [64, 48] width 65 height 12
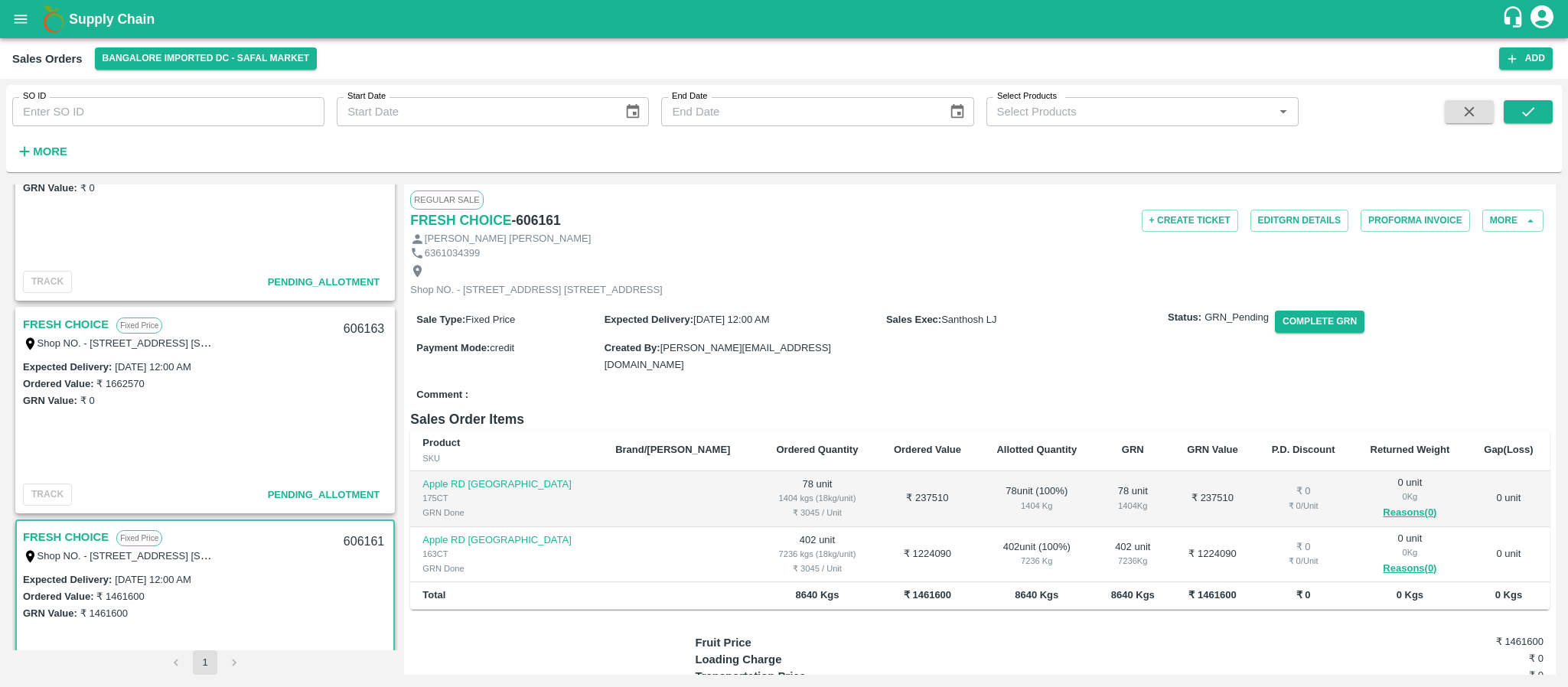
scroll to position [302, 0]
click at [74, 319] on link "FRESH CHOICE" at bounding box center [65, 330] width 85 height 20
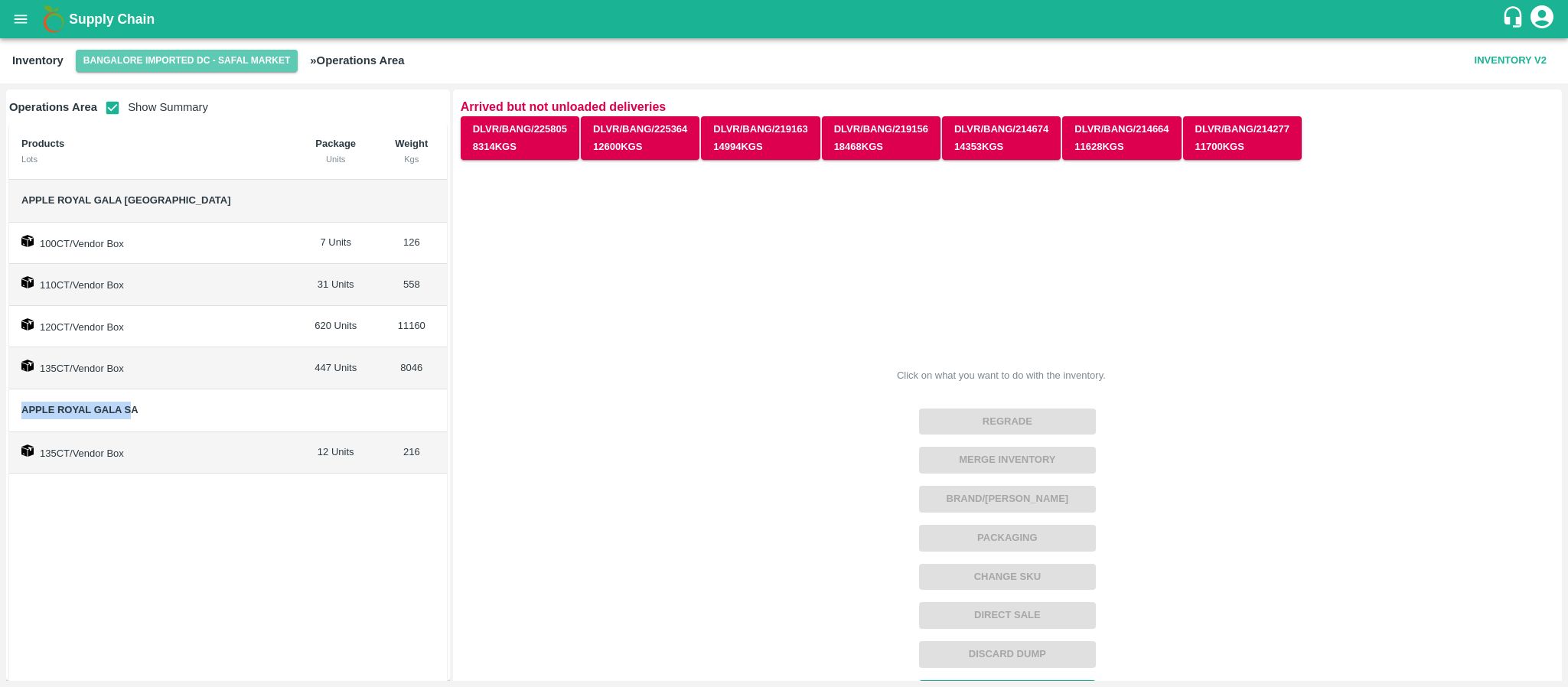
click at [177, 57] on button "Bangalore Imported DC - Safal Market" at bounding box center [187, 61] width 222 height 22
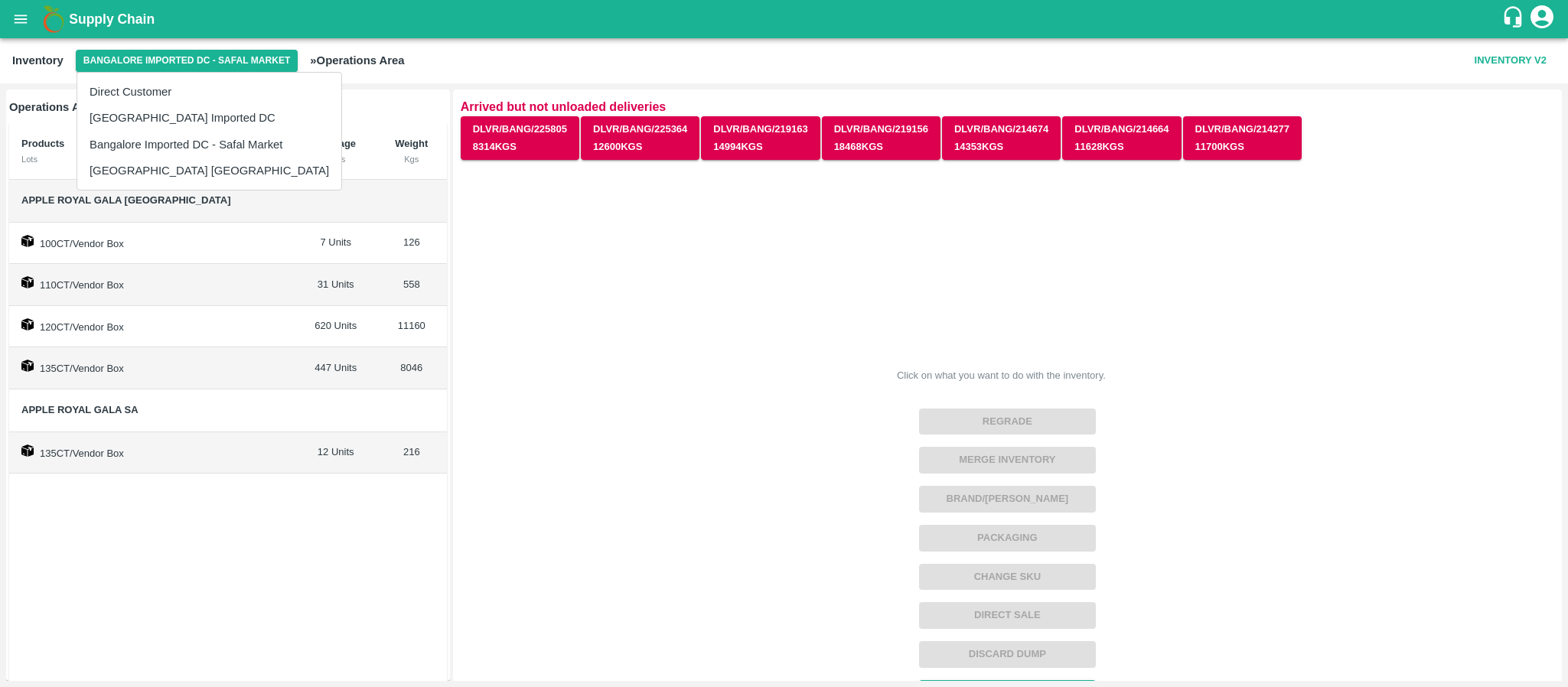
click at [407, 9] on div at bounding box center [784, 343] width 1568 height 687
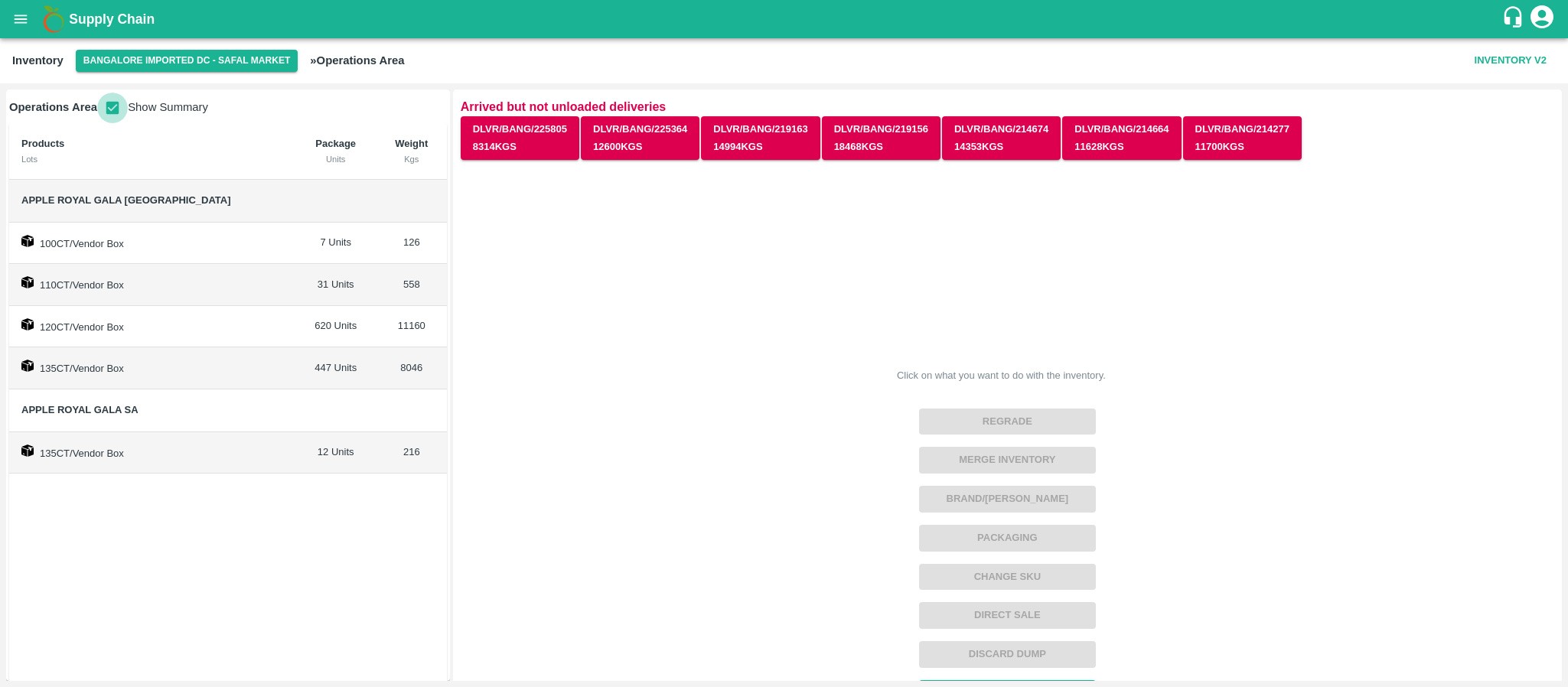
click at [112, 103] on input "checkbox" at bounding box center [112, 108] width 30 height 30
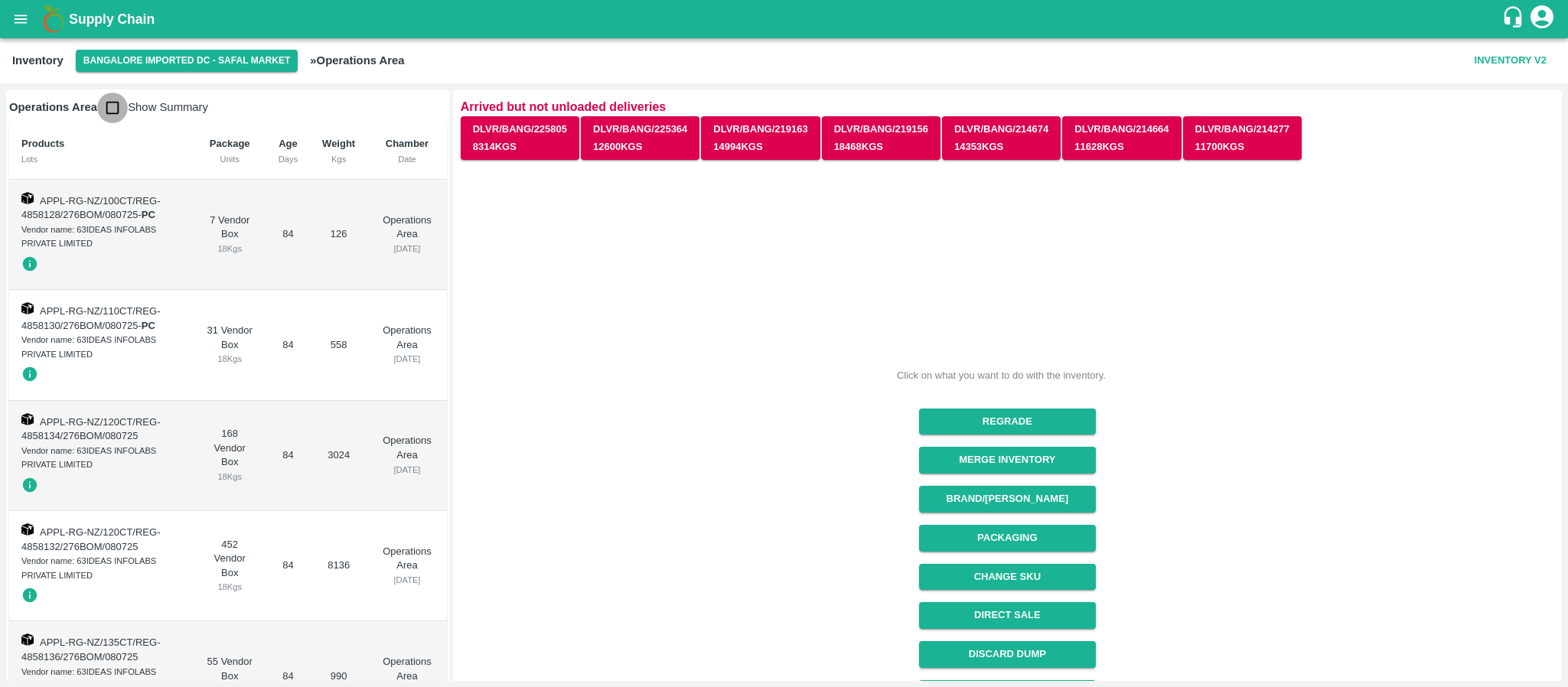
click at [115, 108] on input "checkbox" at bounding box center [112, 108] width 30 height 30
checkbox input "true"
click at [115, 101] on input "checkbox" at bounding box center [112, 108] width 30 height 30
checkbox input "true"
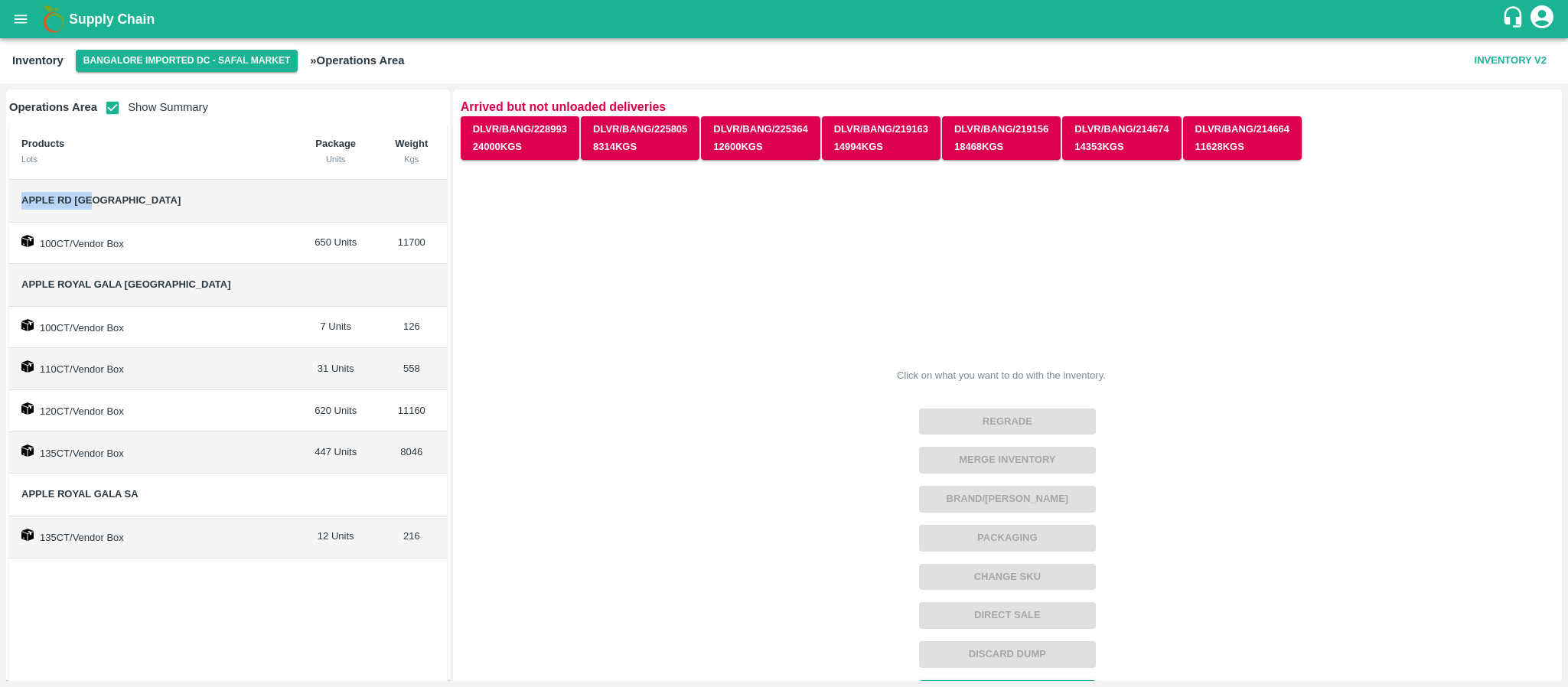
drag, startPoint x: 17, startPoint y: 198, endPoint x: 180, endPoint y: 204, distance: 163.1
click at [180, 204] on td "Apple RD [GEOGRAPHIC_DATA]" at bounding box center [152, 201] width 287 height 43
copy span "Apple RD [GEOGRAPHIC_DATA]"
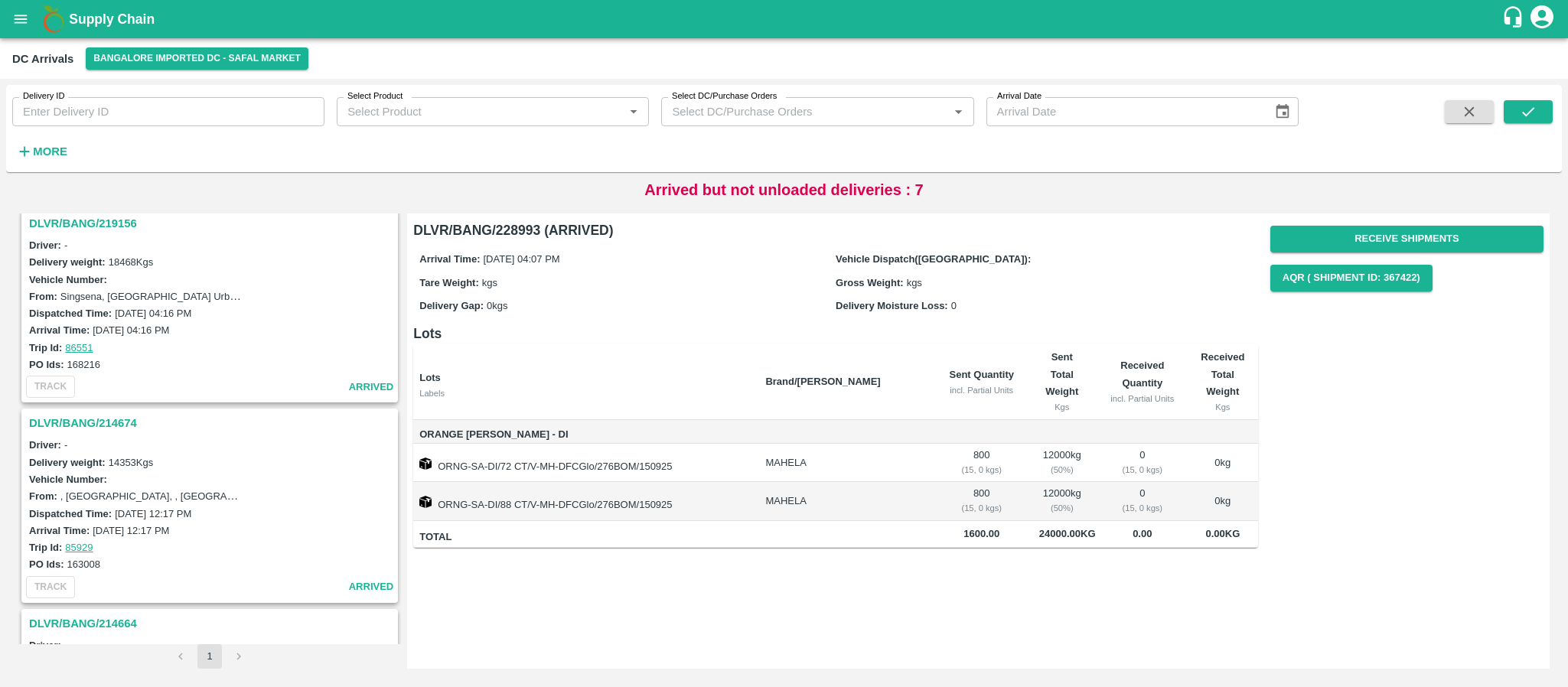
scroll to position [983, 0]
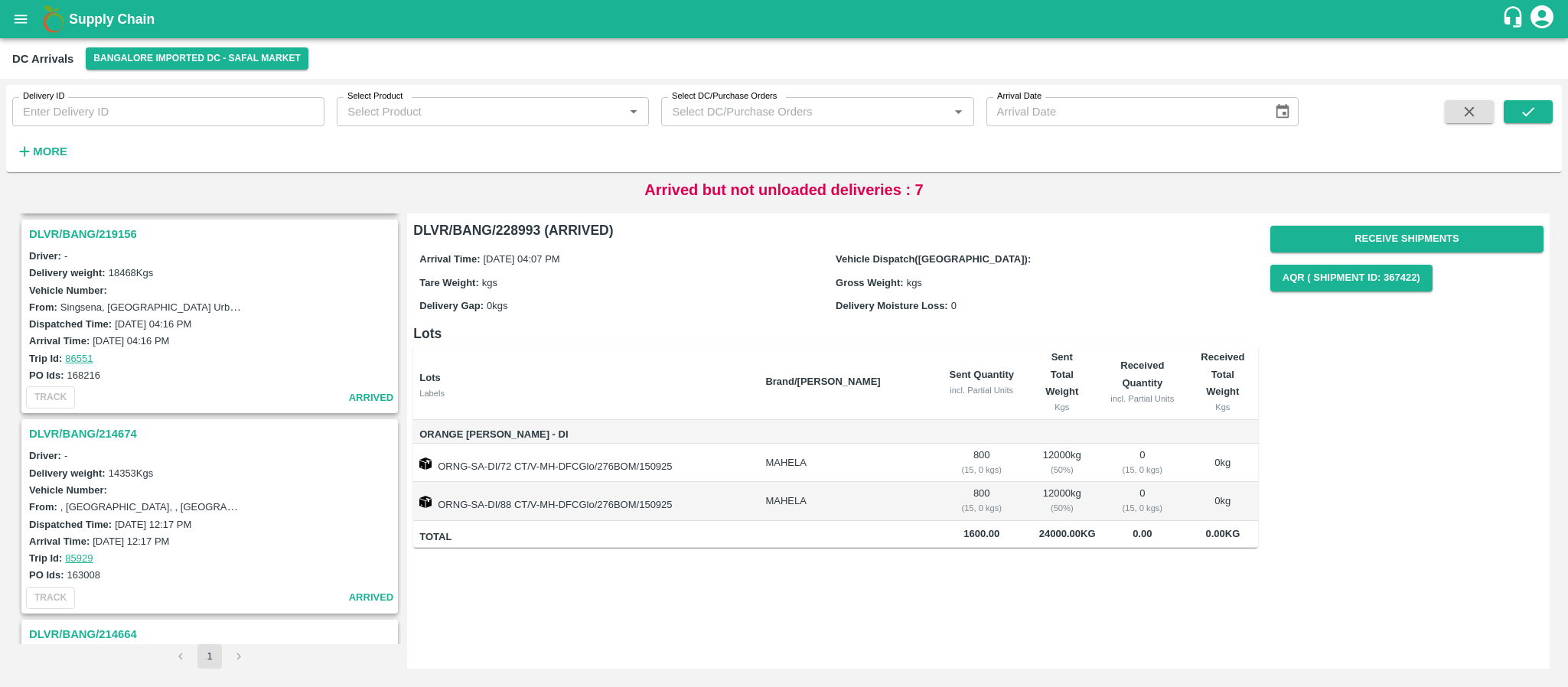
click at [97, 433] on h3 "DLVR/BANG/214674" at bounding box center [211, 434] width 366 height 20
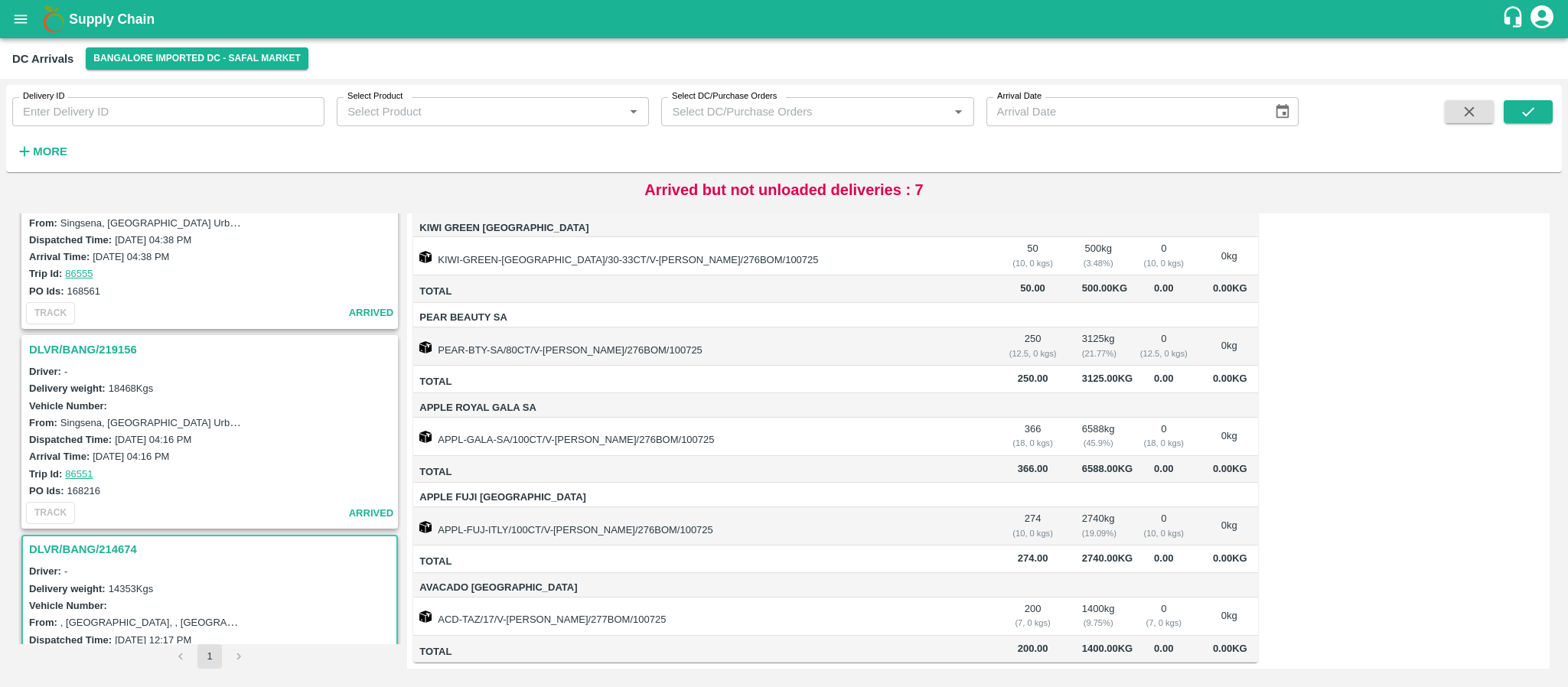
scroll to position [865, 0]
click at [111, 349] on h3 "DLVR/BANG/219156" at bounding box center [211, 352] width 366 height 20
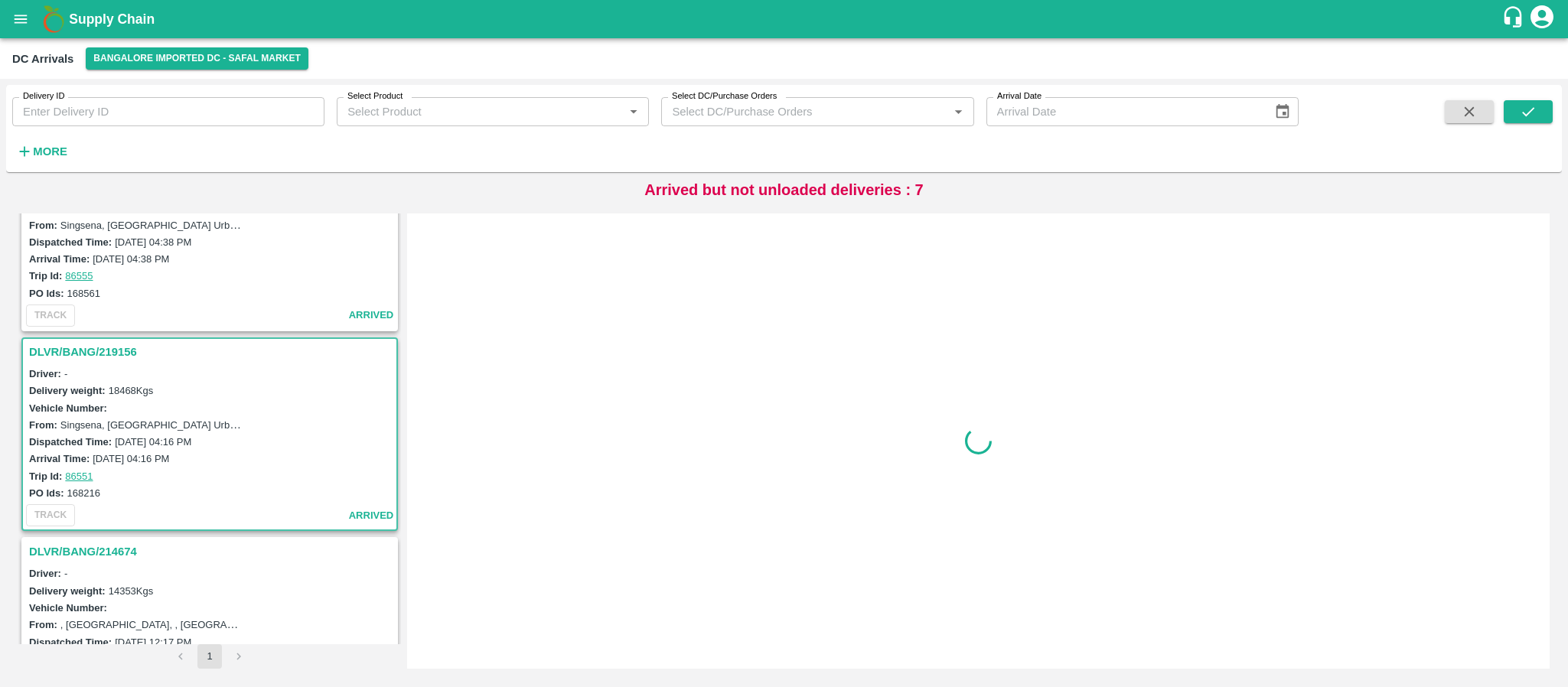
scroll to position [990, 0]
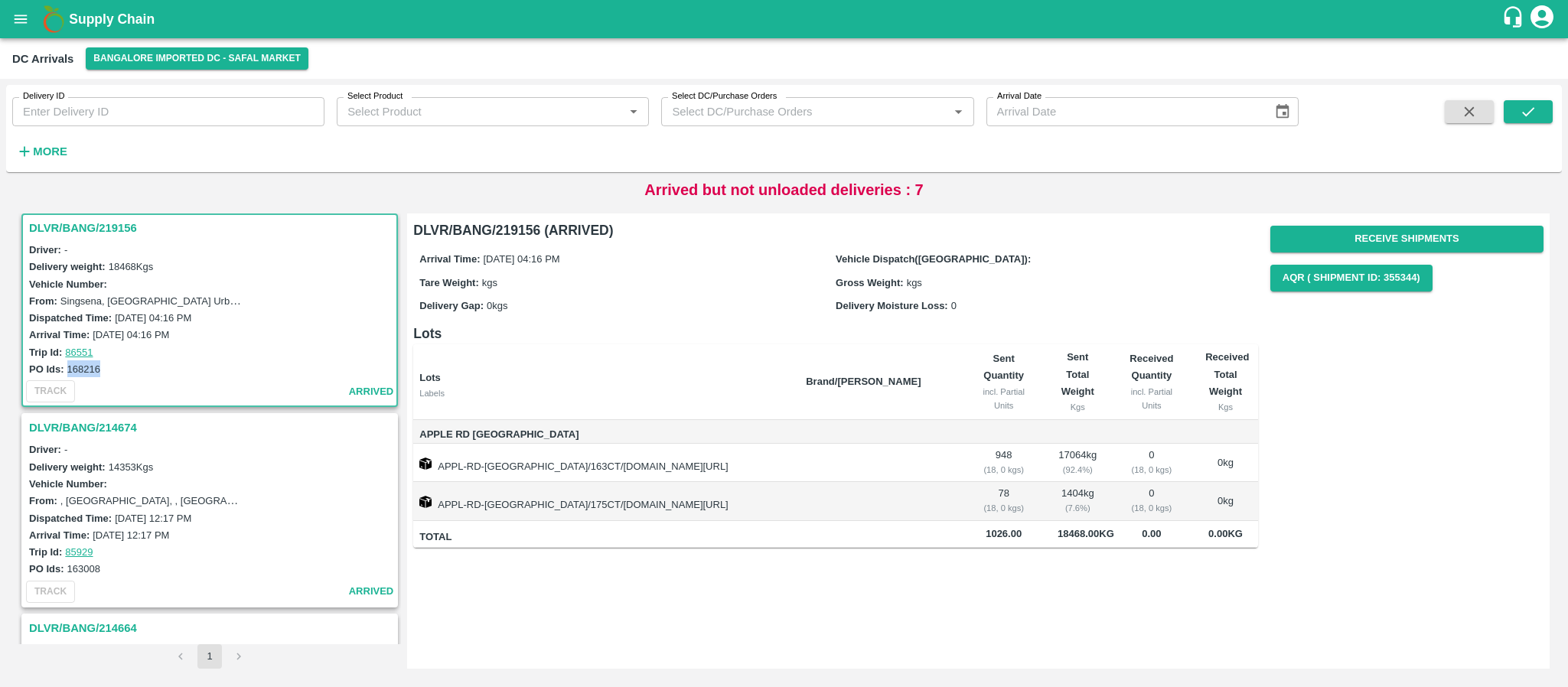
drag, startPoint x: 65, startPoint y: 368, endPoint x: 109, endPoint y: 366, distance: 44.0
click at [109, 366] on div "PO Ids: 168216" at bounding box center [211, 368] width 366 height 17
copy label "168216"
click at [1364, 232] on button "Receive Shipments" at bounding box center [1407, 239] width 273 height 27
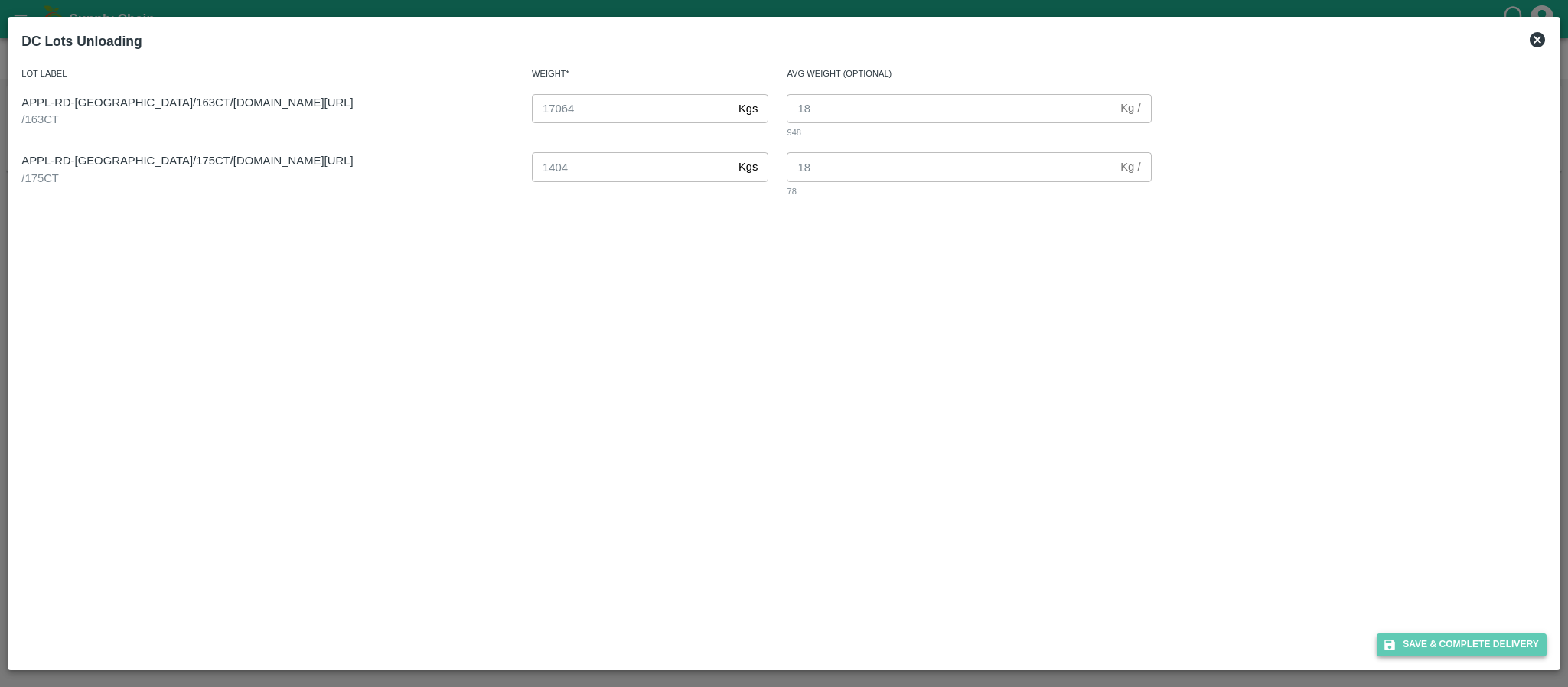
click at [1442, 639] on button "Save & Complete Delivery" at bounding box center [1461, 645] width 170 height 22
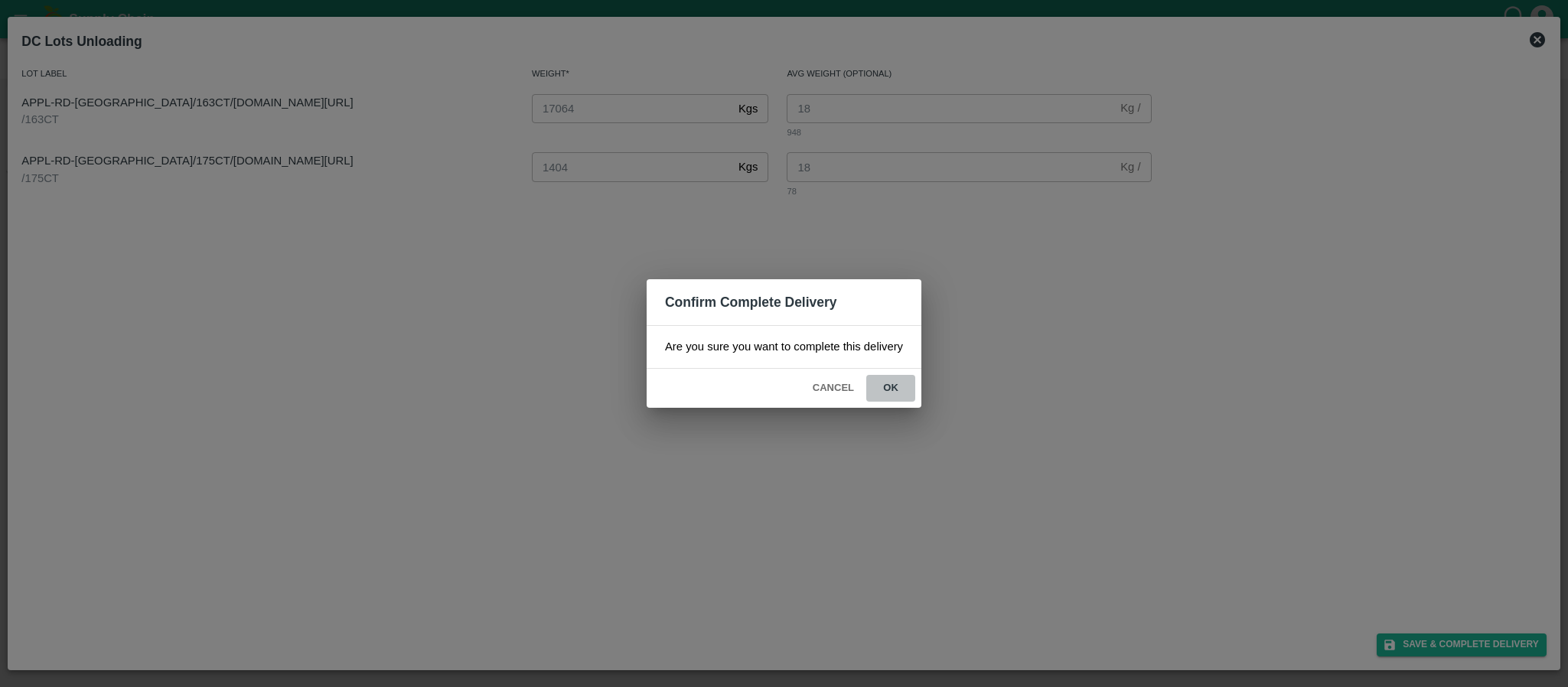
click at [893, 390] on button "ok" at bounding box center [891, 389] width 49 height 27
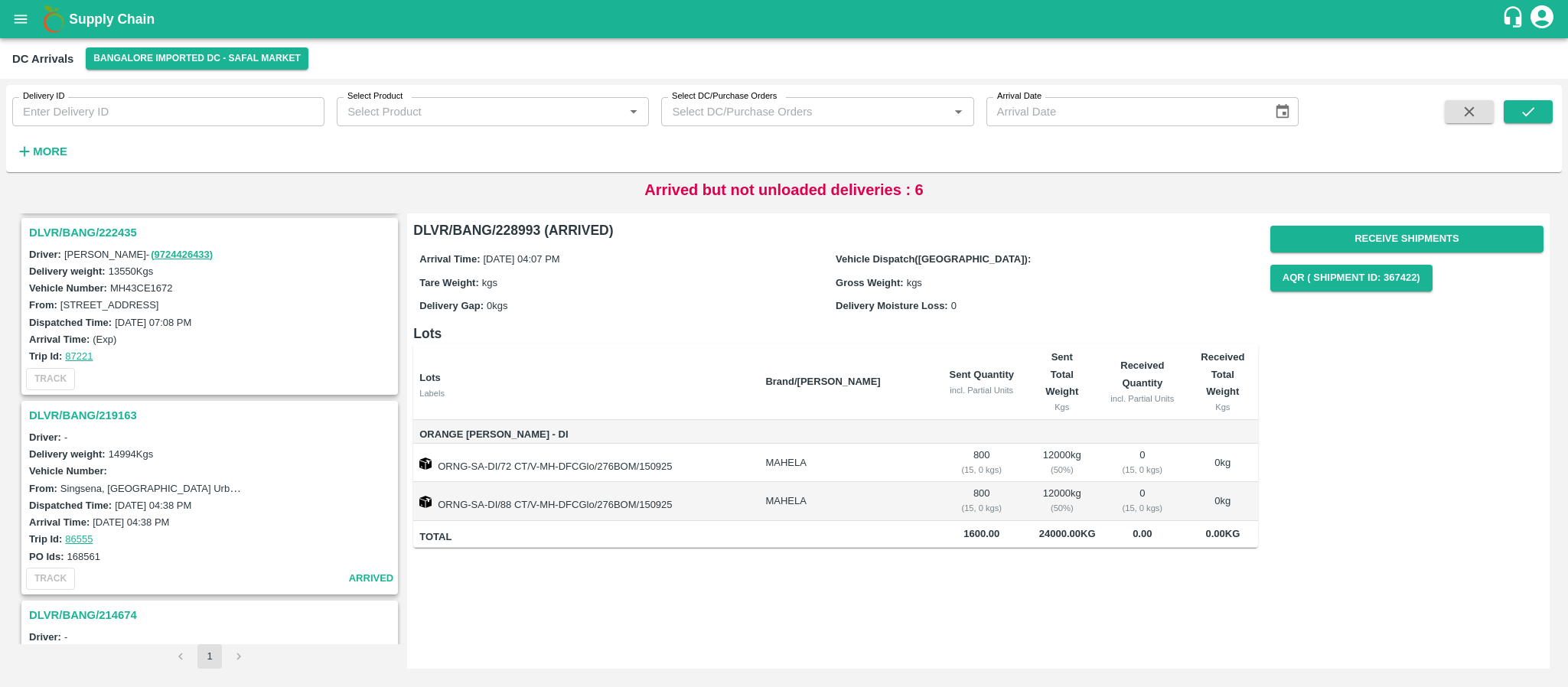
scroll to position [602, 0]
click at [115, 417] on h3 "DLVR/BANG/219163" at bounding box center [211, 417] width 366 height 20
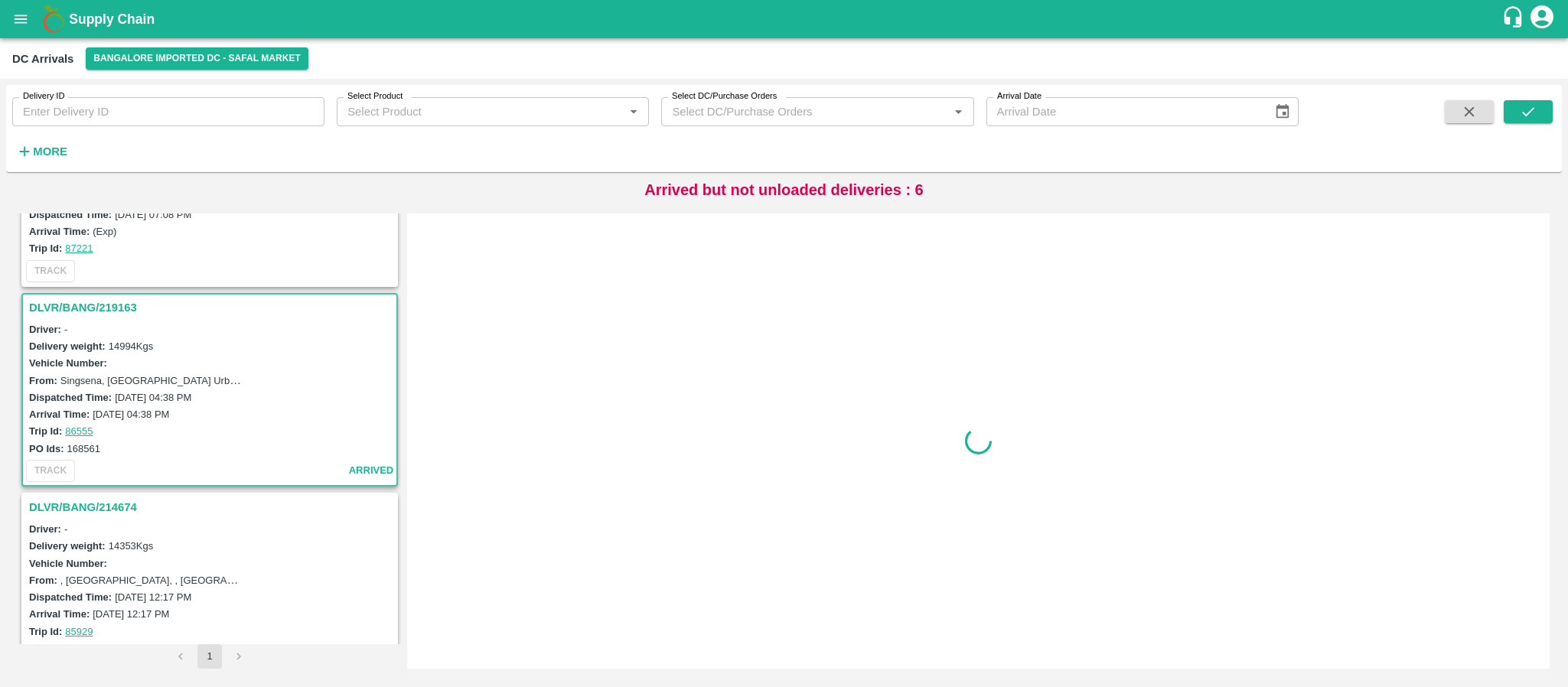
scroll to position [788, 0]
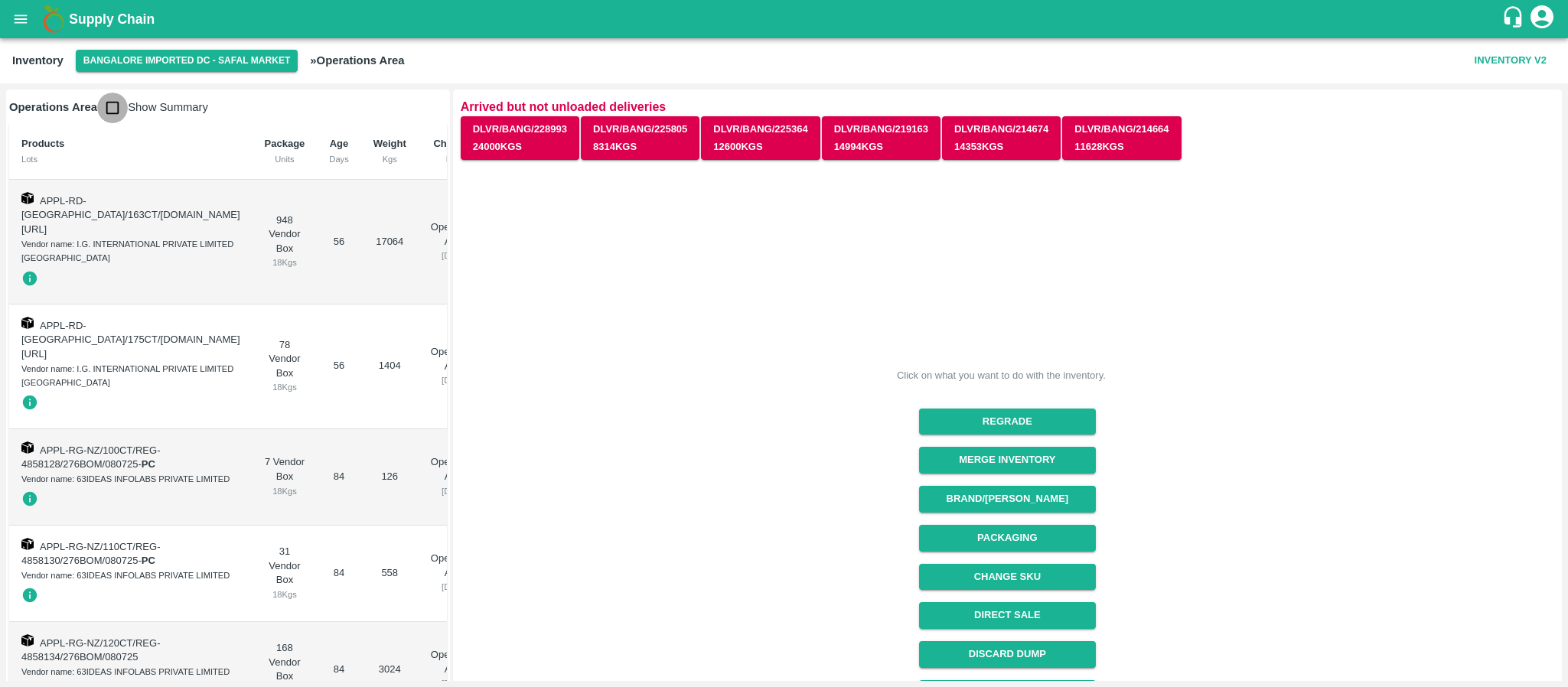
click at [112, 95] on input "checkbox" at bounding box center [112, 108] width 30 height 30
checkbox input "true"
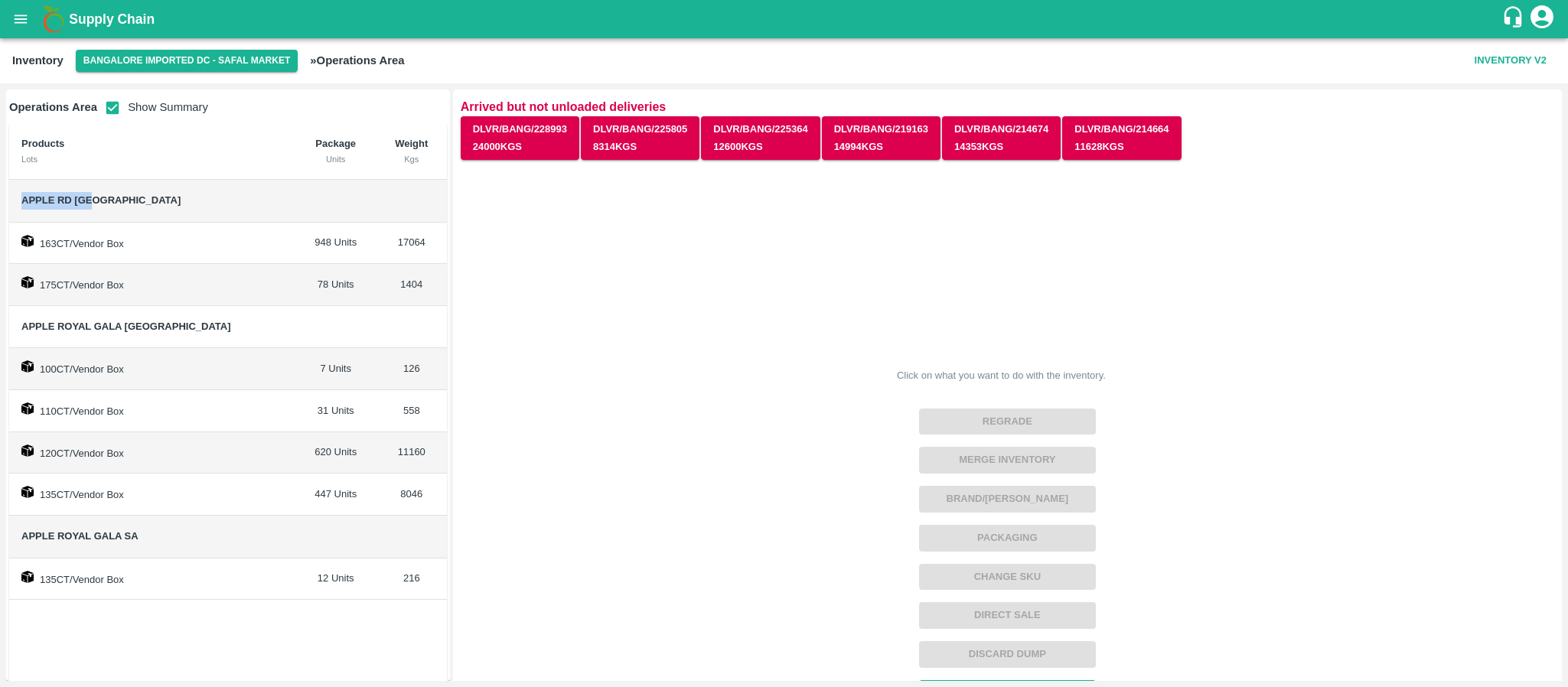
drag, startPoint x: 19, startPoint y: 199, endPoint x: 132, endPoint y: 196, distance: 113.0
click at [132, 196] on td "Apple RD [GEOGRAPHIC_DATA]" at bounding box center [152, 201] width 287 height 43
copy span "Apple RD [GEOGRAPHIC_DATA]"
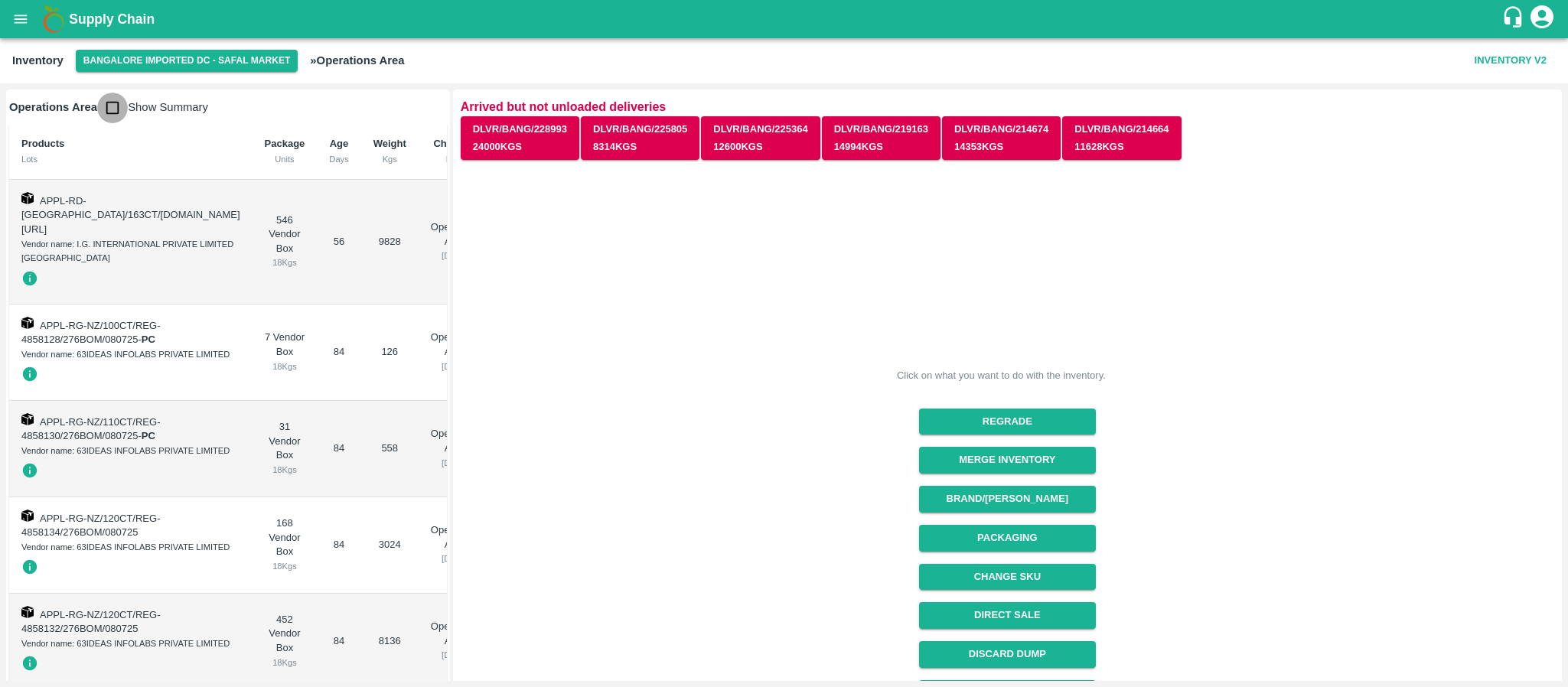
click at [116, 103] on input "checkbox" at bounding box center [112, 108] width 30 height 30
checkbox input "true"
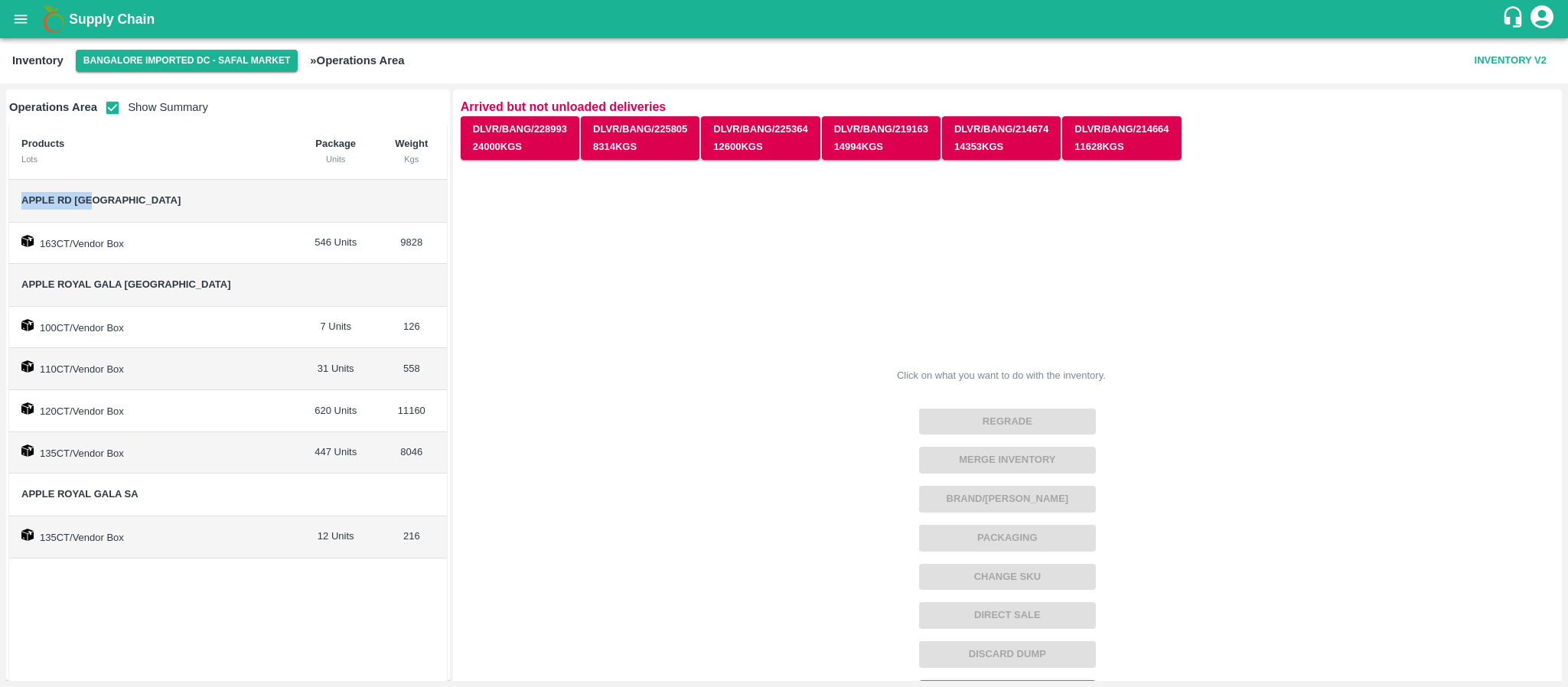
drag, startPoint x: 17, startPoint y: 196, endPoint x: 142, endPoint y: 203, distance: 125.2
click at [142, 203] on td "Apple RD [GEOGRAPHIC_DATA]" at bounding box center [152, 201] width 287 height 43
copy span "Apple RD [GEOGRAPHIC_DATA]"
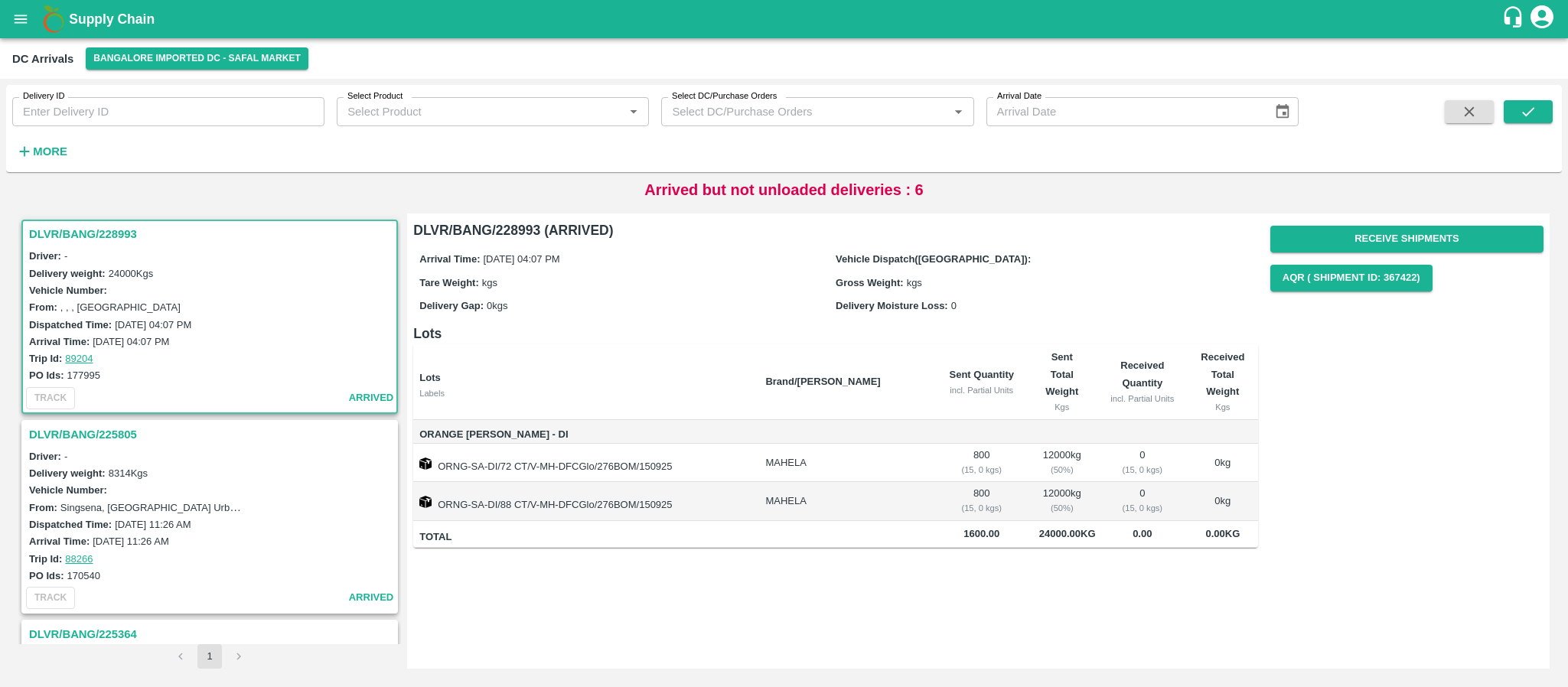
click at [104, 433] on h3 "DLVR/BANG/225805" at bounding box center [211, 434] width 366 height 20
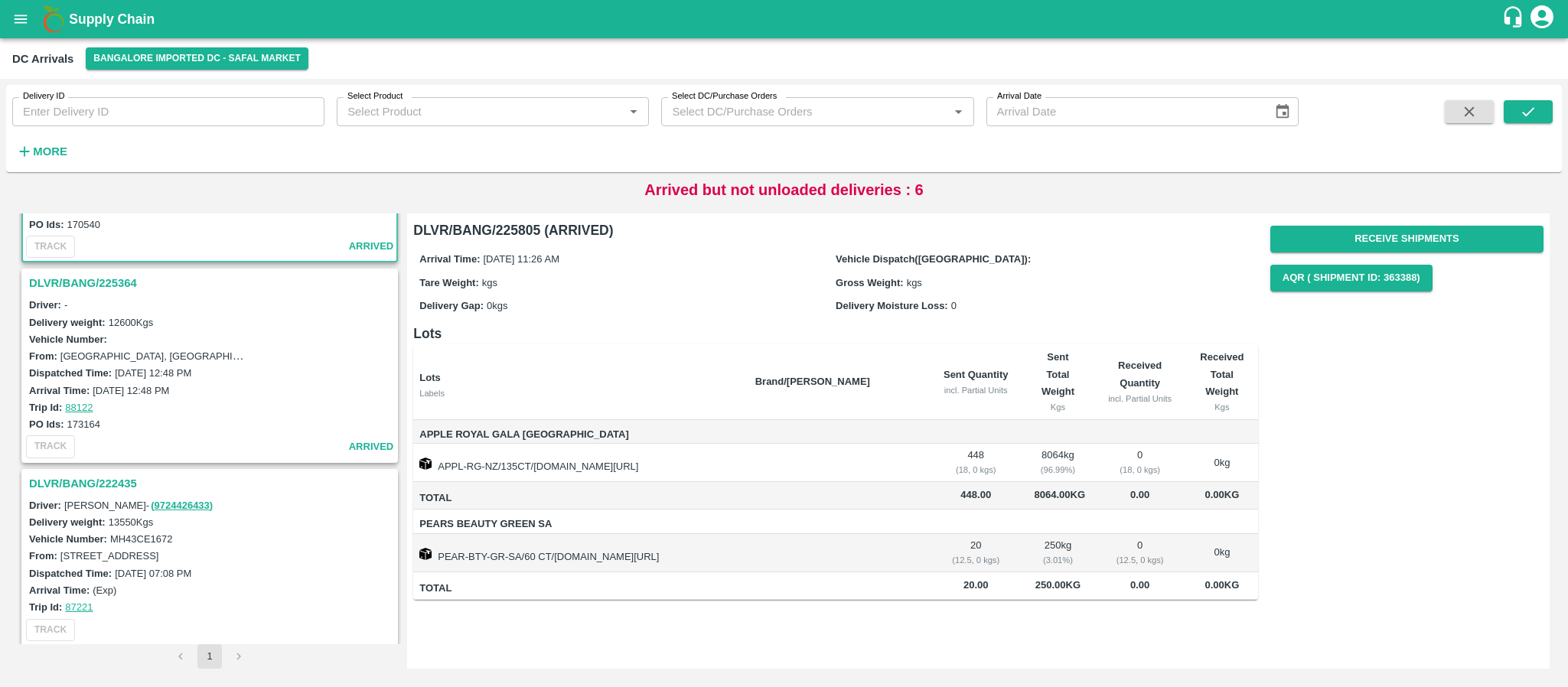
scroll to position [352, 0]
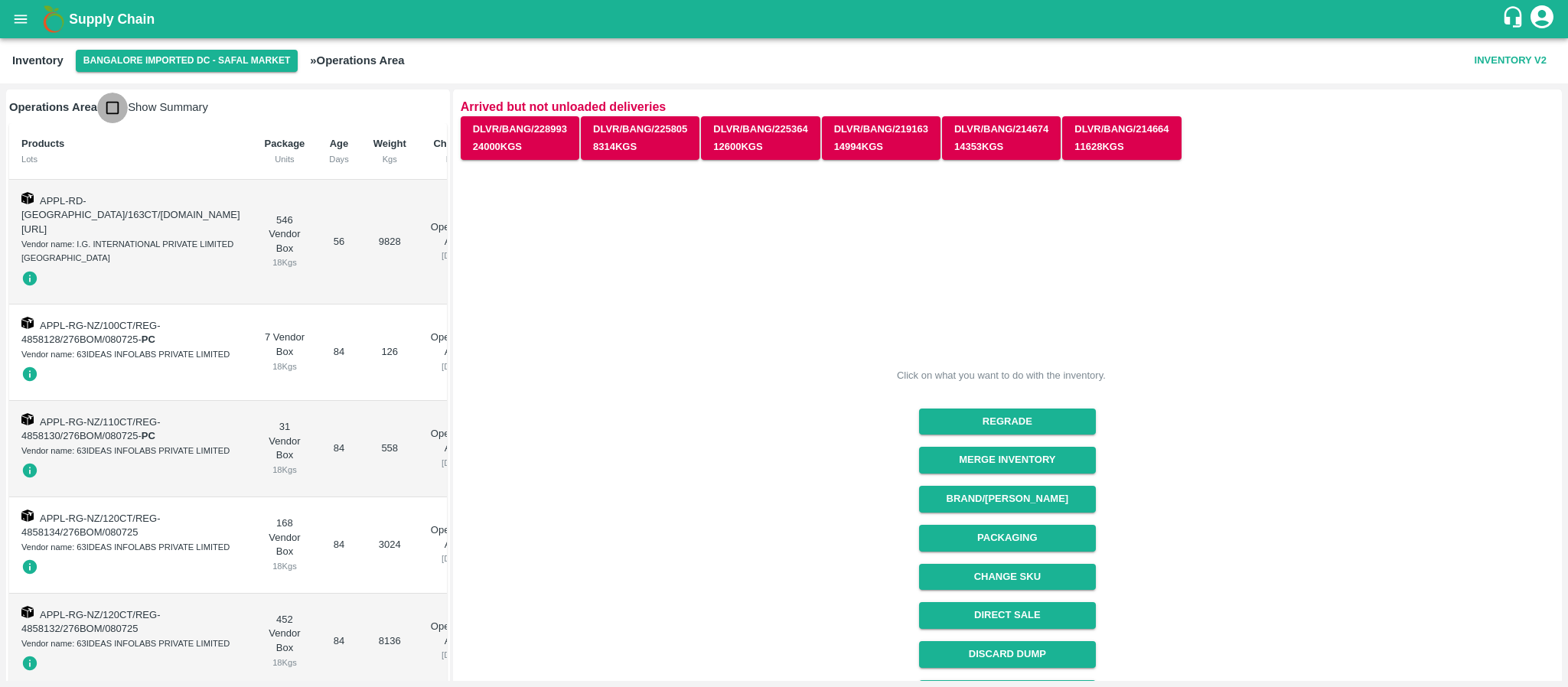
click at [112, 109] on input "checkbox" at bounding box center [112, 108] width 30 height 30
checkbox input "true"
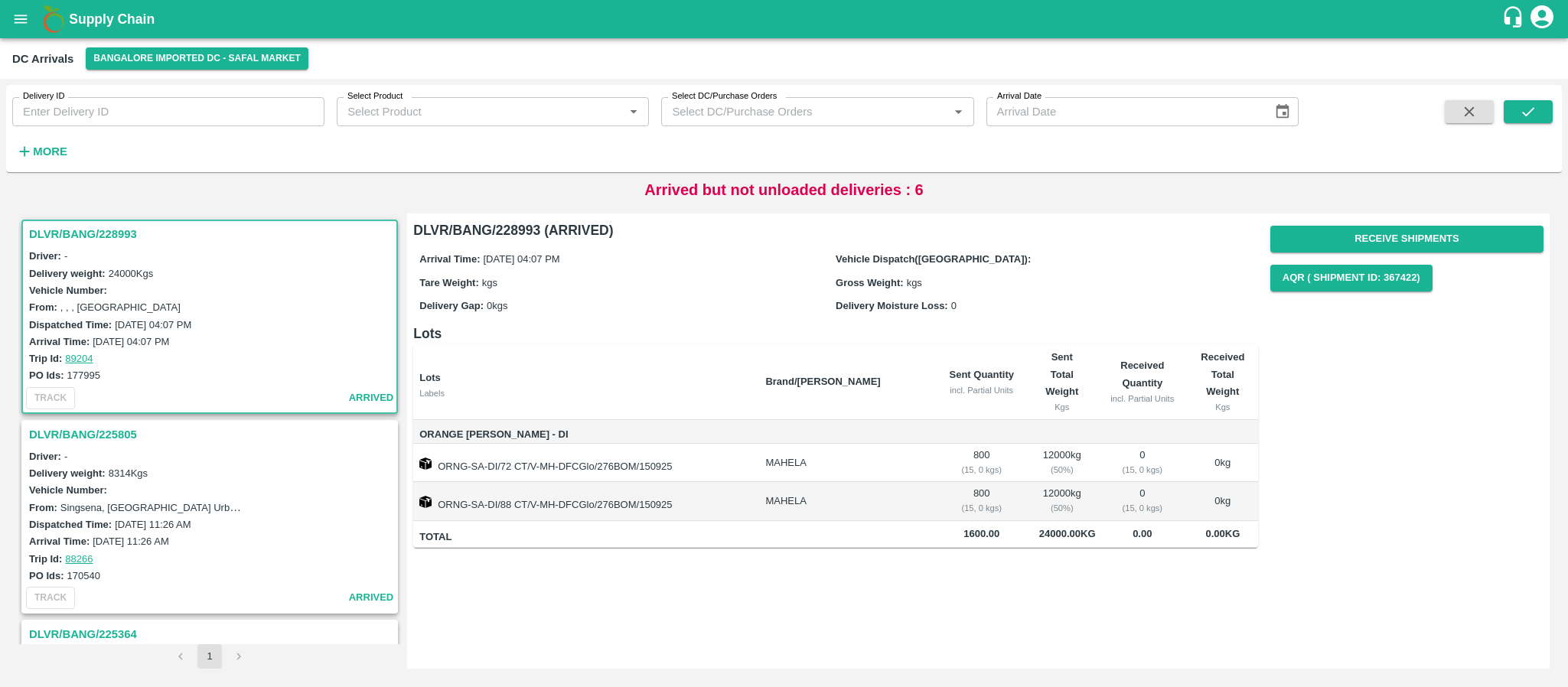
click at [117, 429] on h3 "DLVR/BANG/225805" at bounding box center [211, 434] width 366 height 20
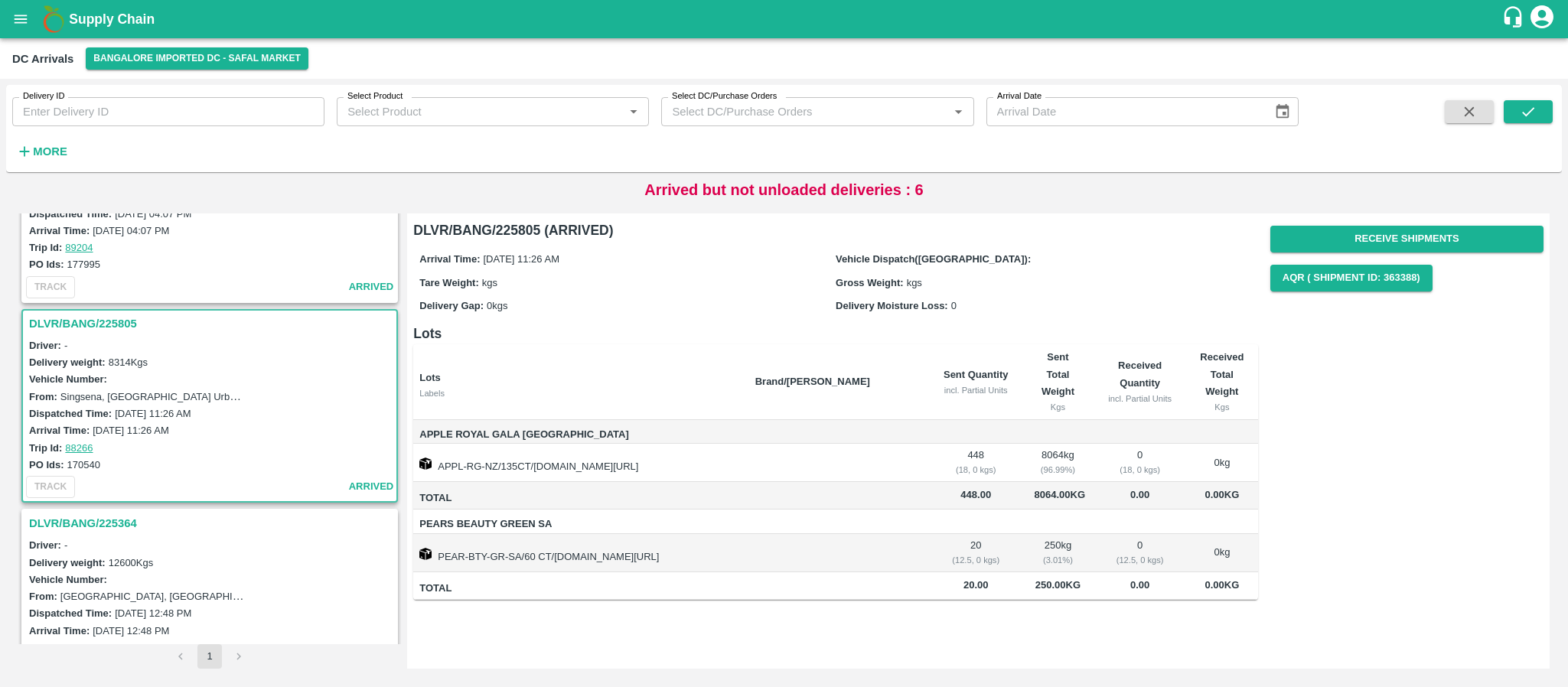
scroll to position [206, 0]
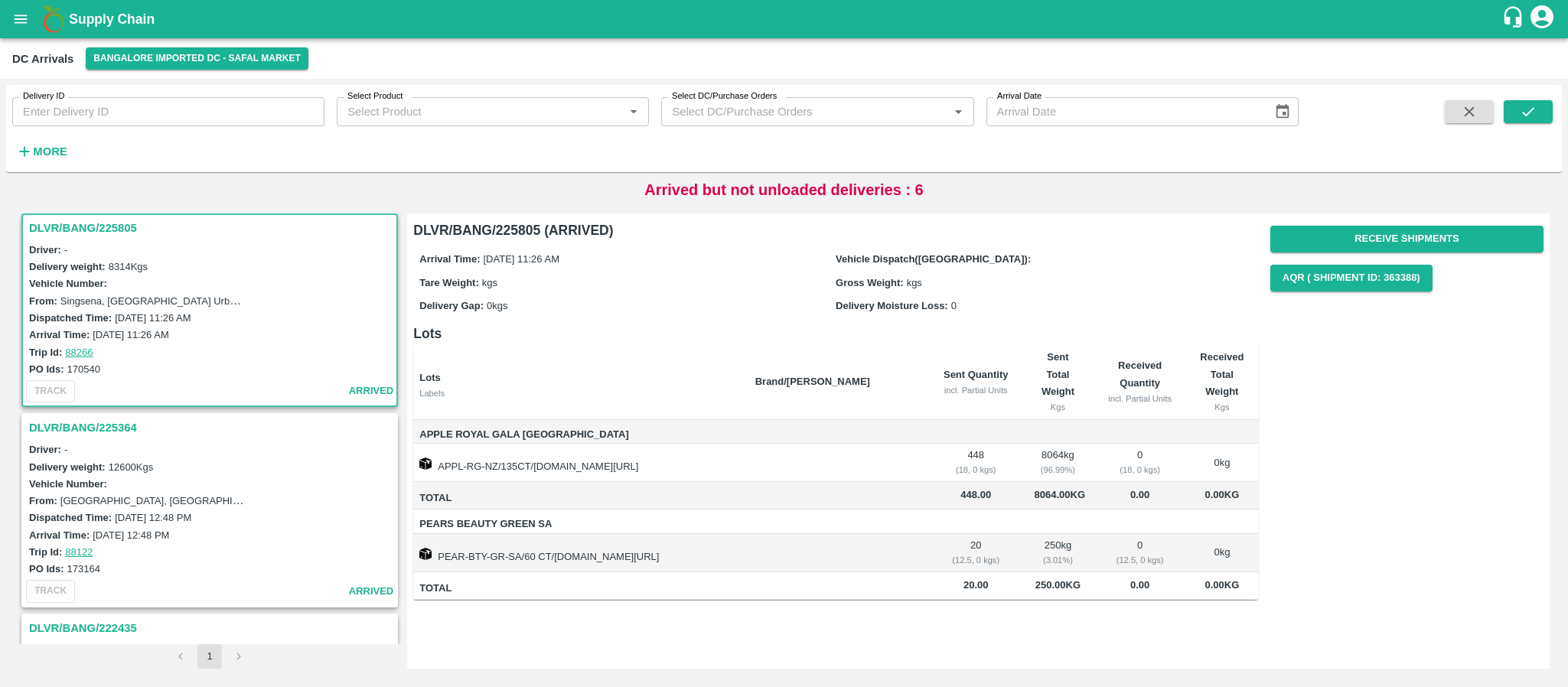
click at [125, 418] on h3 "DLVR/BANG/225364" at bounding box center [211, 428] width 366 height 20
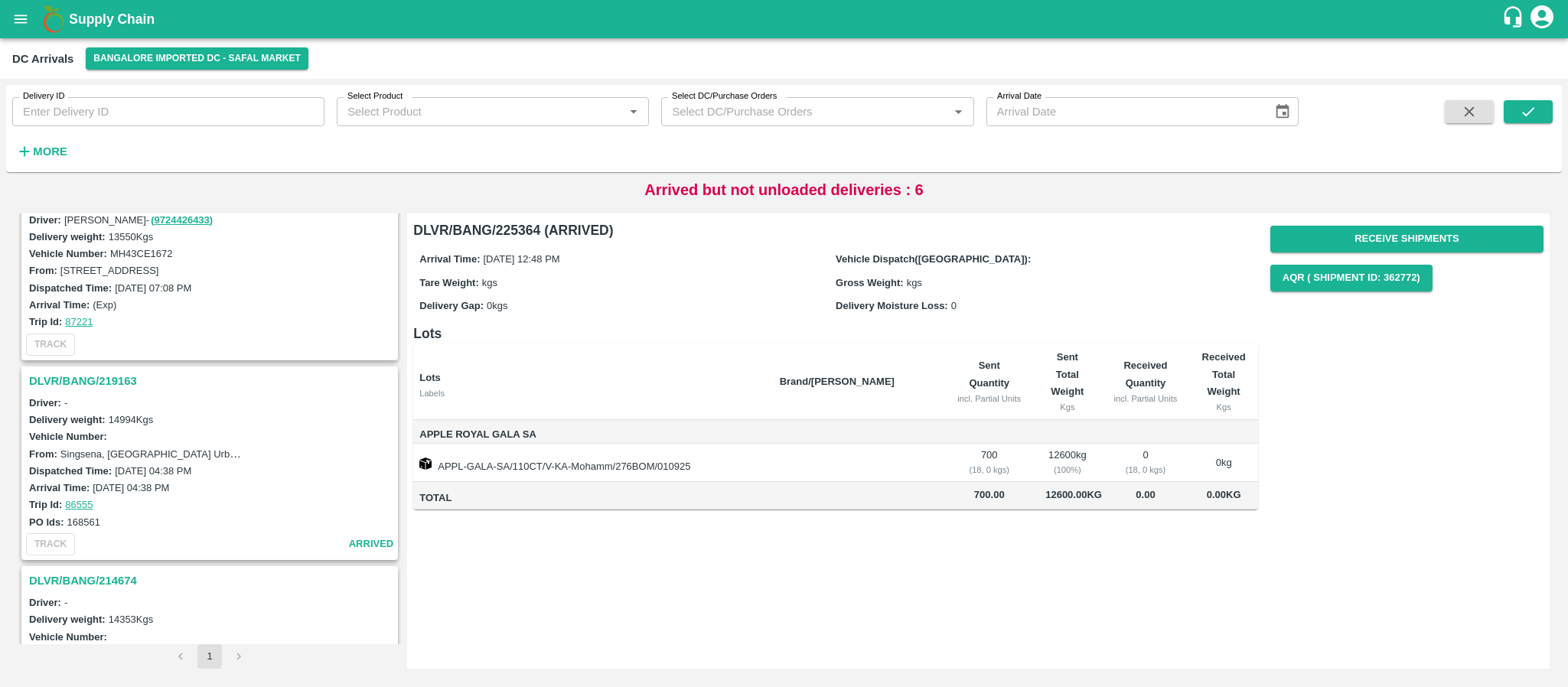
scroll to position [619, 0]
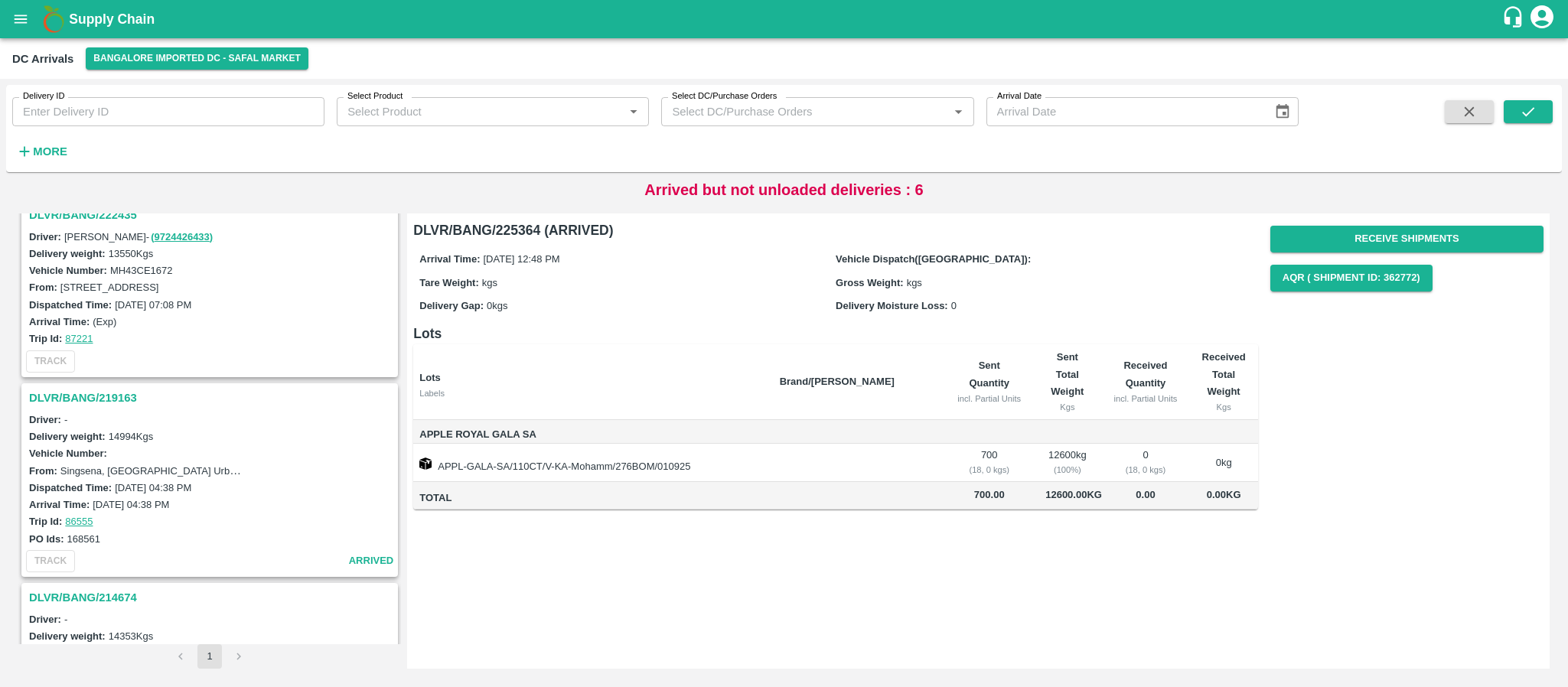
click at [116, 400] on h3 "DLVR/BANG/219163" at bounding box center [211, 398] width 366 height 20
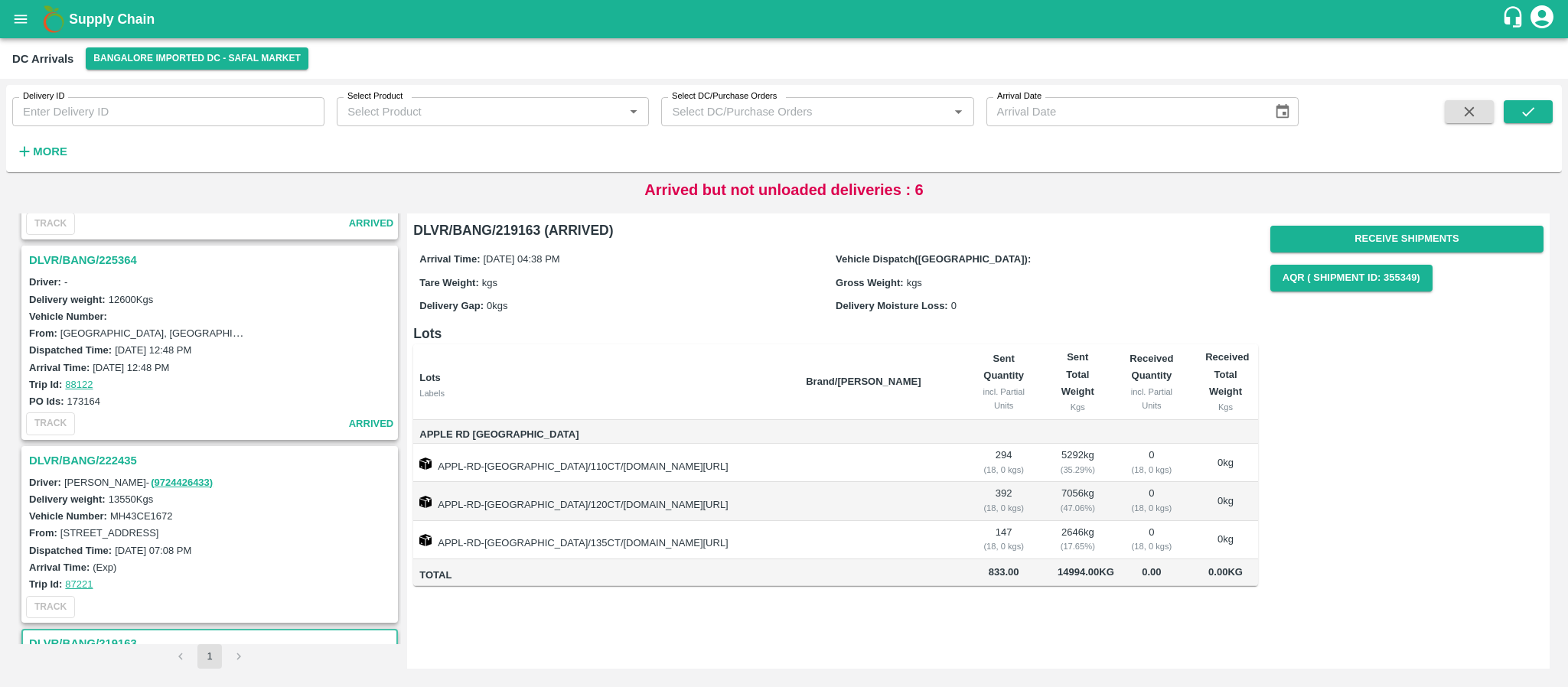
scroll to position [313, 0]
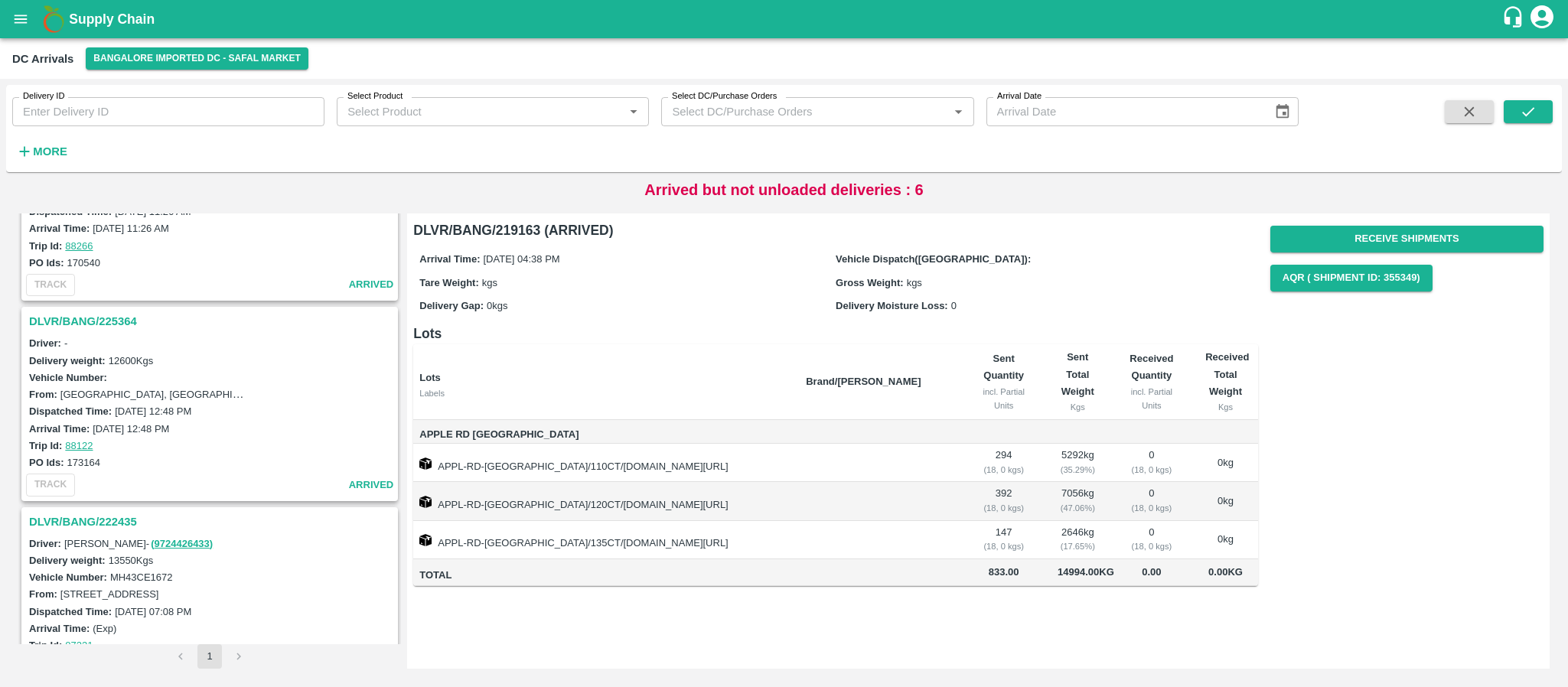
click at [112, 319] on h3 "DLVR/BANG/225364" at bounding box center [211, 321] width 366 height 20
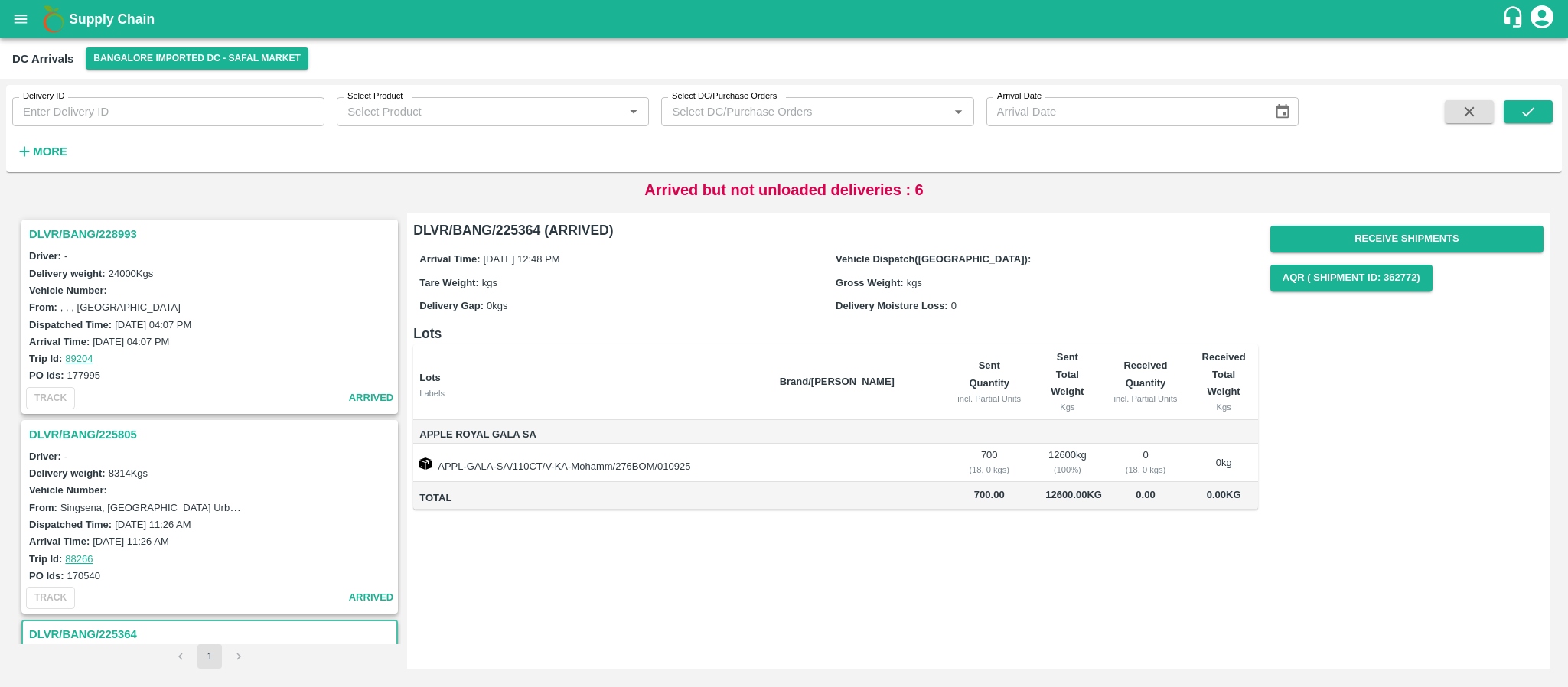
click at [117, 434] on h3 "DLVR/BANG/225805" at bounding box center [211, 434] width 366 height 20
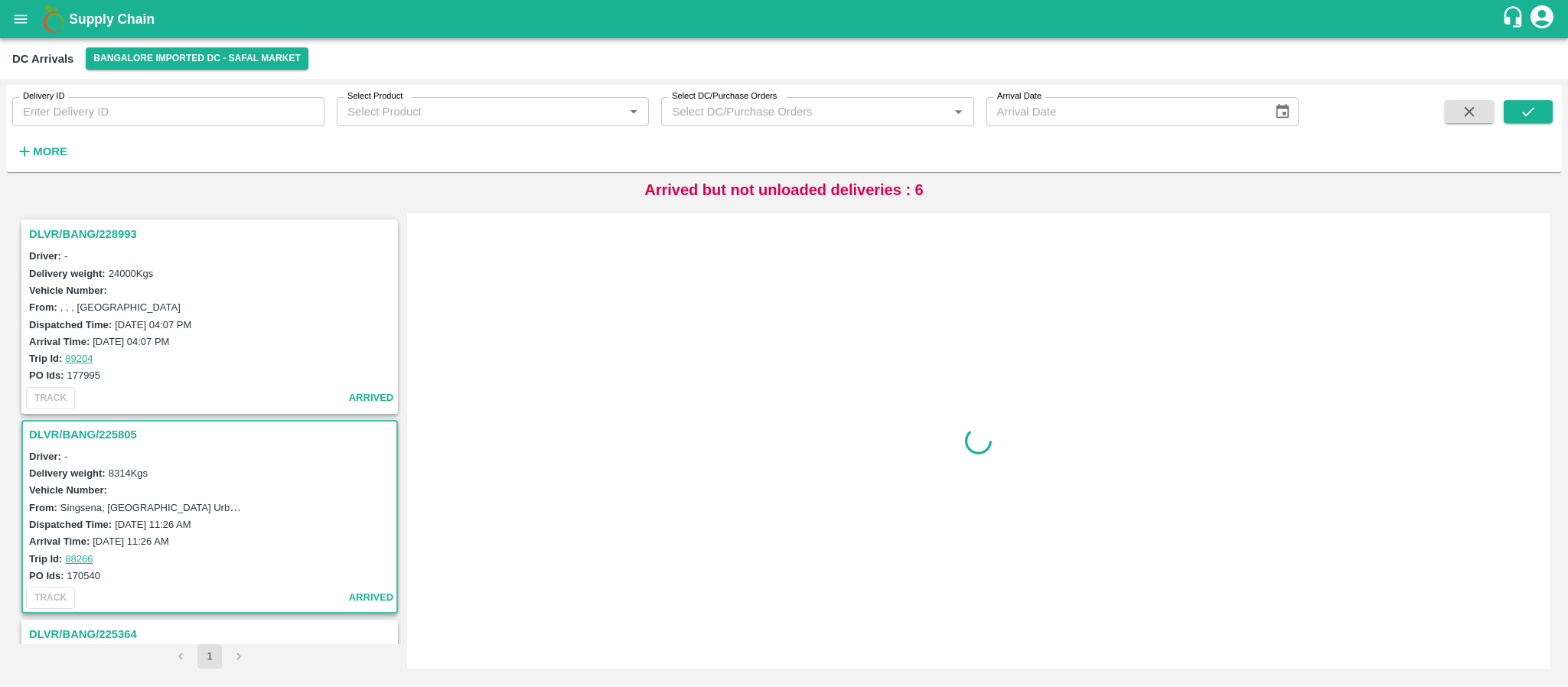
scroll to position [206, 0]
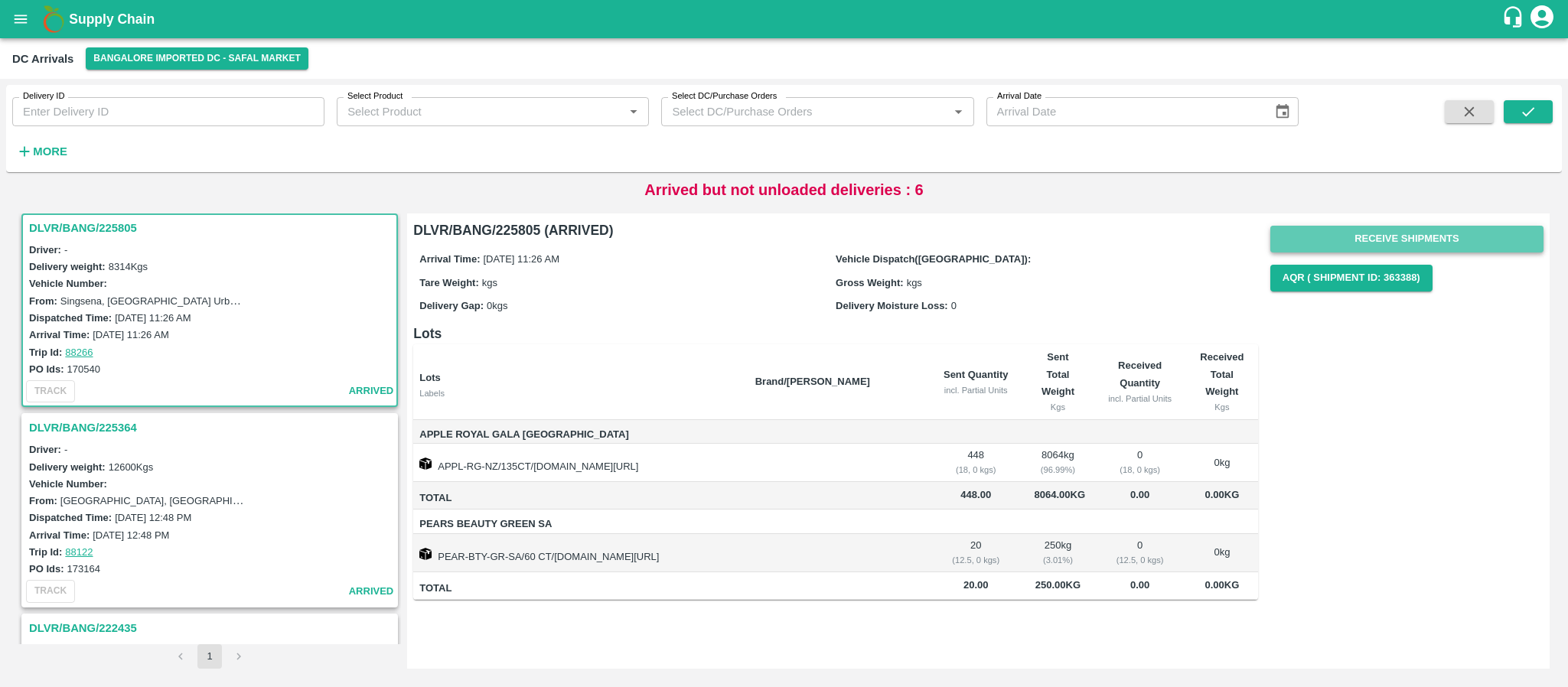
click at [1370, 237] on button "Receive Shipments" at bounding box center [1407, 239] width 273 height 27
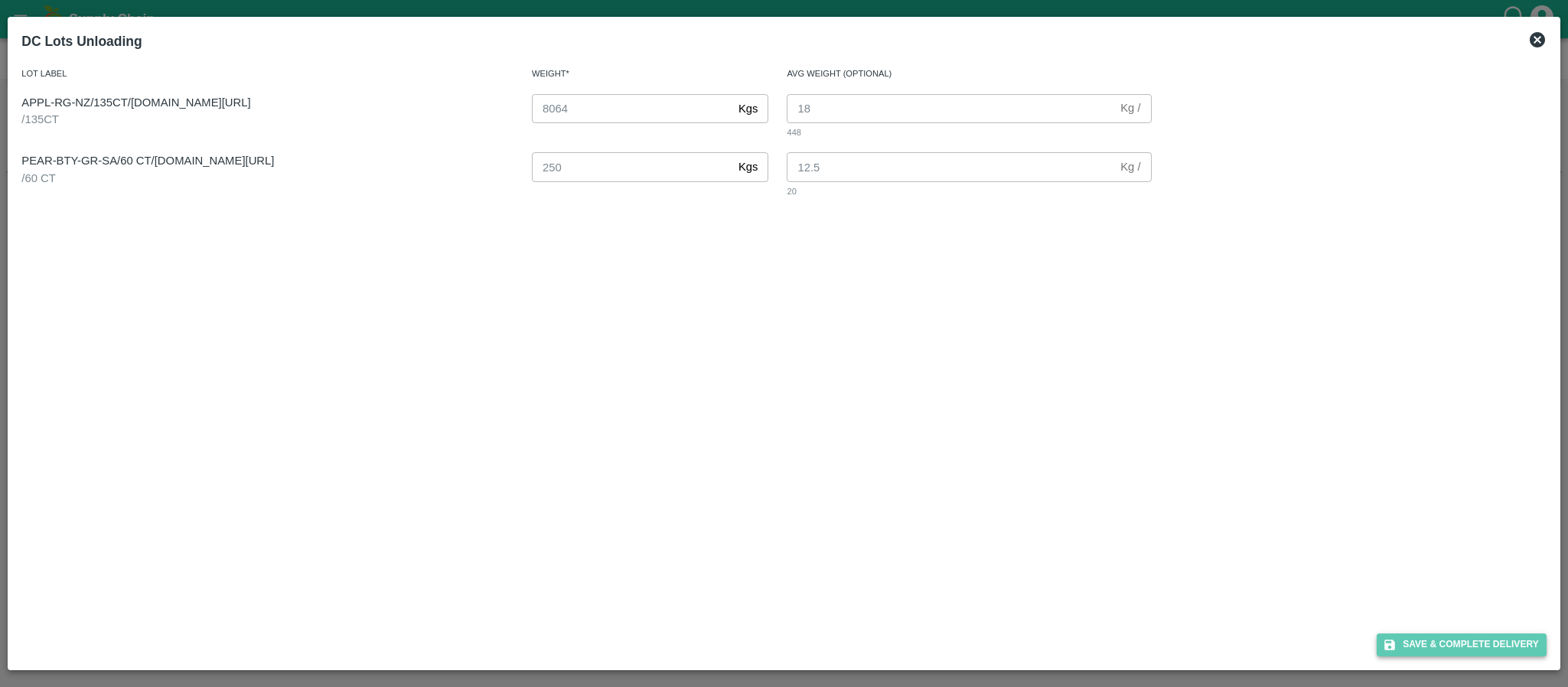
click at [1456, 641] on button "Save & Complete Delivery" at bounding box center [1461, 645] width 170 height 22
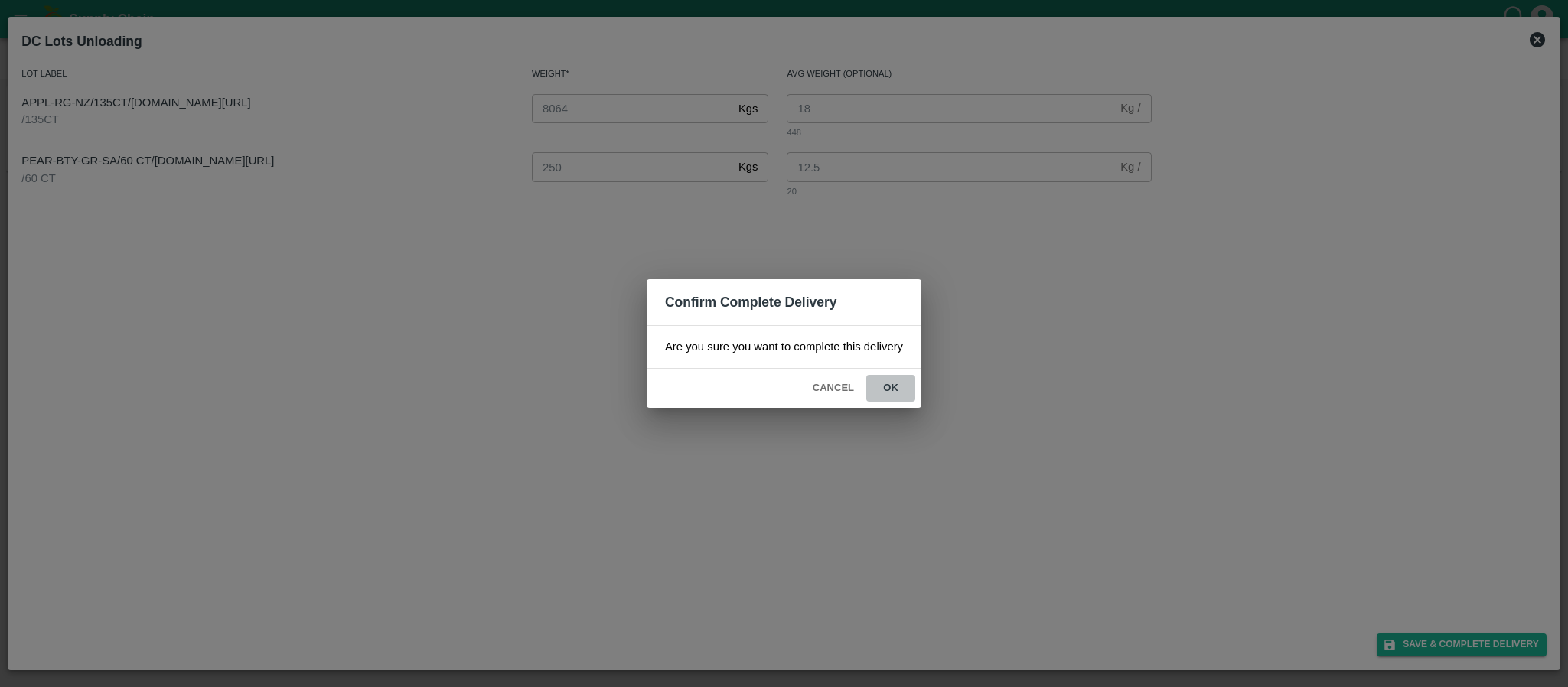
click at [893, 382] on button "ok" at bounding box center [891, 389] width 49 height 27
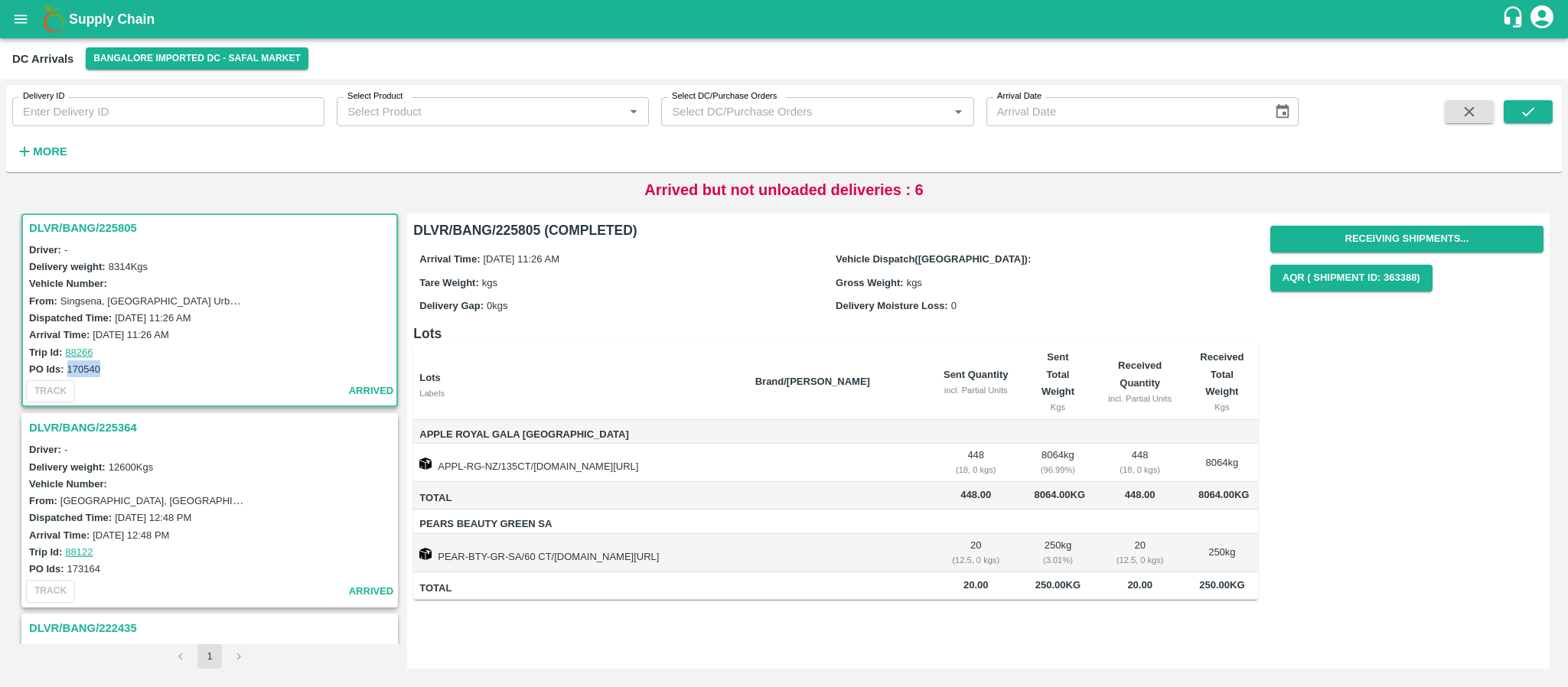
drag, startPoint x: 67, startPoint y: 366, endPoint x: 112, endPoint y: 365, distance: 45.0
click at [112, 365] on div "PO Ids: 170540" at bounding box center [211, 368] width 366 height 17
copy label "170540"
drag, startPoint x: 67, startPoint y: 368, endPoint x: 110, endPoint y: 369, distance: 43.0
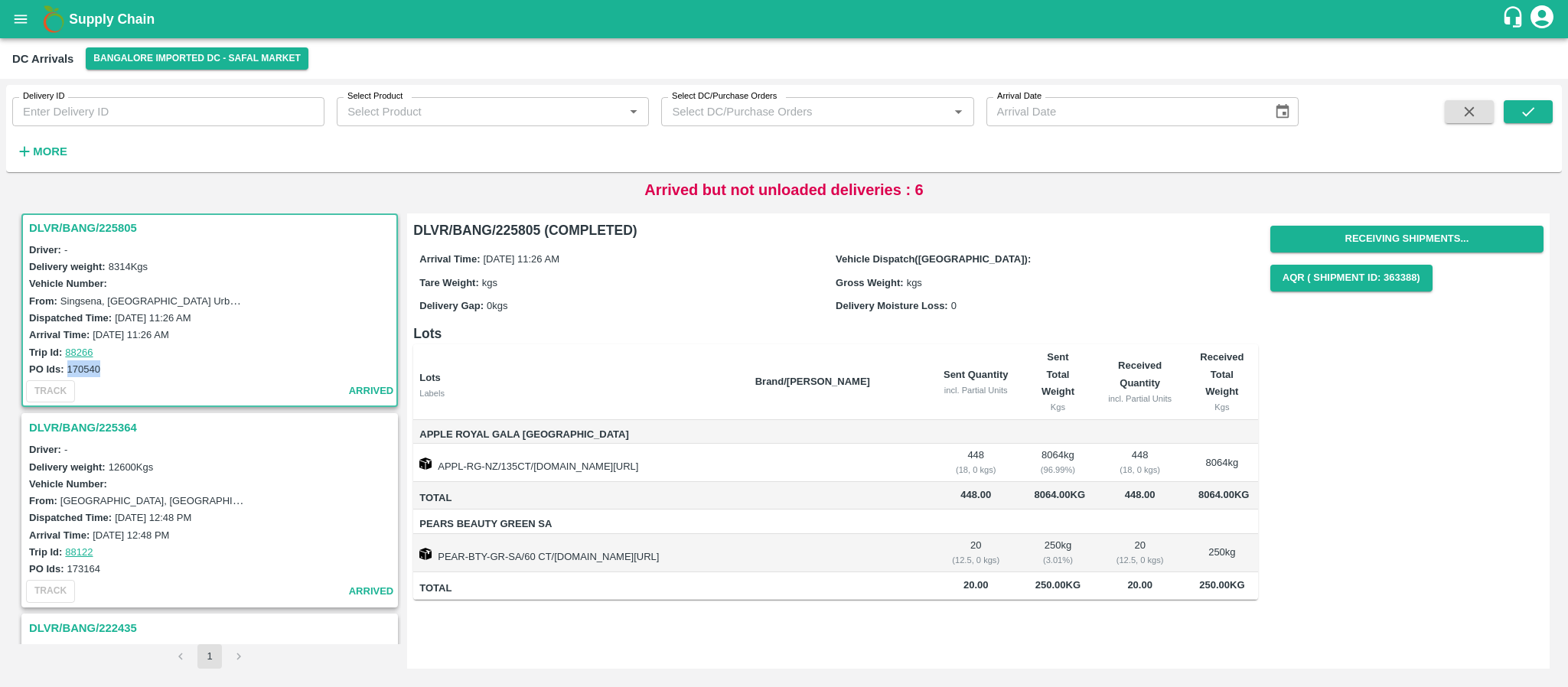
click at [110, 369] on div "PO Ids: 170540" at bounding box center [211, 368] width 366 height 17
copy label "170540"
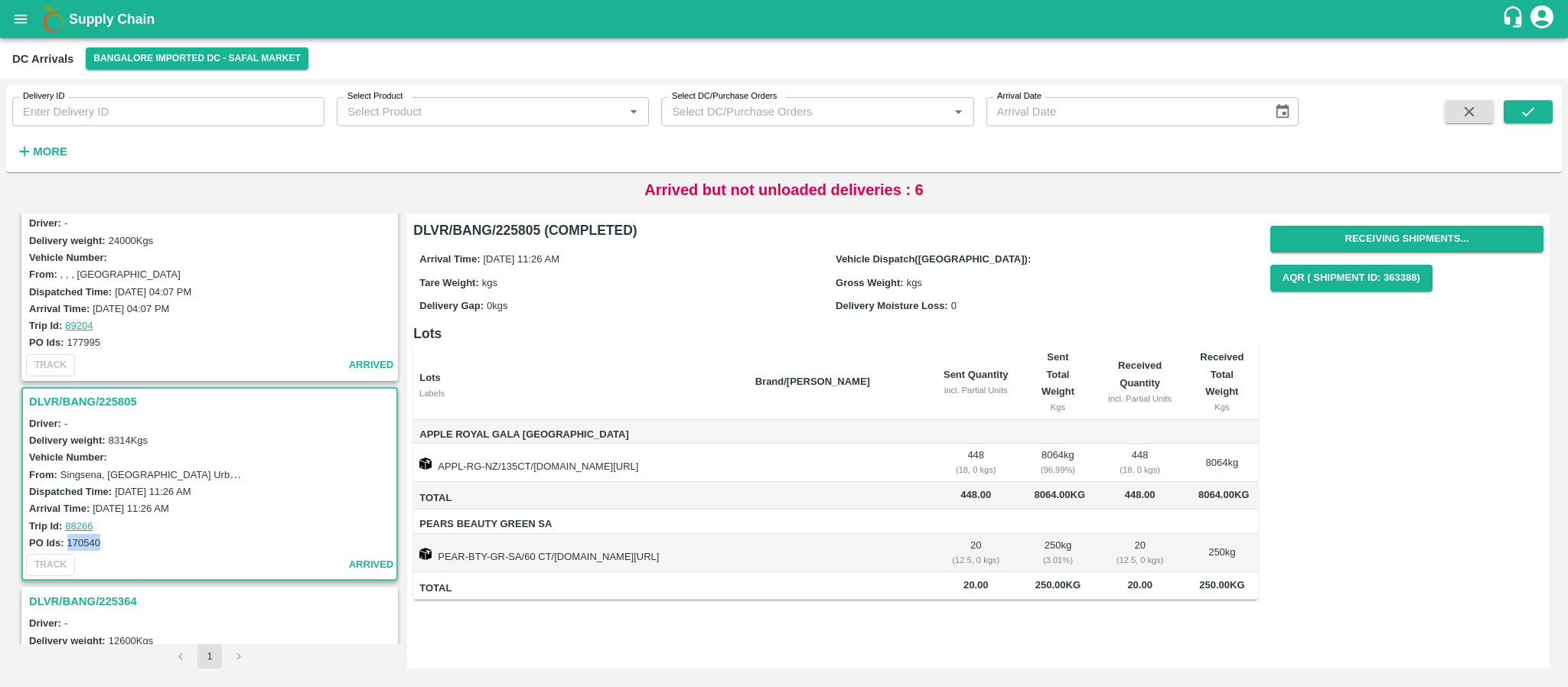
scroll to position [0, 0]
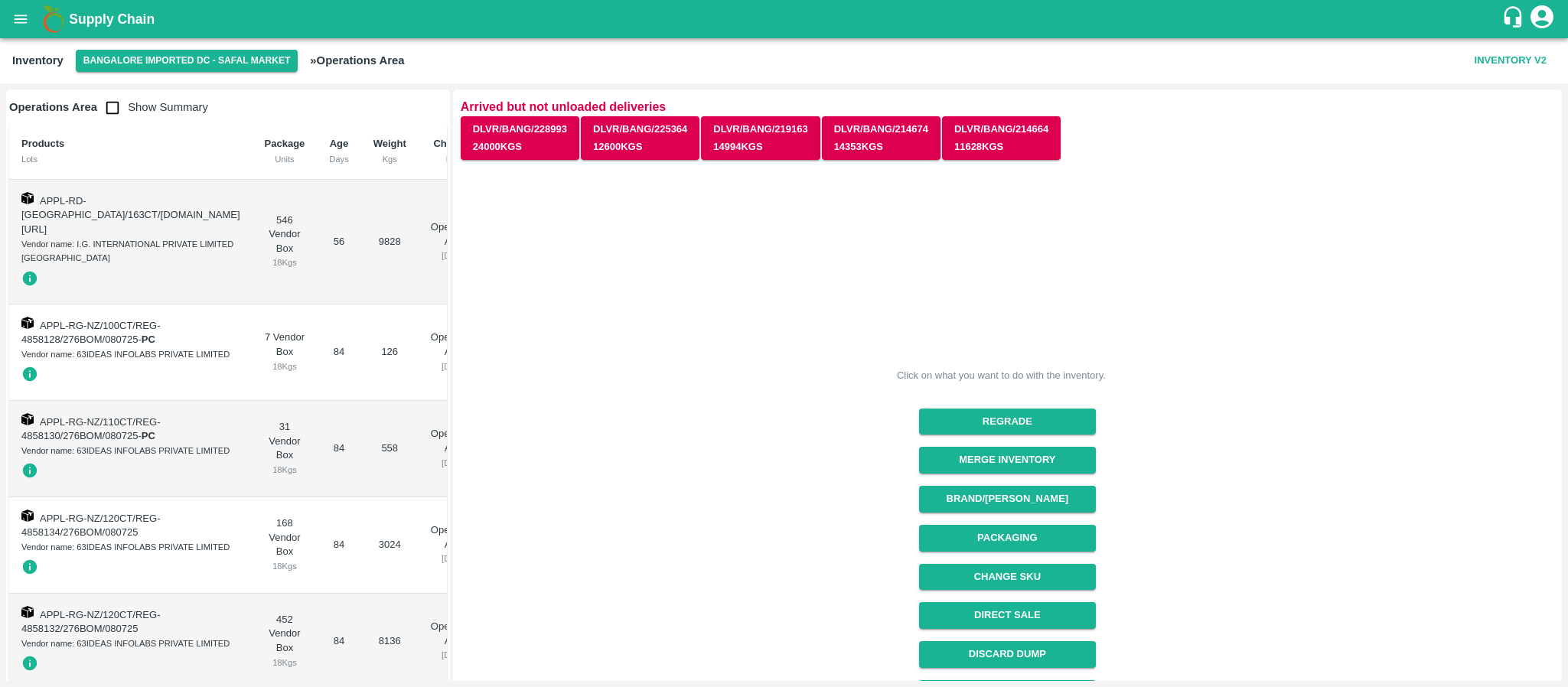
click at [132, 104] on span "Show Summary" at bounding box center [152, 107] width 111 height 12
click at [109, 101] on input "checkbox" at bounding box center [112, 108] width 30 height 30
checkbox input "true"
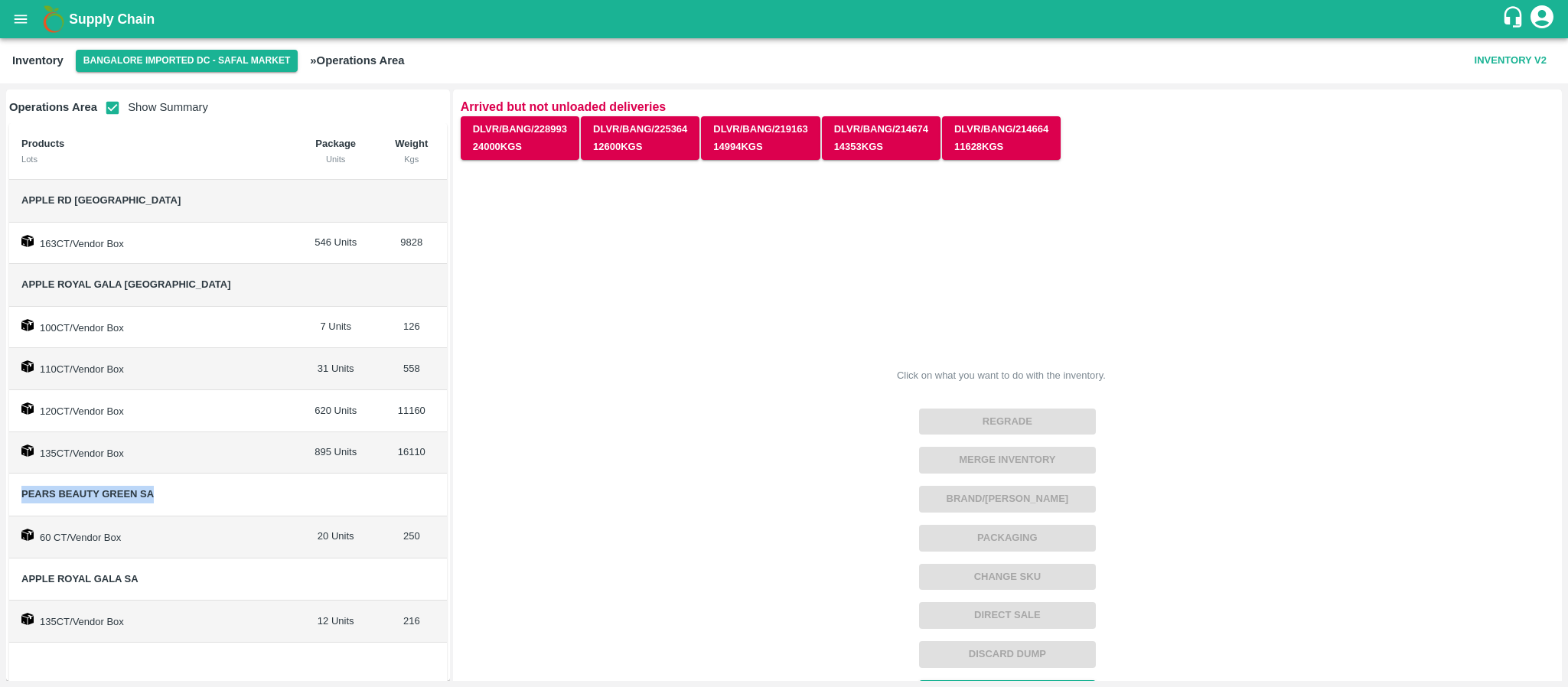
drag, startPoint x: 21, startPoint y: 496, endPoint x: 159, endPoint y: 492, distance: 138.1
click at [159, 492] on span "Pears Beauty Green SA" at bounding box center [152, 494] width 262 height 18
copy span "Pears Beauty Green SA"
drag, startPoint x: 19, startPoint y: 276, endPoint x: 154, endPoint y: 282, distance: 135.1
click at [154, 282] on td "Apple Royal Gala [GEOGRAPHIC_DATA]" at bounding box center [152, 285] width 287 height 43
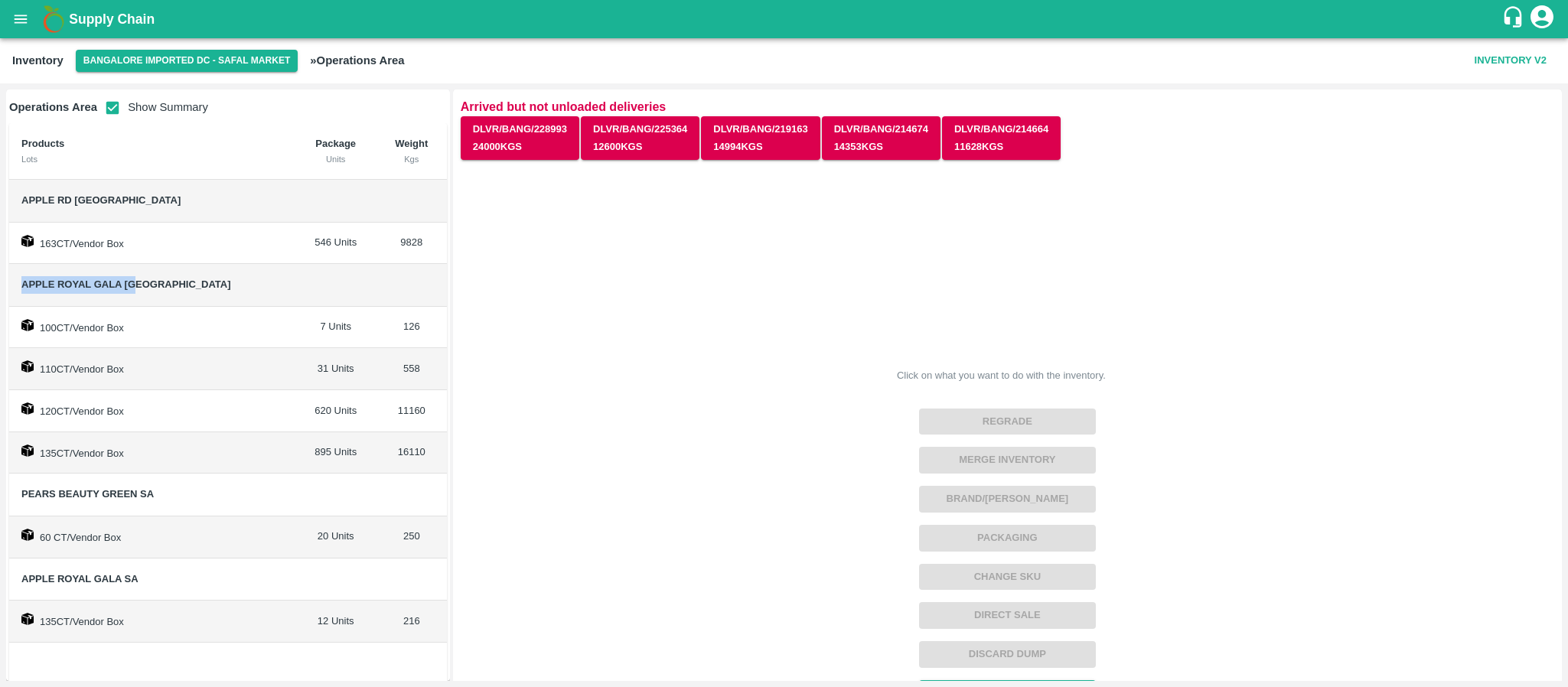
copy span "Apple Royal Gala [GEOGRAPHIC_DATA]"
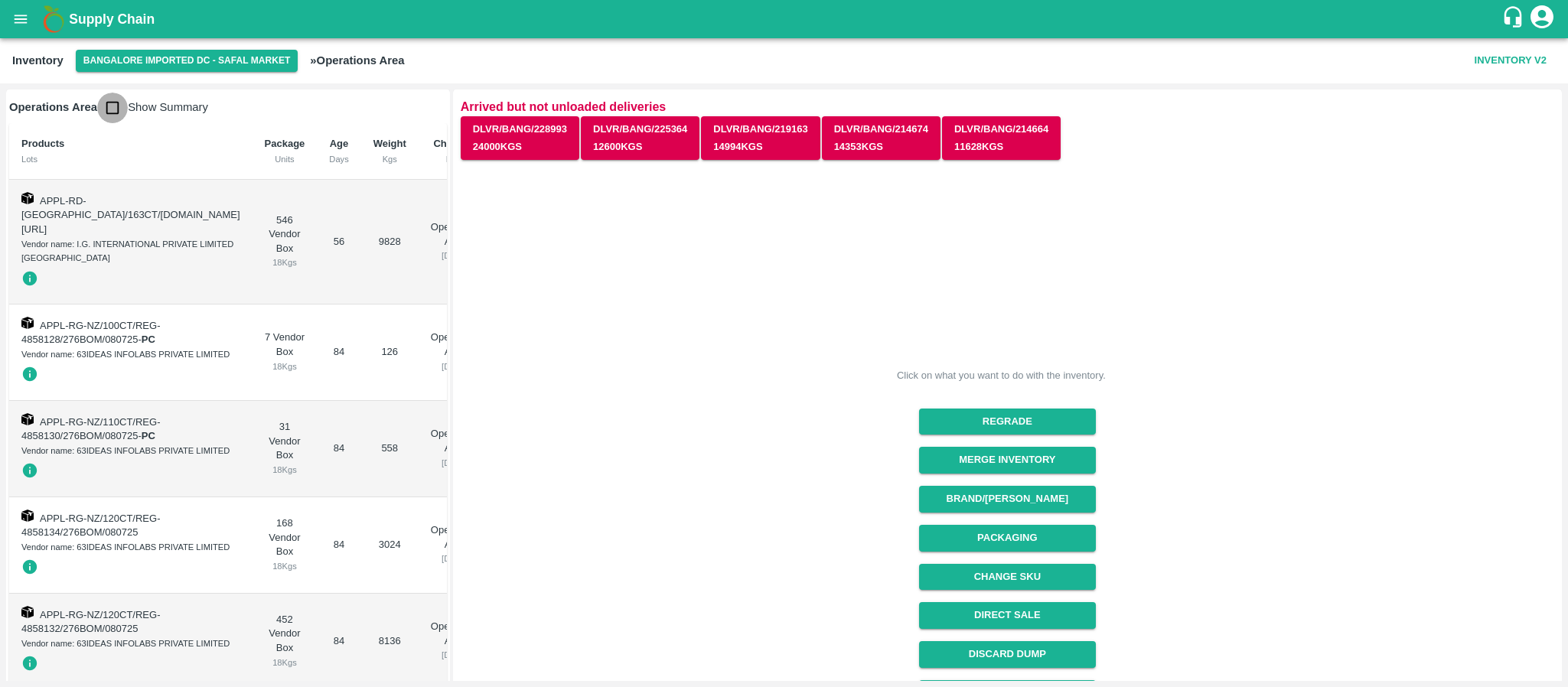
click at [116, 106] on input "checkbox" at bounding box center [112, 108] width 30 height 30
checkbox input "true"
click at [113, 100] on input "checkbox" at bounding box center [112, 108] width 30 height 30
checkbox input "true"
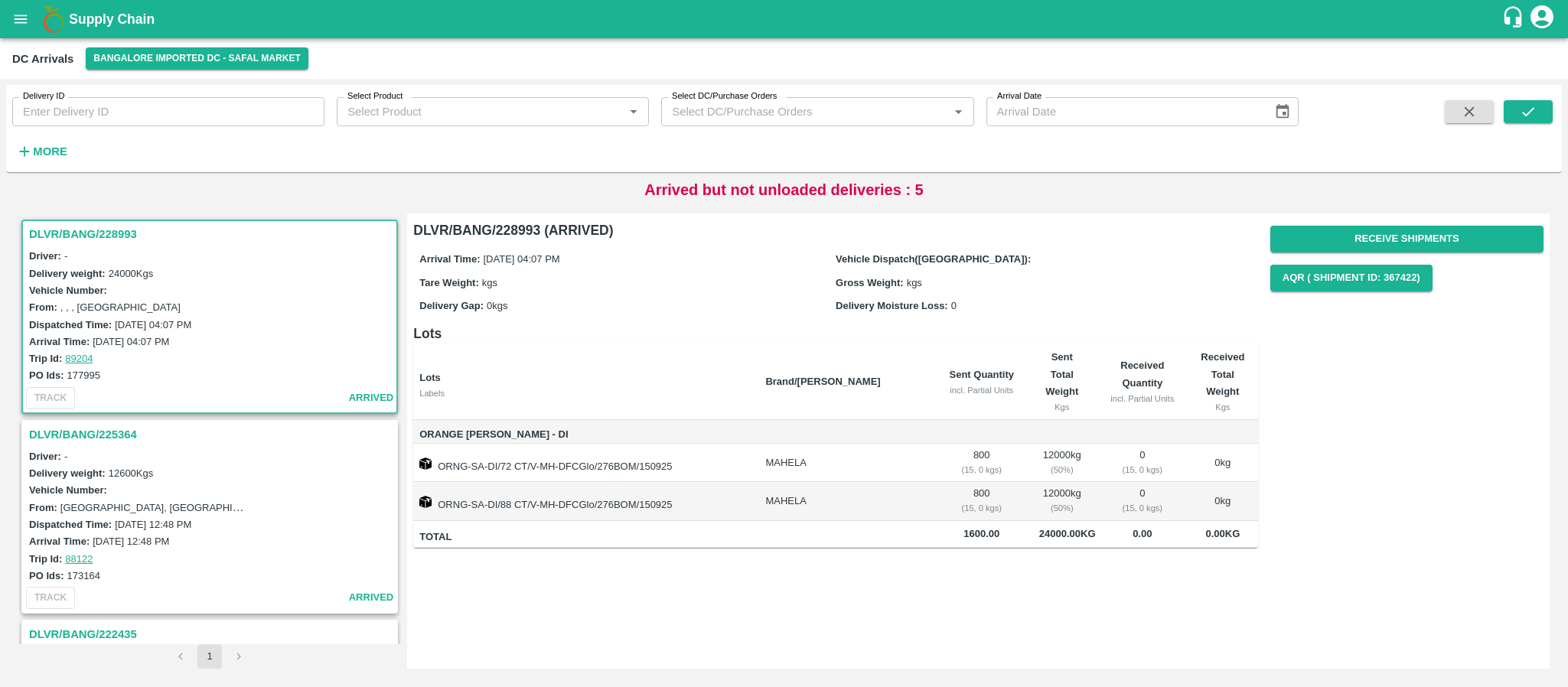
click at [101, 243] on h3 "DLVR/BANG/228993" at bounding box center [211, 234] width 366 height 20
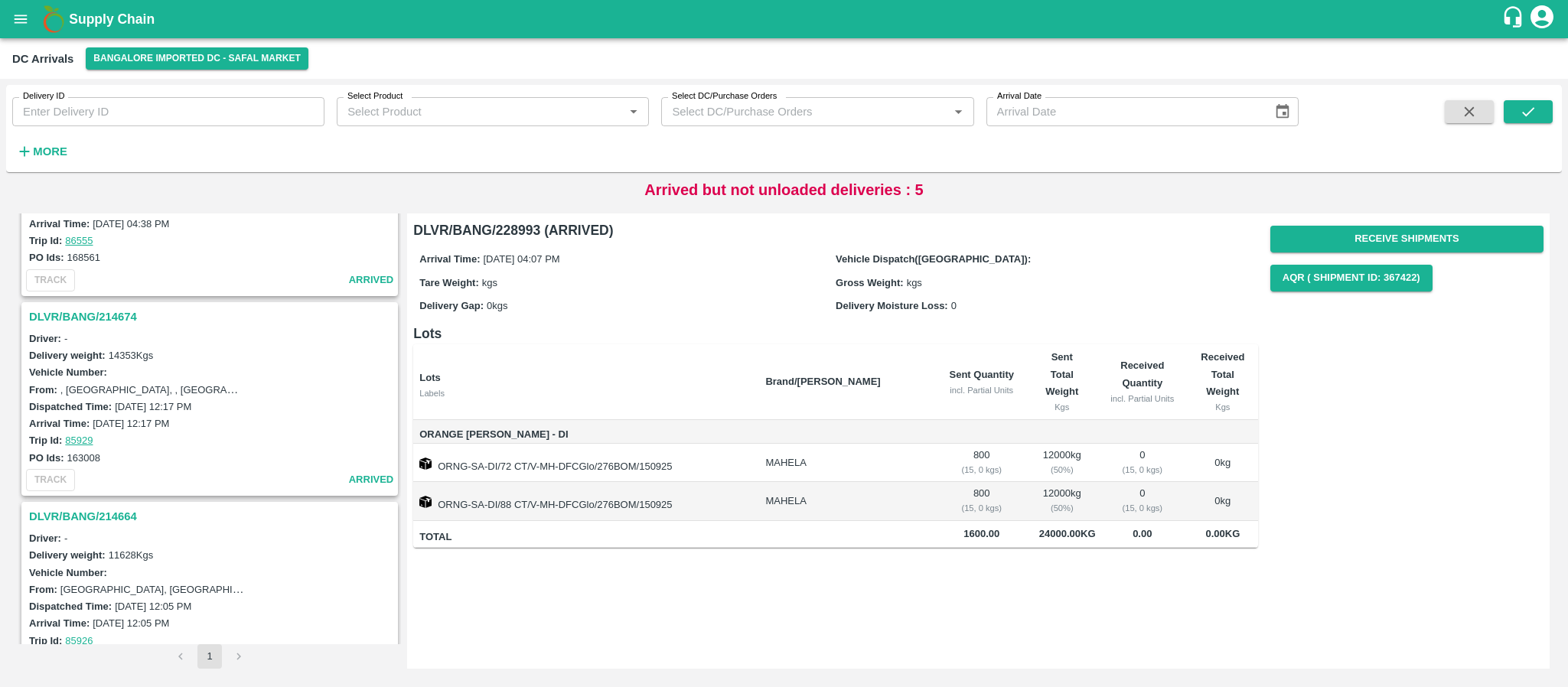
scroll to position [696, 0]
click at [99, 319] on h3 "DLVR/BANG/214674" at bounding box center [211, 321] width 366 height 20
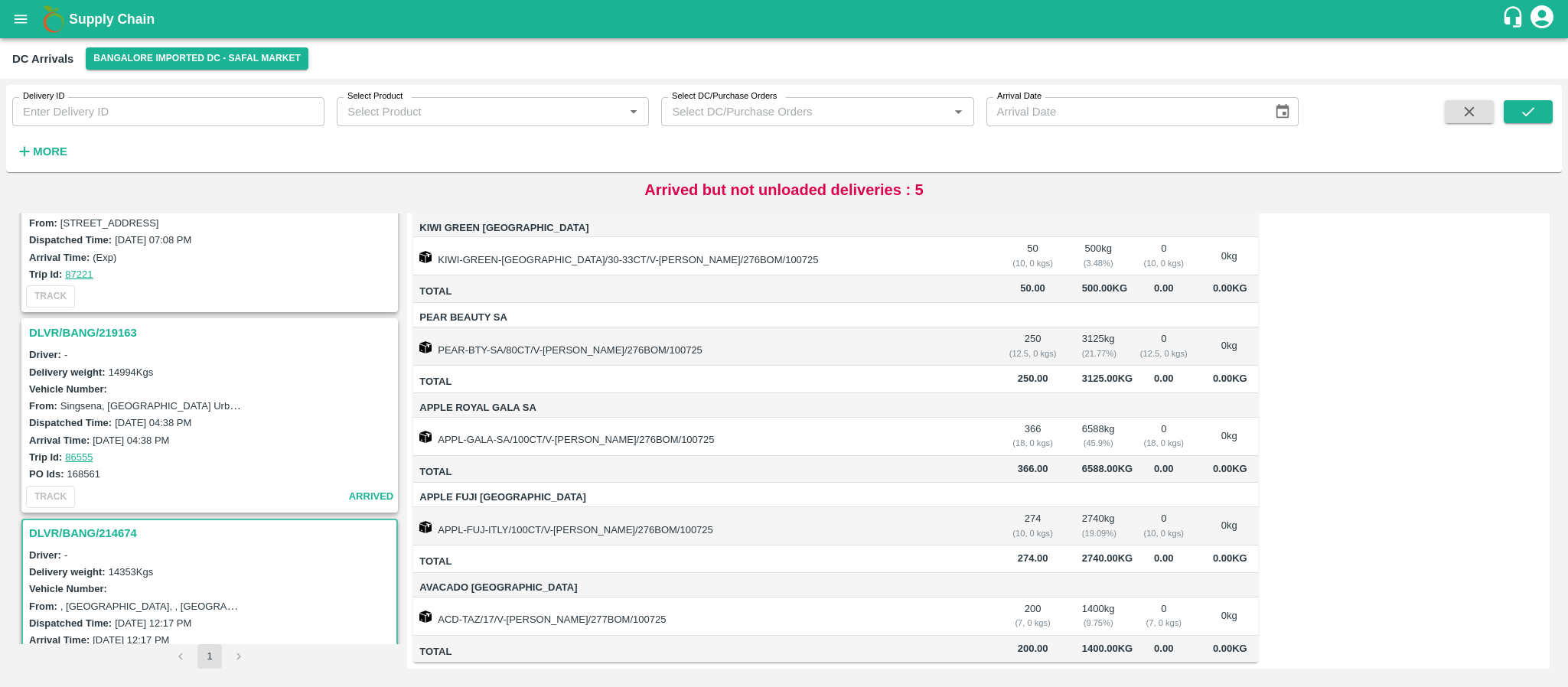
scroll to position [475, 0]
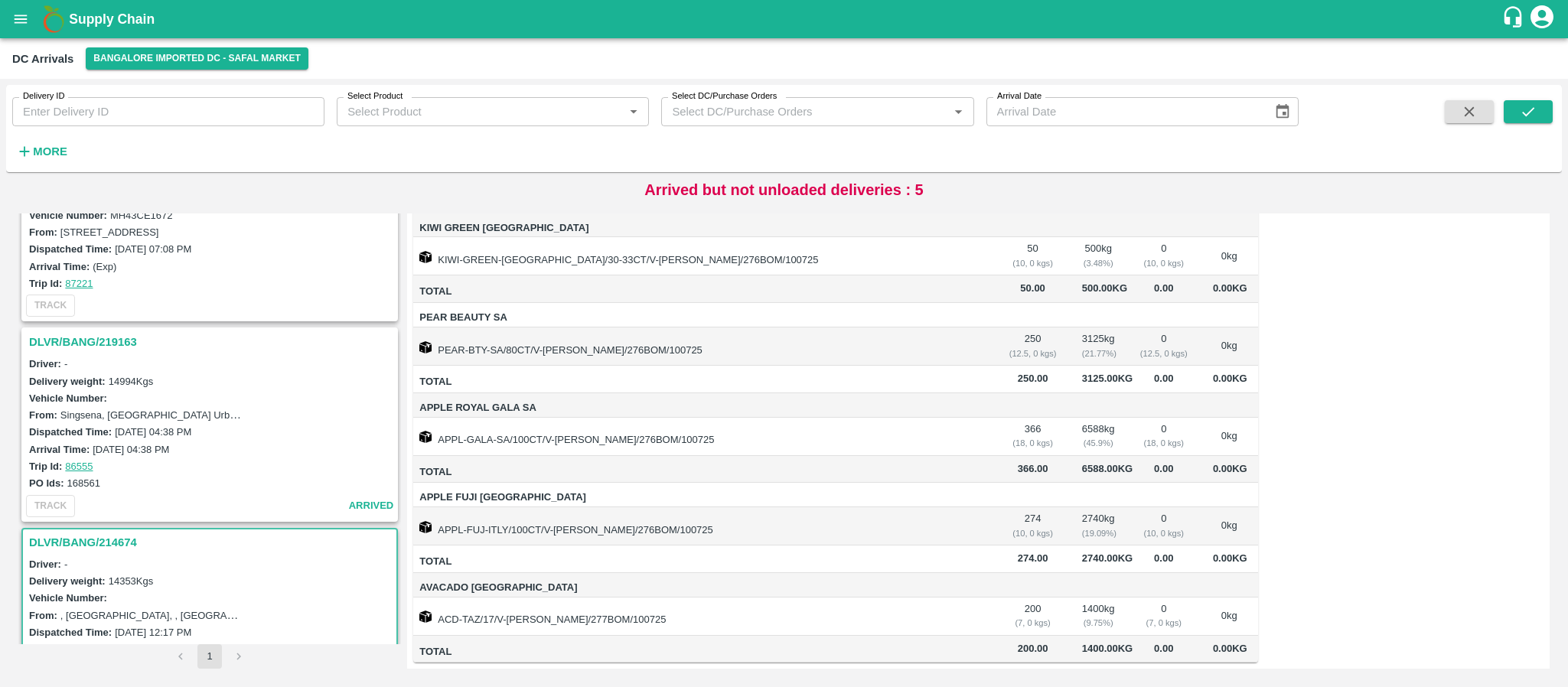
click at [211, 374] on div "Delivery weight: 14994 Kgs" at bounding box center [211, 381] width 366 height 17
click at [100, 335] on h3 "DLVR/BANG/219163" at bounding box center [211, 342] width 366 height 20
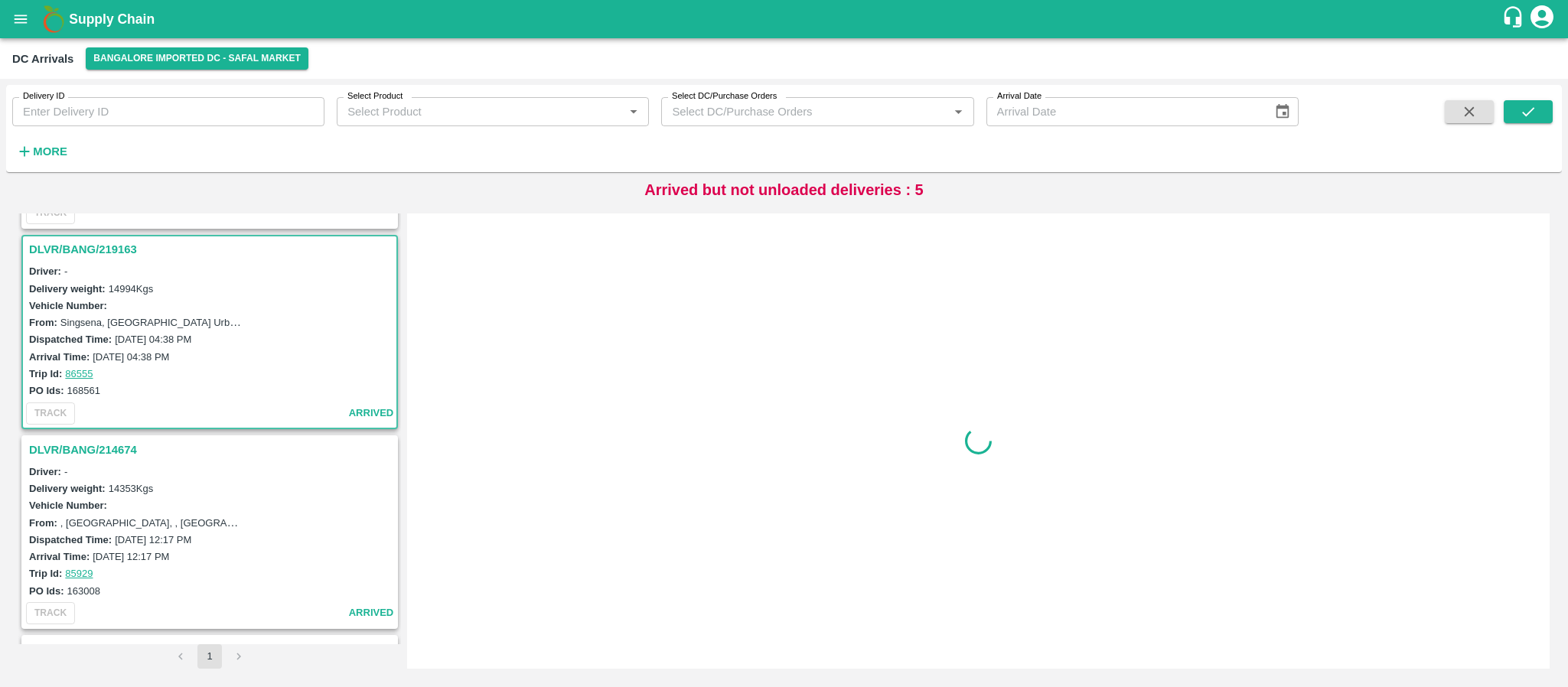
scroll to position [588, 0]
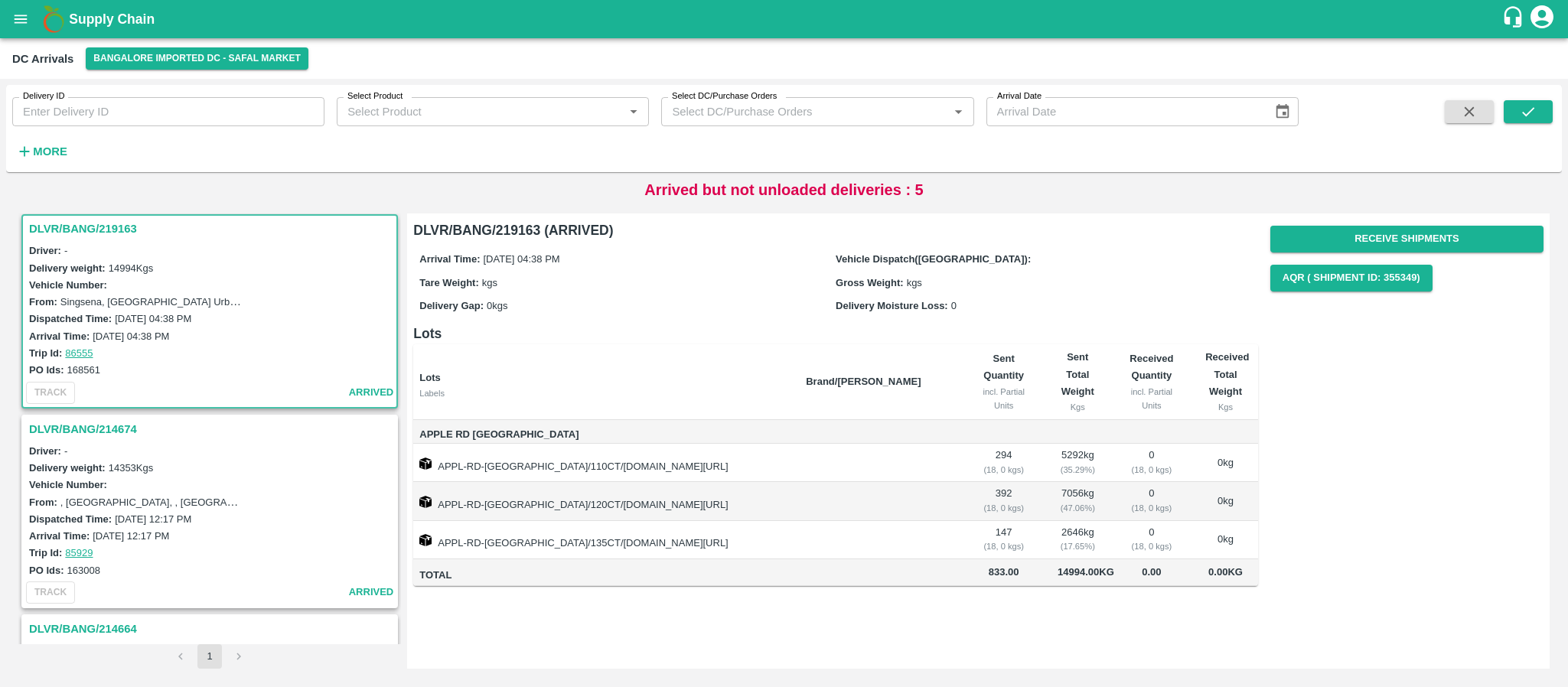
click at [55, 420] on h3 "DLVR/BANG/214674" at bounding box center [211, 429] width 366 height 20
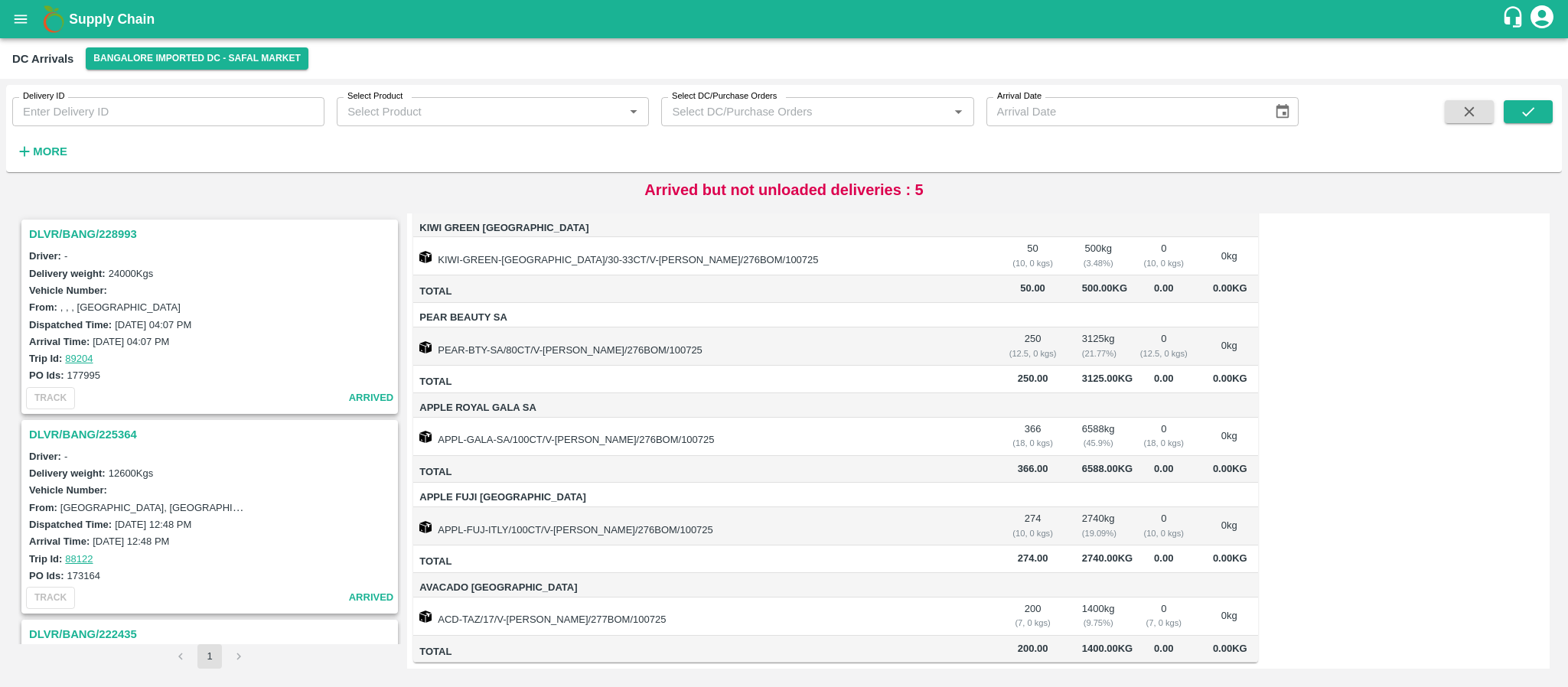
click at [96, 232] on h3 "DLVR/BANG/228993" at bounding box center [211, 234] width 366 height 20
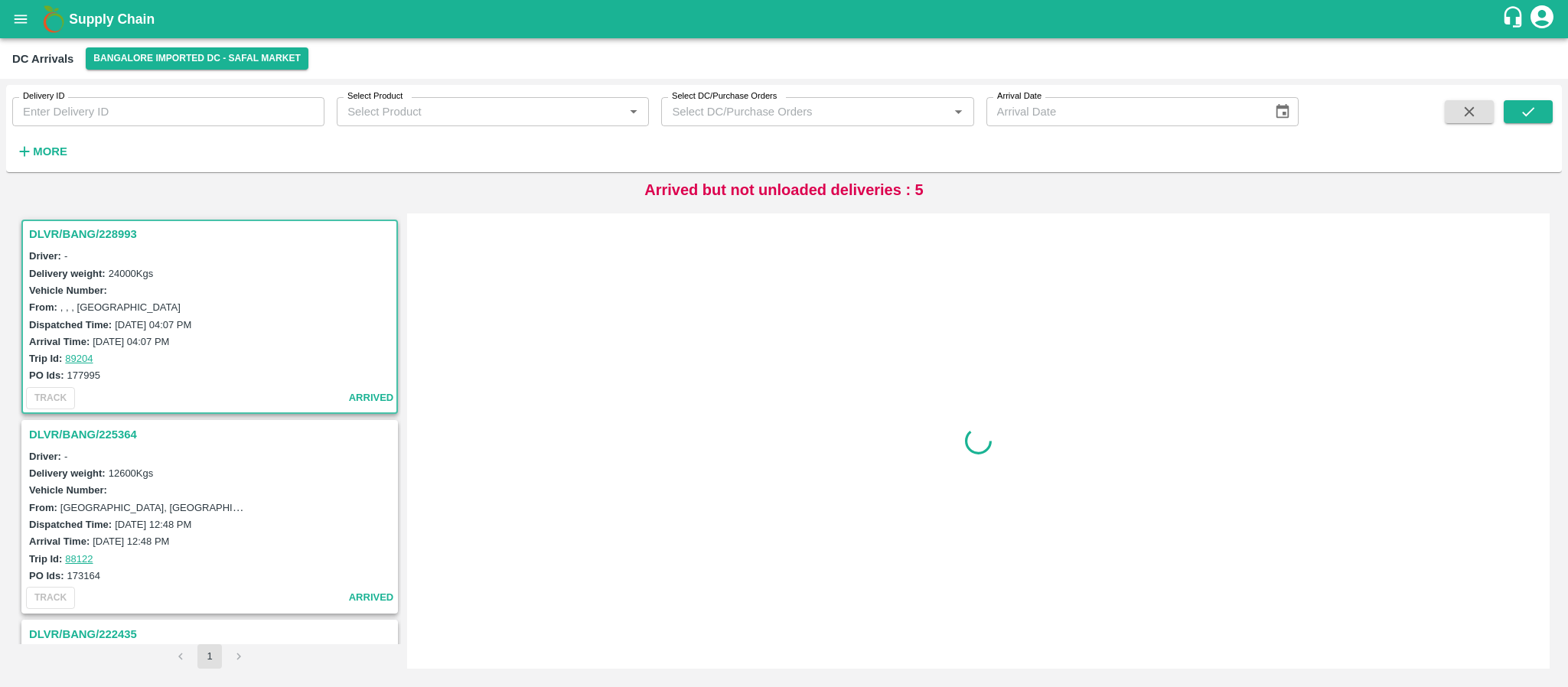
scroll to position [5, 0]
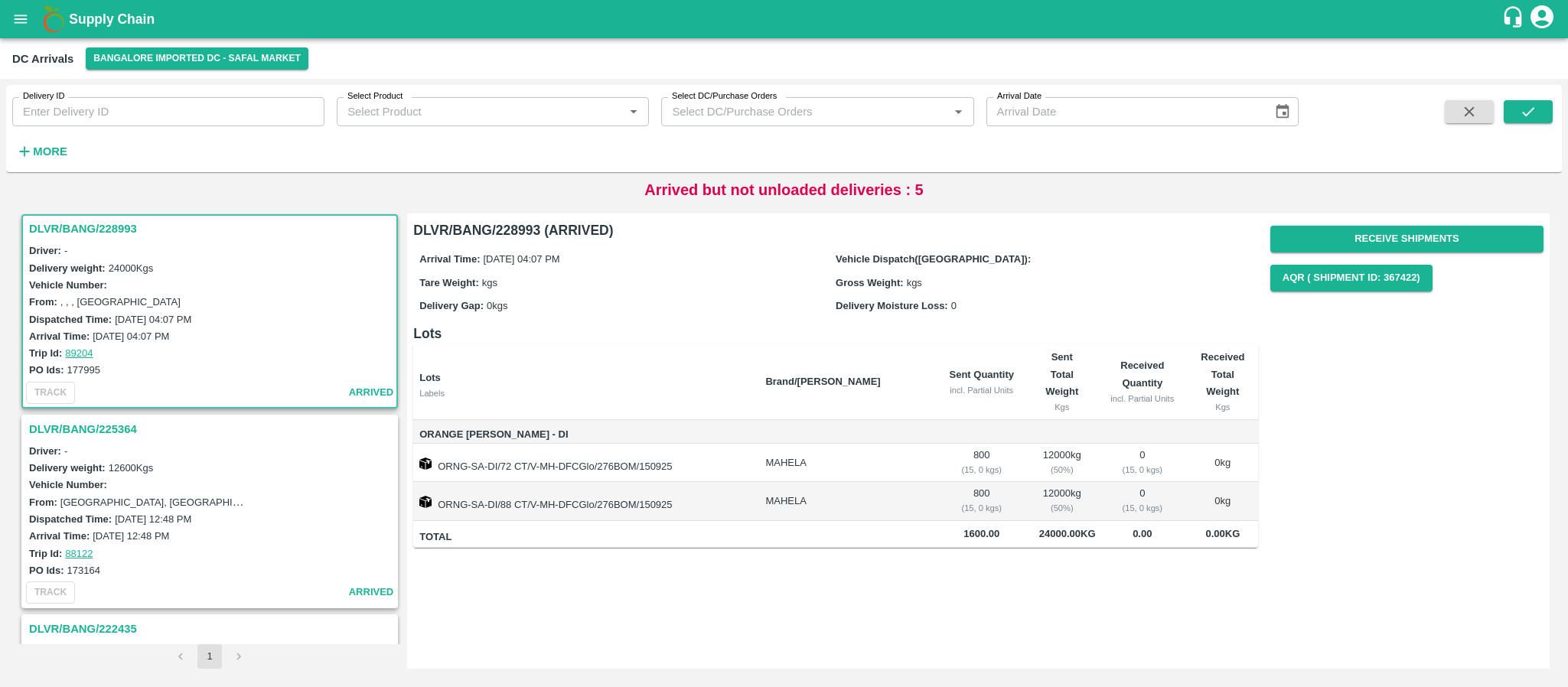
click at [109, 432] on h3 "DLVR/BANG/225364" at bounding box center [211, 429] width 366 height 20
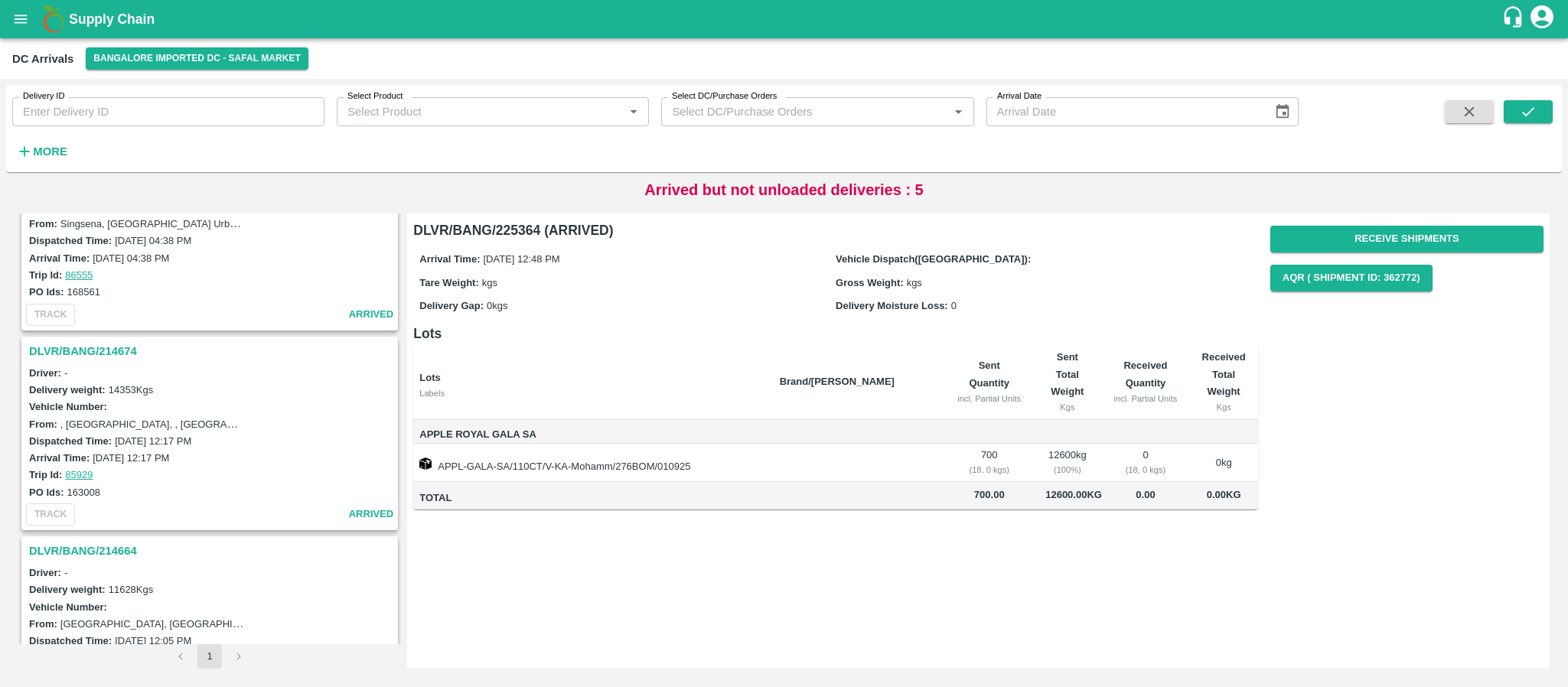
scroll to position [666, 0]
click at [101, 352] on h3 "DLVR/BANG/214674" at bounding box center [211, 352] width 366 height 20
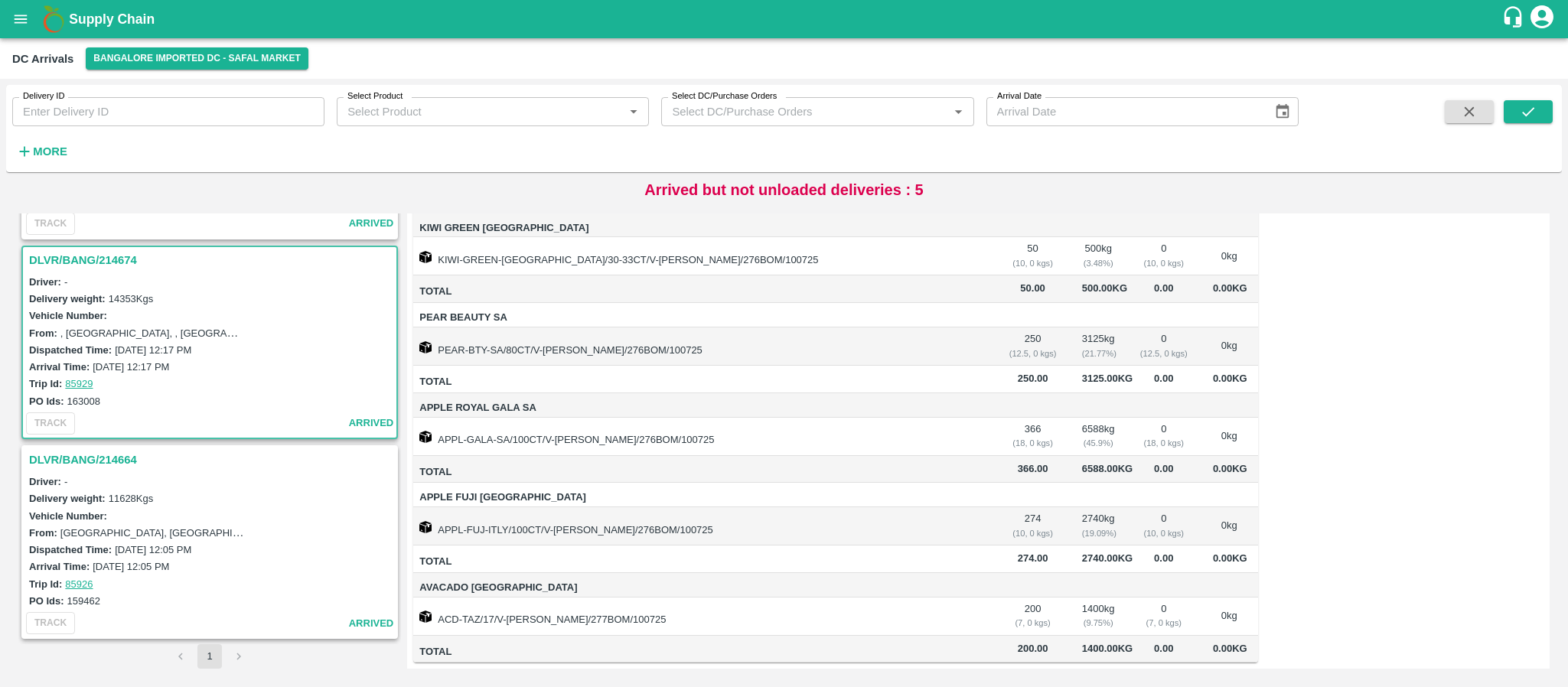
scroll to position [299, 0]
